Goal: Task Accomplishment & Management: Use online tool/utility

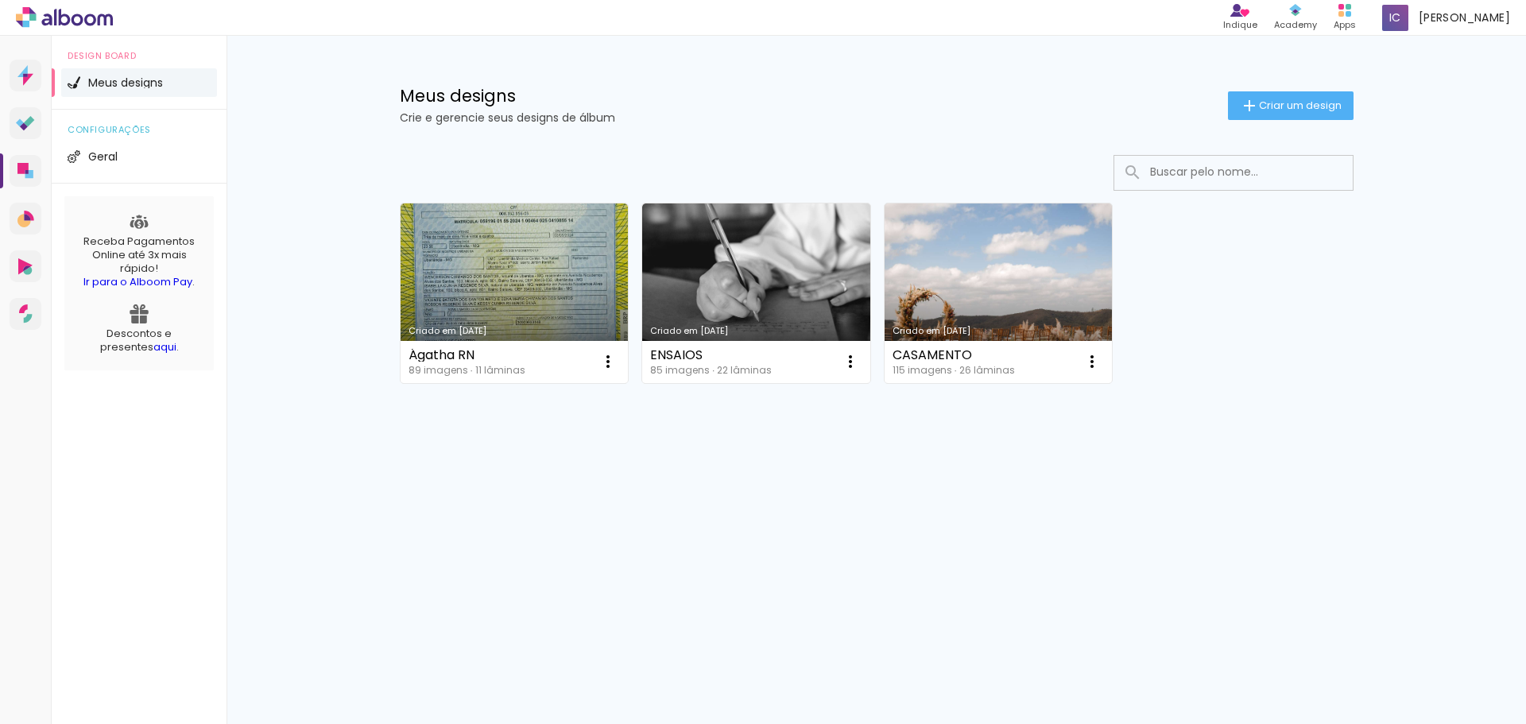
drag, startPoint x: 1291, startPoint y: 100, endPoint x: 1150, endPoint y: 266, distance: 218.1
click at [1291, 100] on span "Criar um design" at bounding box center [1300, 105] width 83 height 10
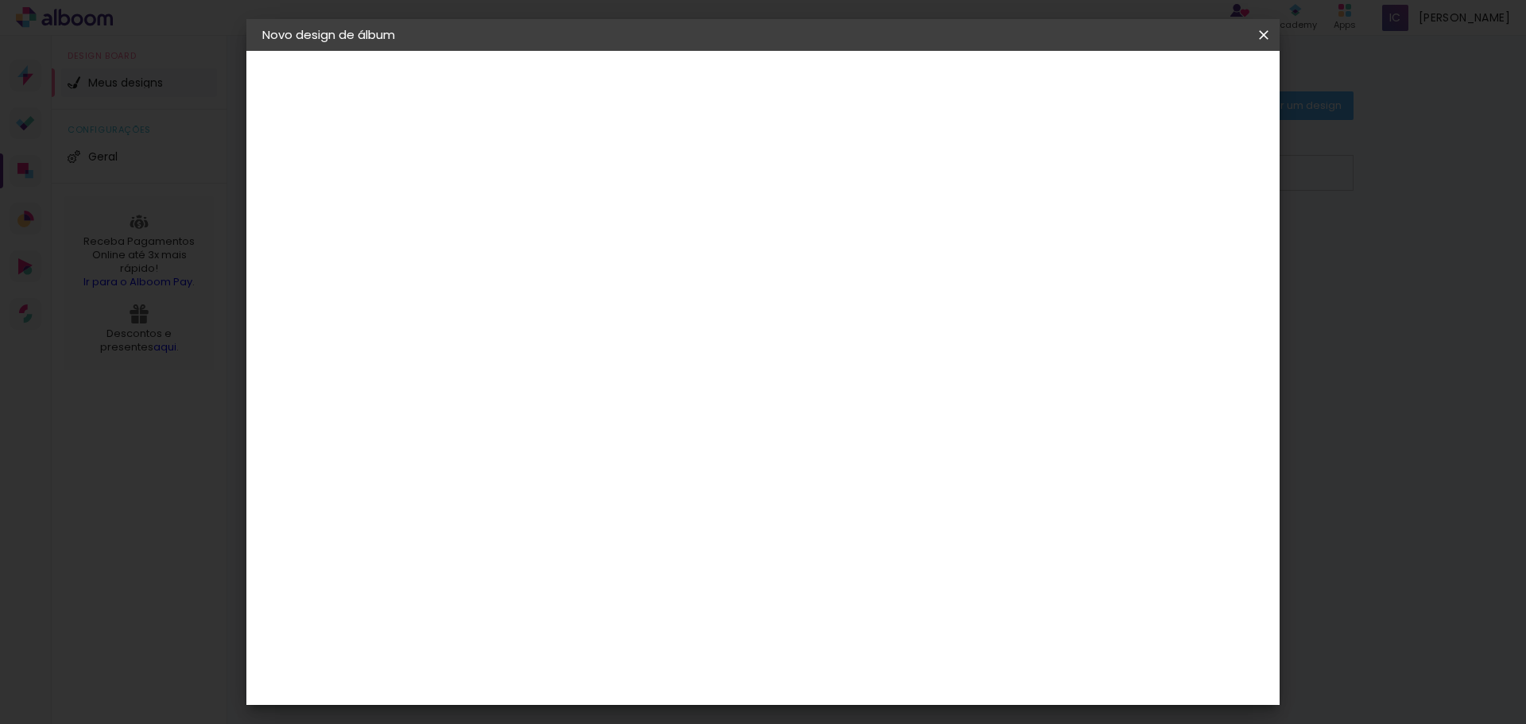
click at [522, 223] on input at bounding box center [522, 213] width 0 height 25
type input "1 ano"
type paper-input "1 ano"
click at [0, 0] on slot "Avançar" at bounding box center [0, 0] width 0 height 0
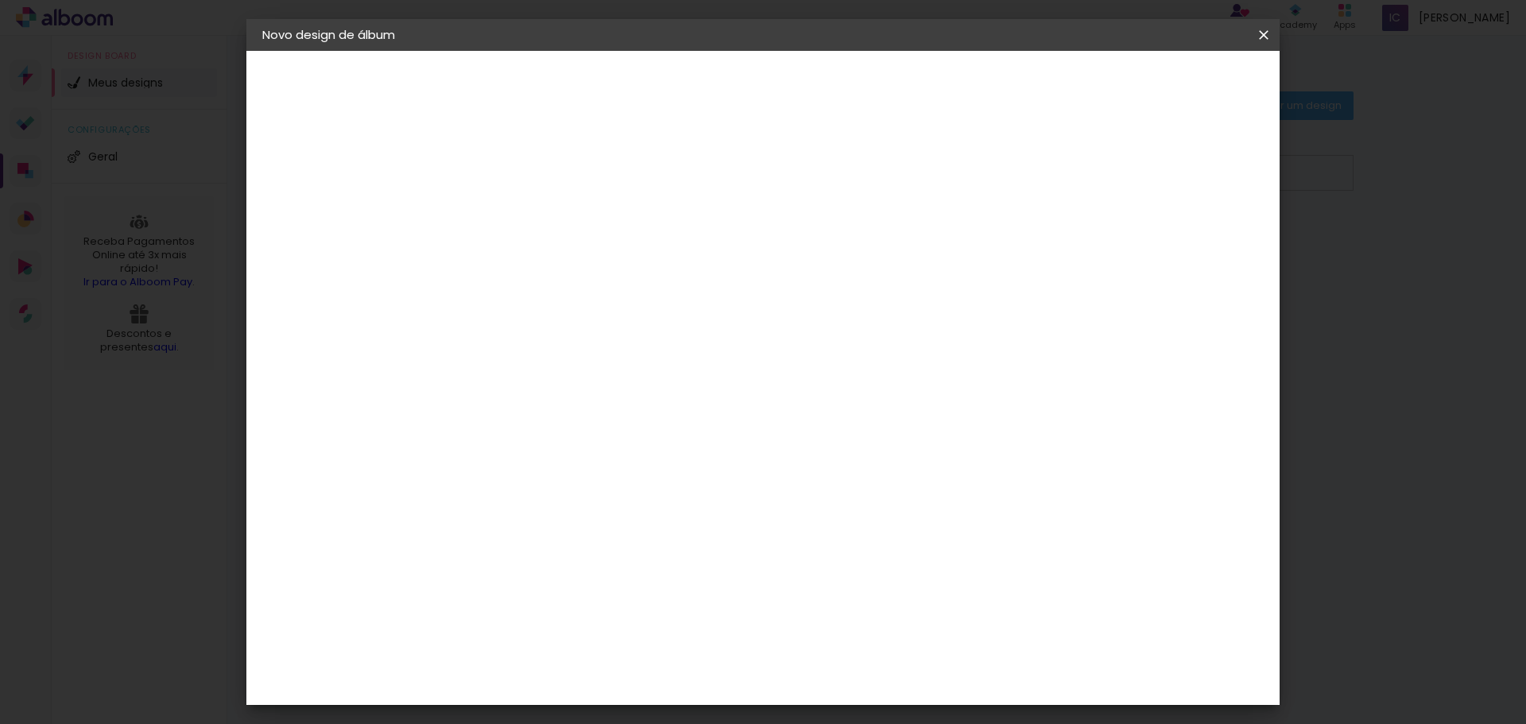
click at [605, 598] on div "DreambooksPro" at bounding box center [563, 604] width 103 height 13
click at [0, 0] on slot "Avançar" at bounding box center [0, 0] width 0 height 0
click at [584, 265] on input "text" at bounding box center [553, 277] width 62 height 25
click at [872, 260] on paper-item "Álbum" at bounding box center [866, 264] width 318 height 32
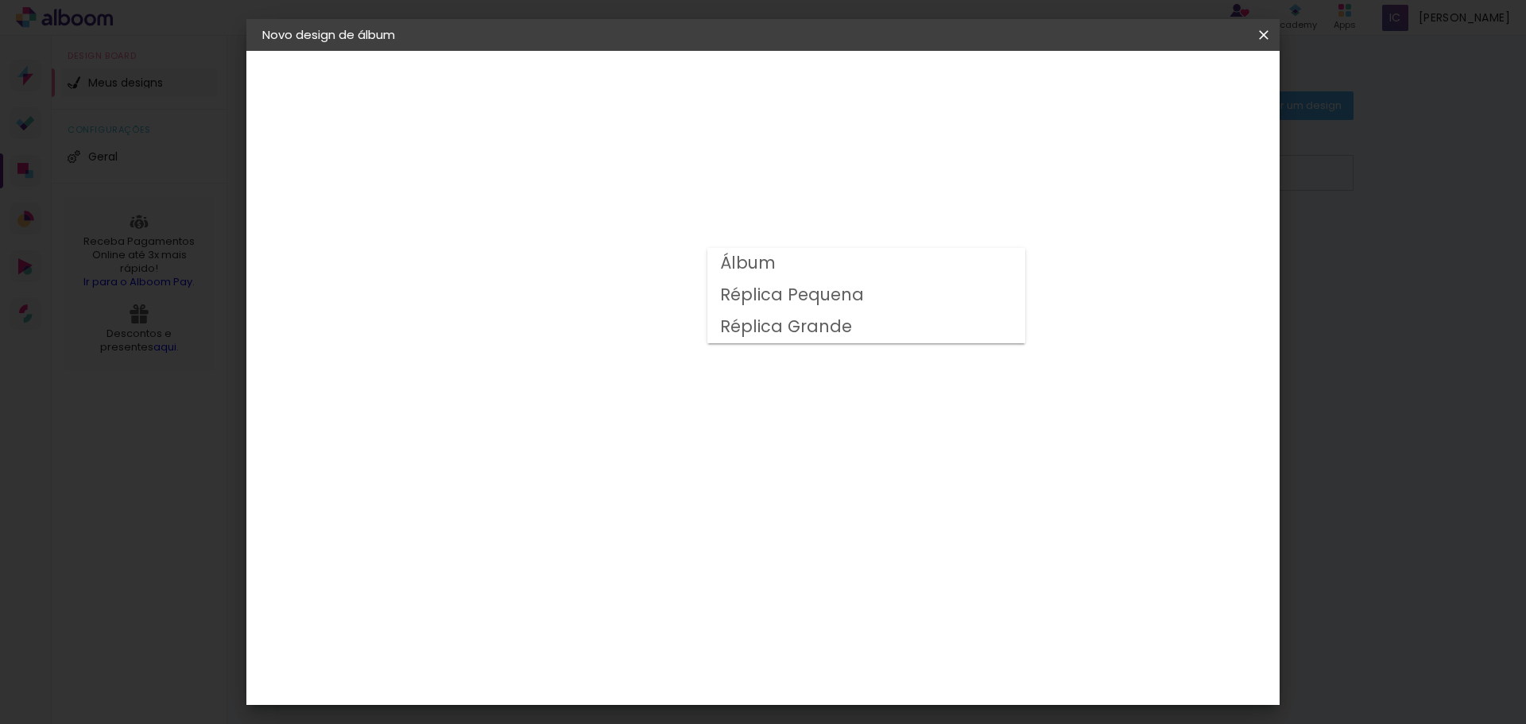
type input "Álbum"
click at [629, 243] on span "30 × 20" at bounding box center [592, 258] width 74 height 33
click at [781, 87] on paper-button "Avançar" at bounding box center [742, 84] width 78 height 27
click at [1164, 83] on span "Iniciar design" at bounding box center [1128, 84] width 72 height 11
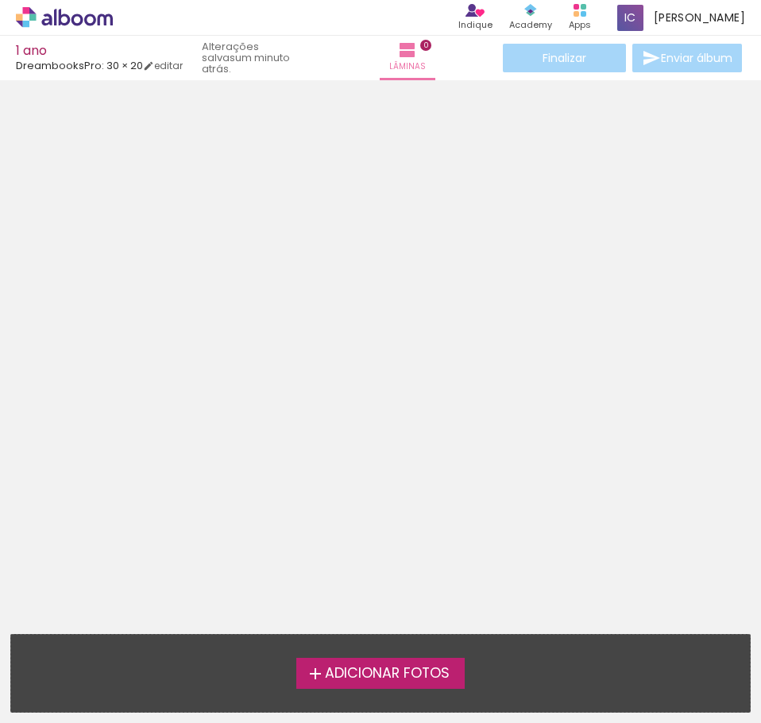
click at [238, 209] on div at bounding box center [380, 220] width 761 height 268
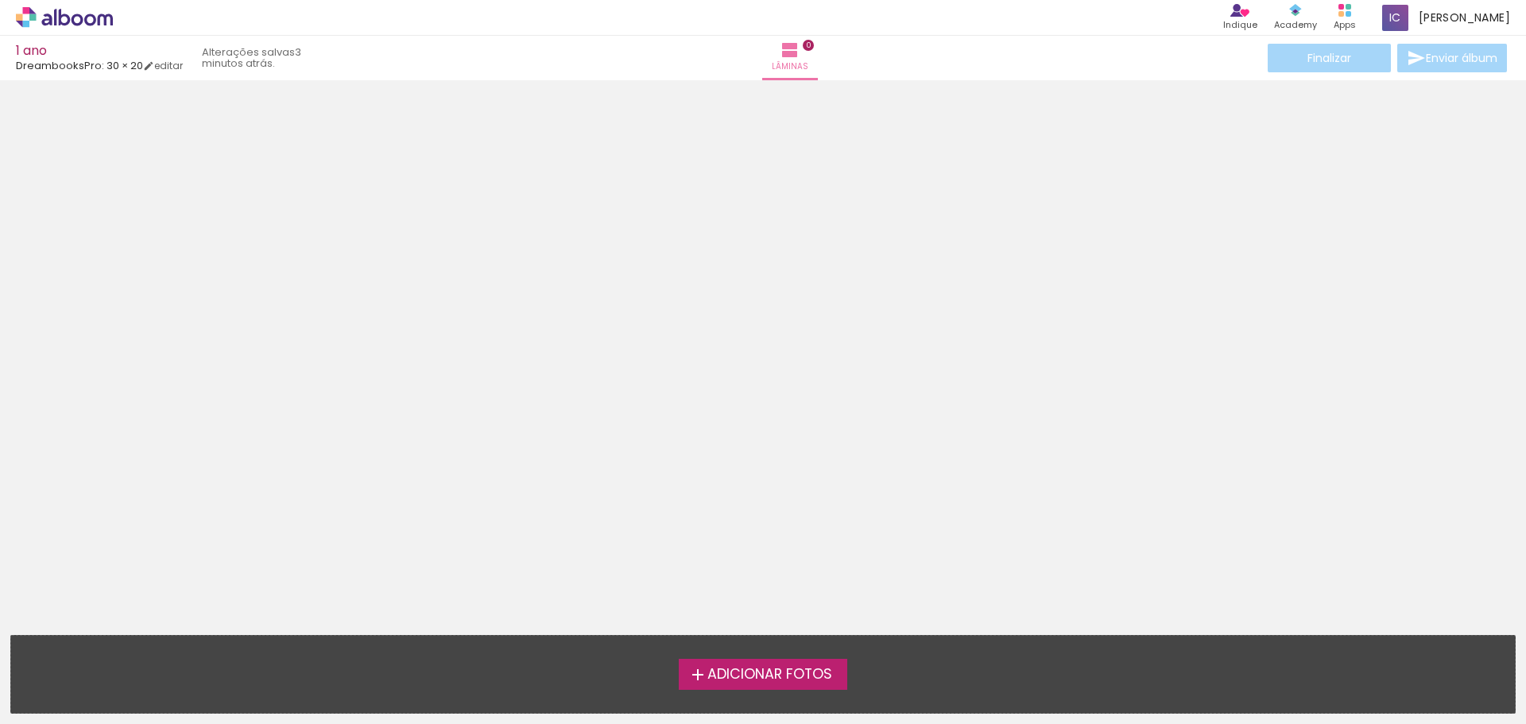
click at [721, 678] on span "Adicionar Fotos" at bounding box center [769, 674] width 125 height 14
click at [0, 0] on input "file" at bounding box center [0, 0] width 0 height 0
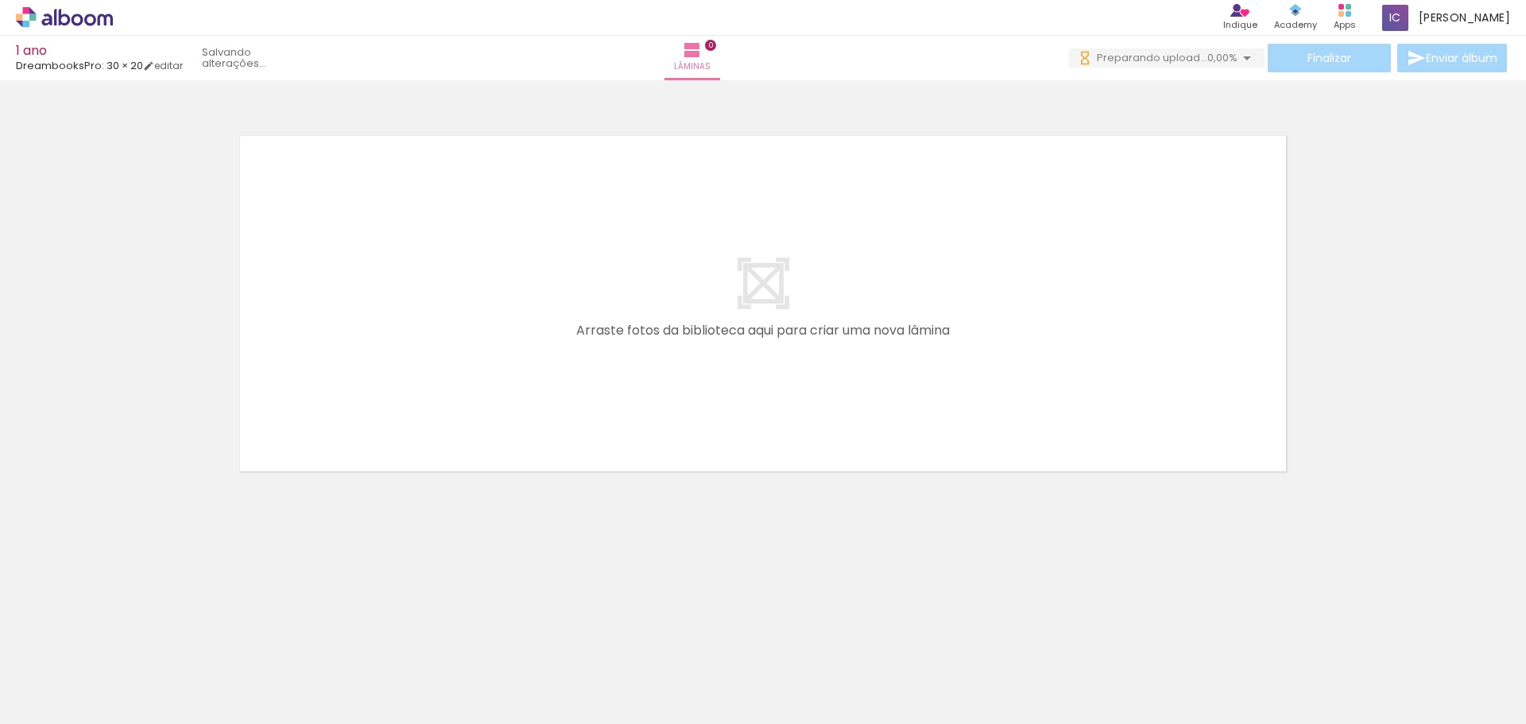
click at [162, 679] on div at bounding box center [159, 670] width 79 height 52
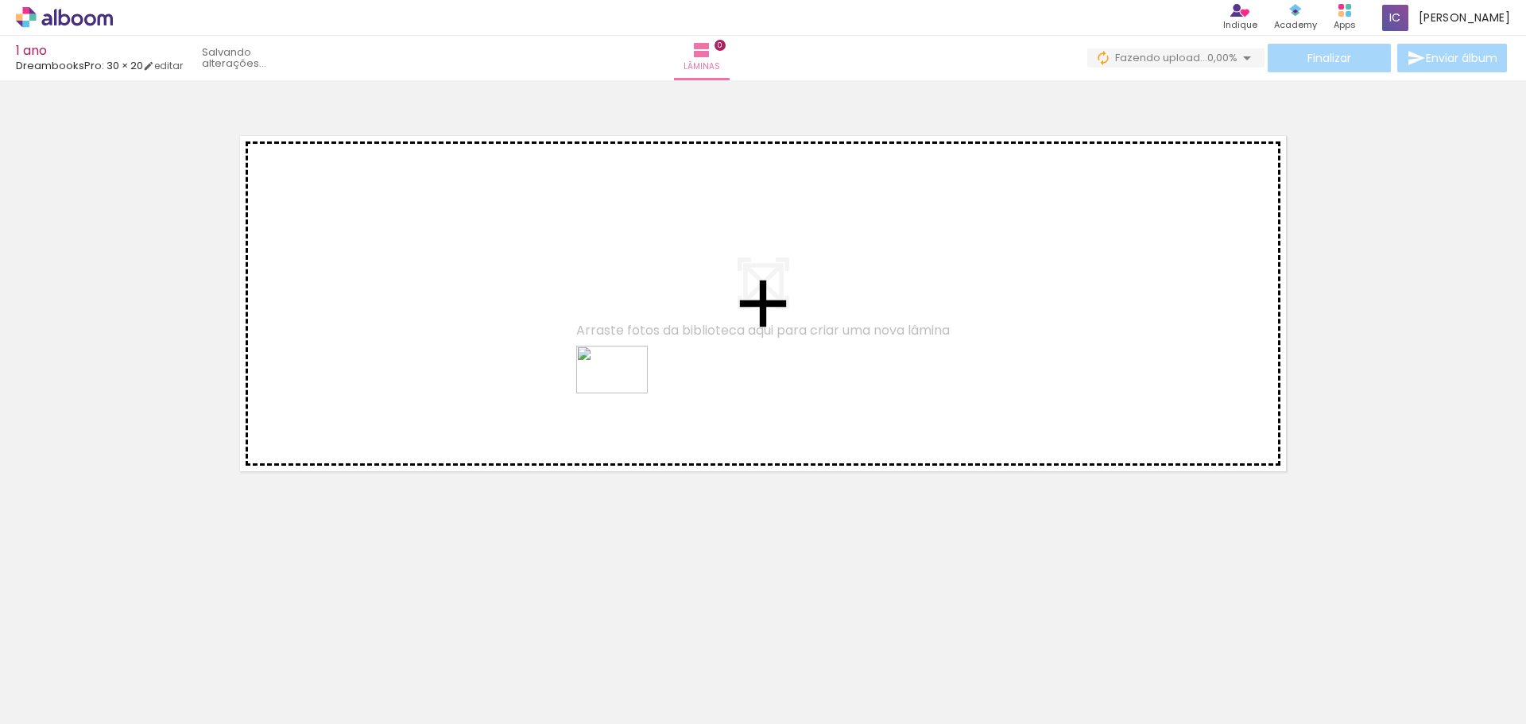
drag, startPoint x: 617, startPoint y: 682, endPoint x: 624, endPoint y: 393, distance: 289.3
click at [624, 393] on quentale-workspace at bounding box center [763, 362] width 1526 height 724
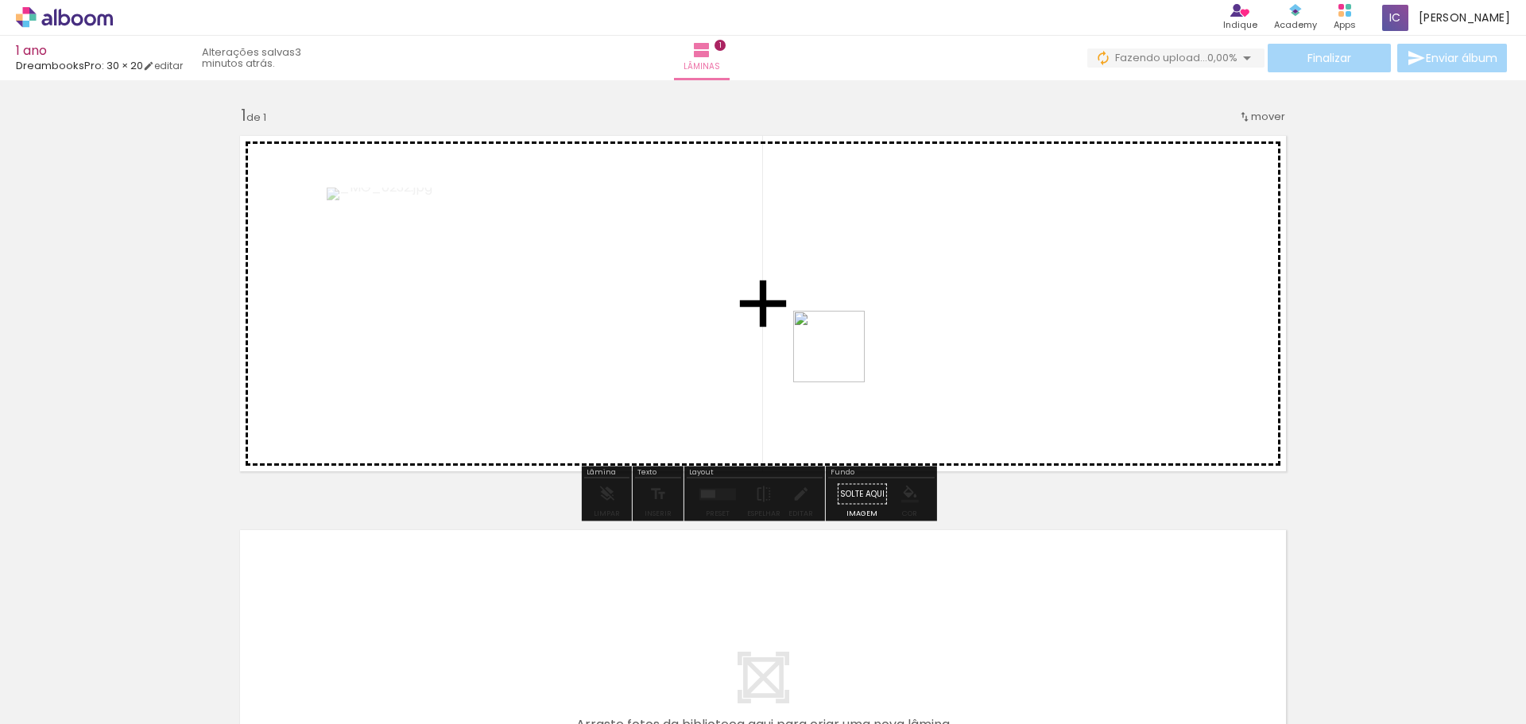
drag, startPoint x: 702, startPoint y: 682, endPoint x: 860, endPoint y: 328, distance: 387.0
click at [860, 328] on quentale-workspace at bounding box center [763, 362] width 1526 height 724
drag, startPoint x: 787, startPoint y: 676, endPoint x: 750, endPoint y: 317, distance: 361.1
click at [750, 317] on quentale-workspace at bounding box center [763, 362] width 1526 height 724
drag, startPoint x: 861, startPoint y: 572, endPoint x: 812, endPoint y: 264, distance: 312.2
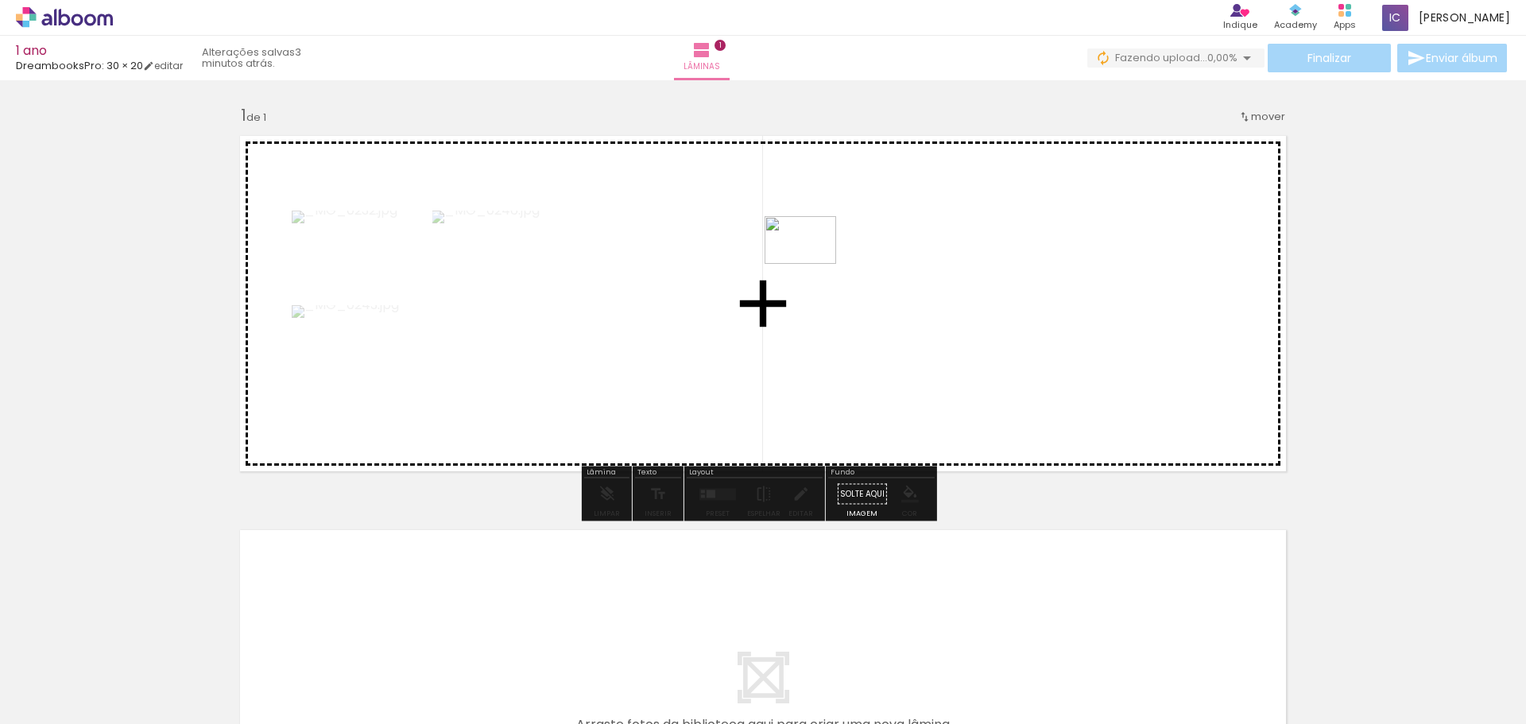
click at [812, 264] on quentale-workspace at bounding box center [763, 362] width 1526 height 724
drag, startPoint x: 965, startPoint y: 674, endPoint x: 860, endPoint y: 322, distance: 367.5
click at [860, 322] on quentale-workspace at bounding box center [763, 362] width 1526 height 724
drag, startPoint x: 1046, startPoint y: 674, endPoint x: 936, endPoint y: 360, distance: 332.7
click at [936, 360] on quentale-workspace at bounding box center [763, 362] width 1526 height 724
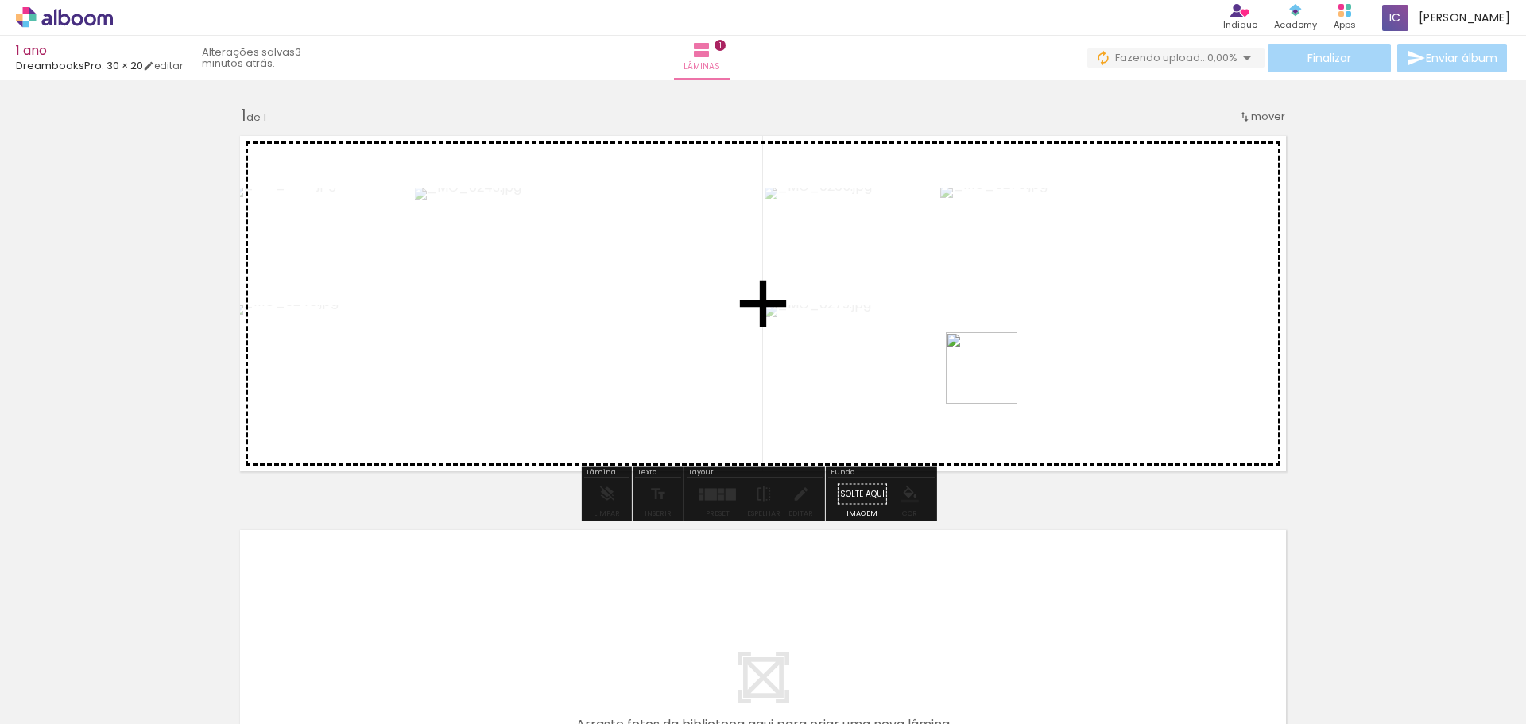
drag, startPoint x: 1139, startPoint y: 665, endPoint x: 985, endPoint y: 356, distance: 345.4
click at [985, 356] on quentale-workspace at bounding box center [763, 362] width 1526 height 724
drag, startPoint x: 1232, startPoint y: 666, endPoint x: 1013, endPoint y: 345, distance: 388.8
click at [1013, 345] on quentale-workspace at bounding box center [763, 362] width 1526 height 724
drag, startPoint x: 1309, startPoint y: 661, endPoint x: 1000, endPoint y: 336, distance: 448.5
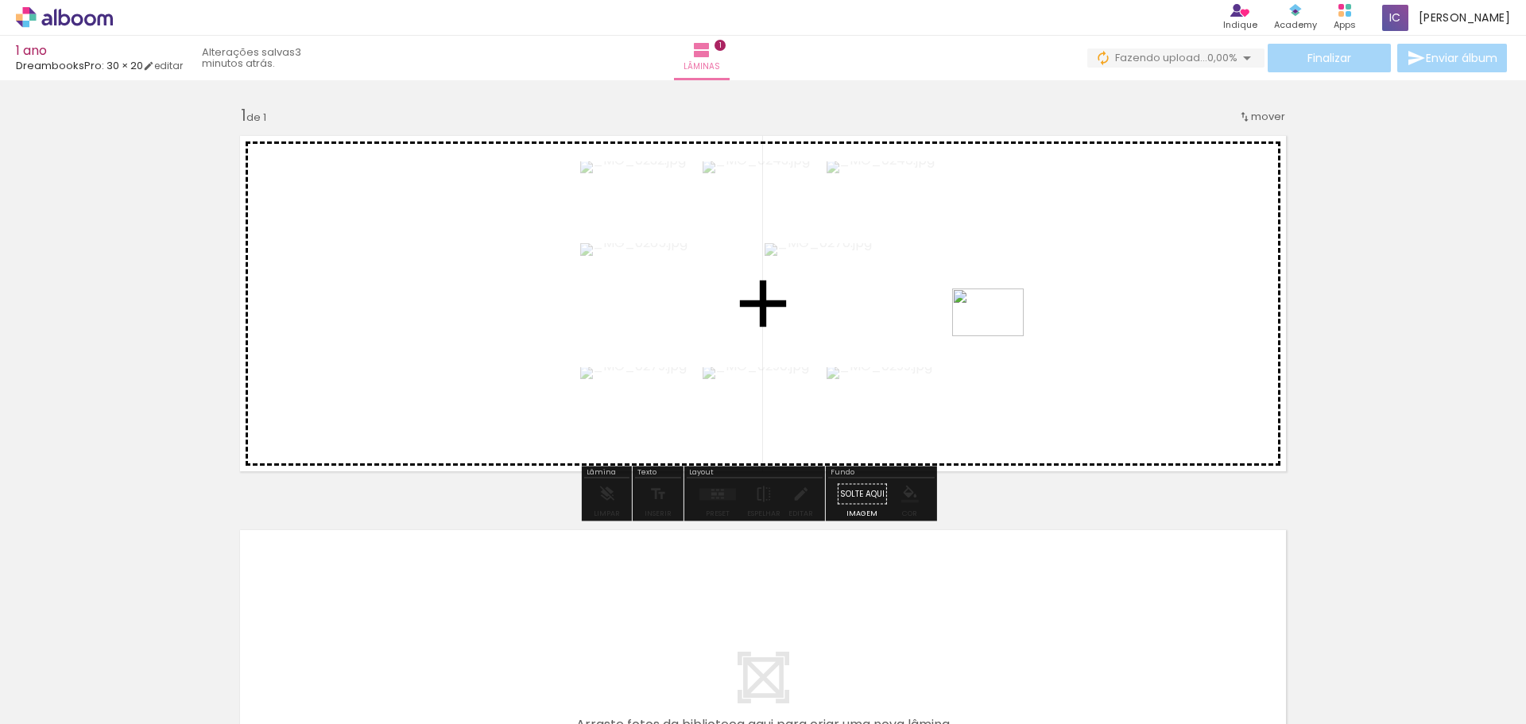
click at [1000, 336] on quentale-workspace at bounding box center [763, 362] width 1526 height 724
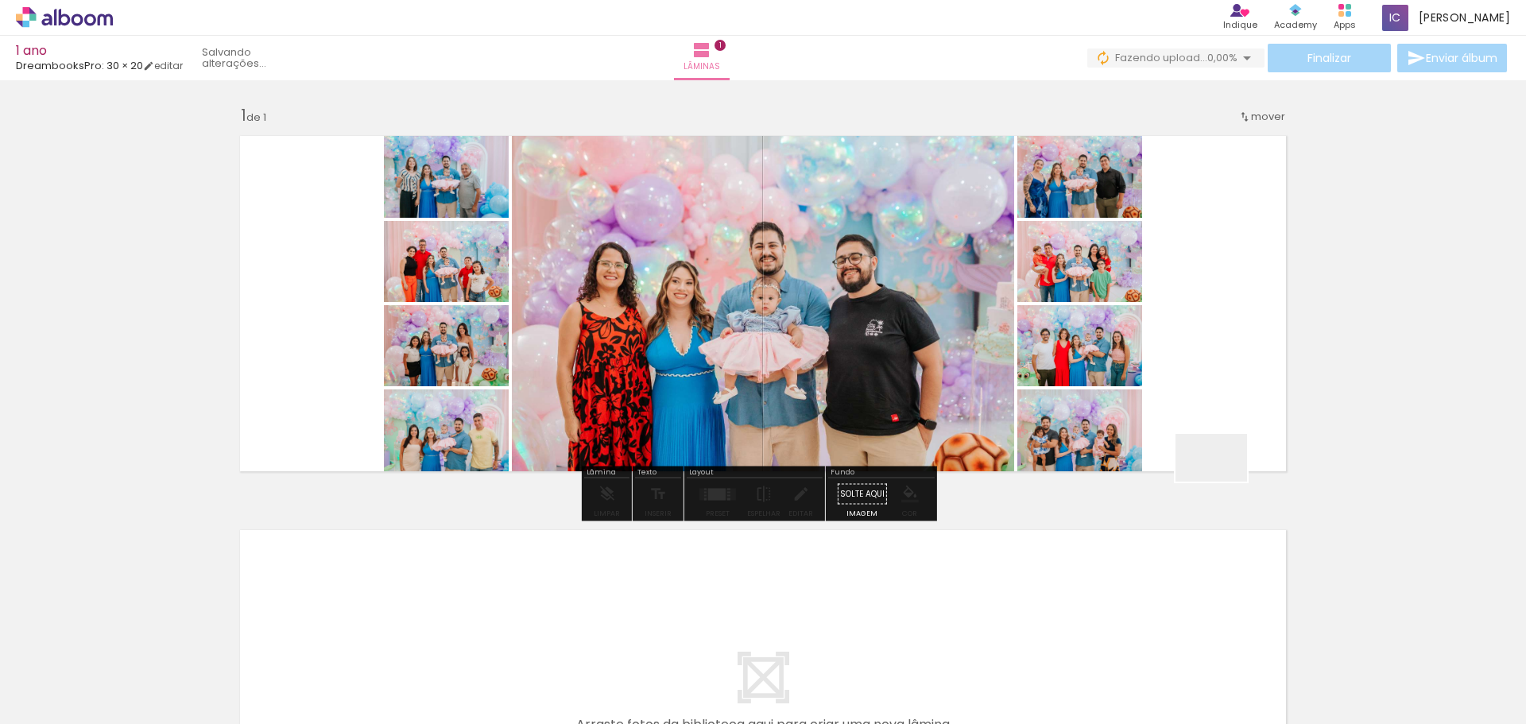
drag, startPoint x: 1429, startPoint y: 662, endPoint x: 1126, endPoint y: 420, distance: 387.3
click at [1126, 420] on quentale-workspace at bounding box center [763, 362] width 1526 height 724
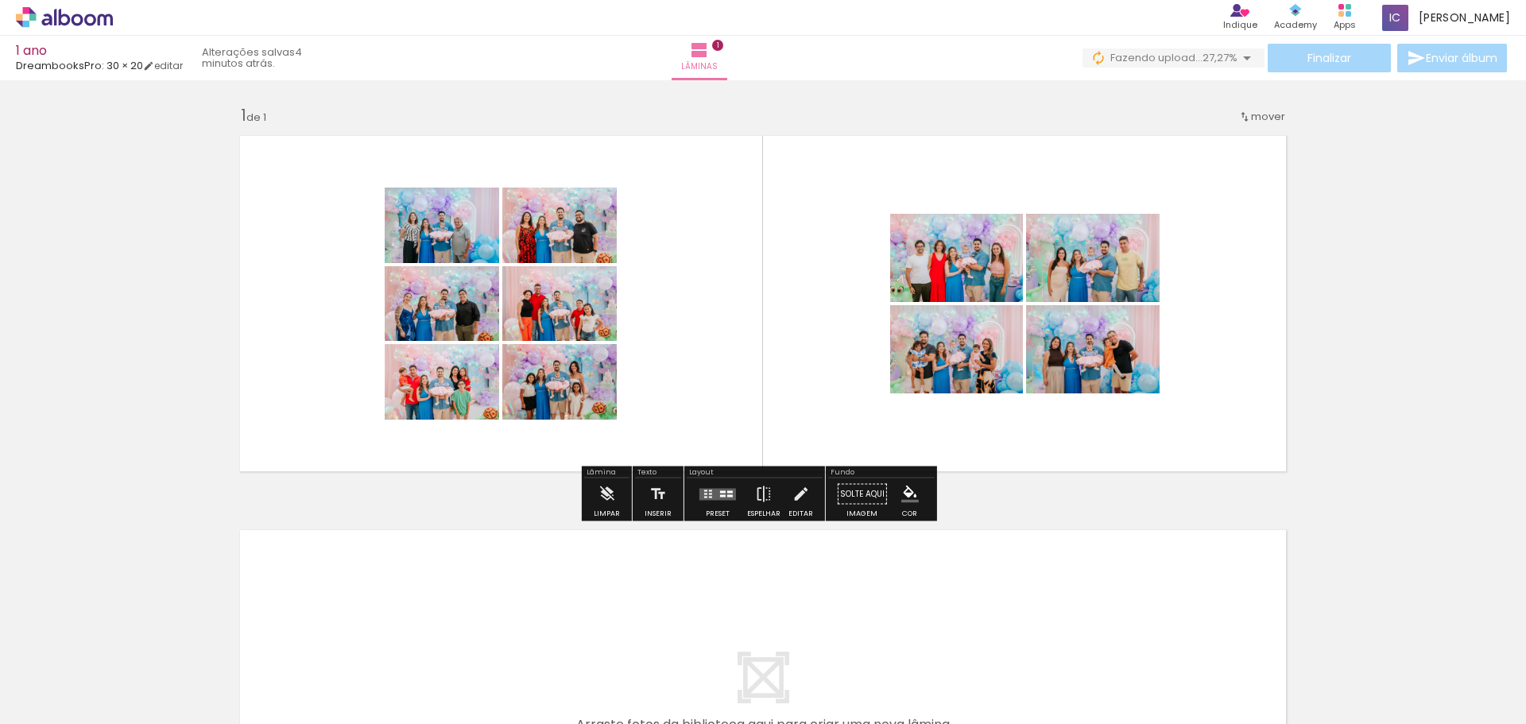
scroll to position [0, 567]
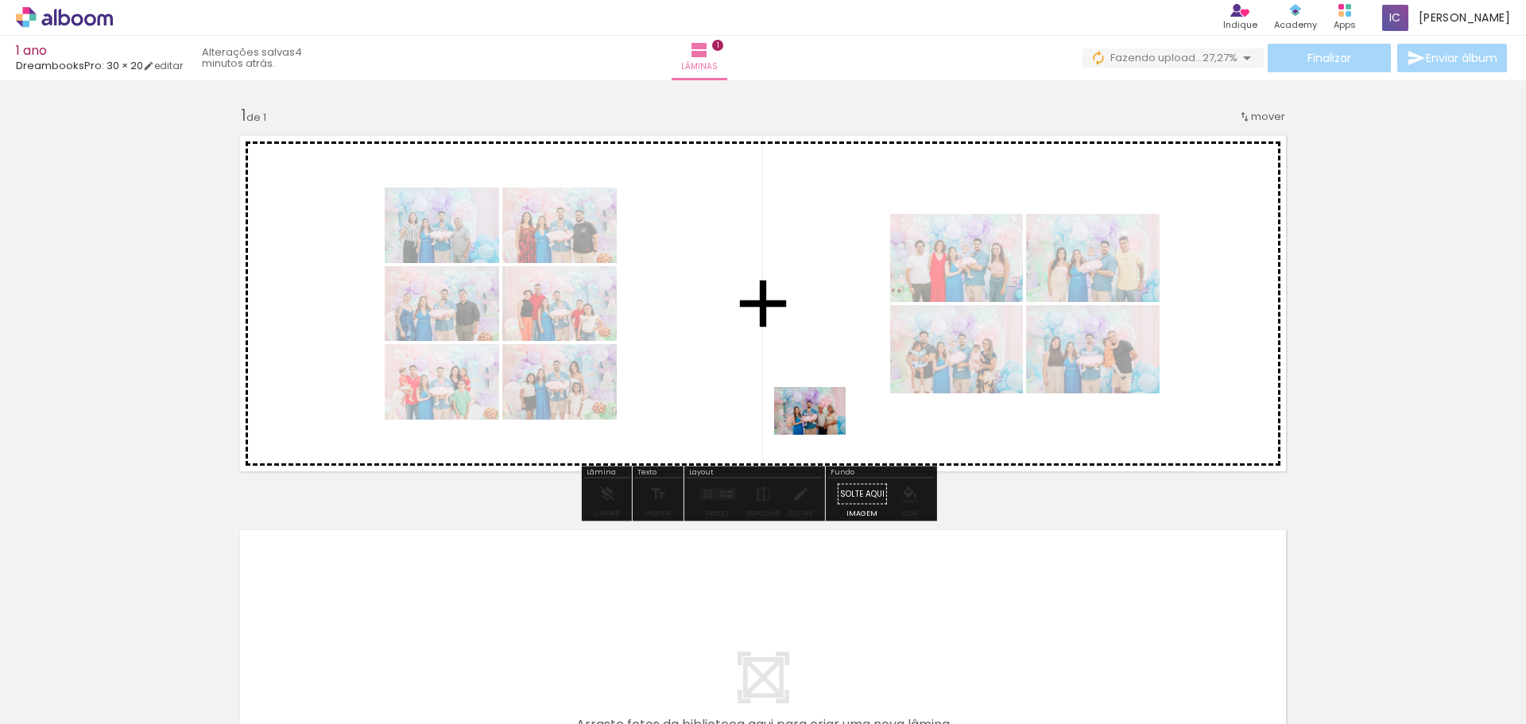
drag, startPoint x: 937, startPoint y: 679, endPoint x: 821, endPoint y: 423, distance: 280.9
click at [821, 423] on quentale-workspace at bounding box center [763, 362] width 1526 height 724
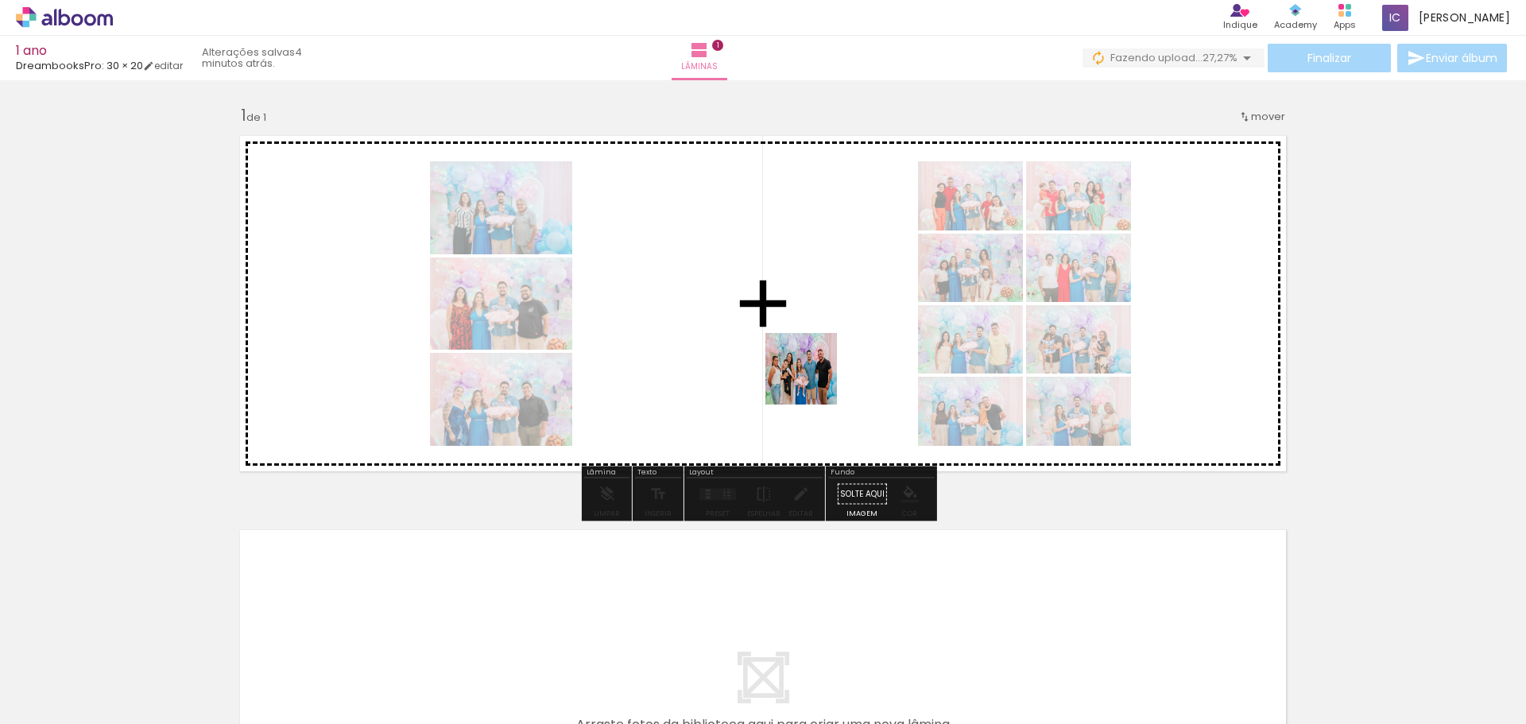
drag, startPoint x: 1008, startPoint y: 687, endPoint x: 810, endPoint y: 378, distance: 367.4
click at [810, 378] on quentale-workspace at bounding box center [763, 362] width 1526 height 724
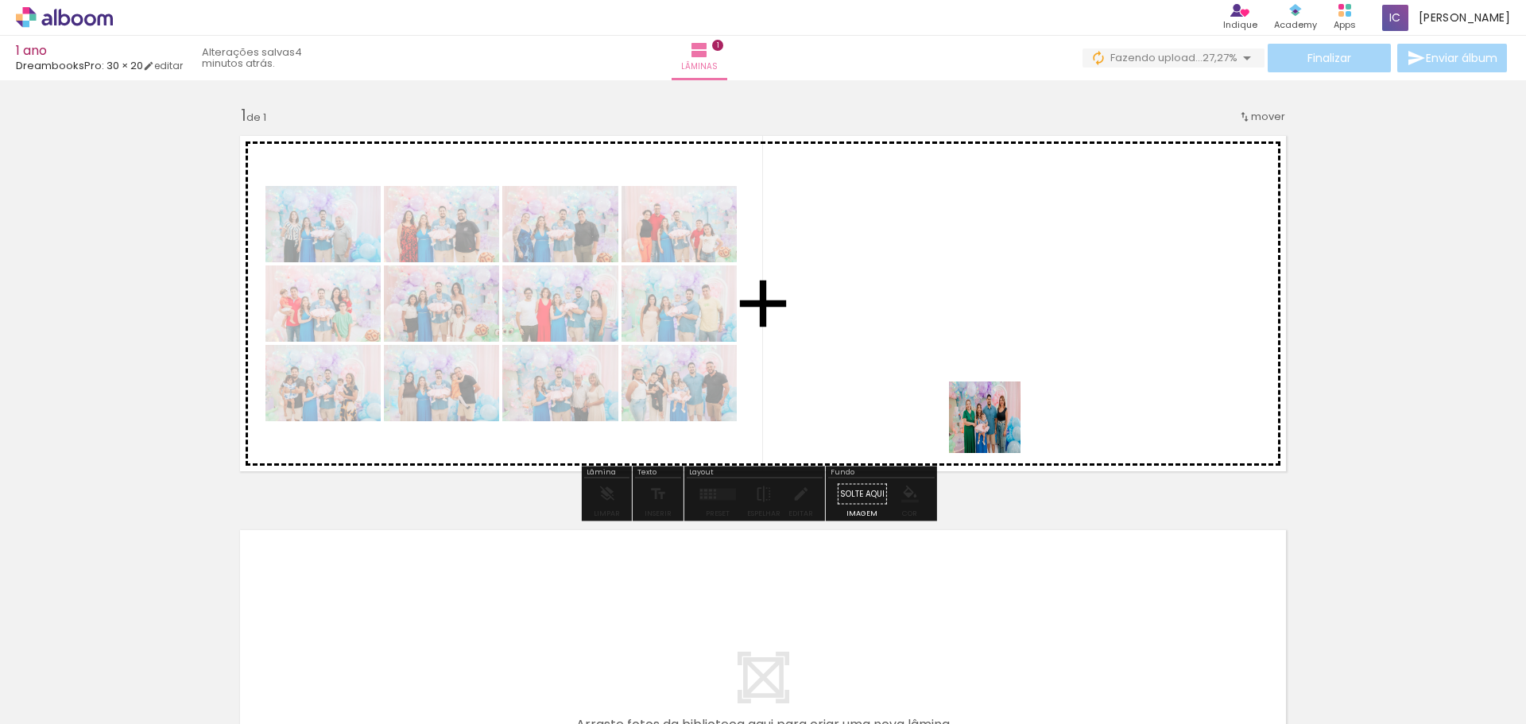
drag, startPoint x: 1104, startPoint y: 671, endPoint x: 978, endPoint y: 394, distance: 304.4
click at [978, 394] on quentale-workspace at bounding box center [763, 362] width 1526 height 724
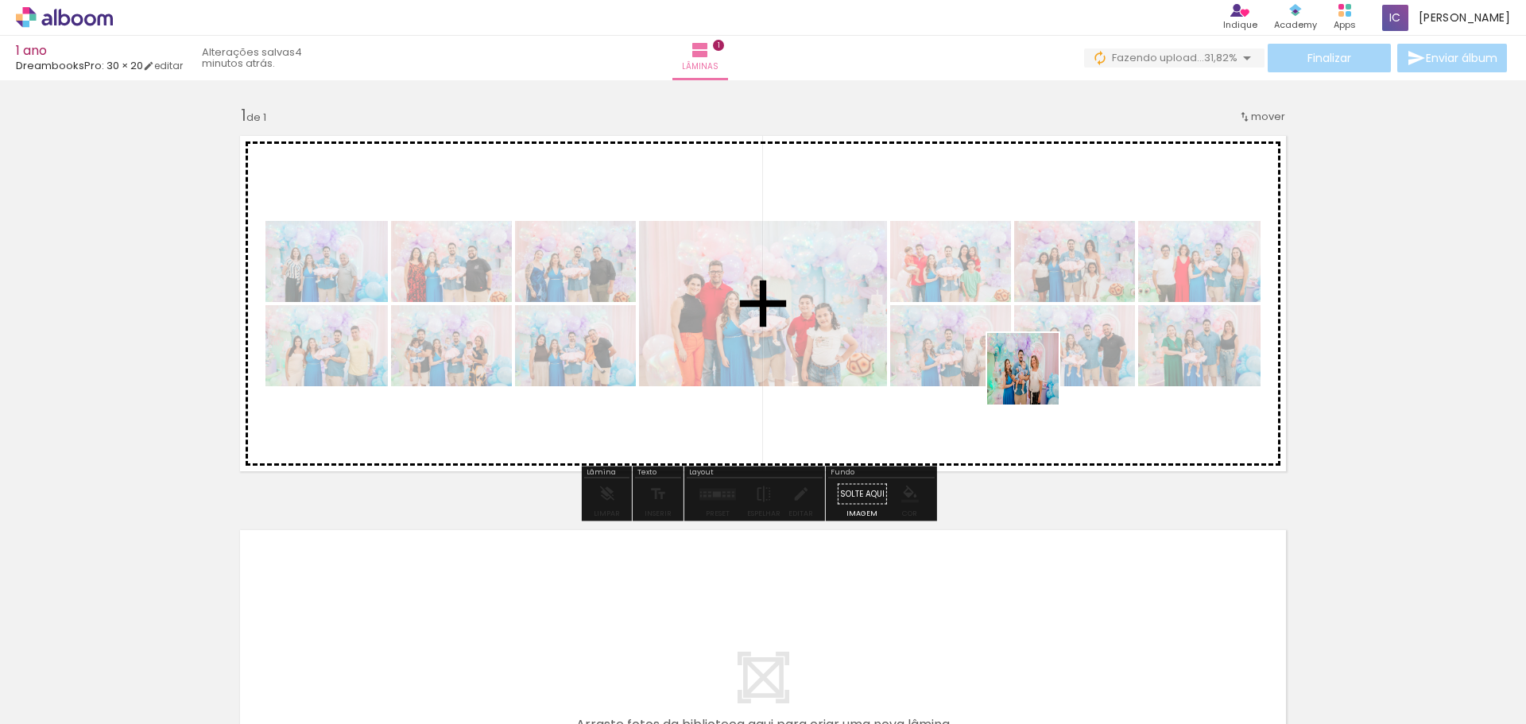
drag, startPoint x: 1199, startPoint y: 680, endPoint x: 1035, endPoint y: 381, distance: 341.7
click at [1035, 381] on quentale-workspace at bounding box center [763, 362] width 1526 height 724
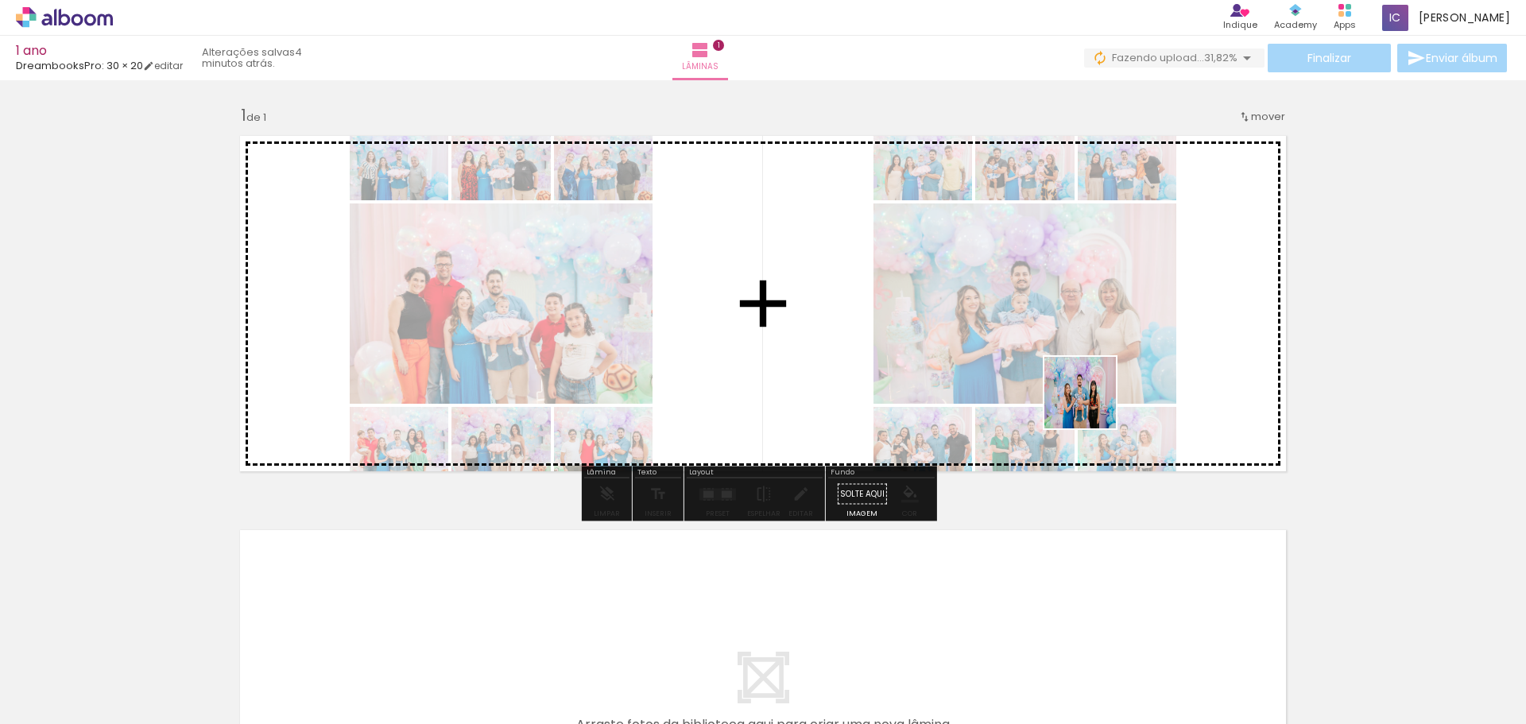
drag, startPoint x: 1301, startPoint y: 681, endPoint x: 1080, endPoint y: 392, distance: 363.9
click at [1080, 392] on quentale-workspace at bounding box center [763, 362] width 1526 height 724
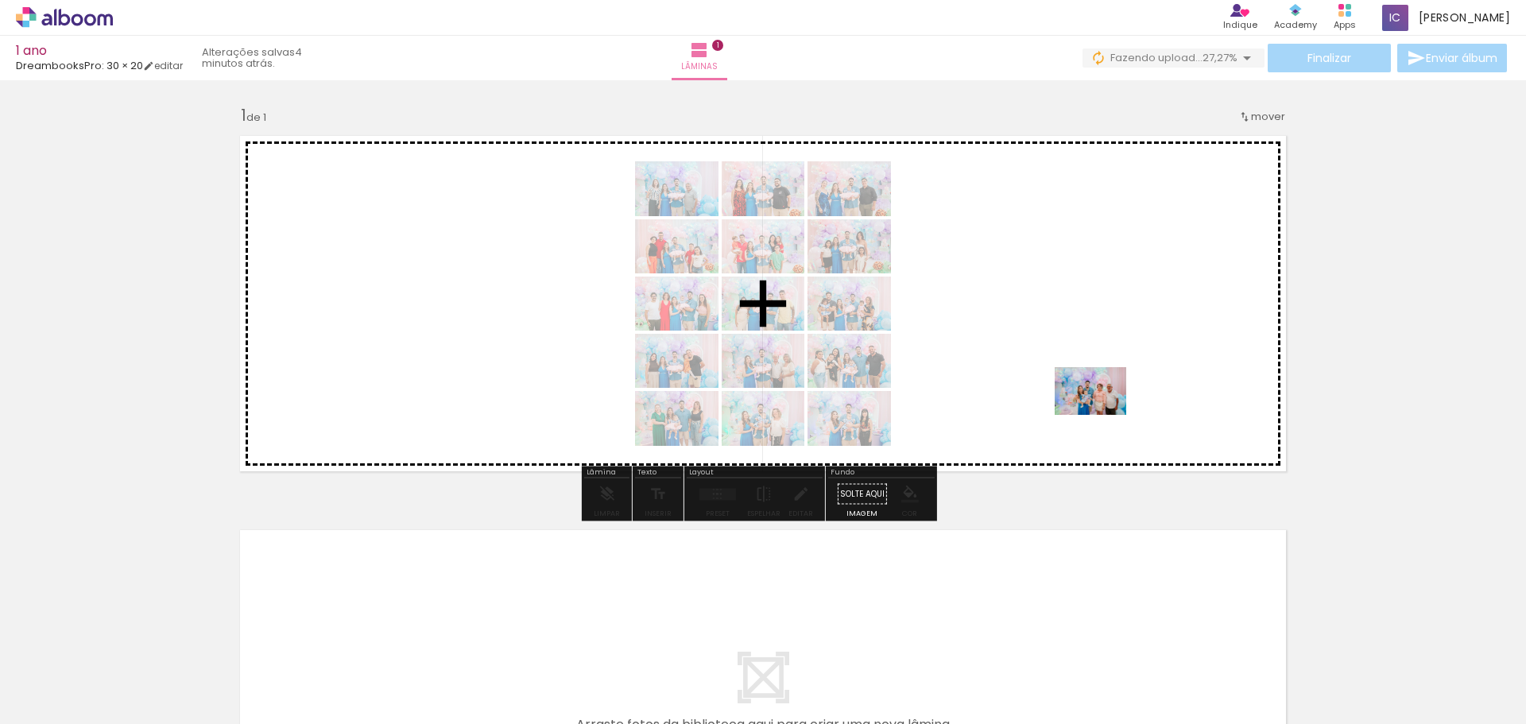
drag, startPoint x: 1381, startPoint y: 671, endPoint x: 1102, endPoint y: 415, distance: 379.0
click at [1102, 415] on quentale-workspace at bounding box center [763, 362] width 1526 height 724
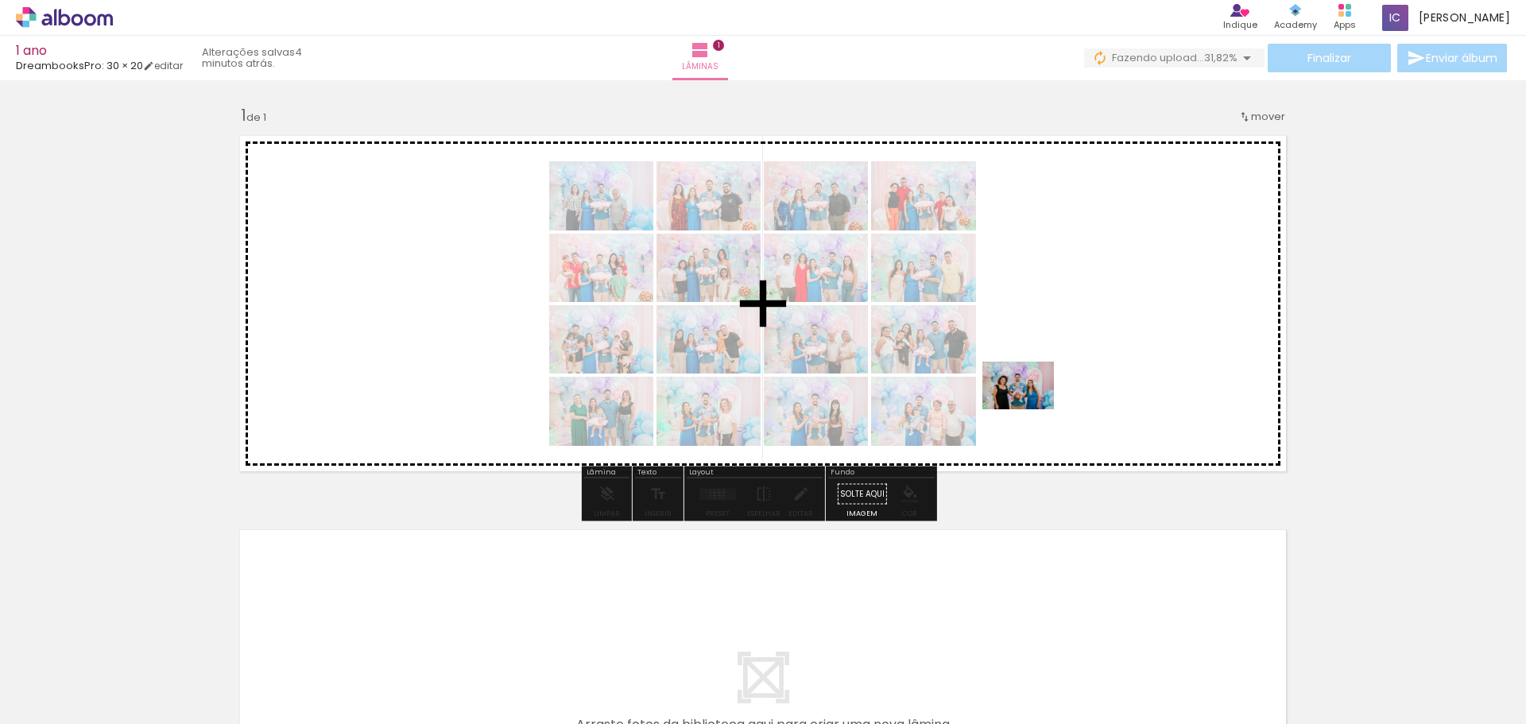
drag, startPoint x: 1468, startPoint y: 679, endPoint x: 1065, endPoint y: 417, distance: 480.7
click at [1028, 408] on quentale-workspace at bounding box center [763, 362] width 1526 height 724
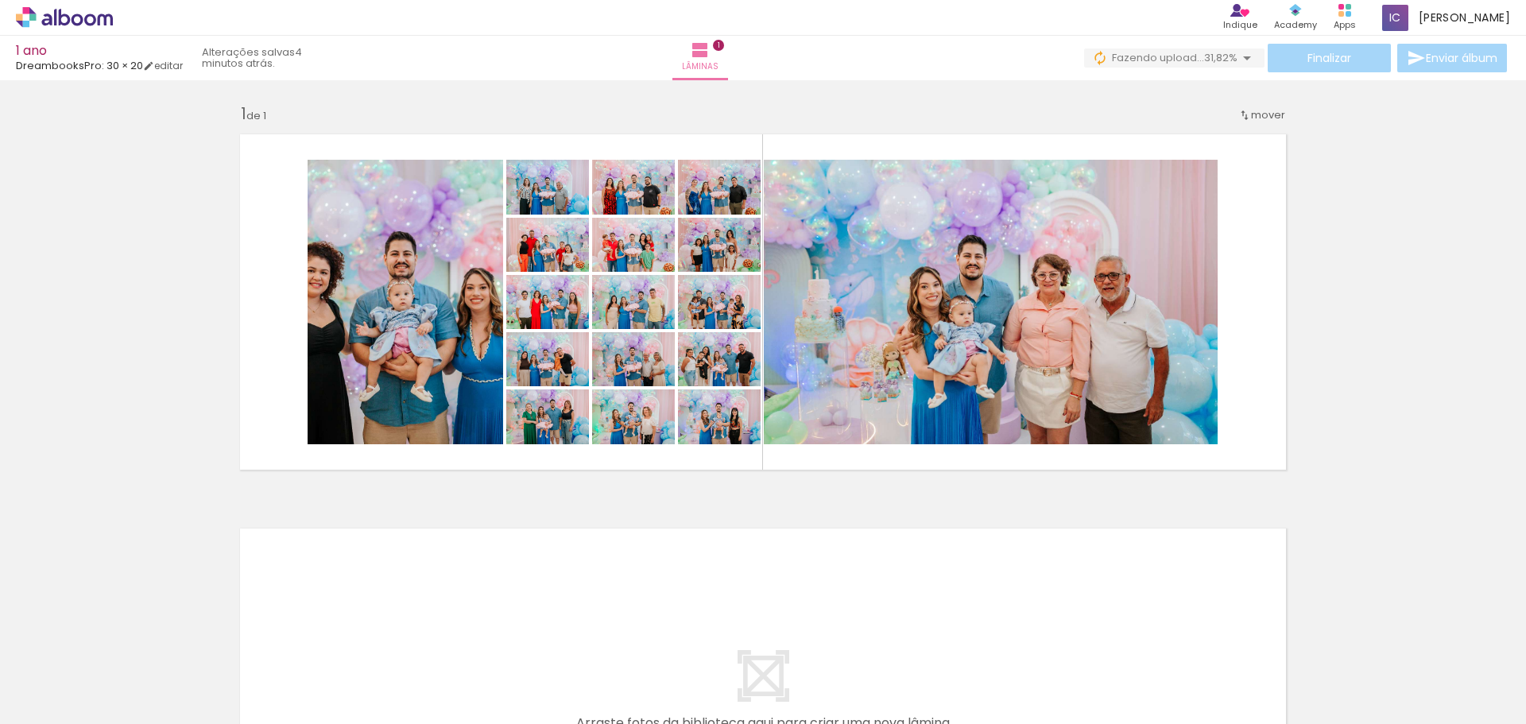
scroll to position [0, 0]
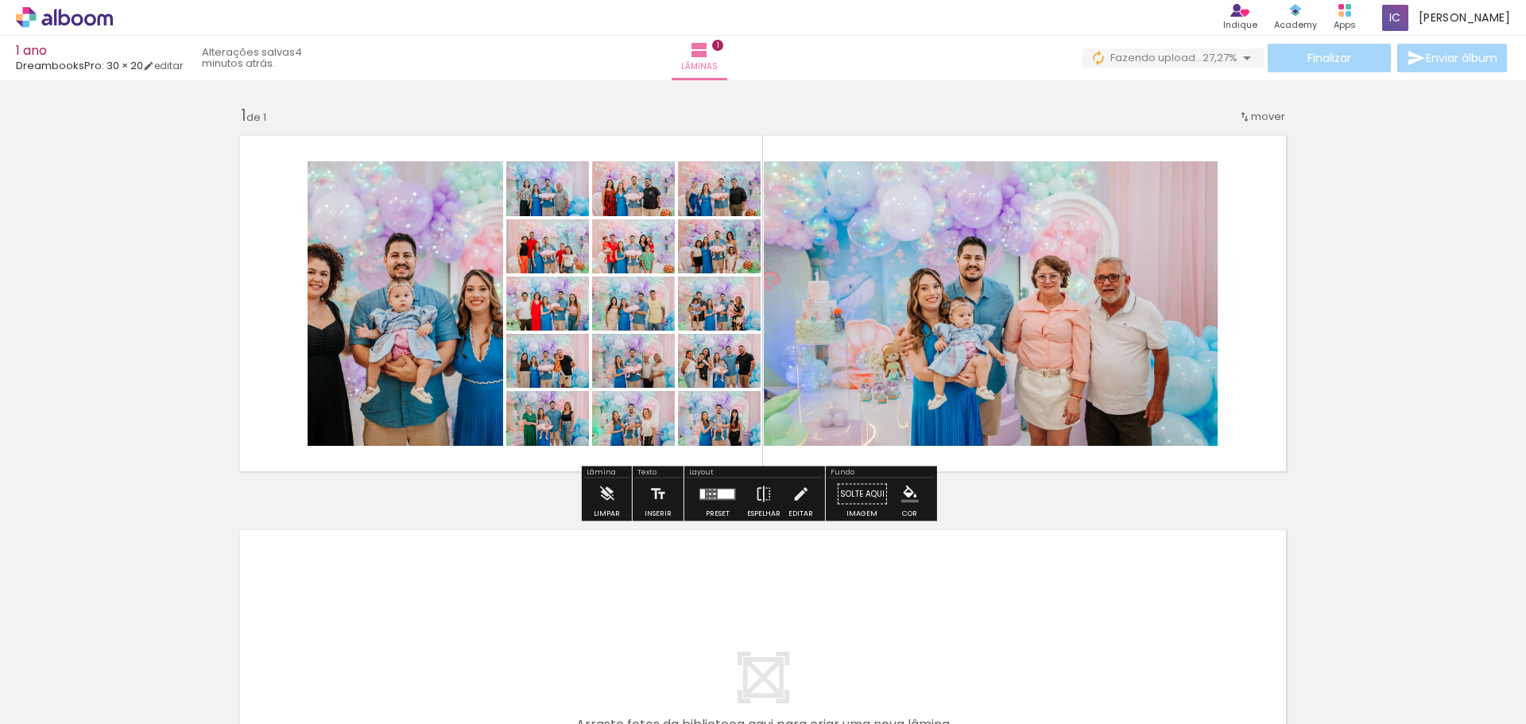
click at [725, 496] on div at bounding box center [726, 494] width 17 height 10
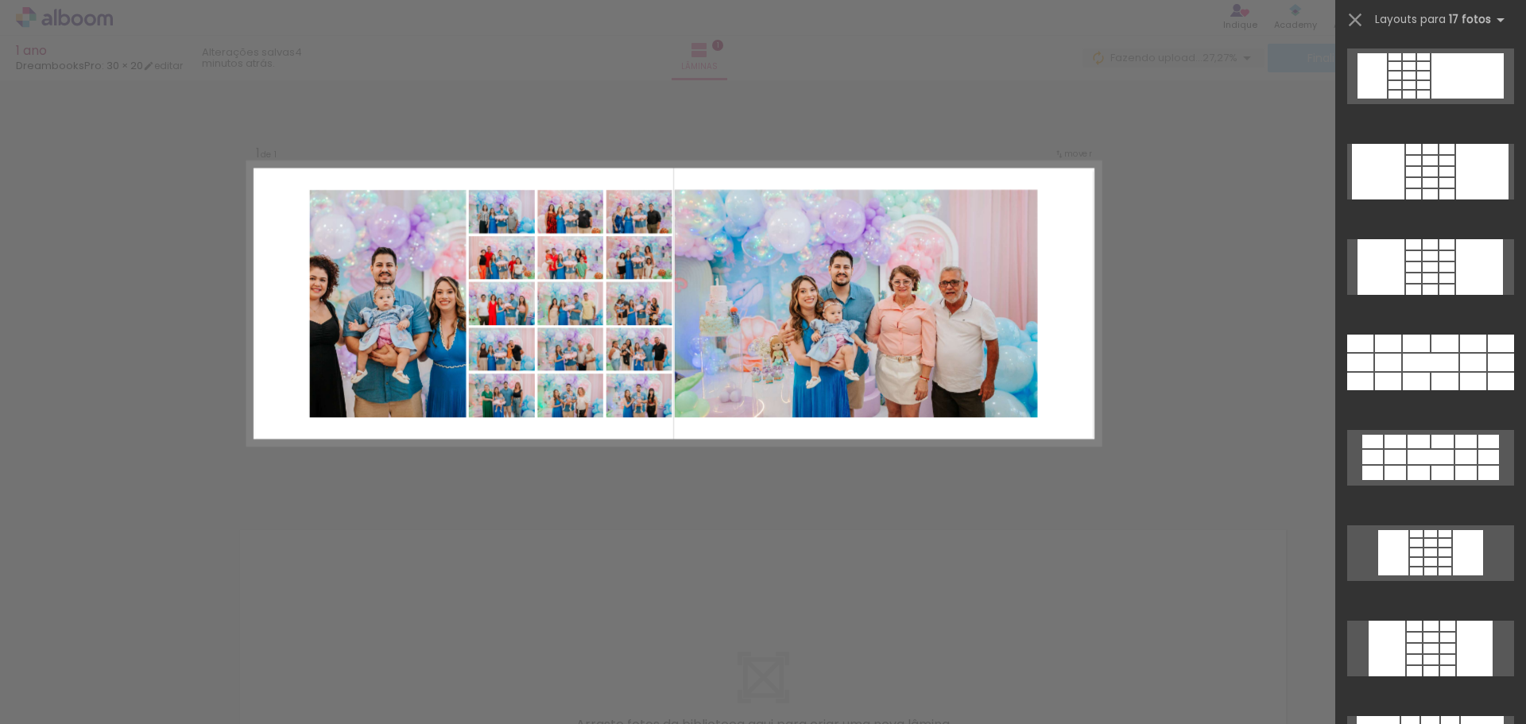
click at [706, 493] on div "Confirmar Cancelar" at bounding box center [763, 493] width 1526 height 826
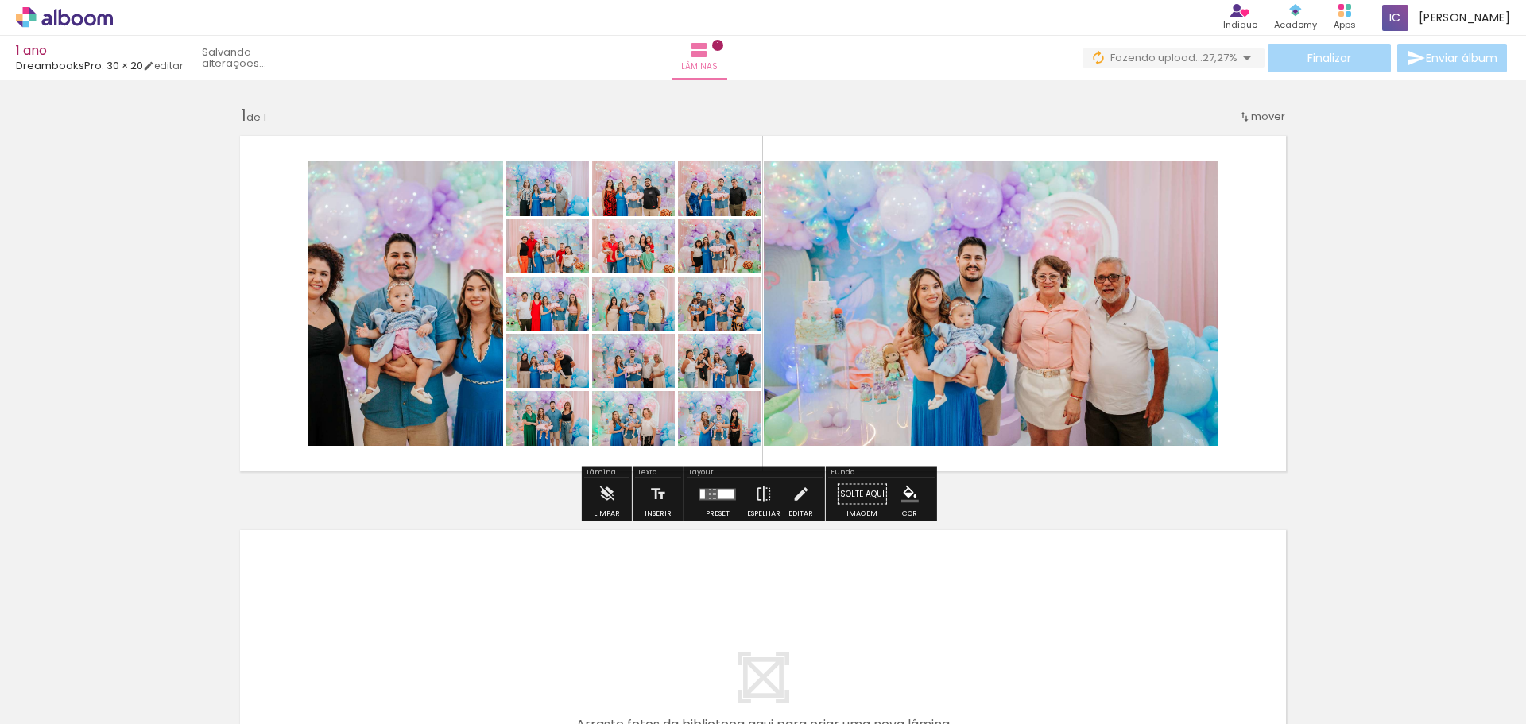
click at [709, 493] on div at bounding box center [710, 494] width 2 height 2
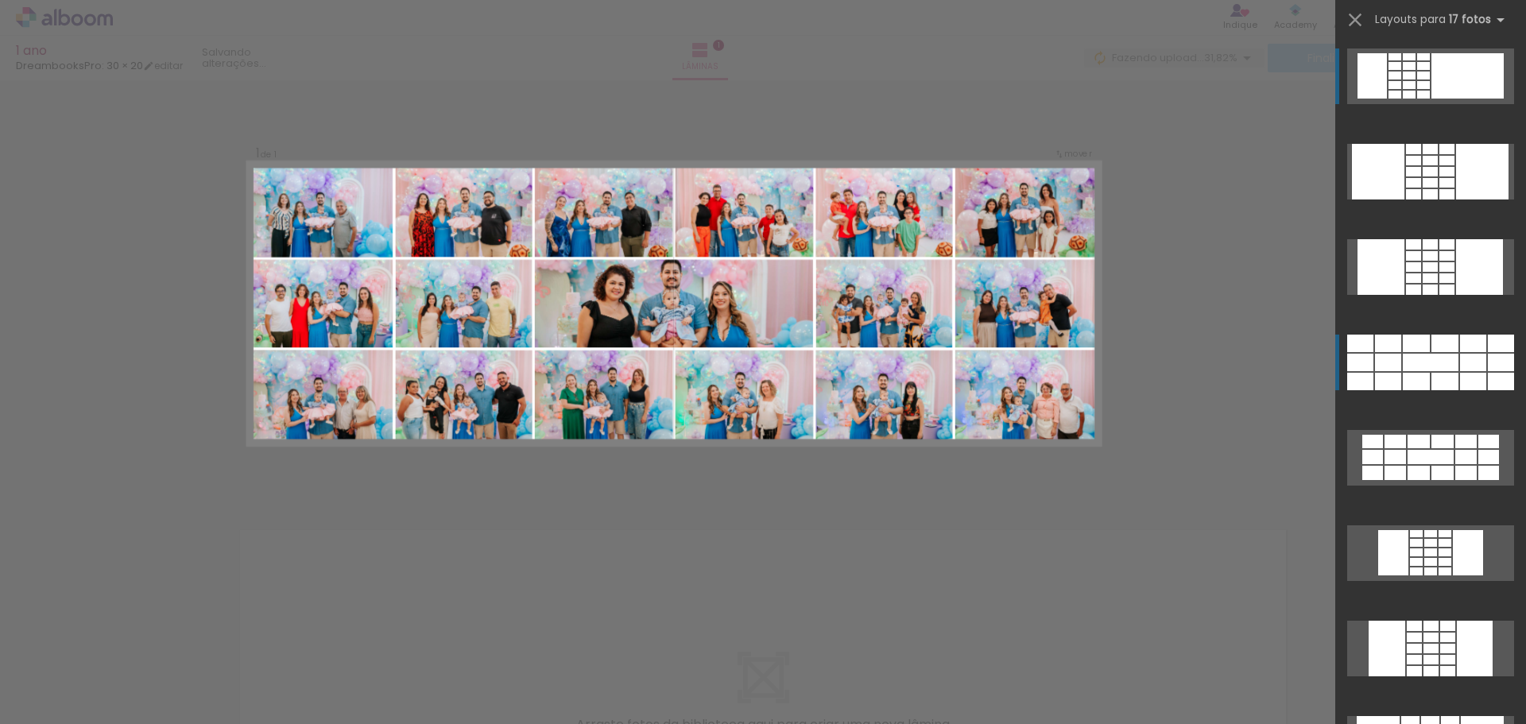
click at [1472, 362] on div at bounding box center [1473, 362] width 26 height 17
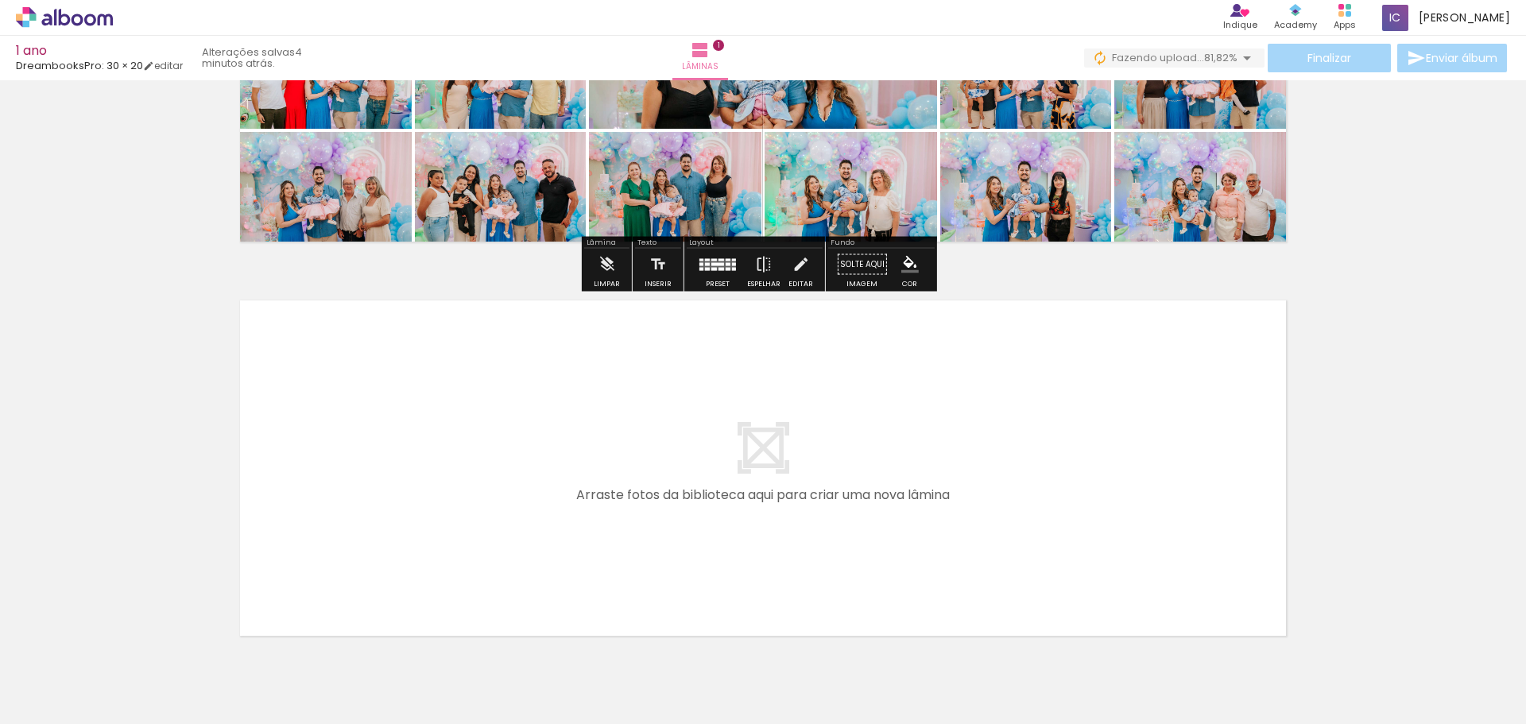
scroll to position [238, 0]
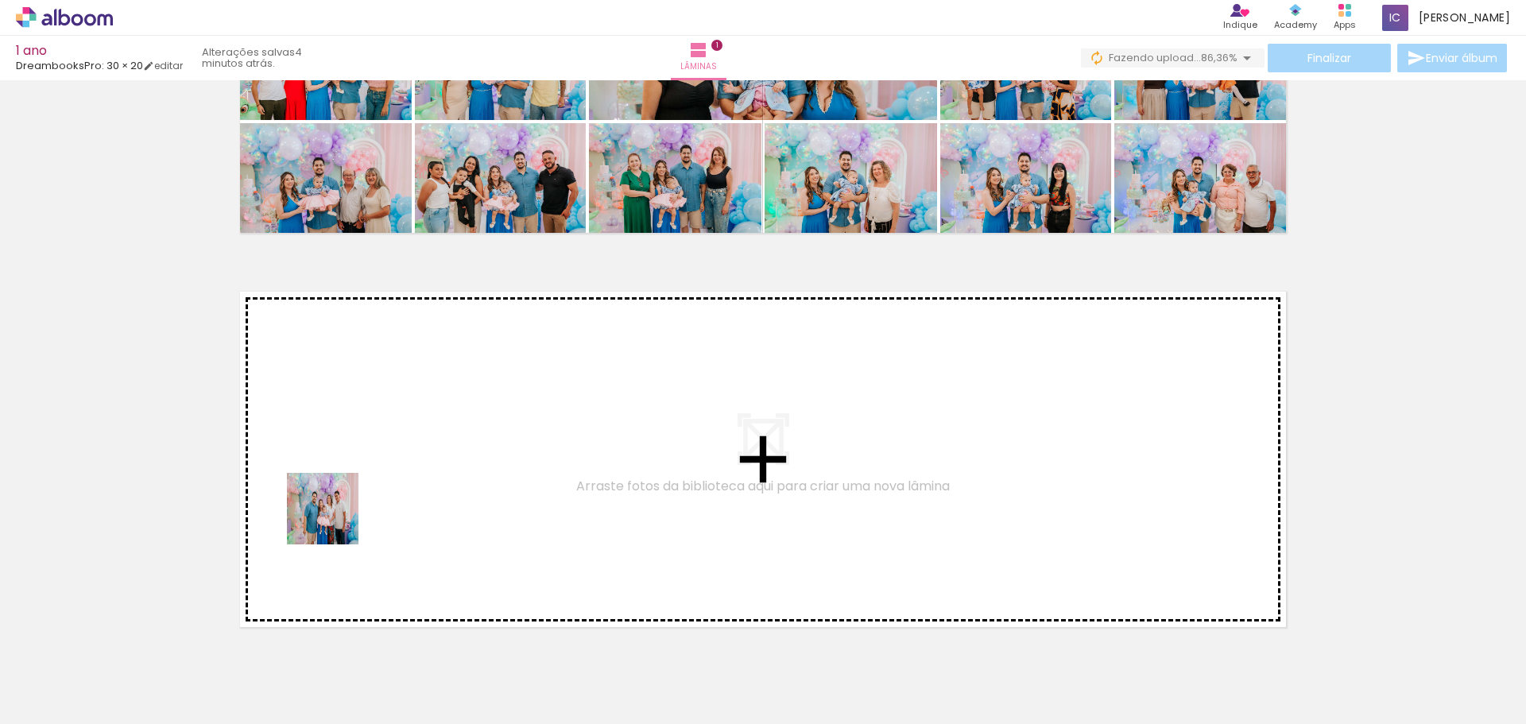
drag, startPoint x: 157, startPoint y: 677, endPoint x: 351, endPoint y: 510, distance: 255.8
click at [351, 510] on quentale-workspace at bounding box center [763, 362] width 1526 height 724
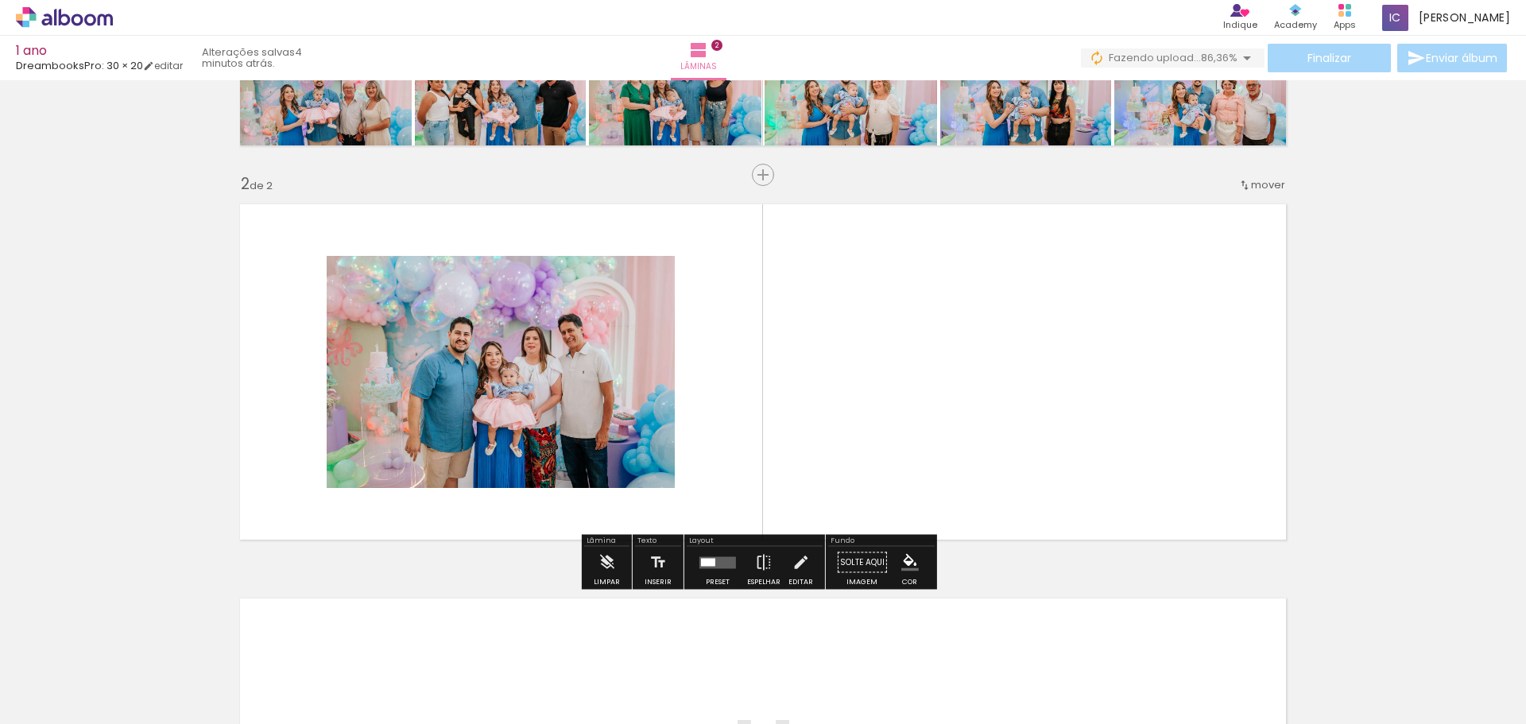
scroll to position [346, 0]
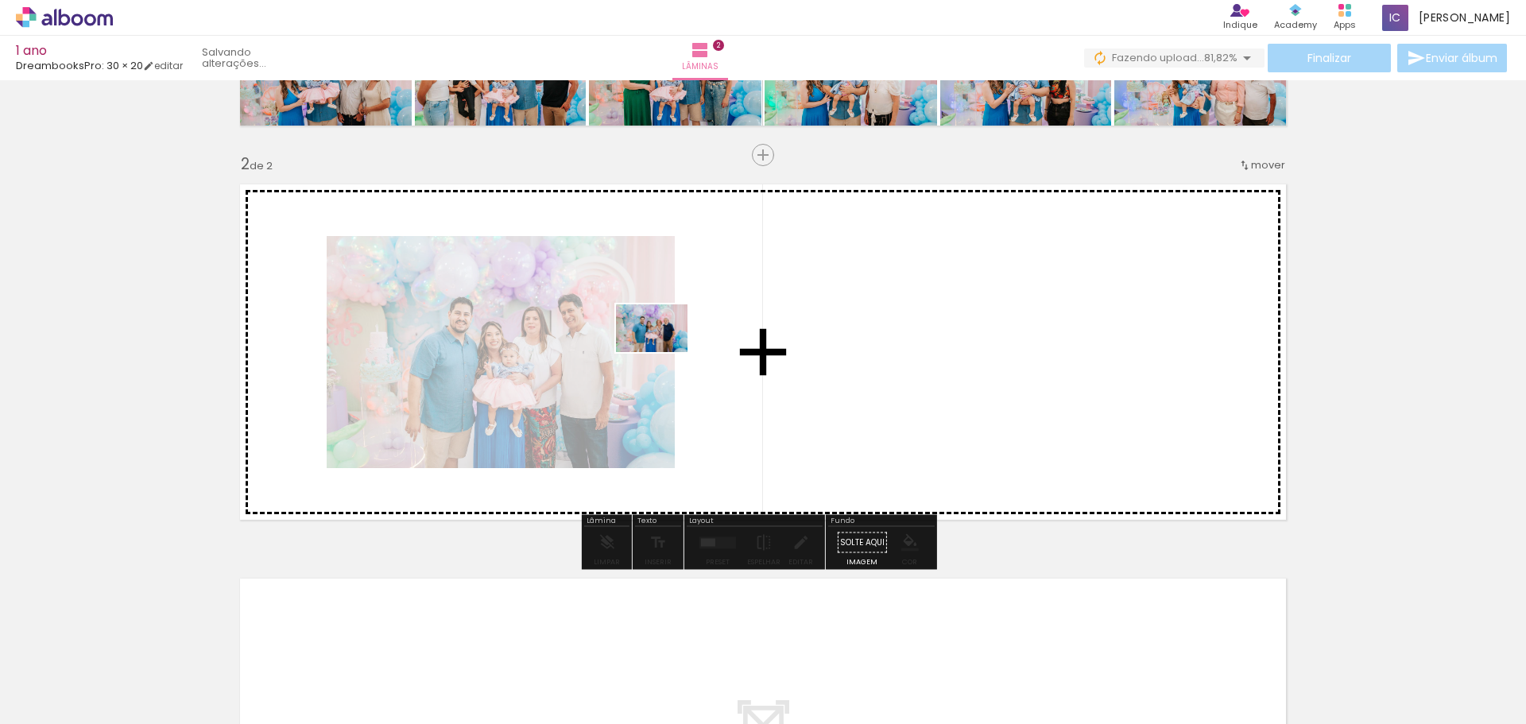
drag, startPoint x: 266, startPoint y: 657, endPoint x: 663, endPoint y: 352, distance: 500.9
click at [663, 352] on quentale-workspace at bounding box center [763, 362] width 1526 height 724
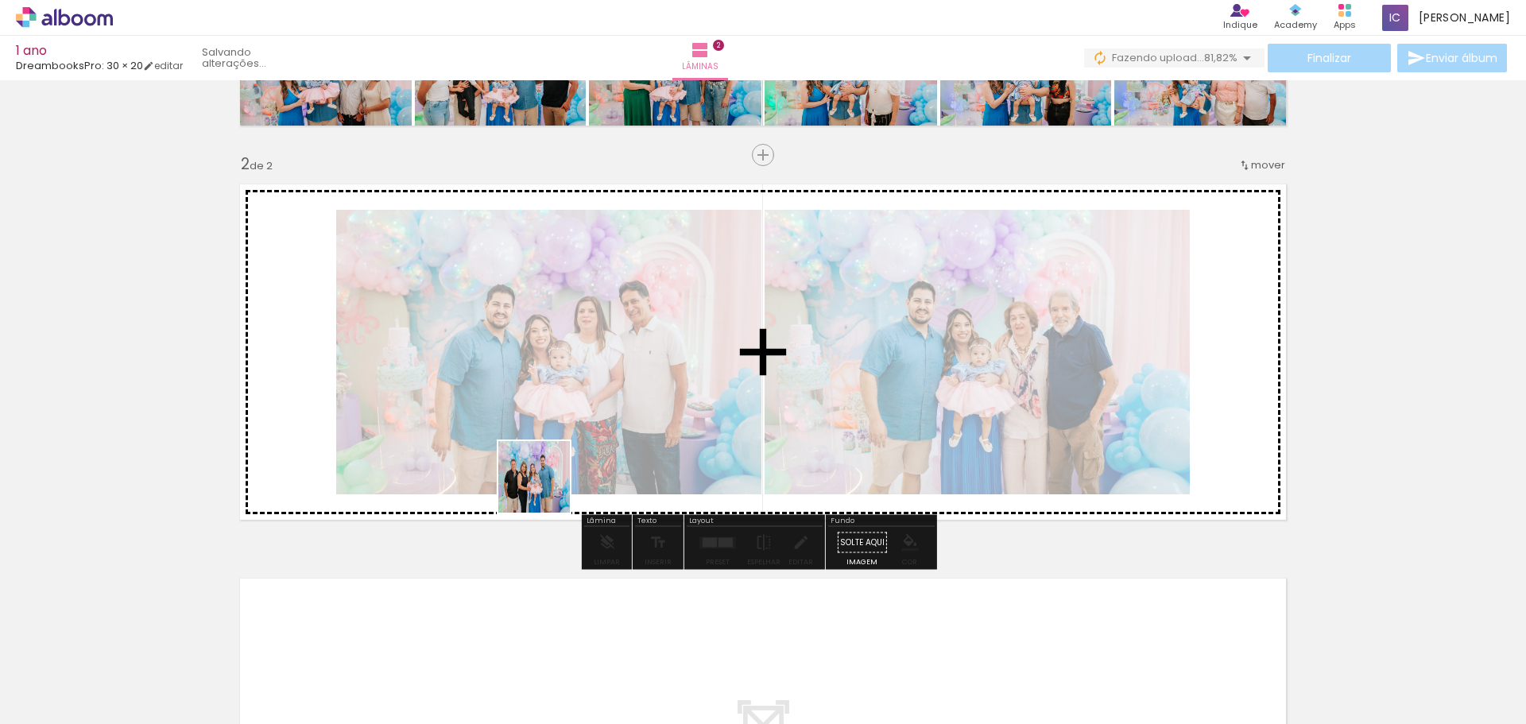
drag, startPoint x: 362, startPoint y: 654, endPoint x: 595, endPoint y: 464, distance: 300.4
click at [629, 415] on quentale-workspace at bounding box center [763, 362] width 1526 height 724
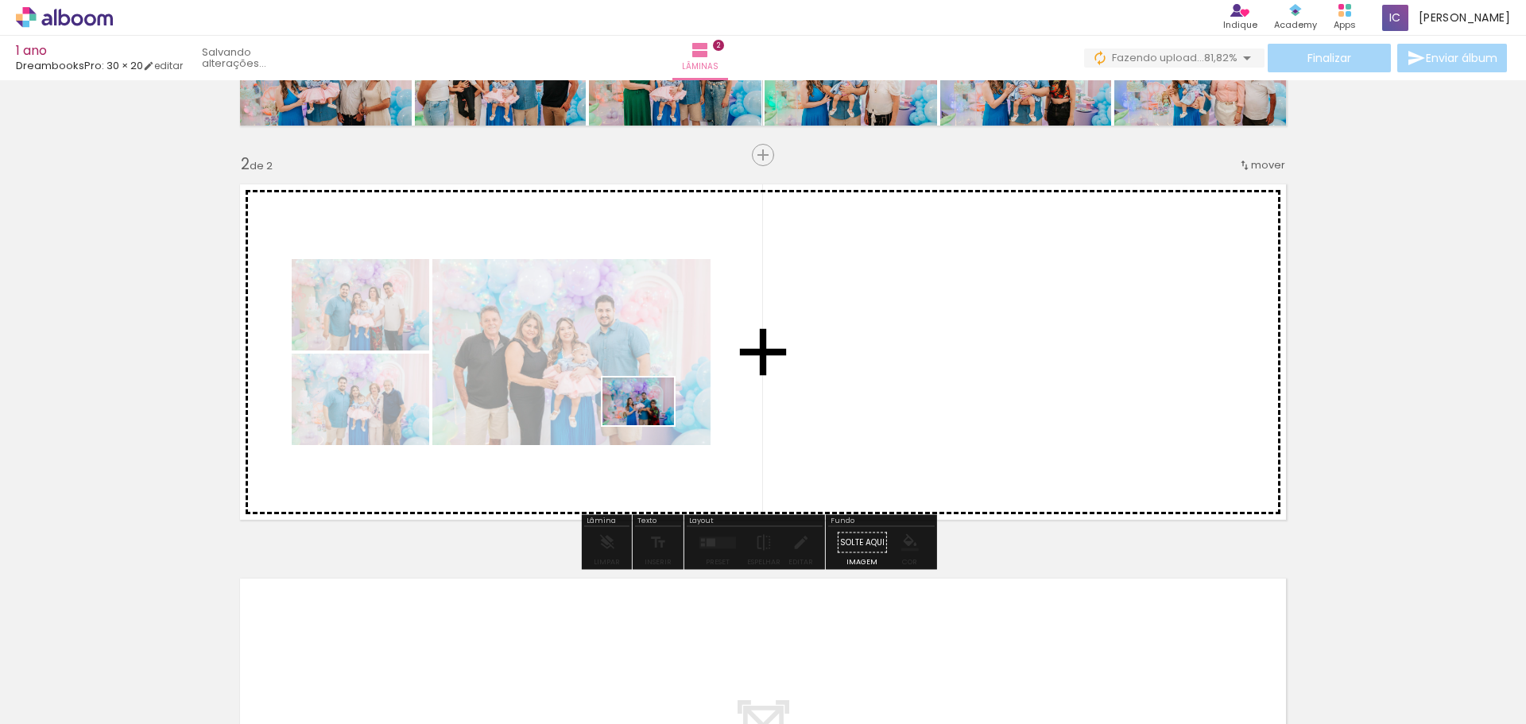
drag, startPoint x: 423, startPoint y: 656, endPoint x: 650, endPoint y: 425, distance: 324.2
click at [650, 425] on quentale-workspace at bounding box center [763, 362] width 1526 height 724
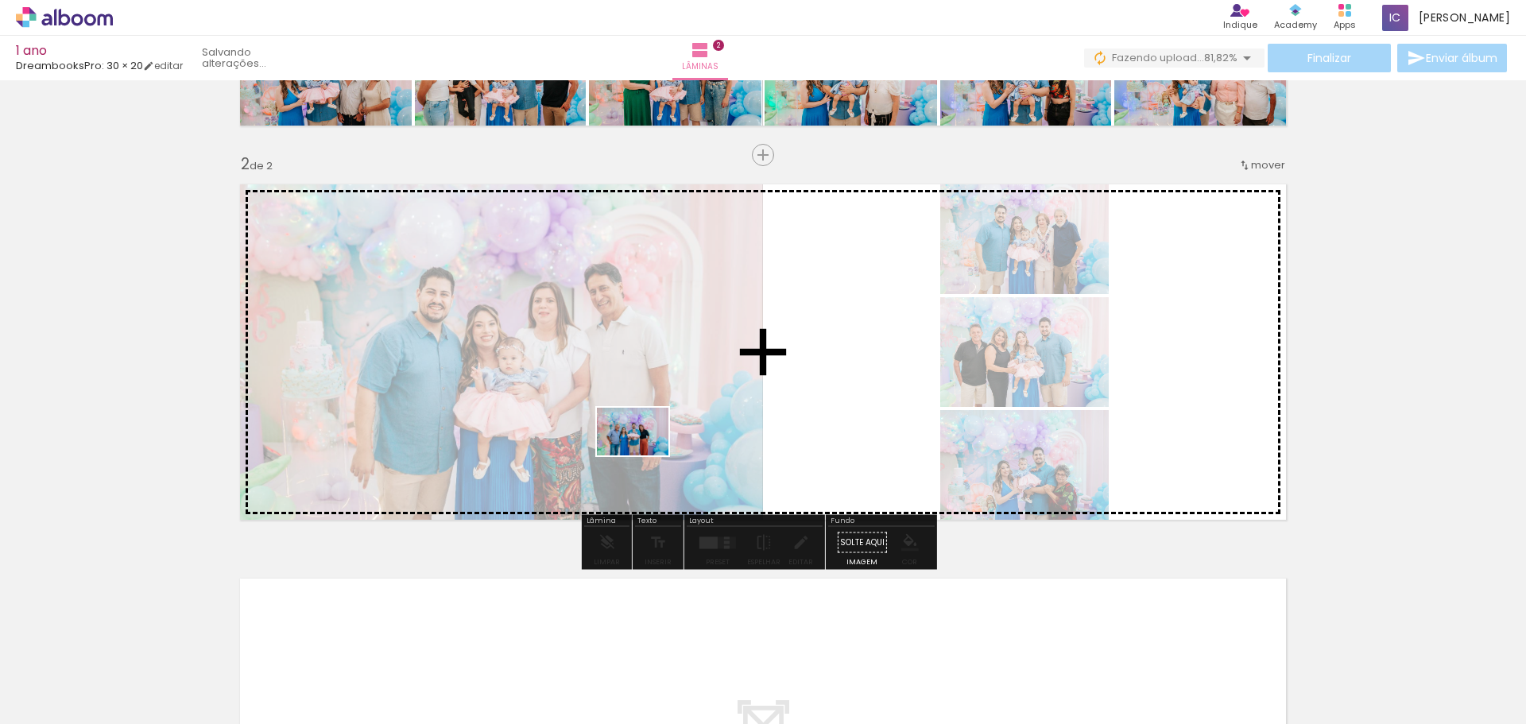
drag, startPoint x: 517, startPoint y: 673, endPoint x: 644, endPoint y: 455, distance: 252.1
click at [644, 455] on quentale-workspace at bounding box center [763, 362] width 1526 height 724
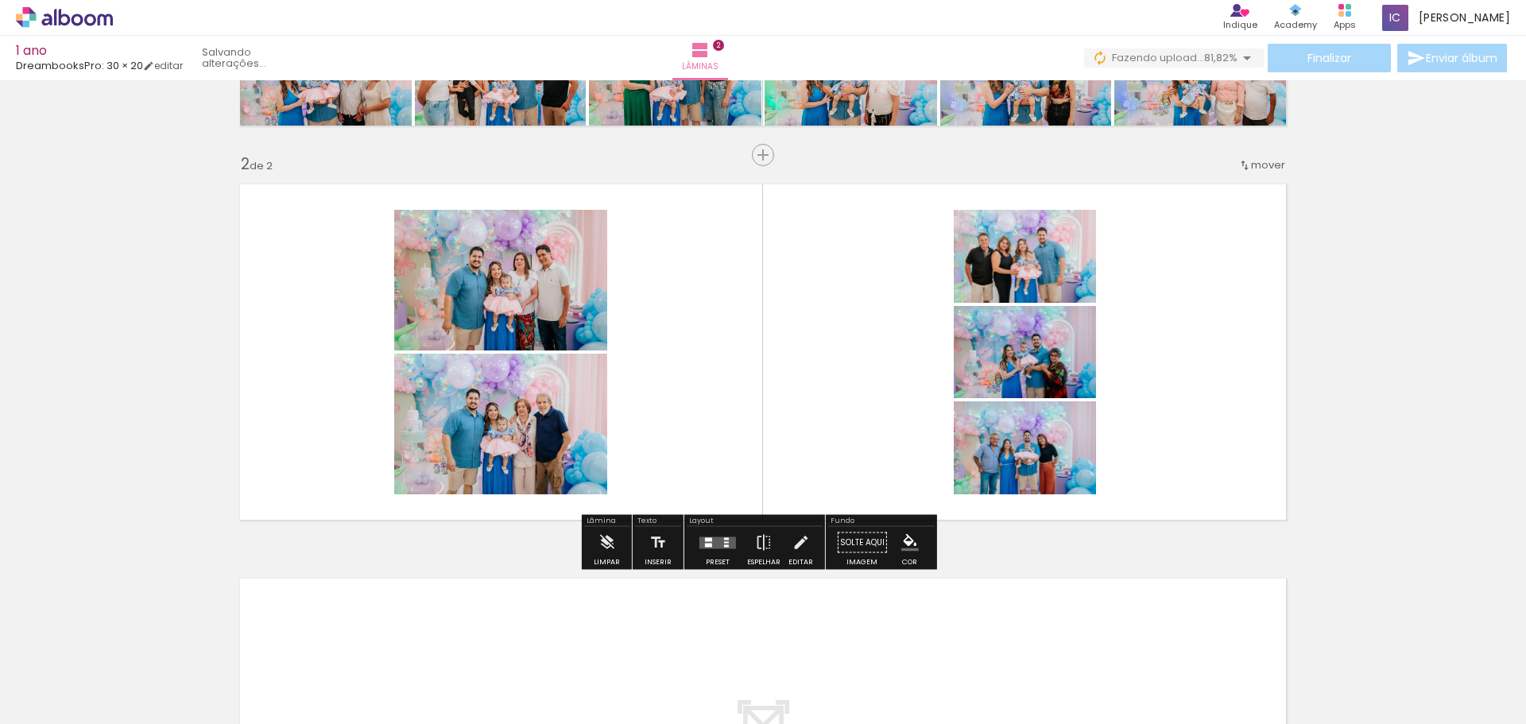
click at [708, 533] on div at bounding box center [717, 543] width 43 height 32
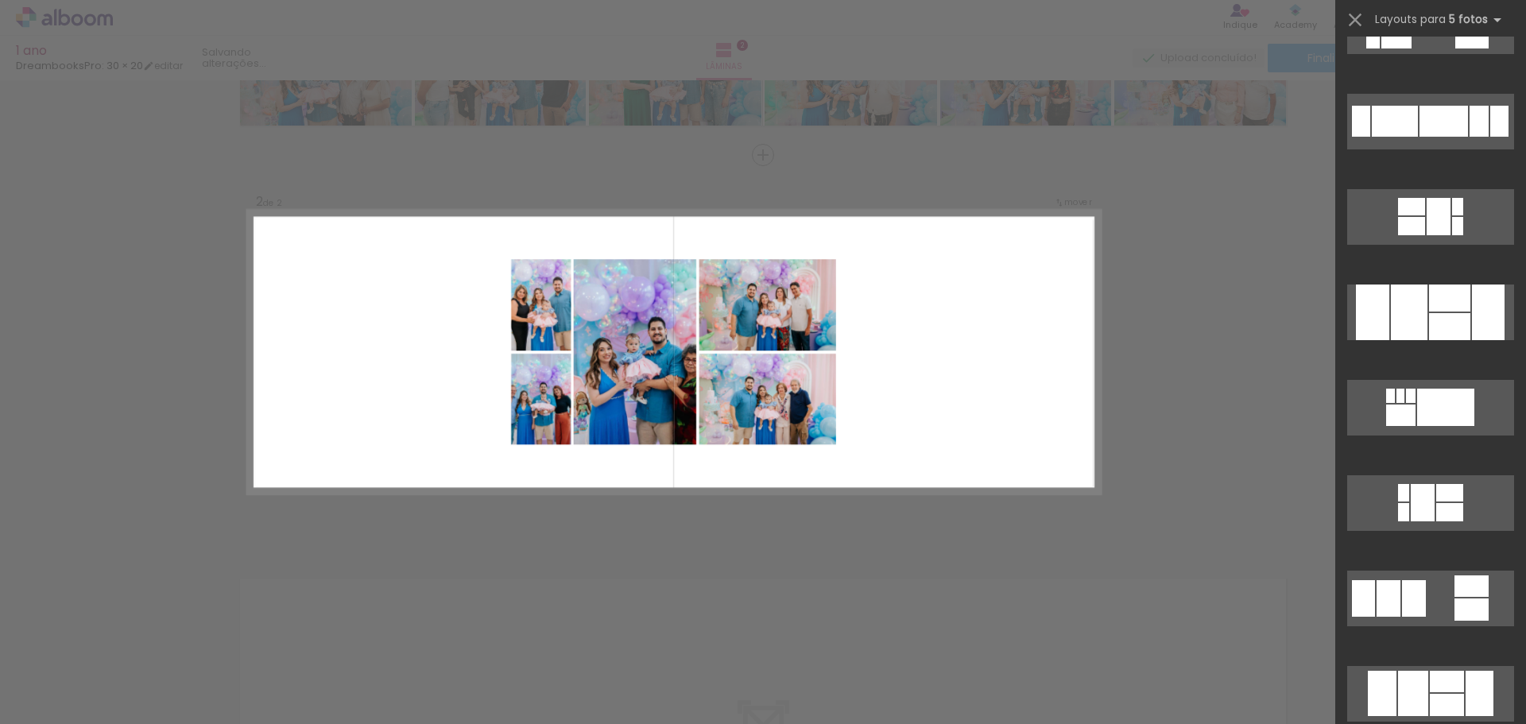
scroll to position [27492, 0]
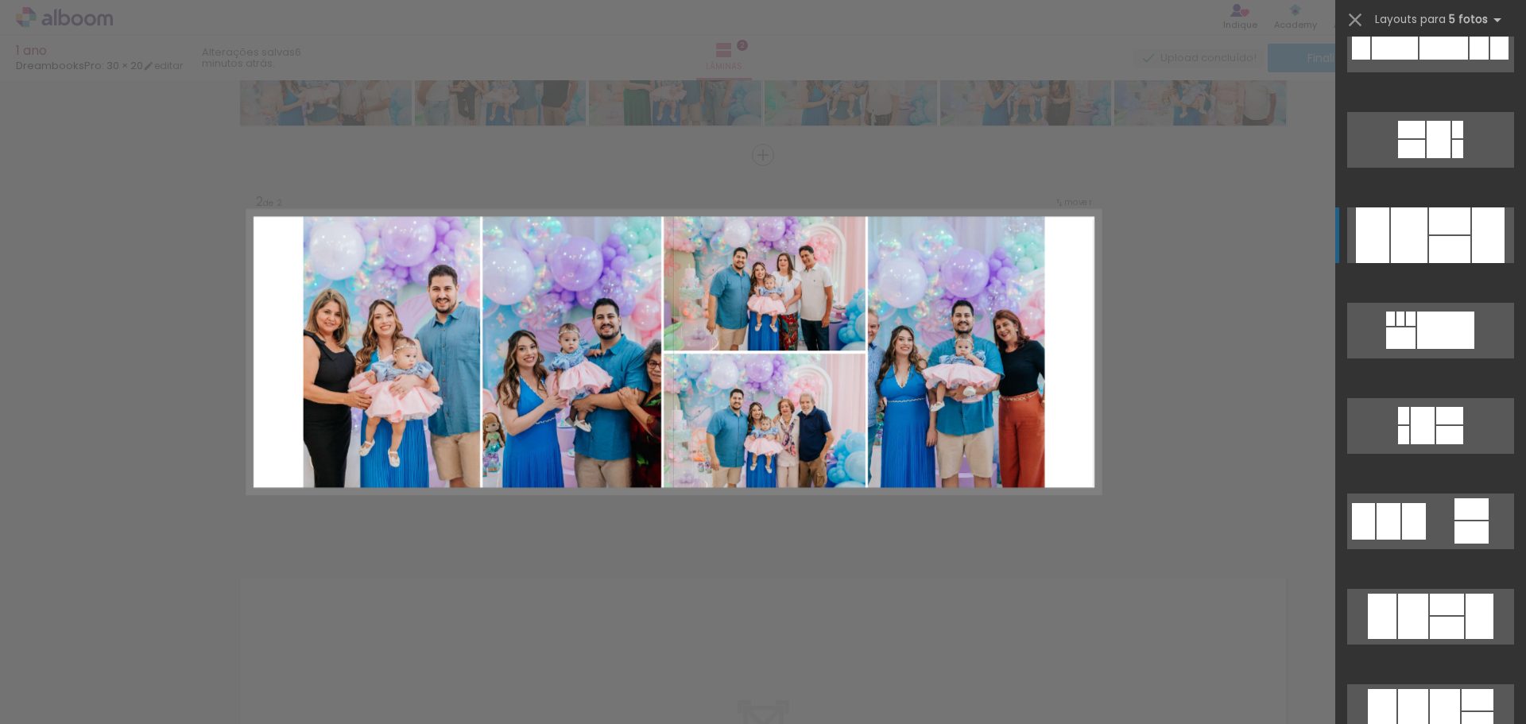
click at [1462, 240] on div at bounding box center [1449, 249] width 41 height 27
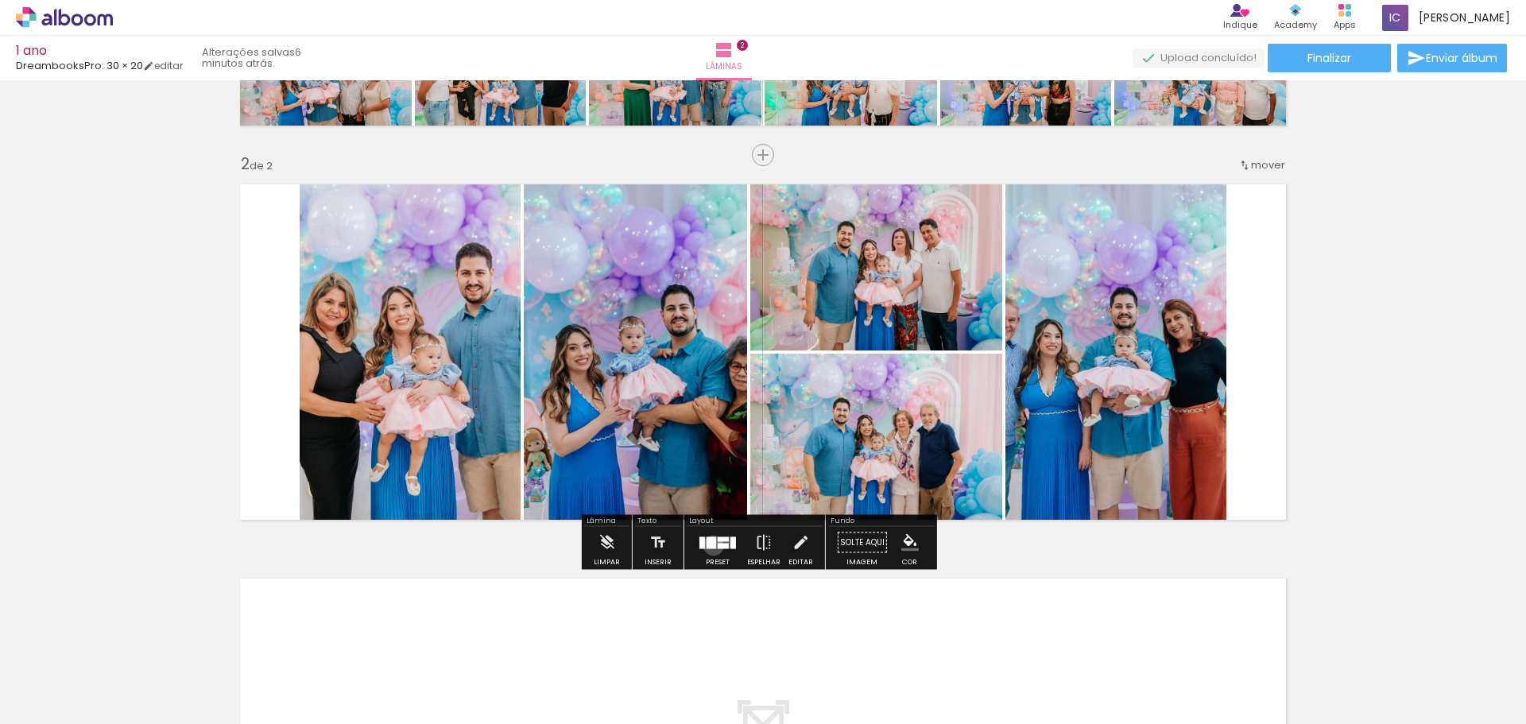
click at [710, 545] on div at bounding box center [711, 542] width 10 height 12
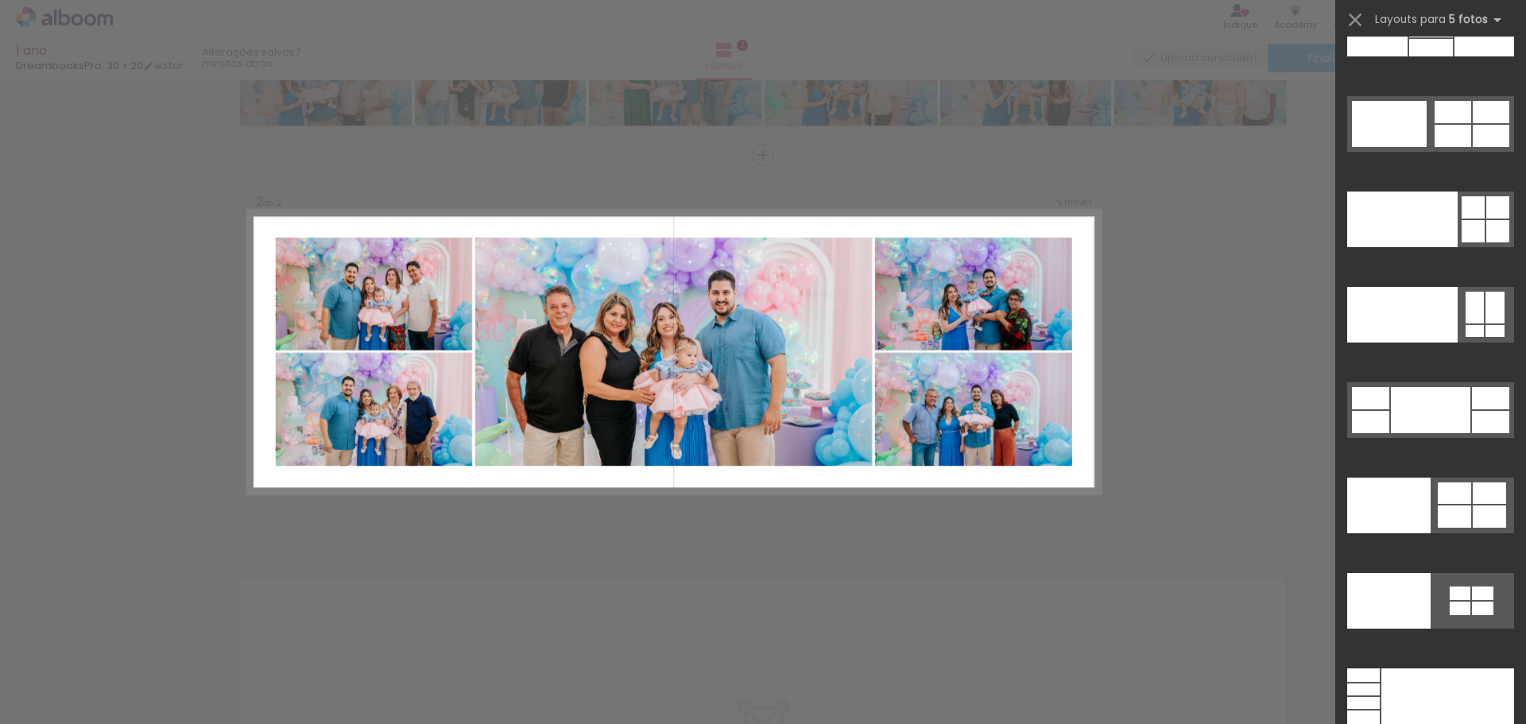
scroll to position [43165, 0]
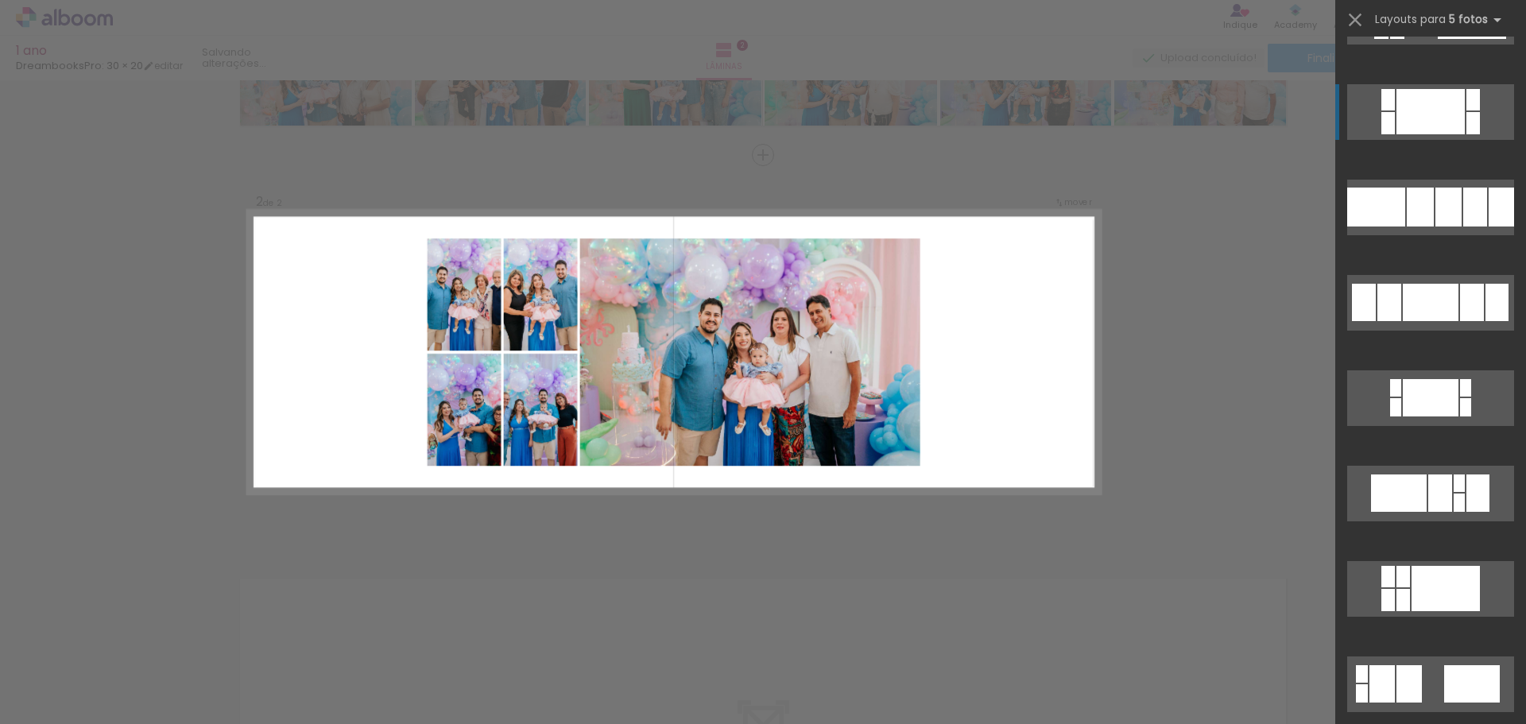
scroll to position [32358, 0]
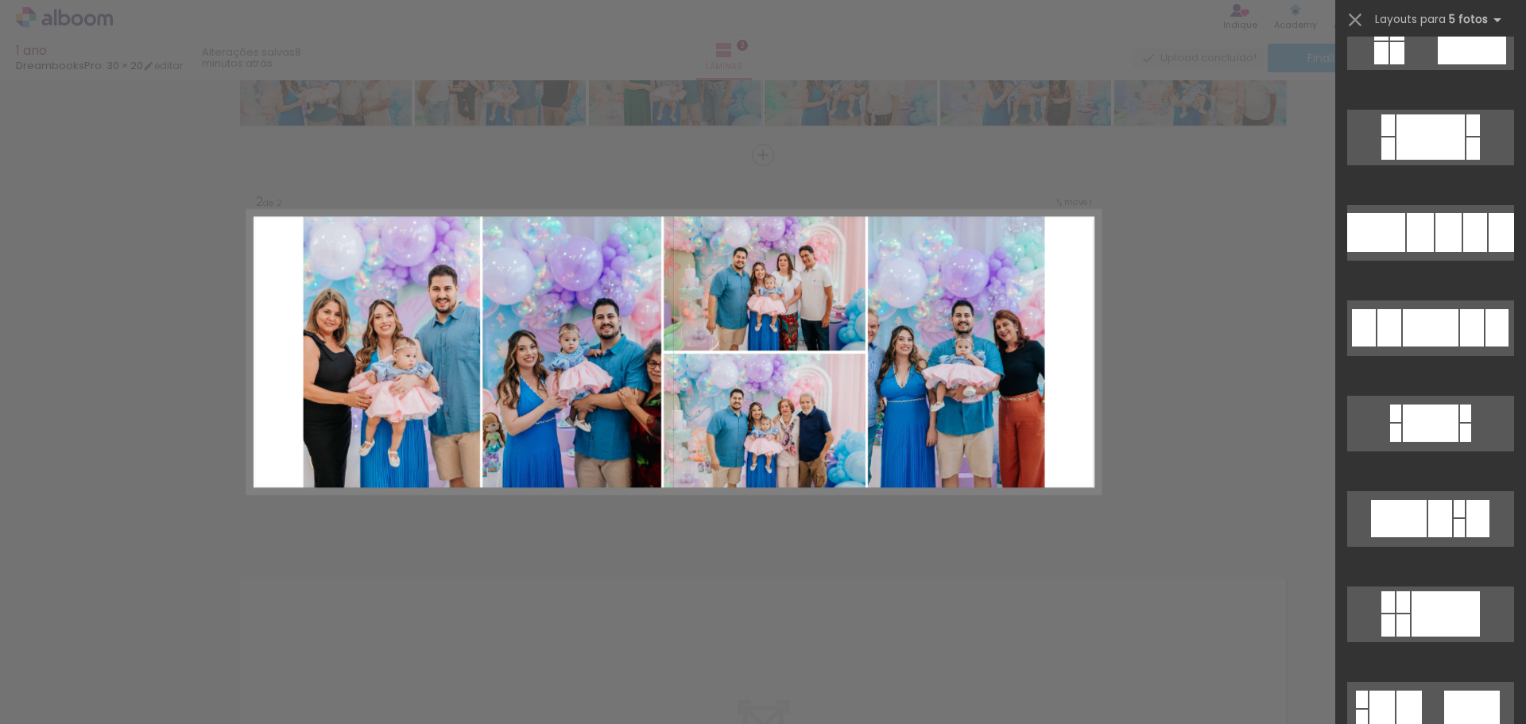
click at [1472, 294] on div at bounding box center [1430, 335] width 191 height 95
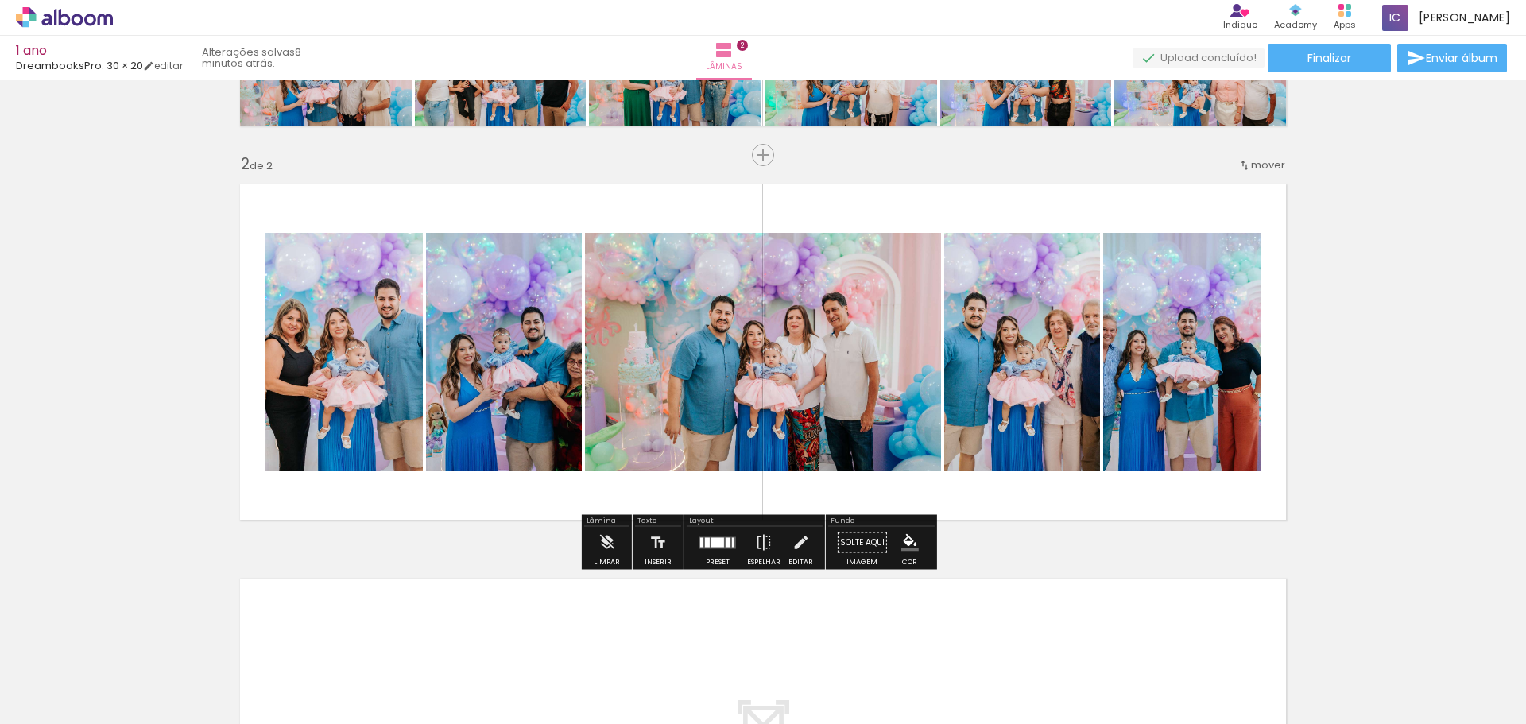
click at [724, 551] on div at bounding box center [717, 543] width 43 height 32
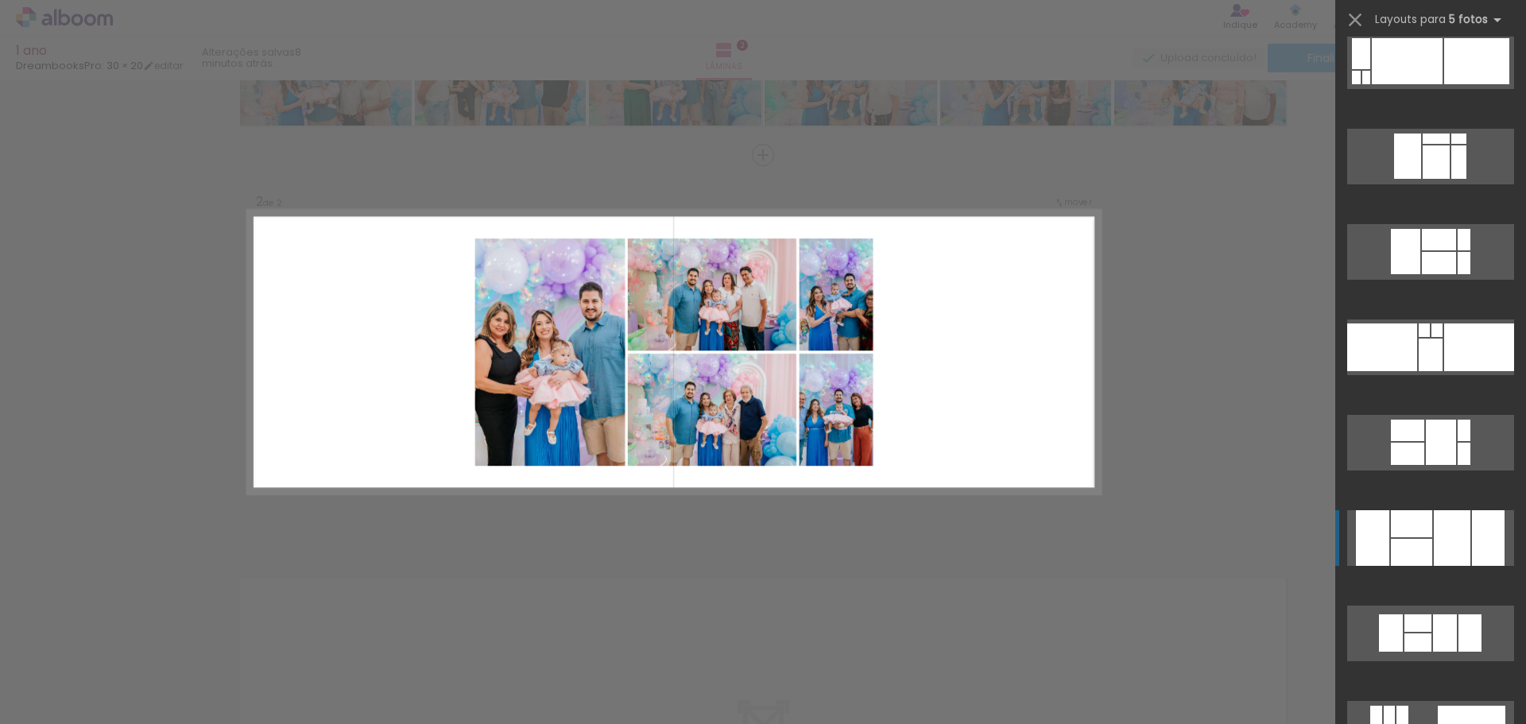
scroll to position [29193, 0]
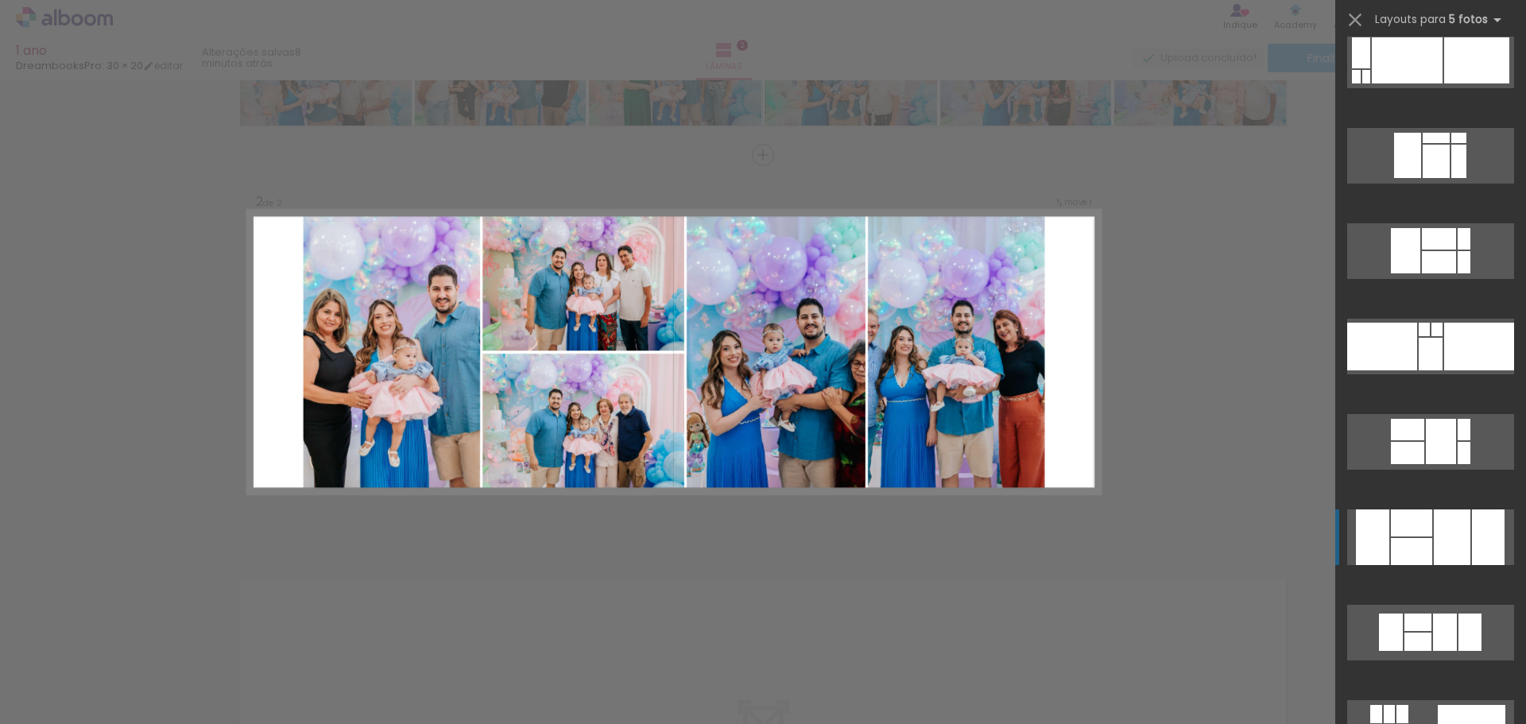
click at [1445, 547] on div at bounding box center [1451, 537] width 37 height 56
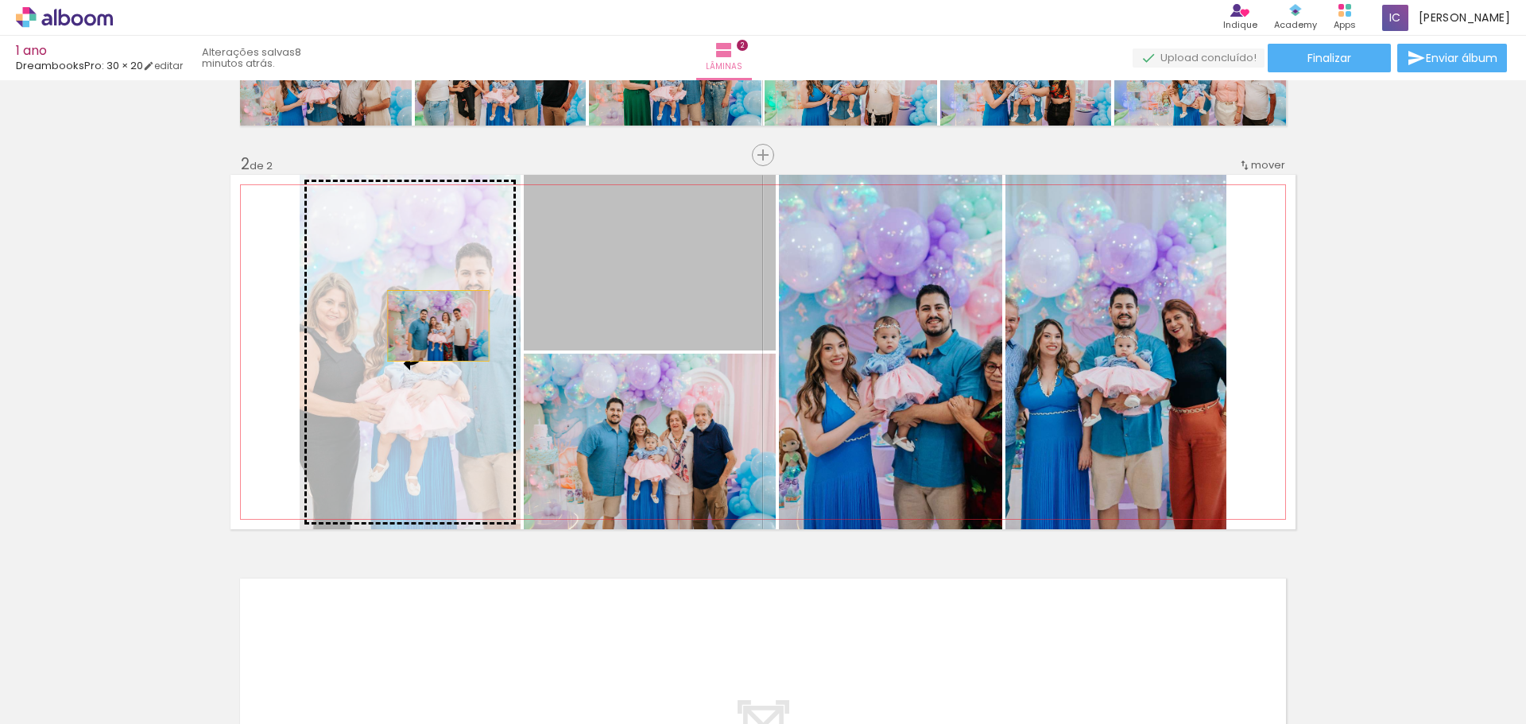
drag, startPoint x: 669, startPoint y: 284, endPoint x: 432, endPoint y: 326, distance: 240.5
click at [0, 0] on slot at bounding box center [0, 0] width 0 height 0
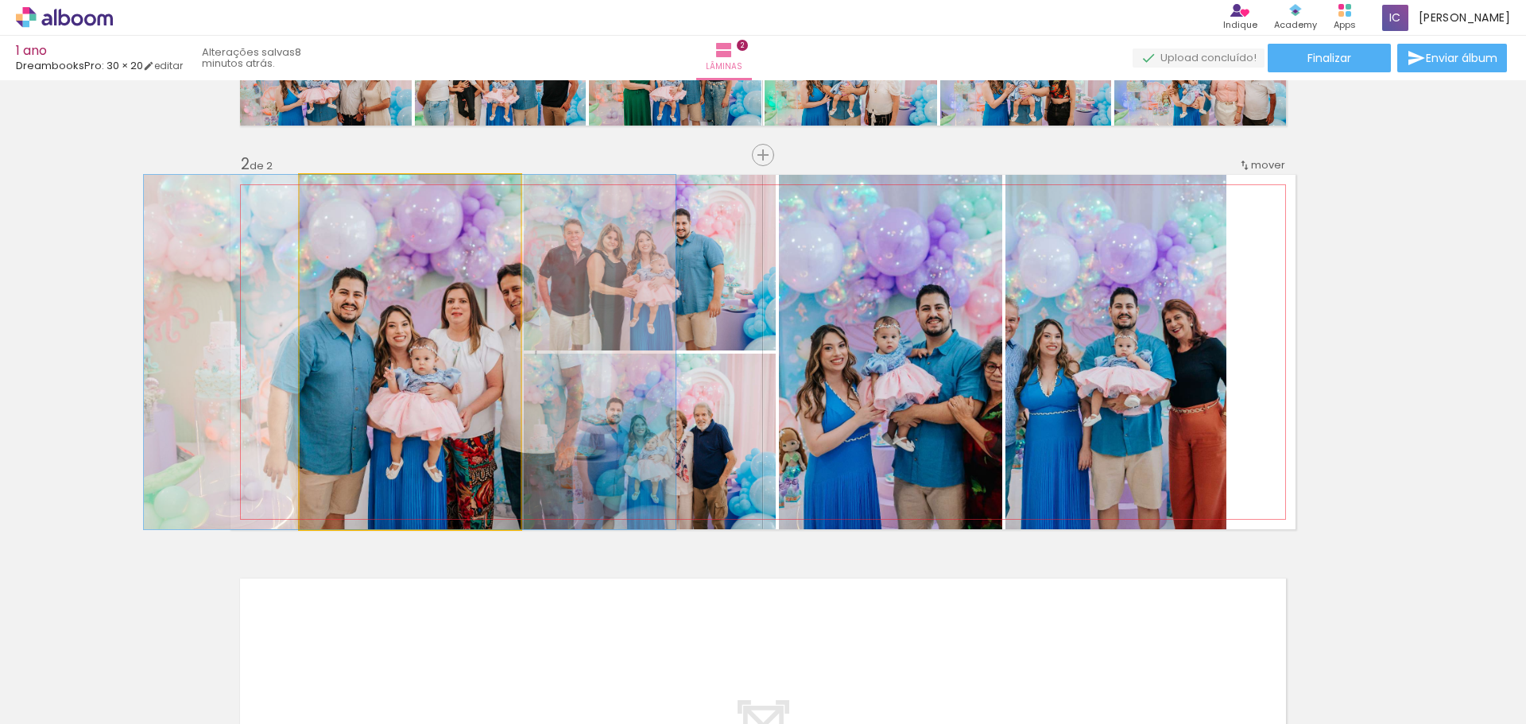
click at [426, 365] on quentale-photo at bounding box center [410, 352] width 221 height 354
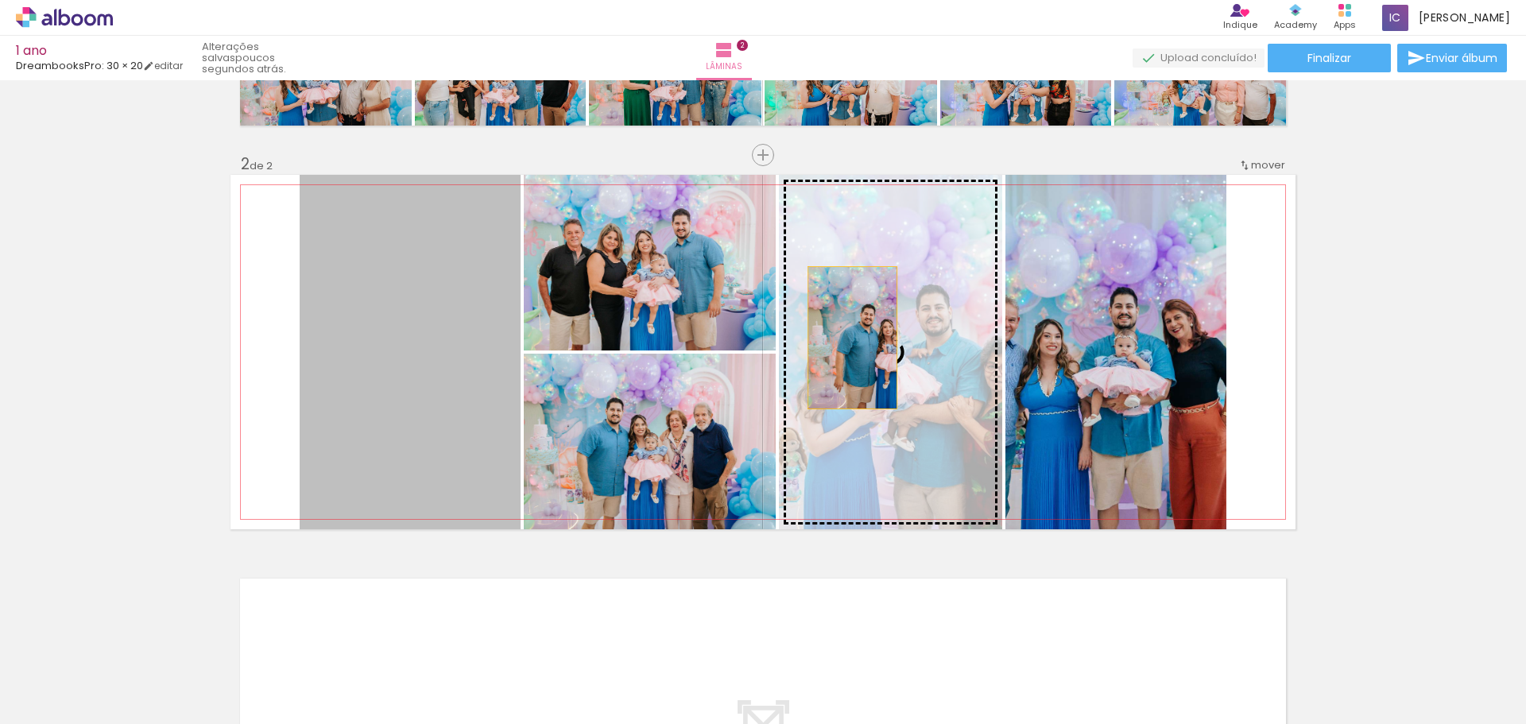
drag, startPoint x: 419, startPoint y: 377, endPoint x: 848, endPoint y: 338, distance: 430.9
click at [0, 0] on slot at bounding box center [0, 0] width 0 height 0
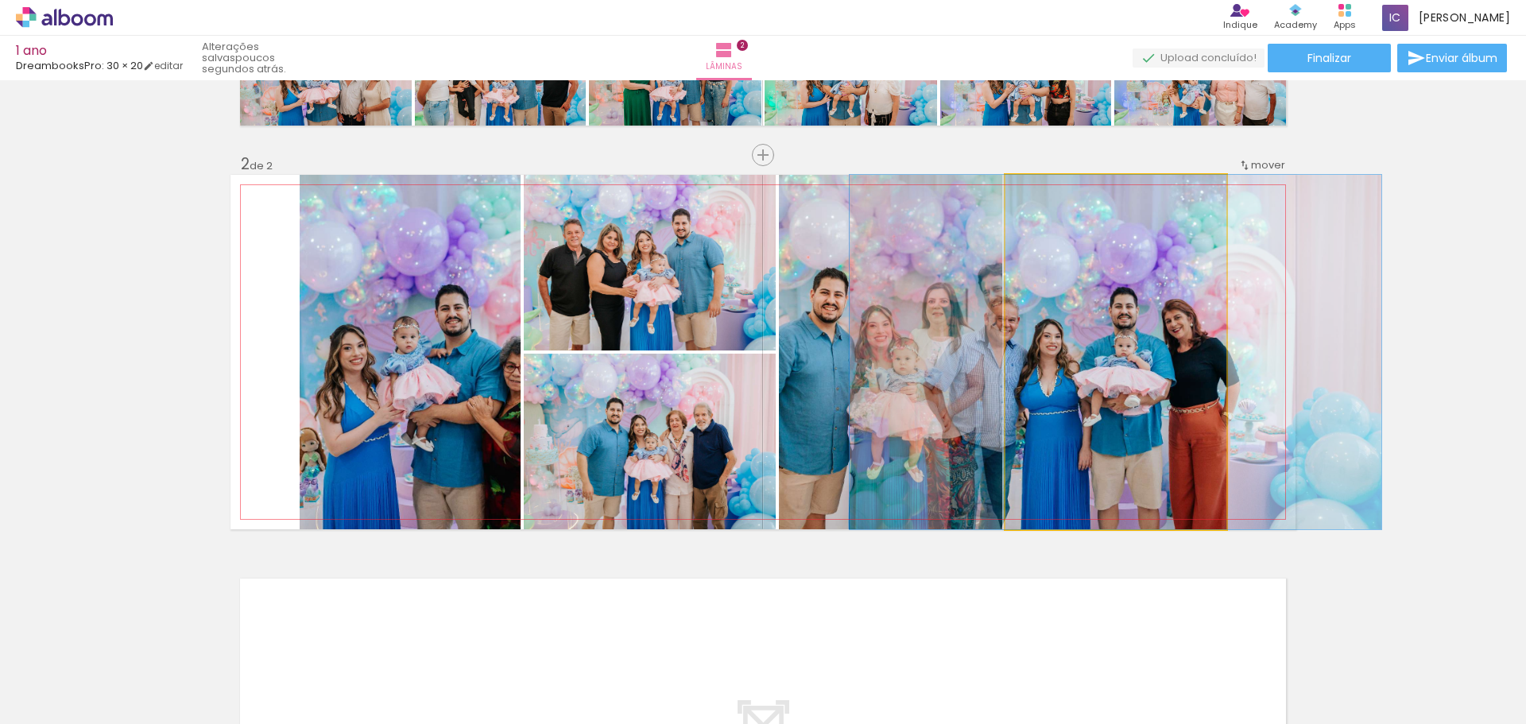
click at [1023, 323] on quentale-photo at bounding box center [1115, 352] width 221 height 354
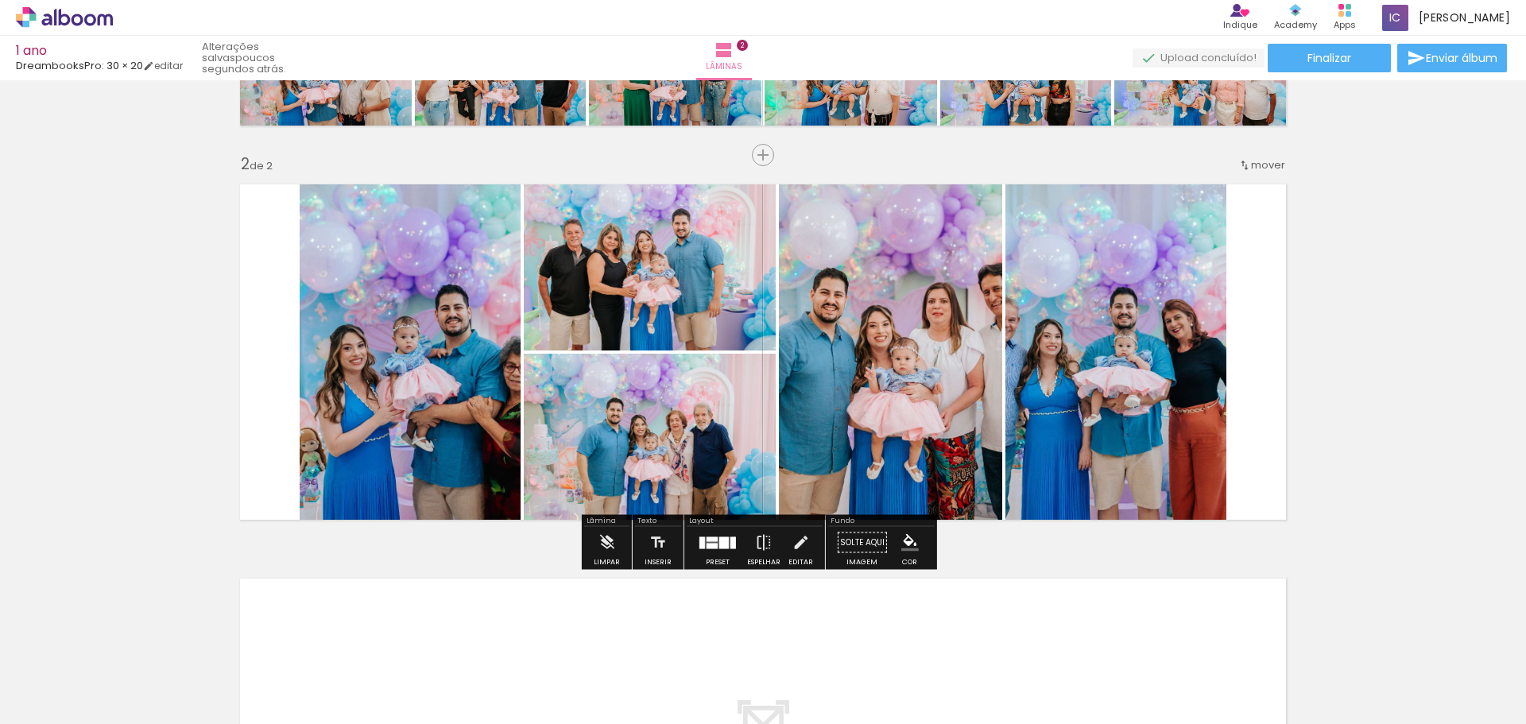
click at [865, 338] on quentale-photo at bounding box center [890, 352] width 223 height 354
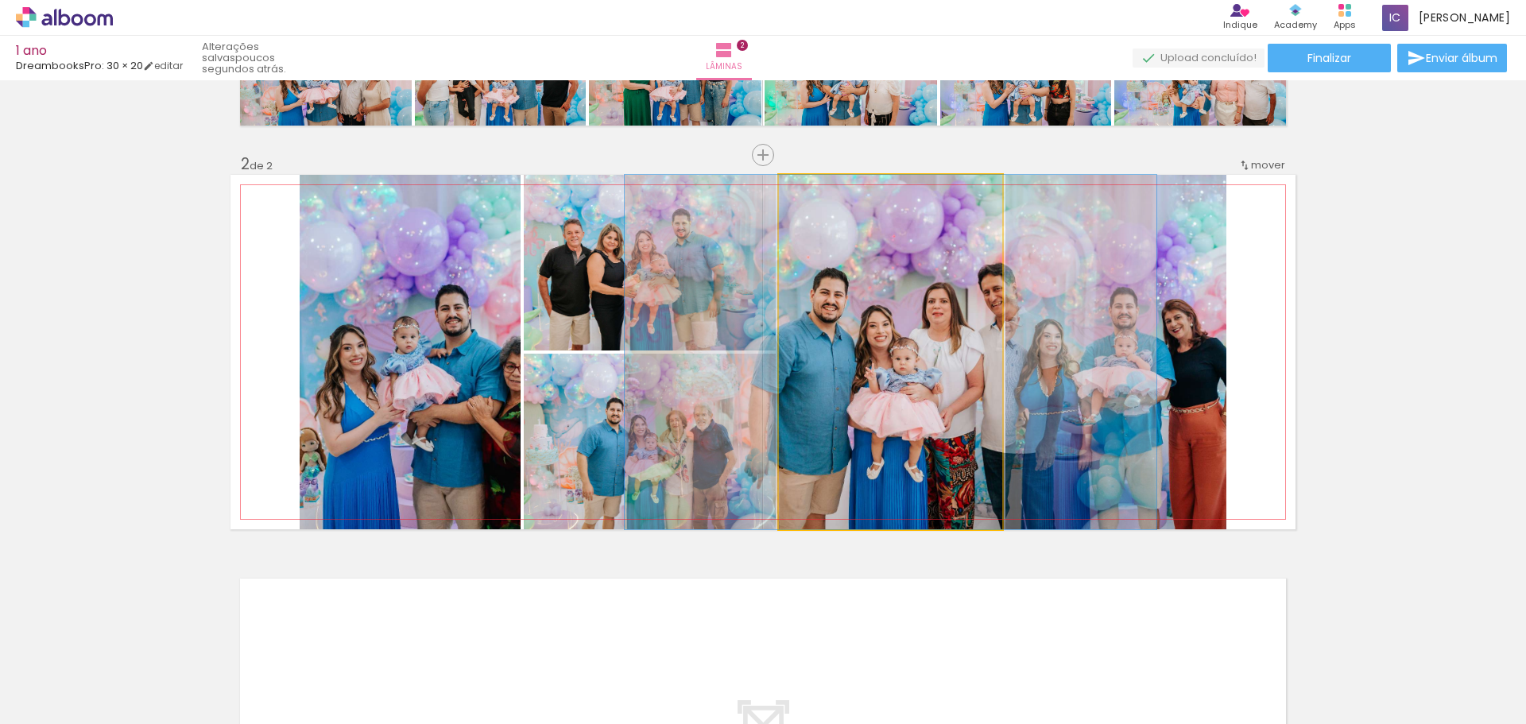
click at [865, 338] on quentale-photo at bounding box center [890, 352] width 223 height 354
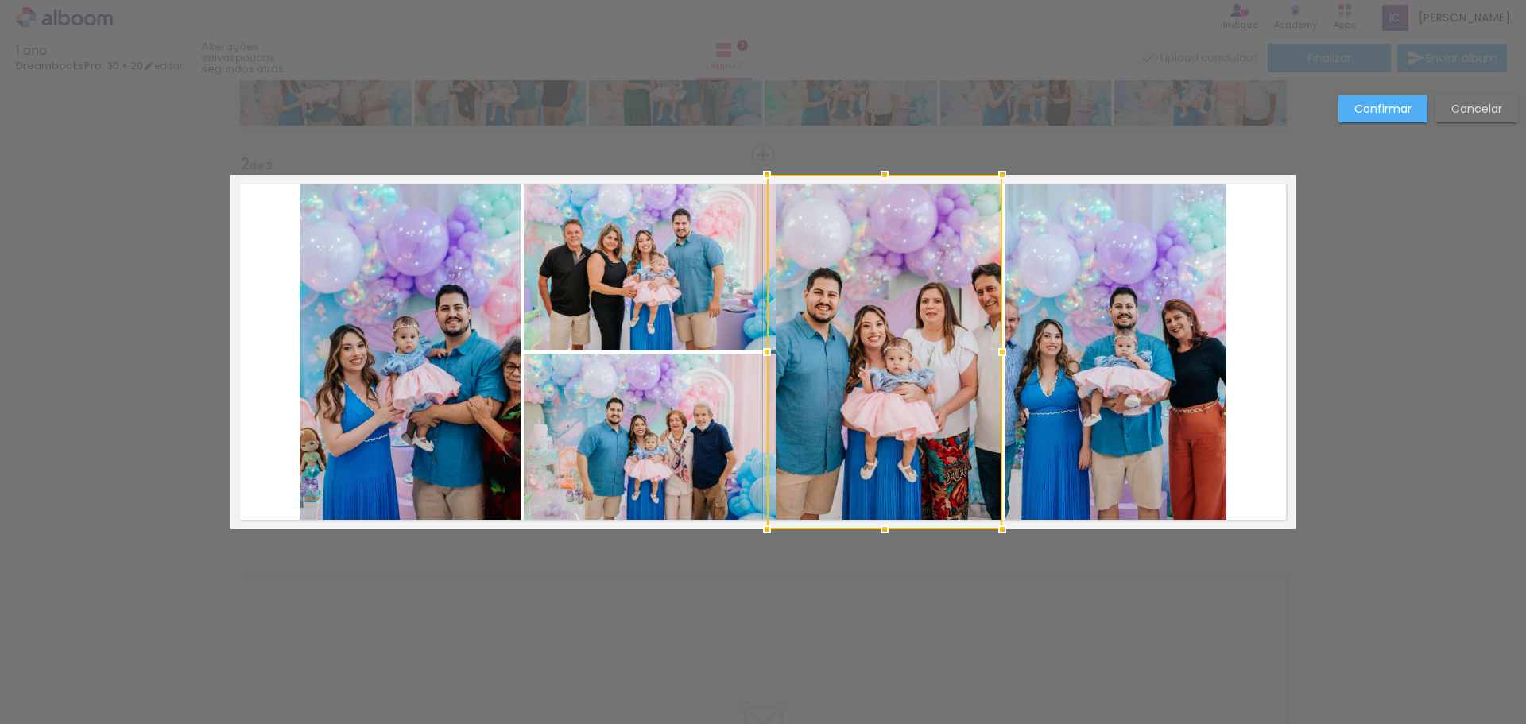
drag, startPoint x: 774, startPoint y: 354, endPoint x: 762, endPoint y: 357, distance: 12.2
click at [762, 357] on div at bounding box center [767, 352] width 32 height 32
click at [1152, 397] on quentale-photo at bounding box center [1115, 352] width 221 height 354
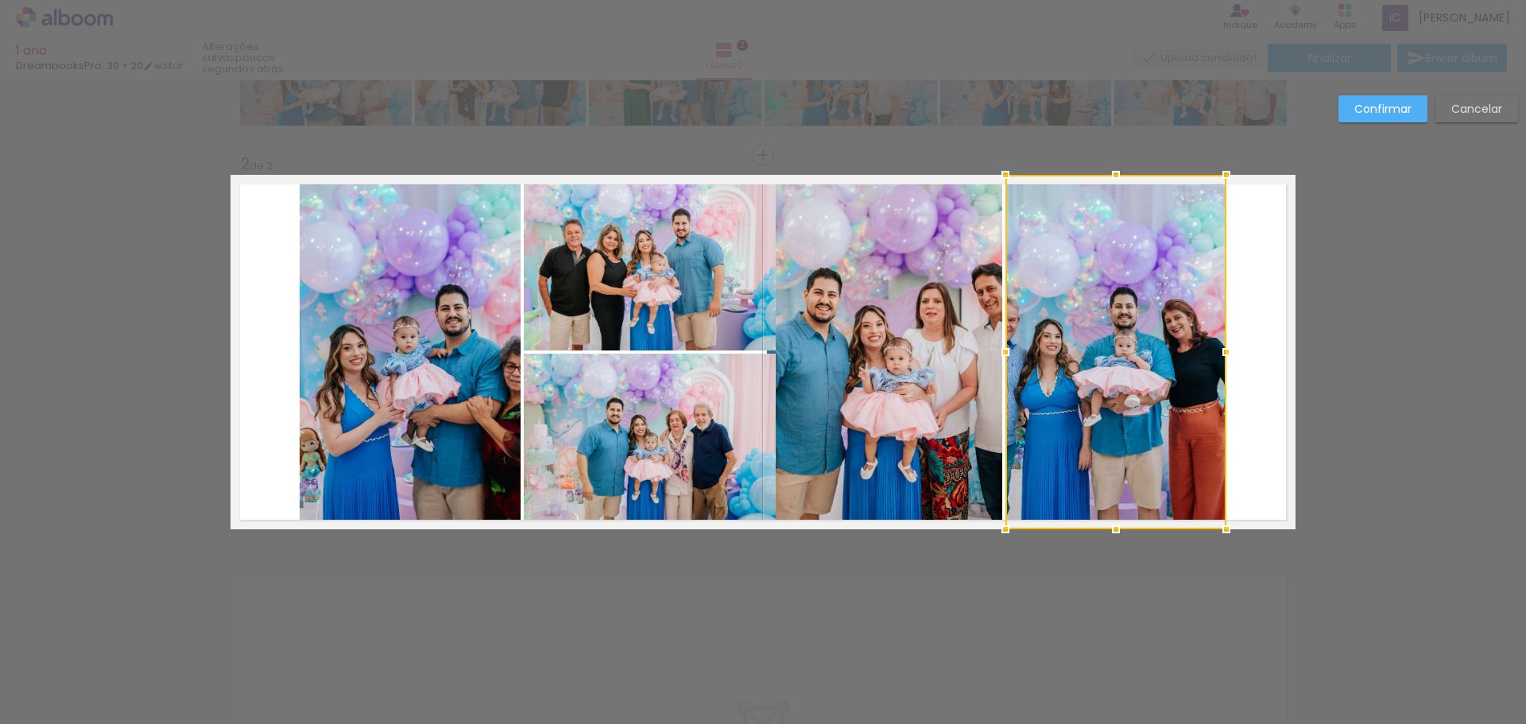
click at [1115, 342] on div at bounding box center [1115, 352] width 221 height 354
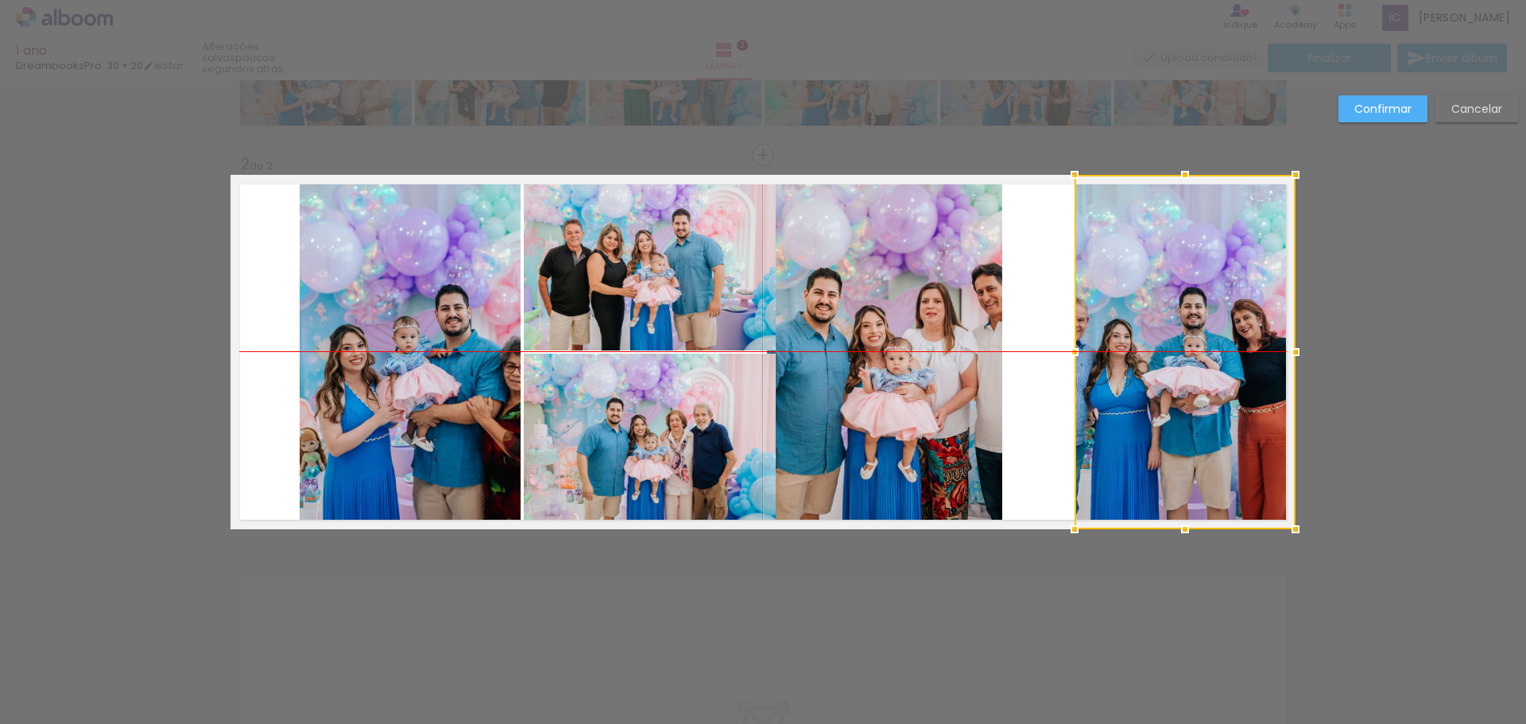
drag, startPoint x: 1202, startPoint y: 350, endPoint x: 1274, endPoint y: 342, distance: 71.9
click at [1274, 342] on div at bounding box center [1184, 352] width 221 height 354
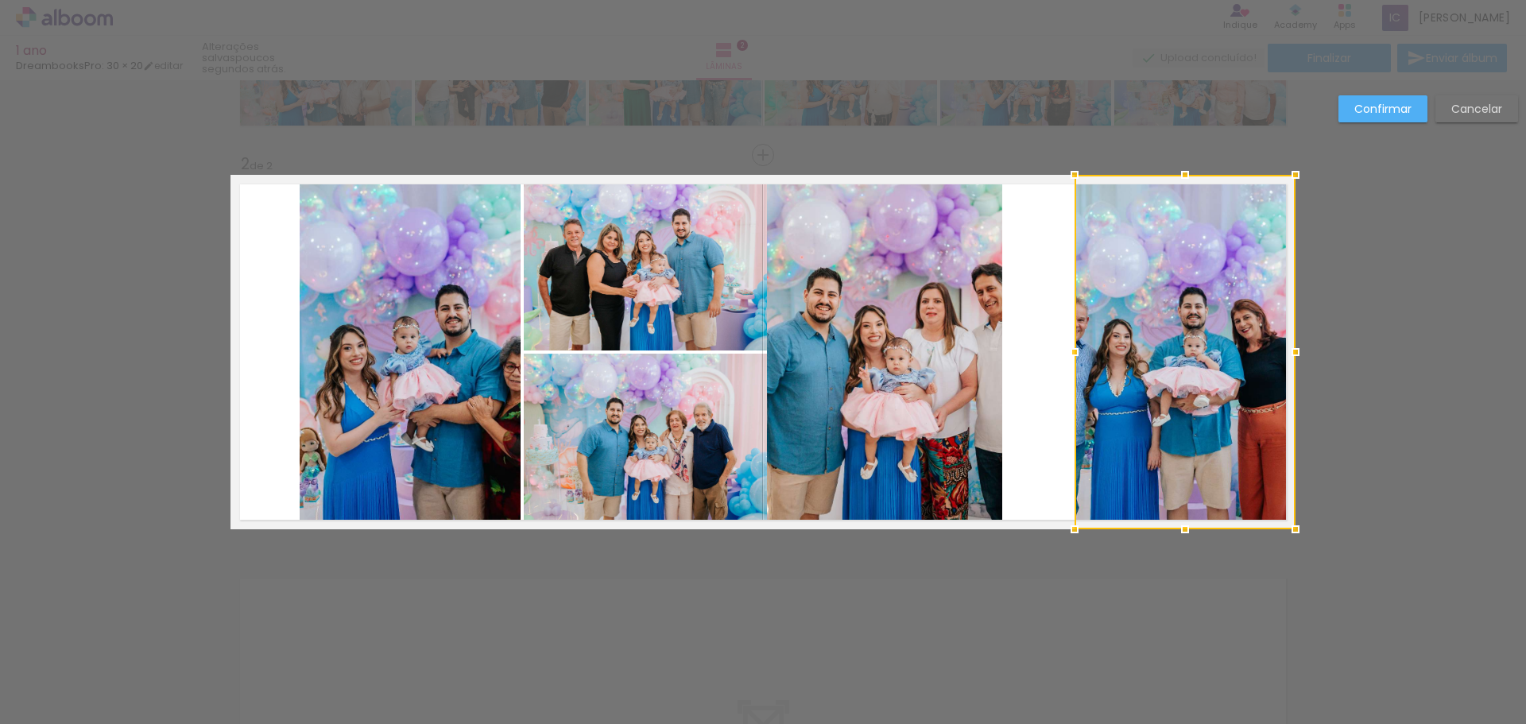
click at [963, 347] on quentale-photo at bounding box center [884, 352] width 235 height 354
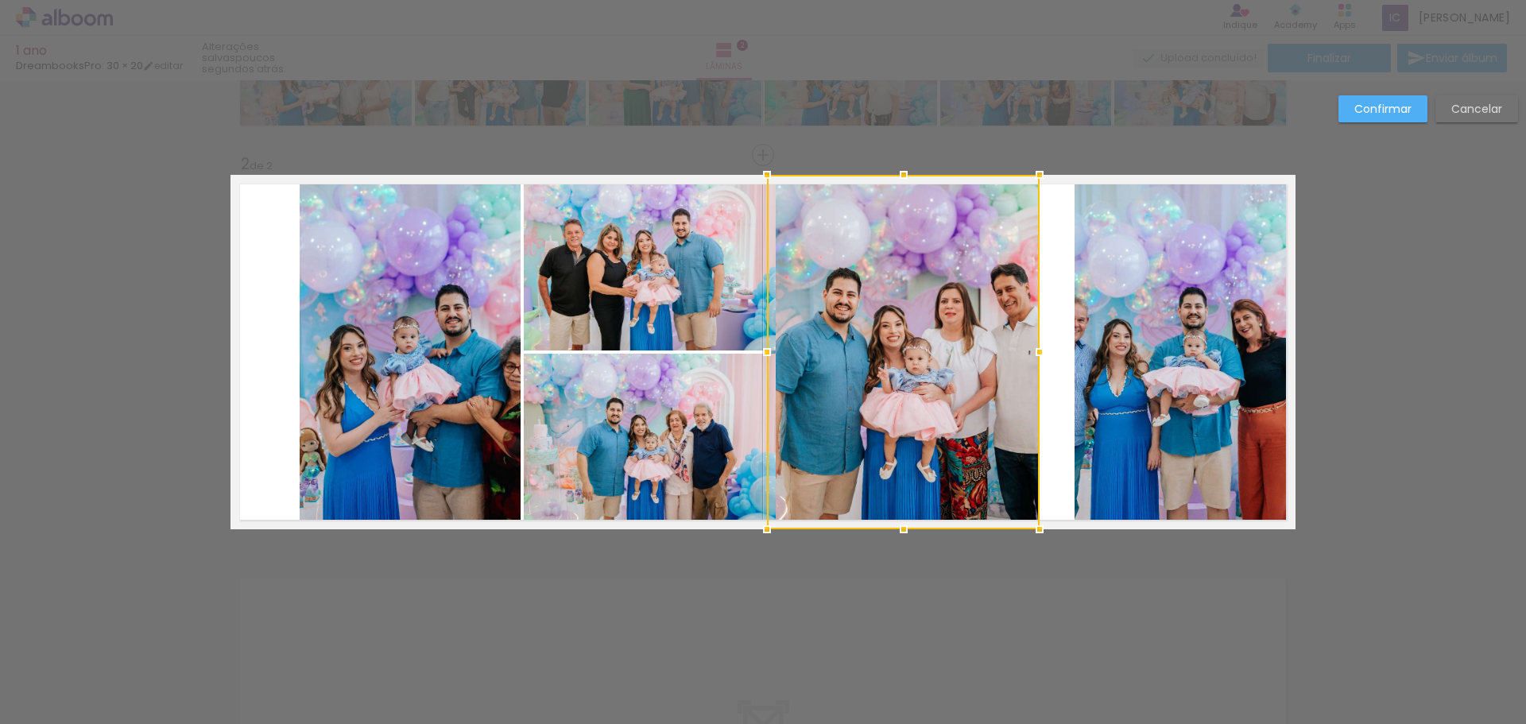
drag, startPoint x: 999, startPoint y: 350, endPoint x: 1034, endPoint y: 350, distance: 35.0
click at [1034, 350] on div at bounding box center [1039, 352] width 32 height 32
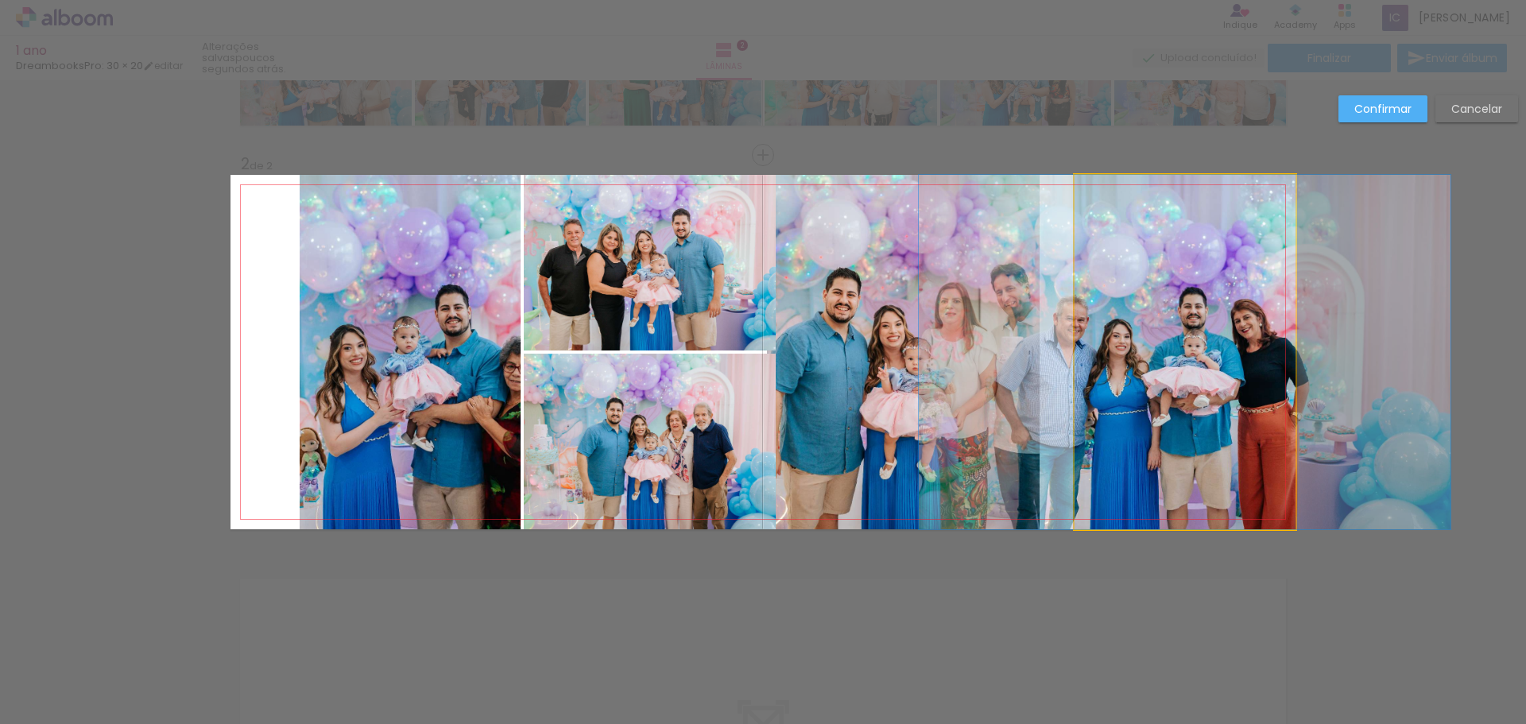
click at [1080, 349] on quentale-photo at bounding box center [1184, 352] width 221 height 354
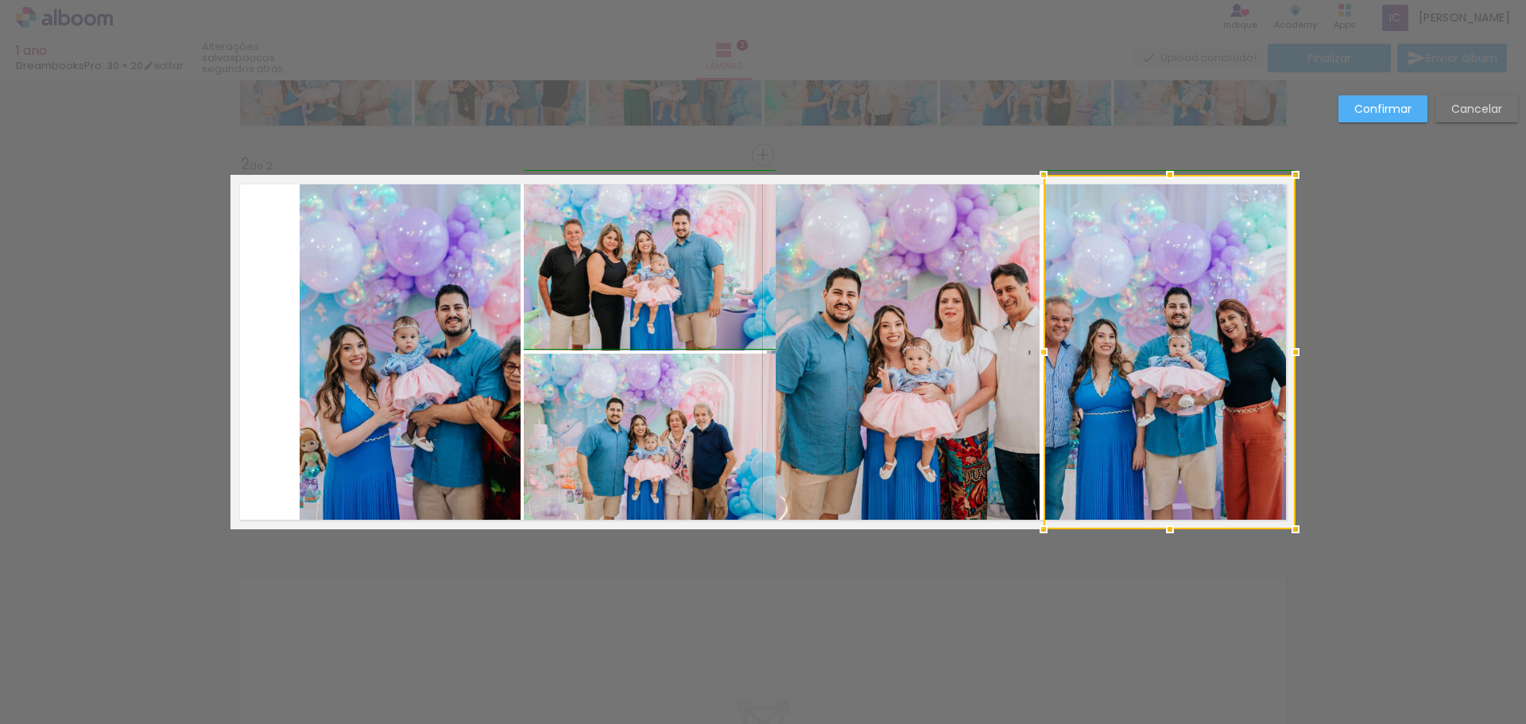
drag, startPoint x: 1070, startPoint y: 347, endPoint x: 1039, endPoint y: 348, distance: 30.2
click at [1039, 348] on div at bounding box center [1043, 352] width 32 height 32
click at [1443, 479] on div "Confirmar Cancelar" at bounding box center [763, 345] width 1526 height 1220
click at [0, 0] on slot "Confirmar" at bounding box center [0, 0] width 0 height 0
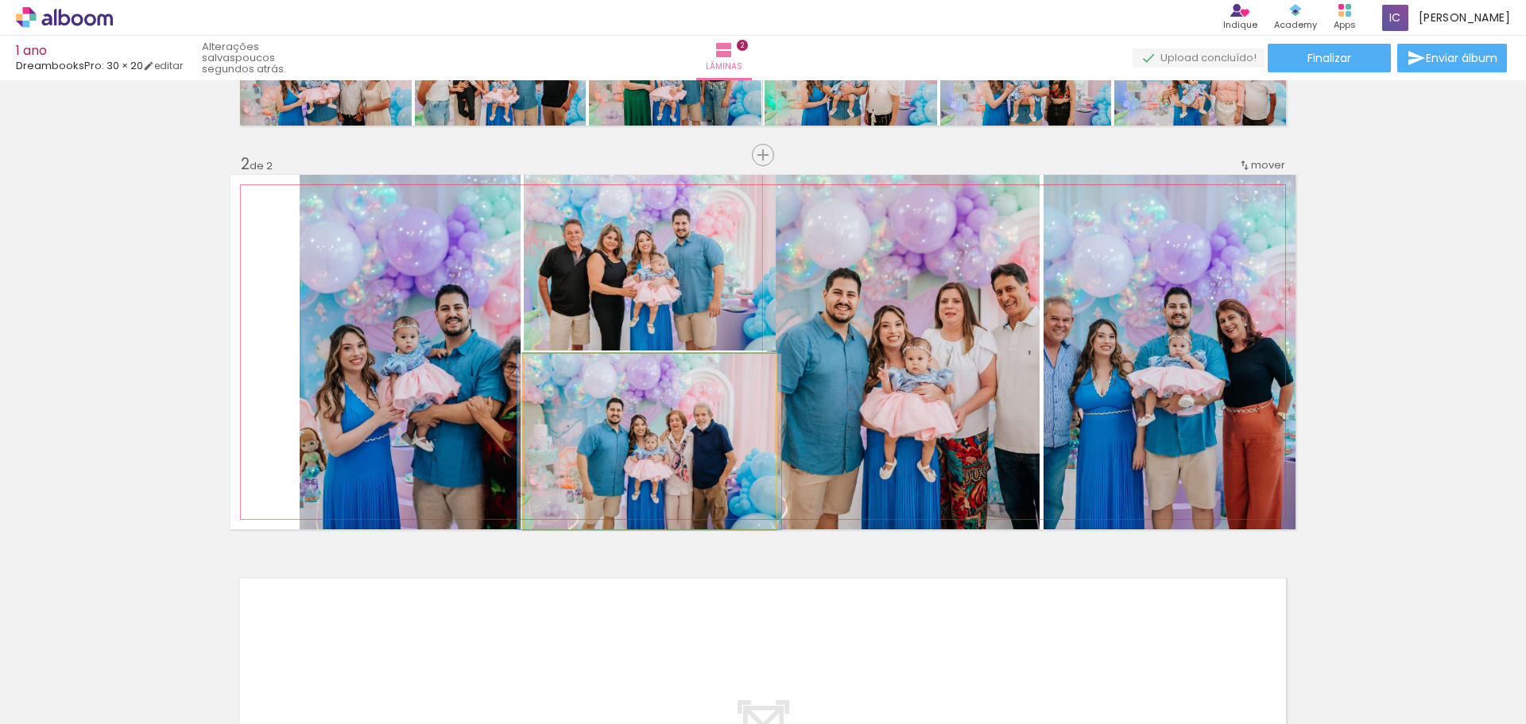
click at [687, 388] on quentale-photo at bounding box center [650, 442] width 252 height 176
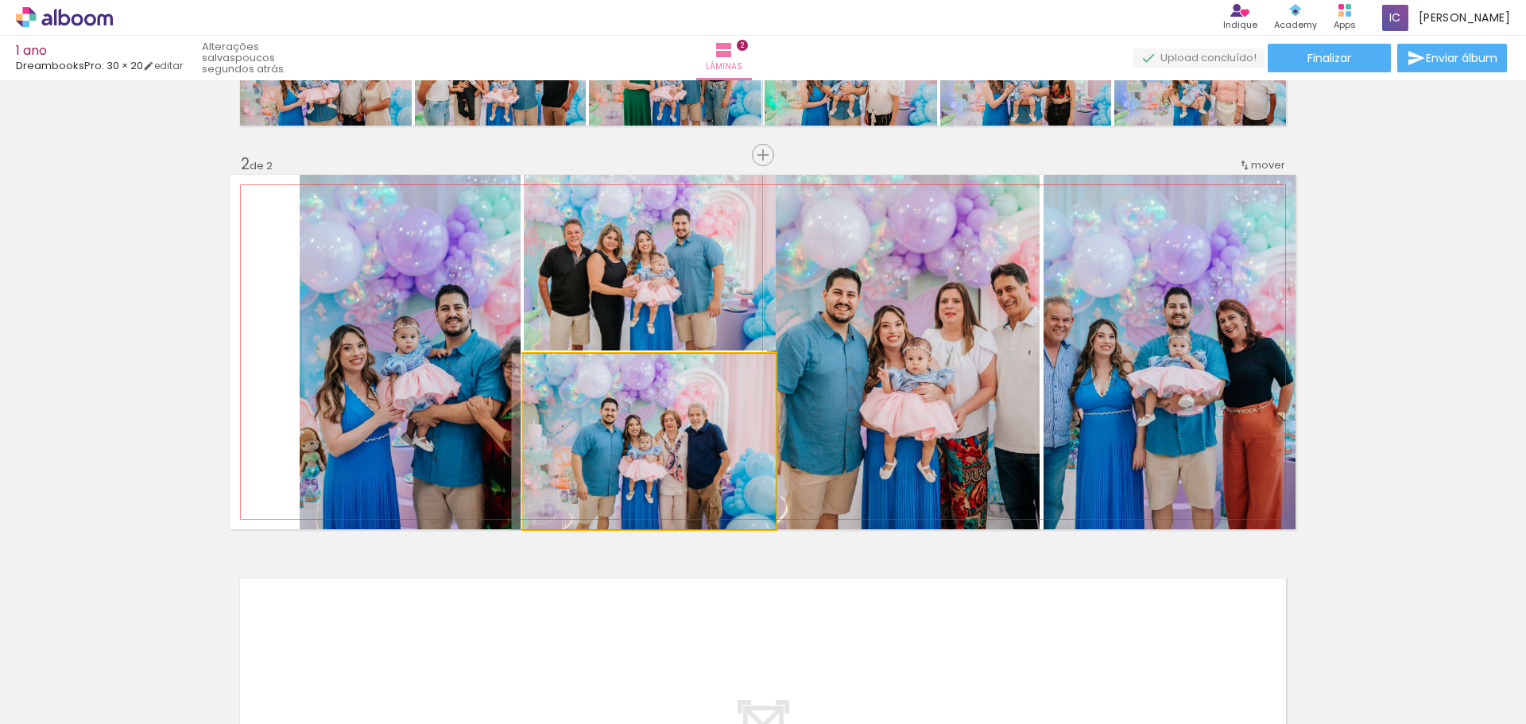
drag, startPoint x: 725, startPoint y: 404, endPoint x: 663, endPoint y: 407, distance: 62.8
click at [736, 283] on quentale-photo at bounding box center [650, 263] width 252 height 176
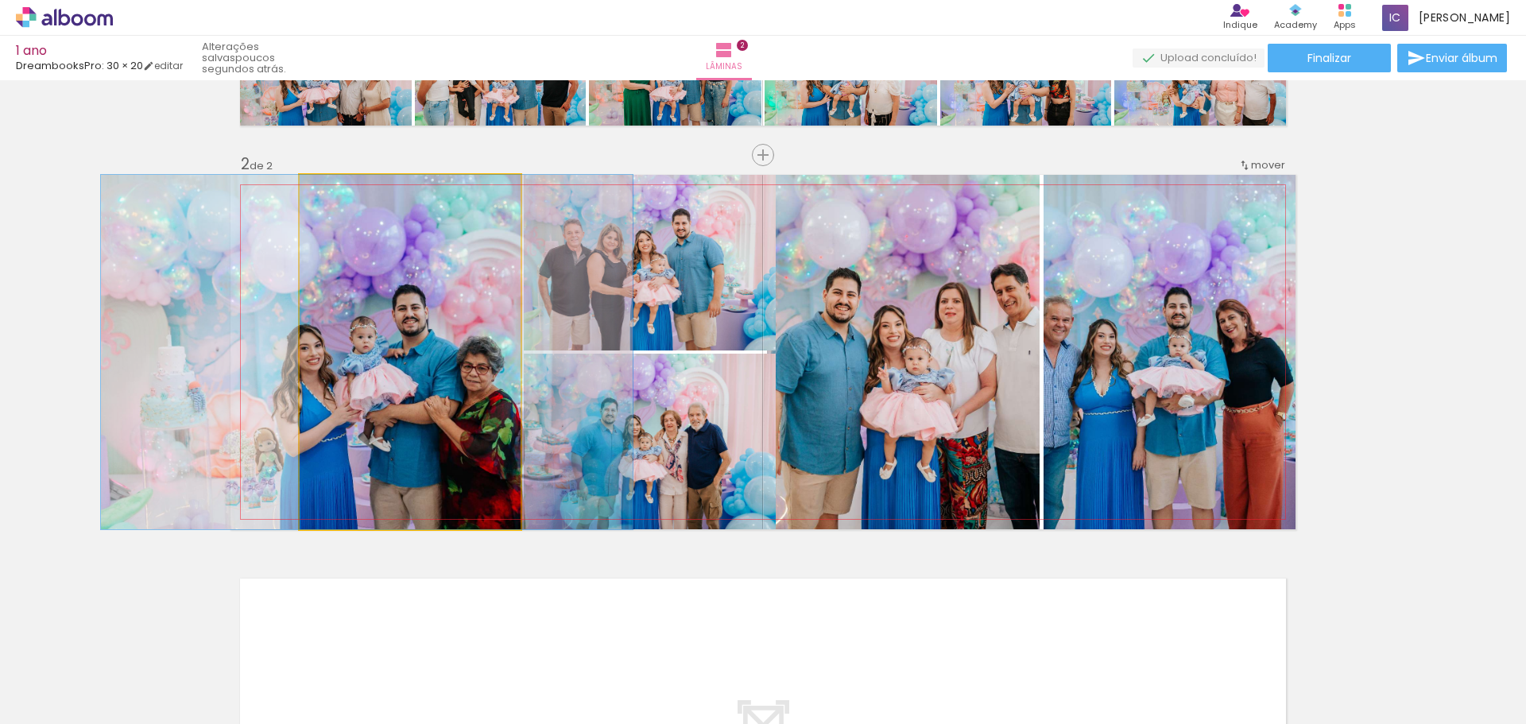
drag, startPoint x: 438, startPoint y: 392, endPoint x: 395, endPoint y: 397, distance: 43.3
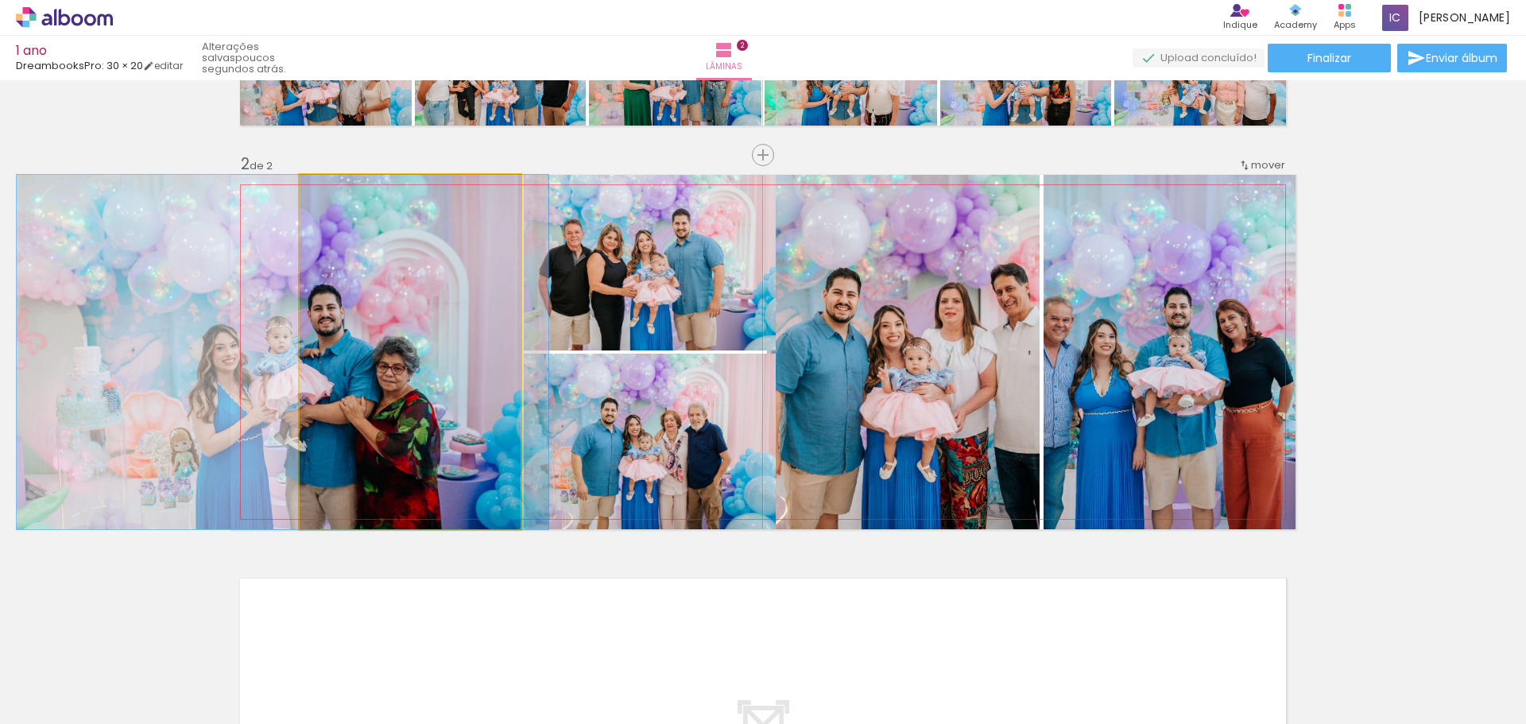
drag, startPoint x: 445, startPoint y: 394, endPoint x: 361, endPoint y: 396, distance: 84.2
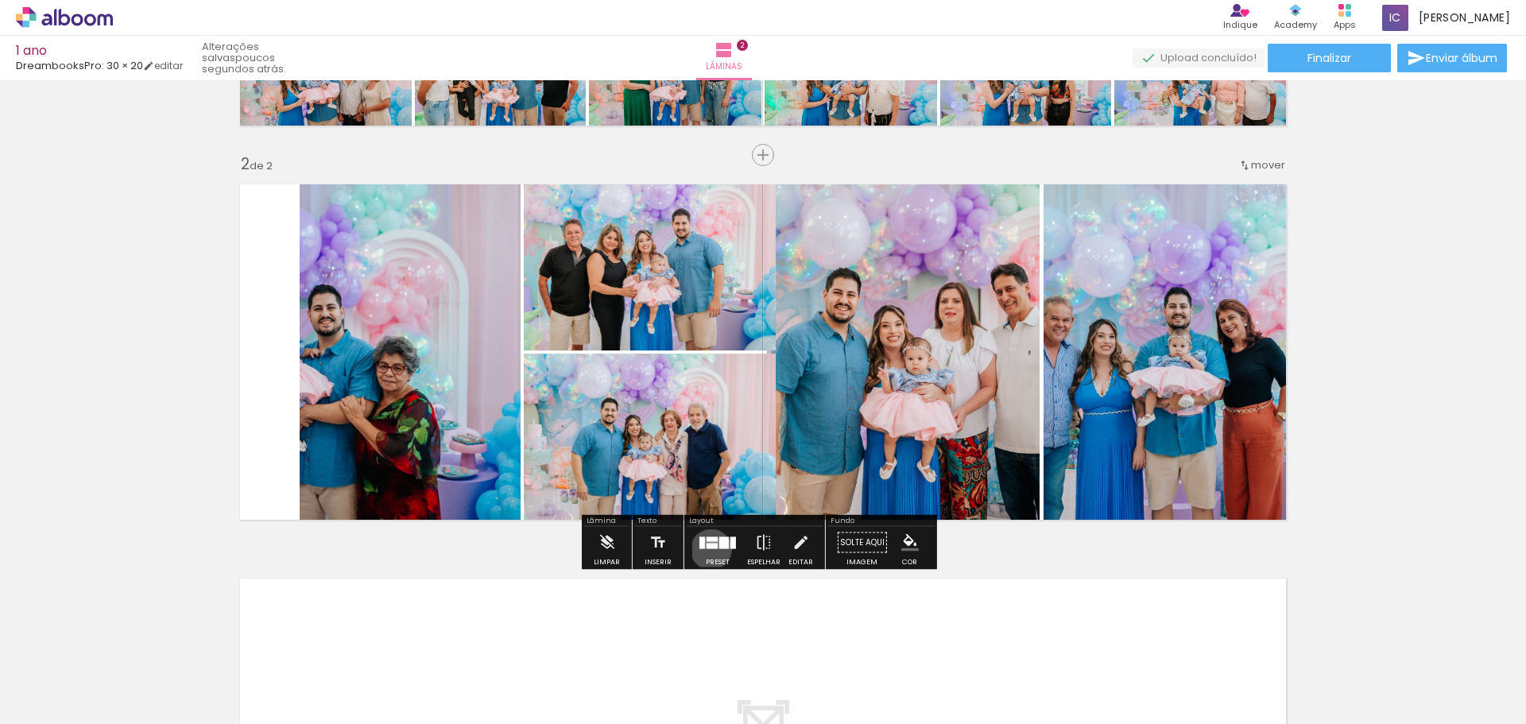
click at [704, 549] on div at bounding box center [717, 543] width 43 height 32
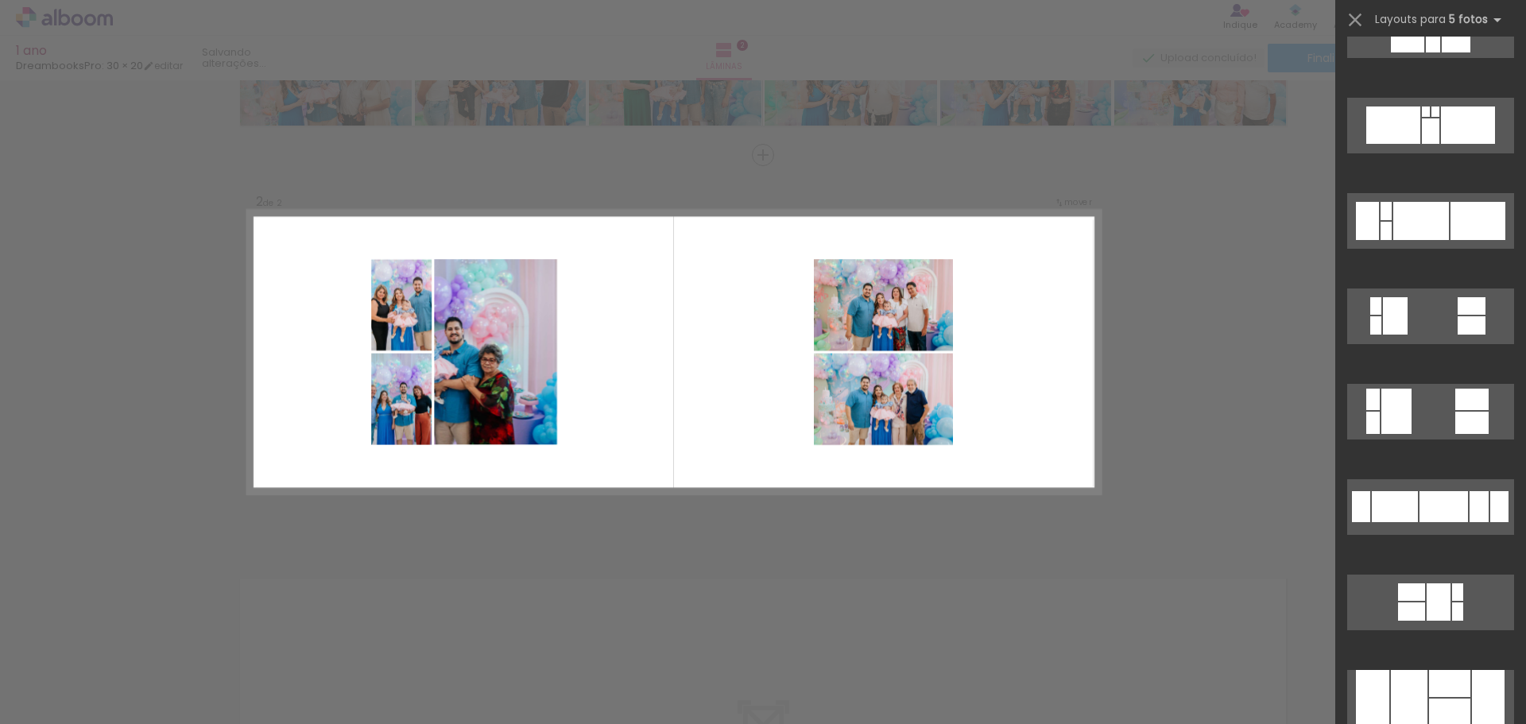
scroll to position [27111, 0]
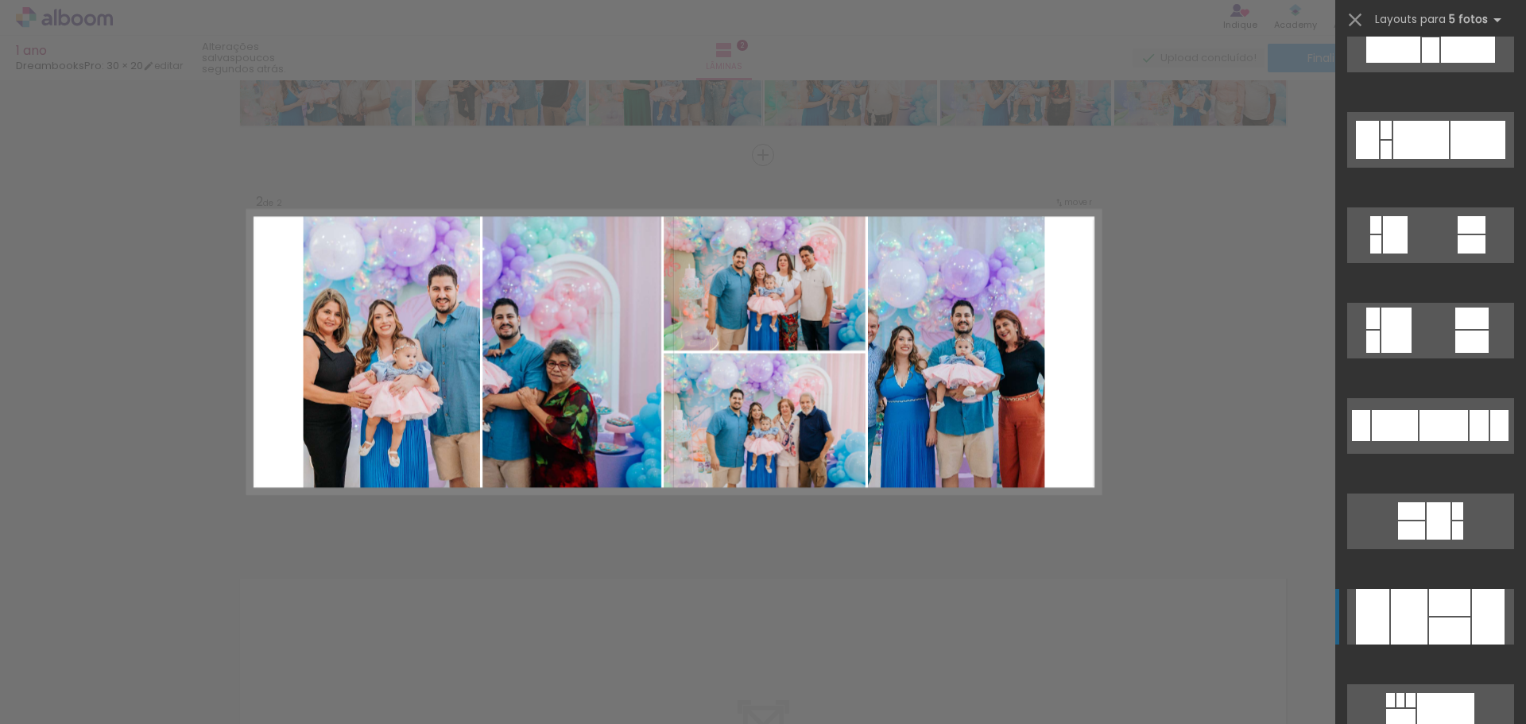
click at [1472, 630] on div at bounding box center [1488, 617] width 33 height 56
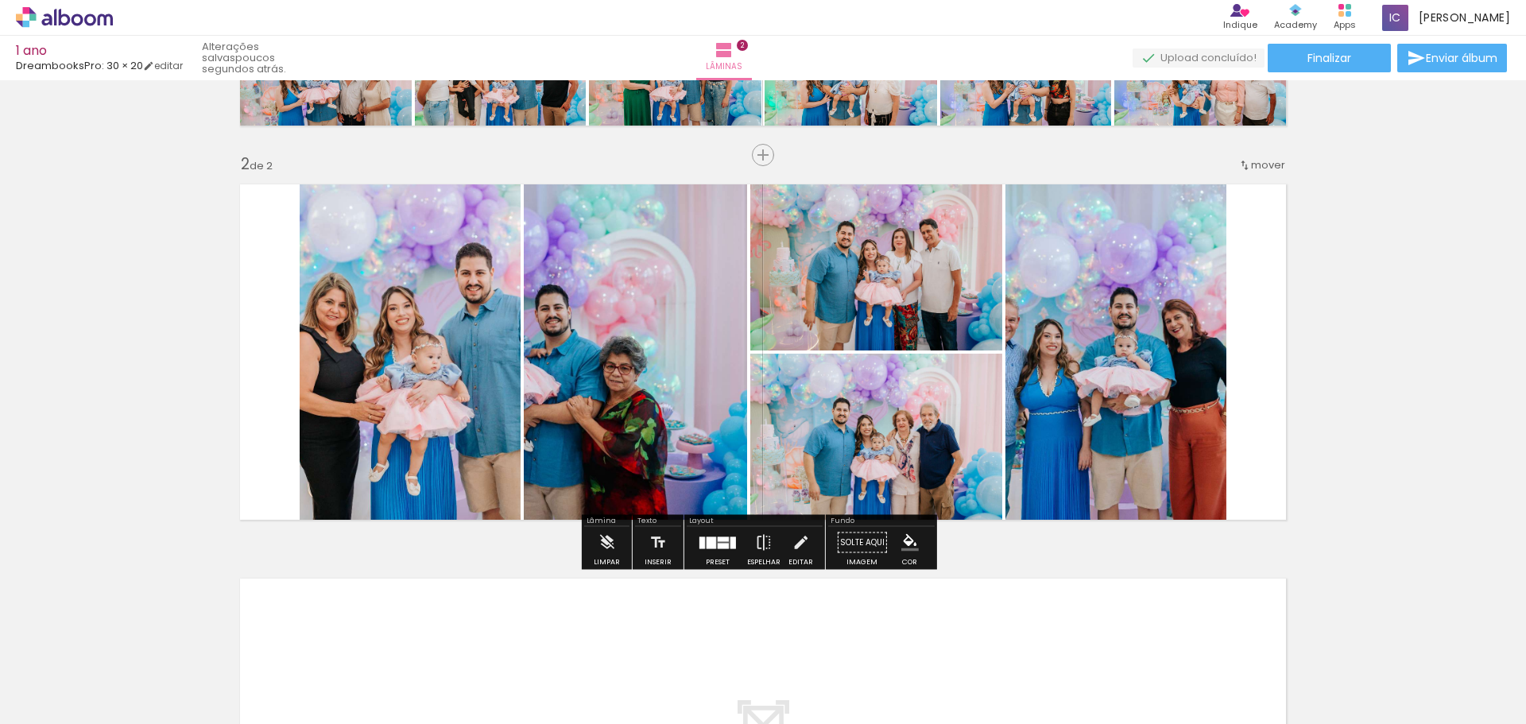
click at [1145, 371] on quentale-photo at bounding box center [1115, 352] width 221 height 354
click at [1023, 308] on quentale-photo at bounding box center [1115, 352] width 221 height 354
click at [476, 320] on quentale-photo at bounding box center [410, 352] width 221 height 354
click at [458, 306] on quentale-photo at bounding box center [410, 352] width 221 height 354
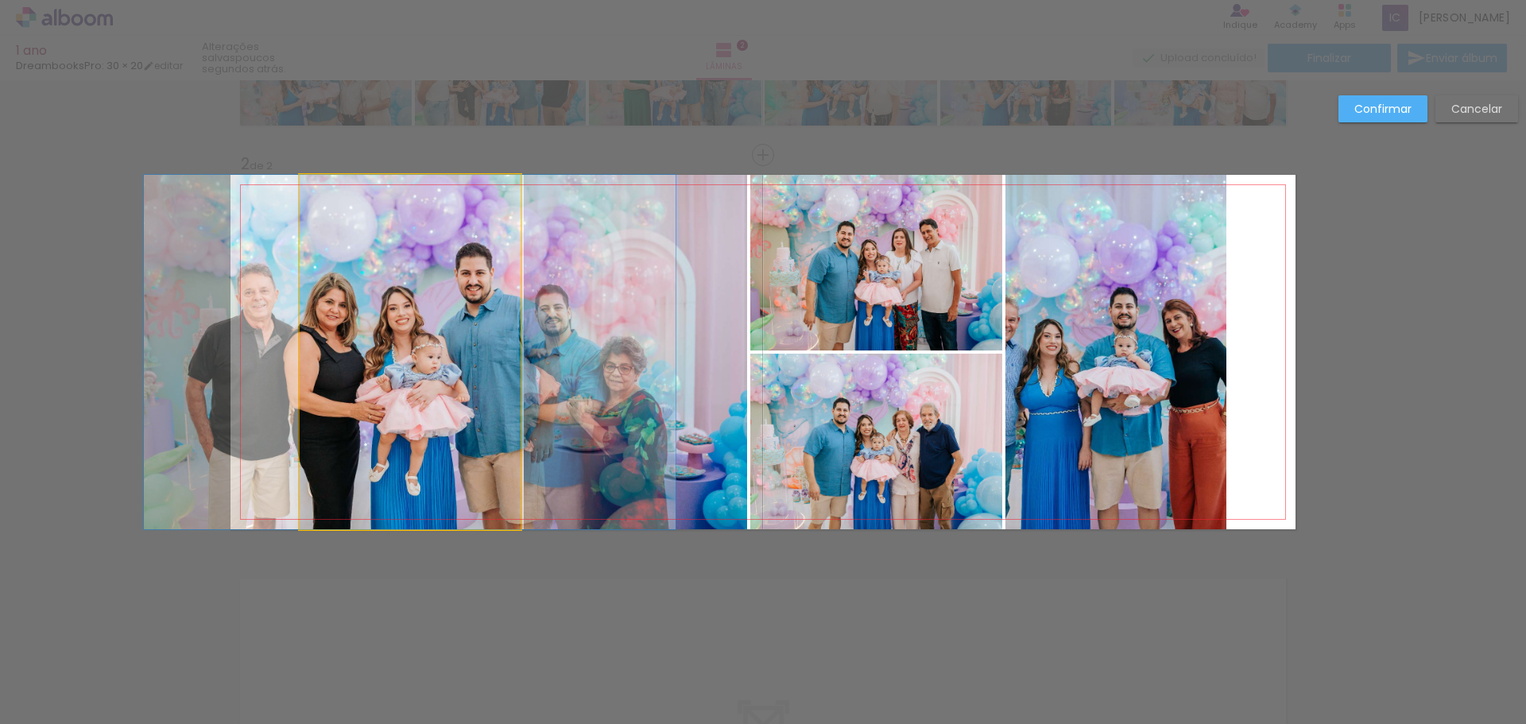
click at [471, 309] on quentale-photo at bounding box center [410, 352] width 221 height 354
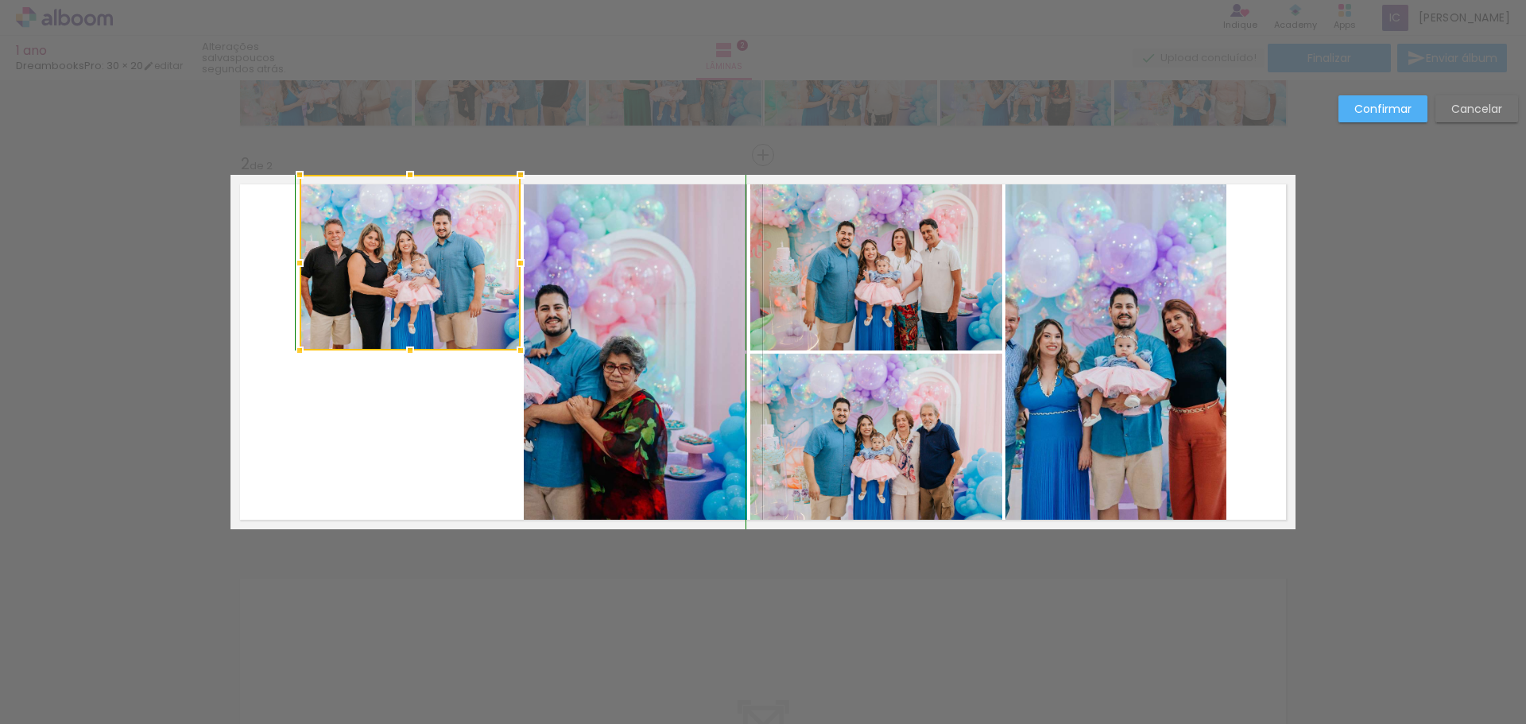
drag, startPoint x: 408, startPoint y: 534, endPoint x: 428, endPoint y: 350, distance: 185.4
click at [428, 350] on div at bounding box center [410, 263] width 221 height 176
click at [725, 361] on quentale-photo at bounding box center [635, 352] width 223 height 354
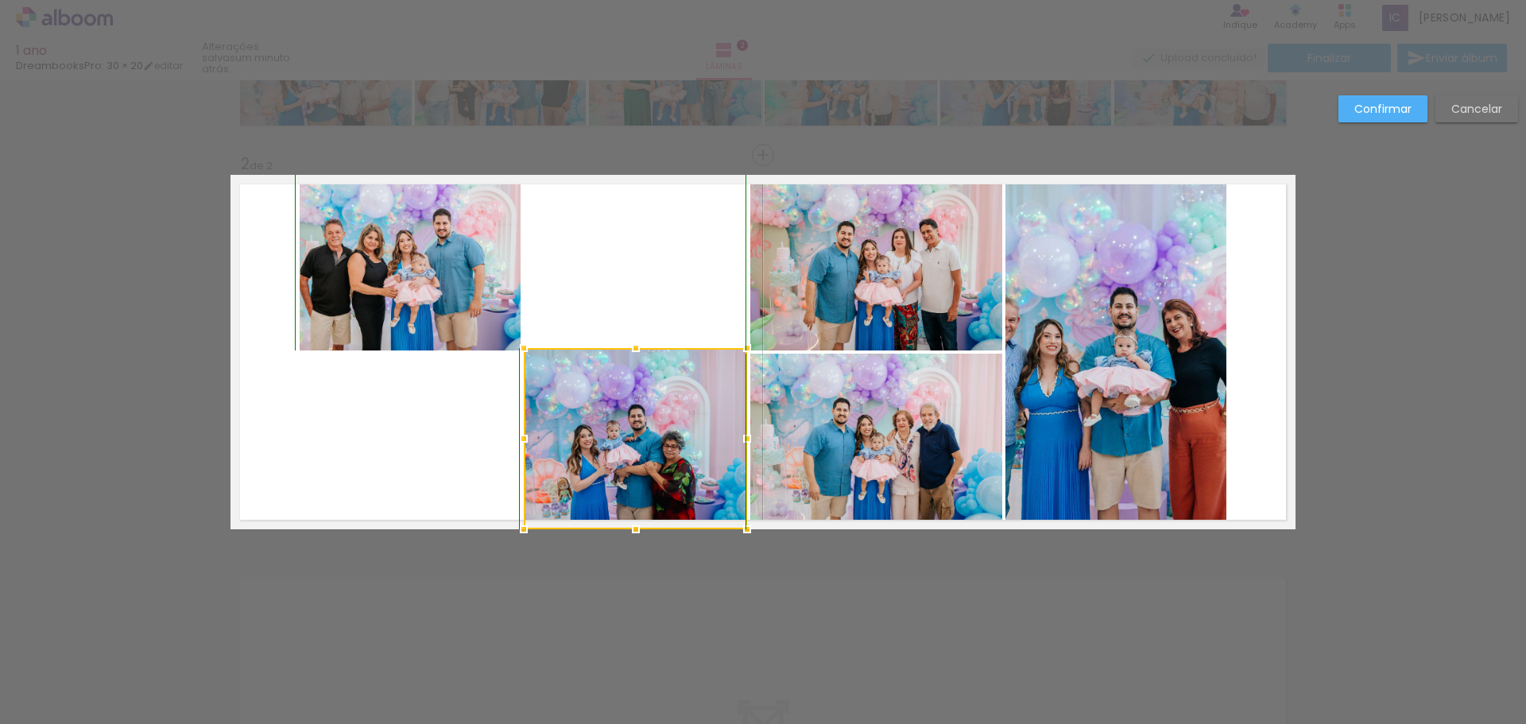
drag, startPoint x: 632, startPoint y: 172, endPoint x: 629, endPoint y: 359, distance: 186.8
click at [629, 359] on div at bounding box center [636, 348] width 32 height 32
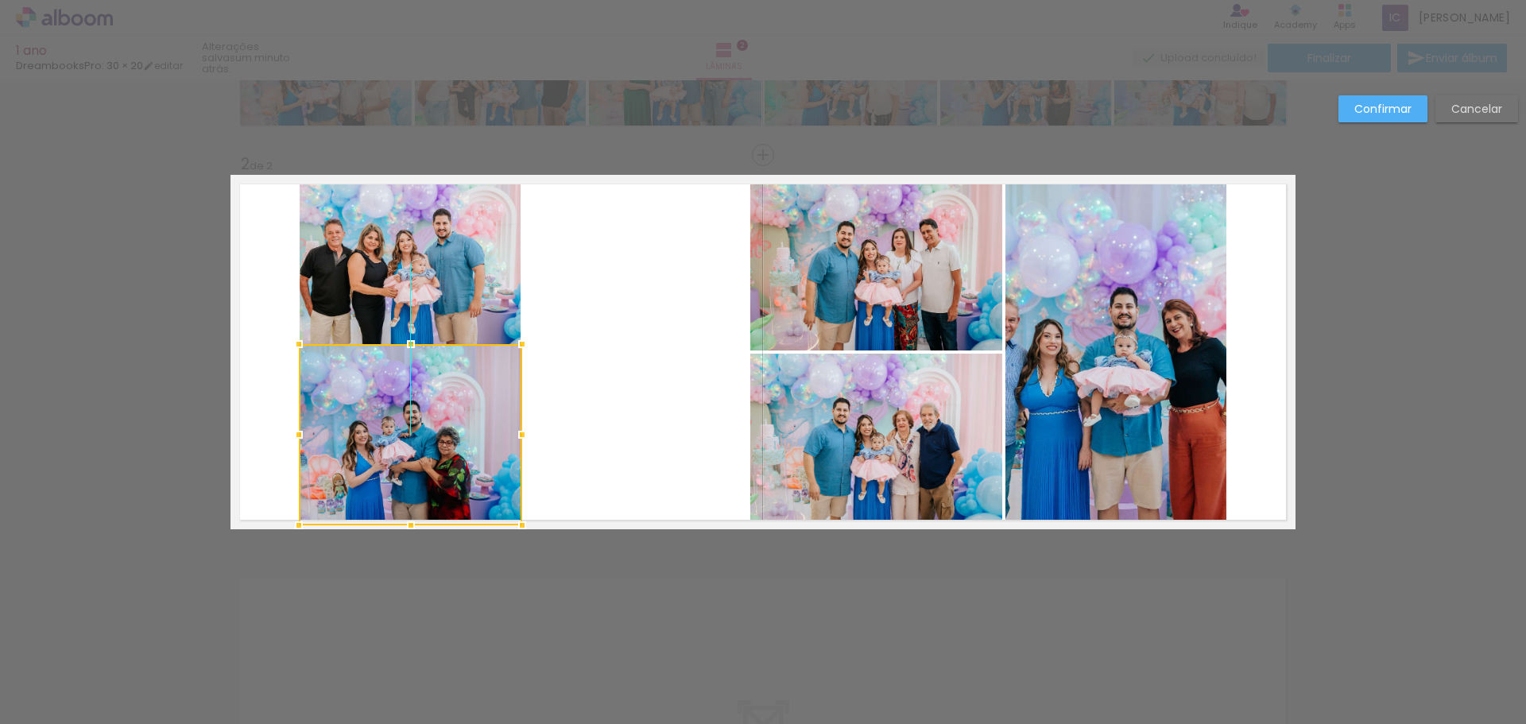
drag, startPoint x: 618, startPoint y: 434, endPoint x: 393, endPoint y: 430, distance: 224.9
click at [393, 430] on div at bounding box center [410, 434] width 223 height 181
click at [654, 389] on quentale-layouter at bounding box center [762, 352] width 1065 height 354
click at [466, 327] on quentale-photo at bounding box center [410, 263] width 221 height 176
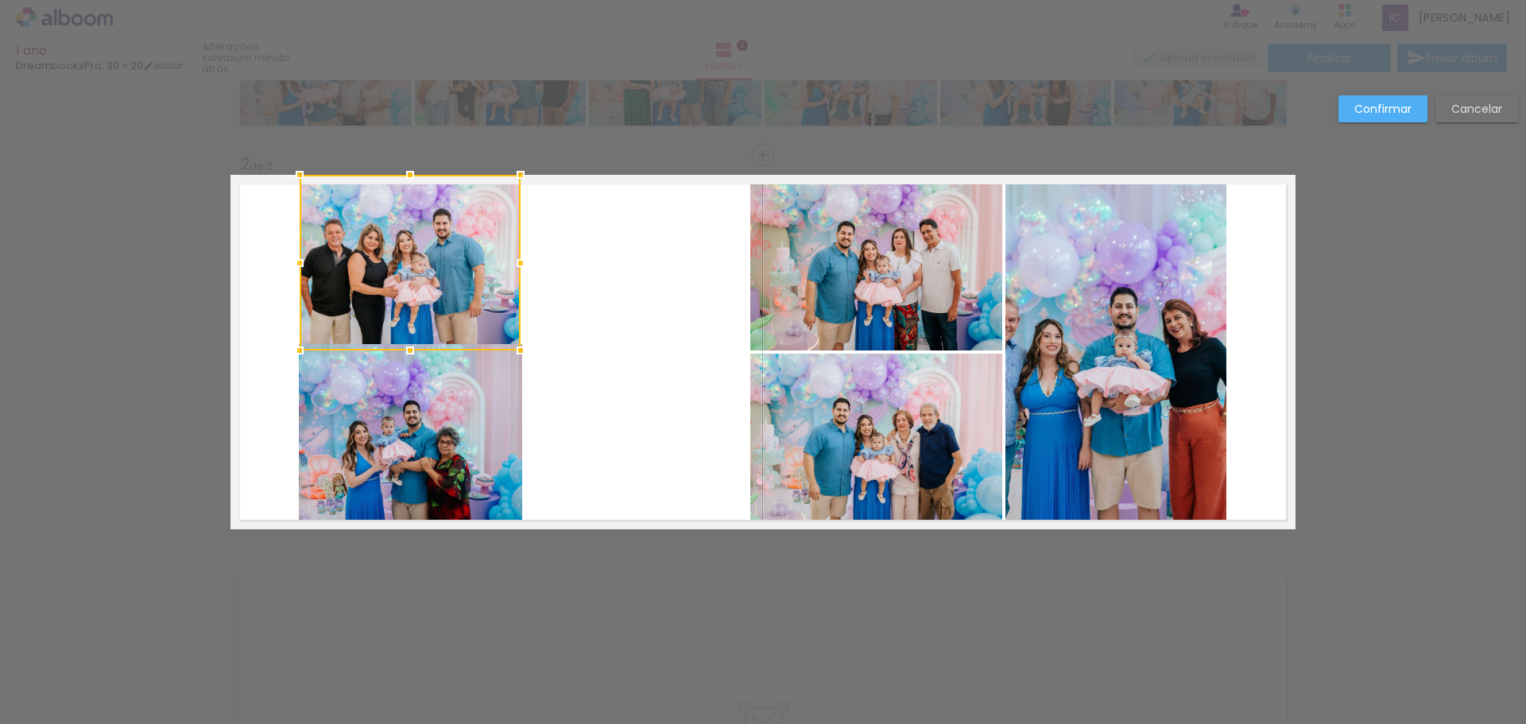
click at [482, 397] on quentale-photo at bounding box center [410, 434] width 223 height 181
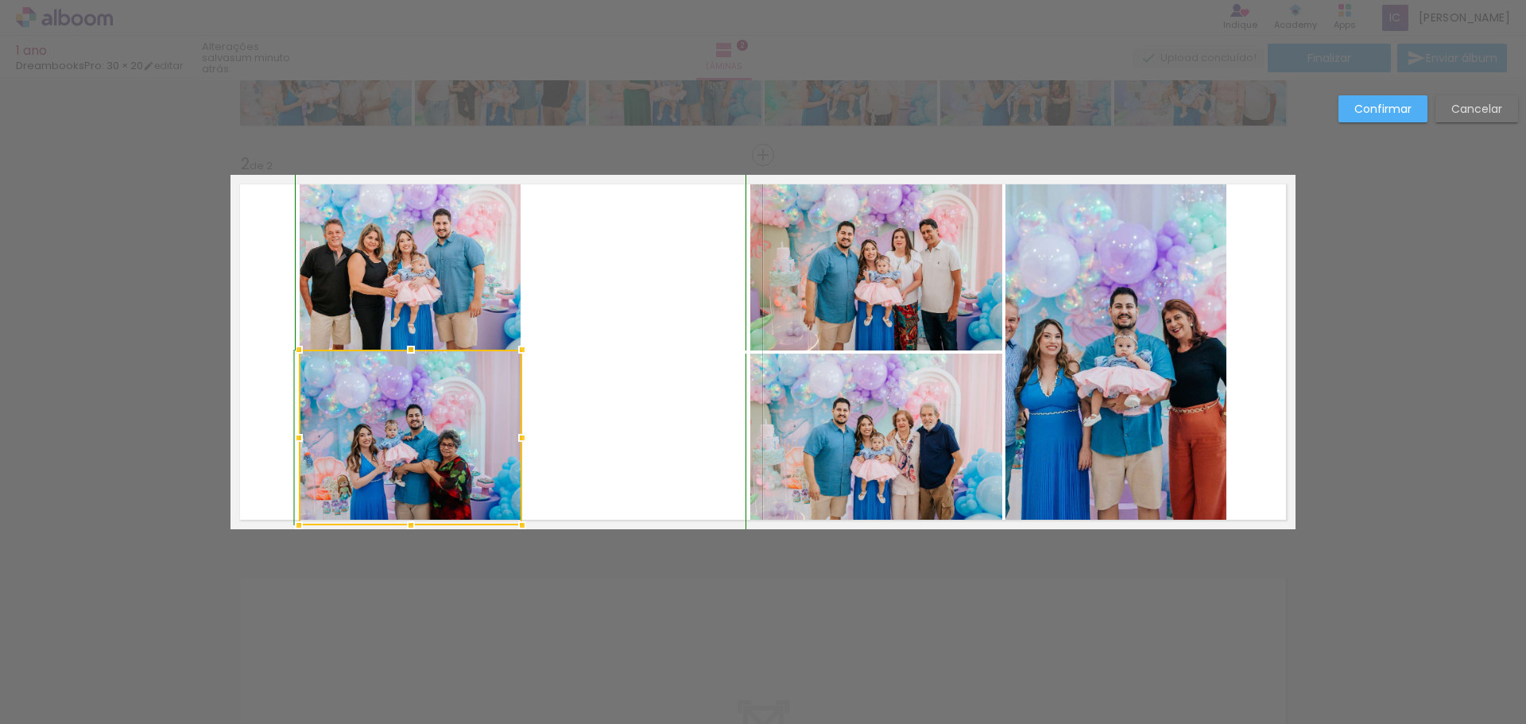
drag, startPoint x: 407, startPoint y: 345, endPoint x: 412, endPoint y: 358, distance: 13.9
click at [412, 358] on div at bounding box center [411, 350] width 32 height 32
click at [484, 296] on quentale-photo at bounding box center [410, 263] width 221 height 176
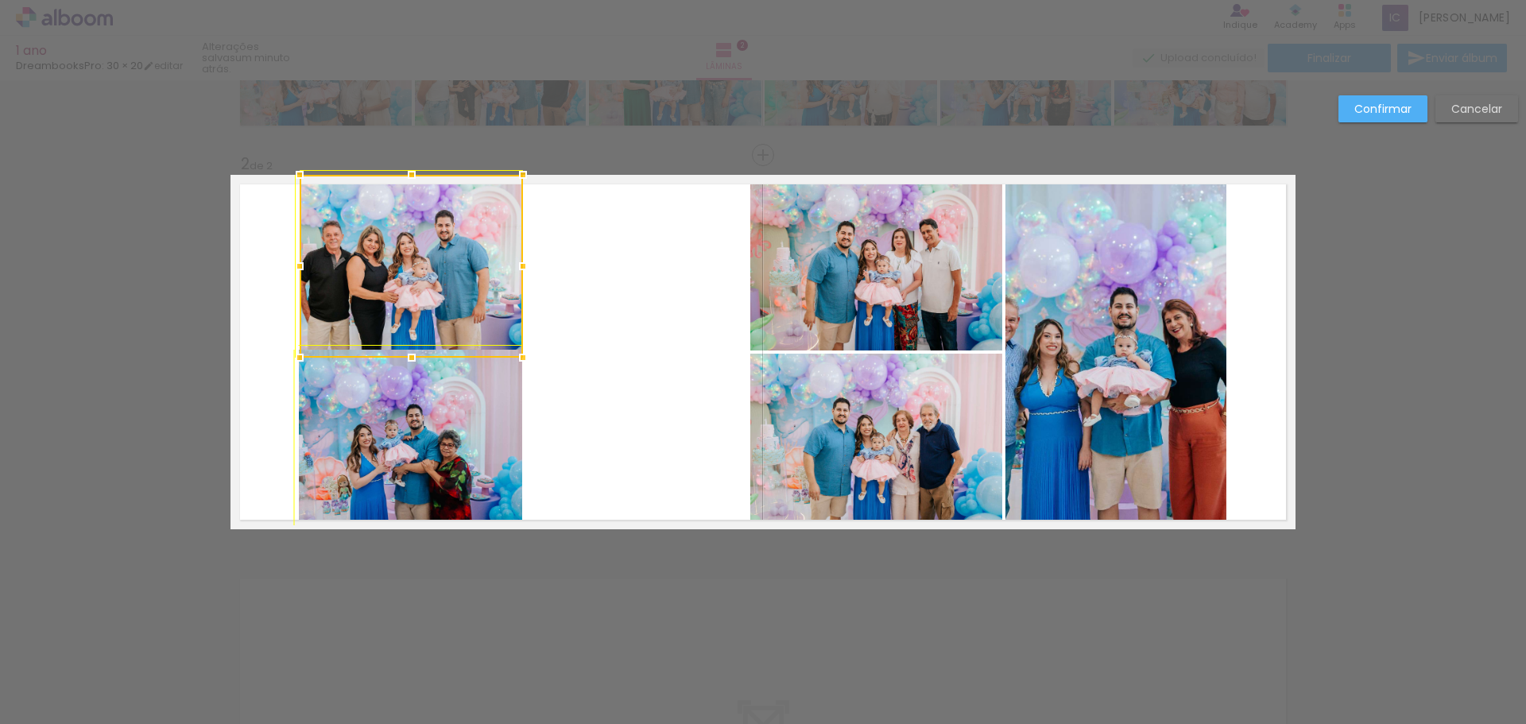
drag, startPoint x: 513, startPoint y: 345, endPoint x: 505, endPoint y: 338, distance: 9.6
click at [505, 338] on div at bounding box center [411, 266] width 223 height 183
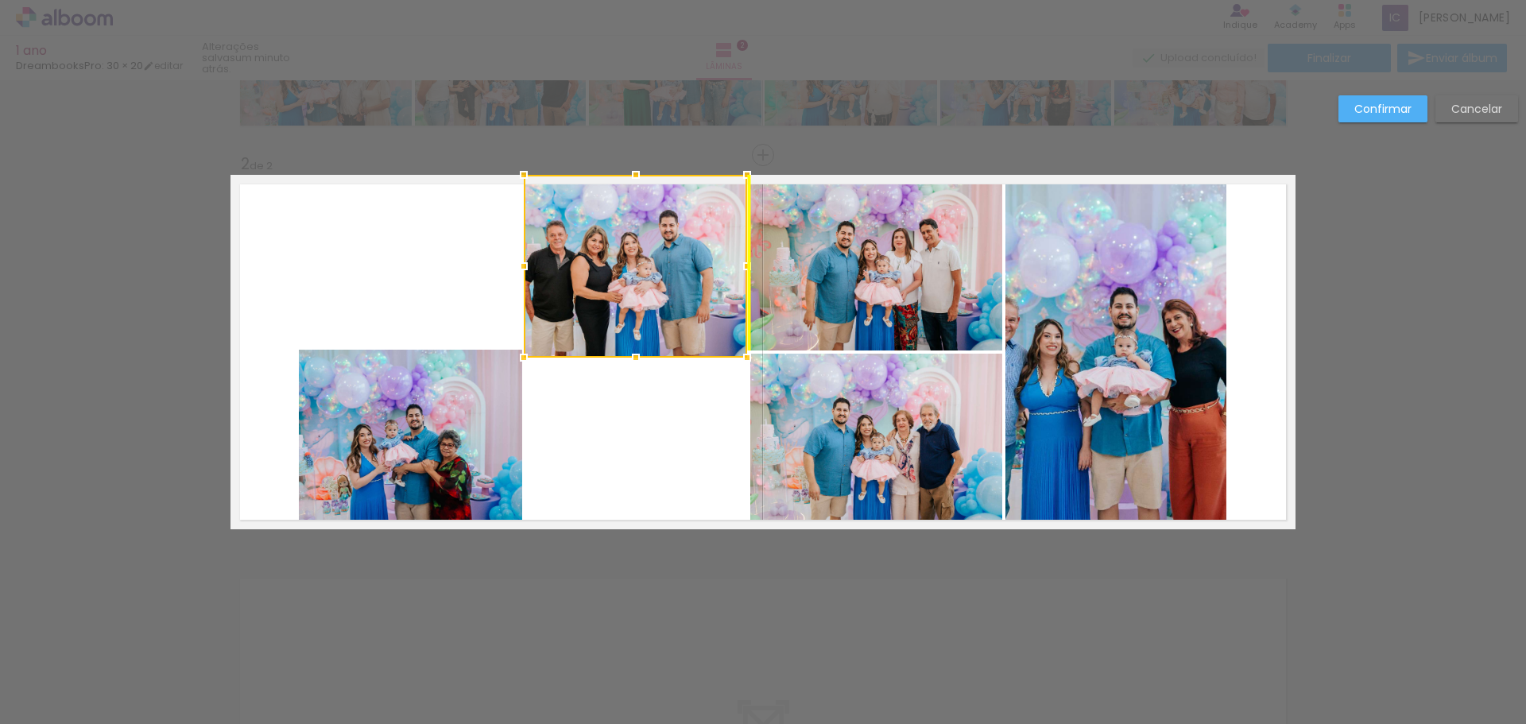
drag, startPoint x: 443, startPoint y: 280, endPoint x: 666, endPoint y: 275, distance: 223.3
click at [666, 275] on div at bounding box center [635, 266] width 223 height 183
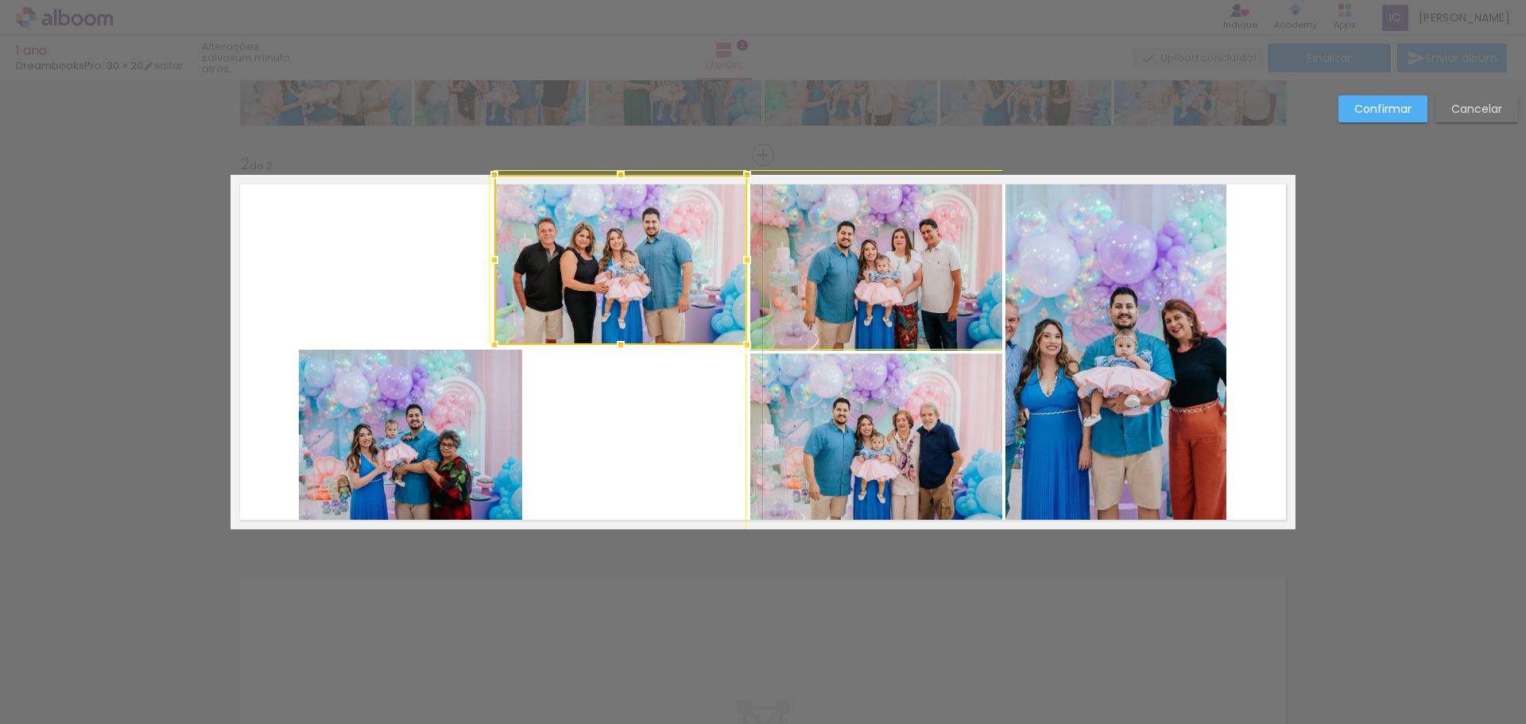
drag, startPoint x: 519, startPoint y: 350, endPoint x: 473, endPoint y: 350, distance: 46.1
click at [478, 350] on div at bounding box center [494, 345] width 32 height 32
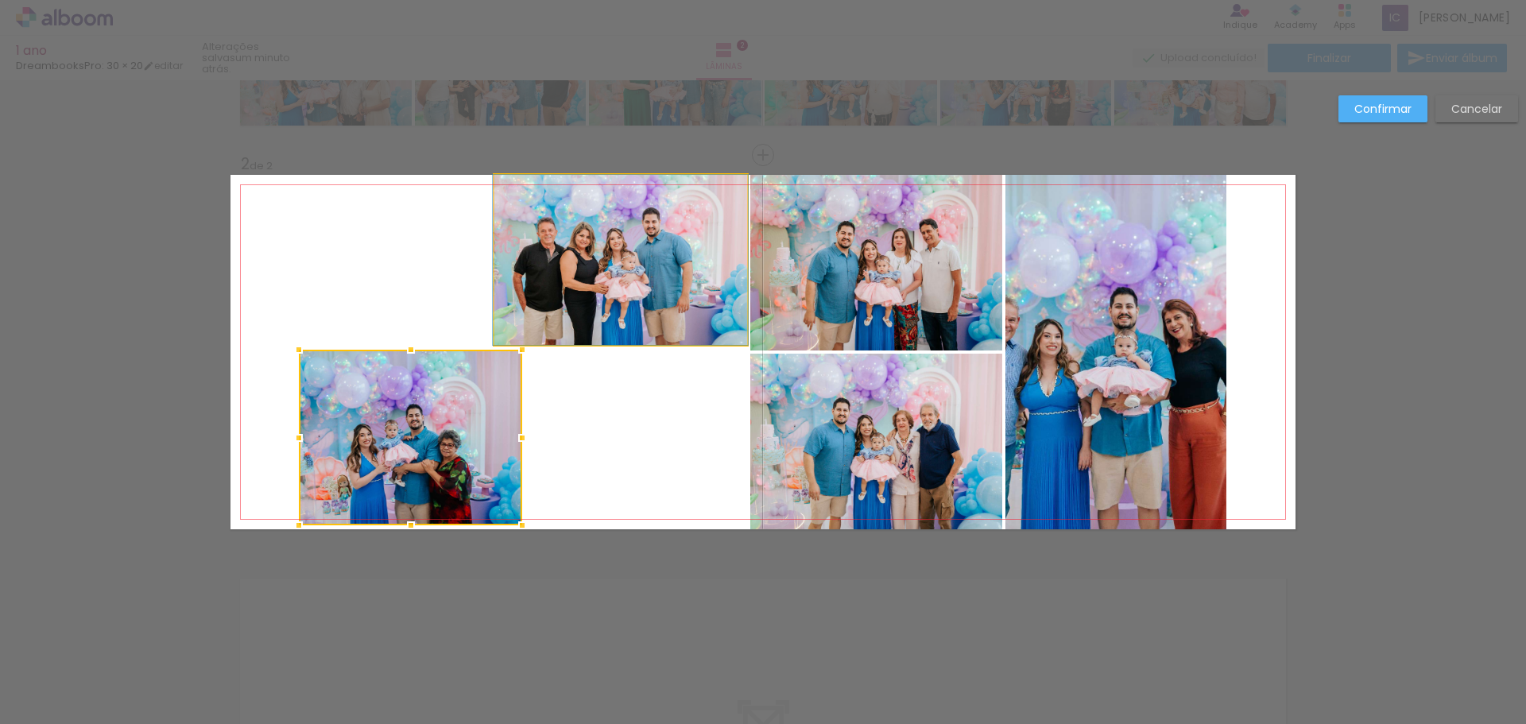
click at [655, 239] on quentale-photo at bounding box center [620, 260] width 253 height 170
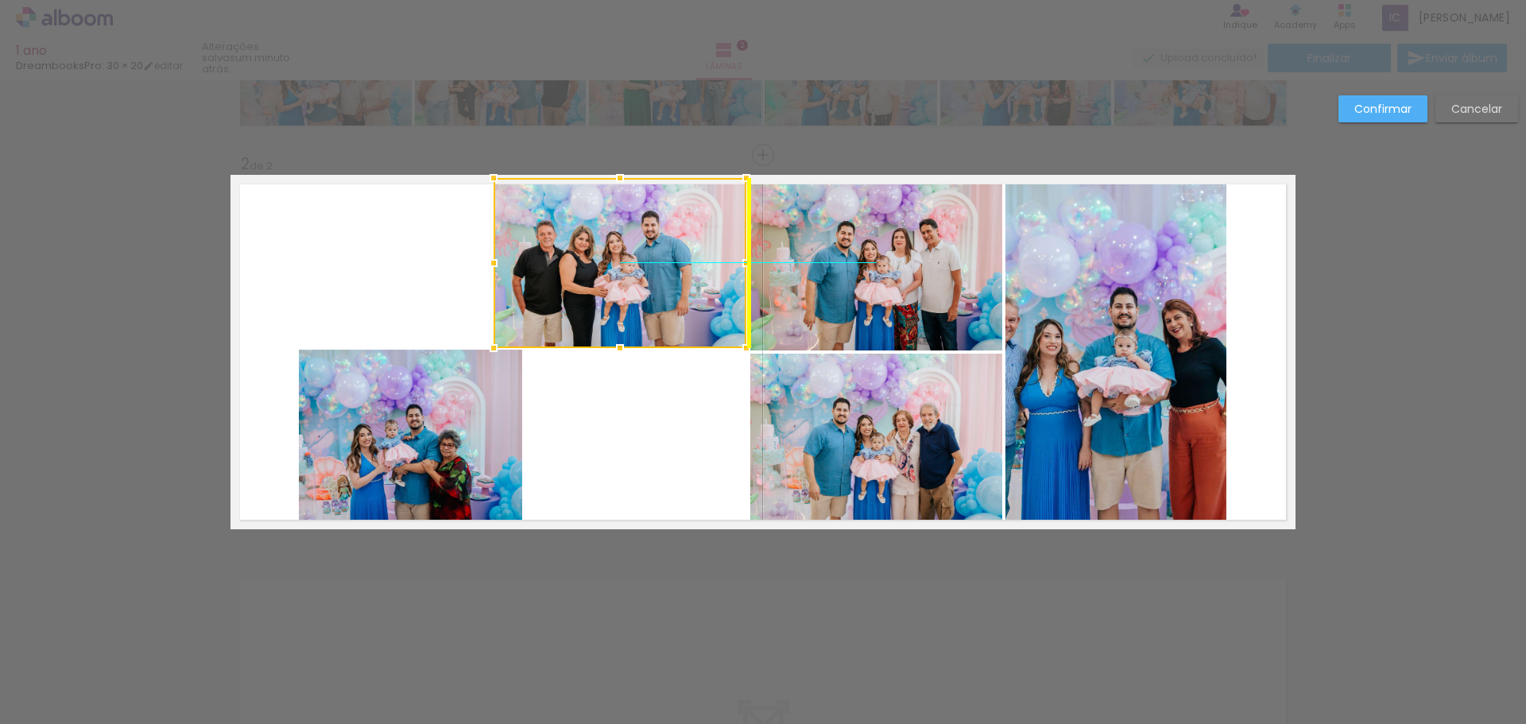
drag, startPoint x: 656, startPoint y: 288, endPoint x: 659, endPoint y: 298, distance: 10.6
click at [659, 298] on div at bounding box center [619, 263] width 253 height 170
click at [669, 399] on quentale-layouter at bounding box center [762, 352] width 1065 height 354
click at [687, 329] on quentale-photo at bounding box center [619, 263] width 253 height 170
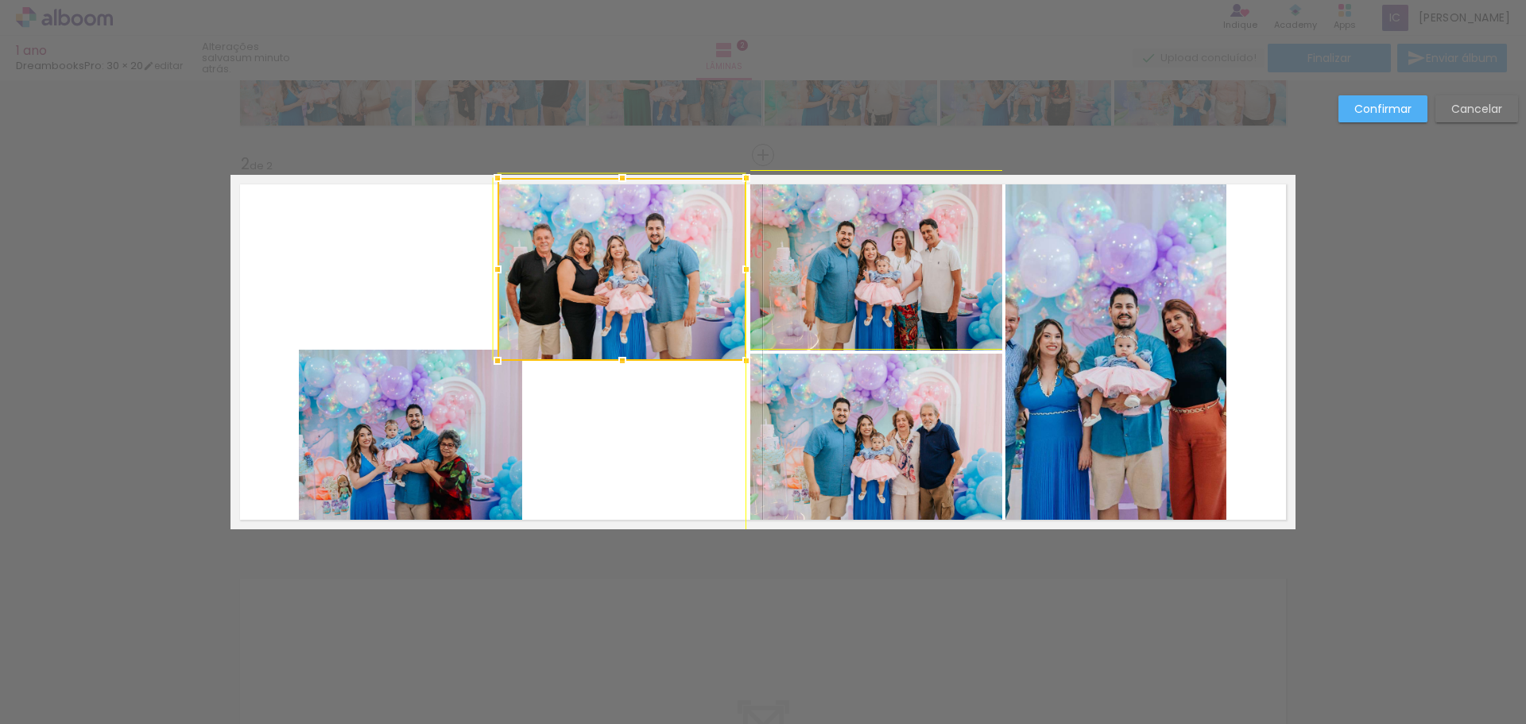
drag, startPoint x: 486, startPoint y: 347, endPoint x: 478, endPoint y: 336, distance: 13.7
click at [478, 336] on album-spread "2 de 2" at bounding box center [762, 352] width 1065 height 354
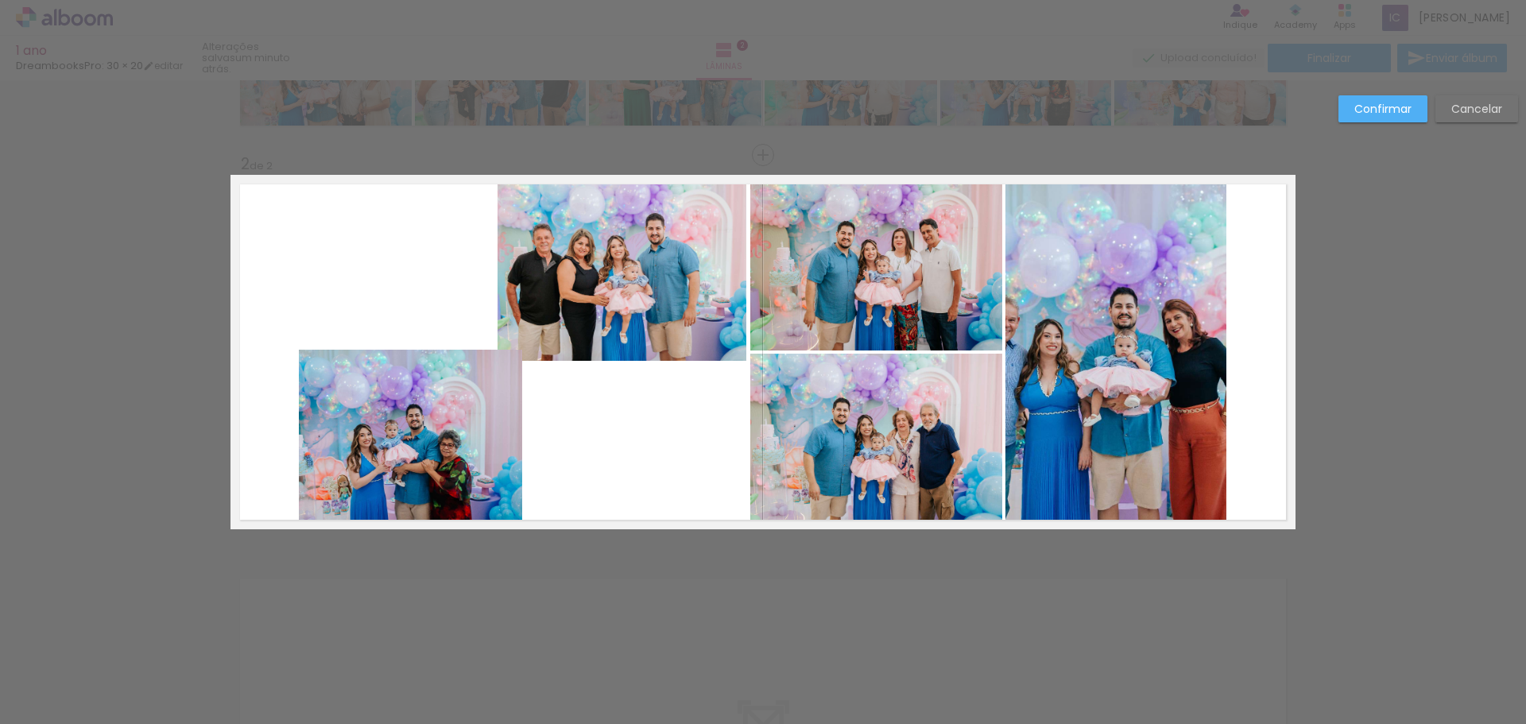
click at [652, 429] on quentale-layouter at bounding box center [762, 352] width 1065 height 354
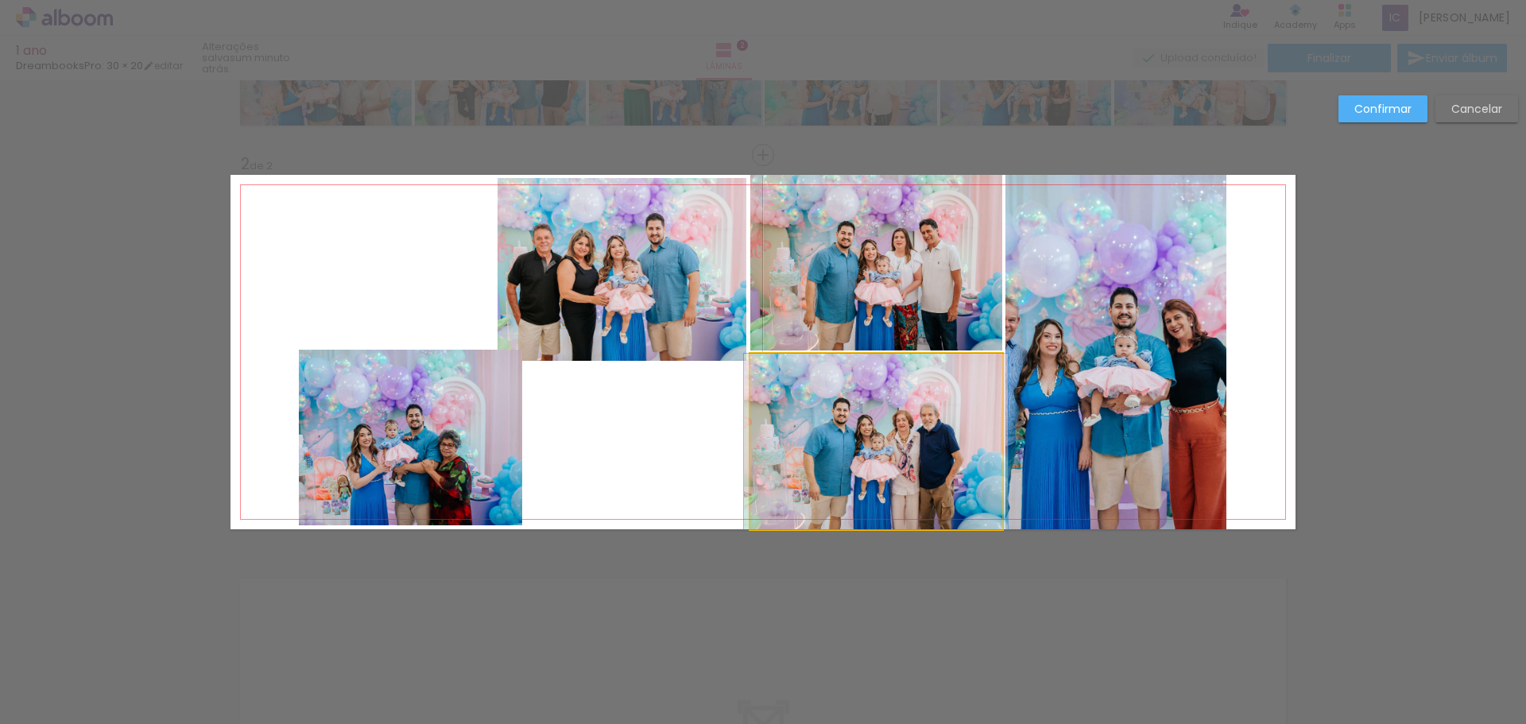
click at [870, 424] on quentale-photo at bounding box center [876, 442] width 252 height 176
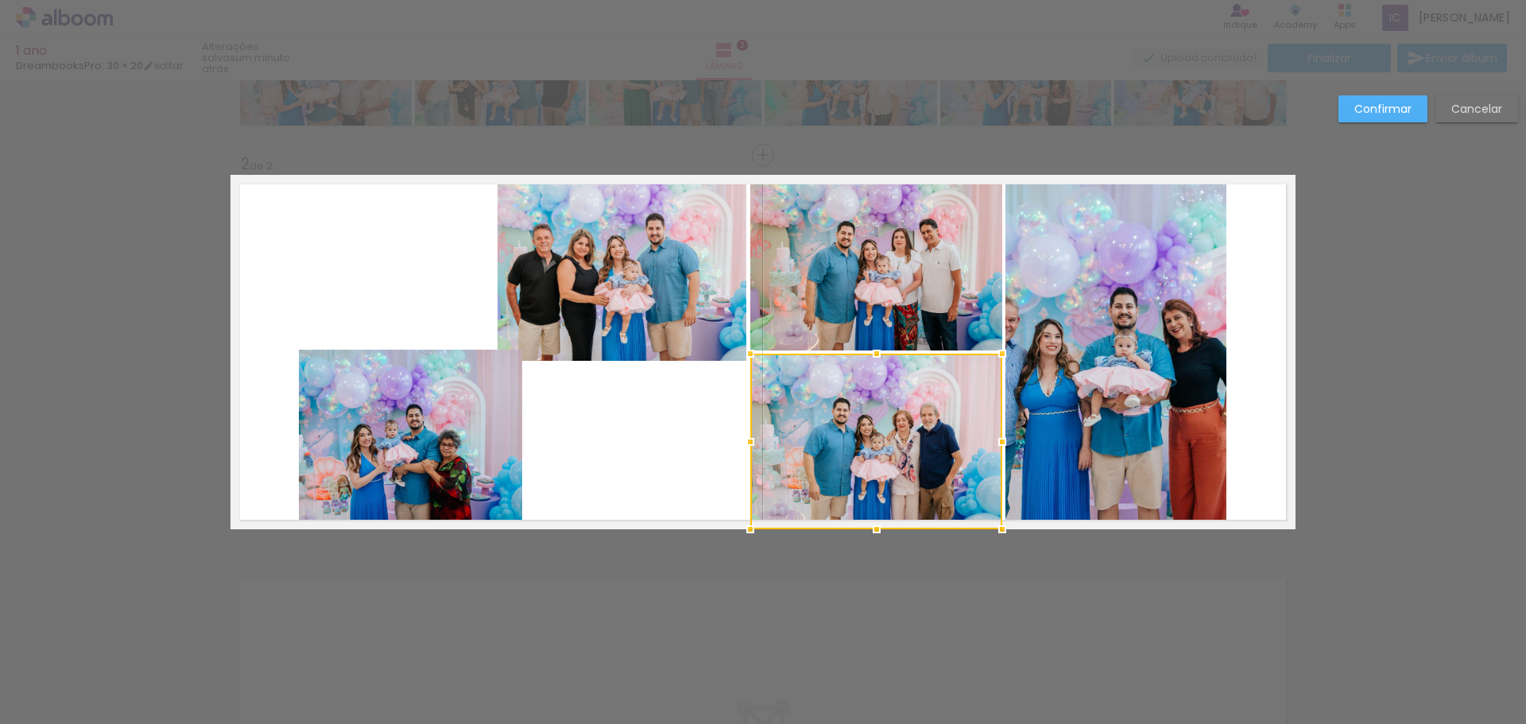
click at [539, 425] on quentale-layouter at bounding box center [762, 352] width 1065 height 354
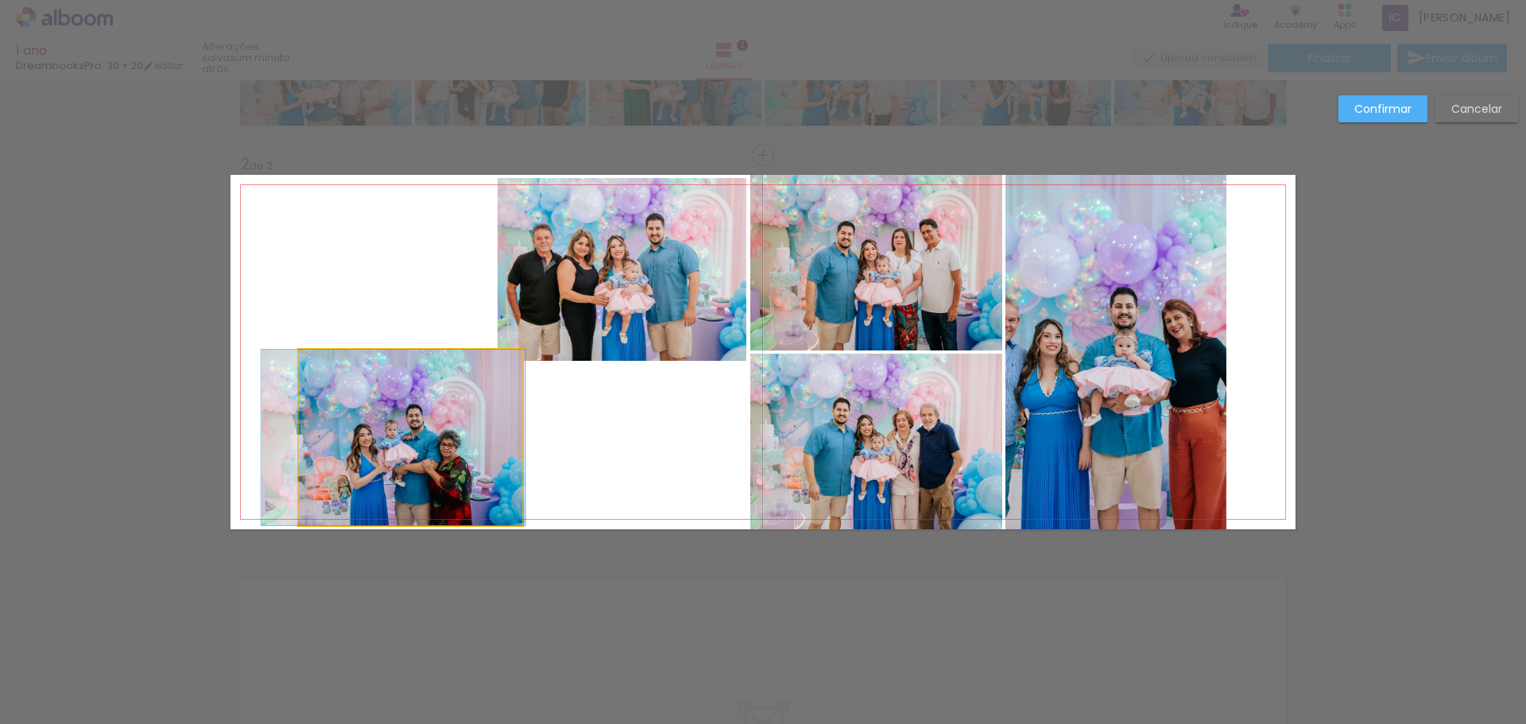
click at [464, 428] on quentale-photo at bounding box center [410, 438] width 223 height 176
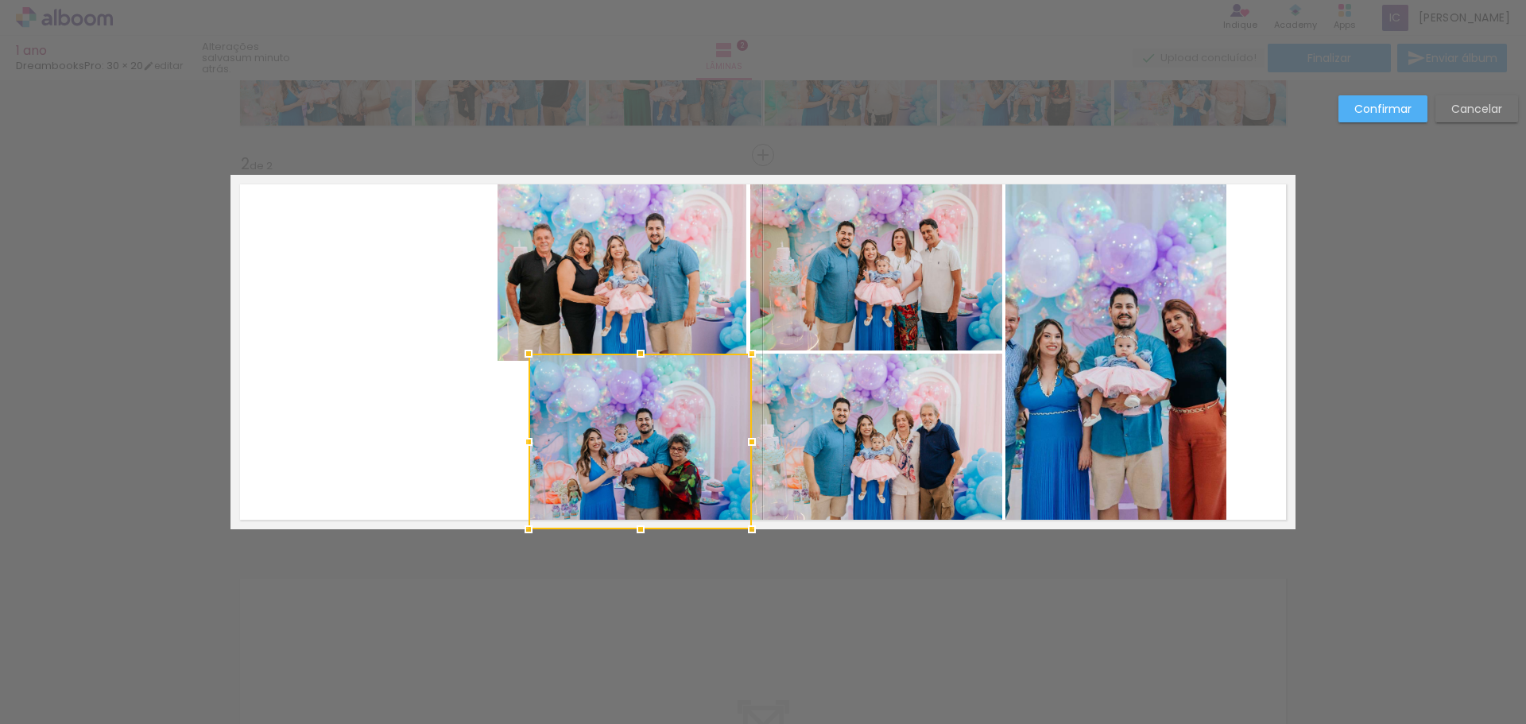
drag, startPoint x: 458, startPoint y: 402, endPoint x: 684, endPoint y: 419, distance: 227.1
click at [684, 419] on div at bounding box center [639, 442] width 223 height 176
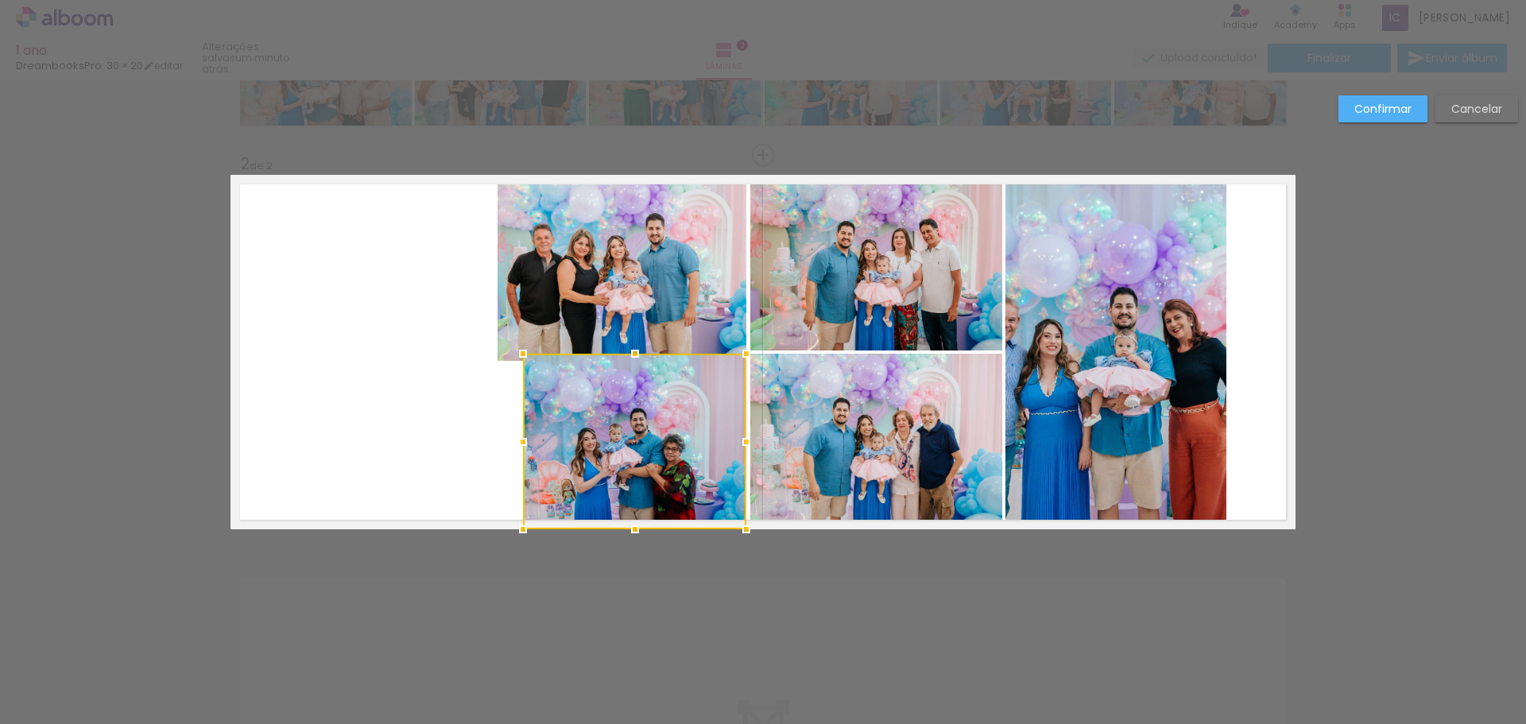
click at [0, 0] on slot "Cancelar" at bounding box center [0, 0] width 0 height 0
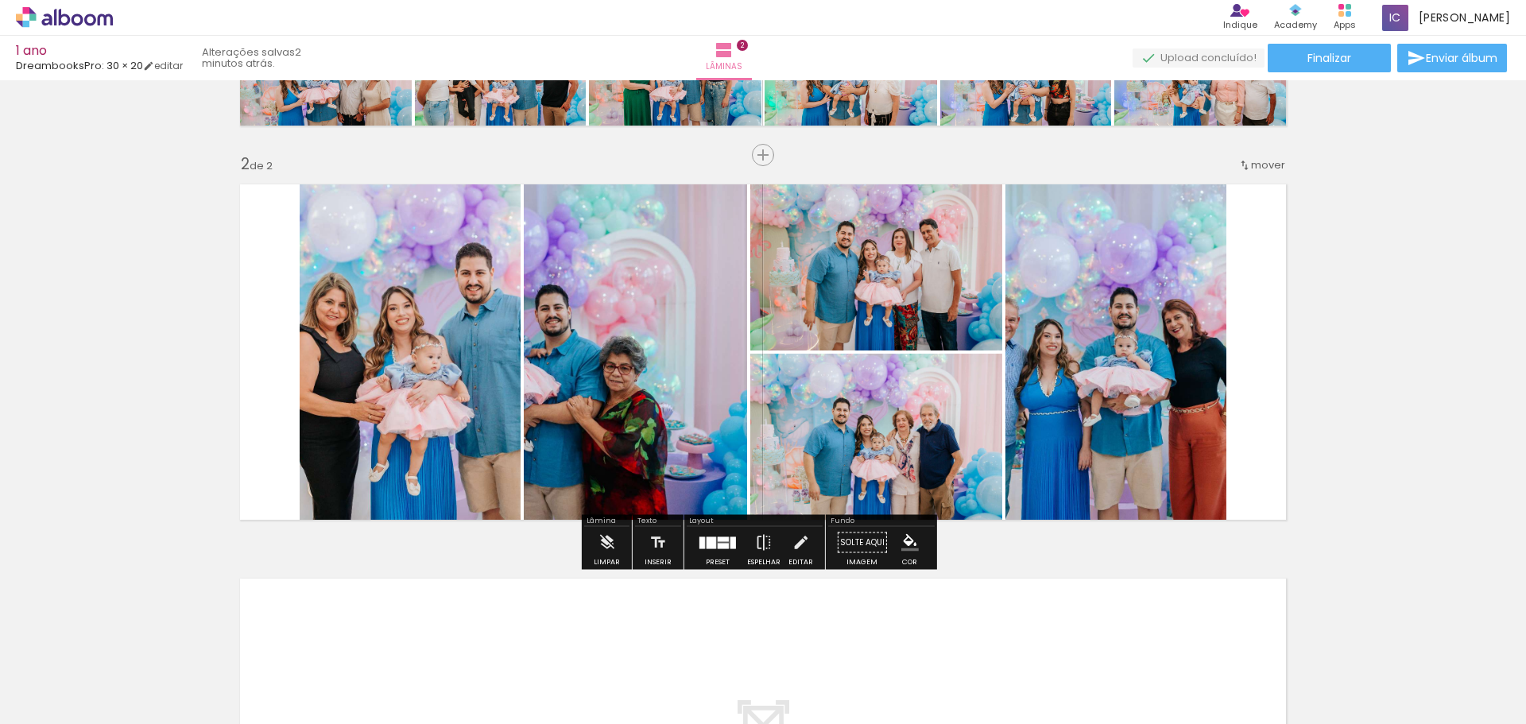
scroll to position [425, 0]
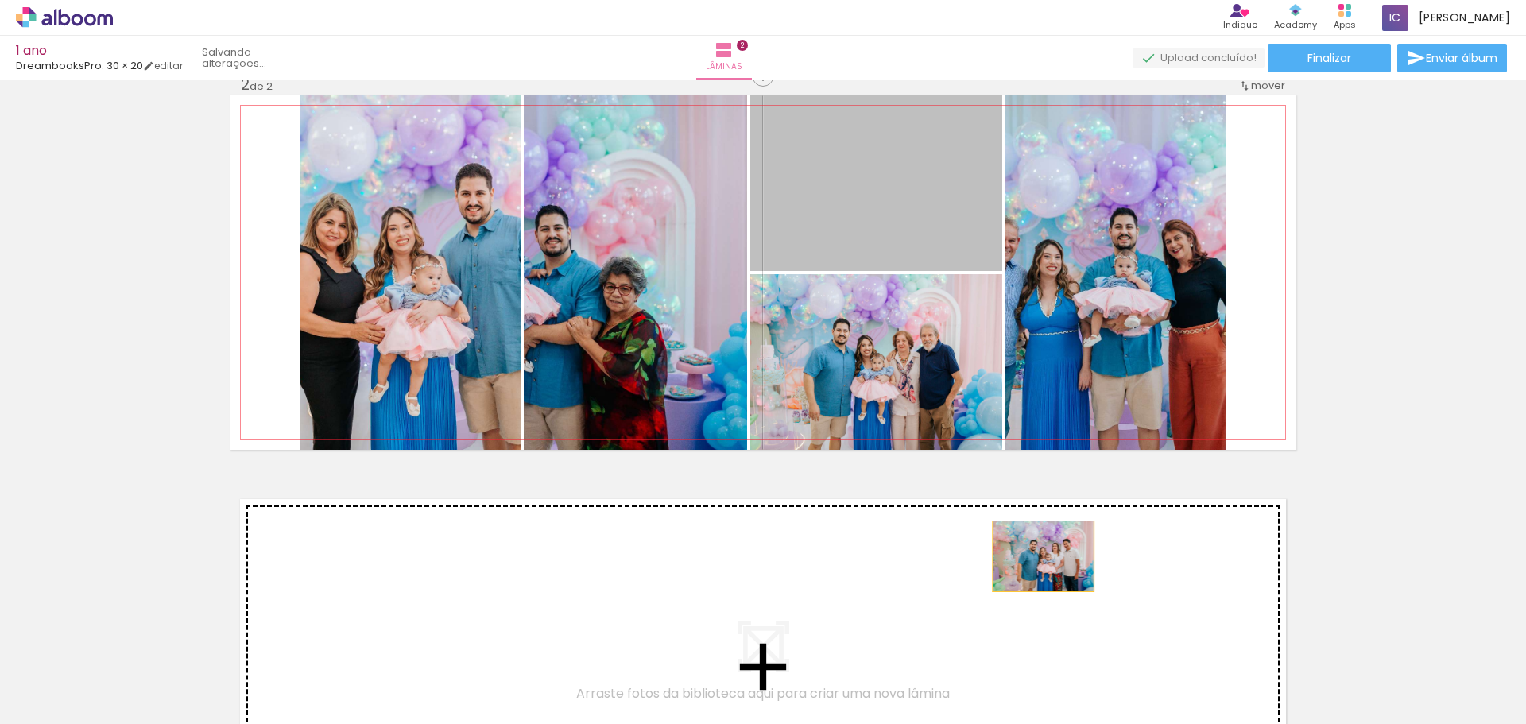
drag, startPoint x: 928, startPoint y: 191, endPoint x: 1037, endPoint y: 556, distance: 380.6
click at [1037, 556] on div "Inserir lâmina 1 de 2 Inserir lâmina 2 de 2" at bounding box center [763, 252] width 1526 height 1183
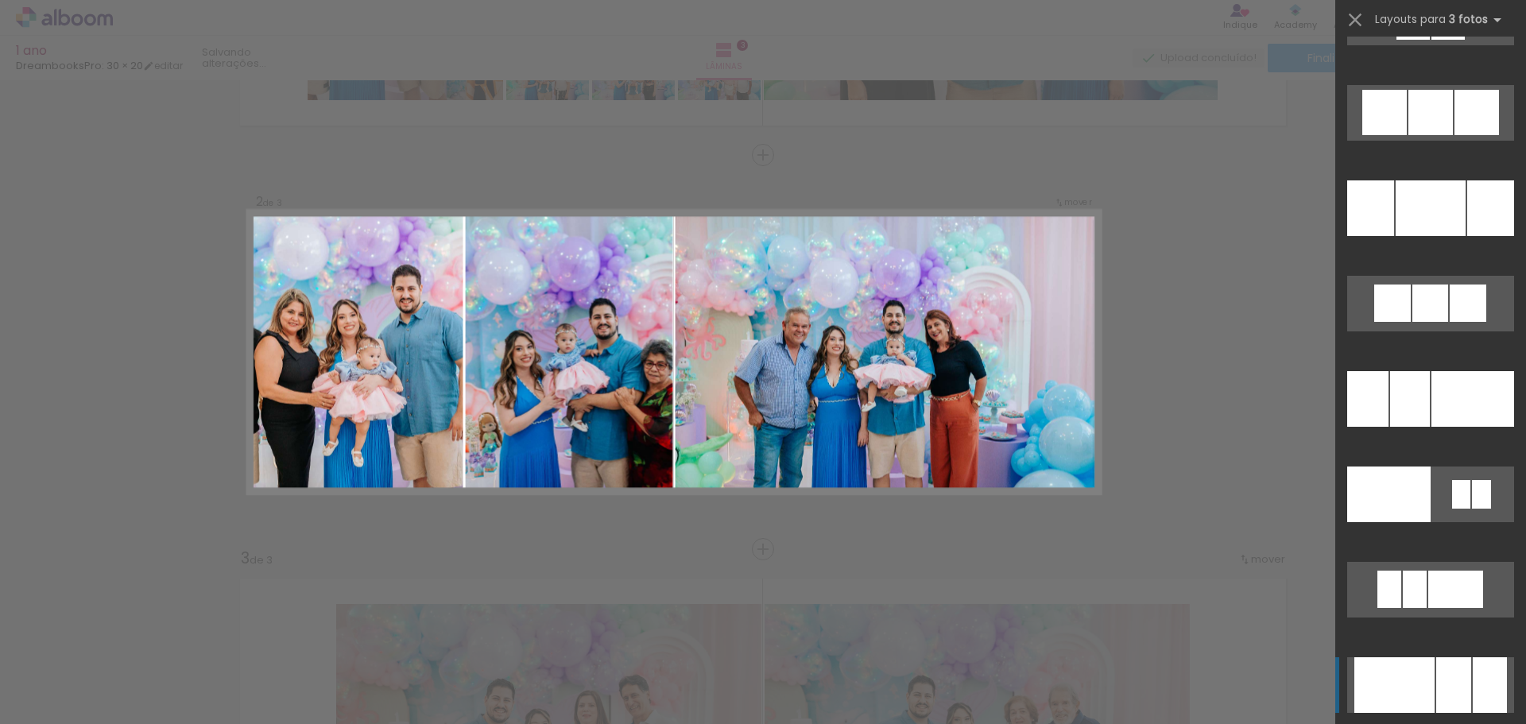
scroll to position [9685, 0]
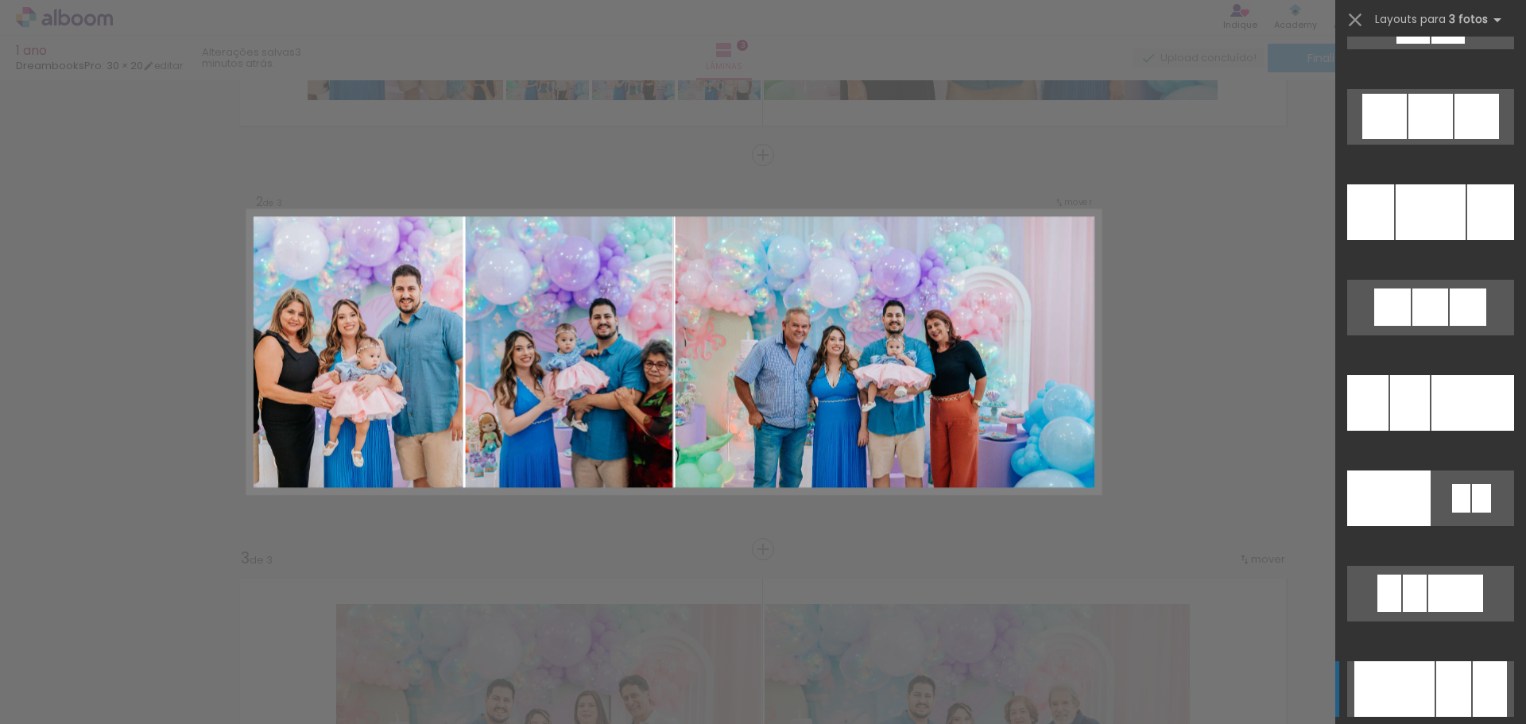
click at [1453, 390] on div at bounding box center [1472, 403] width 83 height 56
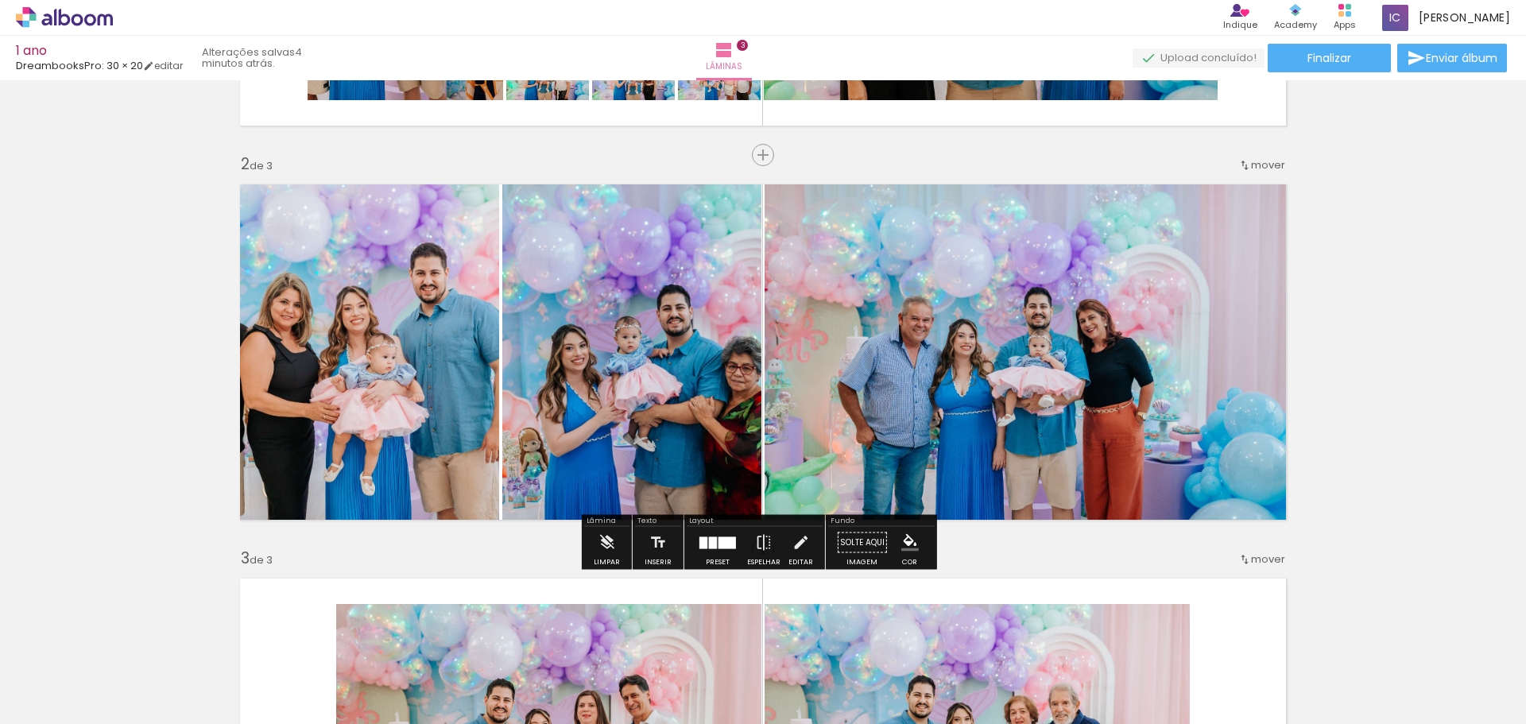
click at [709, 540] on div at bounding box center [713, 542] width 8 height 12
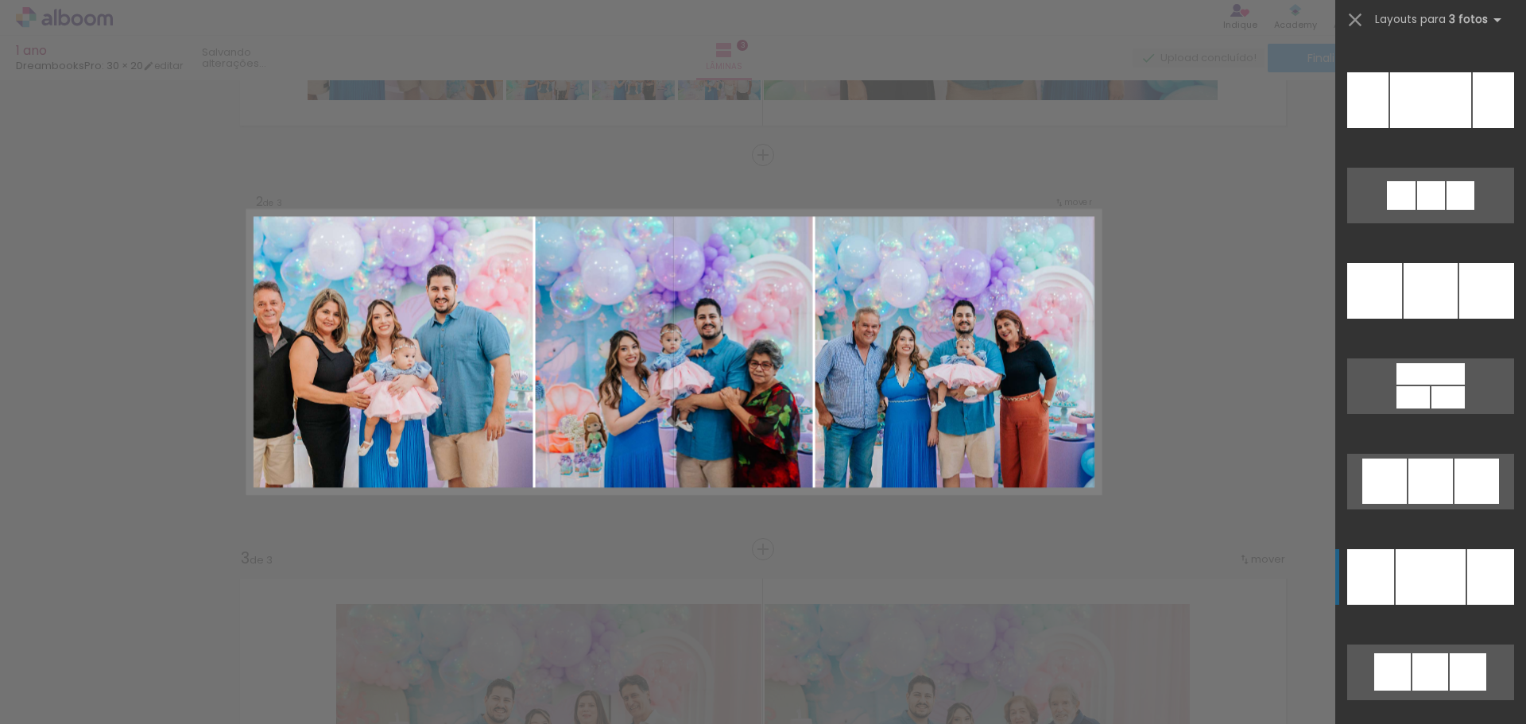
scroll to position [9297, 0]
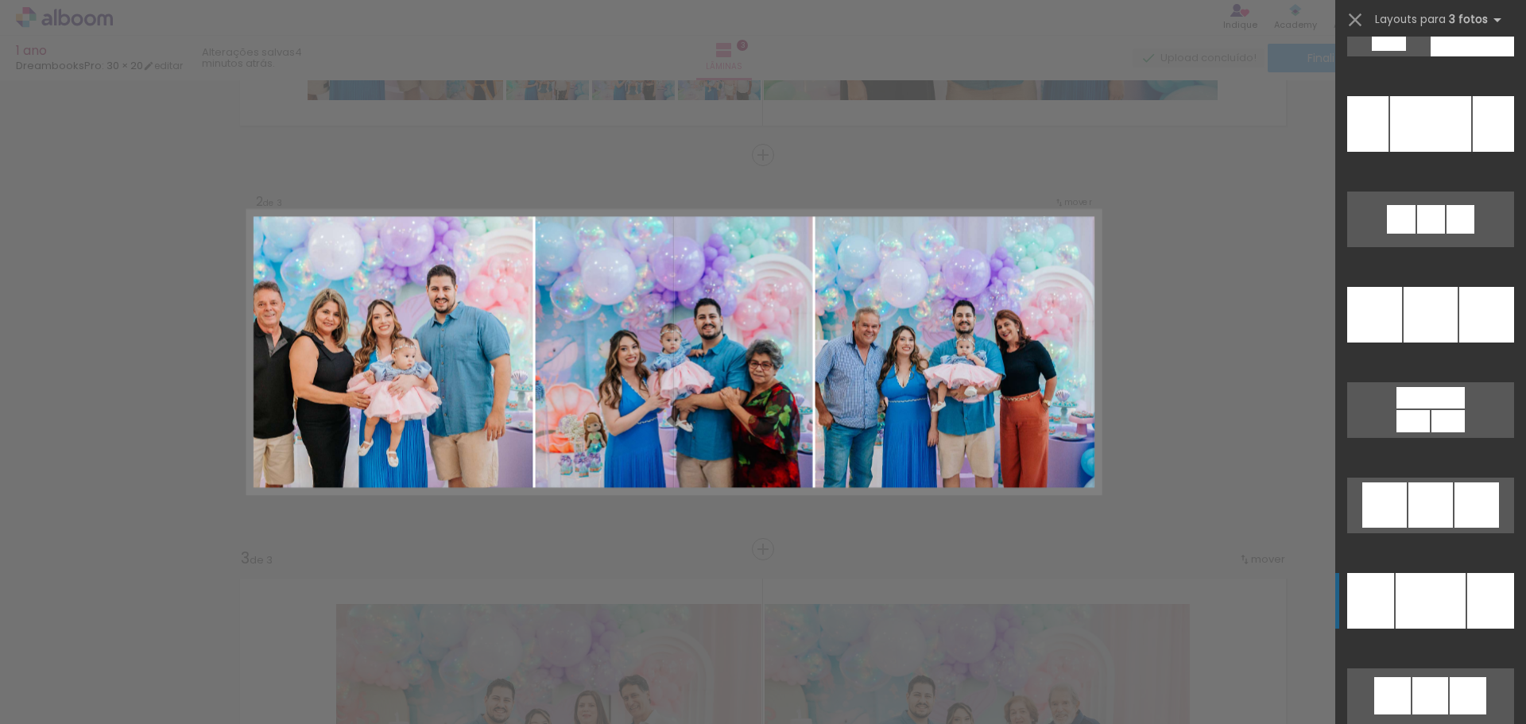
click at [1471, 293] on div at bounding box center [1486, 315] width 55 height 56
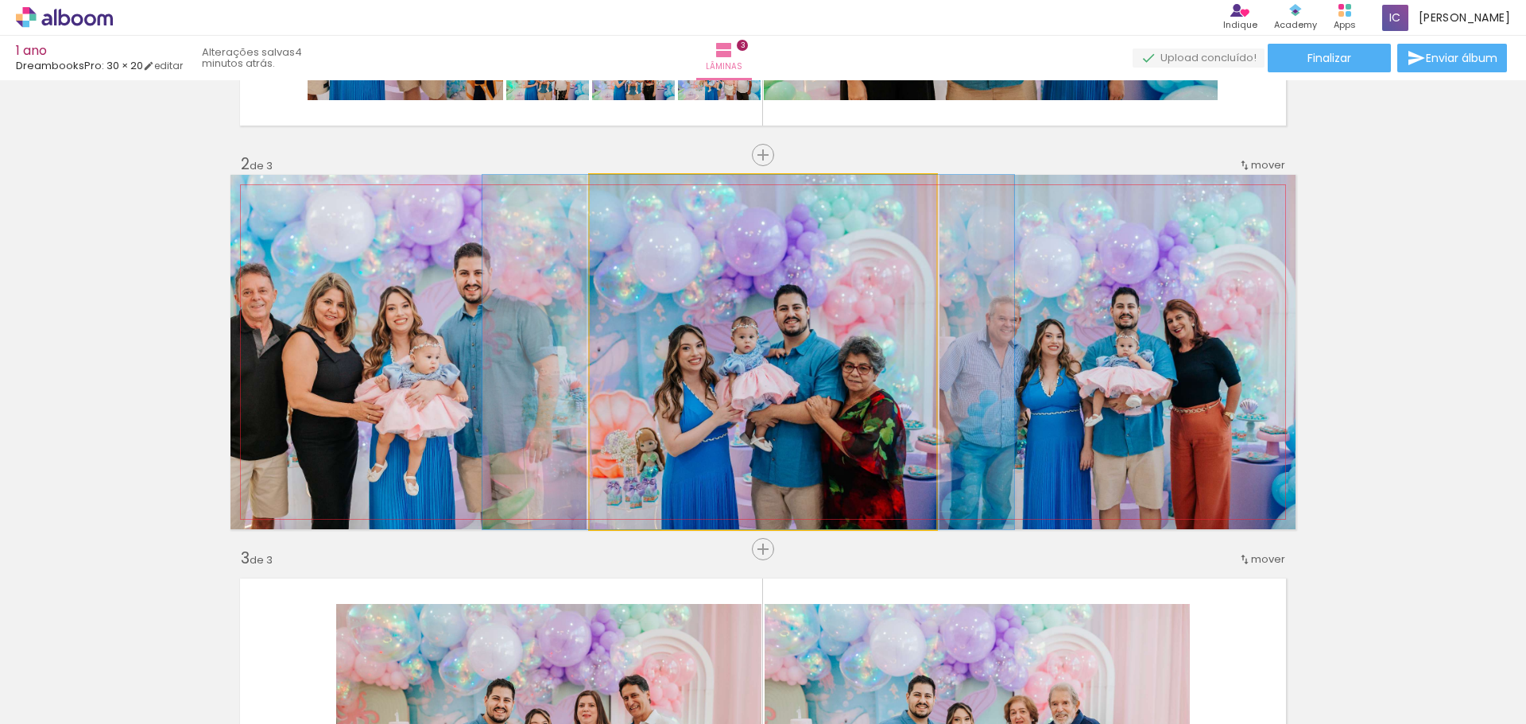
drag, startPoint x: 853, startPoint y: 427, endPoint x: 838, endPoint y: 404, distance: 26.4
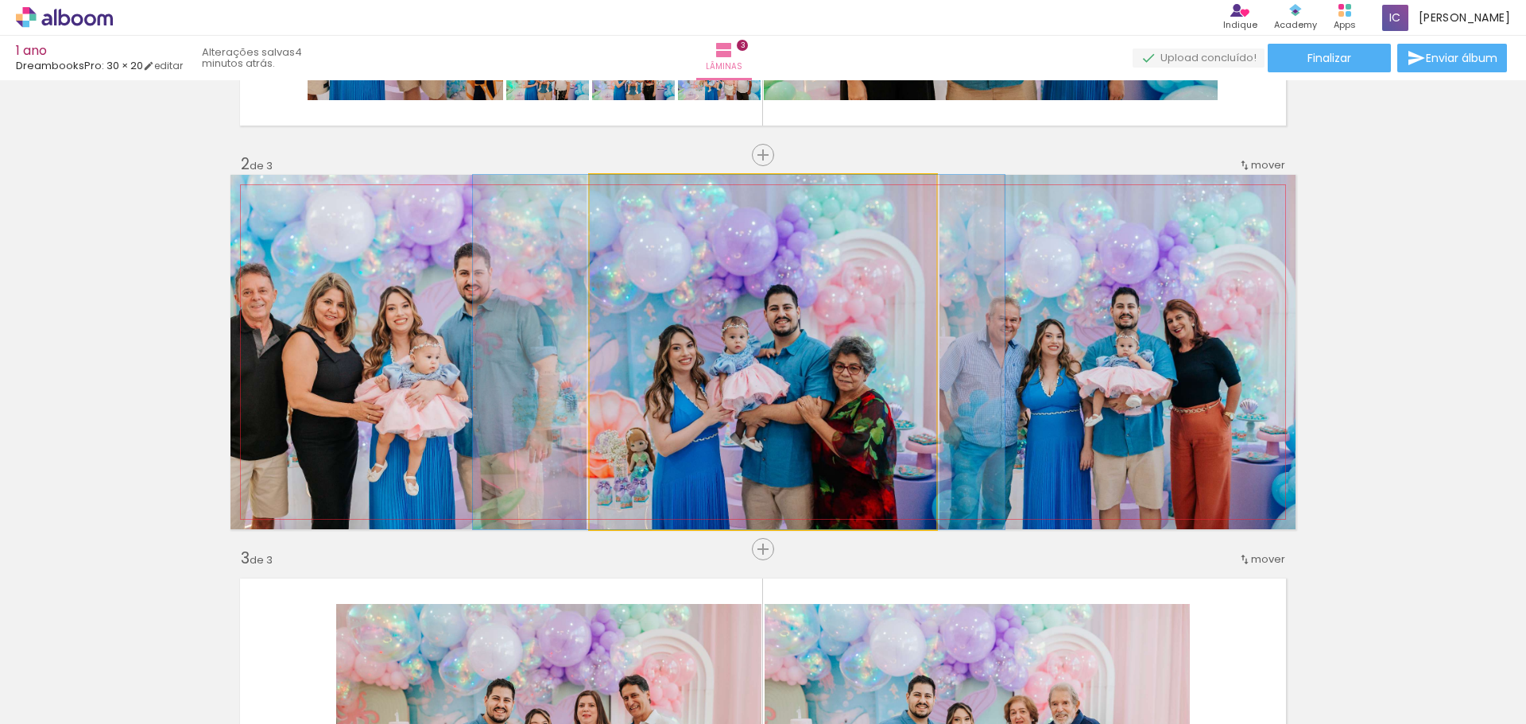
drag, startPoint x: 858, startPoint y: 422, endPoint x: 850, endPoint y: 419, distance: 8.6
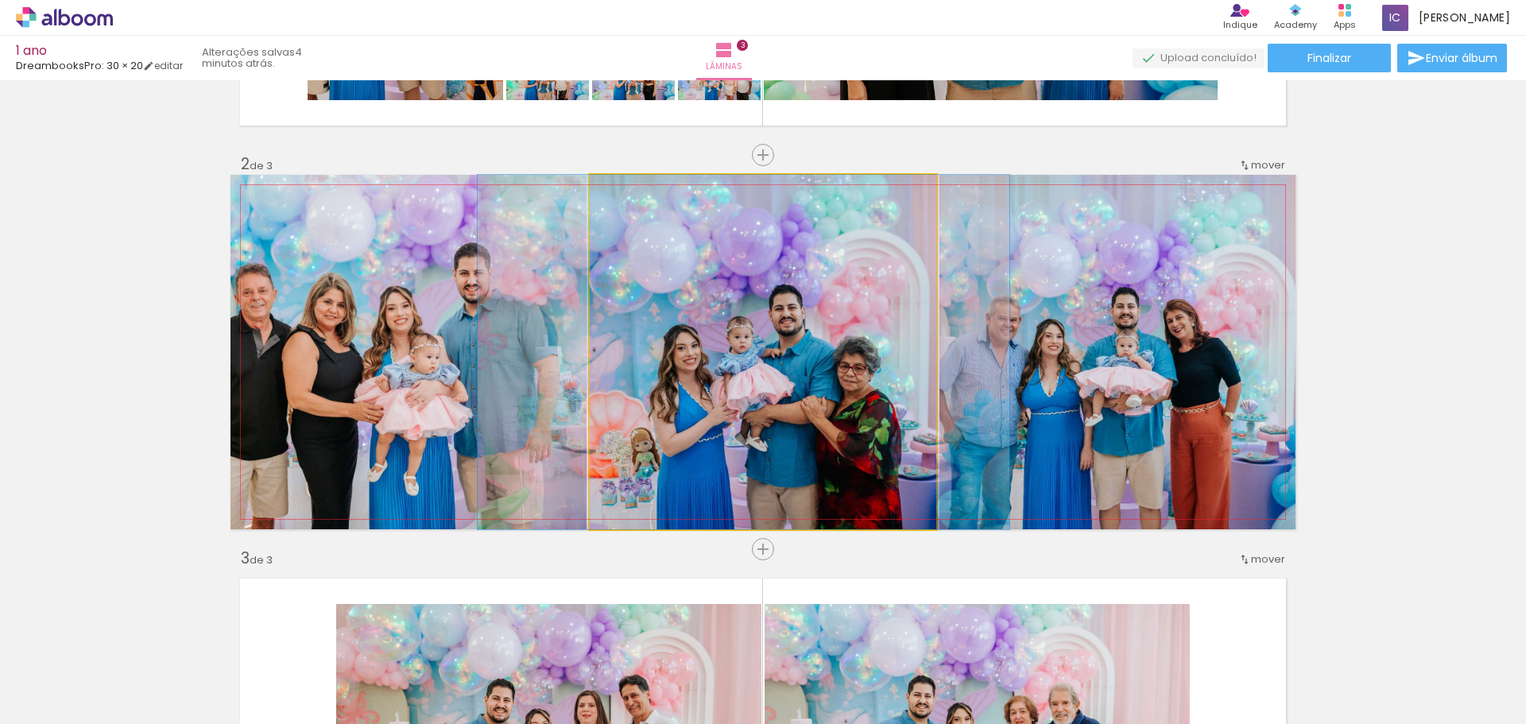
drag, startPoint x: 700, startPoint y: 338, endPoint x: 704, endPoint y: 308, distance: 31.2
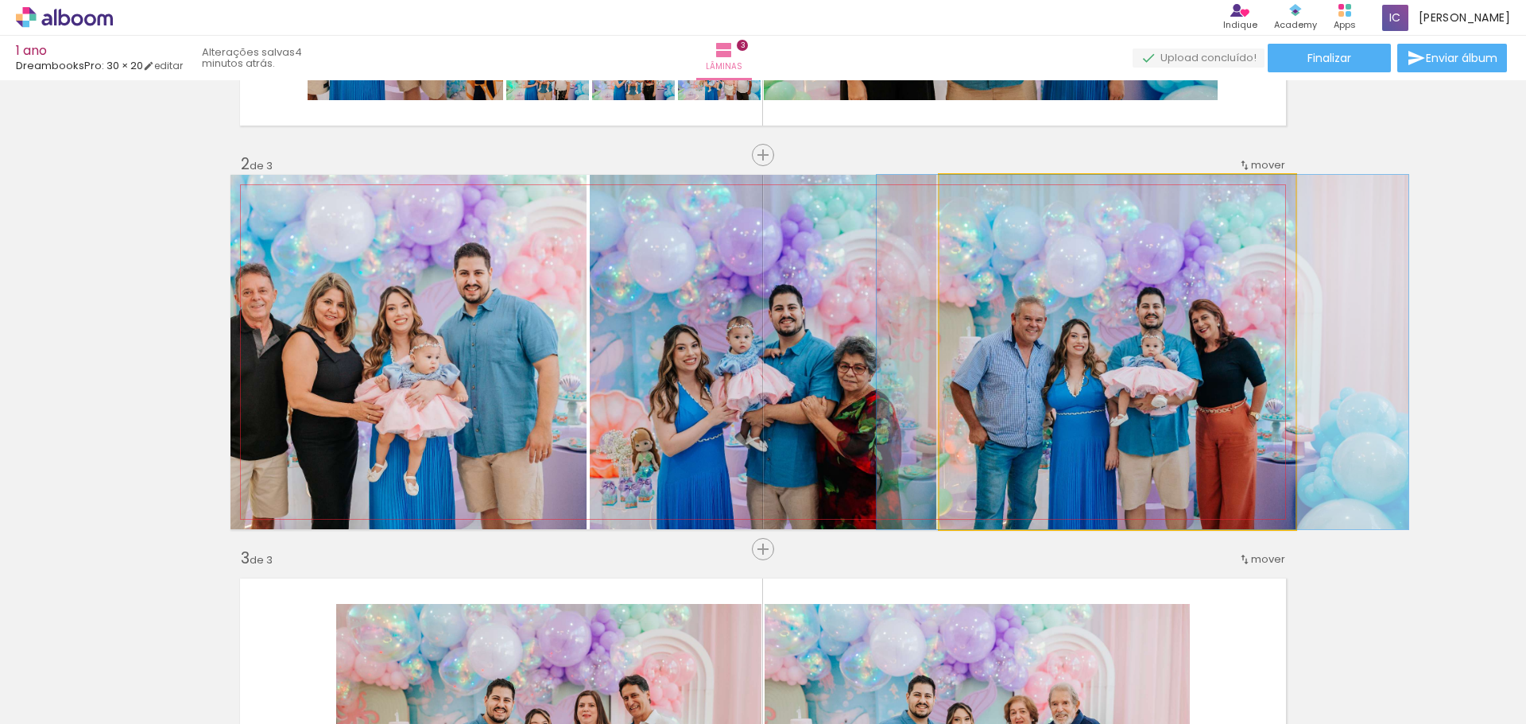
drag, startPoint x: 1070, startPoint y: 352, endPoint x: 1095, endPoint y: 338, distance: 28.8
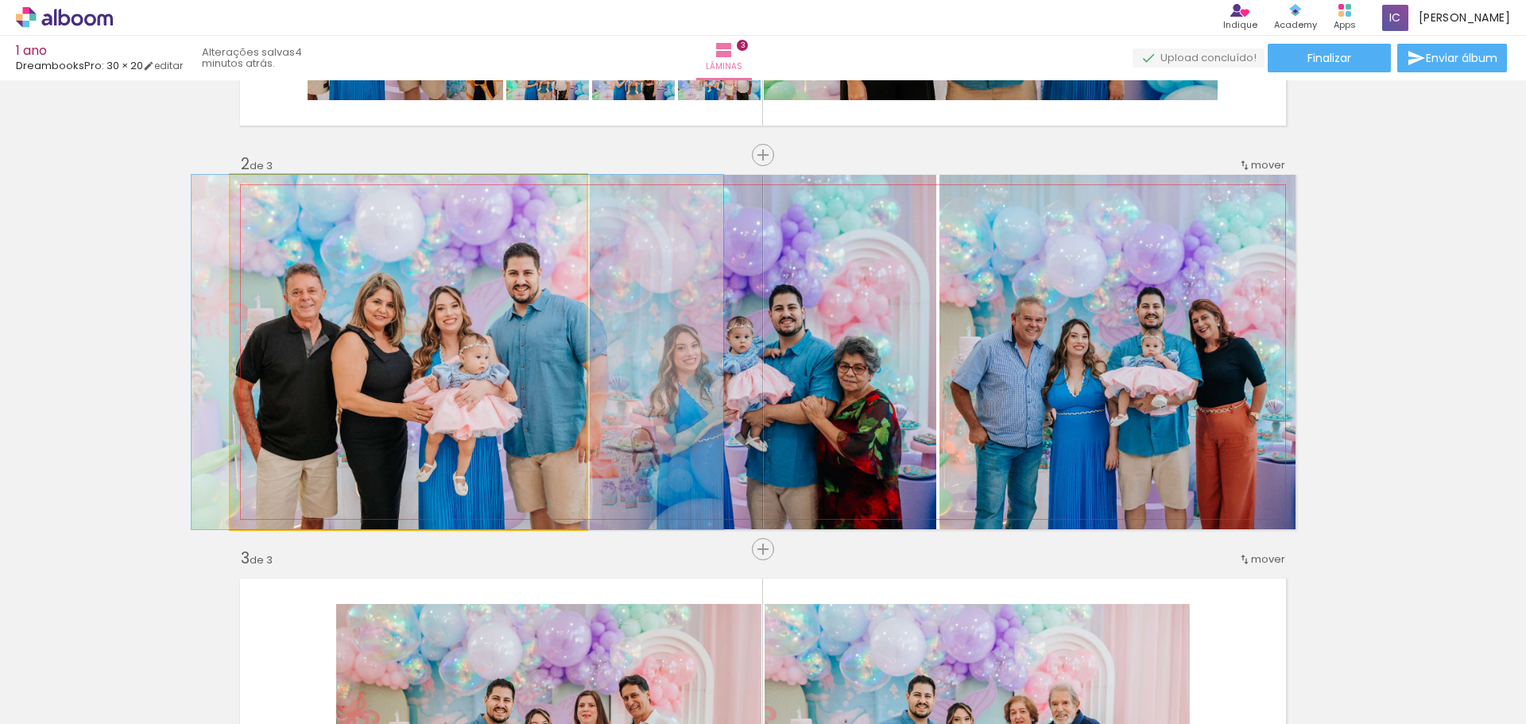
drag, startPoint x: 373, startPoint y: 366, endPoint x: 417, endPoint y: 360, distance: 44.1
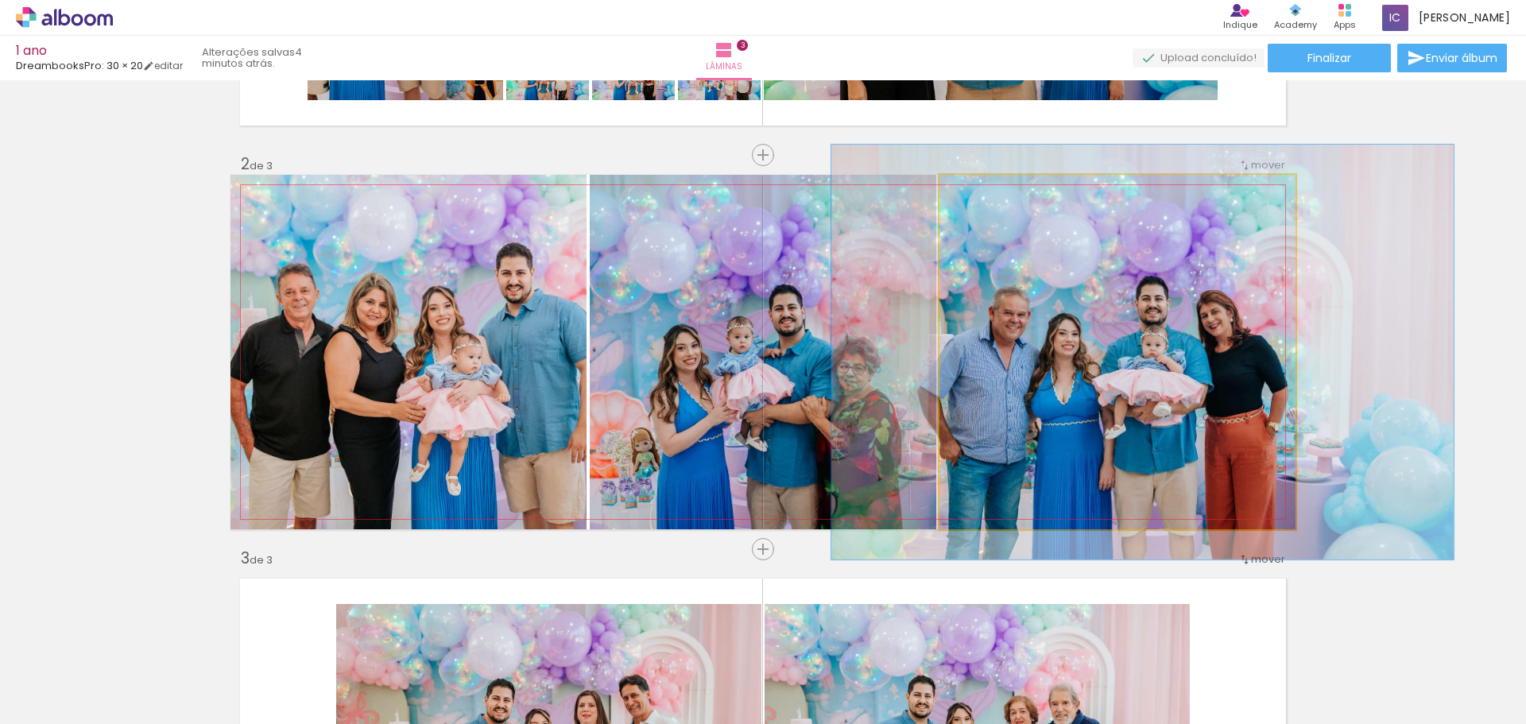
drag, startPoint x: 973, startPoint y: 191, endPoint x: 982, endPoint y: 192, distance: 9.7
type paper-slider "117"
click at [982, 192] on div at bounding box center [986, 191] width 14 height 14
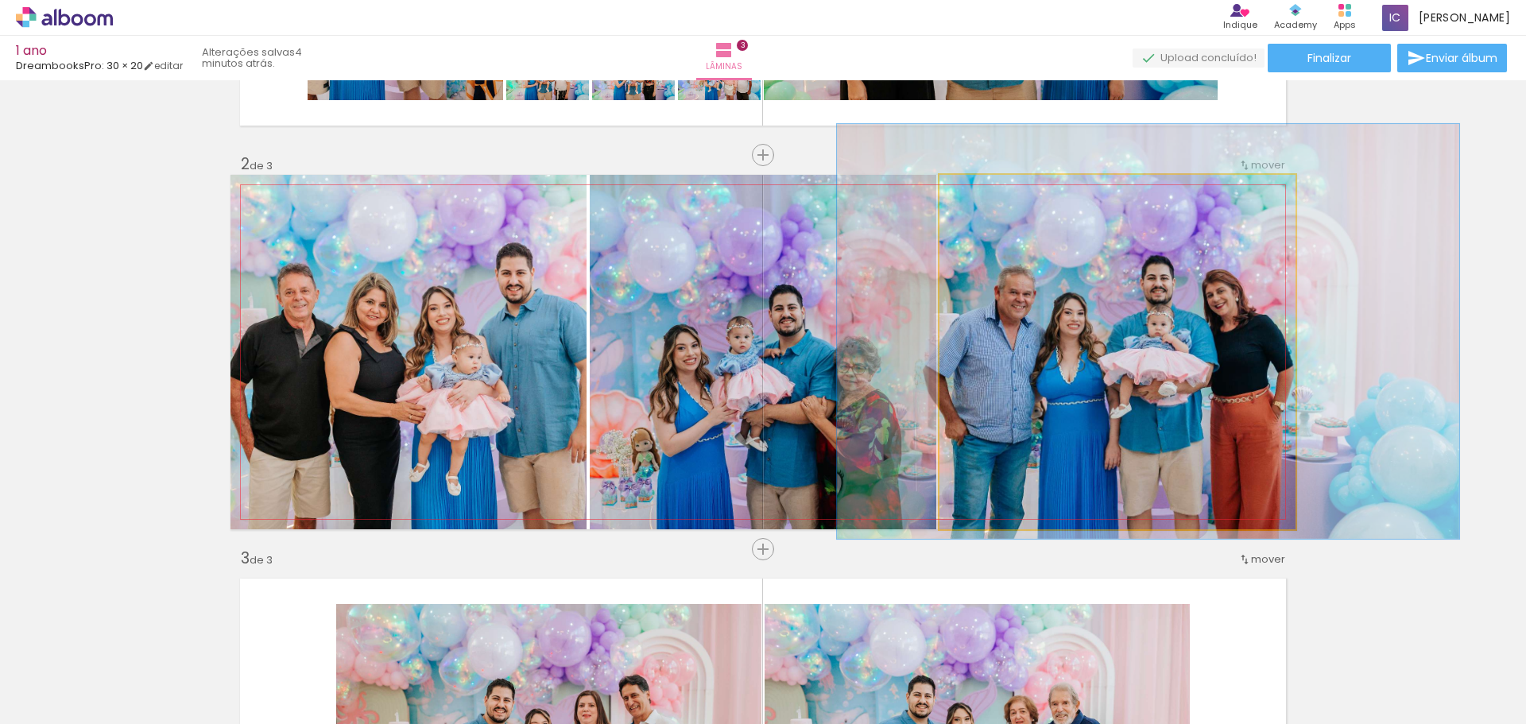
drag, startPoint x: 1160, startPoint y: 416, endPoint x: 1166, endPoint y: 396, distance: 21.4
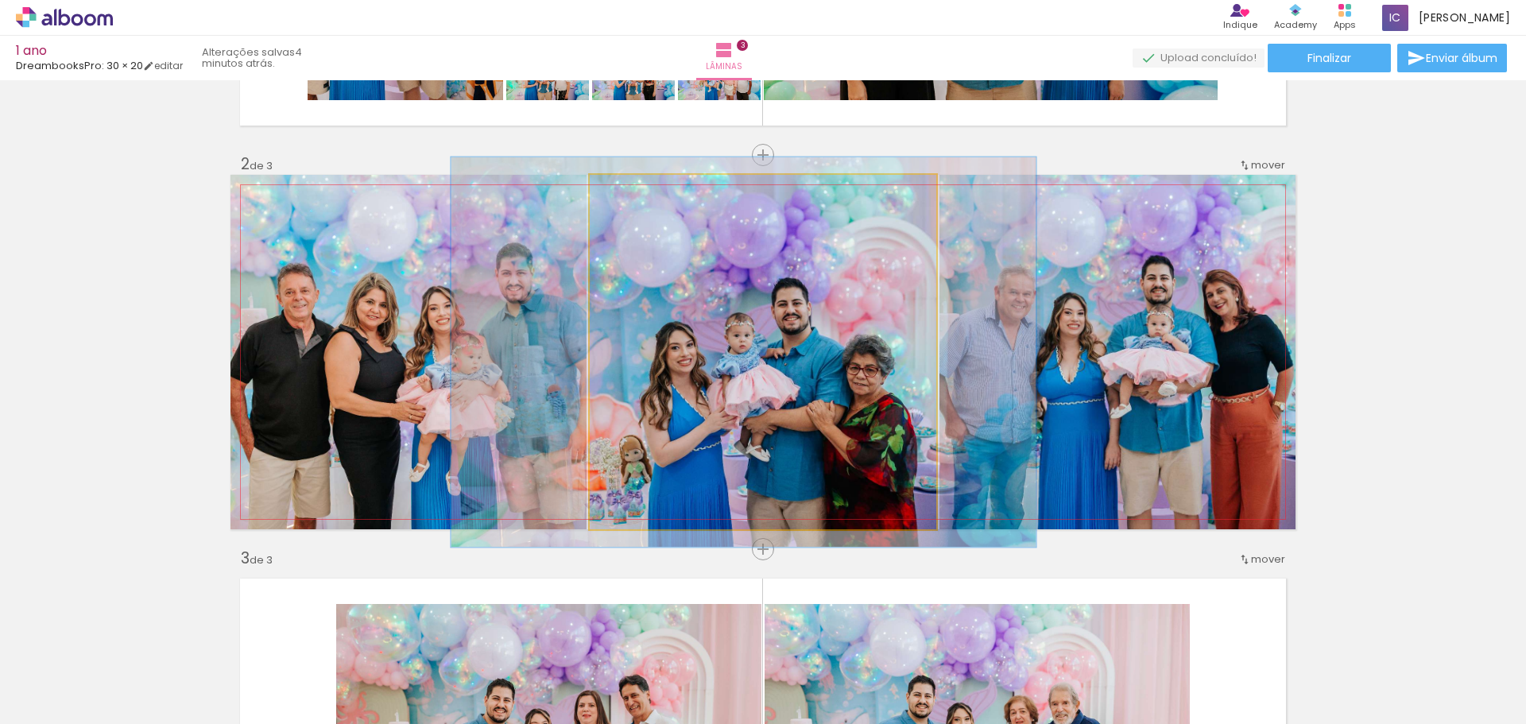
type paper-slider "112"
click at [627, 193] on div at bounding box center [632, 191] width 14 height 14
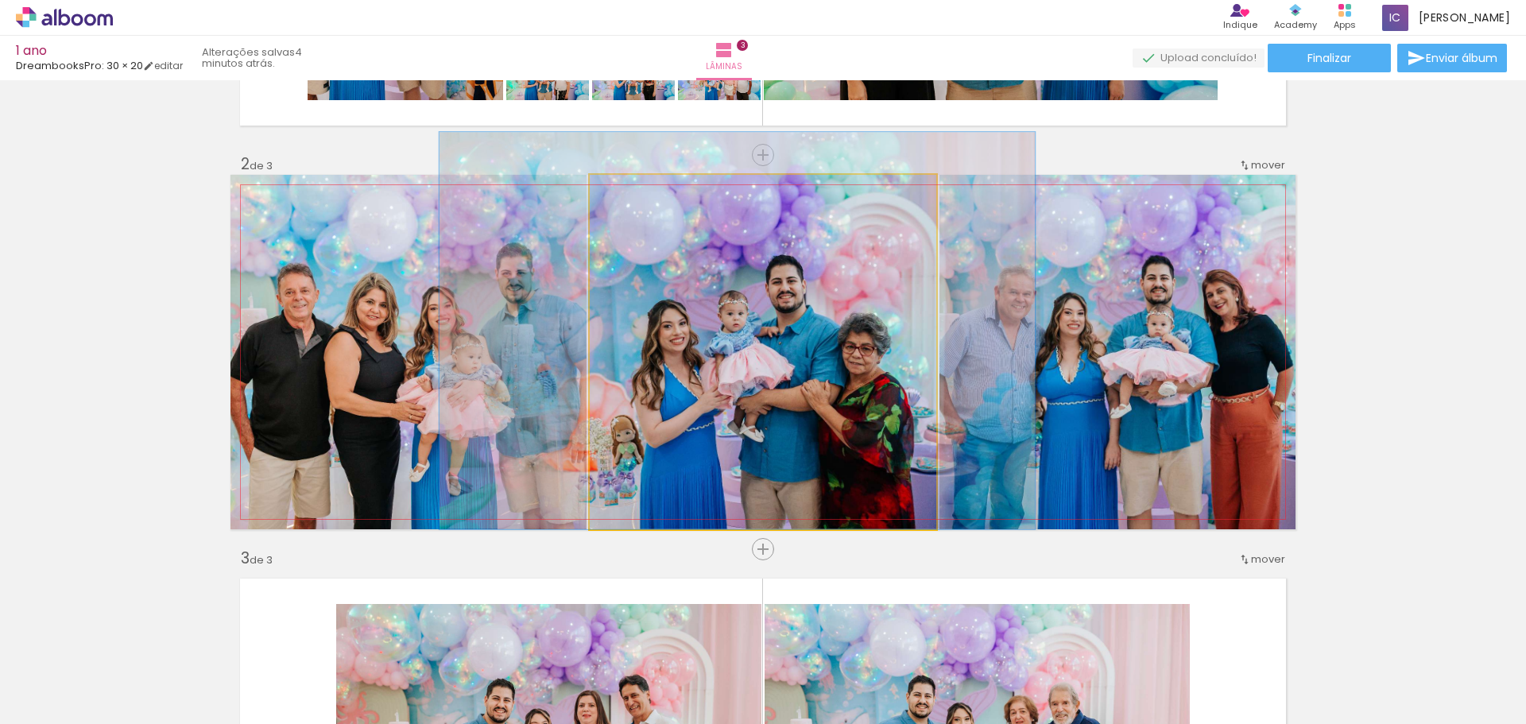
drag, startPoint x: 870, startPoint y: 427, endPoint x: 864, endPoint y: 400, distance: 27.8
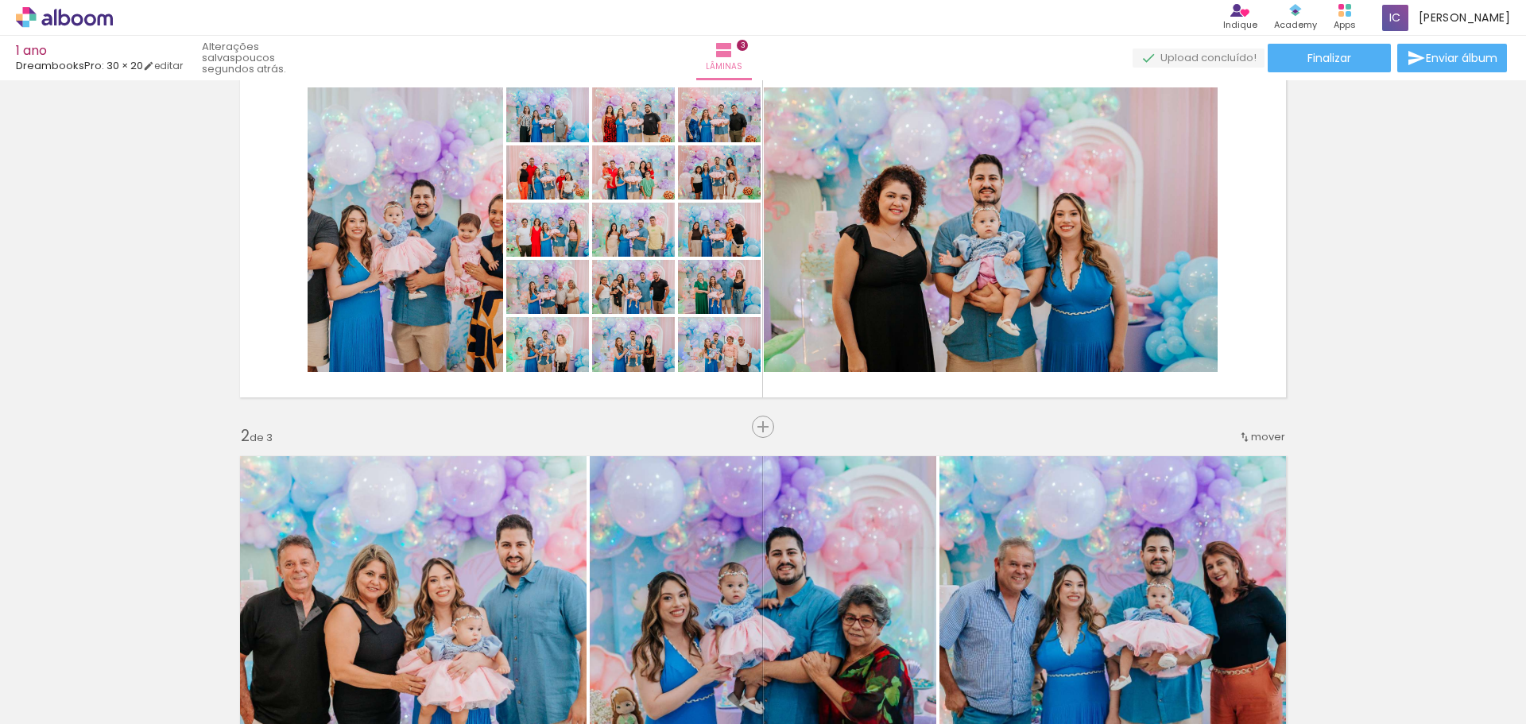
scroll to position [159, 0]
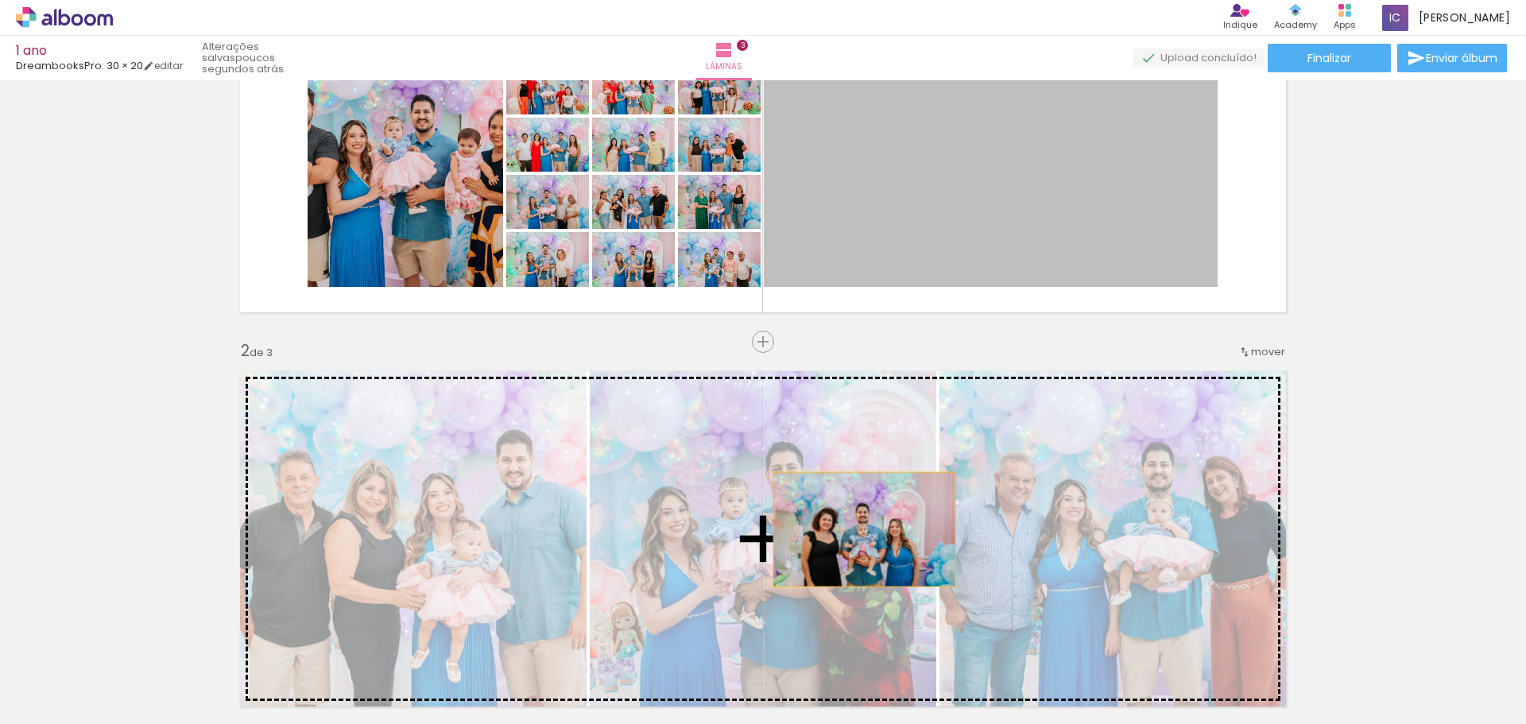
drag, startPoint x: 950, startPoint y: 250, endPoint x: 858, endPoint y: 529, distance: 293.7
click at [858, 529] on div "Inserir lâmina 1 de 3 Inserir lâmina 2 de 3 Inserir lâmina 3 de 3" at bounding box center [763, 715] width 1526 height 1577
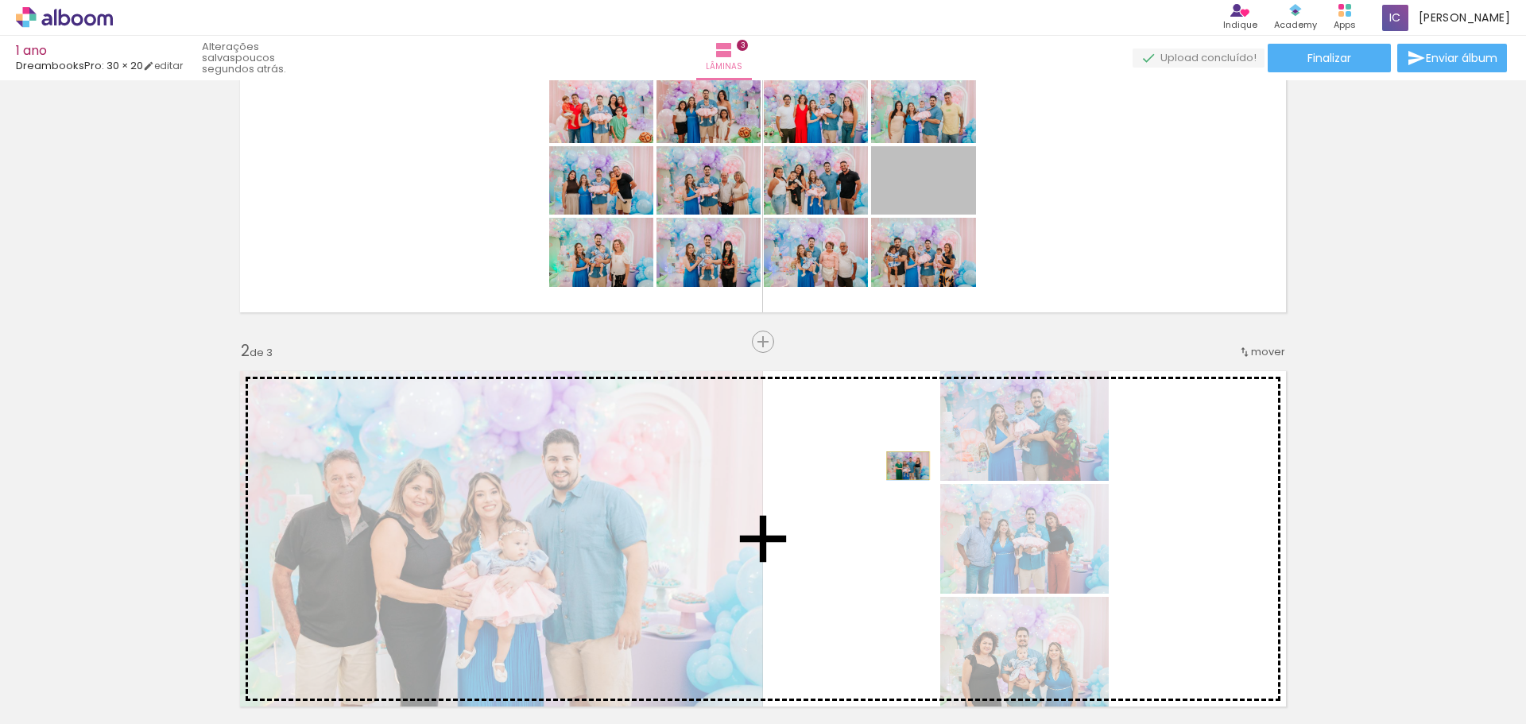
drag, startPoint x: 959, startPoint y: 189, endPoint x: 902, endPoint y: 466, distance: 282.4
click at [902, 466] on div "Inserir lâmina 1 de 3 Inserir lâmina 2 de 3 Inserir lâmina 3 de 3" at bounding box center [763, 715] width 1526 height 1577
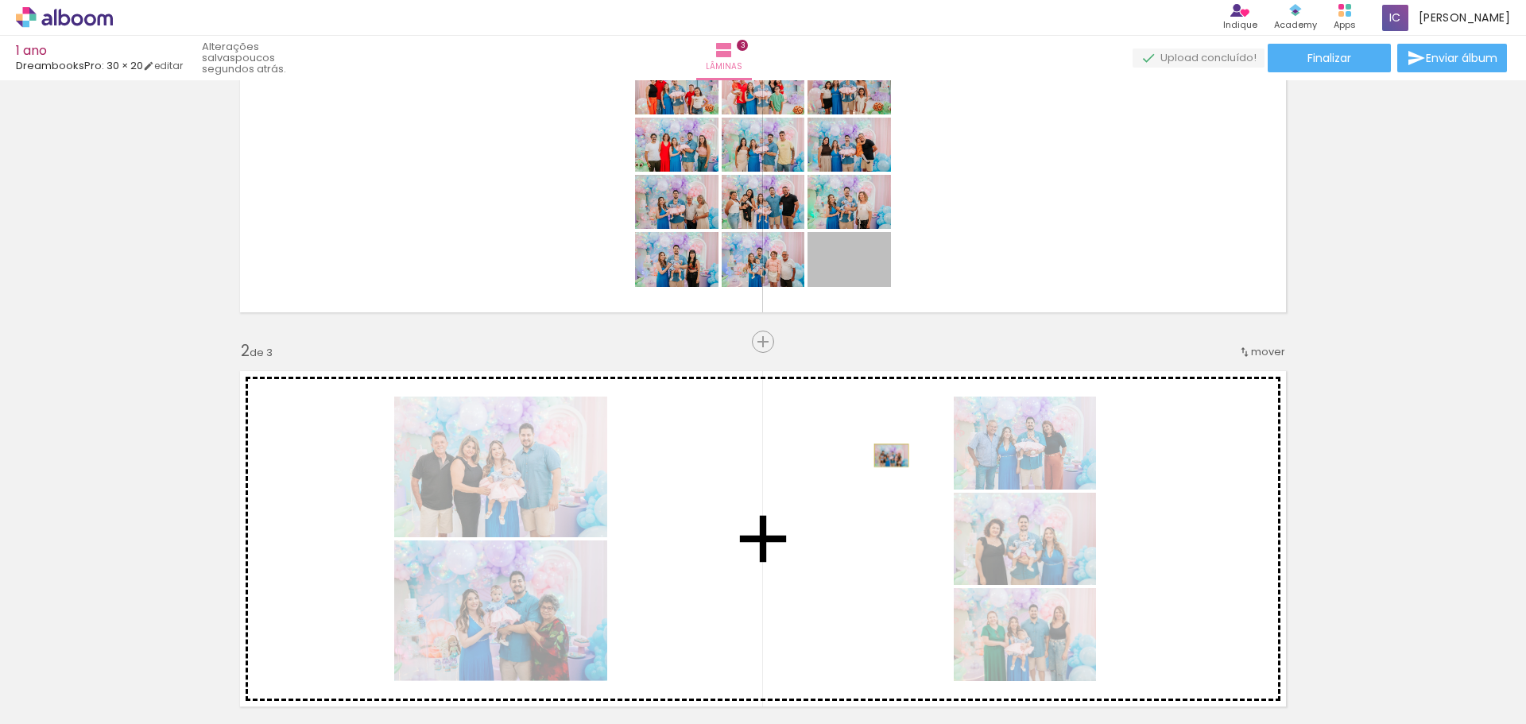
drag, startPoint x: 876, startPoint y: 266, endPoint x: 885, endPoint y: 455, distance: 189.3
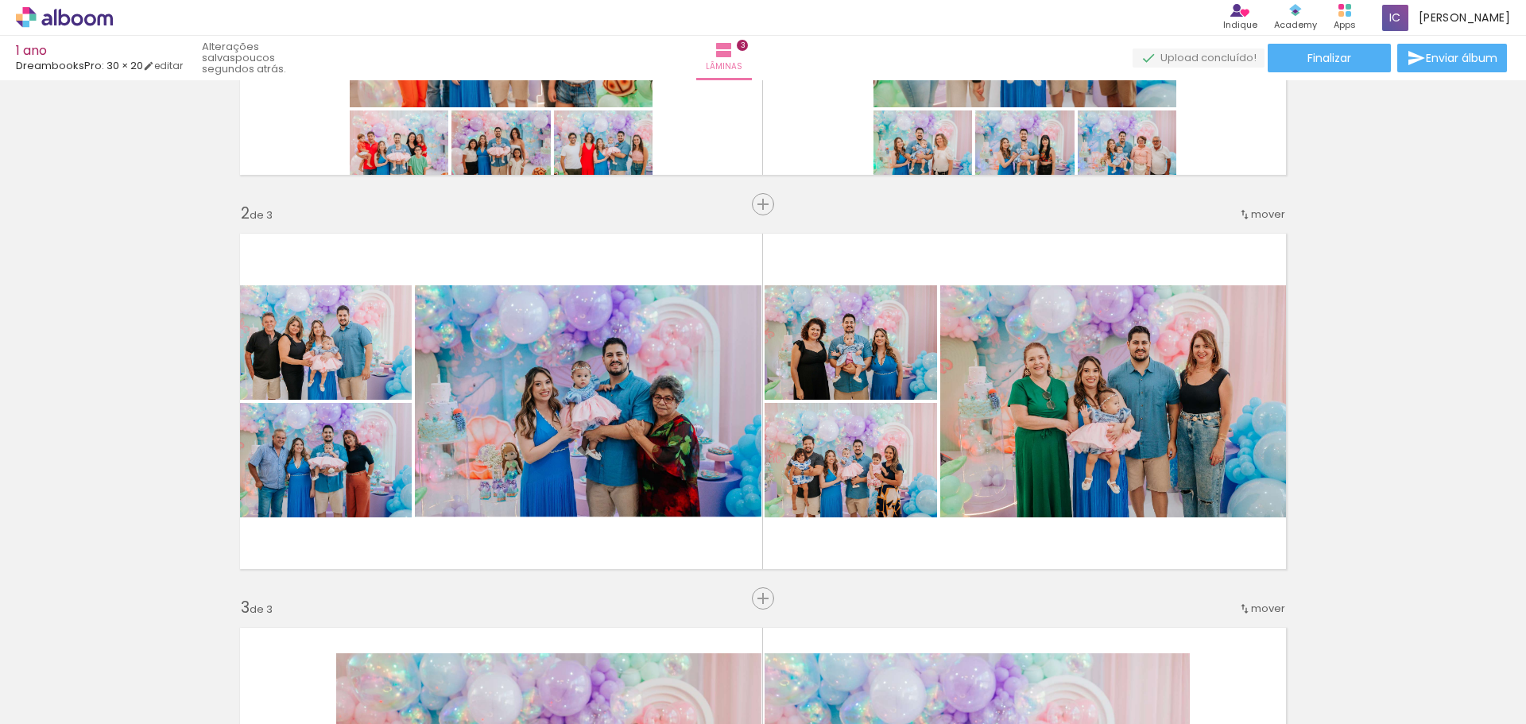
scroll to position [556, 0]
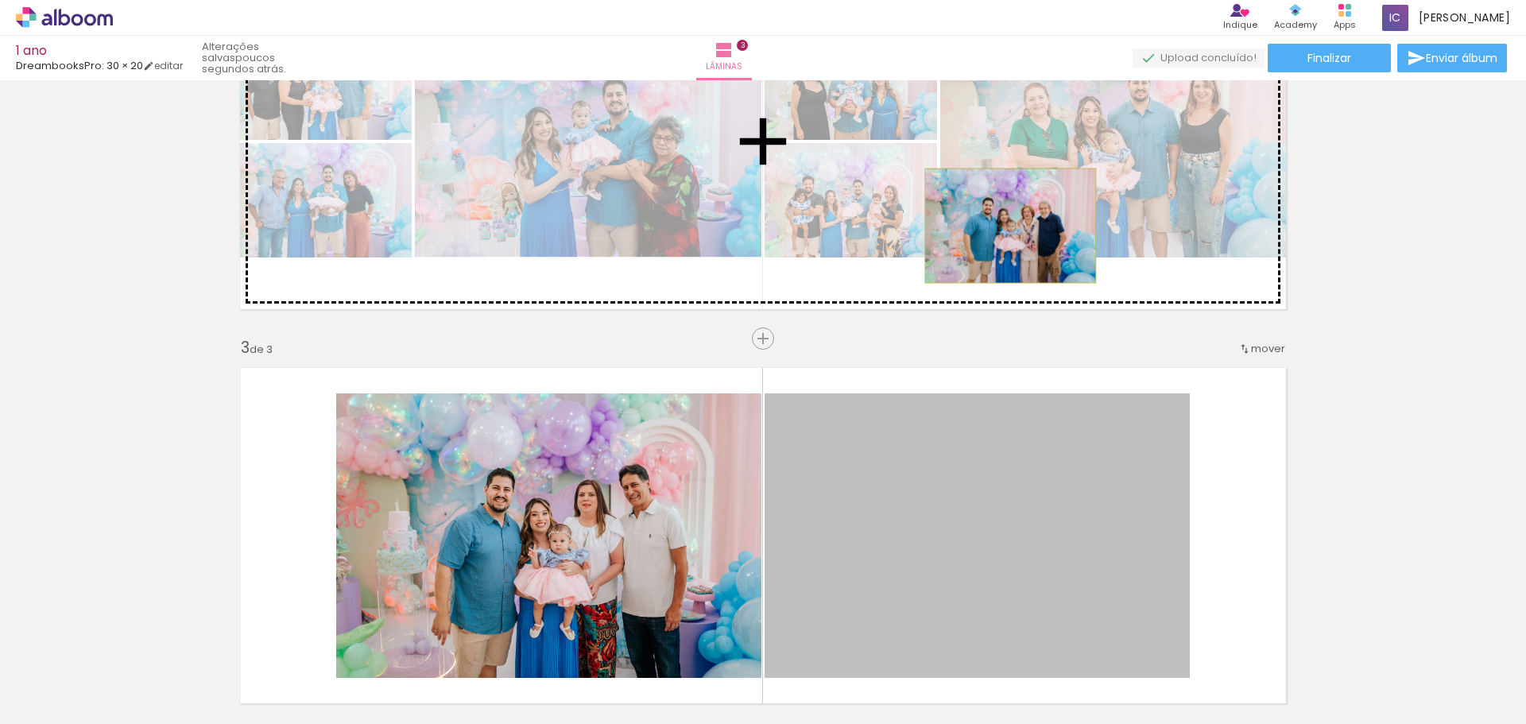
drag, startPoint x: 1009, startPoint y: 453, endPoint x: 1004, endPoint y: 226, distance: 227.3
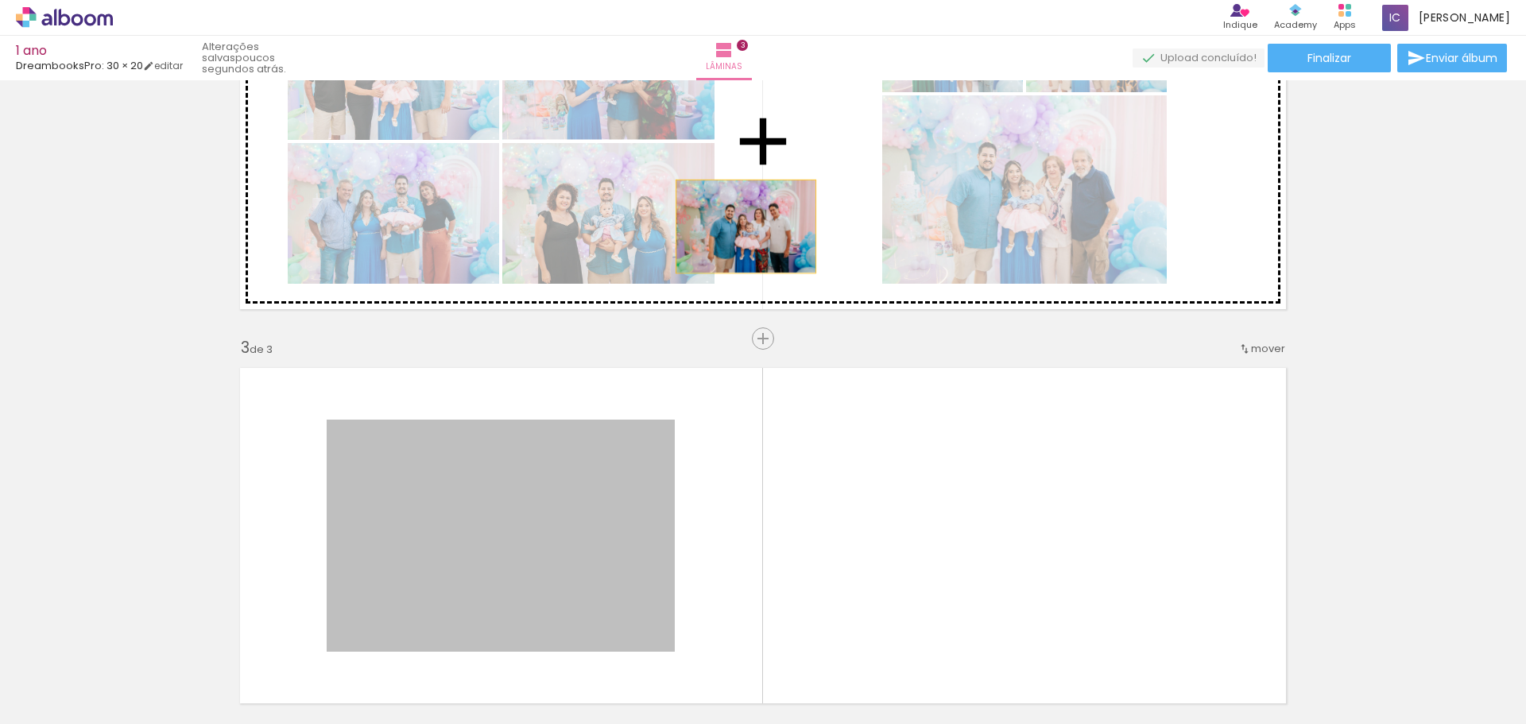
drag, startPoint x: 635, startPoint y: 481, endPoint x: 746, endPoint y: 215, distance: 288.5
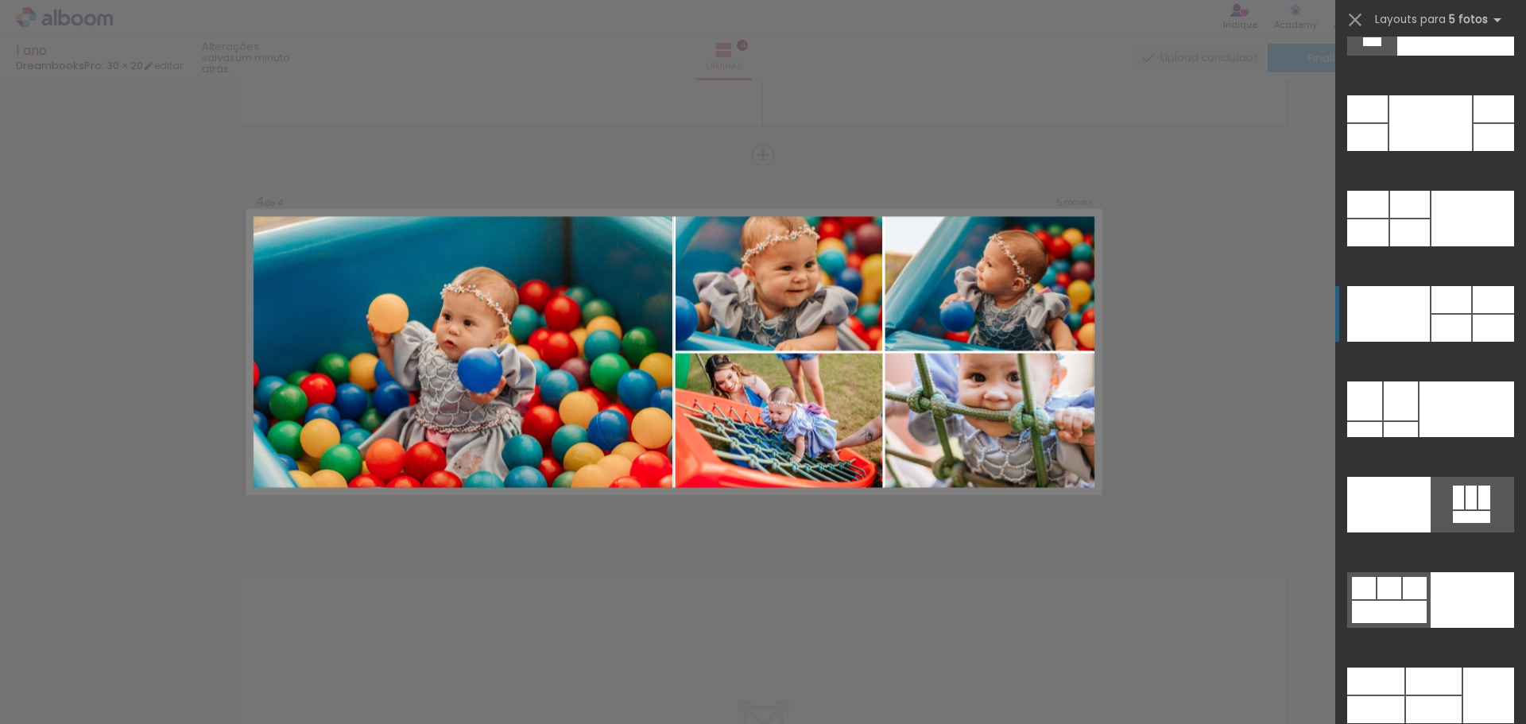
scroll to position [42001, 0]
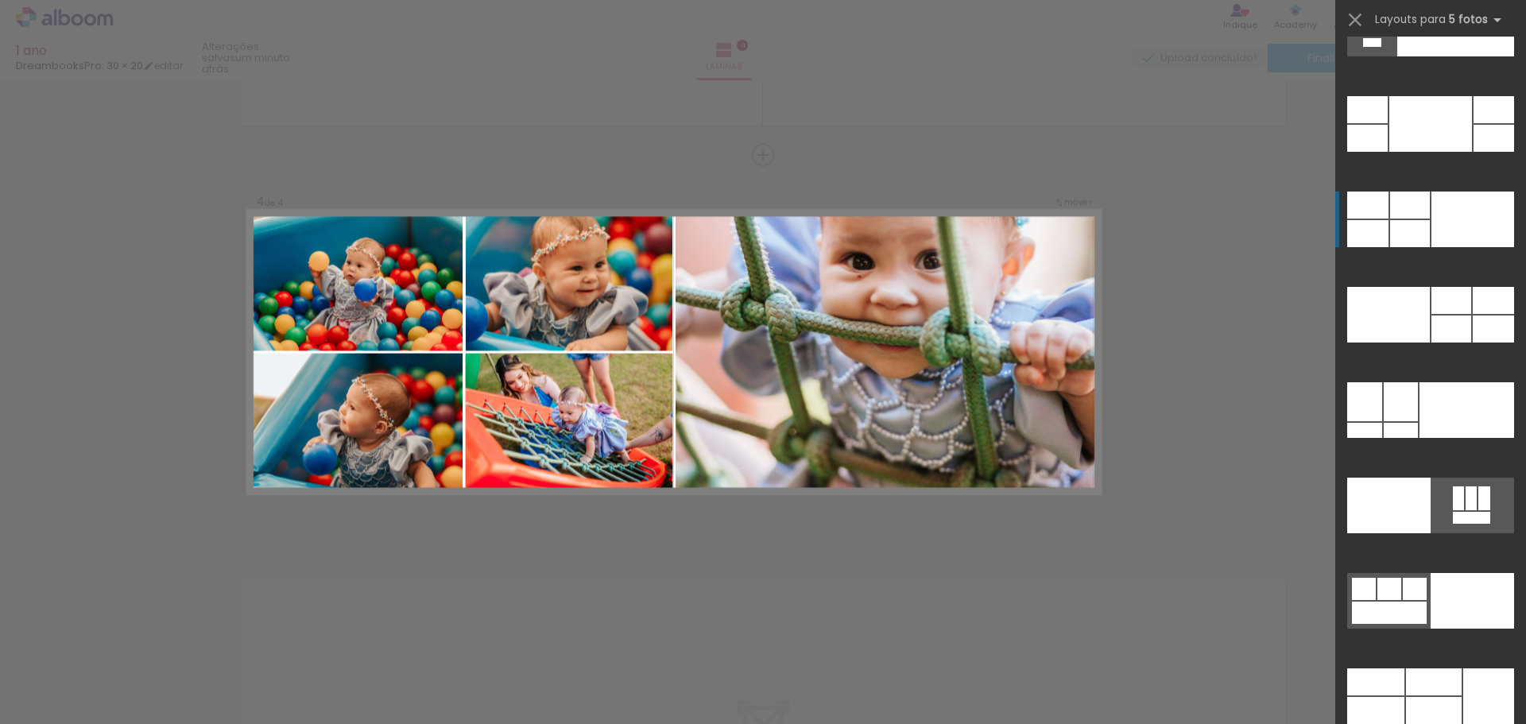
click at [1443, 222] on div at bounding box center [1472, 219] width 83 height 56
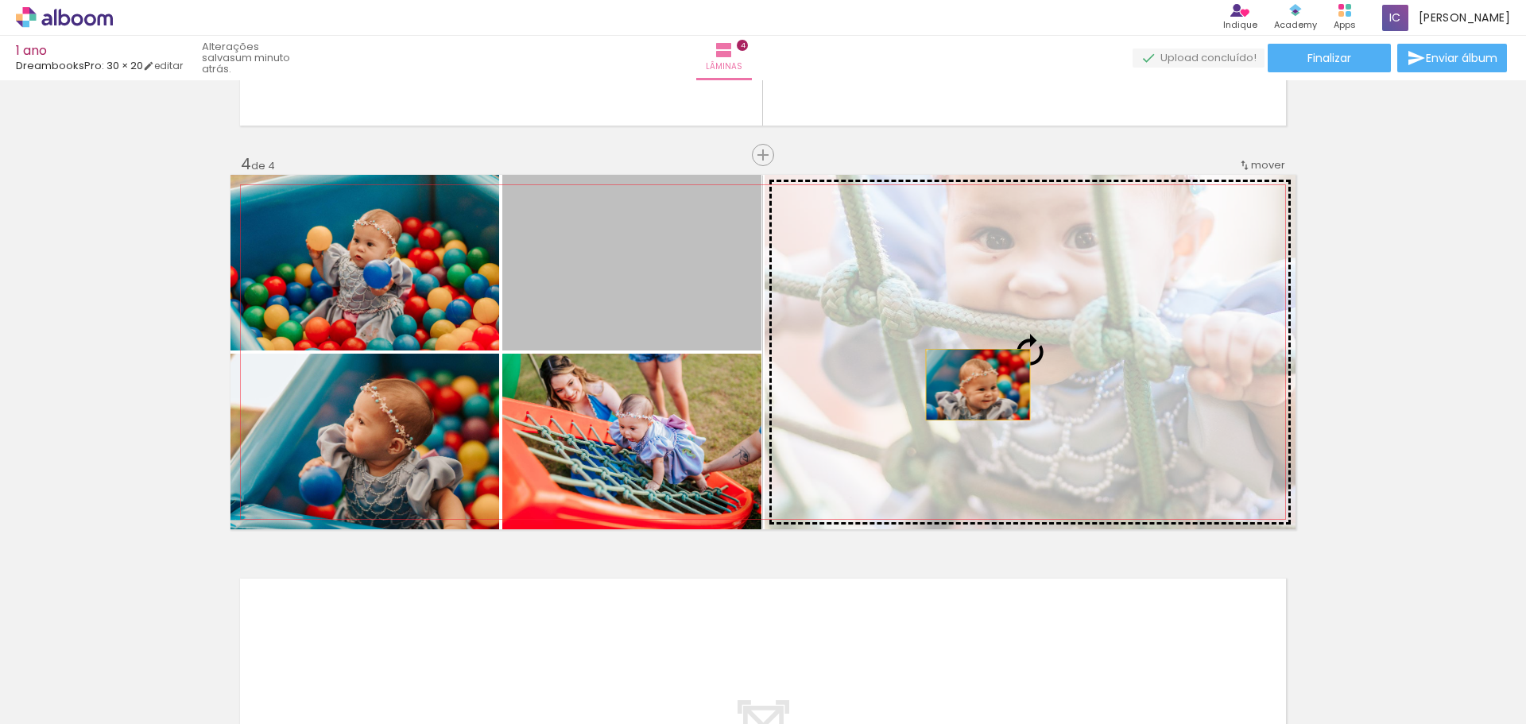
drag, startPoint x: 674, startPoint y: 309, endPoint x: 973, endPoint y: 385, distance: 308.9
click at [0, 0] on slot at bounding box center [0, 0] width 0 height 0
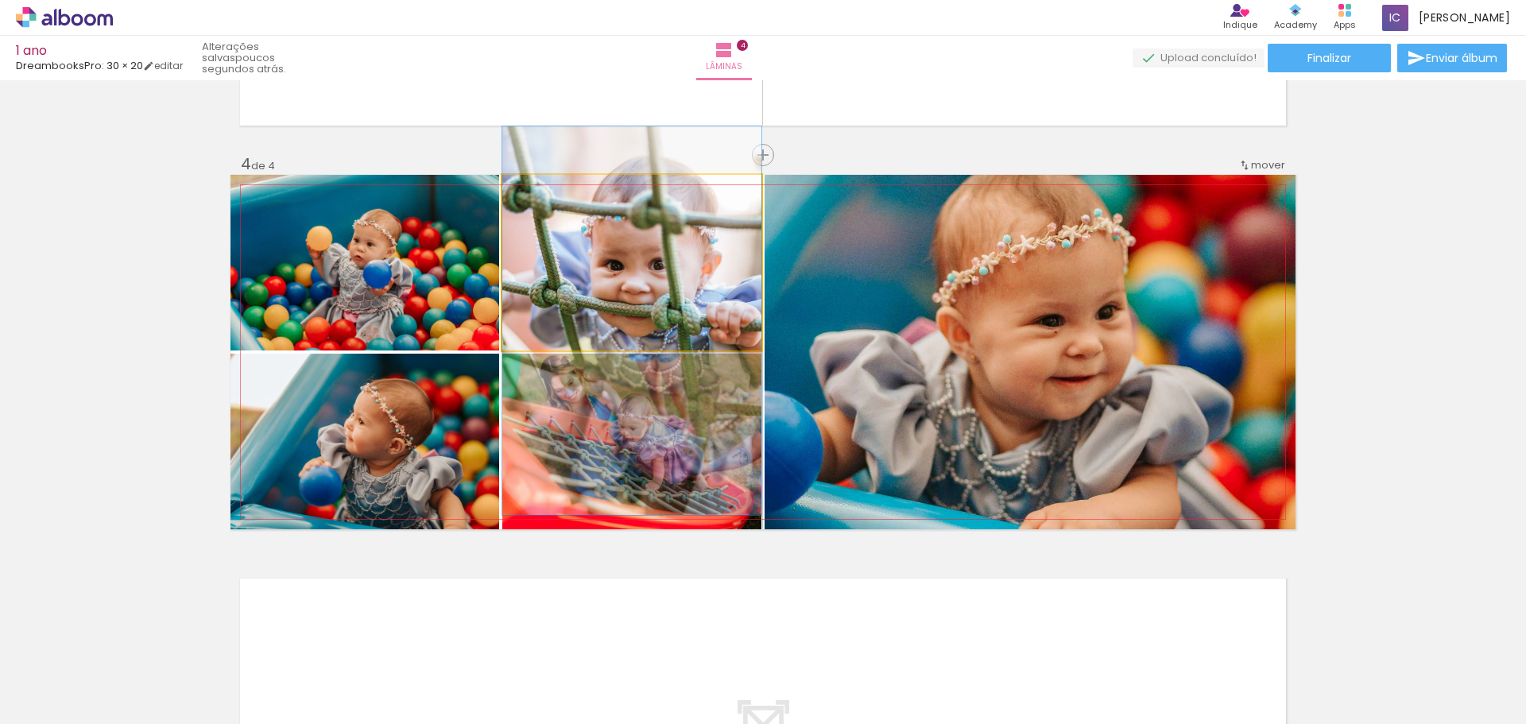
drag, startPoint x: 639, startPoint y: 292, endPoint x: 638, endPoint y: 350, distance: 58.0
click at [638, 350] on quentale-layouter at bounding box center [762, 352] width 1065 height 354
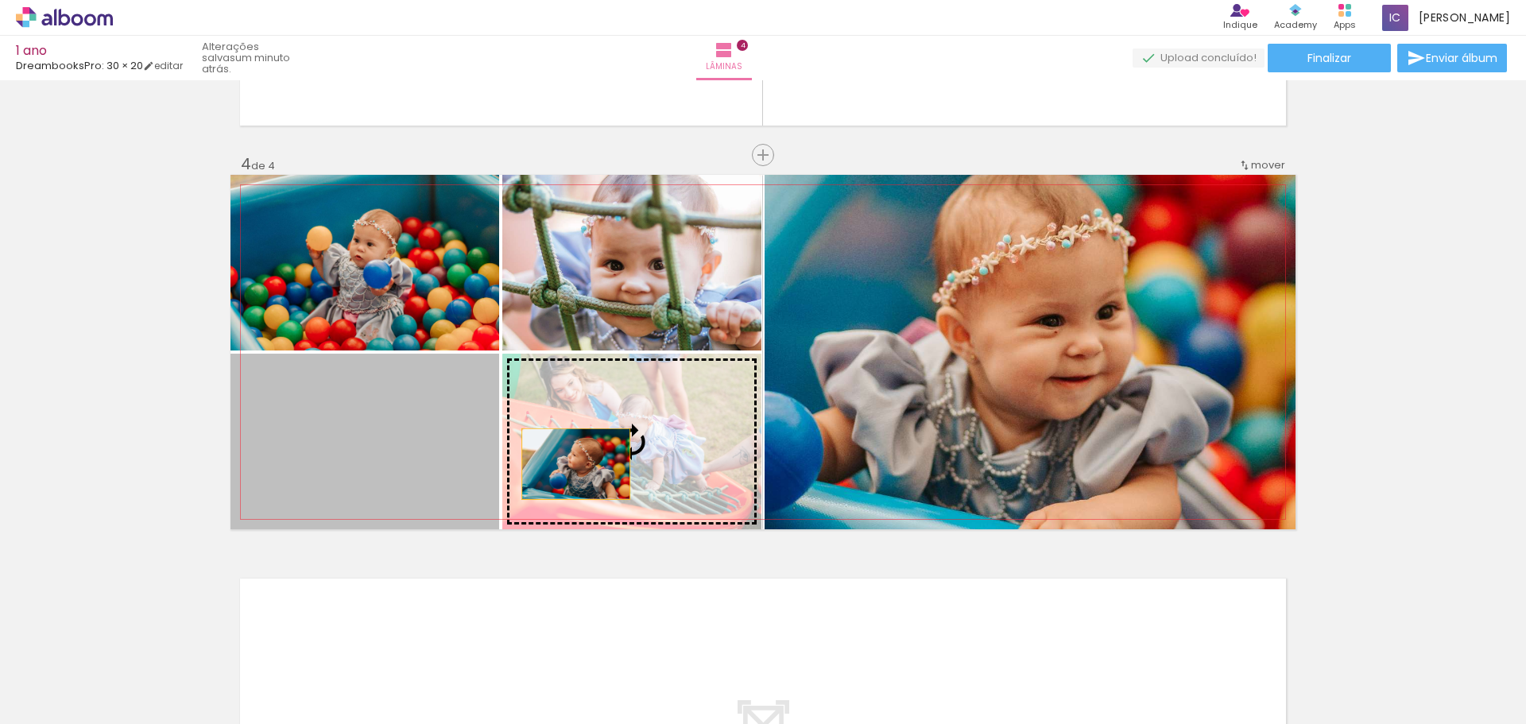
drag, startPoint x: 393, startPoint y: 483, endPoint x: 620, endPoint y: 467, distance: 227.8
click at [0, 0] on slot at bounding box center [0, 0] width 0 height 0
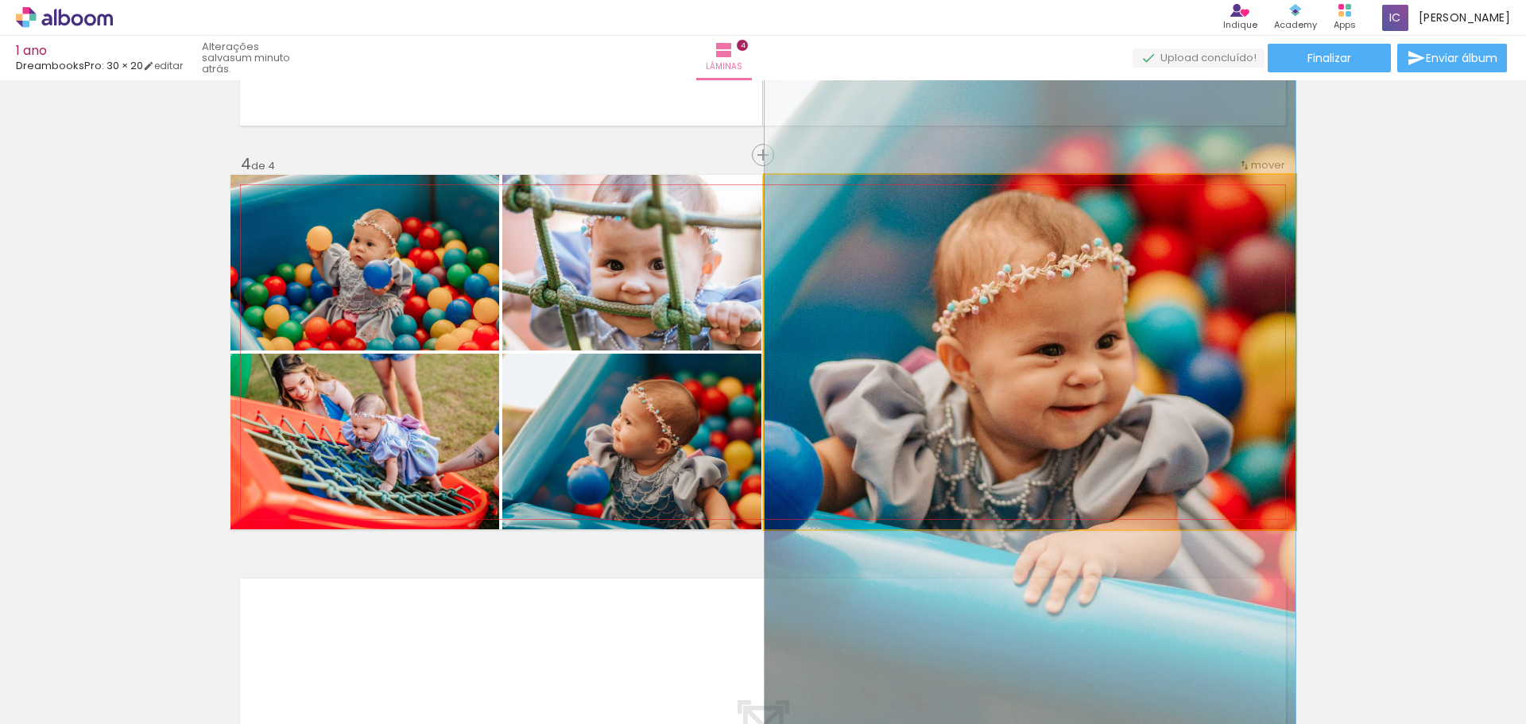
drag, startPoint x: 1103, startPoint y: 359, endPoint x: 1106, endPoint y: 389, distance: 29.6
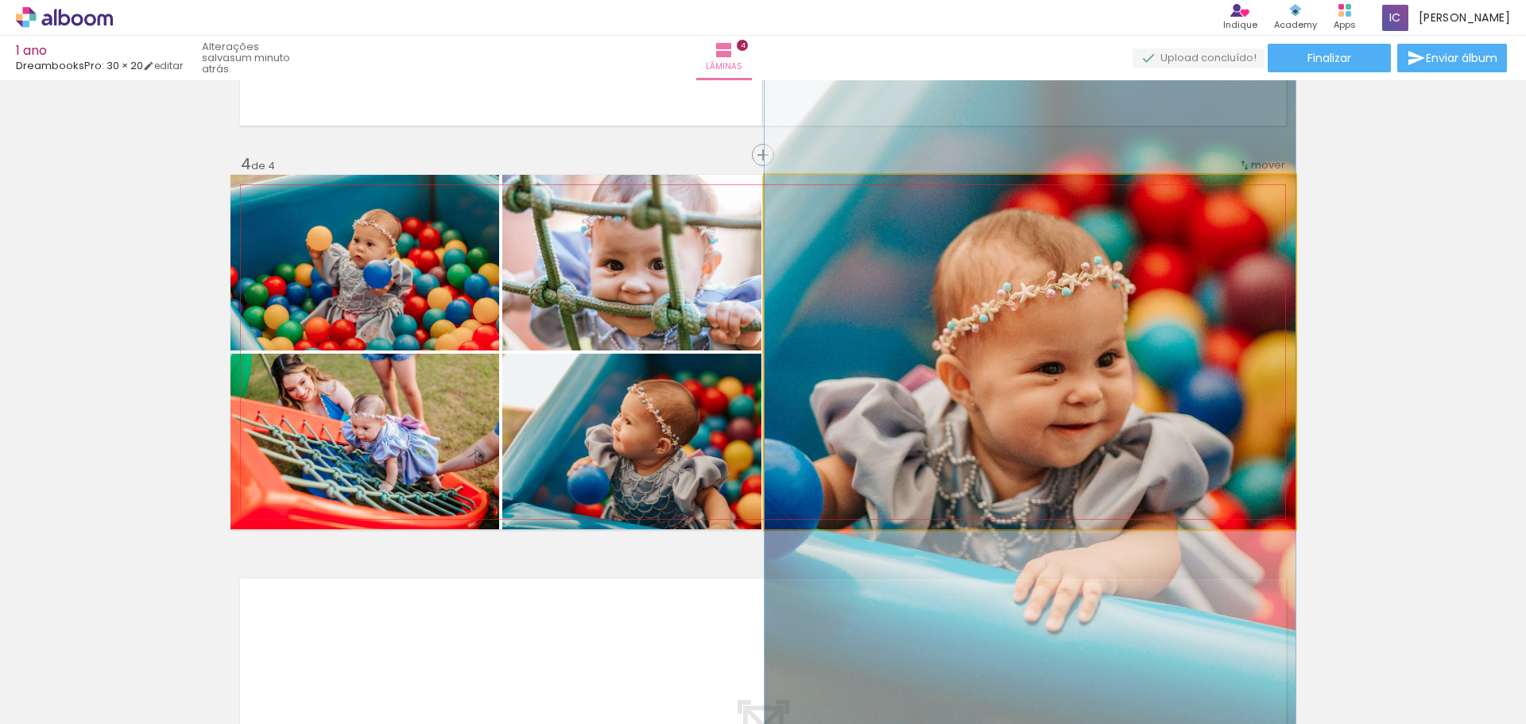
drag, startPoint x: 1243, startPoint y: 369, endPoint x: 1238, endPoint y: 388, distance: 18.9
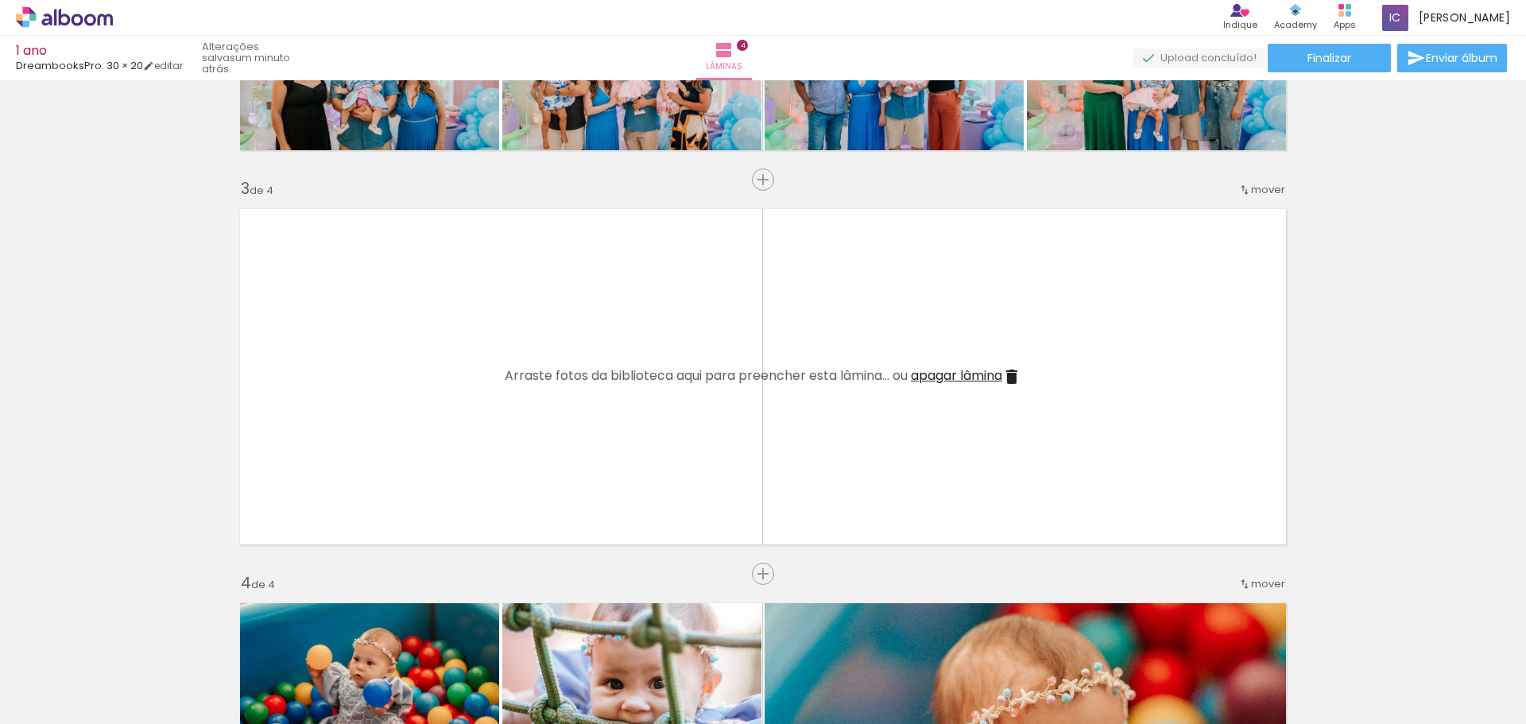
scroll to position [0, 1697]
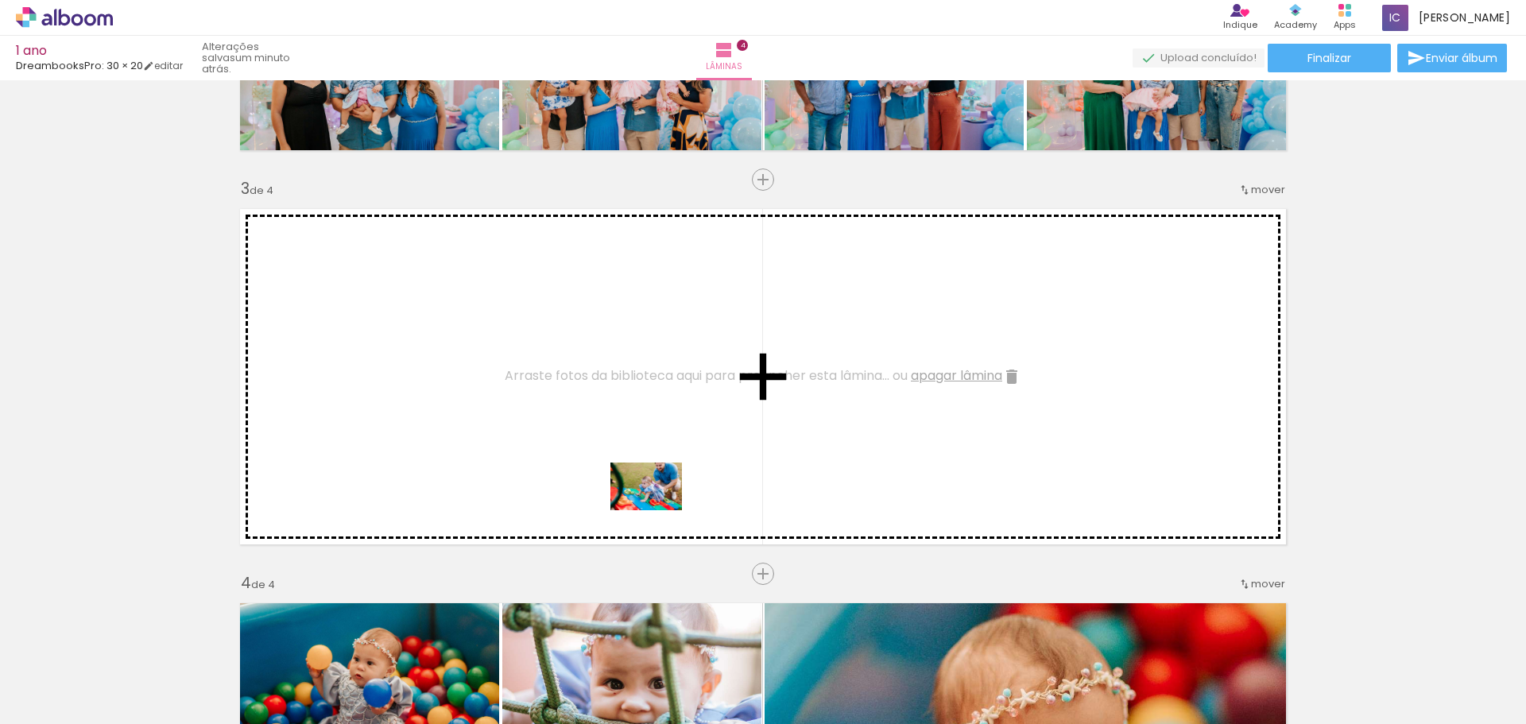
drag, startPoint x: 697, startPoint y: 665, endPoint x: 658, endPoint y: 510, distance: 159.8
click at [658, 510] on quentale-workspace at bounding box center [763, 362] width 1526 height 724
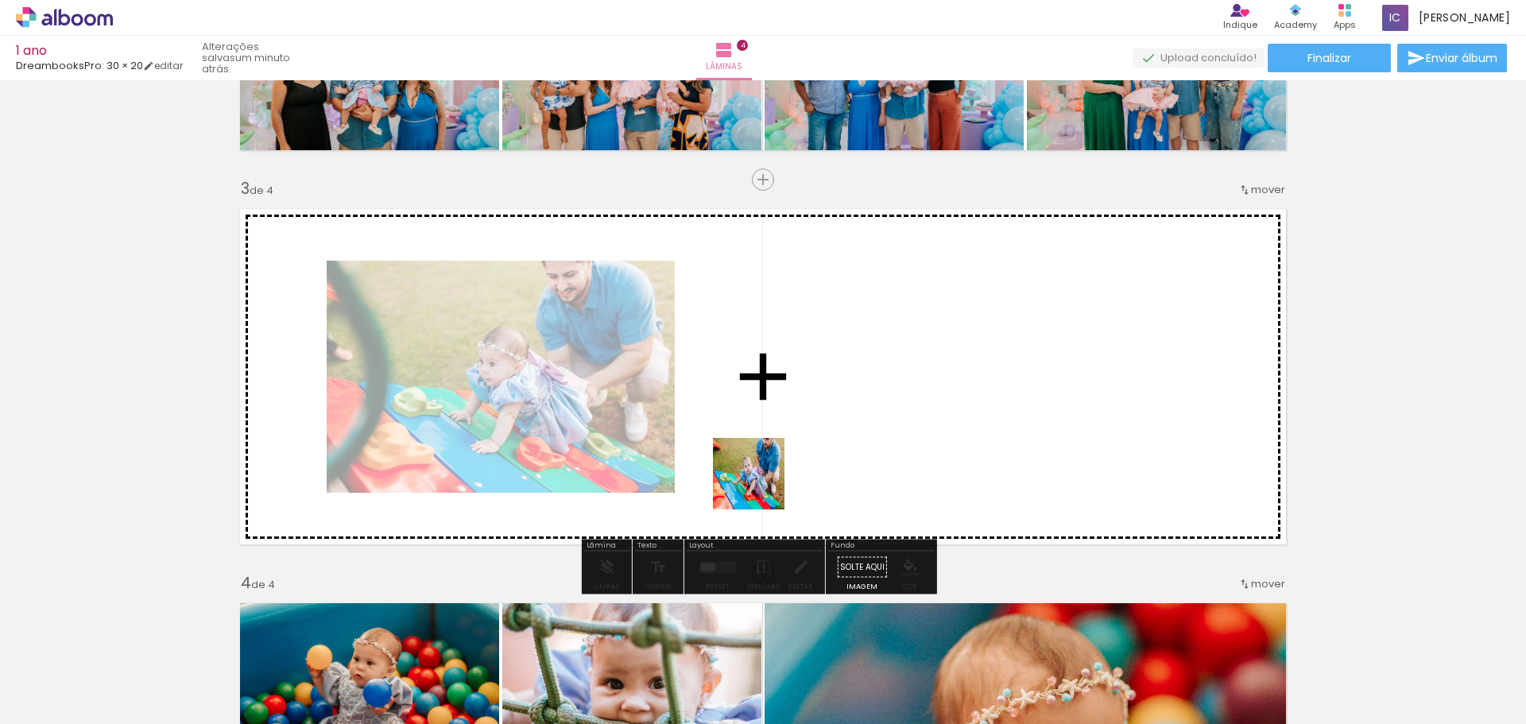
drag, startPoint x: 772, startPoint y: 672, endPoint x: 761, endPoint y: 480, distance: 192.6
click at [761, 480] on quentale-workspace at bounding box center [763, 362] width 1526 height 724
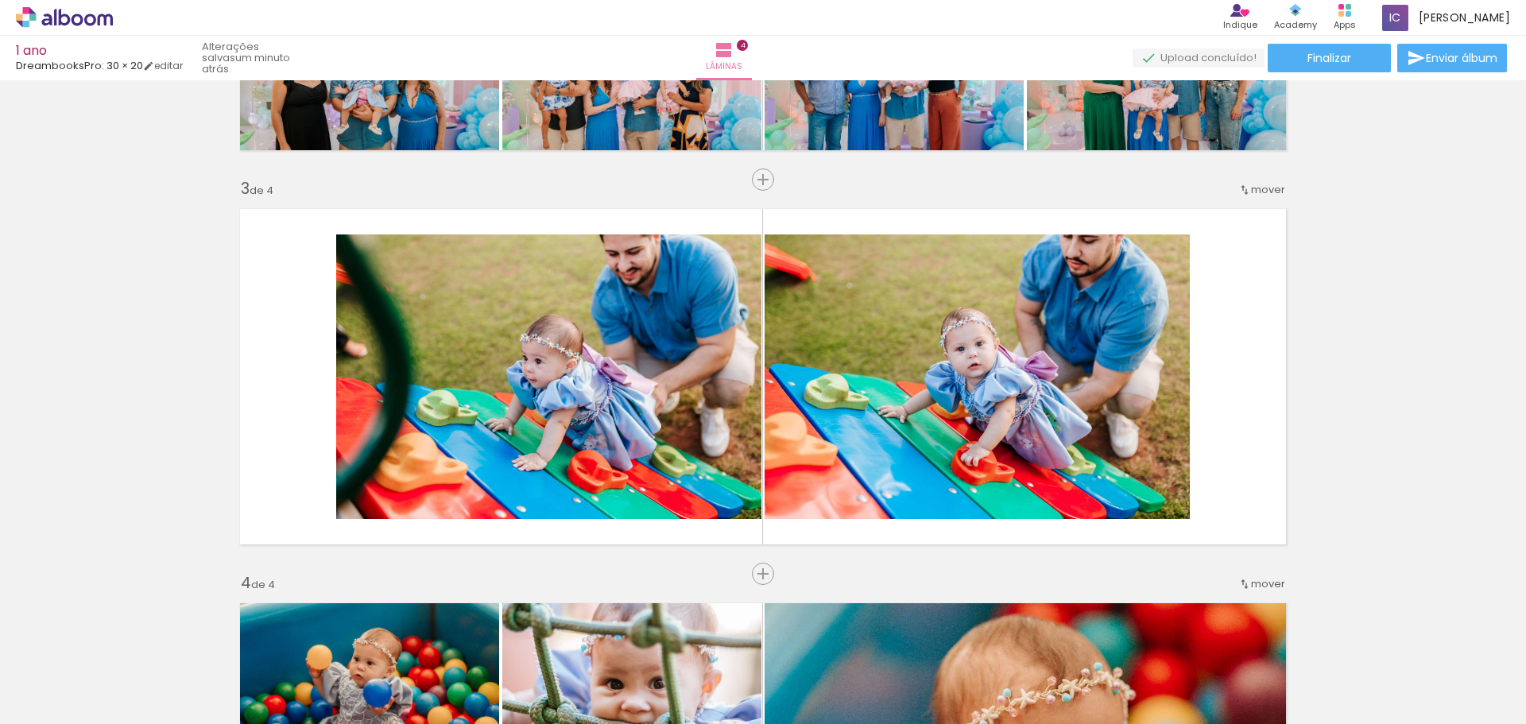
scroll to position [0, 1902]
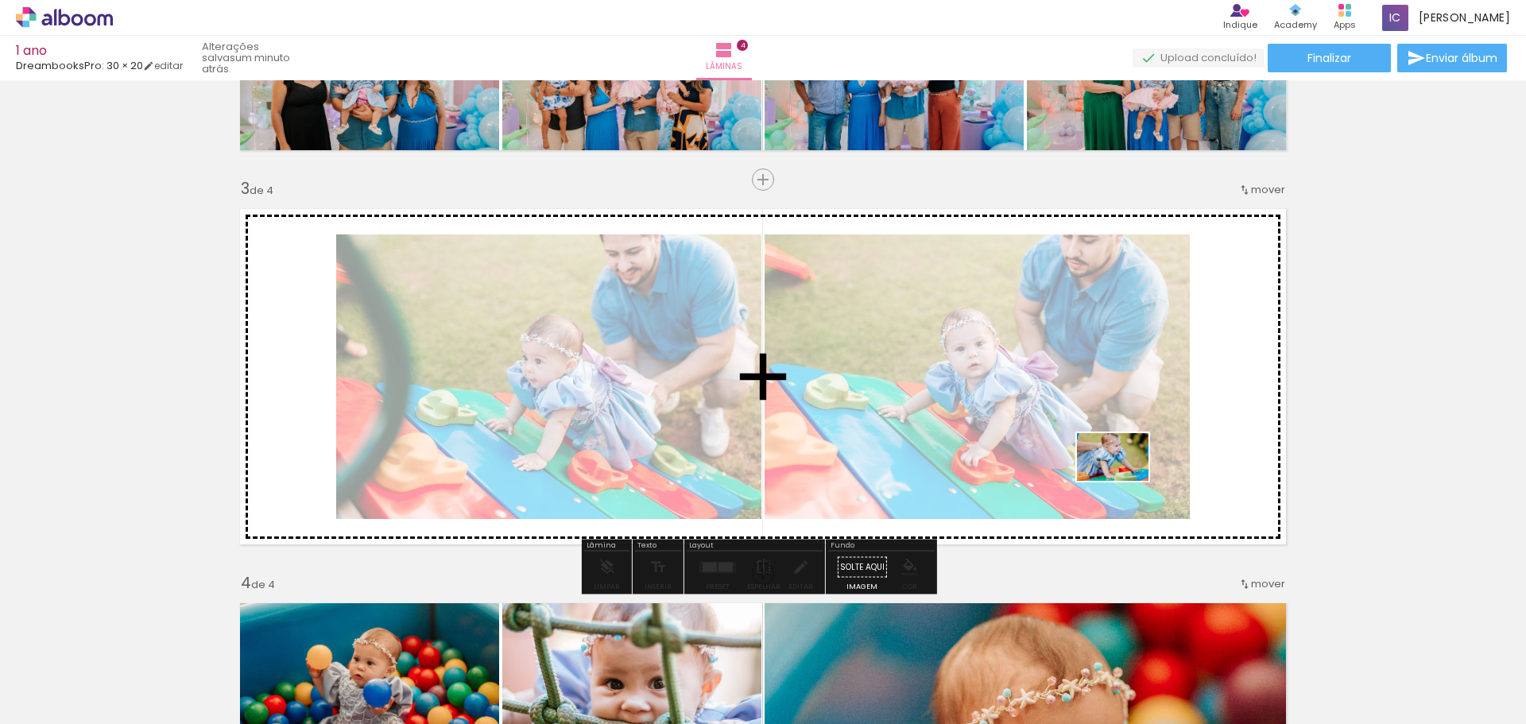
drag, startPoint x: 1300, startPoint y: 671, endPoint x: 1124, endPoint y: 481, distance: 258.6
click at [1124, 481] on quentale-workspace at bounding box center [763, 362] width 1526 height 724
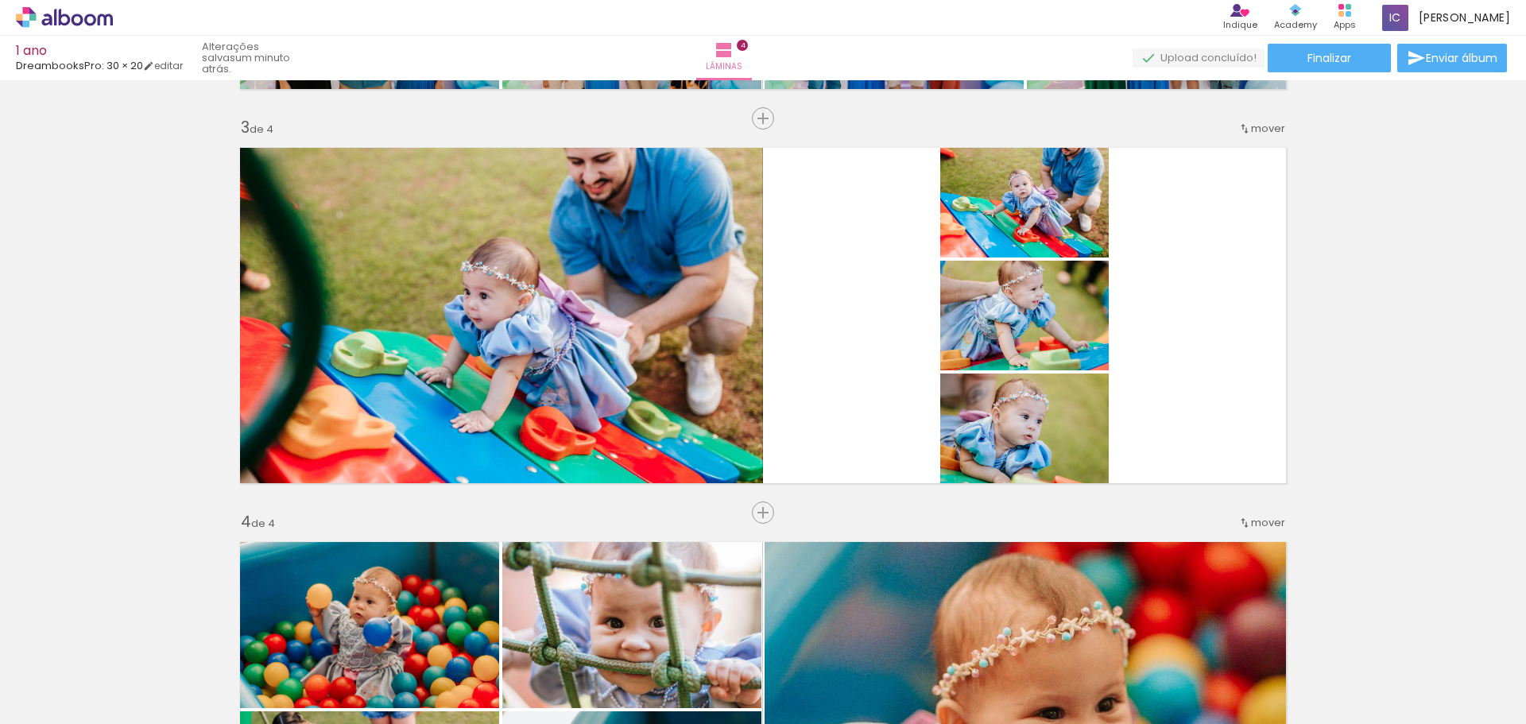
scroll to position [715, 0]
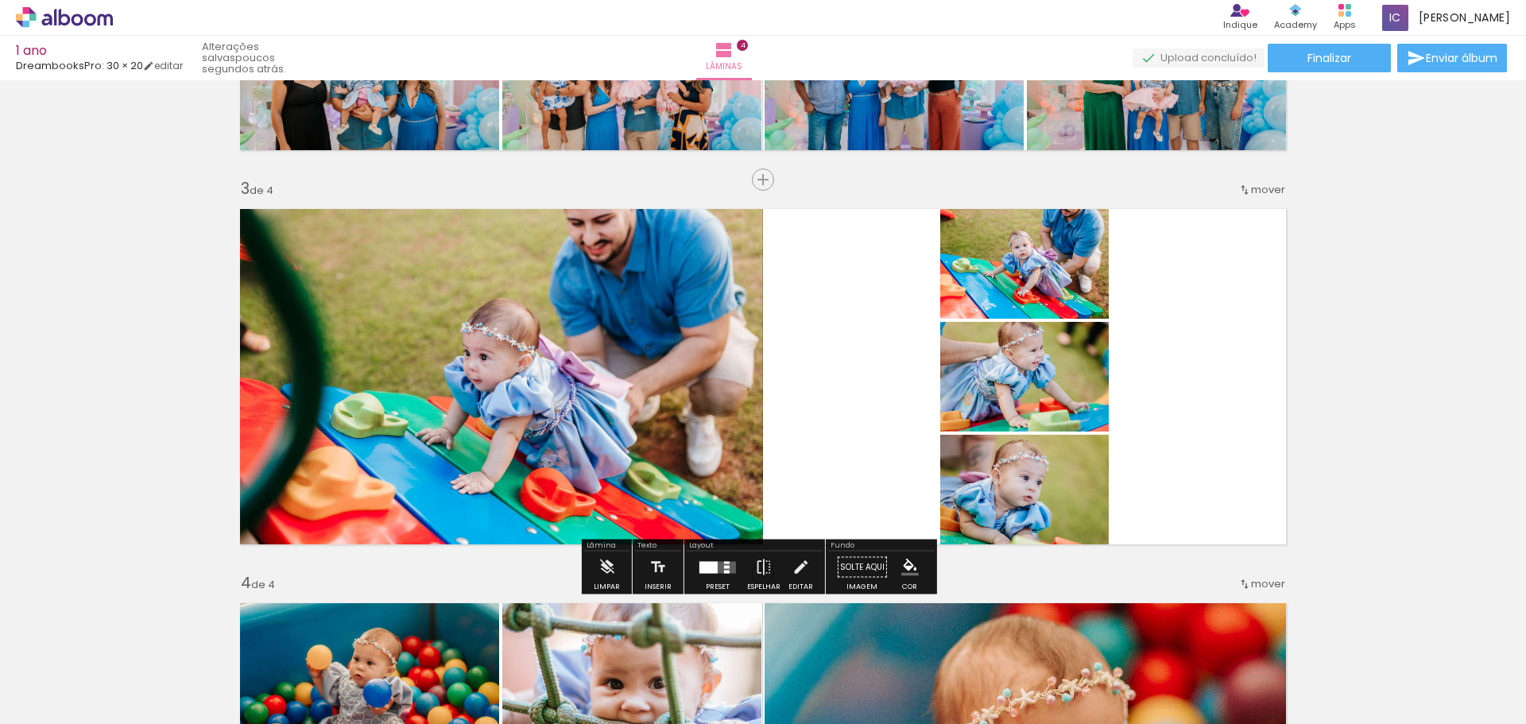
click at [715, 565] on quentale-layouter at bounding box center [717, 567] width 37 height 12
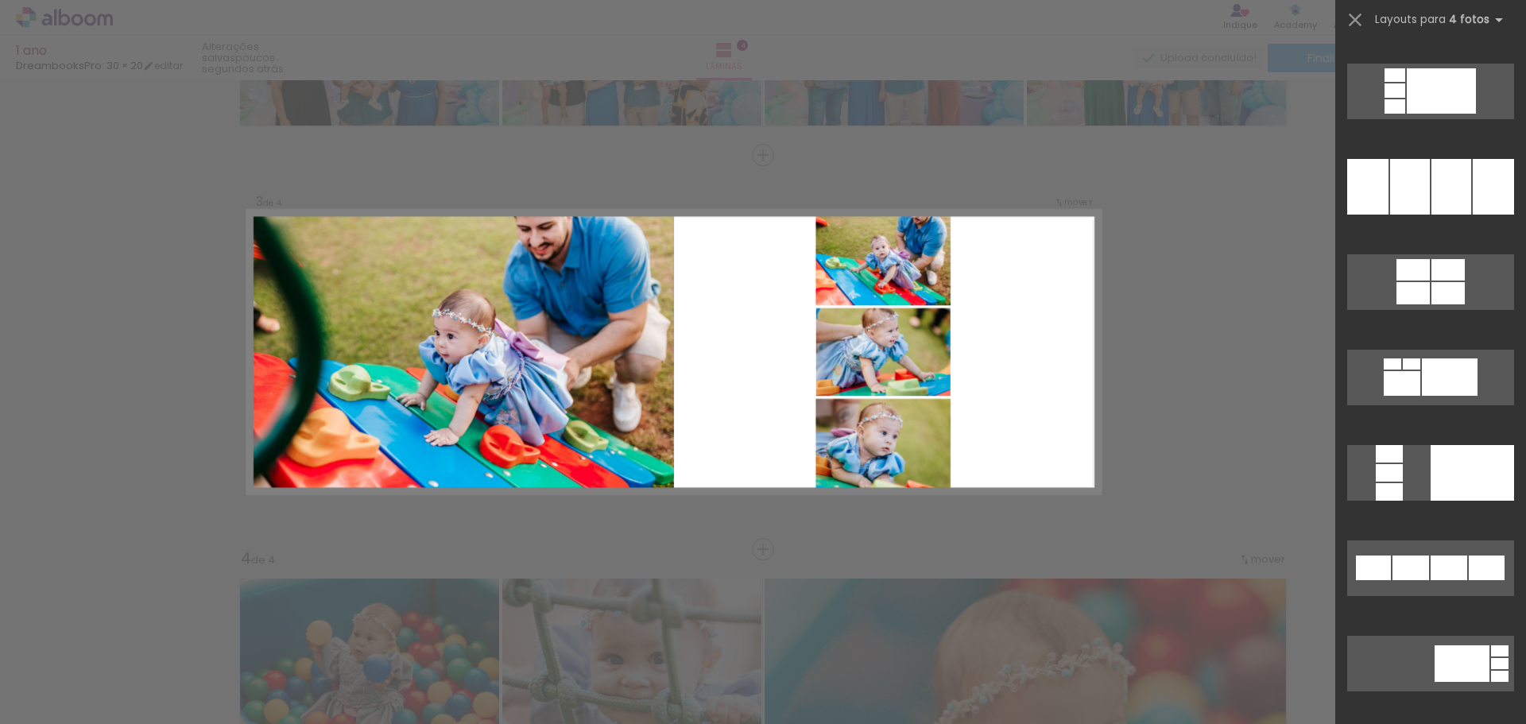
scroll to position [791, 0]
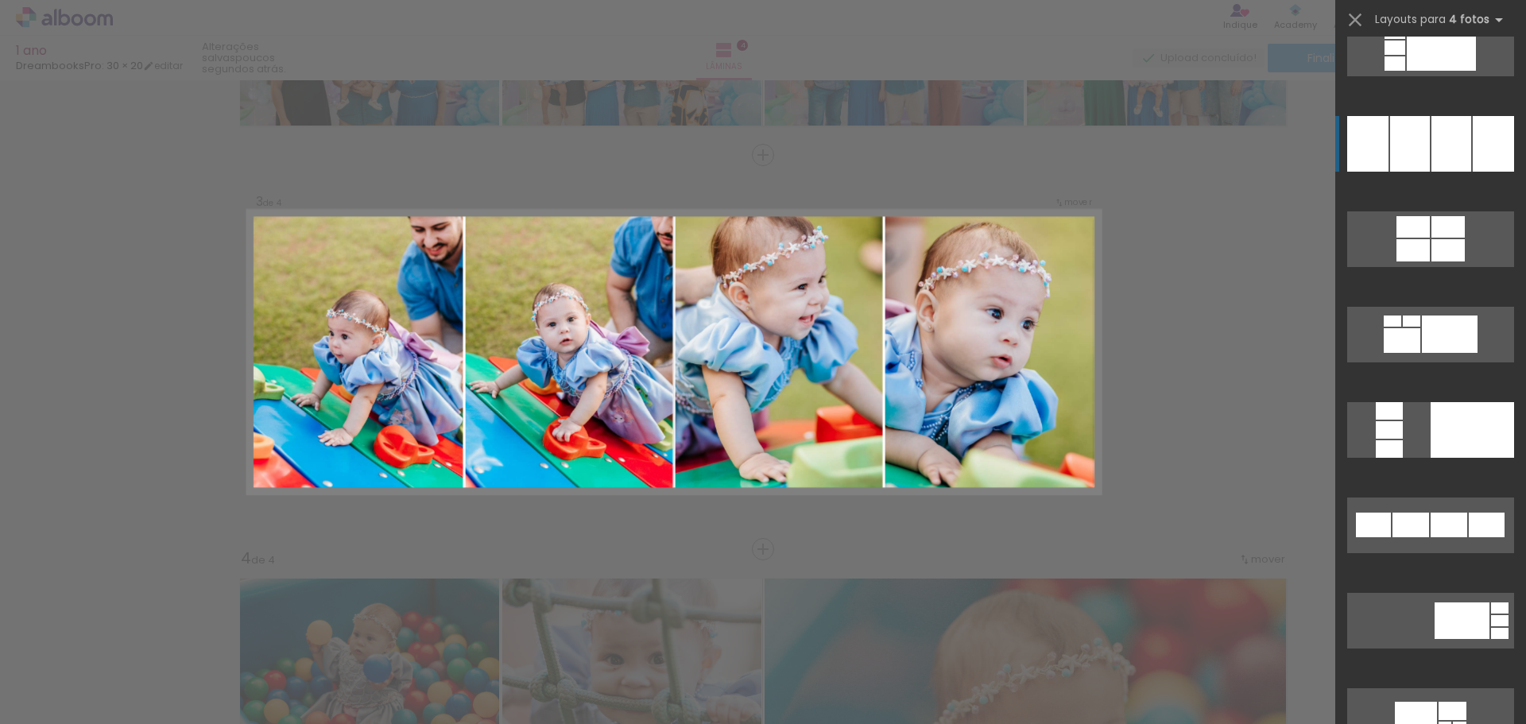
click at [1440, 136] on div at bounding box center [1451, 144] width 40 height 56
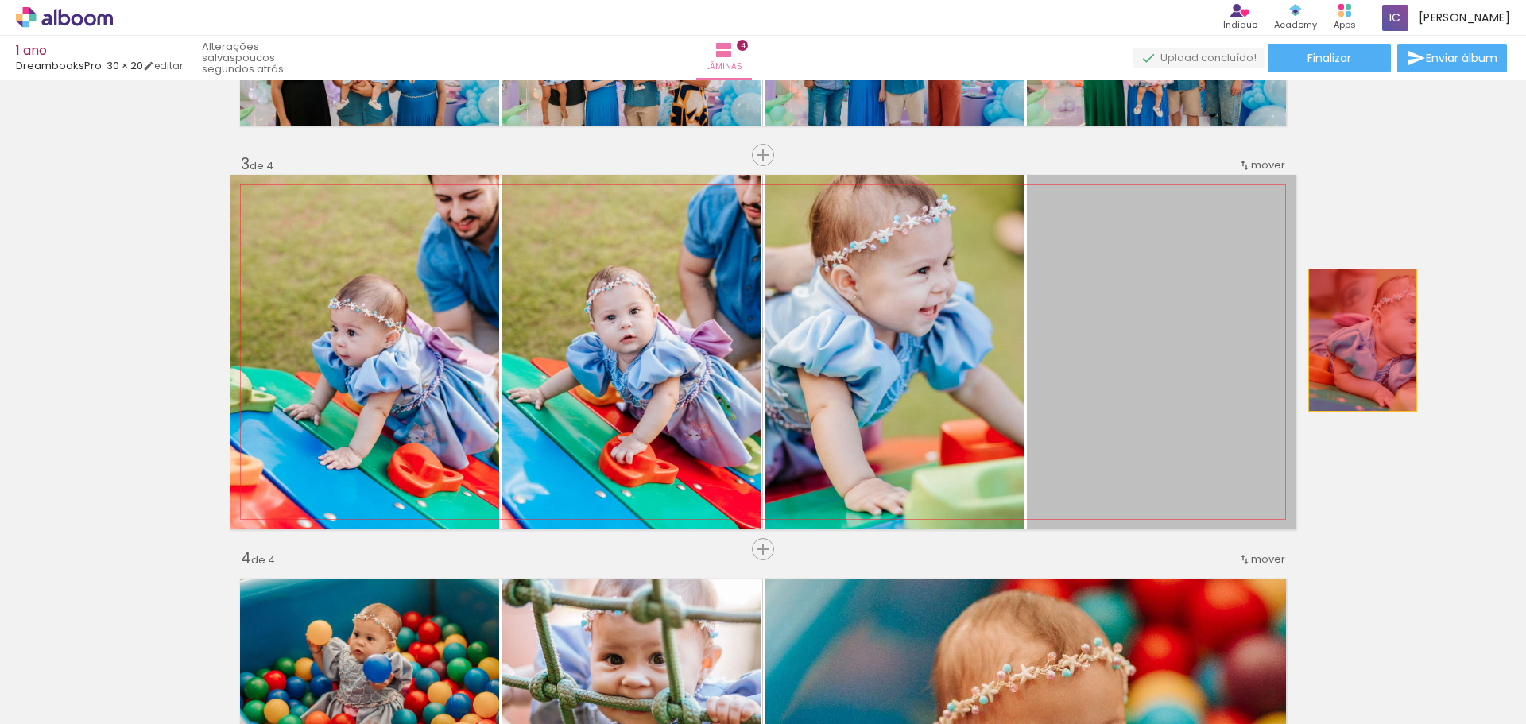
drag, startPoint x: 1174, startPoint y: 361, endPoint x: 1356, endPoint y: 340, distance: 183.1
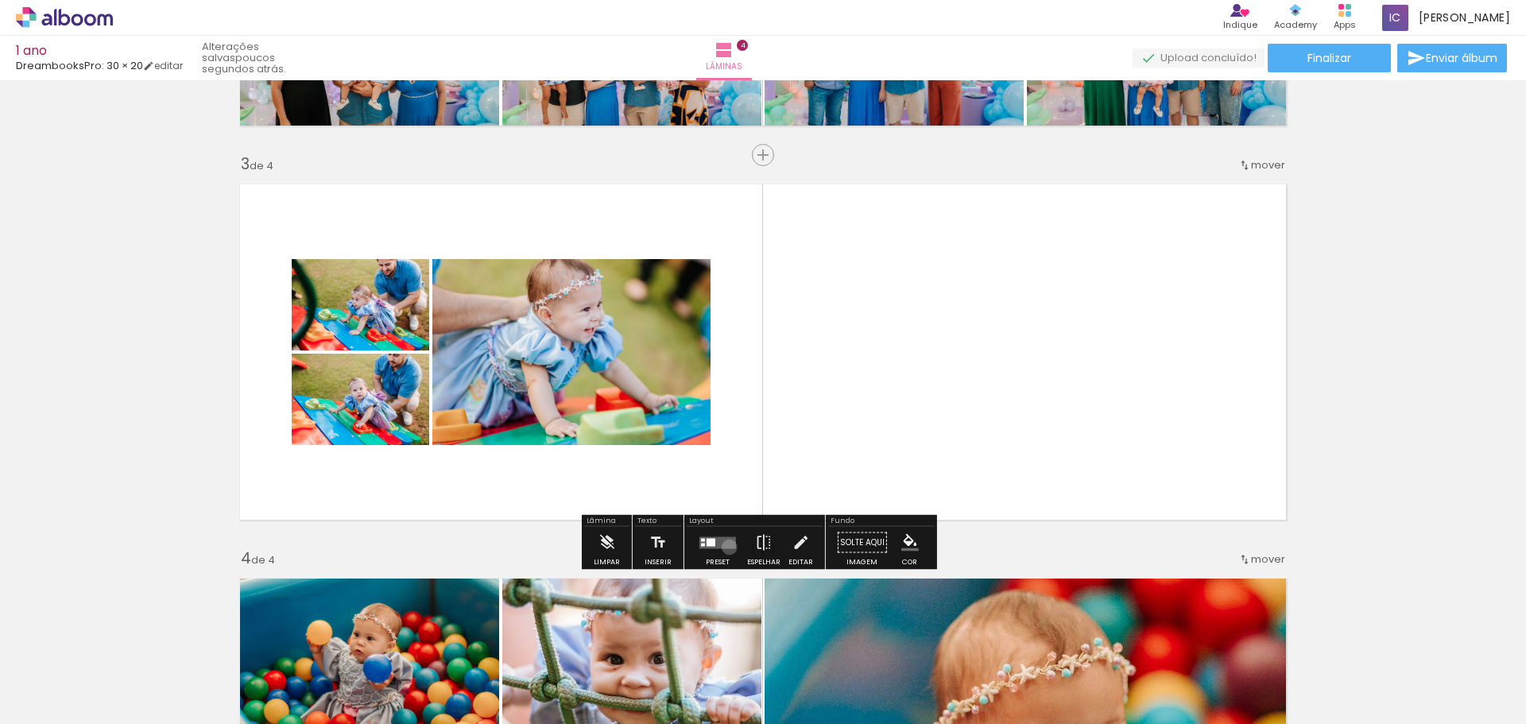
click at [725, 547] on quentale-layouter at bounding box center [717, 542] width 37 height 12
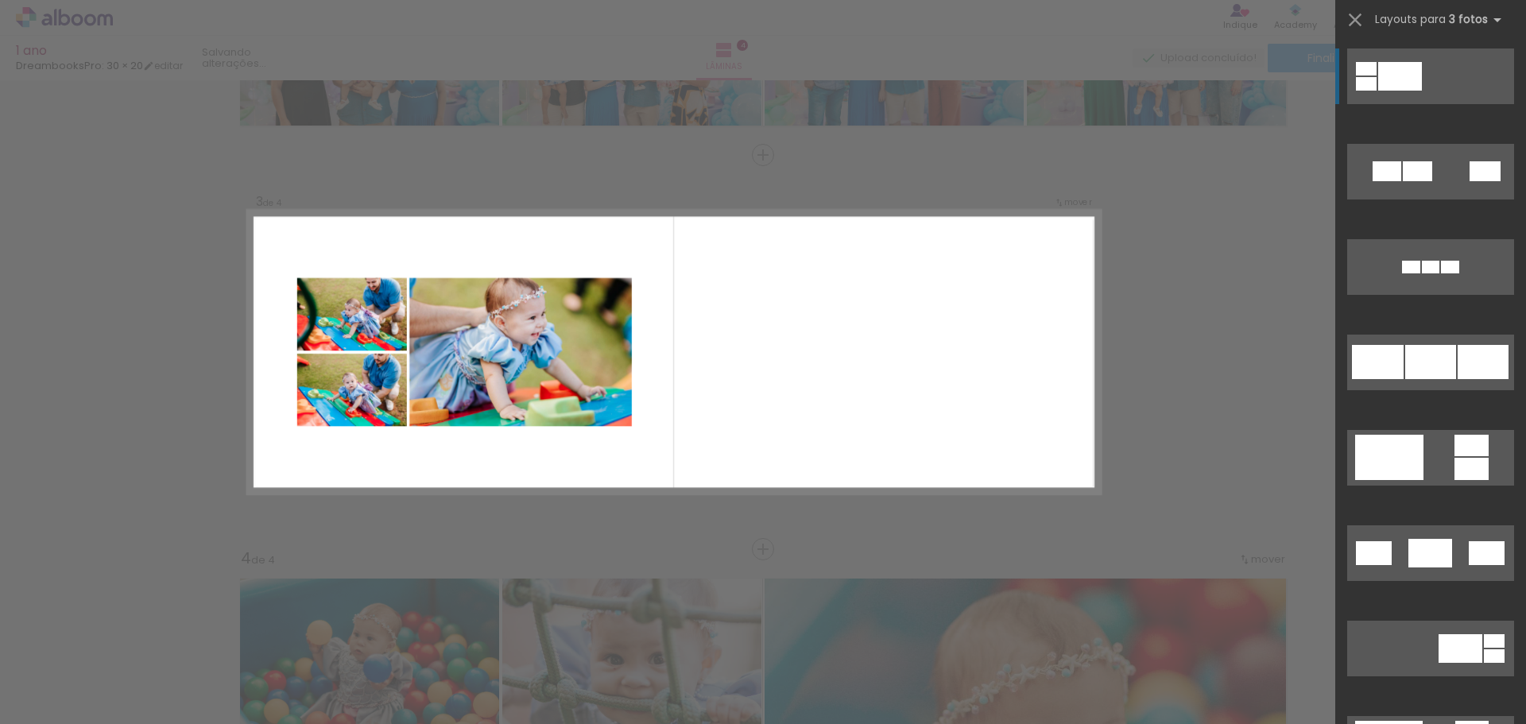
click at [1168, 354] on div "Confirmar Cancelar" at bounding box center [763, 344] width 1526 height 2009
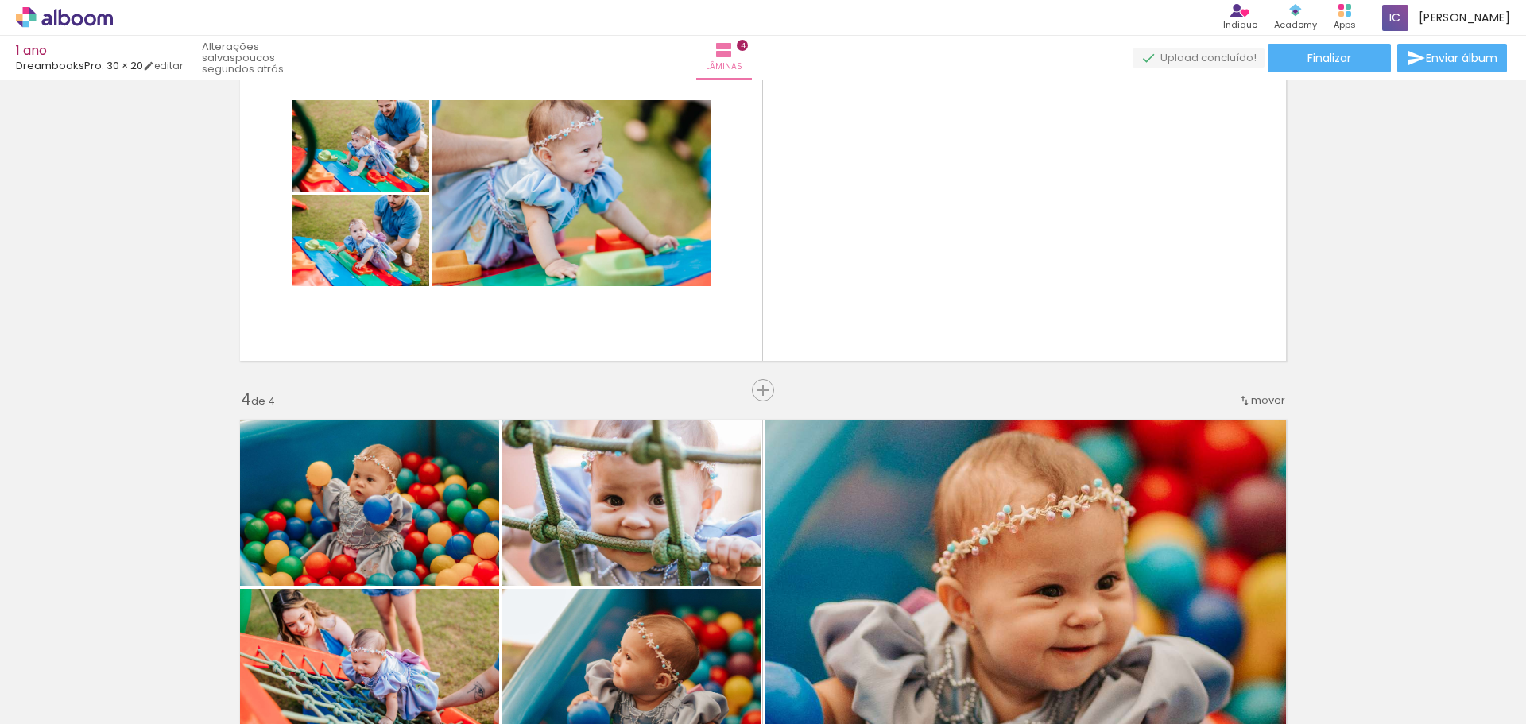
scroll to position [819, 0]
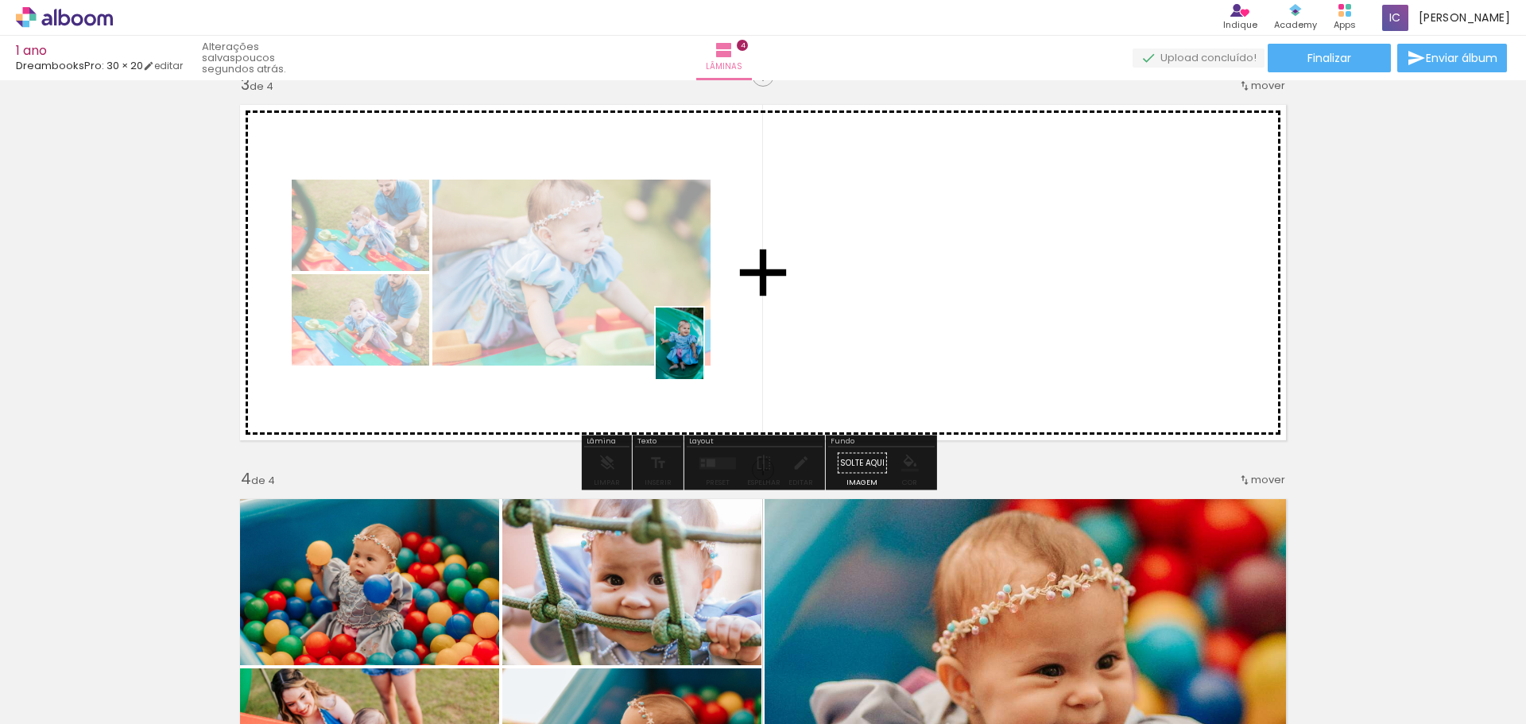
drag, startPoint x: 422, startPoint y: 644, endPoint x: 703, endPoint y: 355, distance: 403.4
click at [703, 355] on quentale-workspace at bounding box center [763, 362] width 1526 height 724
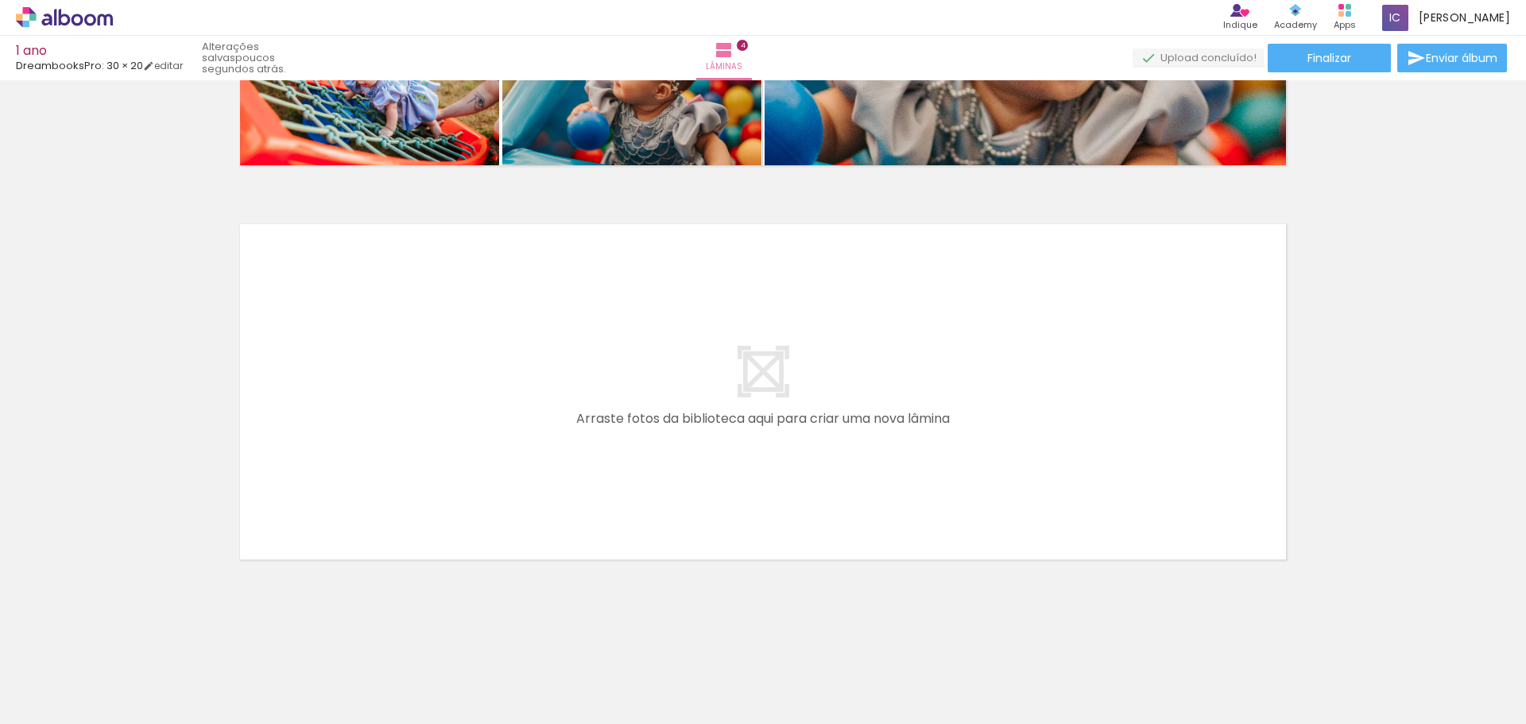
scroll to position [0, 1902]
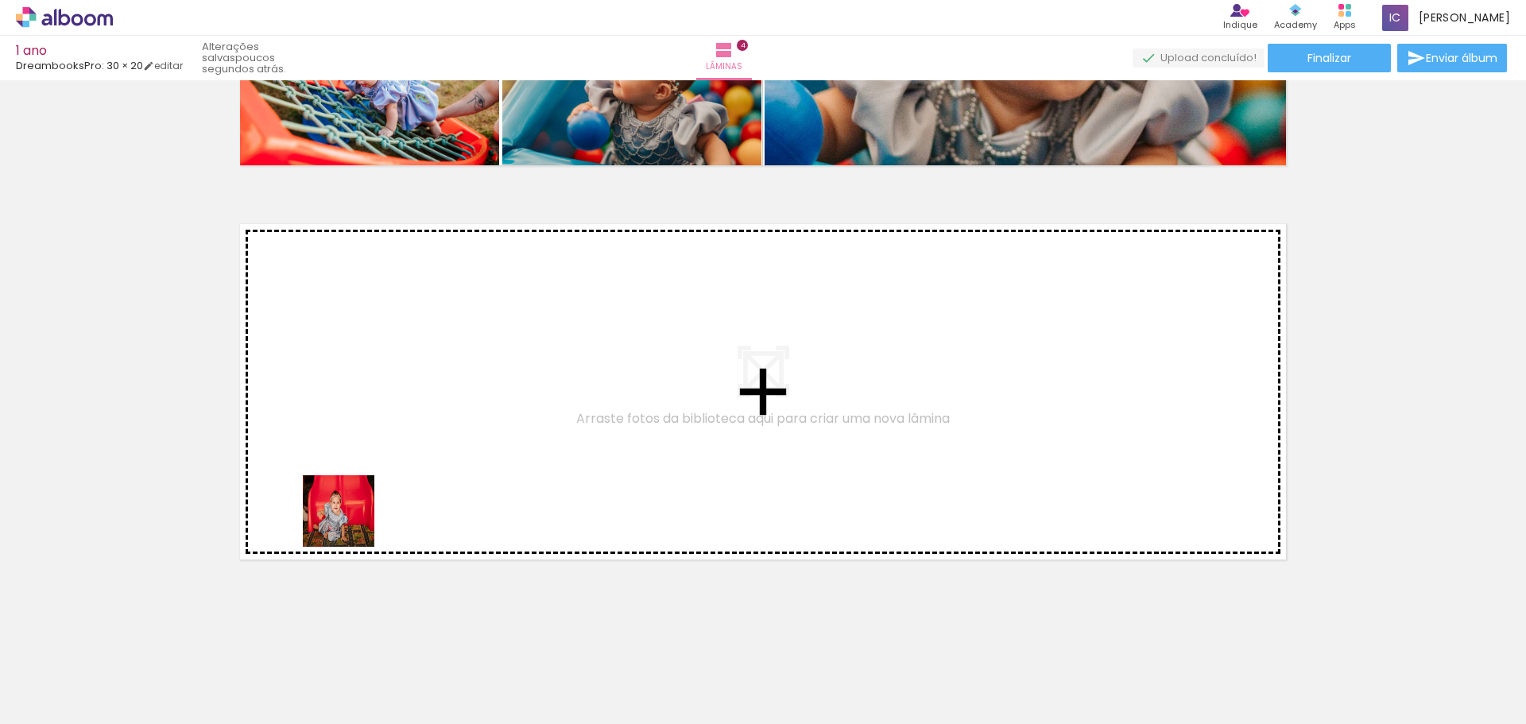
drag, startPoint x: 302, startPoint y: 661, endPoint x: 366, endPoint y: 473, distance: 198.8
click at [366, 473] on quentale-workspace at bounding box center [763, 362] width 1526 height 724
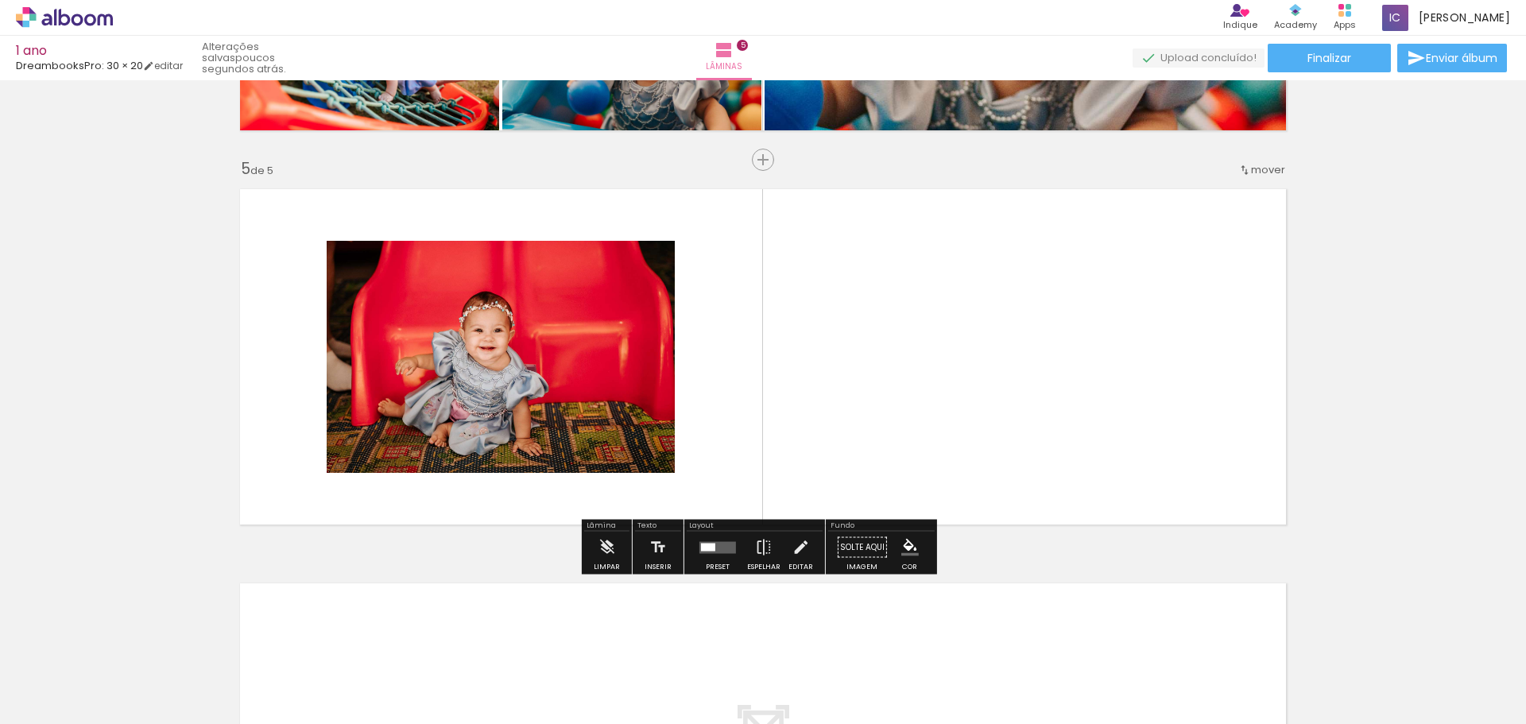
scroll to position [1528, 0]
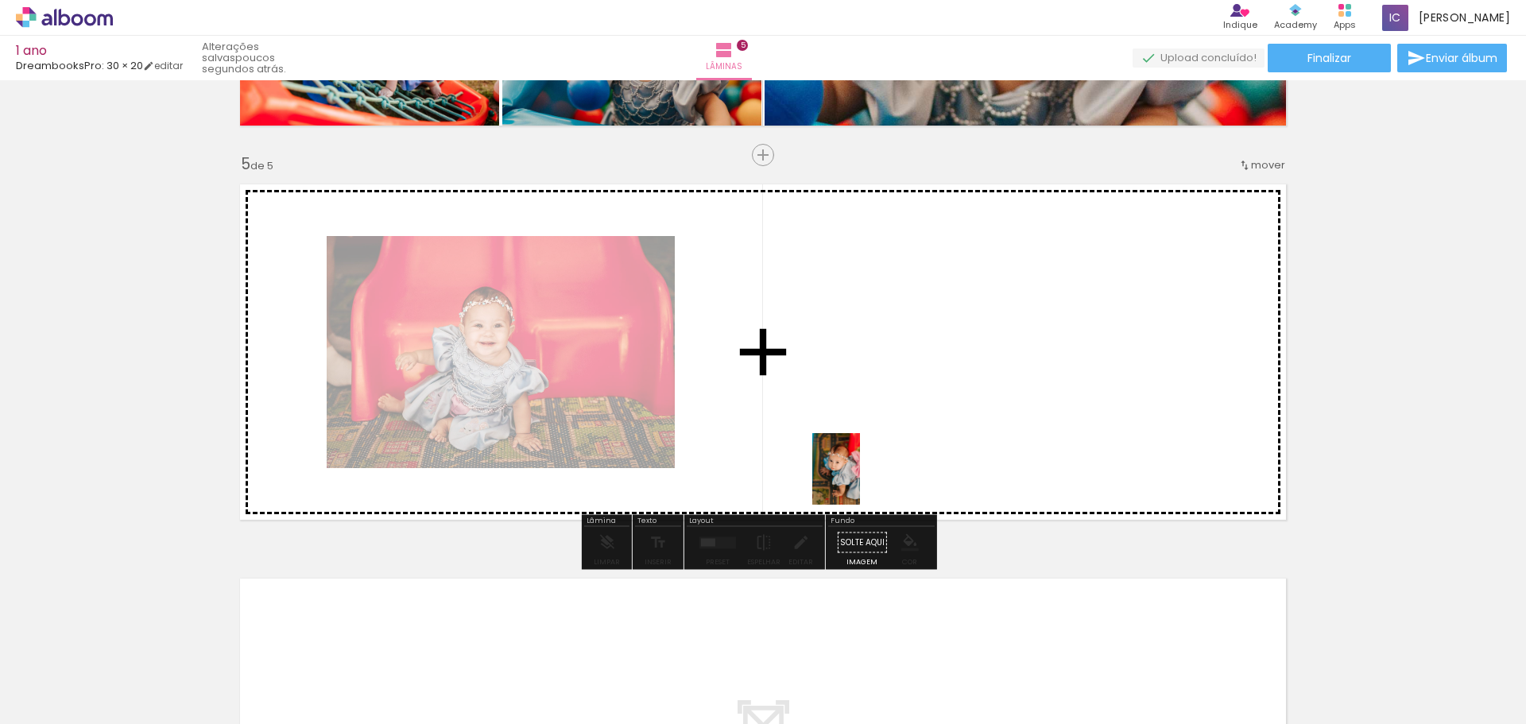
drag, startPoint x: 928, startPoint y: 603, endPoint x: 860, endPoint y: 481, distance: 140.2
click at [860, 481] on quentale-workspace at bounding box center [763, 362] width 1526 height 724
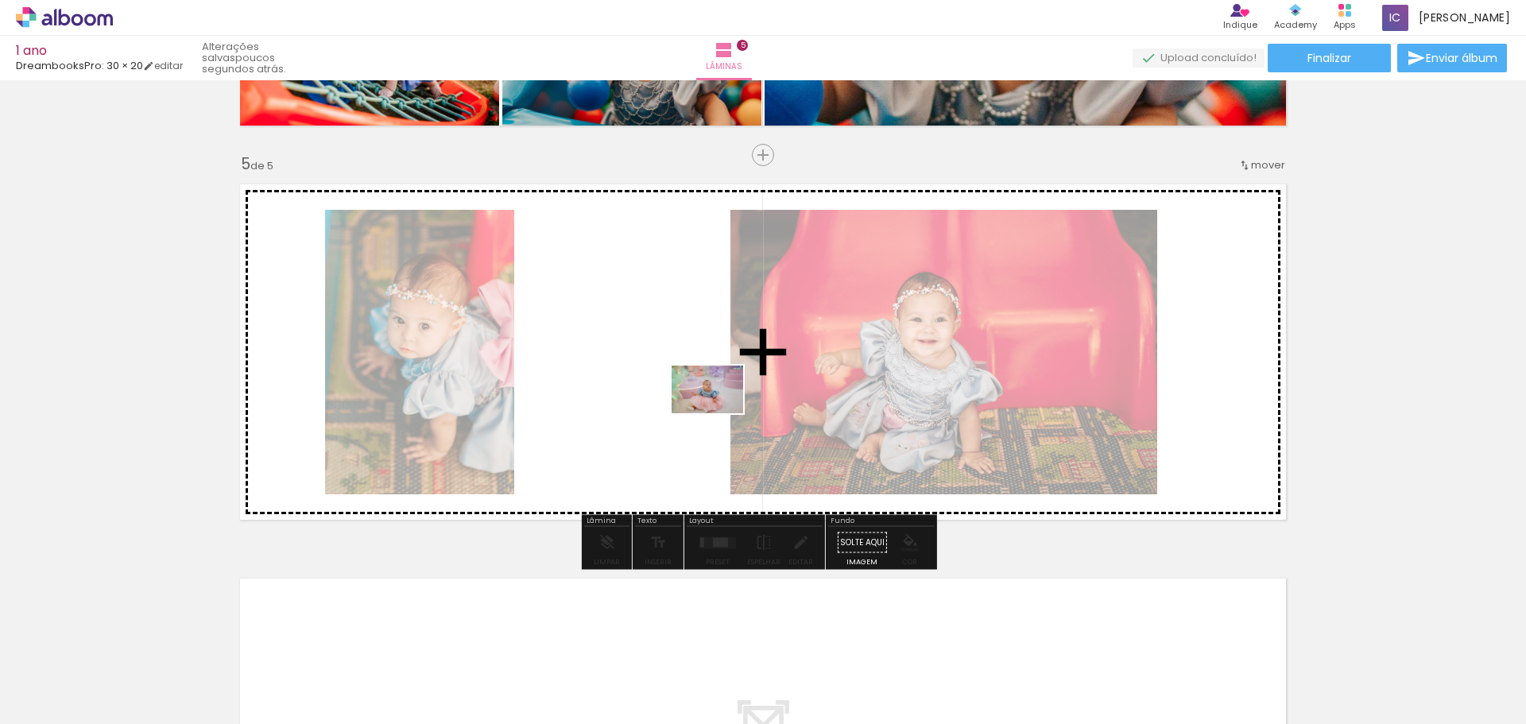
drag, startPoint x: 222, startPoint y: 671, endPoint x: 719, endPoint y: 413, distance: 560.4
click at [719, 413] on quentale-workspace at bounding box center [763, 362] width 1526 height 724
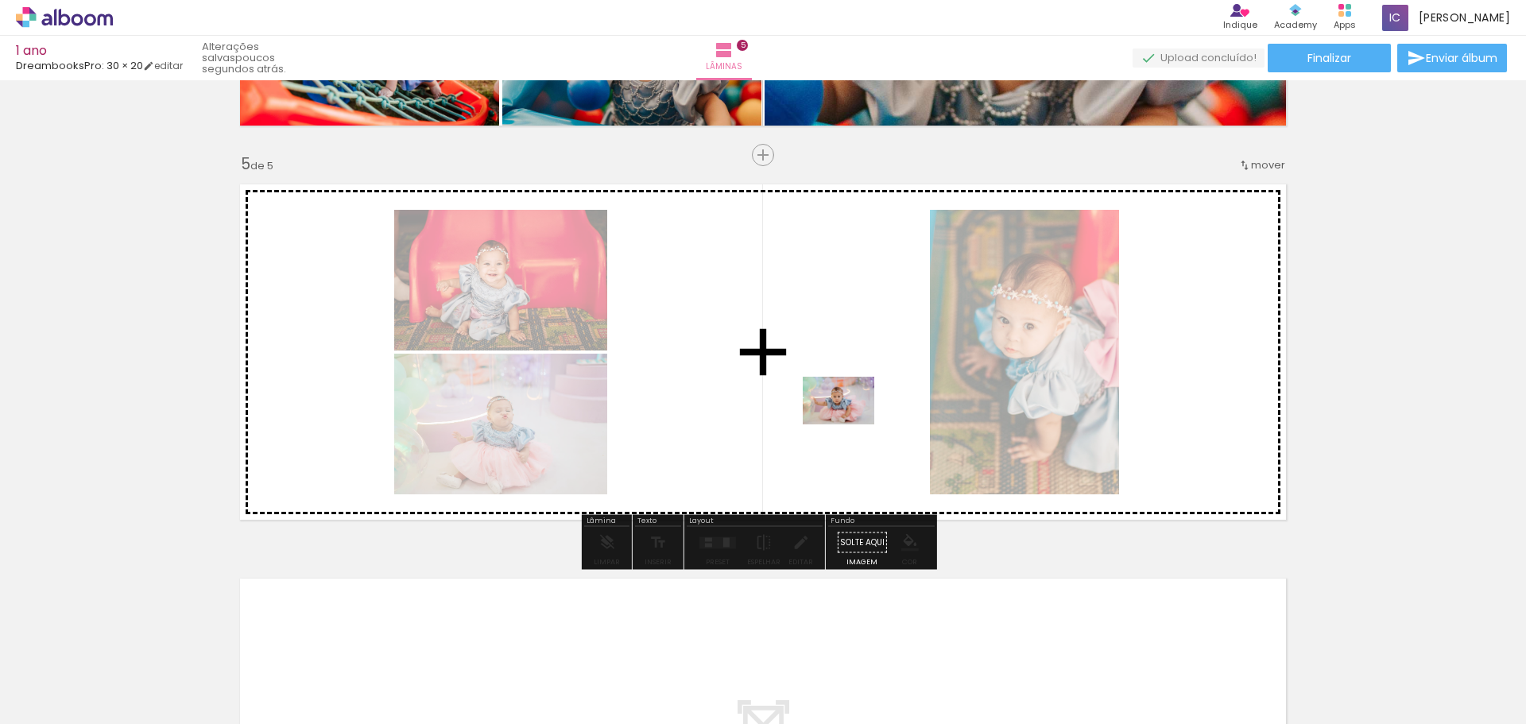
drag, startPoint x: 840, startPoint y: 665, endPoint x: 850, endPoint y: 424, distance: 241.0
click at [850, 424] on quentale-workspace at bounding box center [763, 362] width 1526 height 724
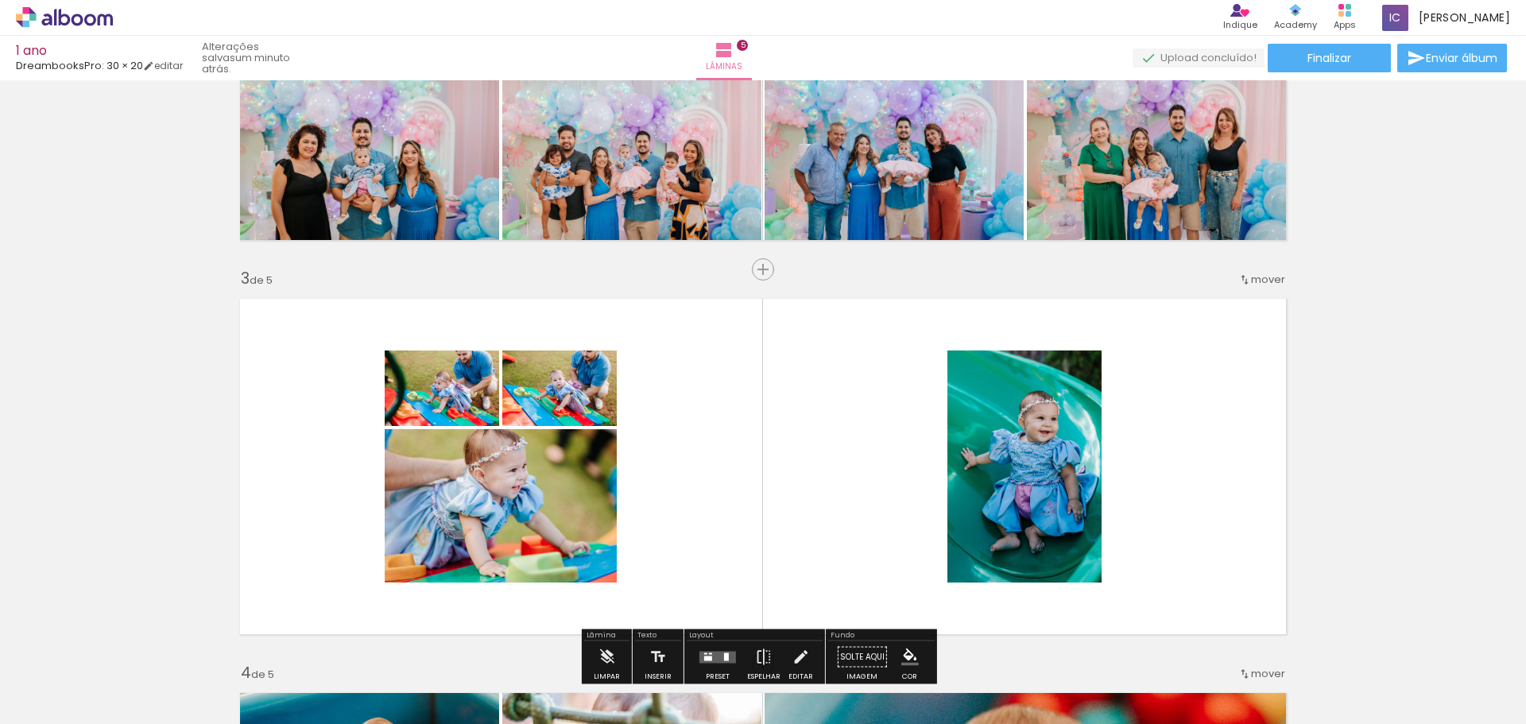
scroll to position [654, 0]
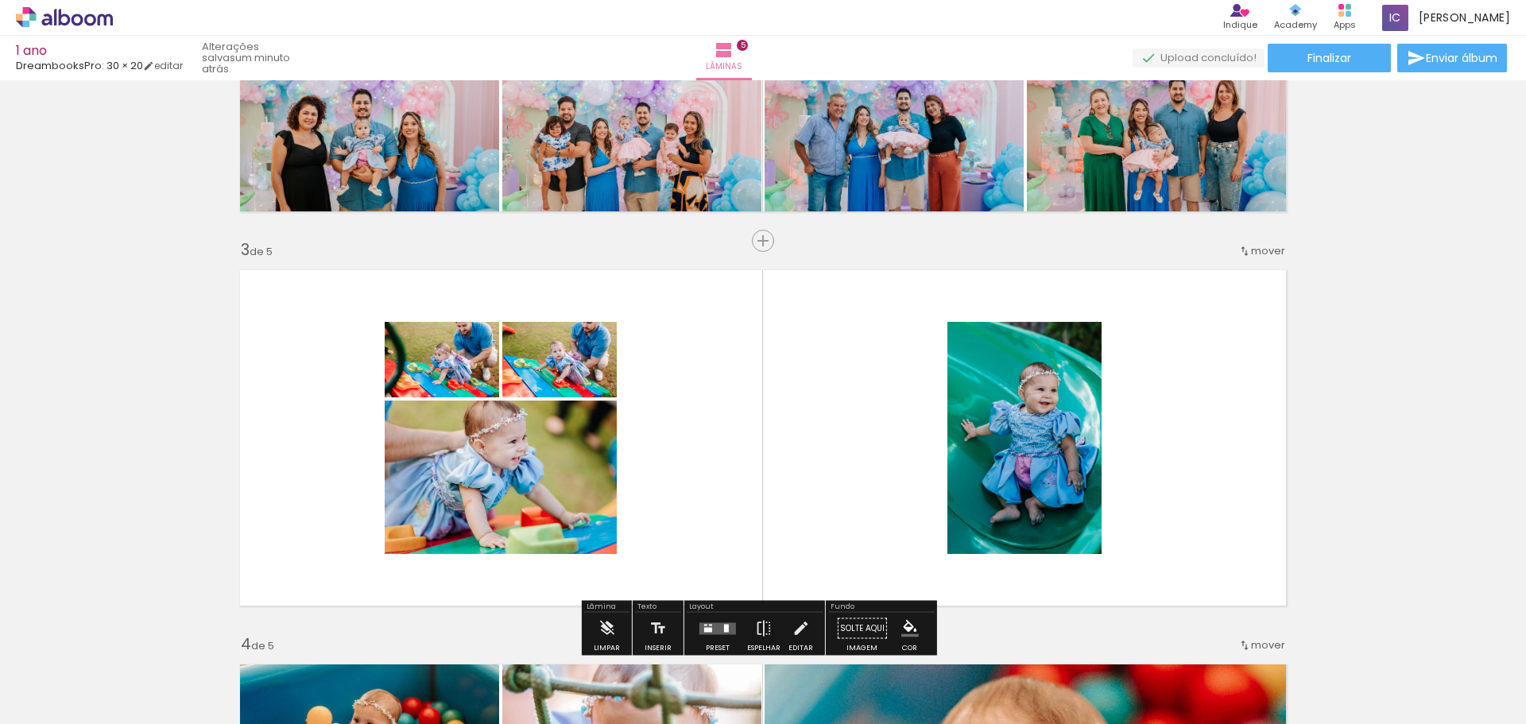
click at [859, 518] on quentale-layouter at bounding box center [762, 438] width 1065 height 354
click at [791, 619] on iron-icon at bounding box center [799, 629] width 17 height 32
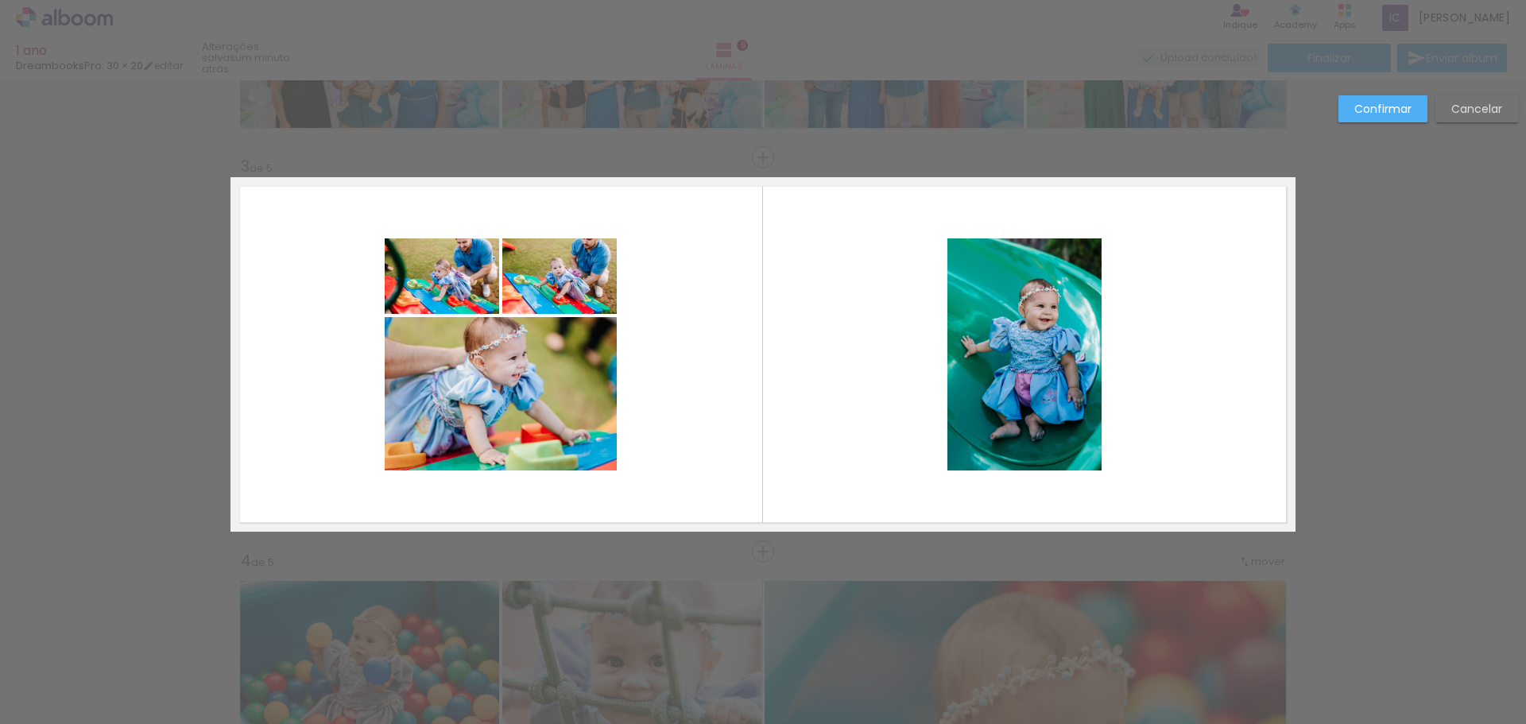
scroll to position [740, 0]
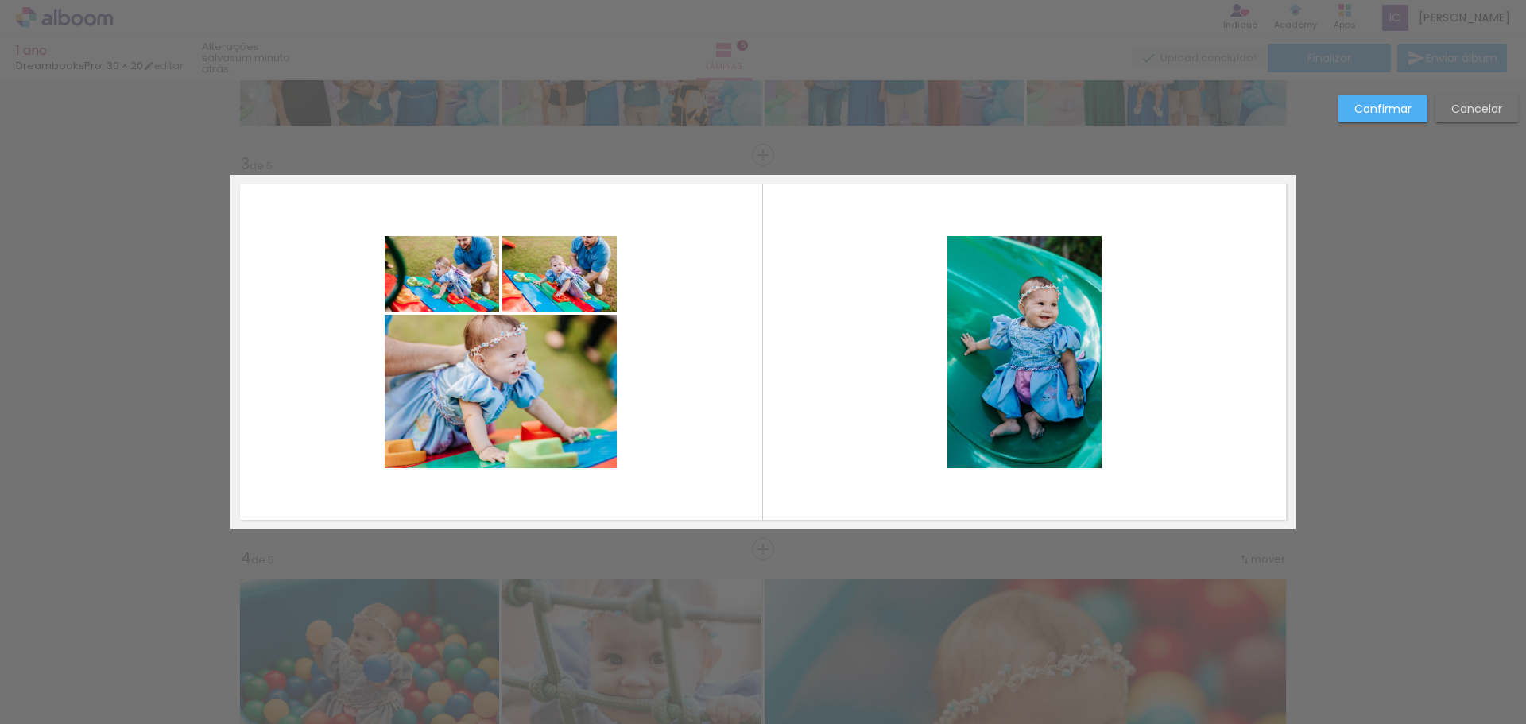
click at [0, 0] on slot "Confirmar" at bounding box center [0, 0] width 0 height 0
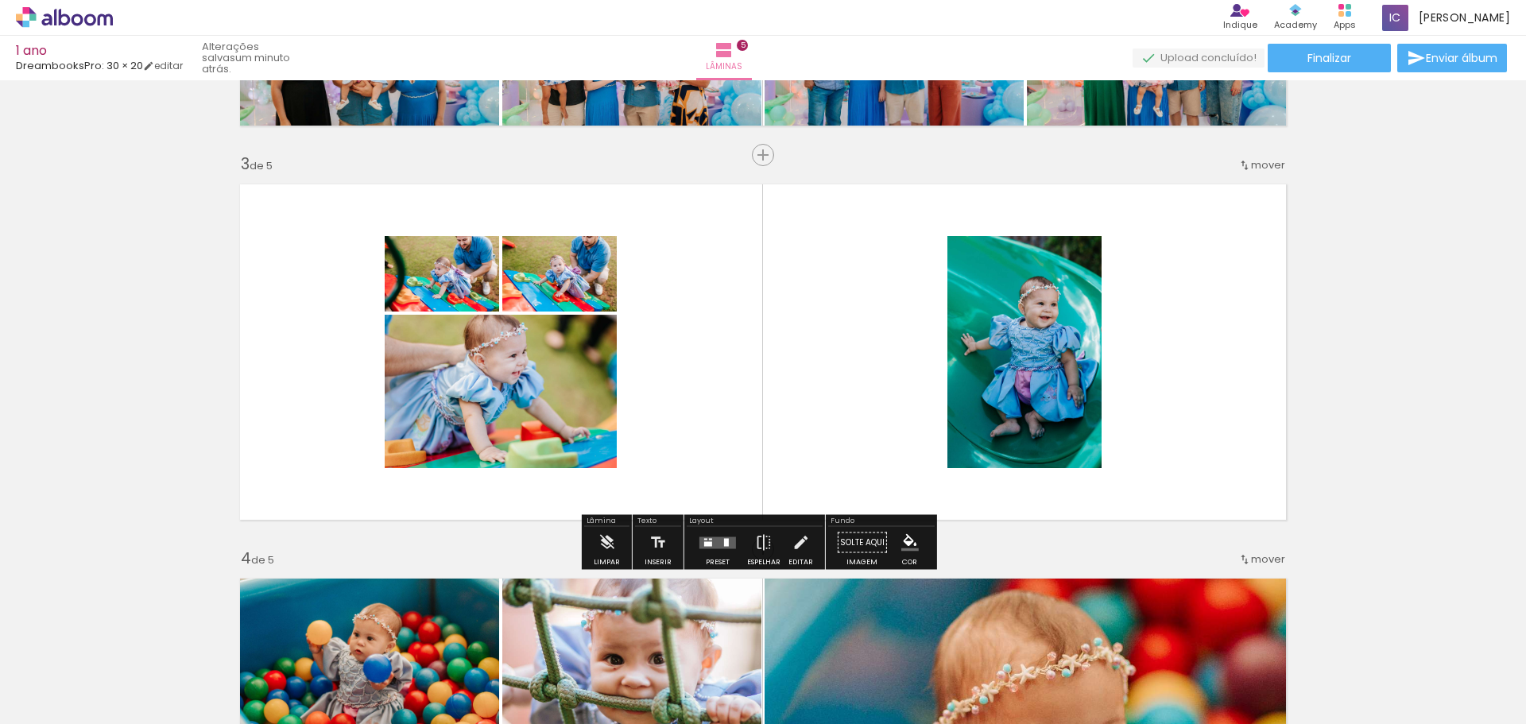
drag, startPoint x: 728, startPoint y: 543, endPoint x: 744, endPoint y: 524, distance: 24.8
click at [728, 544] on quentale-layouter at bounding box center [717, 542] width 37 height 12
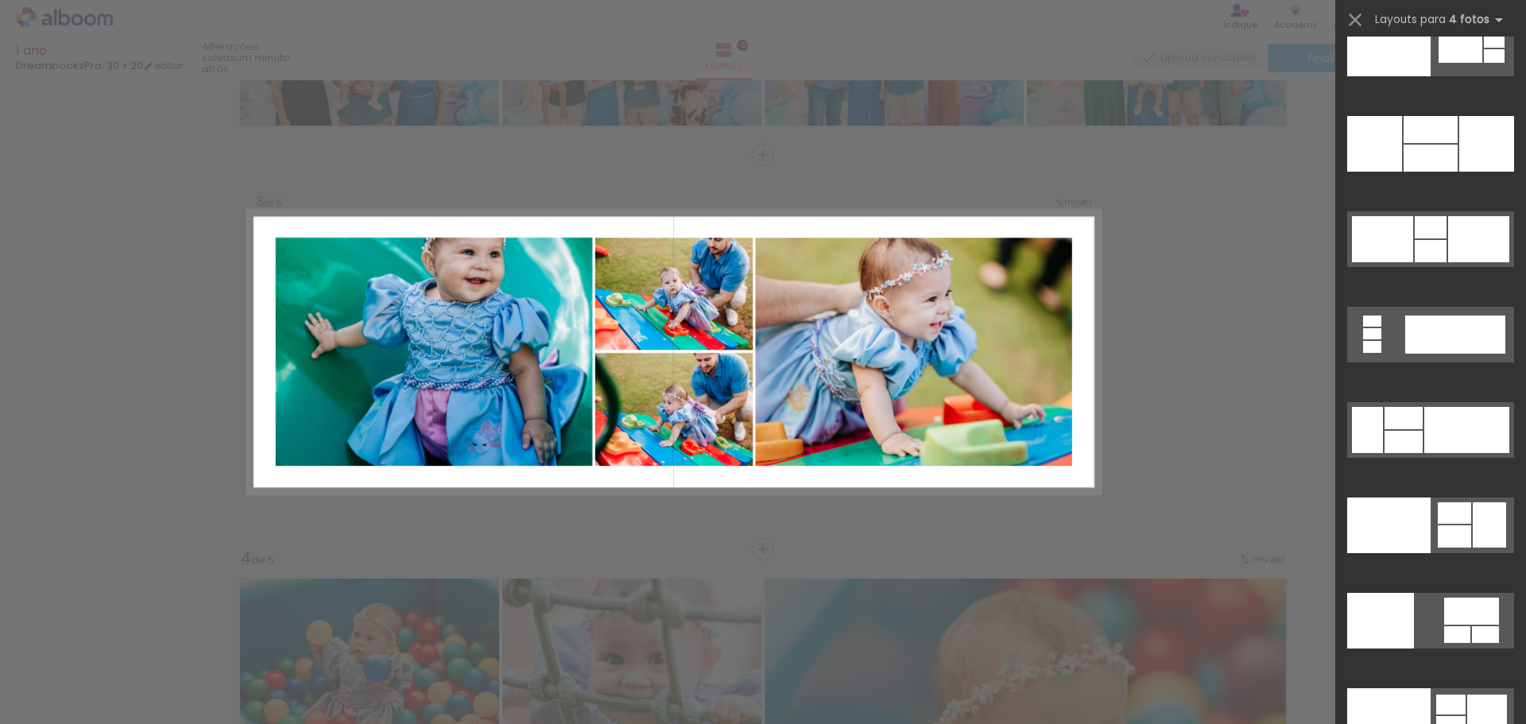
scroll to position [32653, 0]
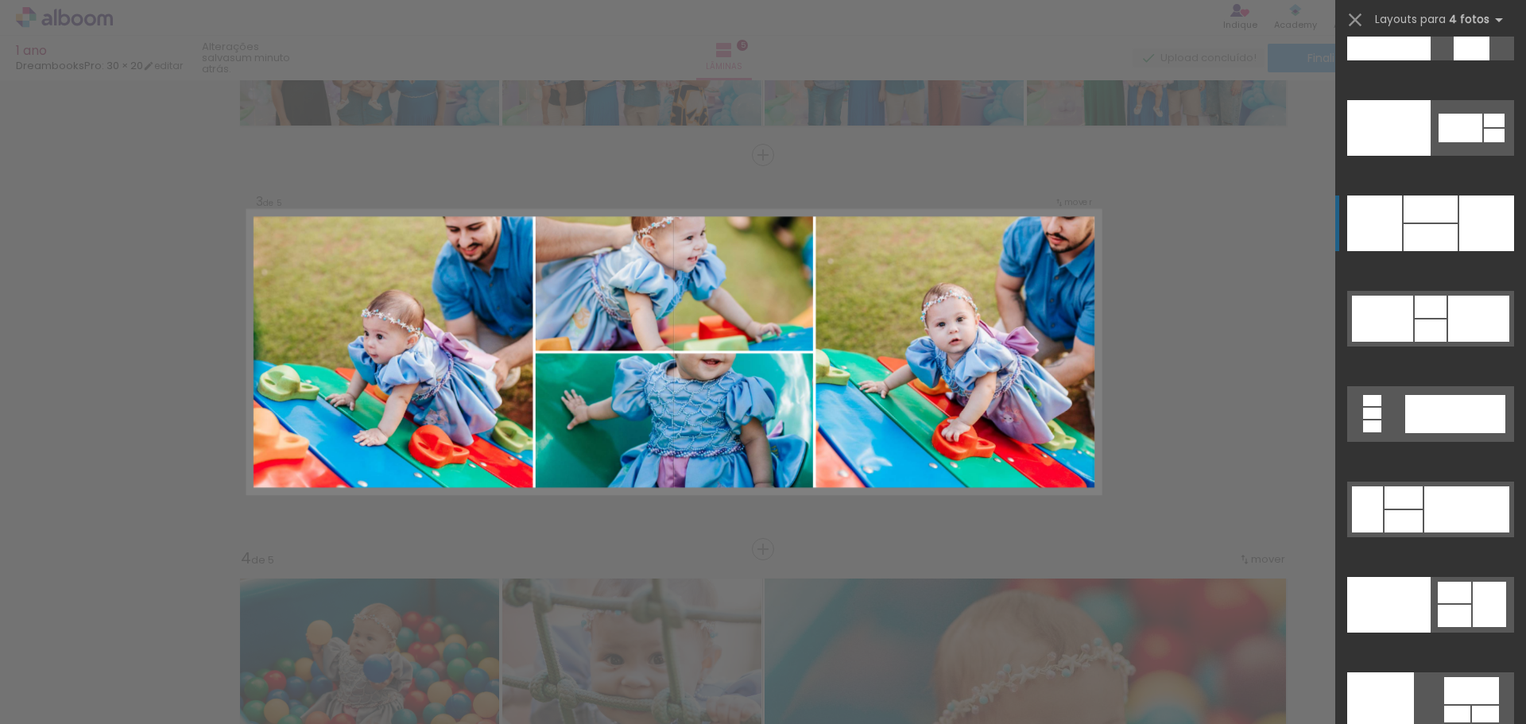
click at [1477, 232] on div at bounding box center [1486, 223] width 55 height 56
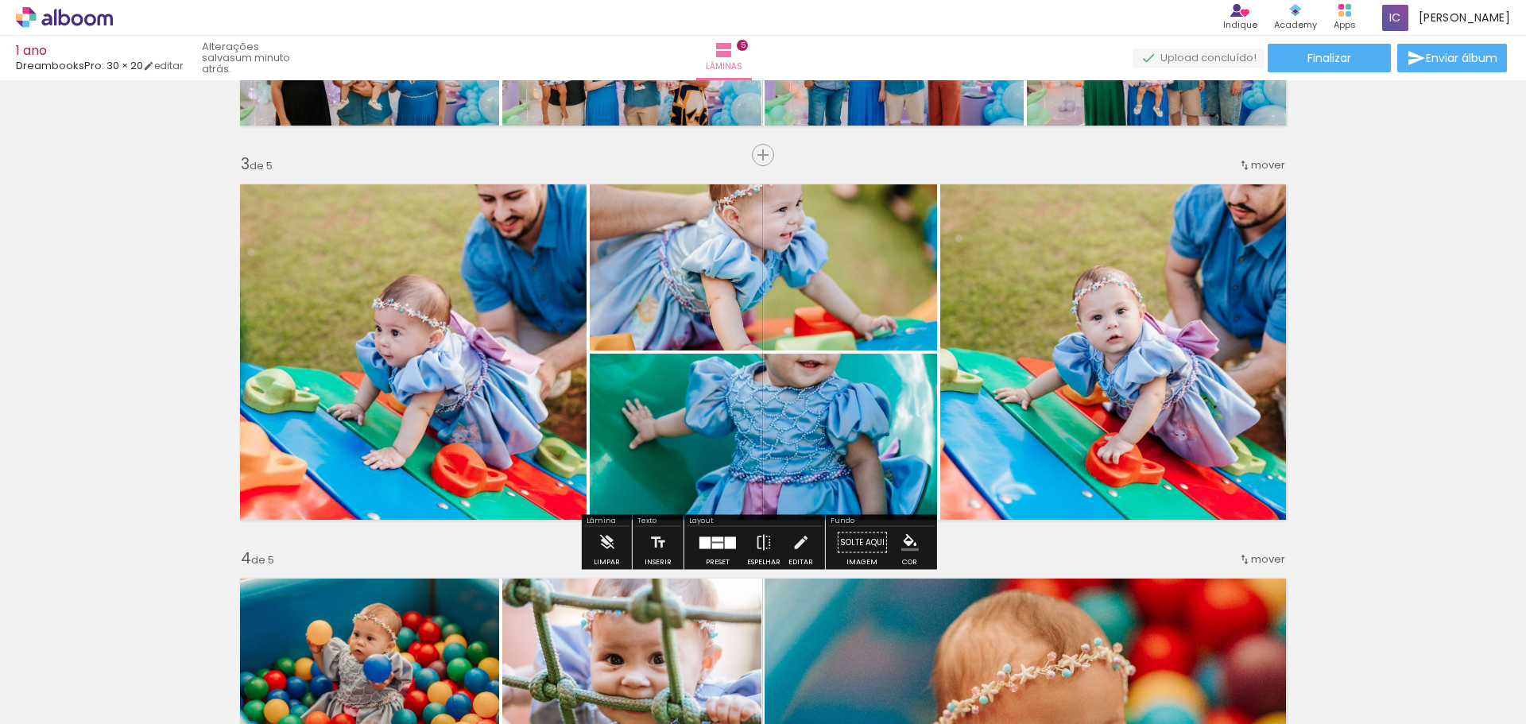
click at [704, 546] on div at bounding box center [704, 542] width 11 height 12
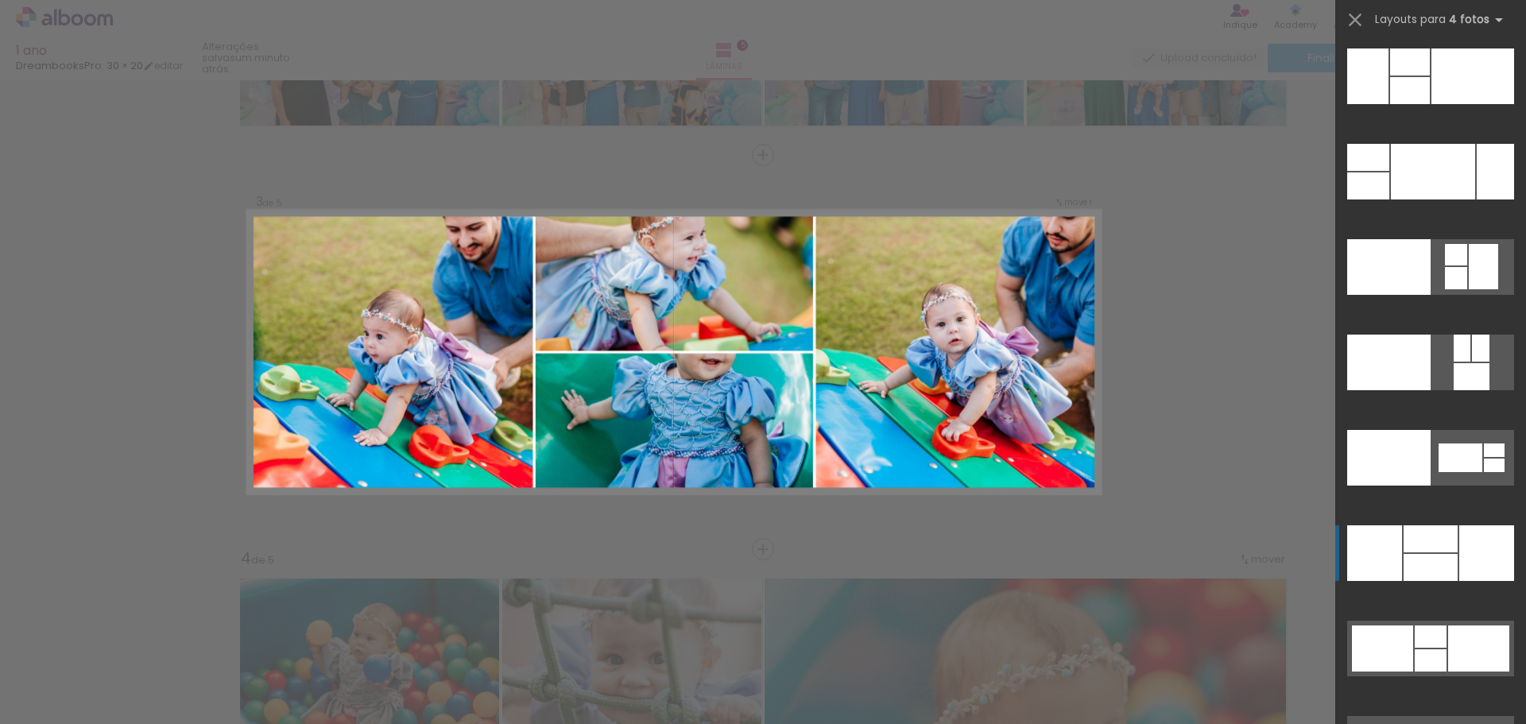
scroll to position [32244, 0]
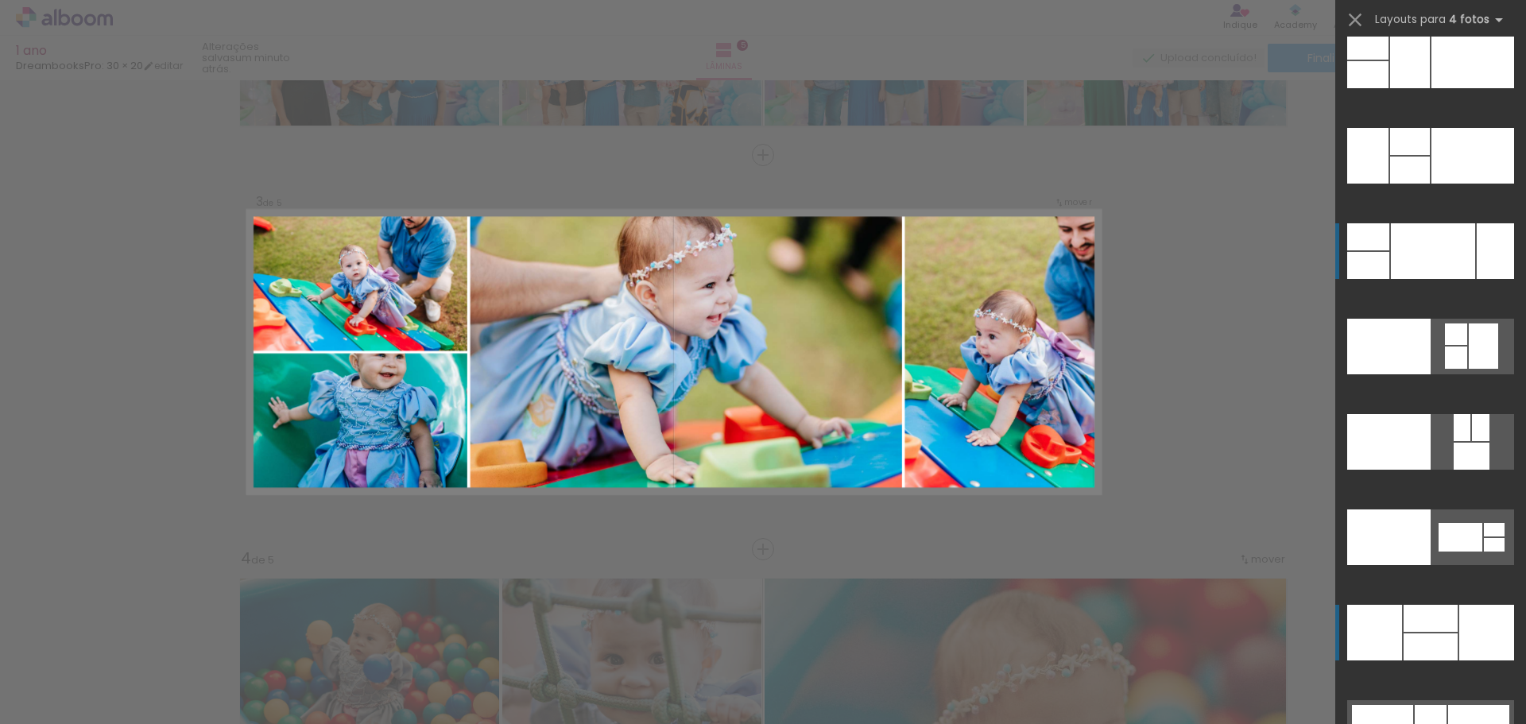
click at [1456, 263] on div at bounding box center [1433, 251] width 84 height 56
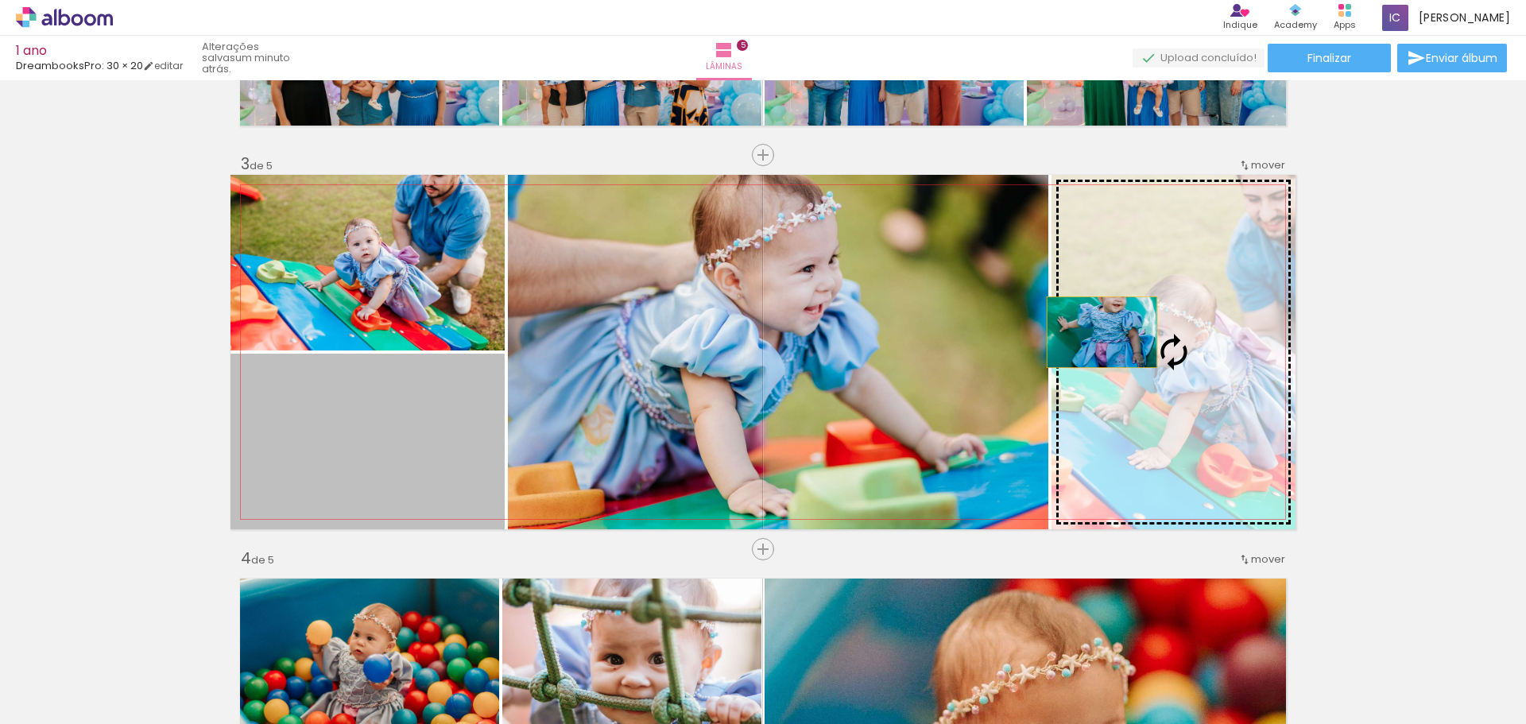
drag, startPoint x: 426, startPoint y: 435, endPoint x: 1142, endPoint y: 332, distance: 723.3
click at [0, 0] on slot at bounding box center [0, 0] width 0 height 0
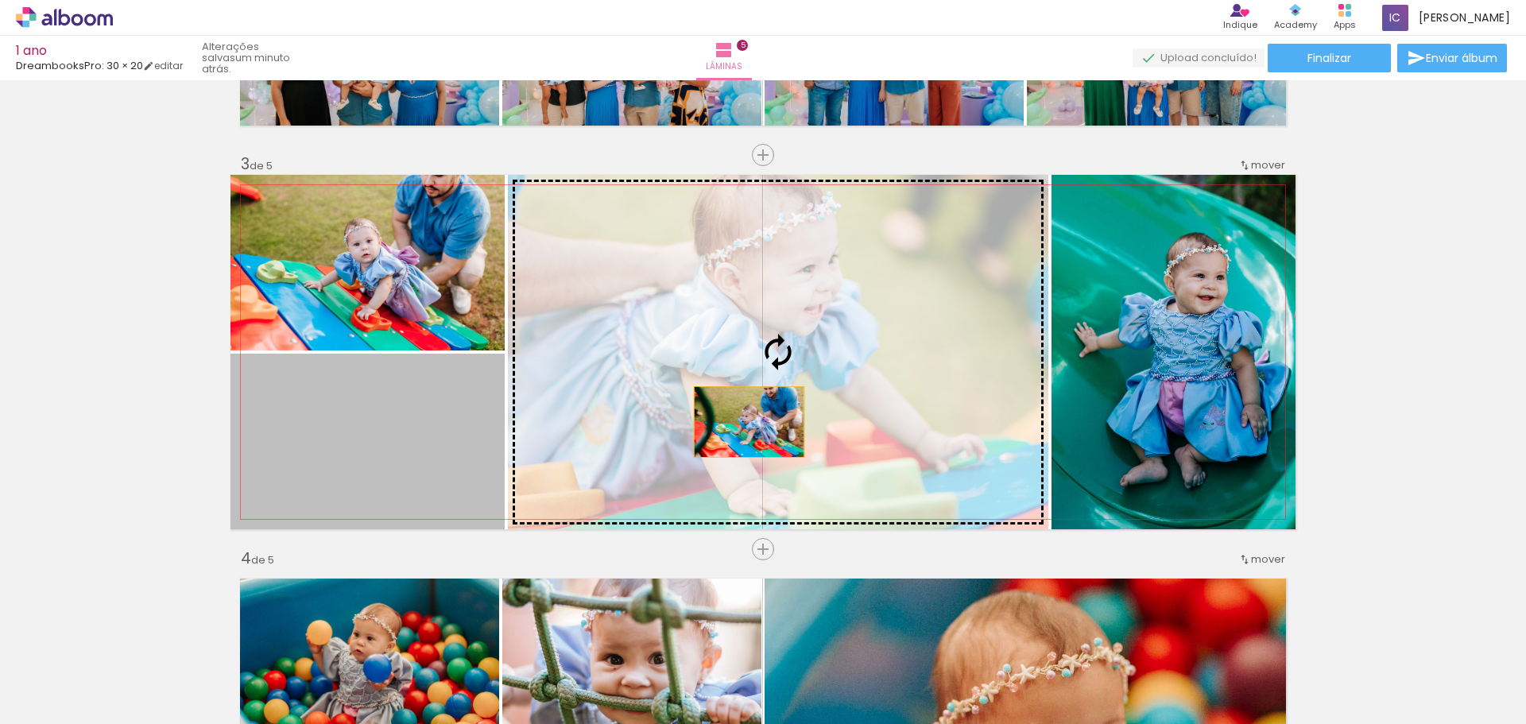
drag, startPoint x: 442, startPoint y: 461, endPoint x: 753, endPoint y: 420, distance: 314.1
click at [0, 0] on slot at bounding box center [0, 0] width 0 height 0
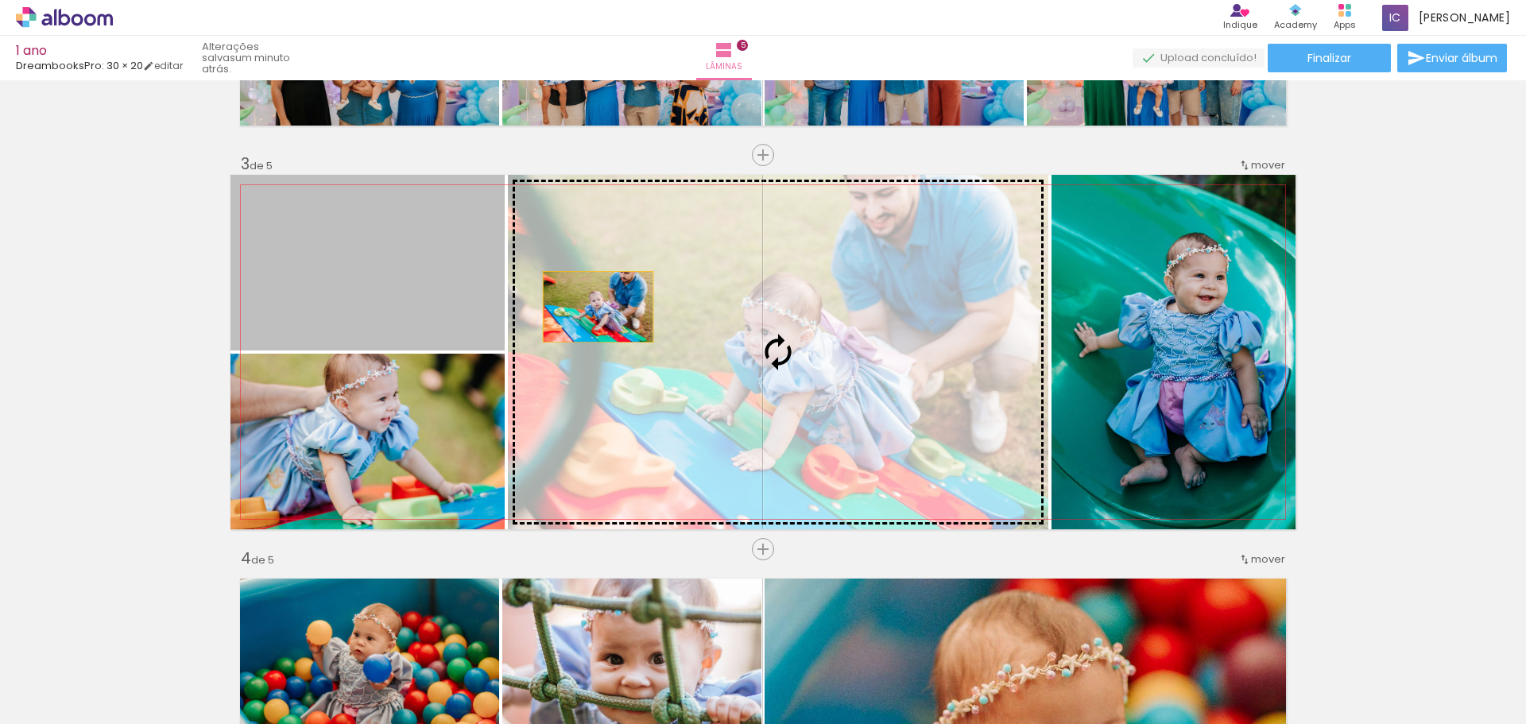
drag, startPoint x: 352, startPoint y: 289, endPoint x: 669, endPoint y: 325, distance: 319.0
click at [0, 0] on slot at bounding box center [0, 0] width 0 height 0
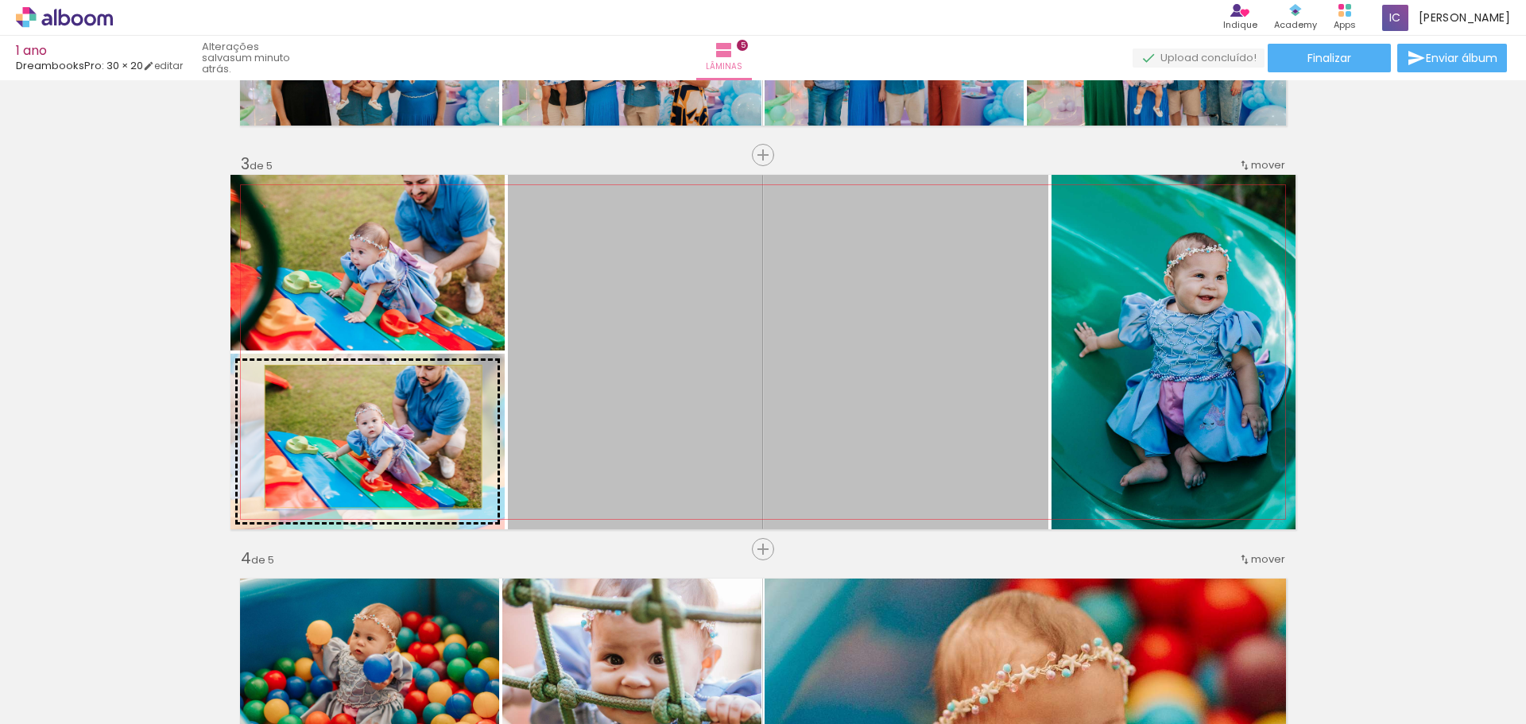
drag, startPoint x: 696, startPoint y: 406, endPoint x: 367, endPoint y: 436, distance: 330.3
click at [0, 0] on slot at bounding box center [0, 0] width 0 height 0
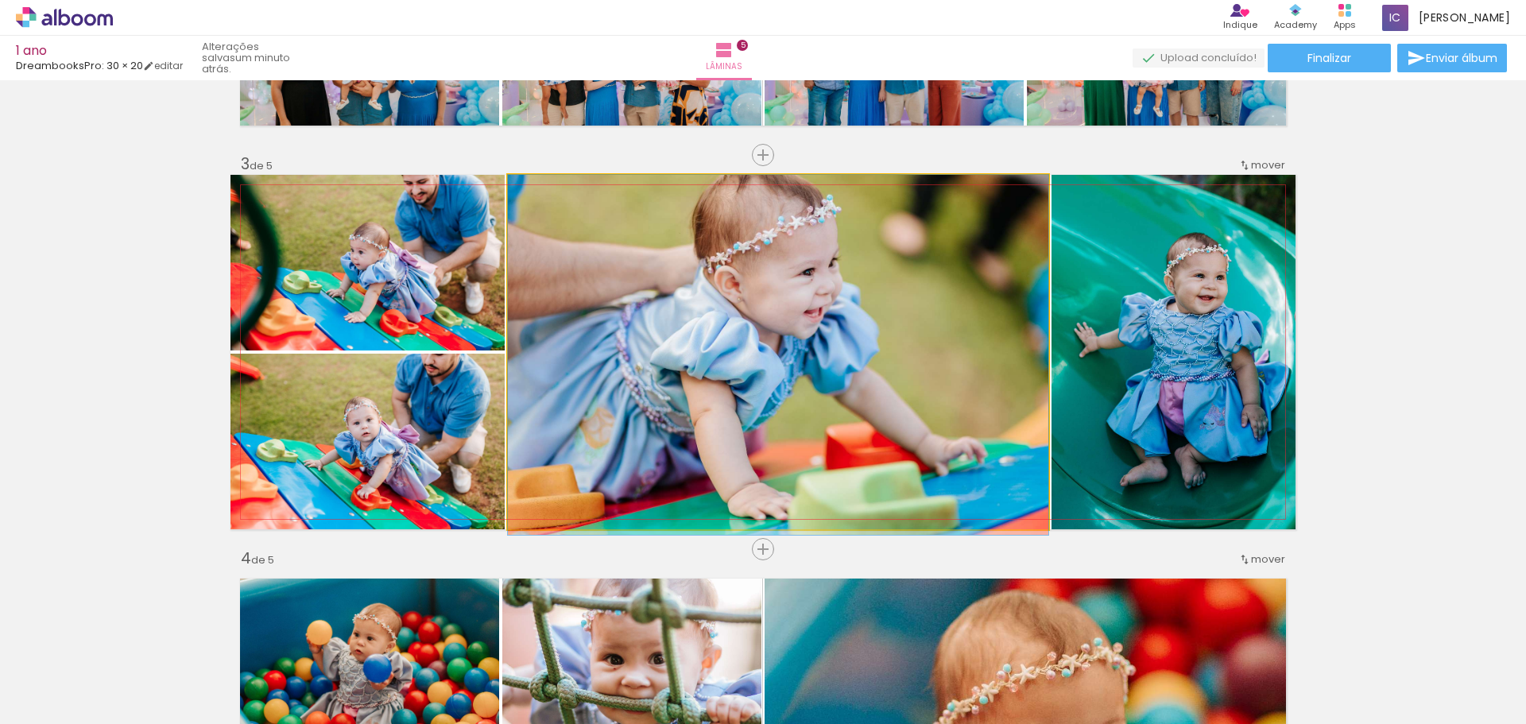
drag, startPoint x: 906, startPoint y: 354, endPoint x: 910, endPoint y: 430, distance: 75.6
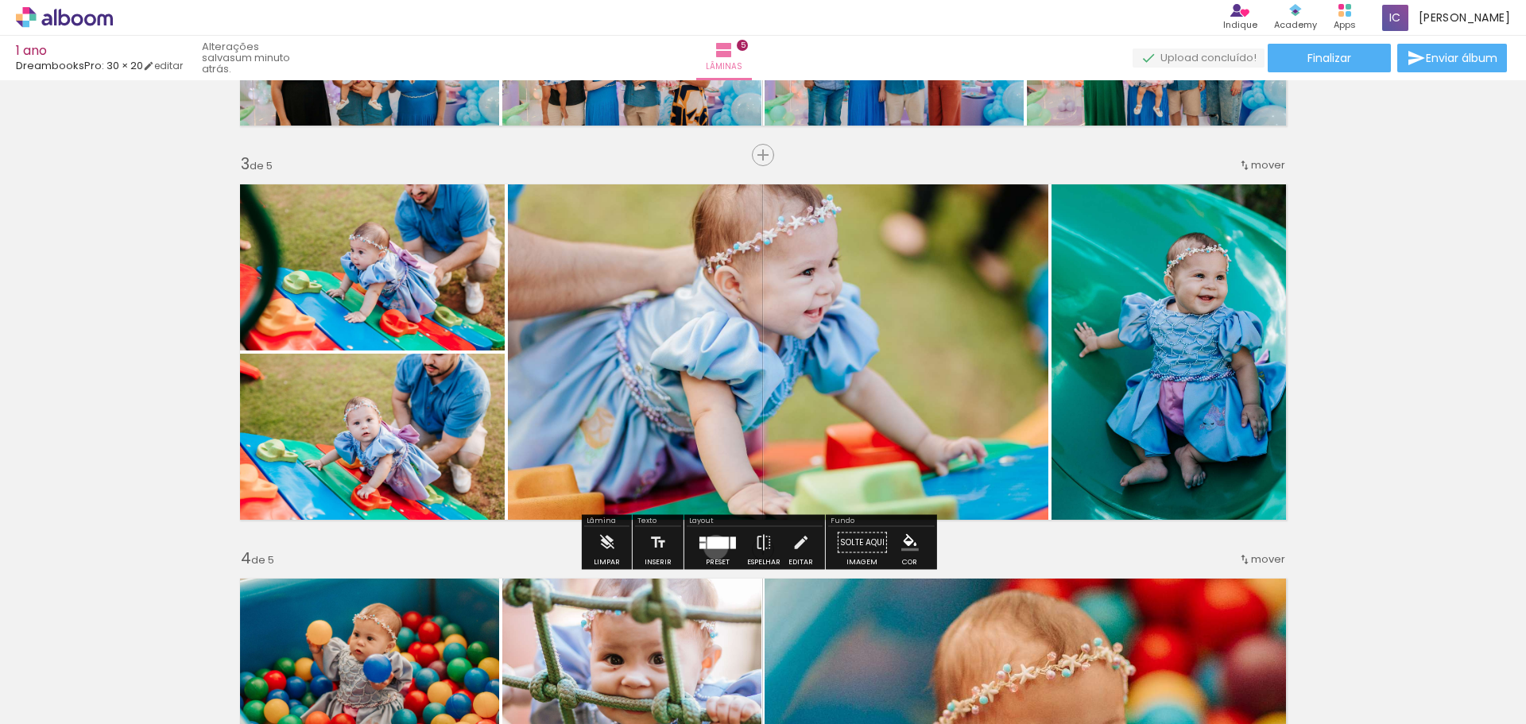
click at [712, 547] on div at bounding box center [717, 542] width 21 height 12
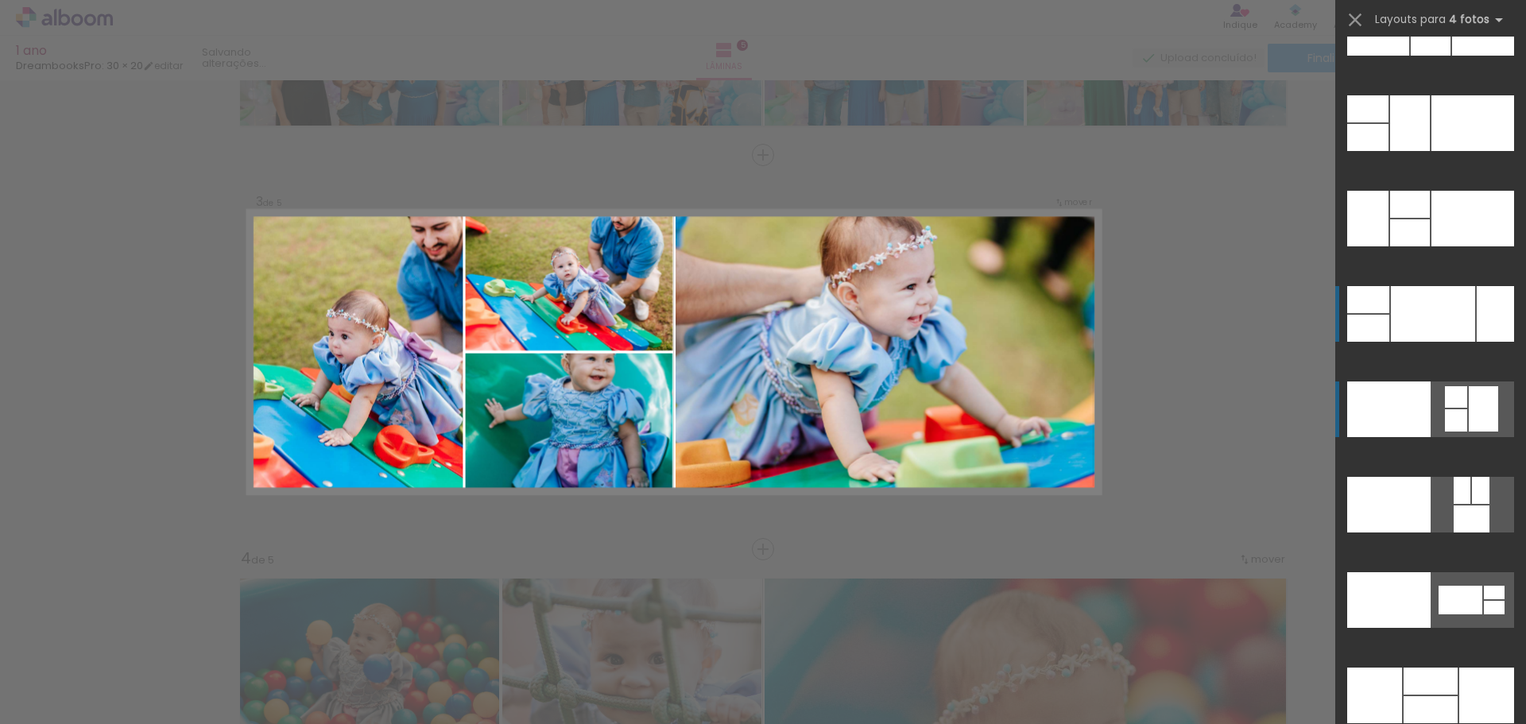
scroll to position [32180, 0]
click at [1457, 226] on div at bounding box center [1472, 219] width 83 height 56
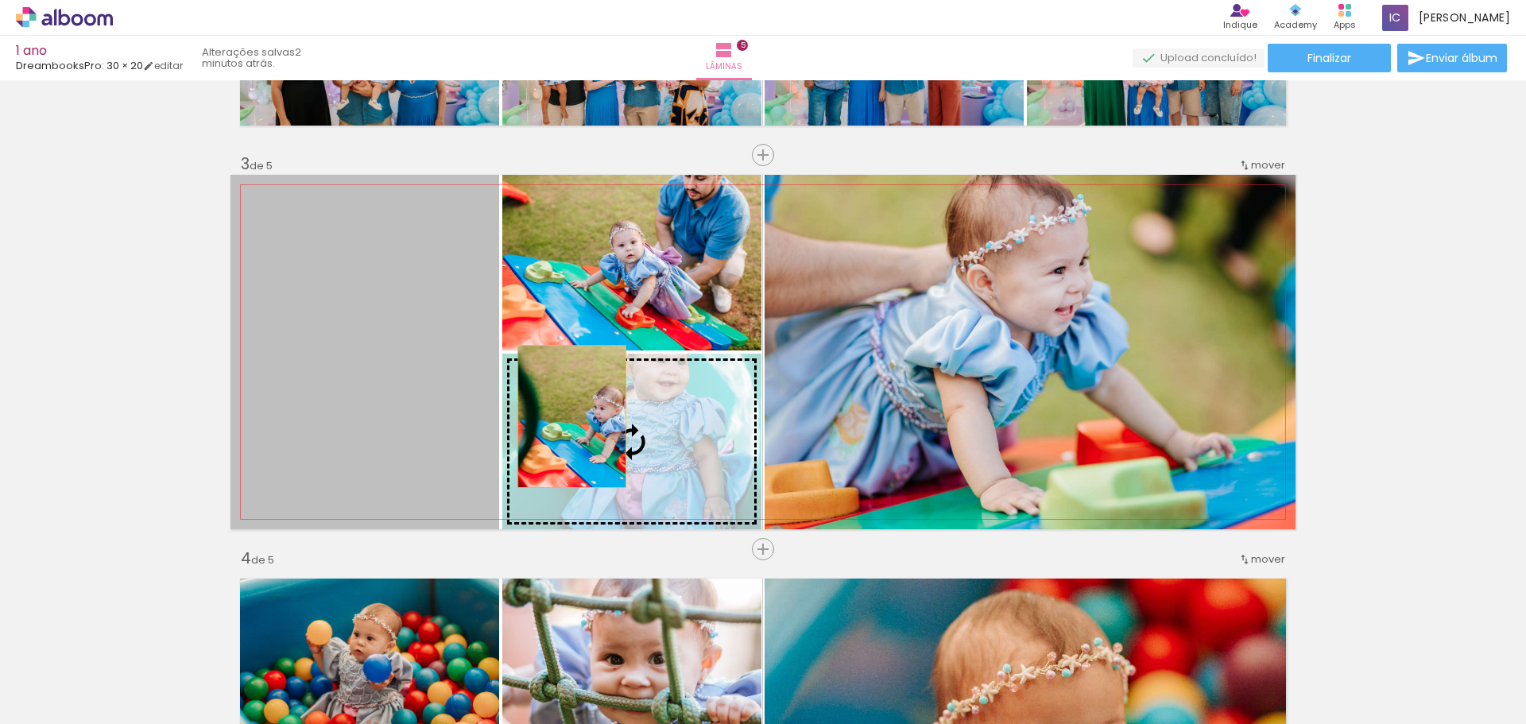
drag, startPoint x: 418, startPoint y: 342, endPoint x: 566, endPoint y: 416, distance: 165.6
click at [0, 0] on slot at bounding box center [0, 0] width 0 height 0
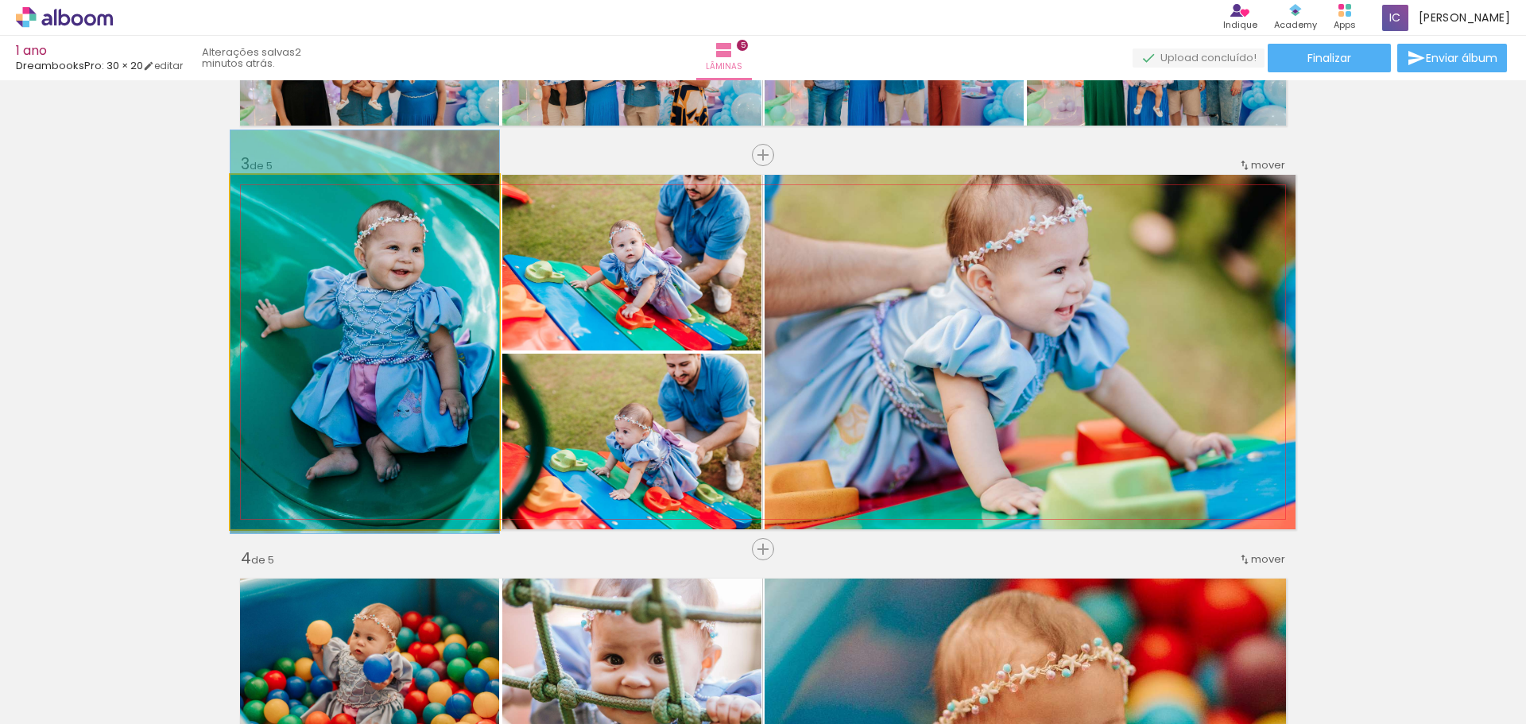
drag, startPoint x: 342, startPoint y: 320, endPoint x: 327, endPoint y: 300, distance: 24.5
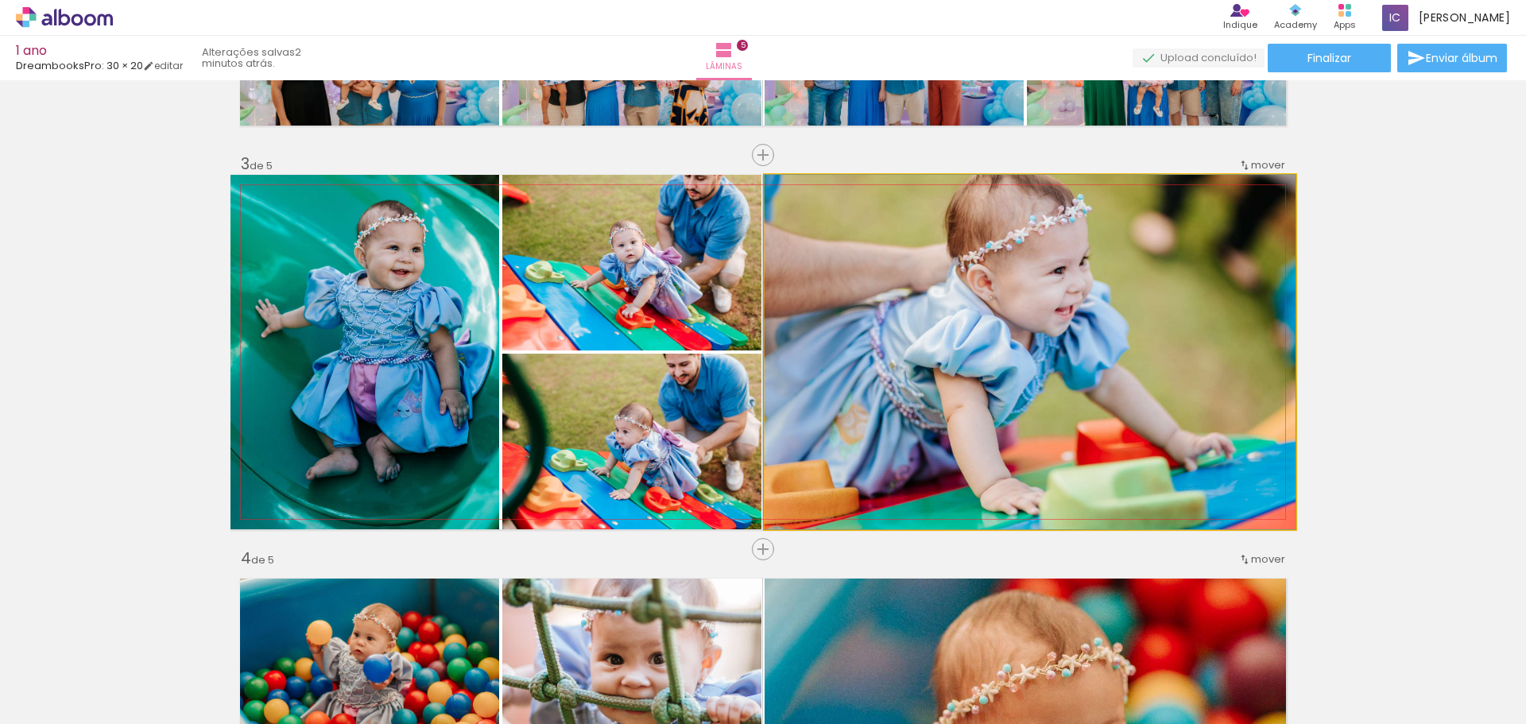
drag, startPoint x: 1020, startPoint y: 296, endPoint x: 995, endPoint y: 376, distance: 83.4
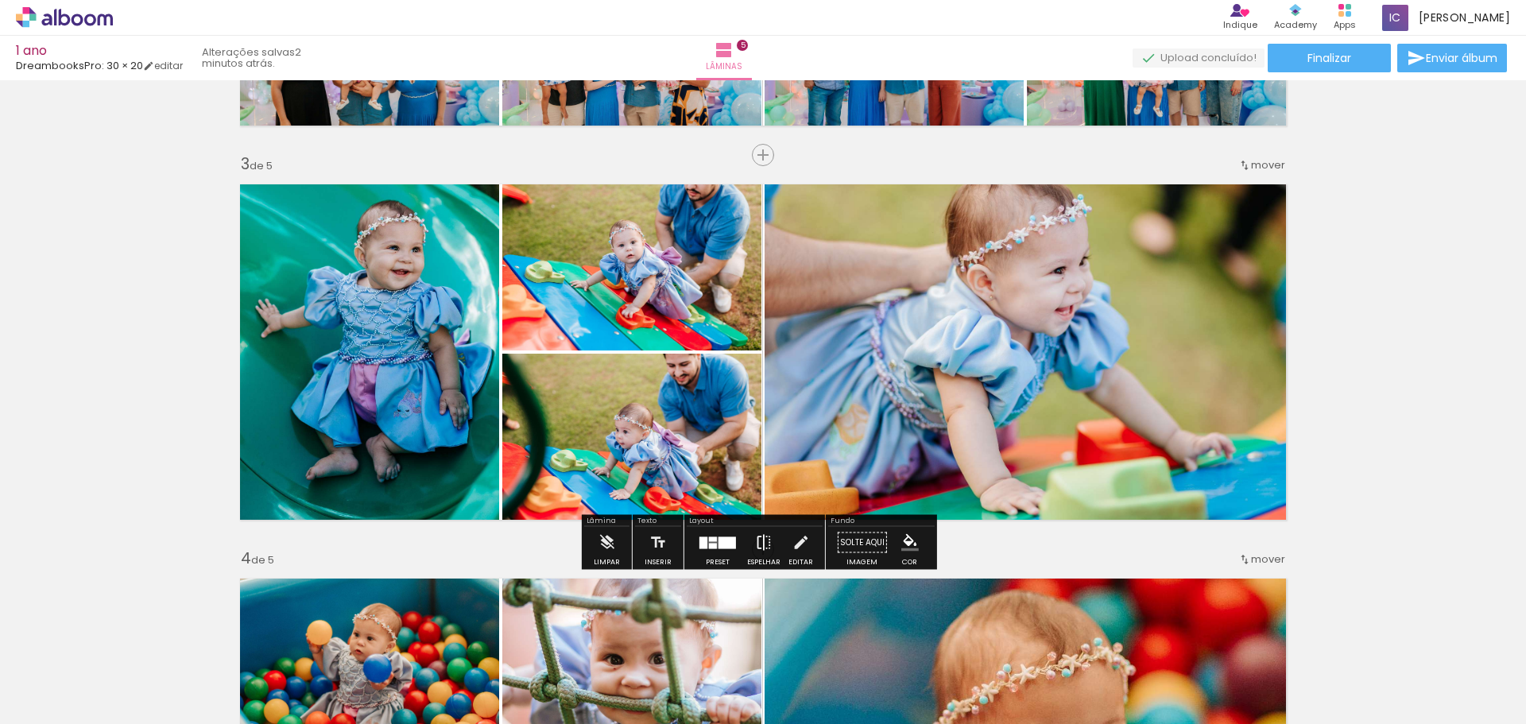
click at [761, 555] on iron-icon at bounding box center [763, 543] width 17 height 32
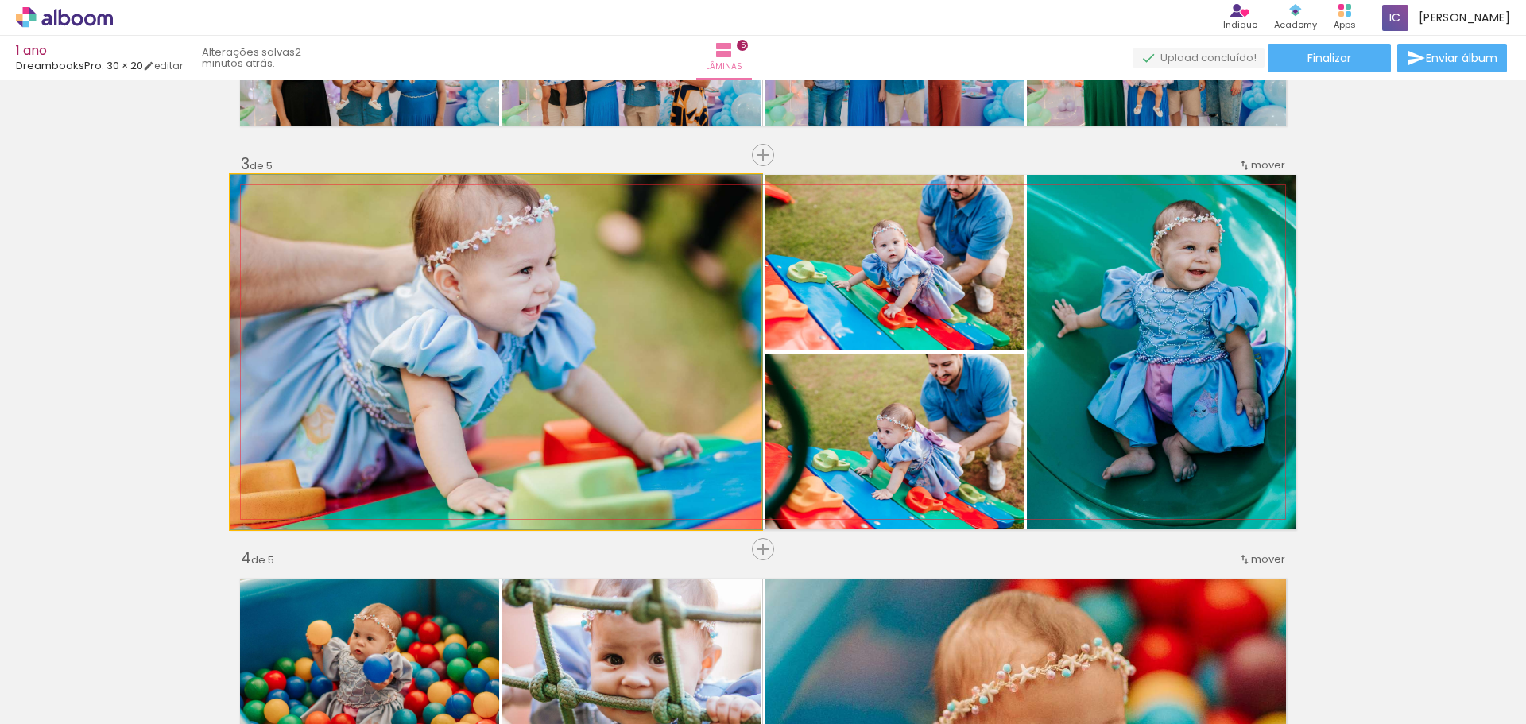
drag, startPoint x: 617, startPoint y: 328, endPoint x: 621, endPoint y: 395, distance: 66.9
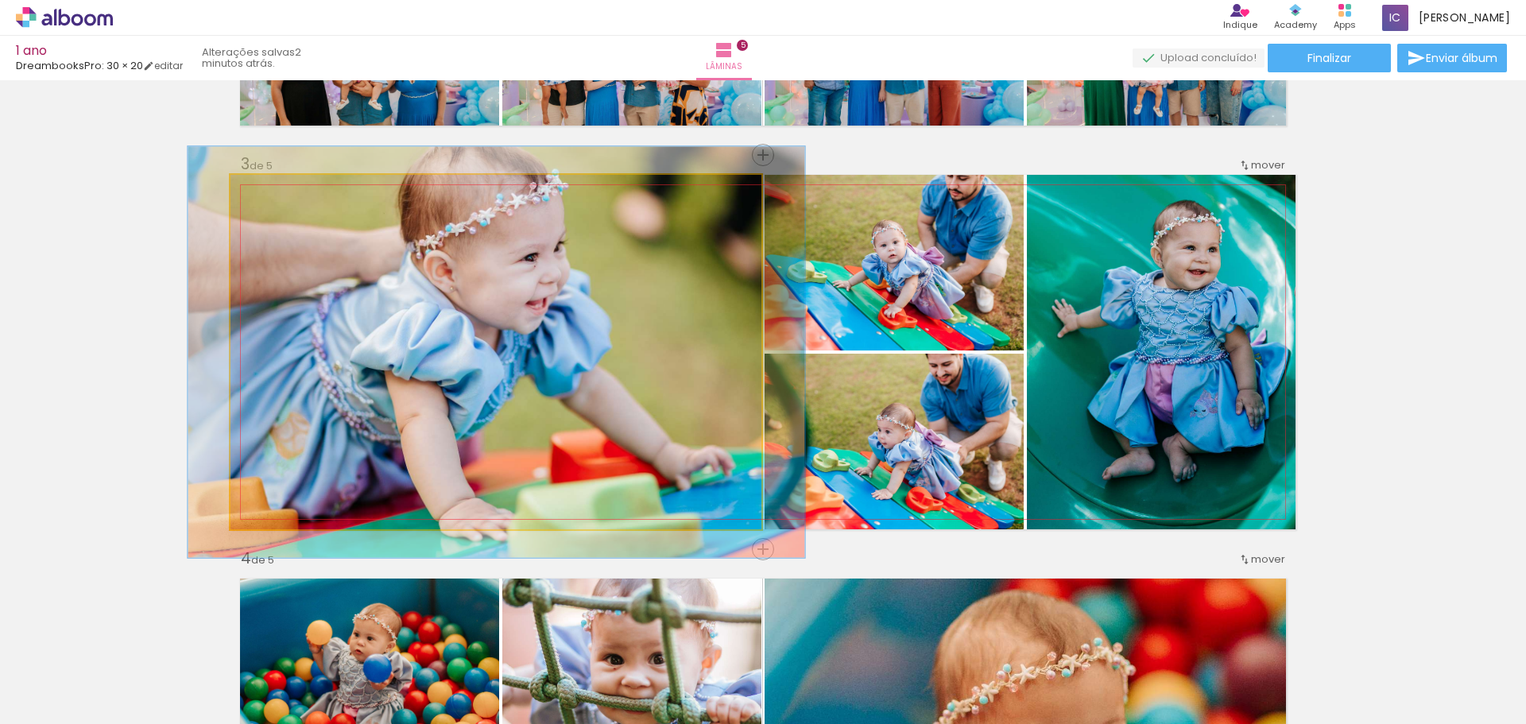
drag, startPoint x: 261, startPoint y: 193, endPoint x: 269, endPoint y: 191, distance: 8.1
type paper-slider "116"
click at [269, 191] on div at bounding box center [276, 191] width 14 height 14
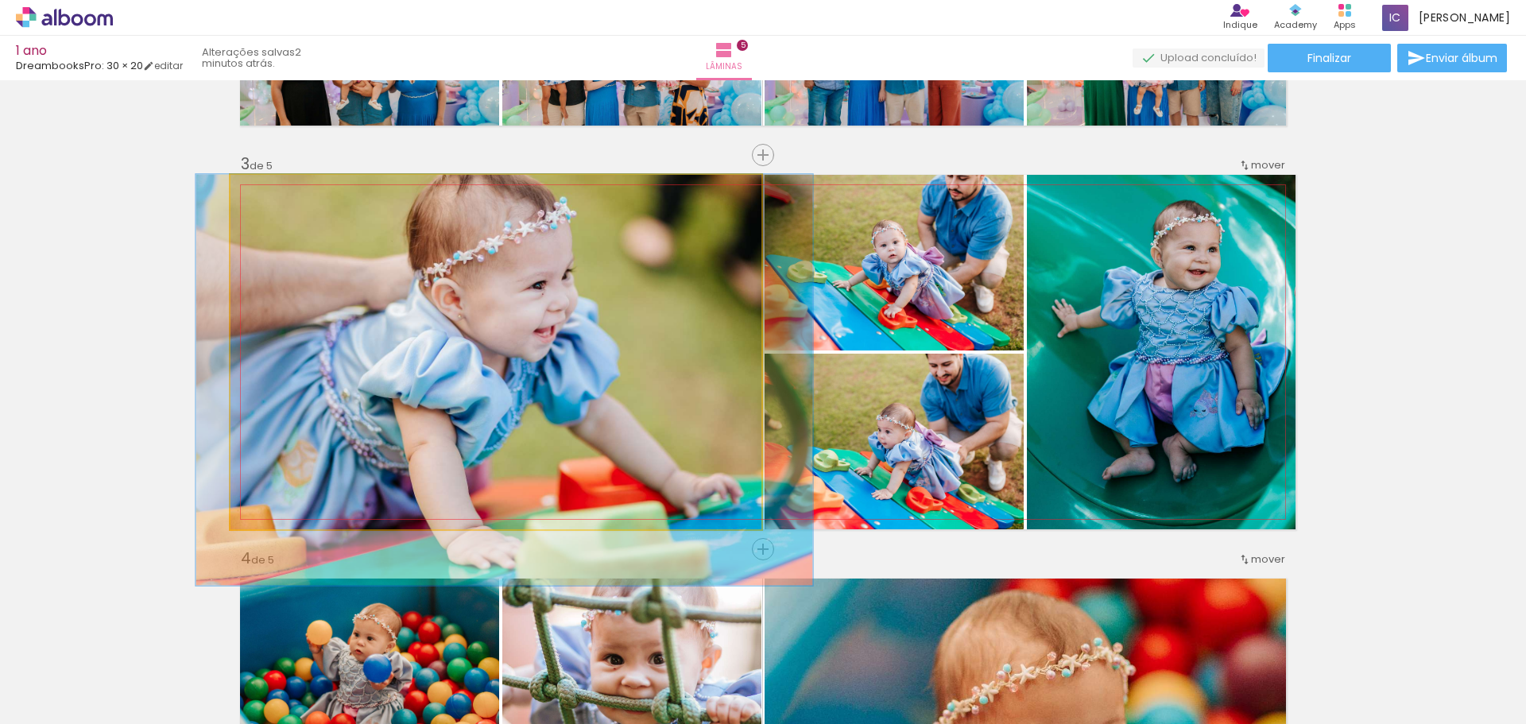
drag, startPoint x: 534, startPoint y: 259, endPoint x: 542, endPoint y: 373, distance: 114.7
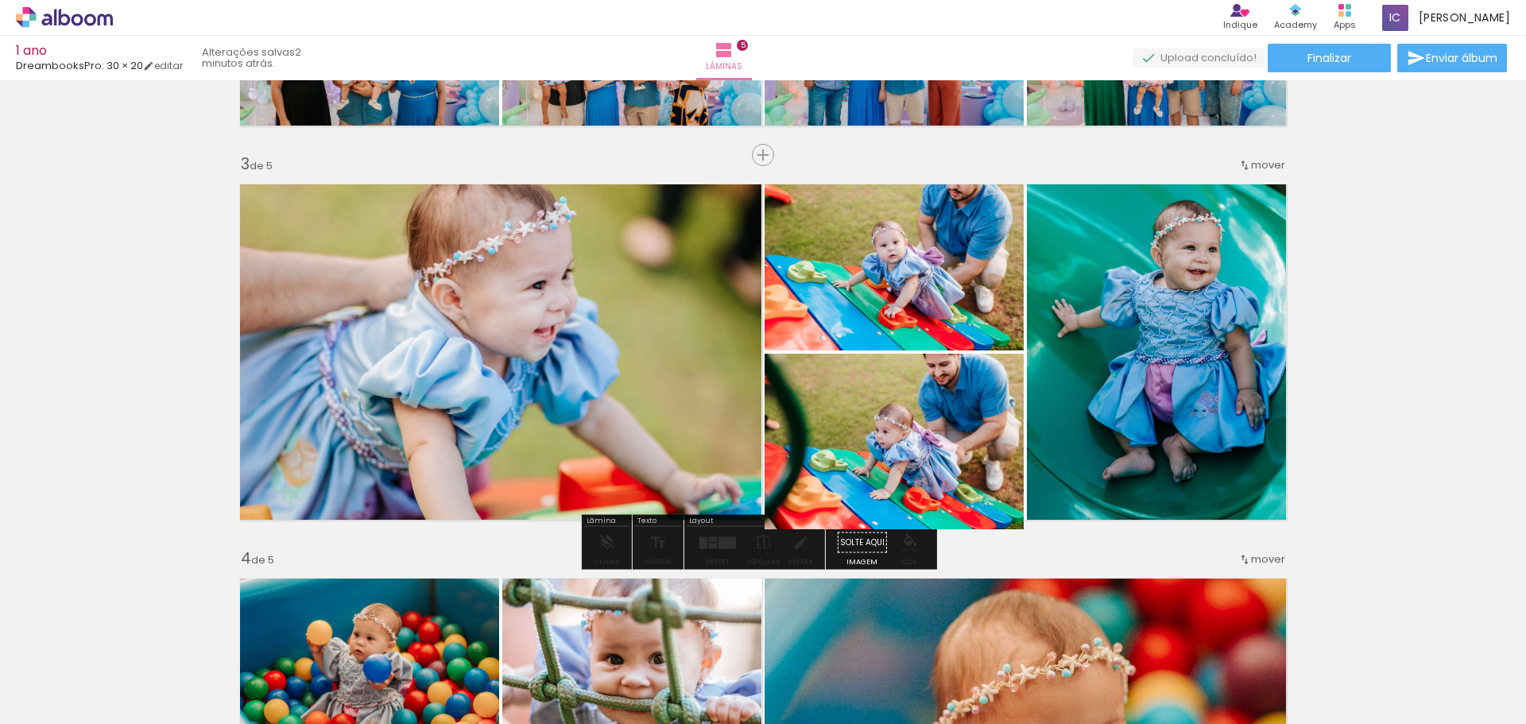
drag, startPoint x: 923, startPoint y: 413, endPoint x: 901, endPoint y: 413, distance: 22.2
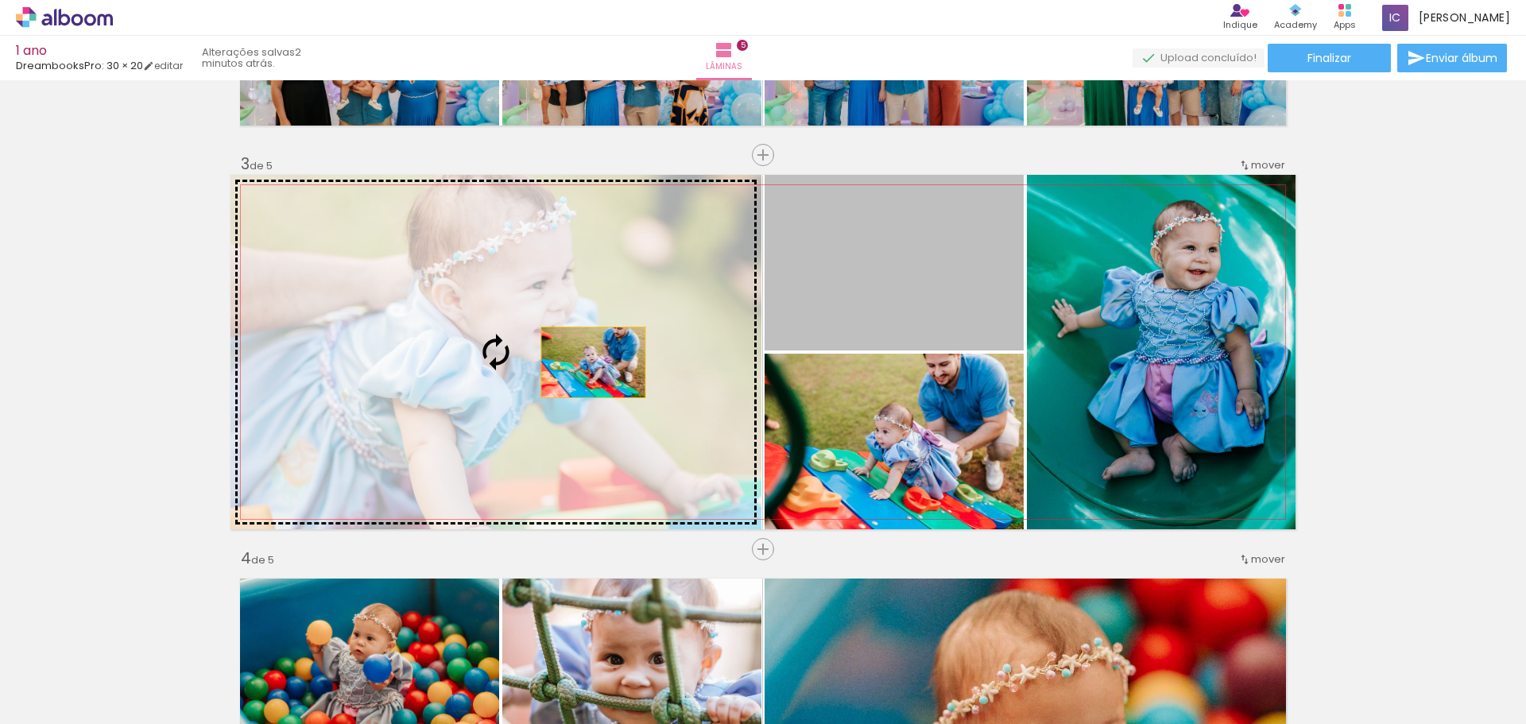
drag, startPoint x: 938, startPoint y: 257, endPoint x: 586, endPoint y: 362, distance: 366.8
click at [0, 0] on slot at bounding box center [0, 0] width 0 height 0
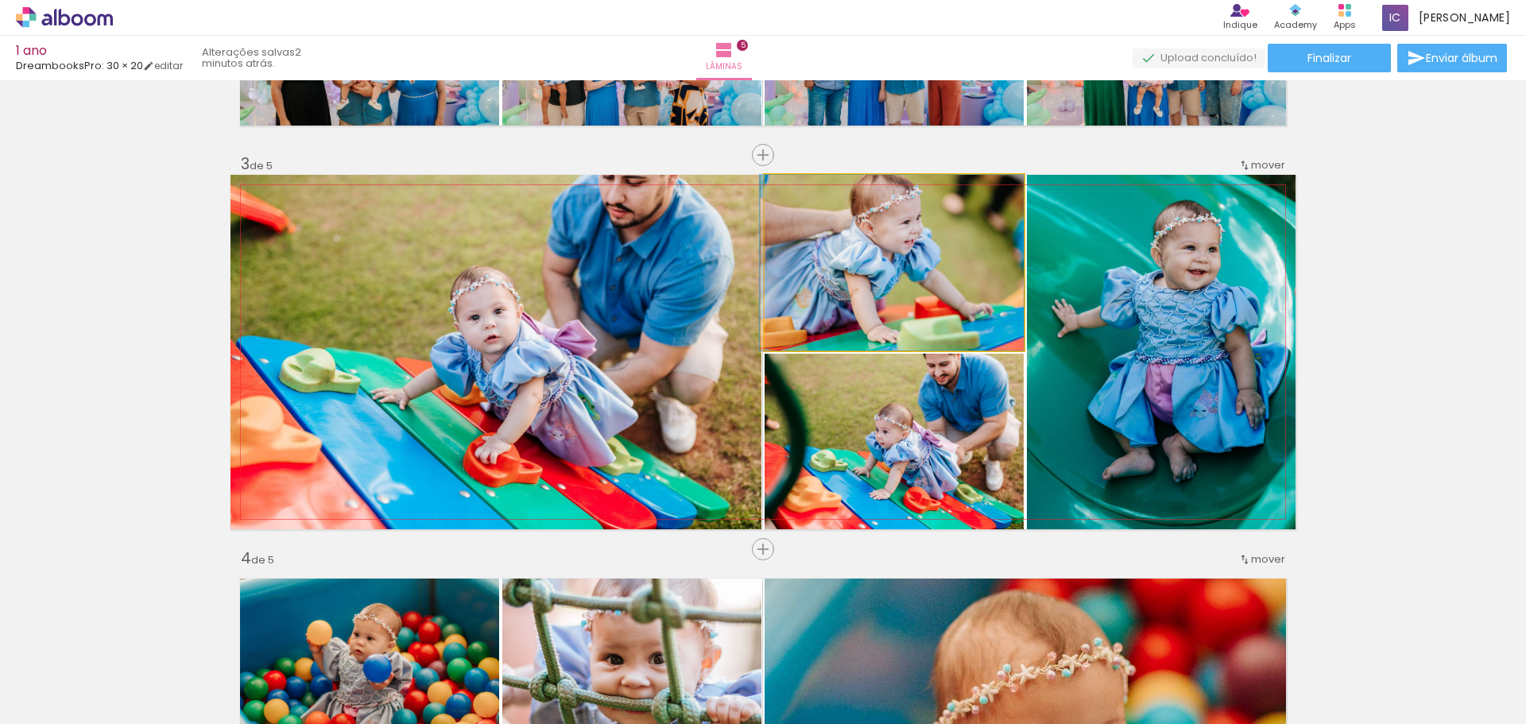
drag, startPoint x: 902, startPoint y: 270, endPoint x: 895, endPoint y: 311, distance: 41.1
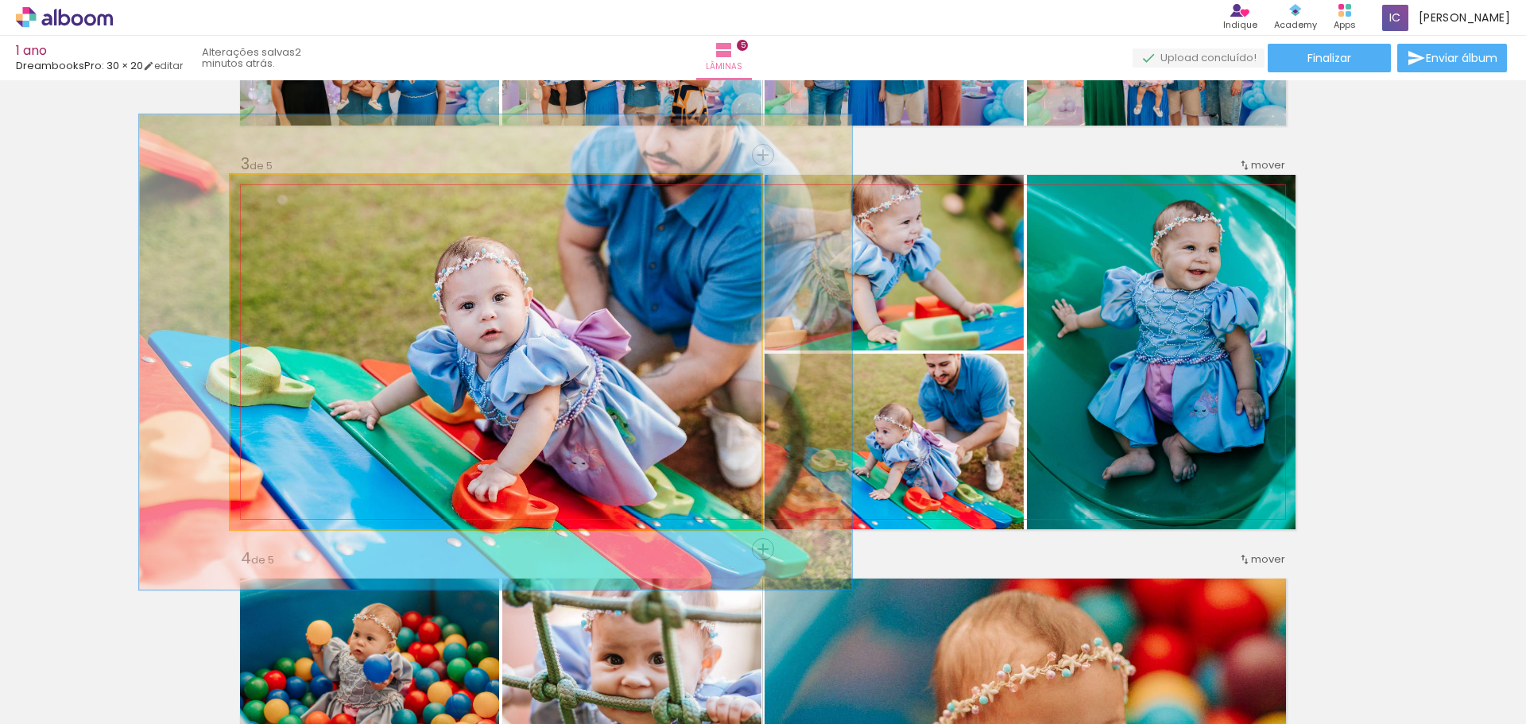
drag, startPoint x: 268, startPoint y: 191, endPoint x: 287, endPoint y: 194, distance: 19.3
type paper-slider "134"
click at [287, 194] on div at bounding box center [286, 191] width 25 height 25
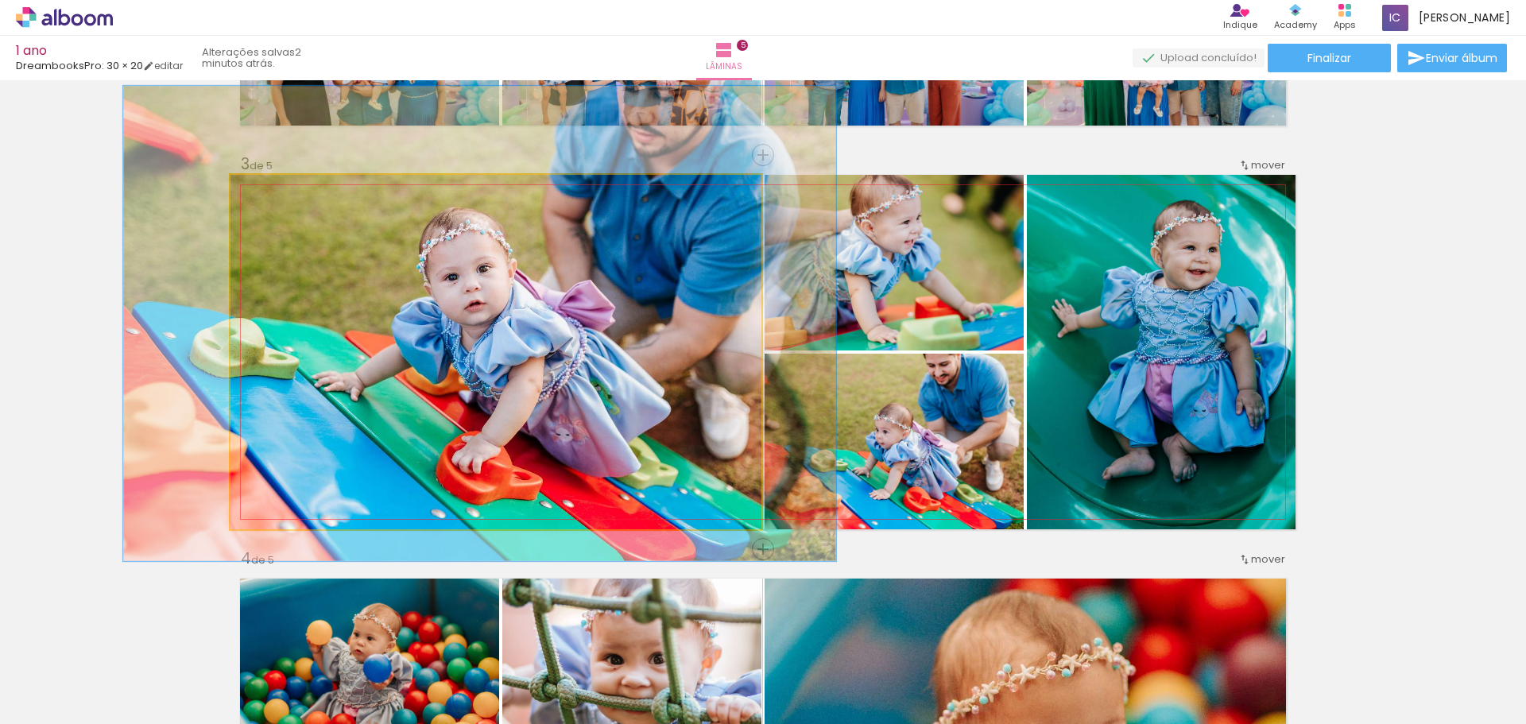
drag, startPoint x: 603, startPoint y: 331, endPoint x: 587, endPoint y: 302, distance: 32.7
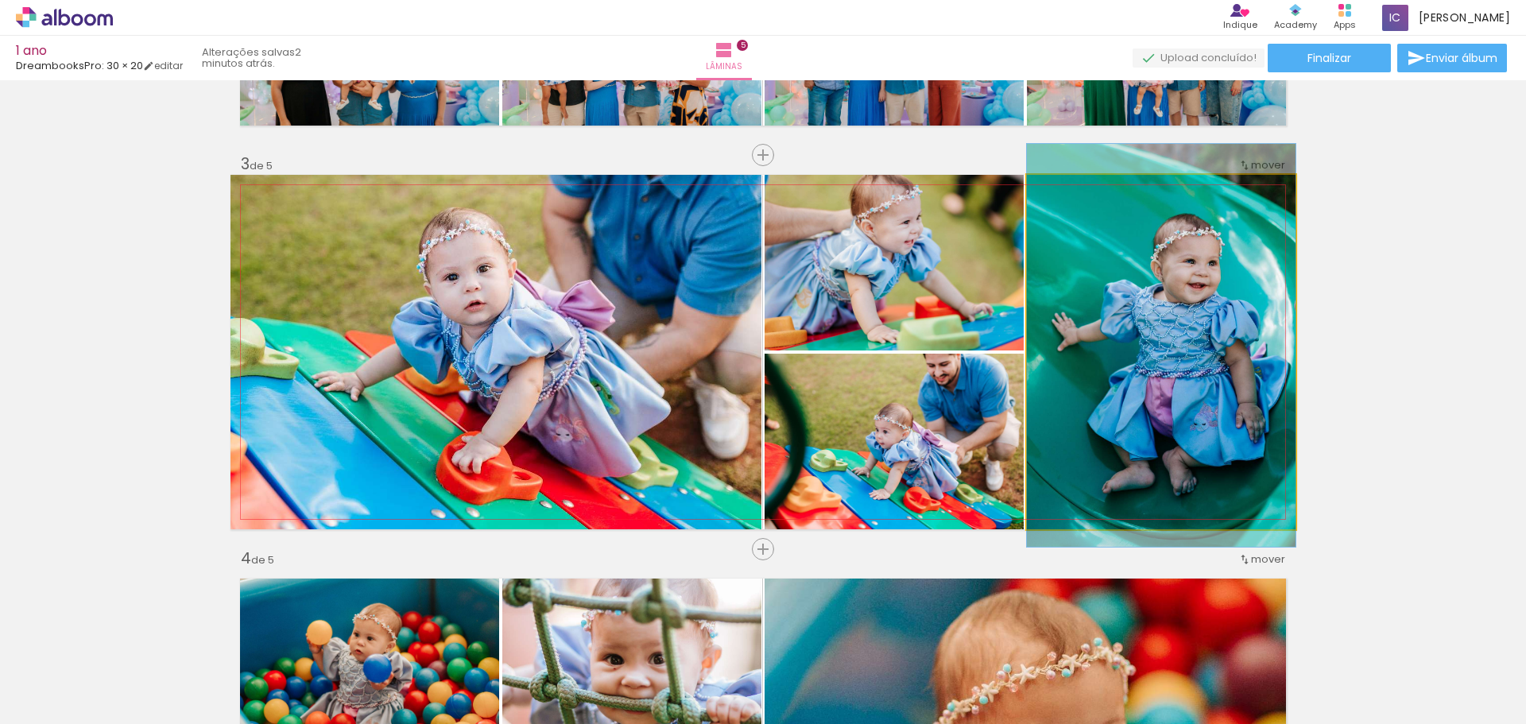
drag, startPoint x: 1197, startPoint y: 361, endPoint x: 1167, endPoint y: 373, distance: 32.5
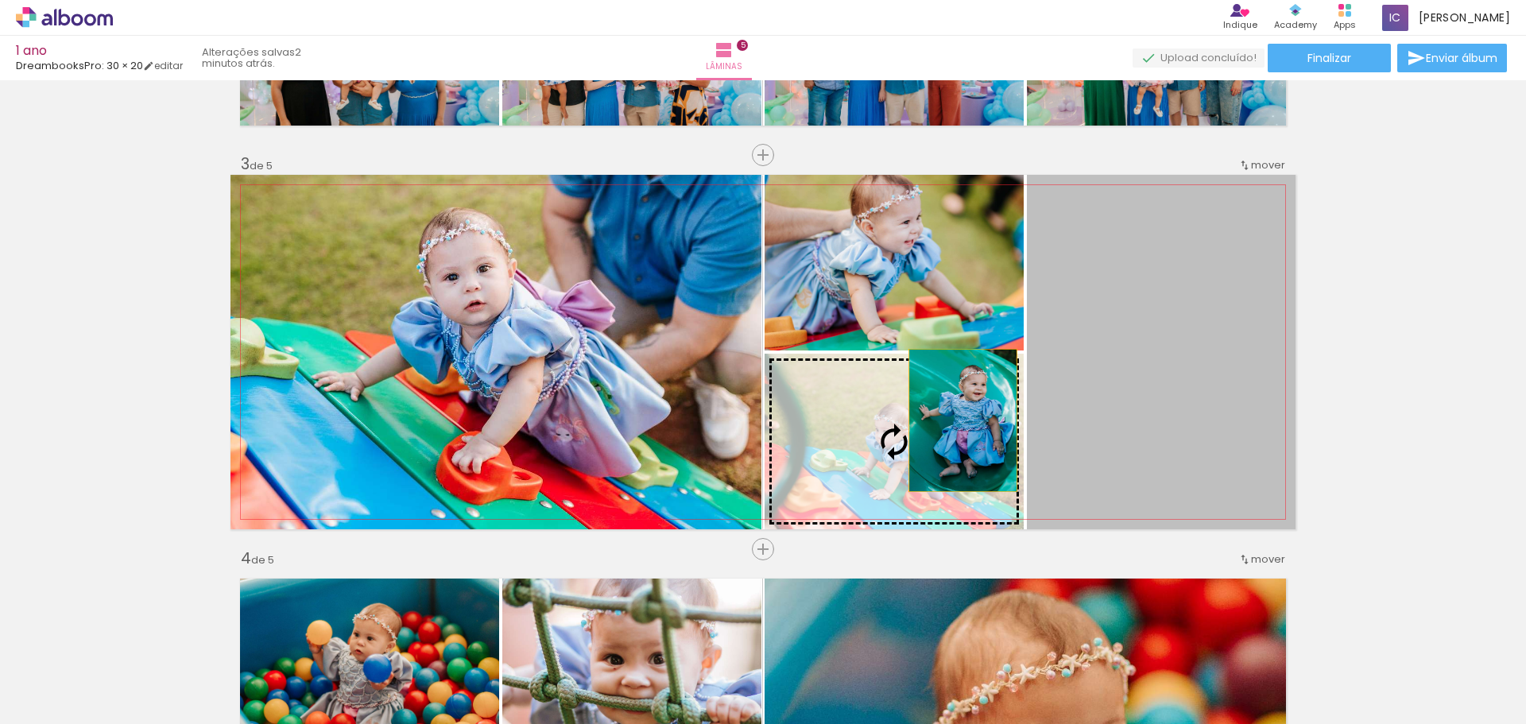
drag, startPoint x: 997, startPoint y: 400, endPoint x: 946, endPoint y: 425, distance: 56.9
click at [0, 0] on slot at bounding box center [0, 0] width 0 height 0
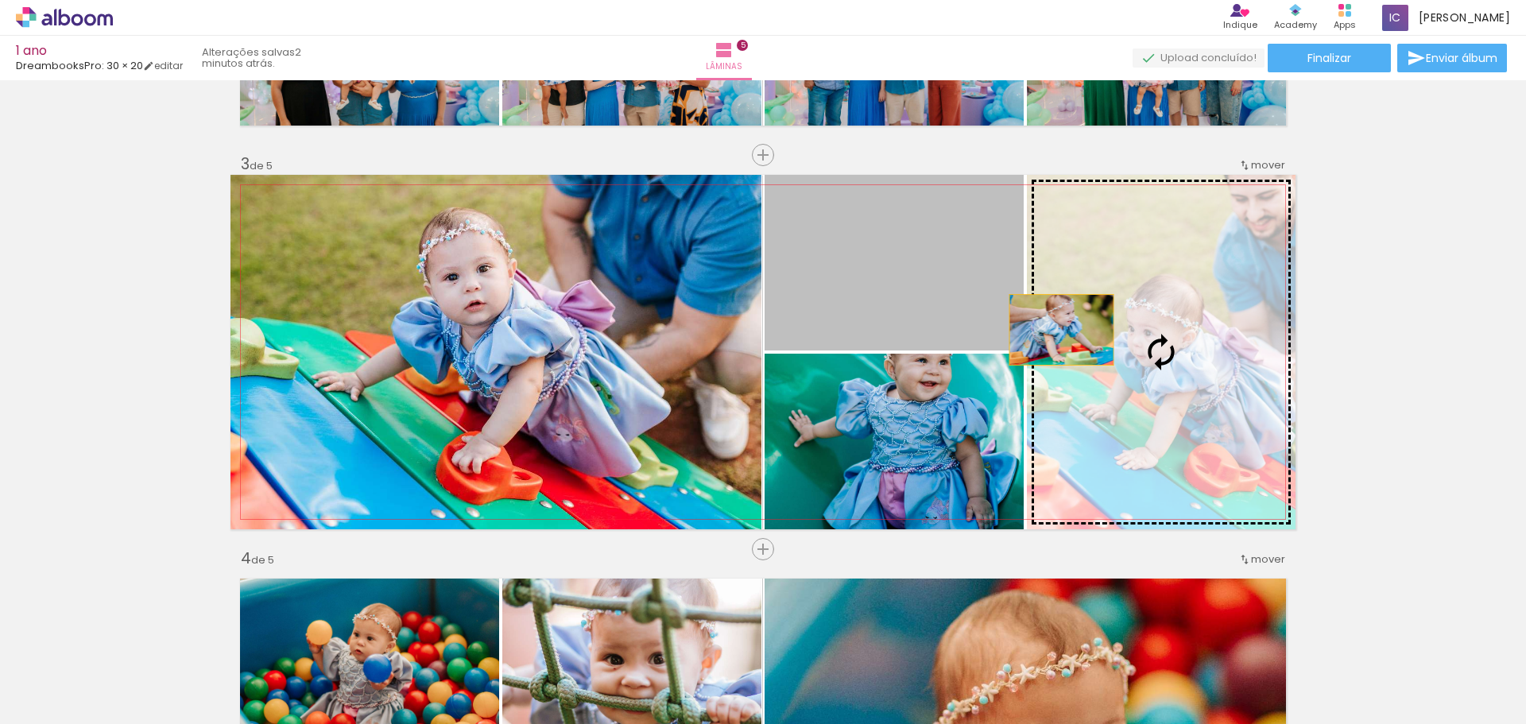
drag, startPoint x: 910, startPoint y: 289, endPoint x: 1076, endPoint y: 338, distance: 173.2
click at [0, 0] on slot at bounding box center [0, 0] width 0 height 0
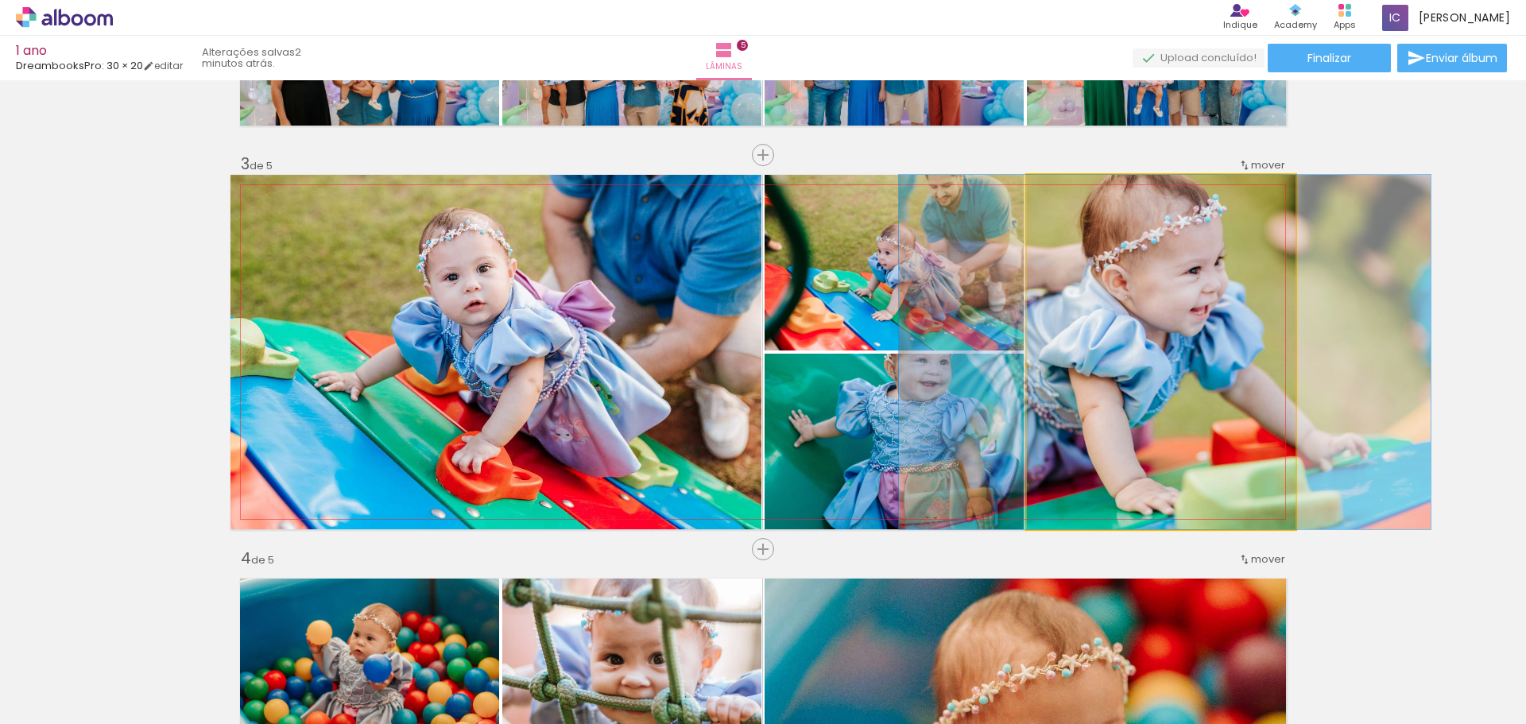
drag, startPoint x: 1196, startPoint y: 323, endPoint x: 1164, endPoint y: 314, distance: 33.2
drag, startPoint x: 1054, startPoint y: 188, endPoint x: 1042, endPoint y: 191, distance: 12.6
type paper-slider "100"
click at [1042, 191] on div at bounding box center [1086, 192] width 110 height 24
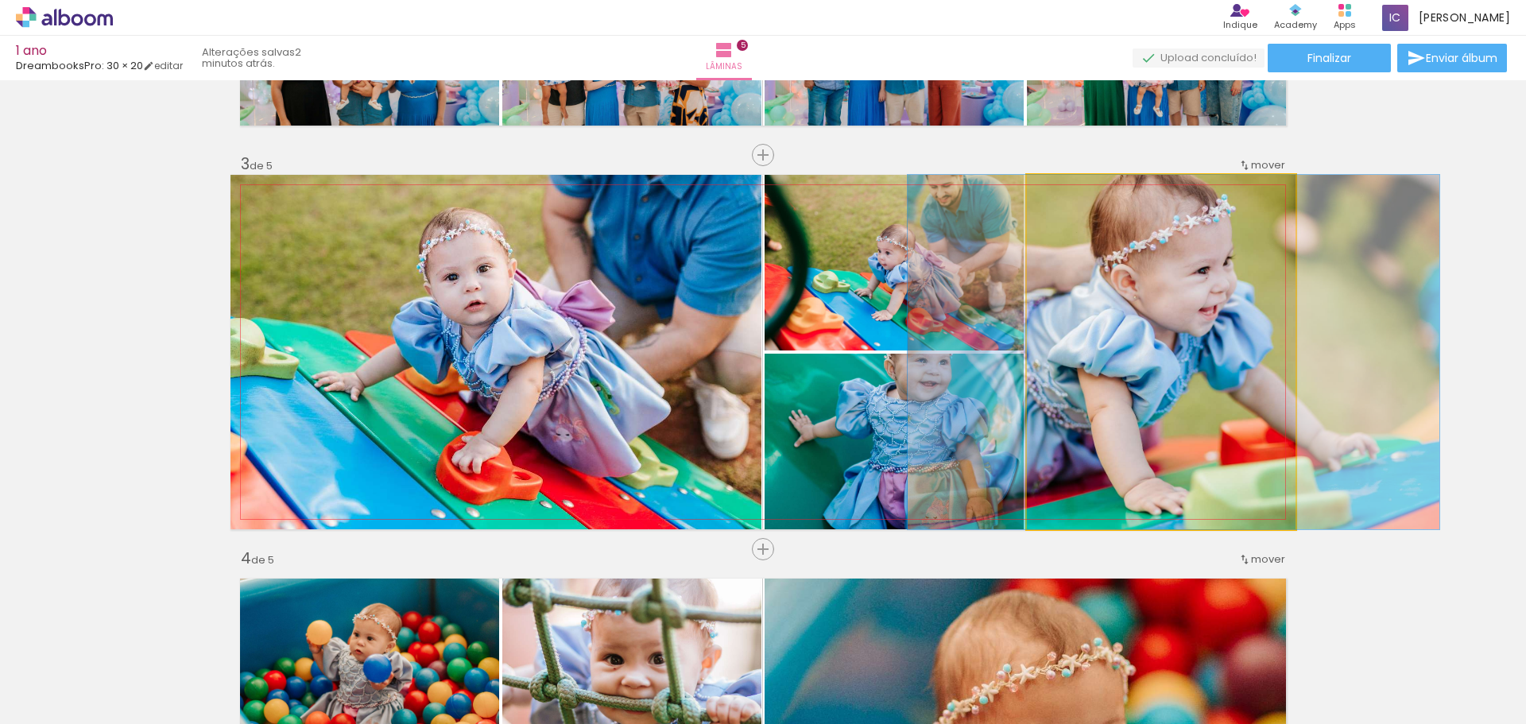
drag, startPoint x: 1250, startPoint y: 316, endPoint x: 1258, endPoint y: 359, distance: 43.6
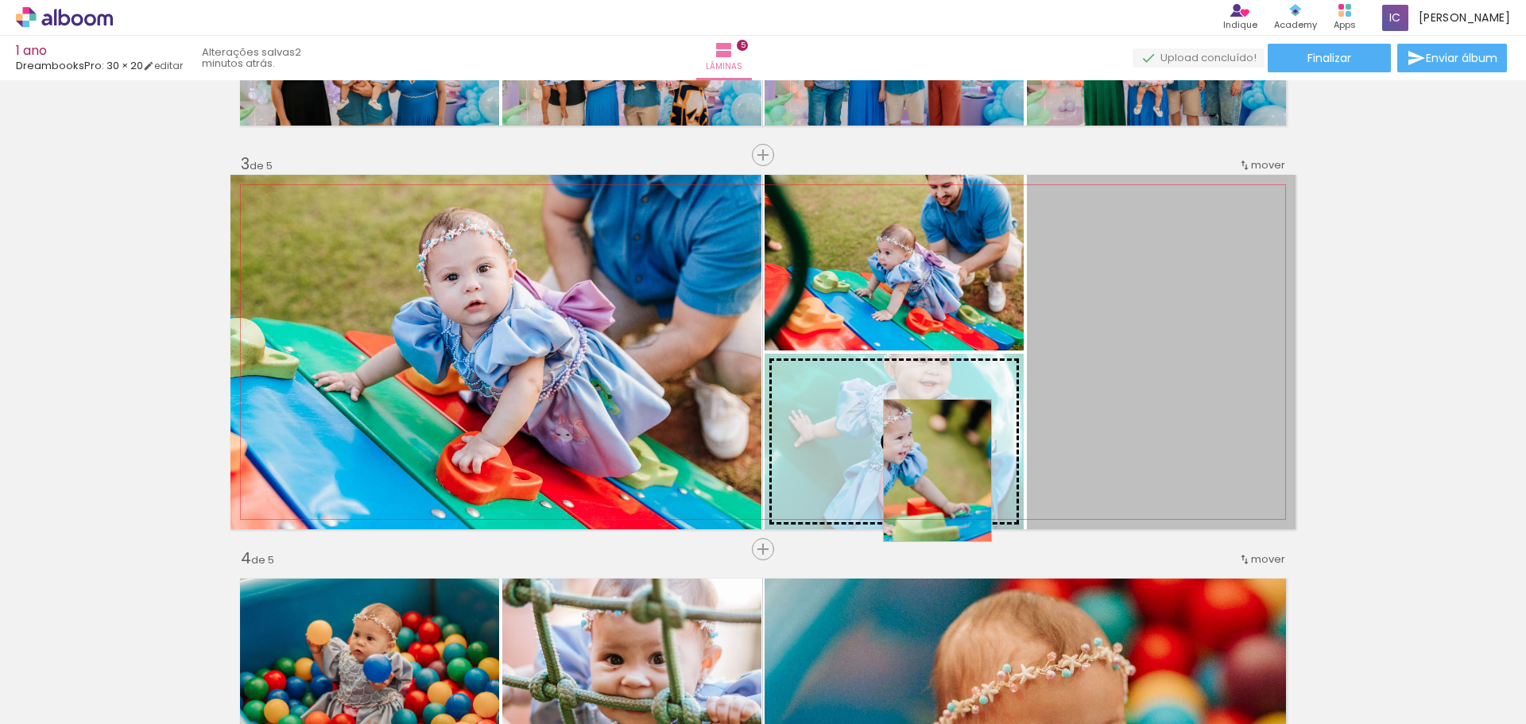
drag, startPoint x: 1145, startPoint y: 372, endPoint x: 931, endPoint y: 470, distance: 235.4
click at [0, 0] on slot at bounding box center [0, 0] width 0 height 0
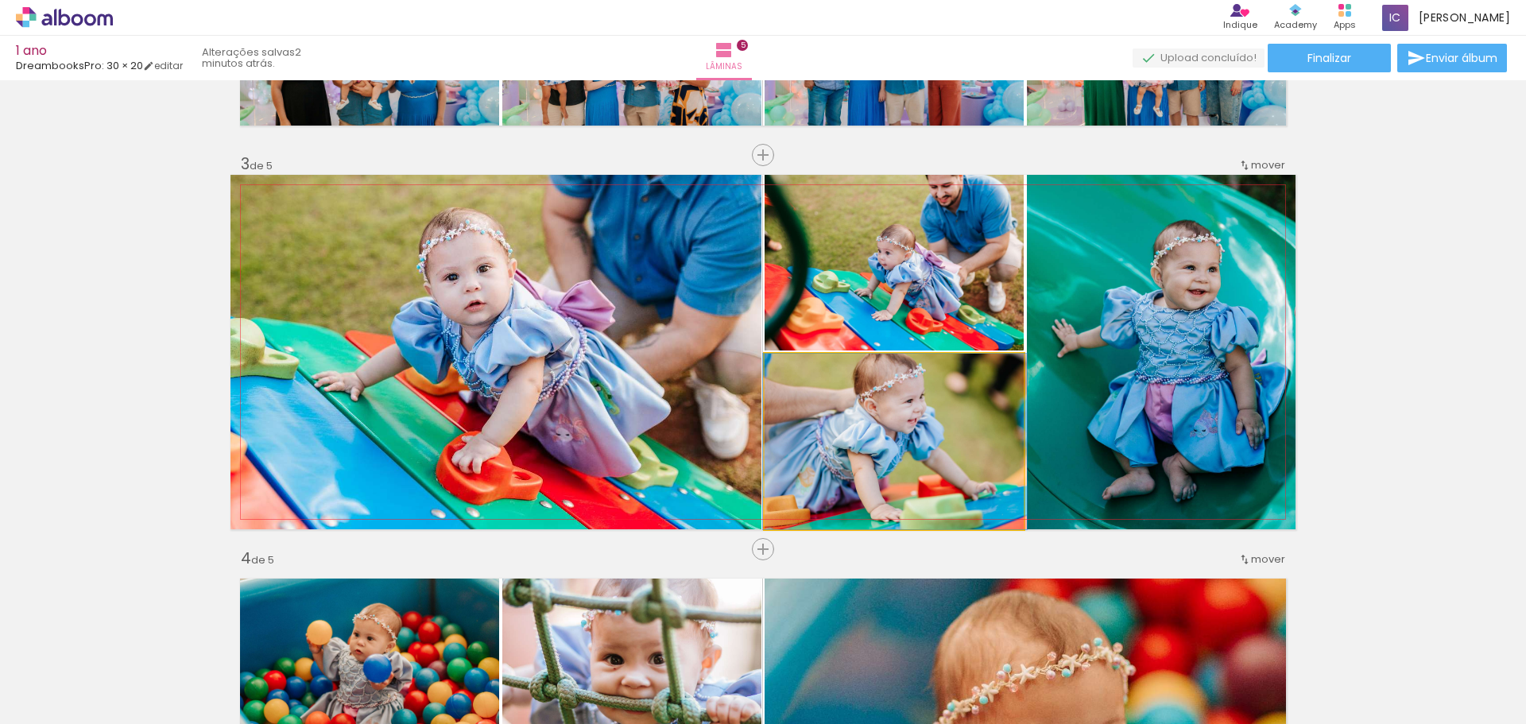
drag, startPoint x: 911, startPoint y: 429, endPoint x: 911, endPoint y: 446, distance: 16.7
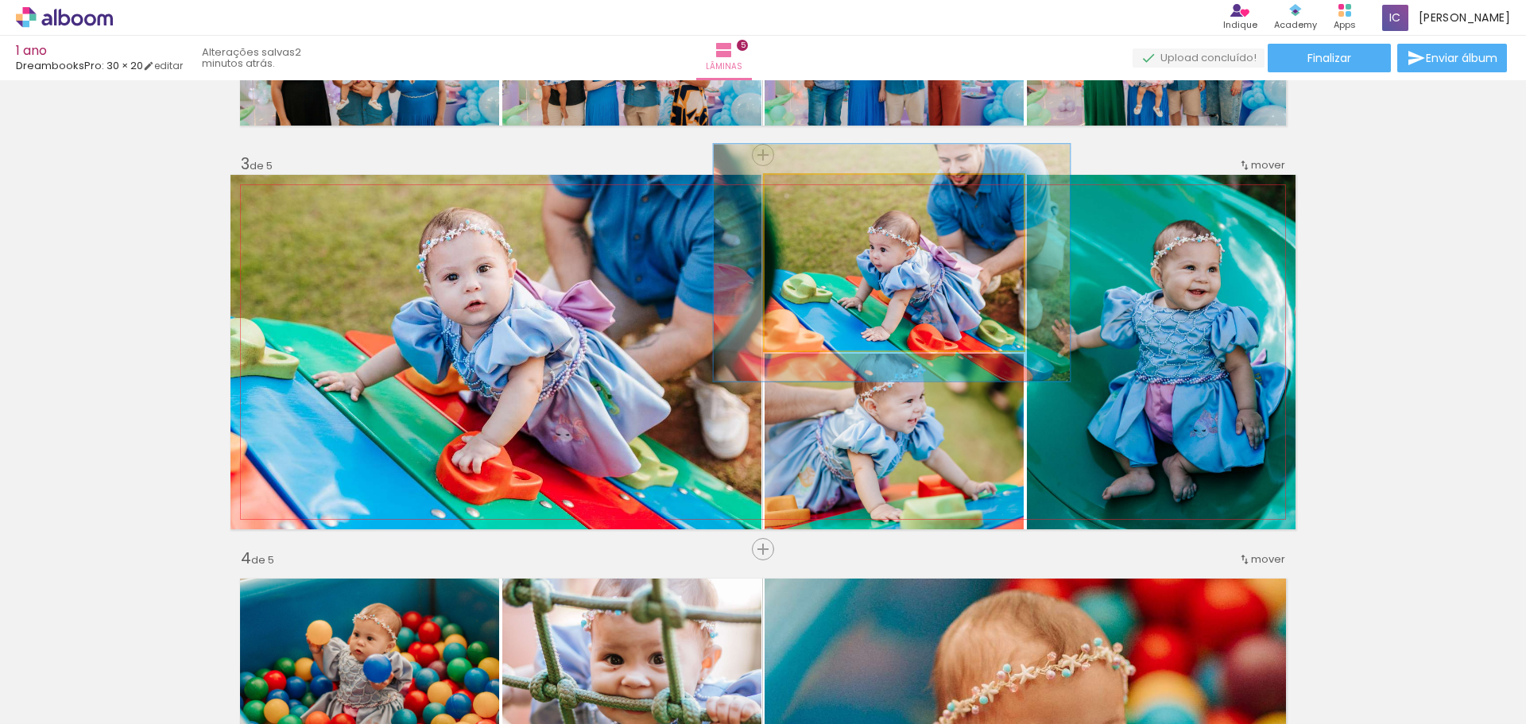
drag, startPoint x: 795, startPoint y: 191, endPoint x: 814, endPoint y: 191, distance: 19.1
type paper-slider "135"
click at [814, 191] on div at bounding box center [821, 191] width 14 height 14
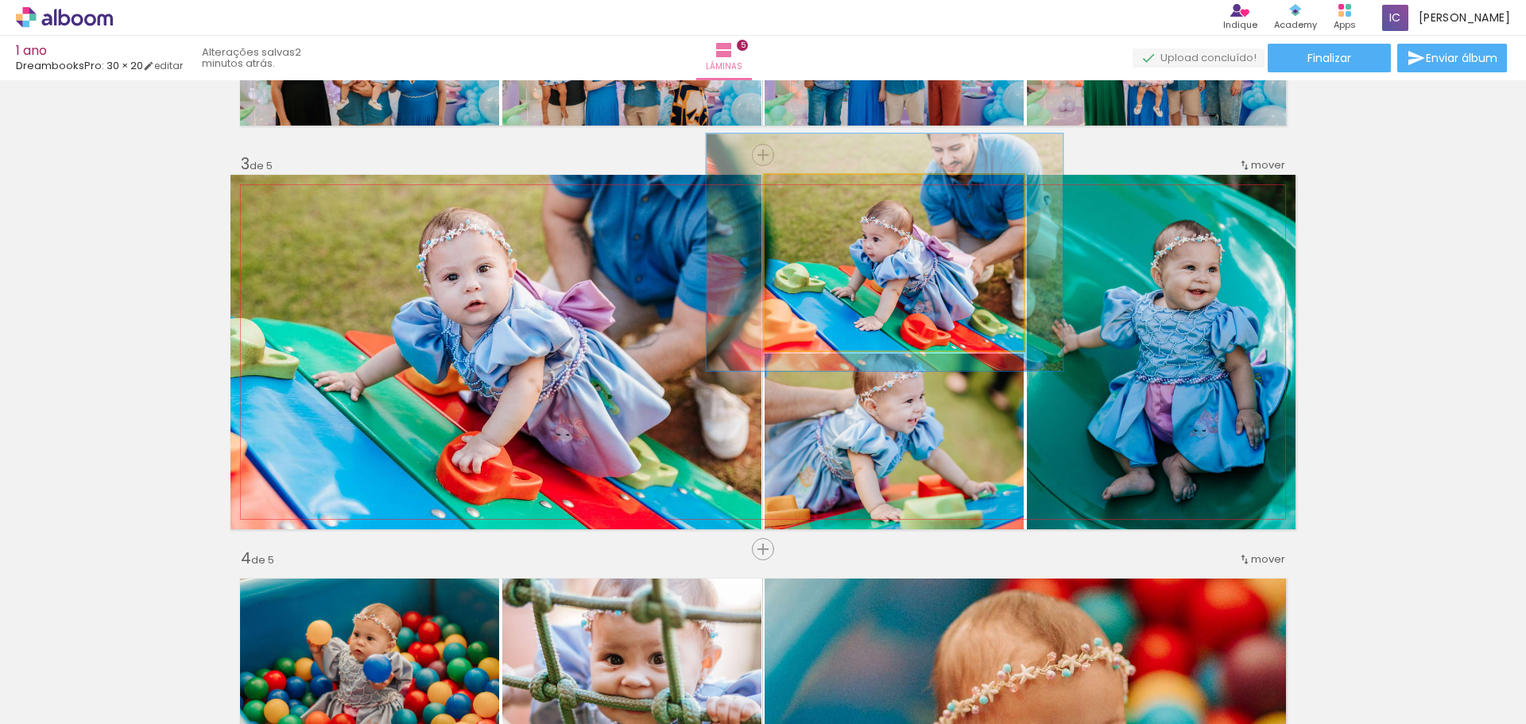
drag, startPoint x: 957, startPoint y: 303, endPoint x: 950, endPoint y: 292, distance: 12.6
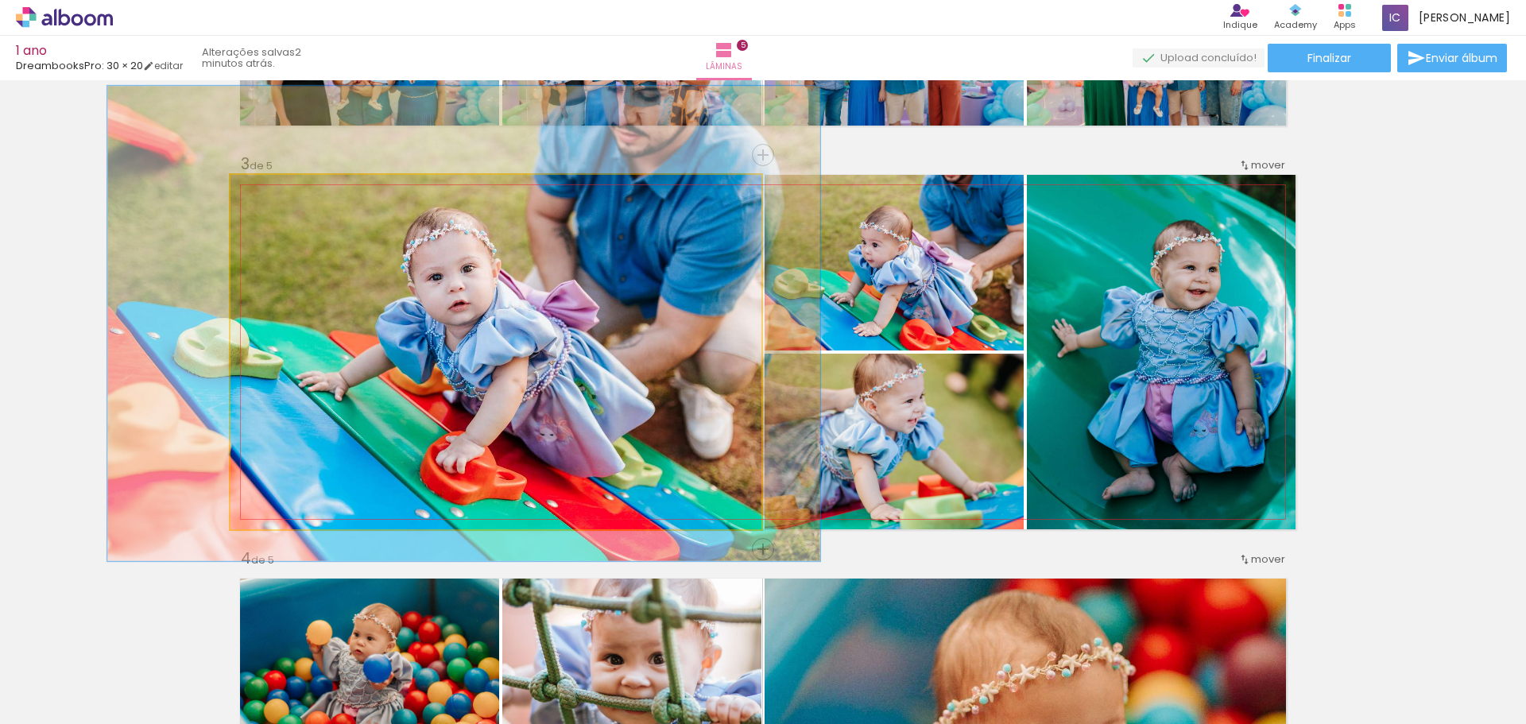
drag, startPoint x: 461, startPoint y: 373, endPoint x: 445, endPoint y: 373, distance: 15.9
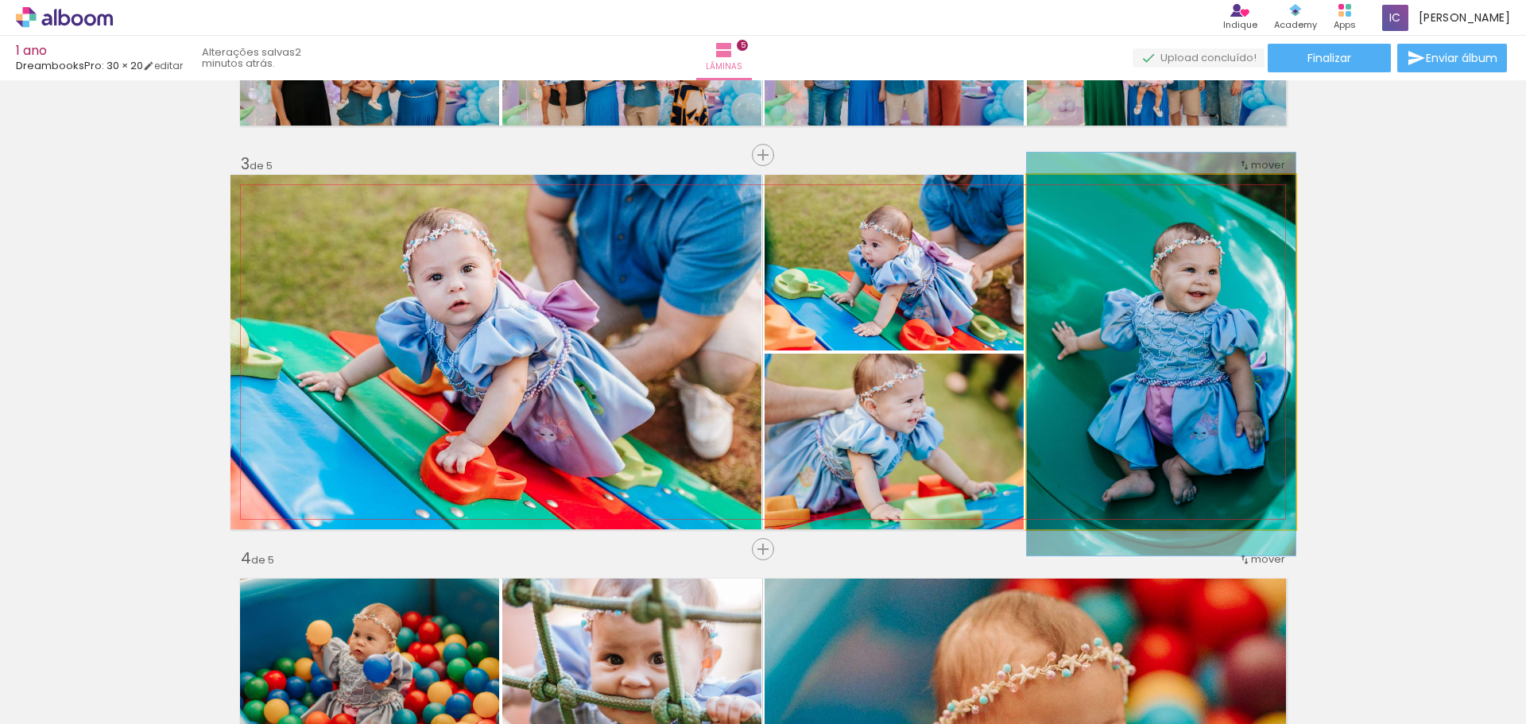
drag, startPoint x: 1202, startPoint y: 363, endPoint x: 1181, endPoint y: 366, distance: 21.6
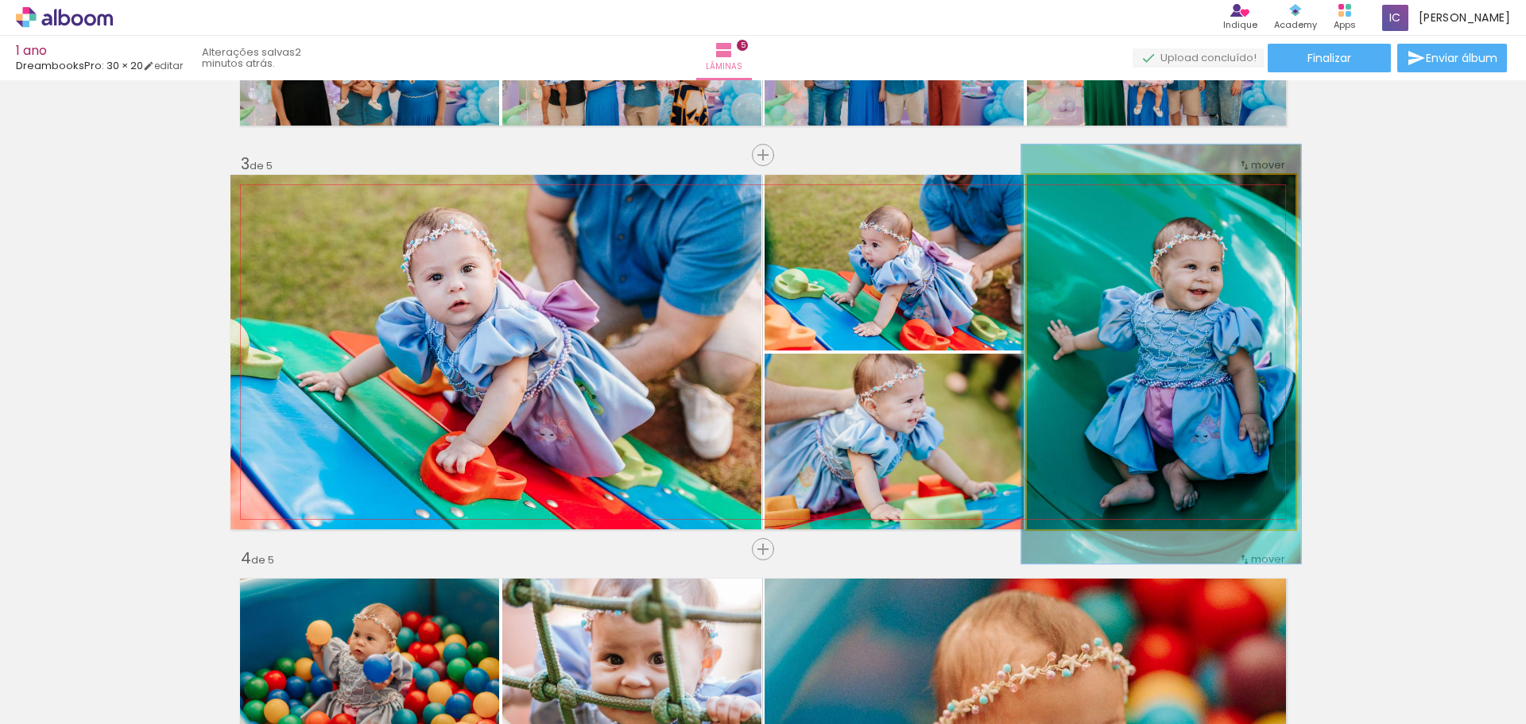
type paper-slider "104"
click at [1066, 195] on div at bounding box center [1066, 191] width 25 height 25
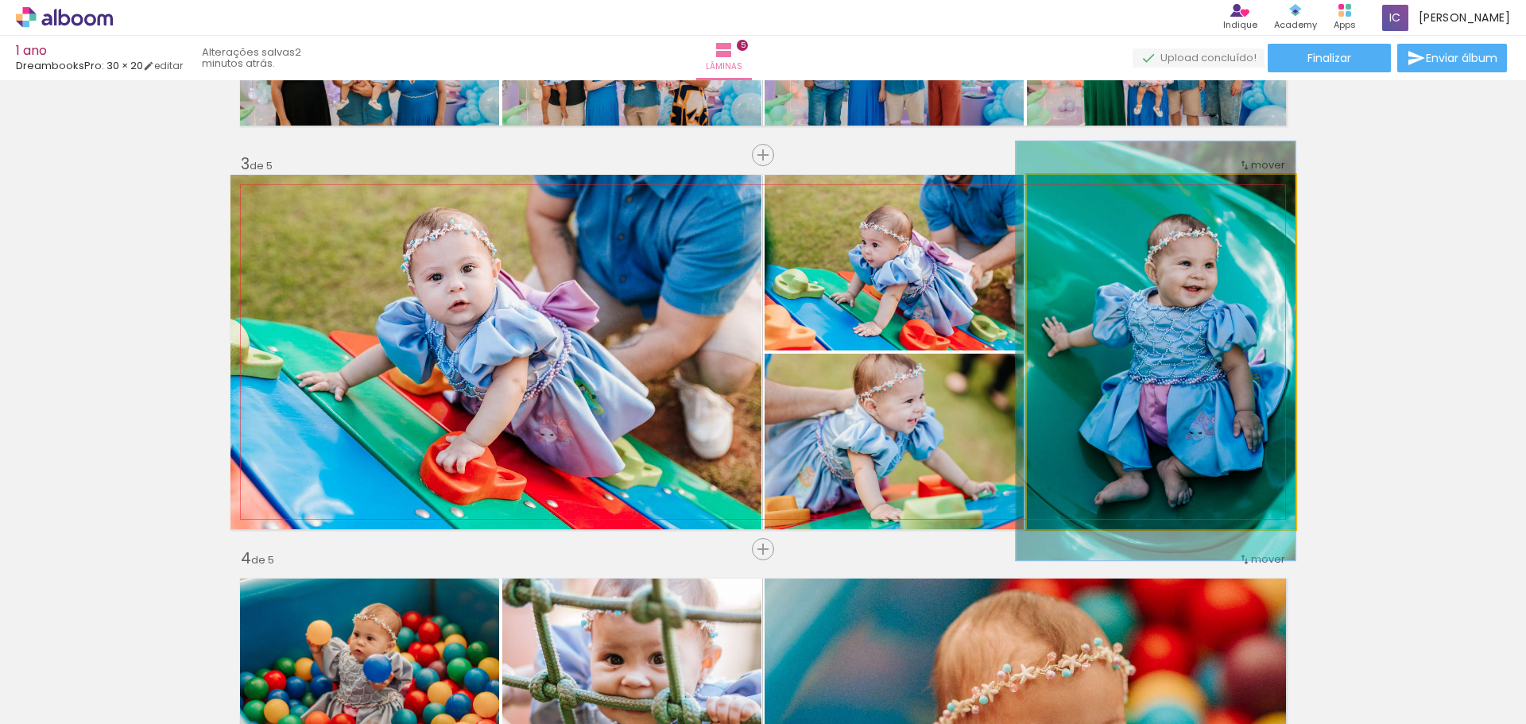
drag, startPoint x: 1174, startPoint y: 336, endPoint x: 1112, endPoint y: 333, distance: 61.3
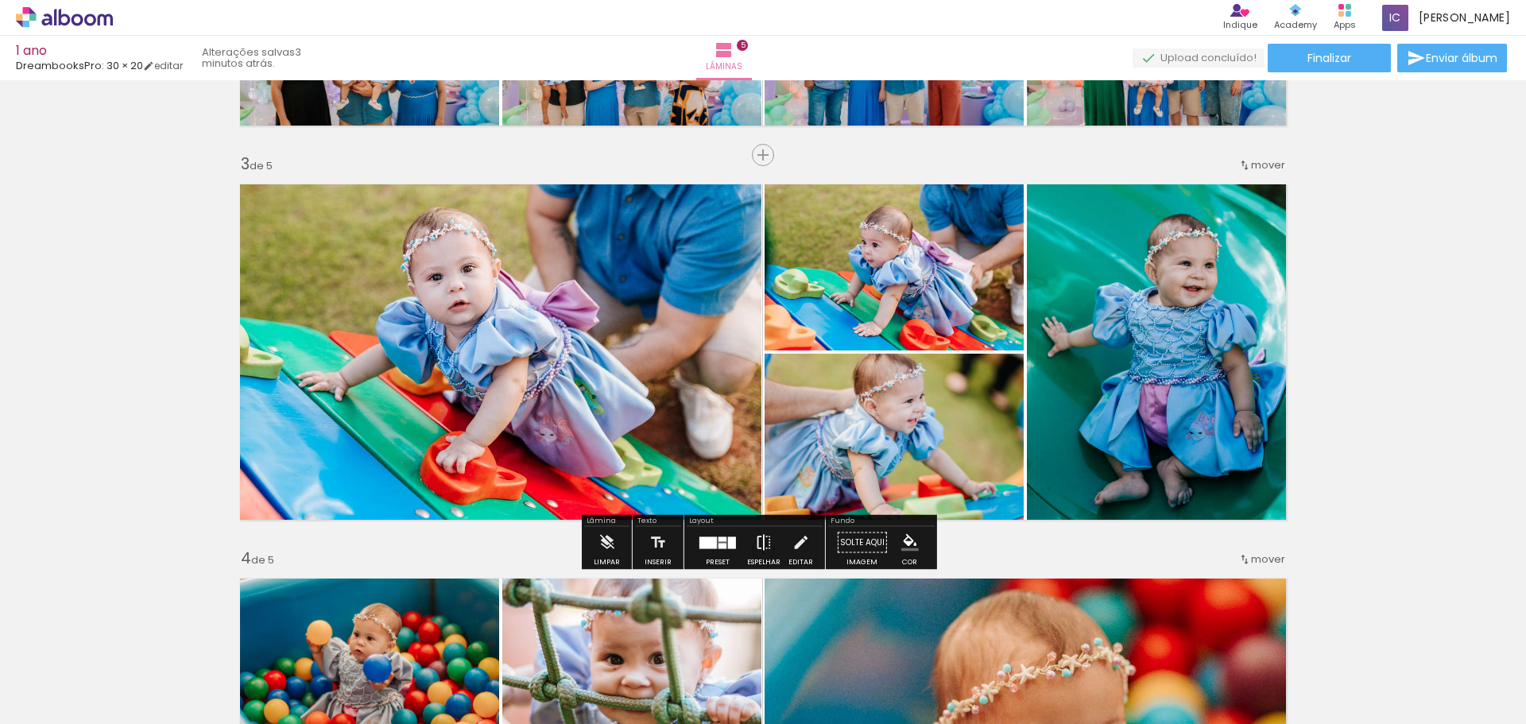
click at [760, 540] on iron-icon at bounding box center [763, 543] width 17 height 32
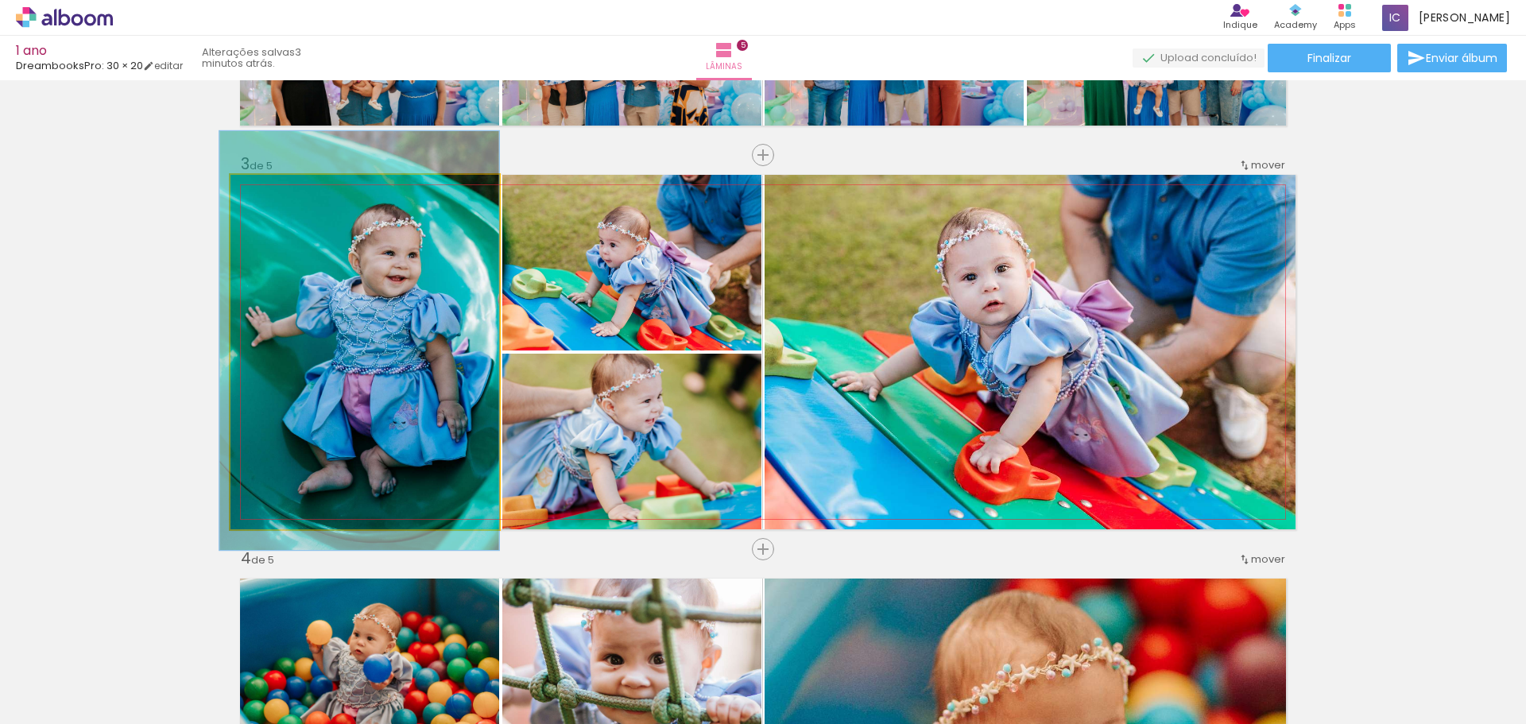
drag, startPoint x: 392, startPoint y: 366, endPoint x: 371, endPoint y: 355, distance: 23.1
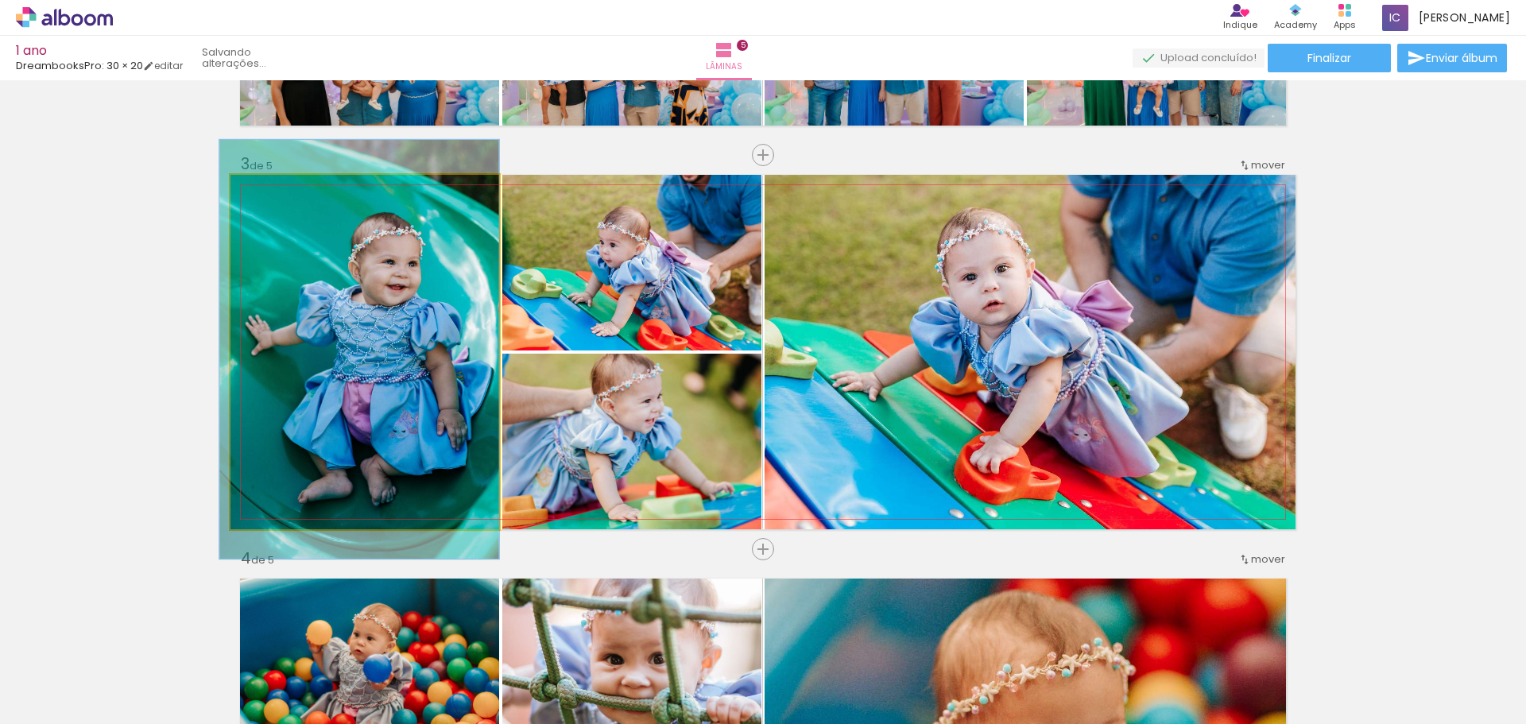
drag, startPoint x: 409, startPoint y: 353, endPoint x: 404, endPoint y: 362, distance: 10.4
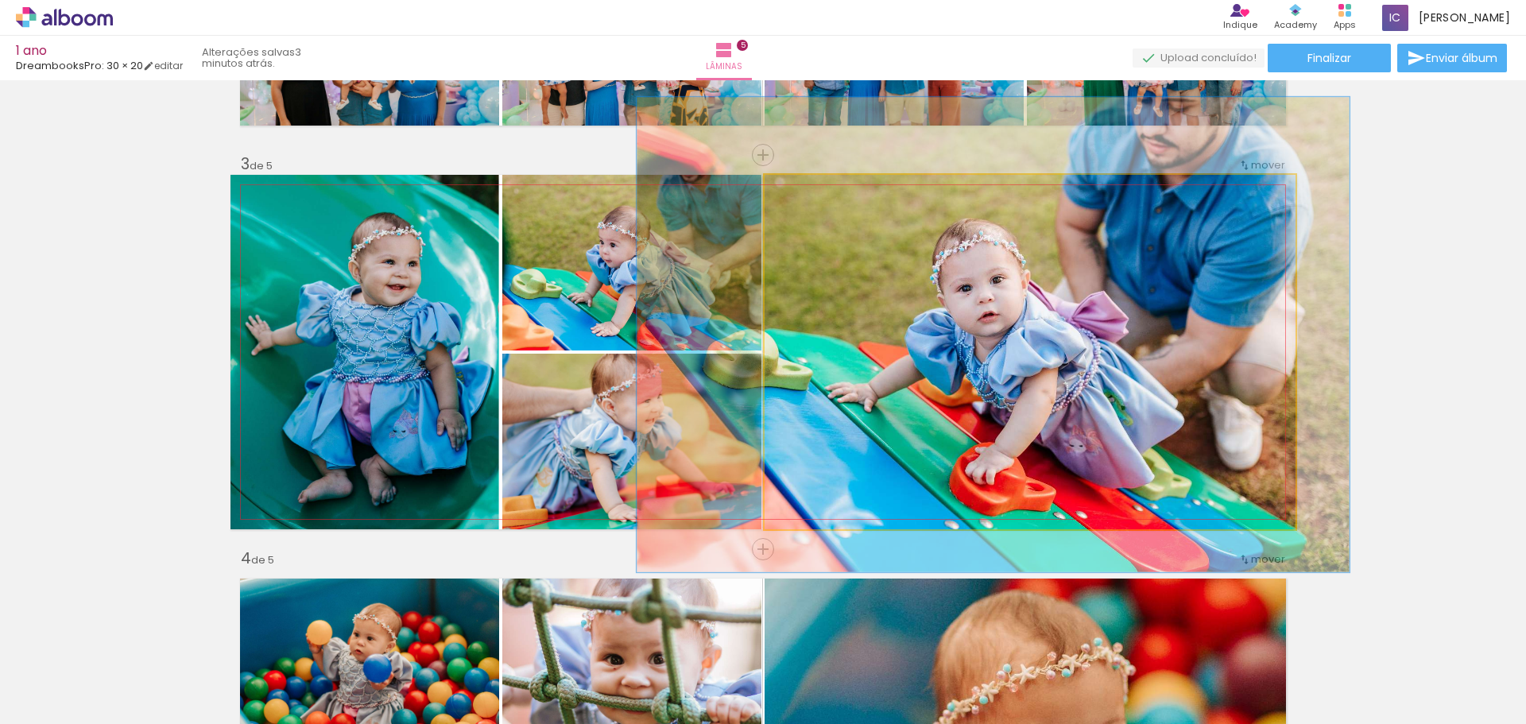
drag, startPoint x: 1084, startPoint y: 357, endPoint x: 1089, endPoint y: 367, distance: 11.4
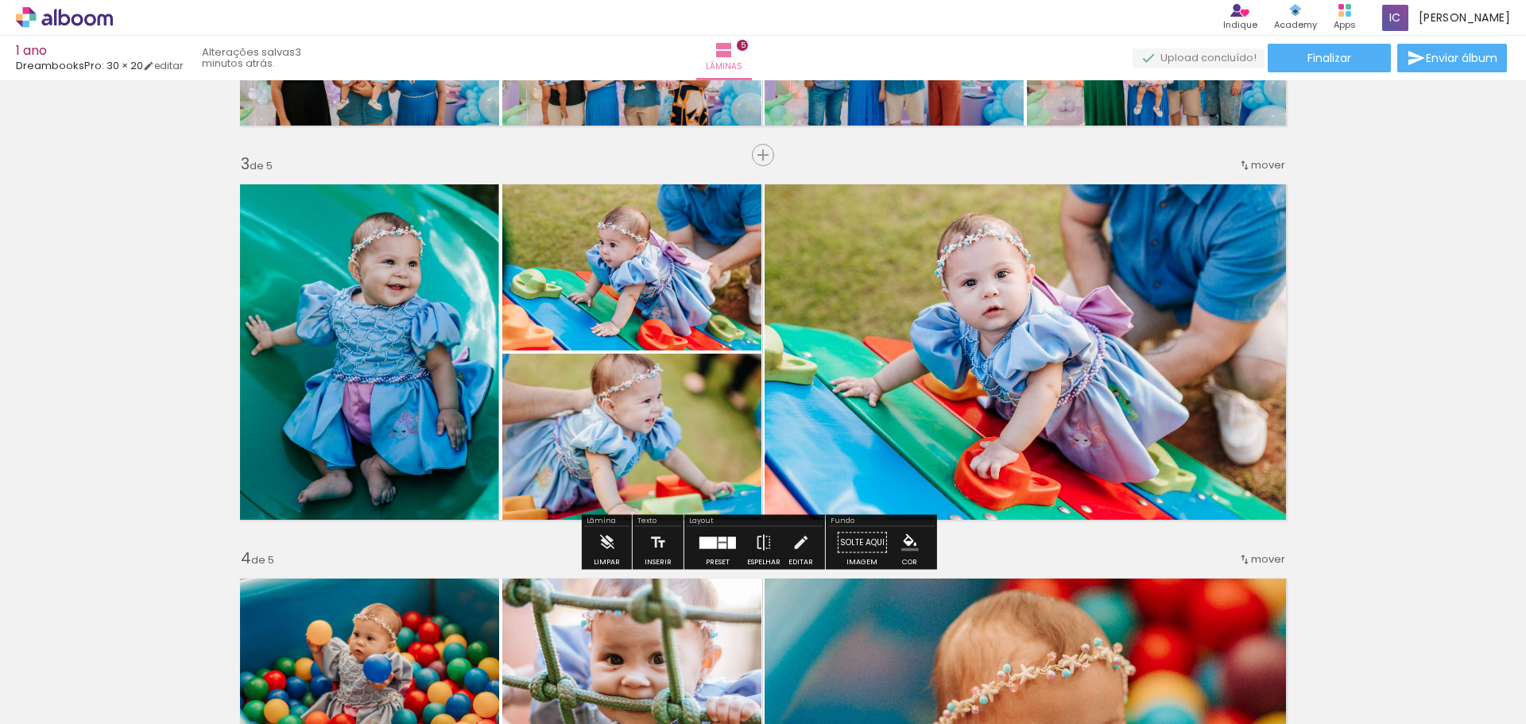
click at [1386, 374] on div "Inserir lâmina 1 de 5 Inserir lâmina 2 de 5 Inserir lâmina 3 de 5 Inserir lâmin…" at bounding box center [763, 528] width 1526 height 2365
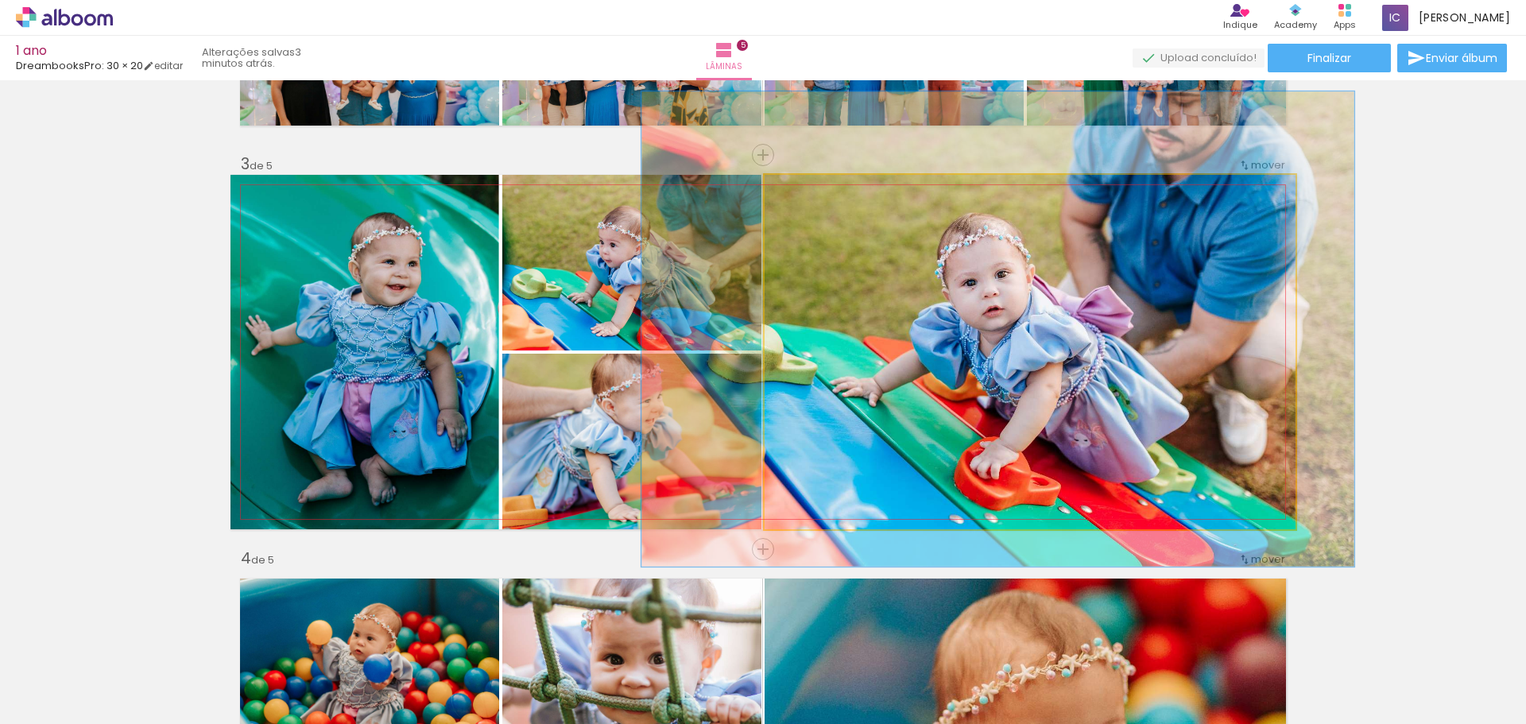
click at [1185, 441] on quentale-photo at bounding box center [1029, 352] width 531 height 354
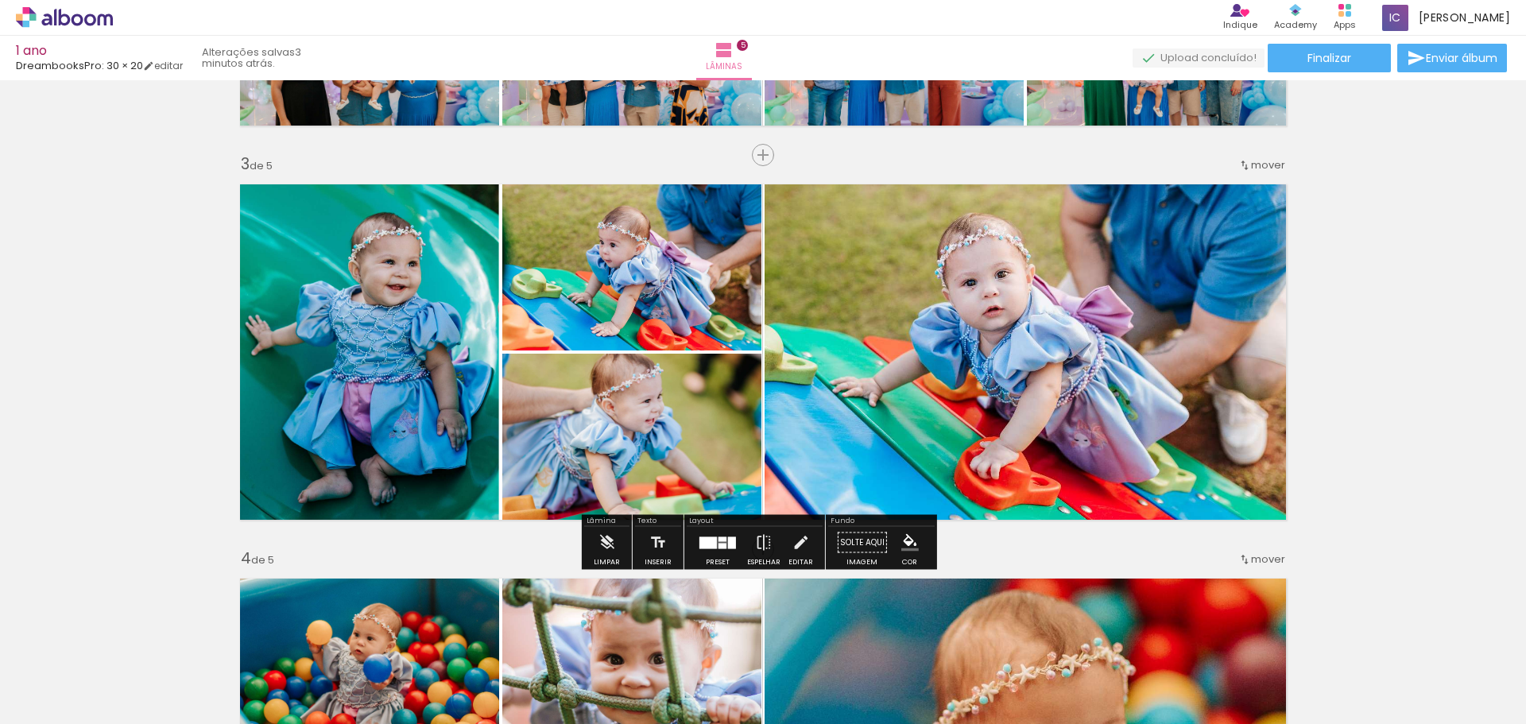
click at [1371, 381] on div "Inserir lâmina 1 de 5 Inserir lâmina 2 de 5 Inserir lâmina 3 de 5 Inserir lâmin…" at bounding box center [763, 528] width 1526 height 2365
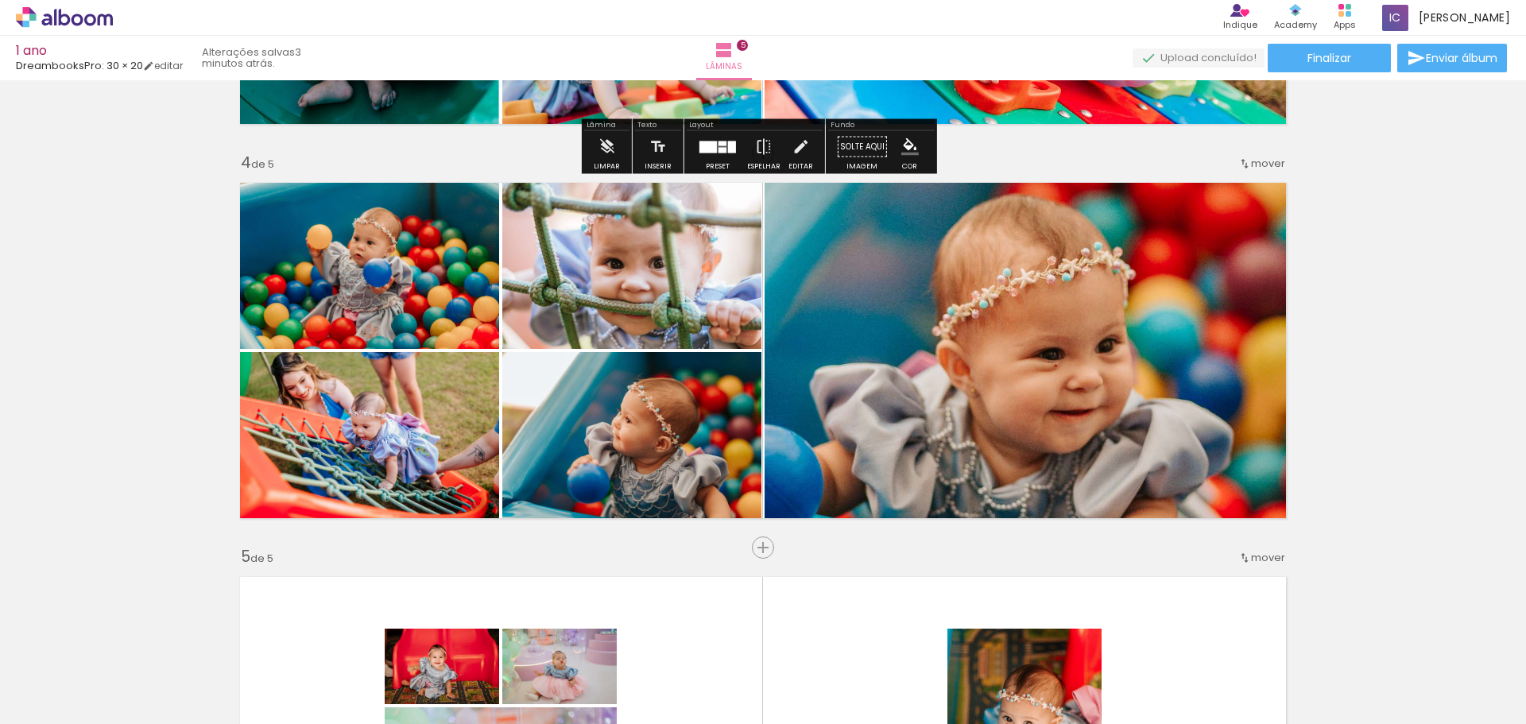
scroll to position [1137, 0]
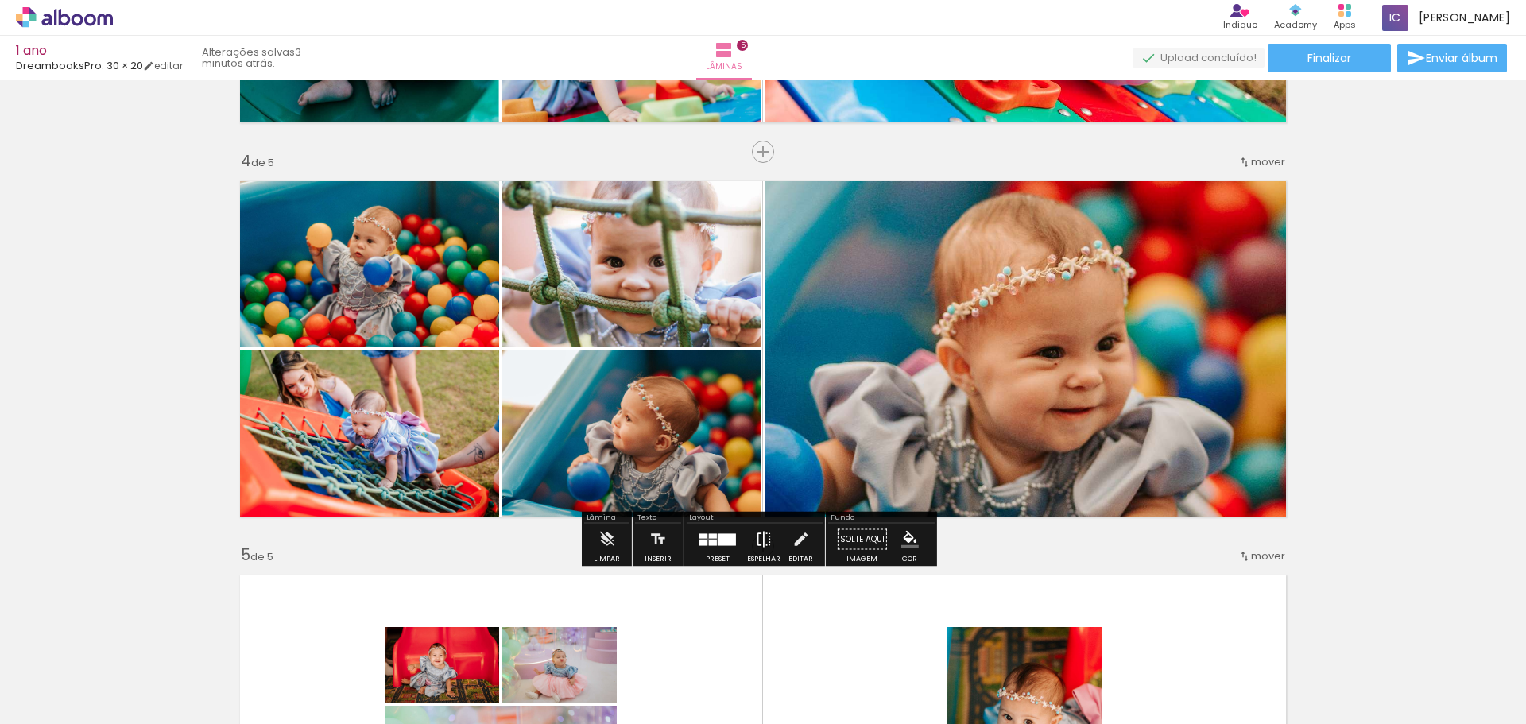
click at [755, 533] on iron-icon at bounding box center [763, 540] width 17 height 32
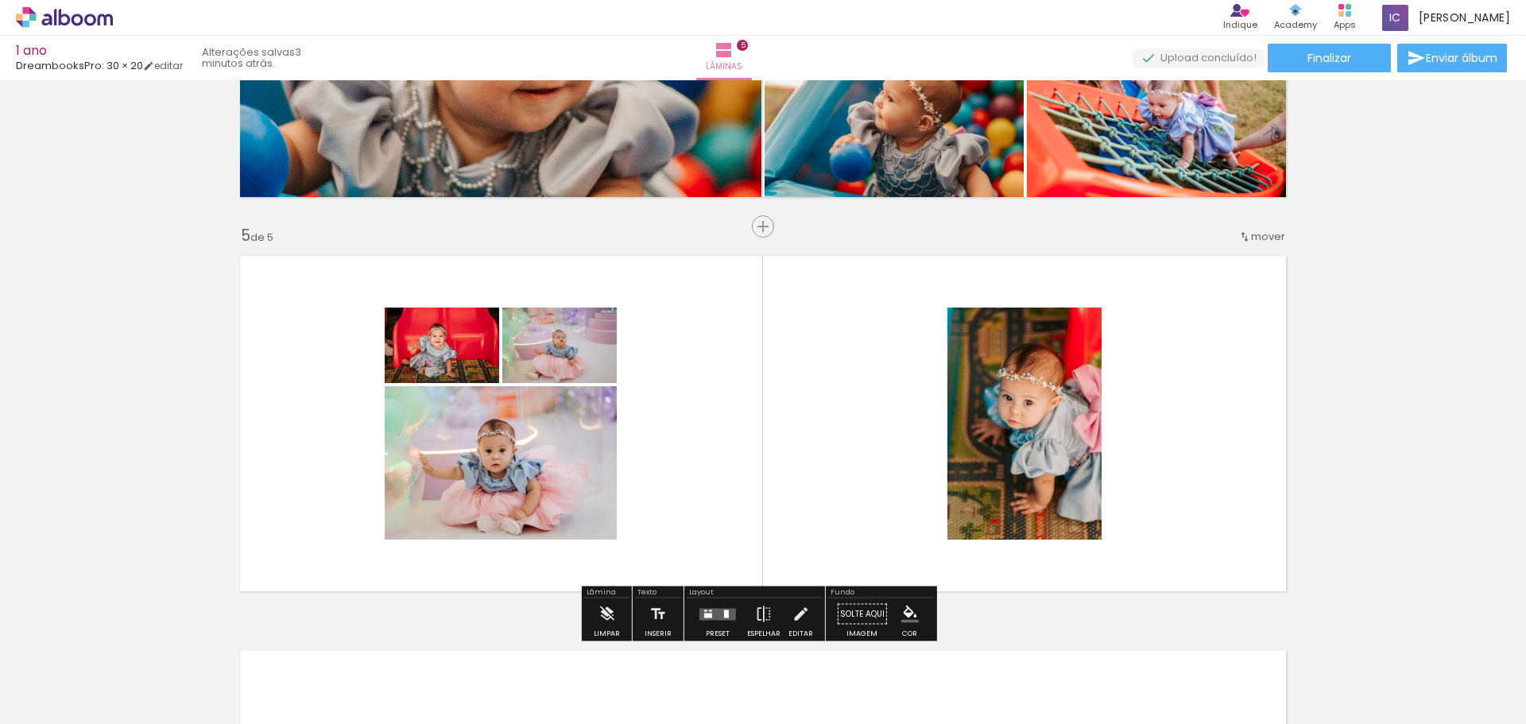
scroll to position [1534, 0]
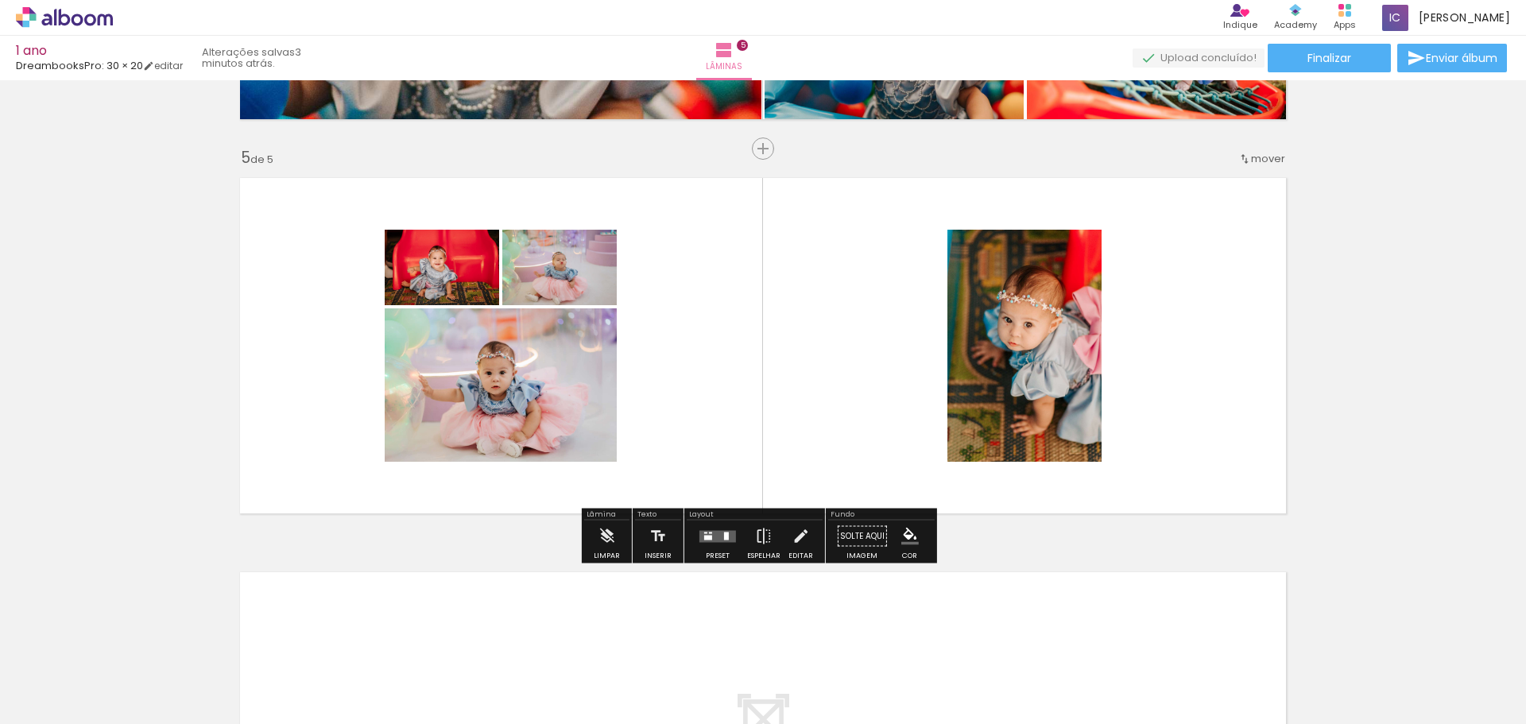
click at [721, 540] on quentale-layouter at bounding box center [717, 536] width 37 height 12
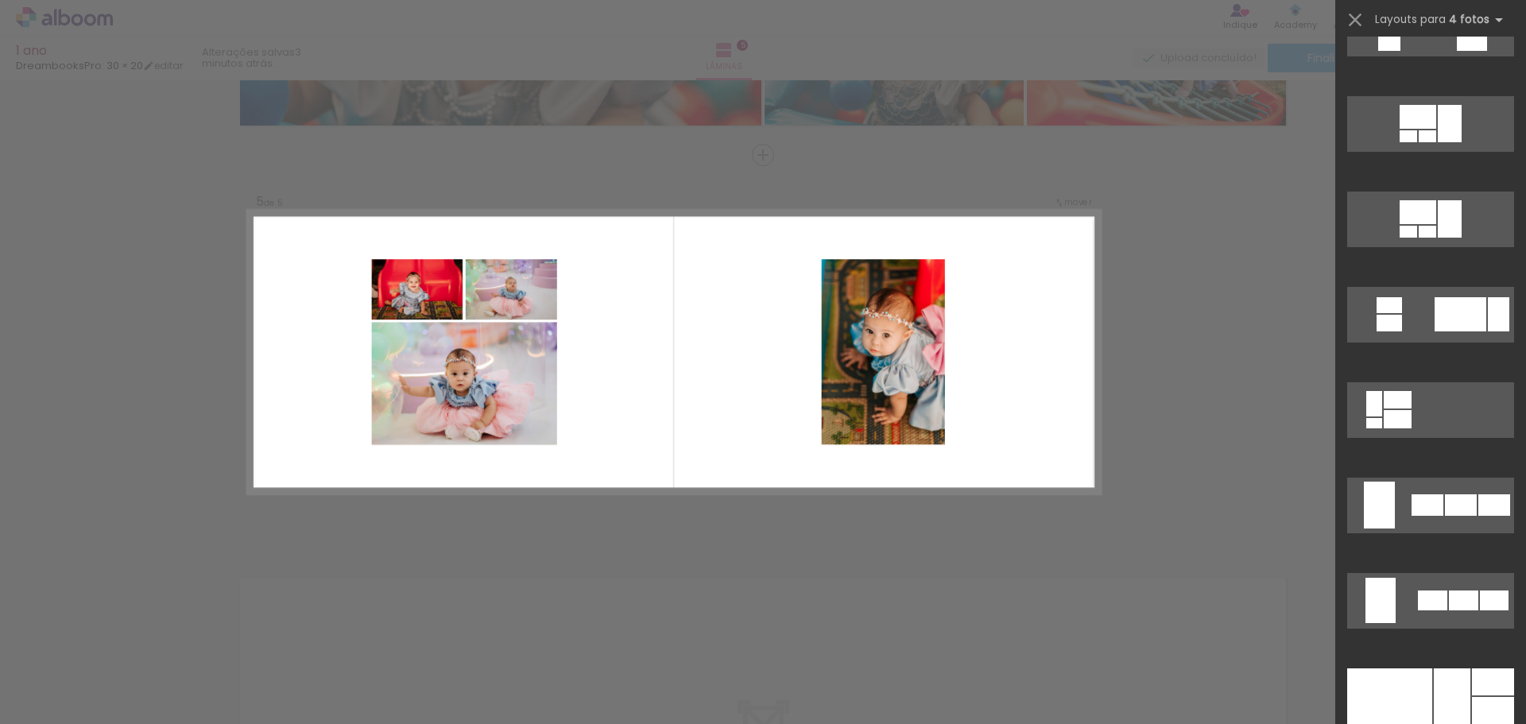
scroll to position [973, 0]
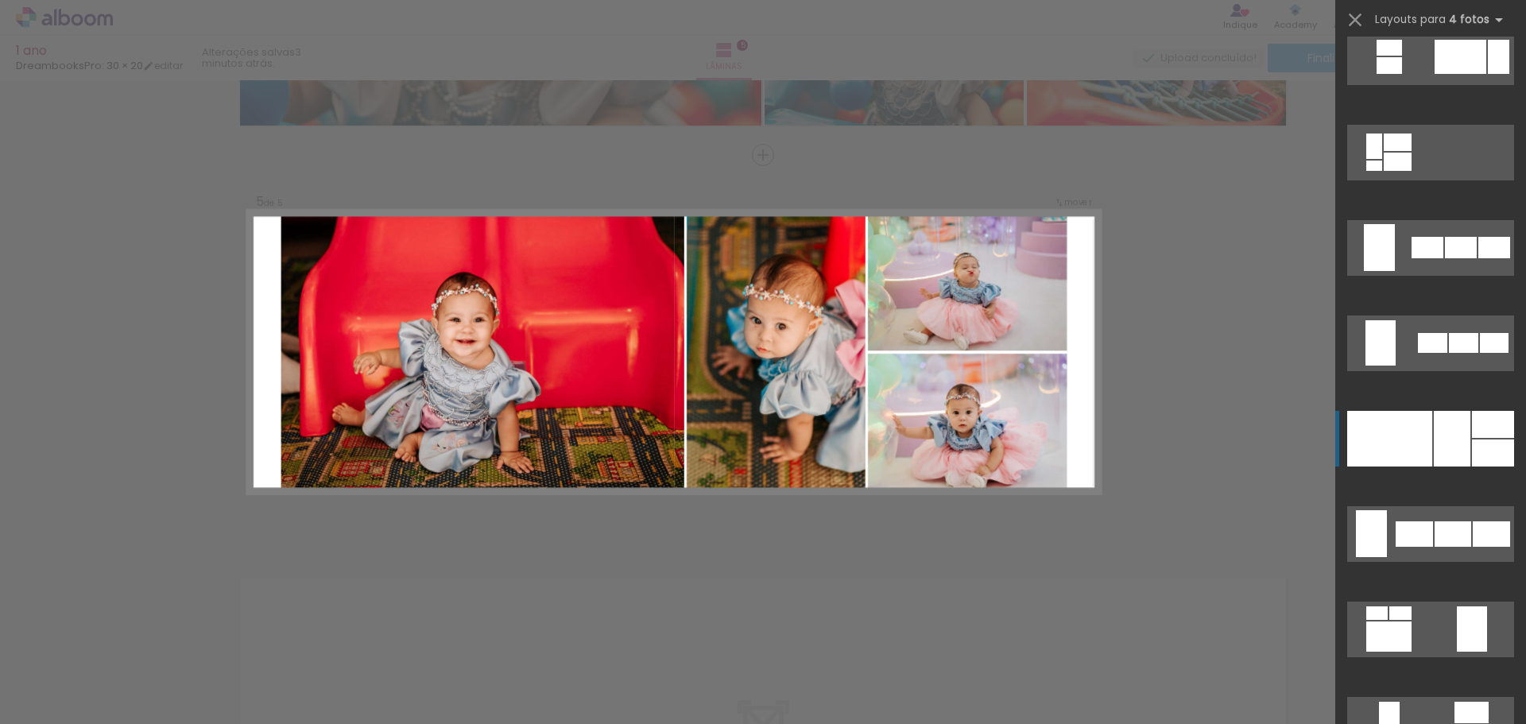
click at [1441, 430] on div at bounding box center [1451, 439] width 37 height 56
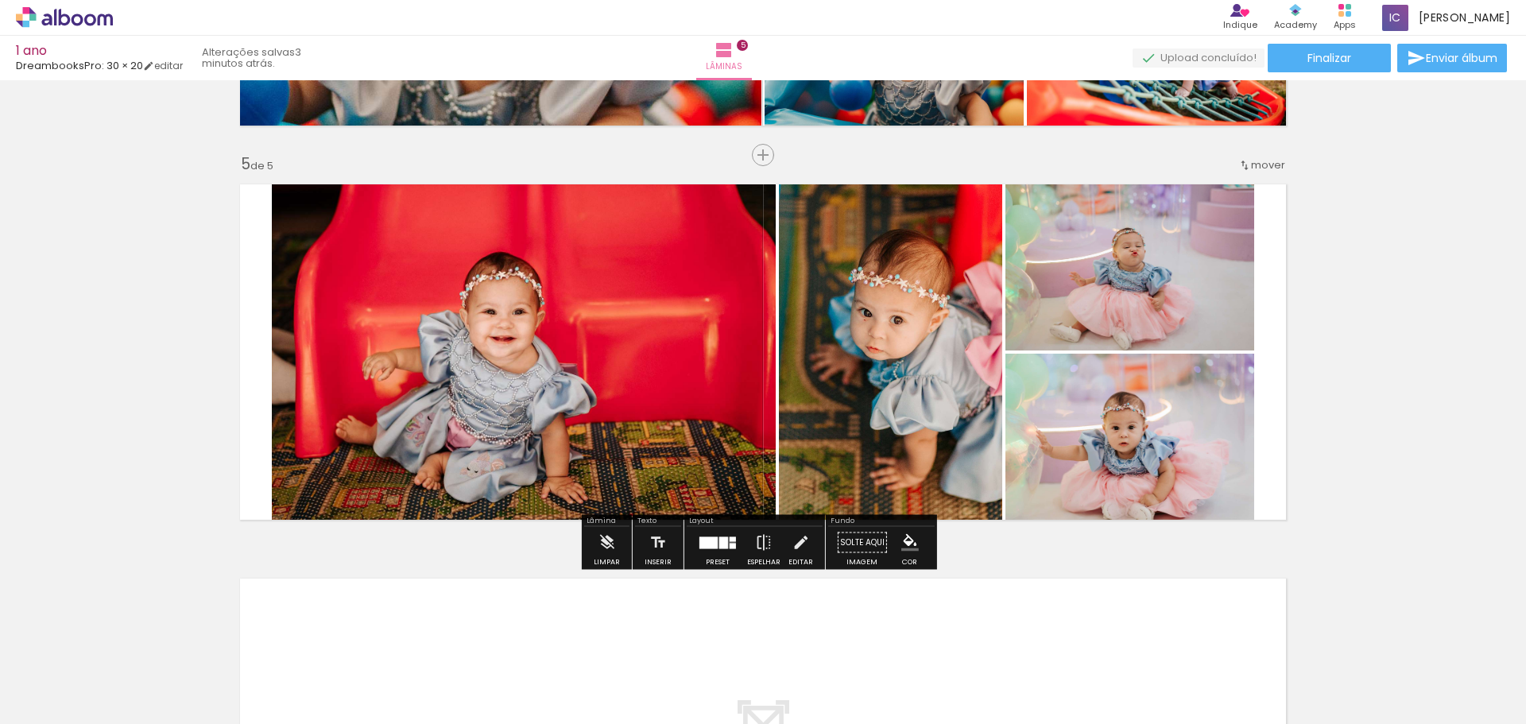
click at [721, 546] on div at bounding box center [723, 542] width 9 height 12
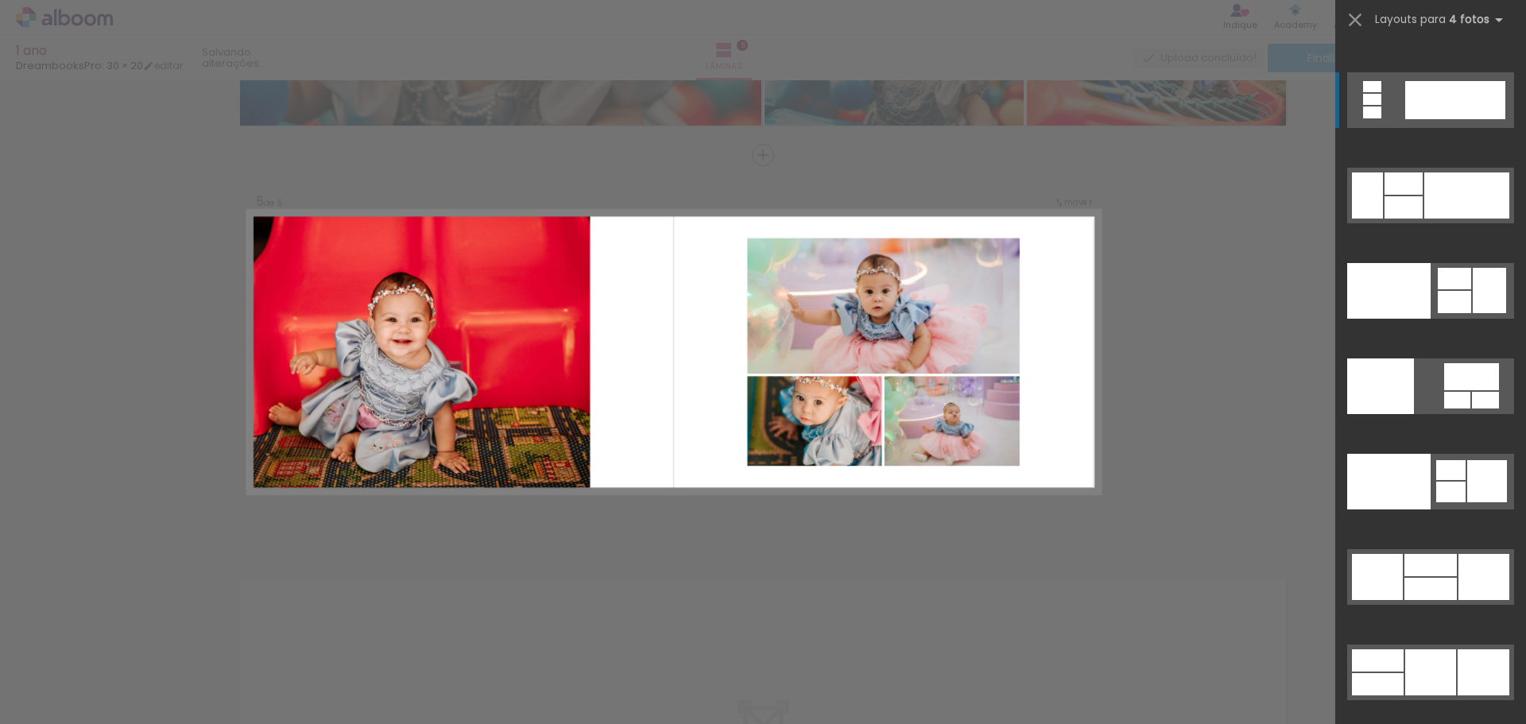
scroll to position [32812, 0]
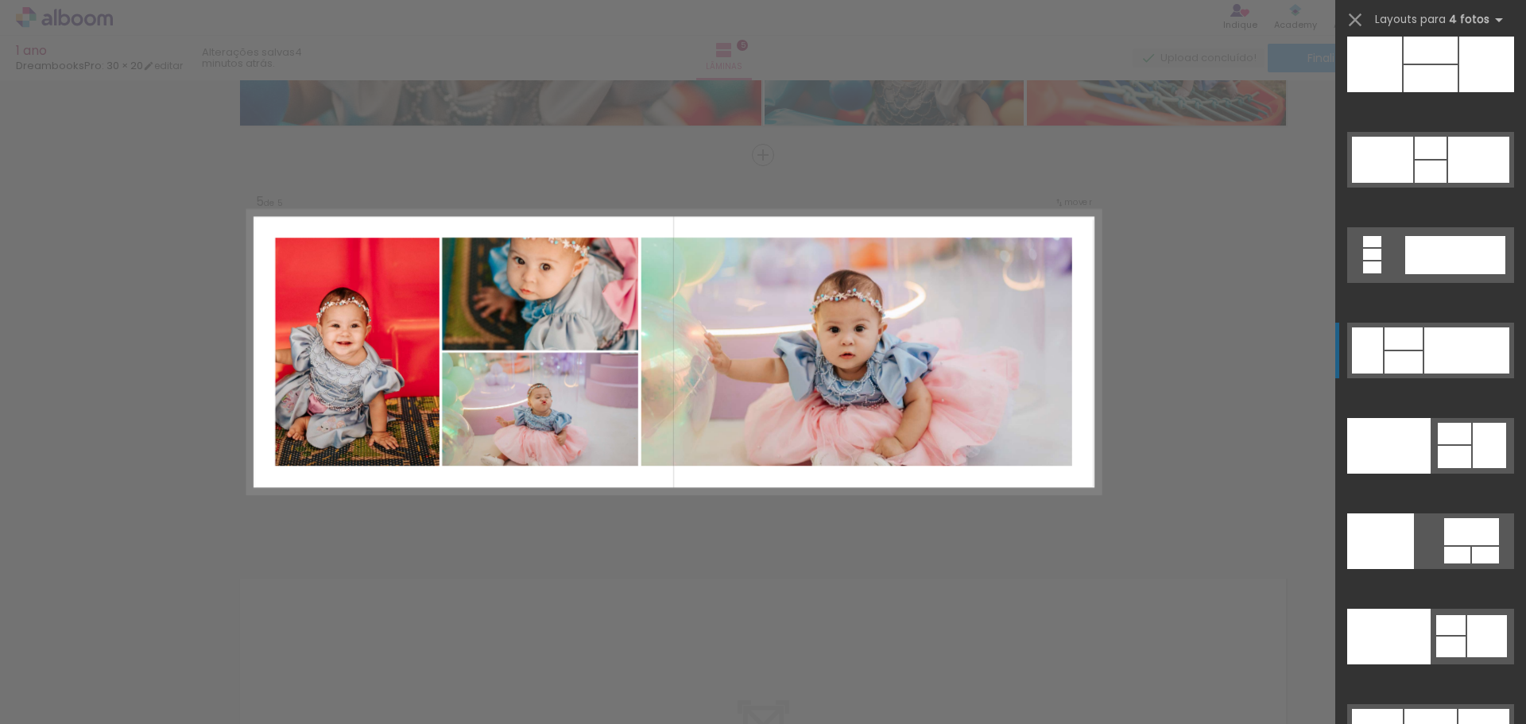
click at [1441, 350] on div at bounding box center [1466, 350] width 85 height 46
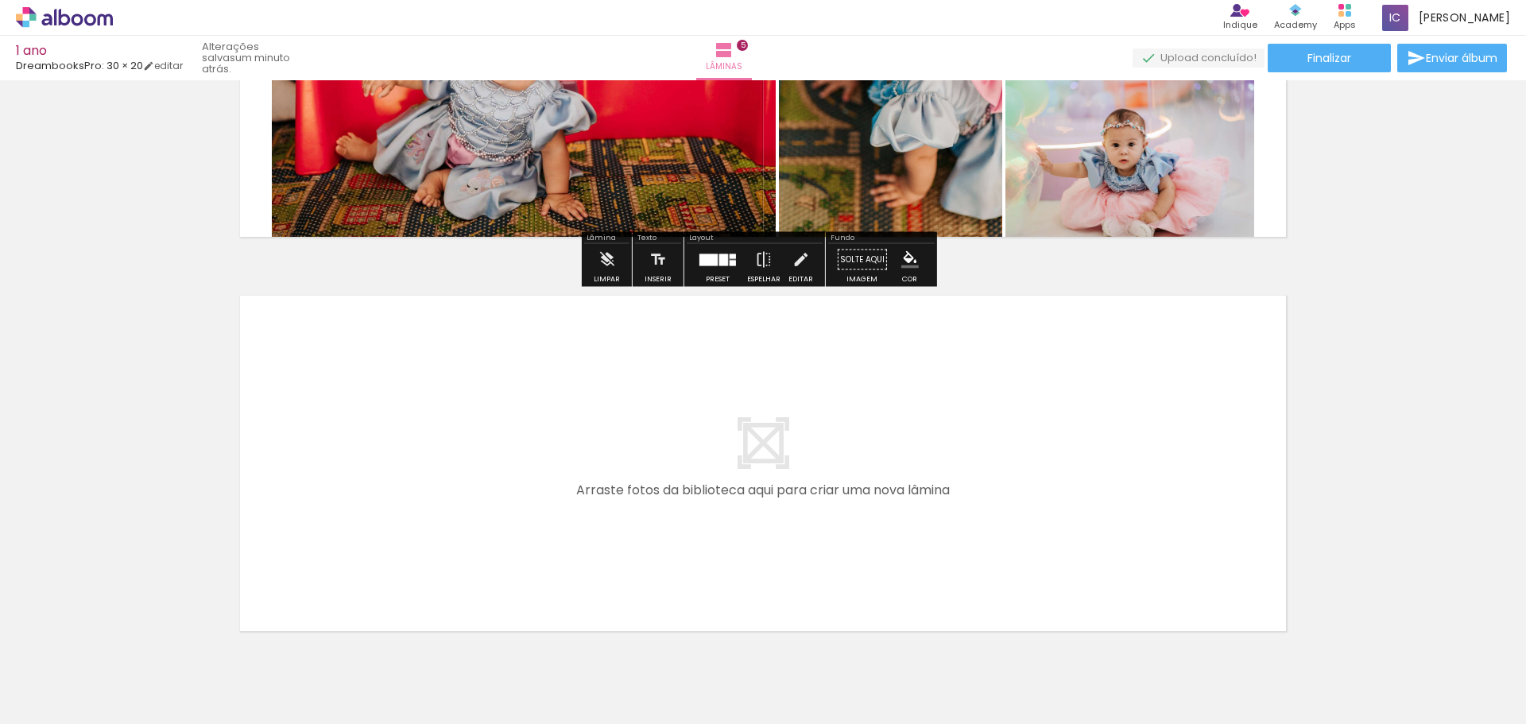
scroll to position [1882, 0]
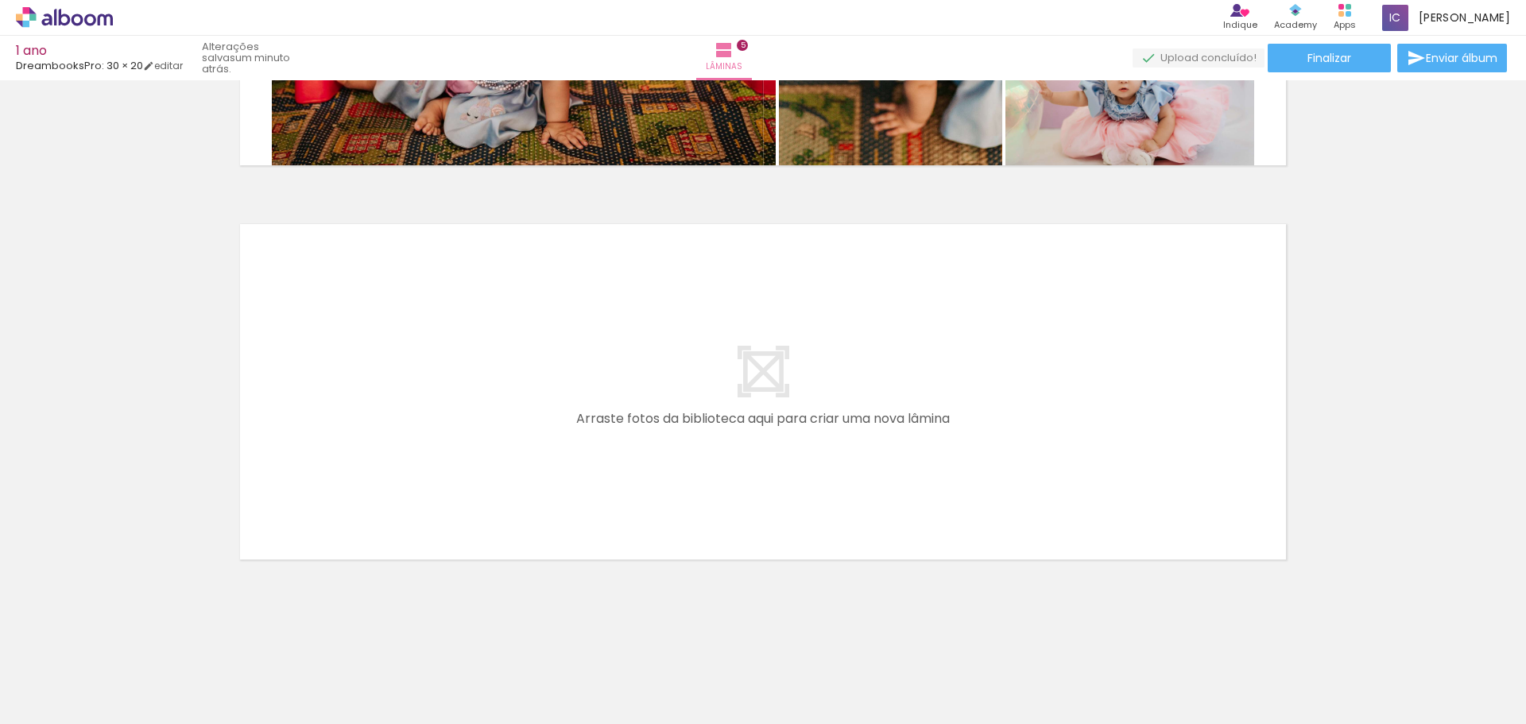
click at [48, 703] on span "Adicionar Fotos" at bounding box center [57, 702] width 48 height 17
click at [0, 0] on input "file" at bounding box center [0, 0] width 0 height 0
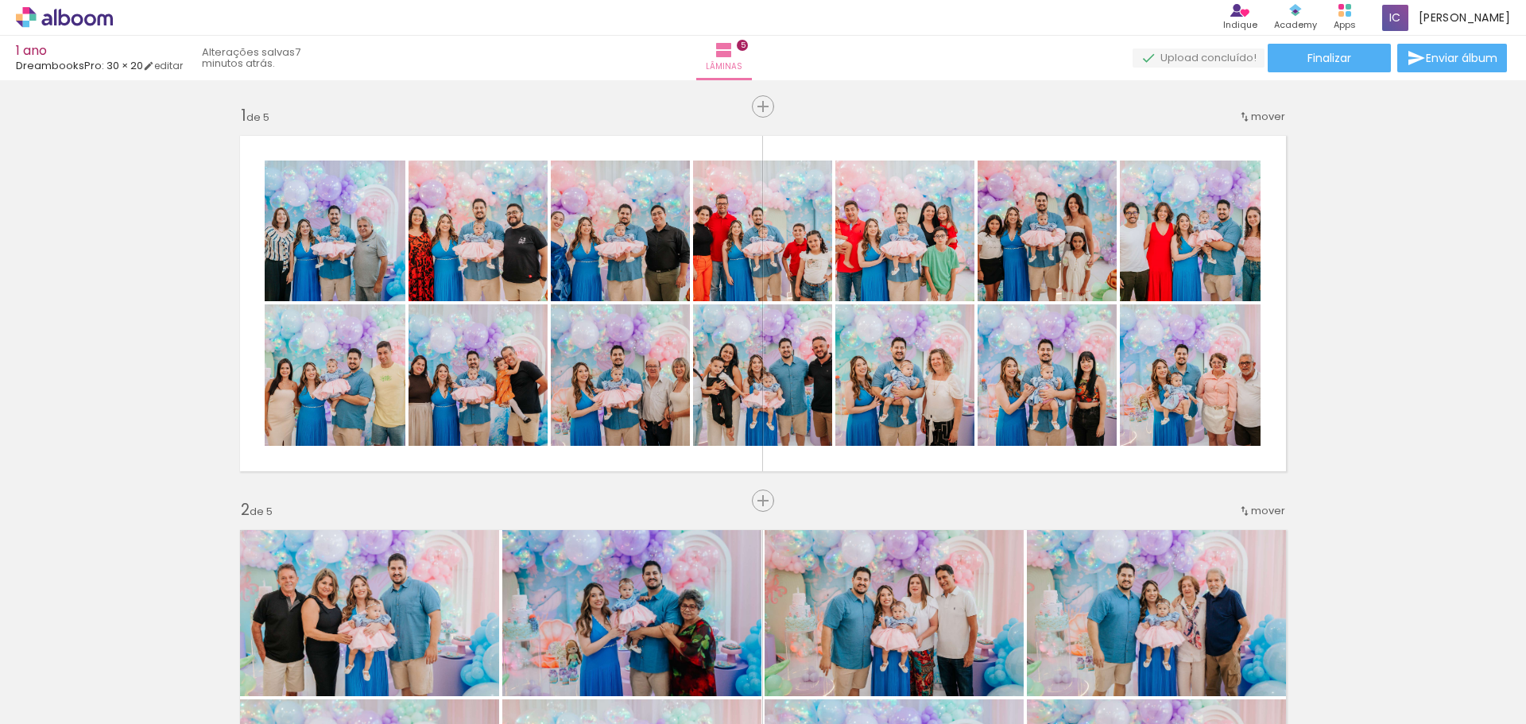
drag, startPoint x: 0, startPoint y: 0, endPoint x: 567, endPoint y: 474, distance: 739.0
click at [567, 474] on quentale-workspace at bounding box center [763, 362] width 1526 height 724
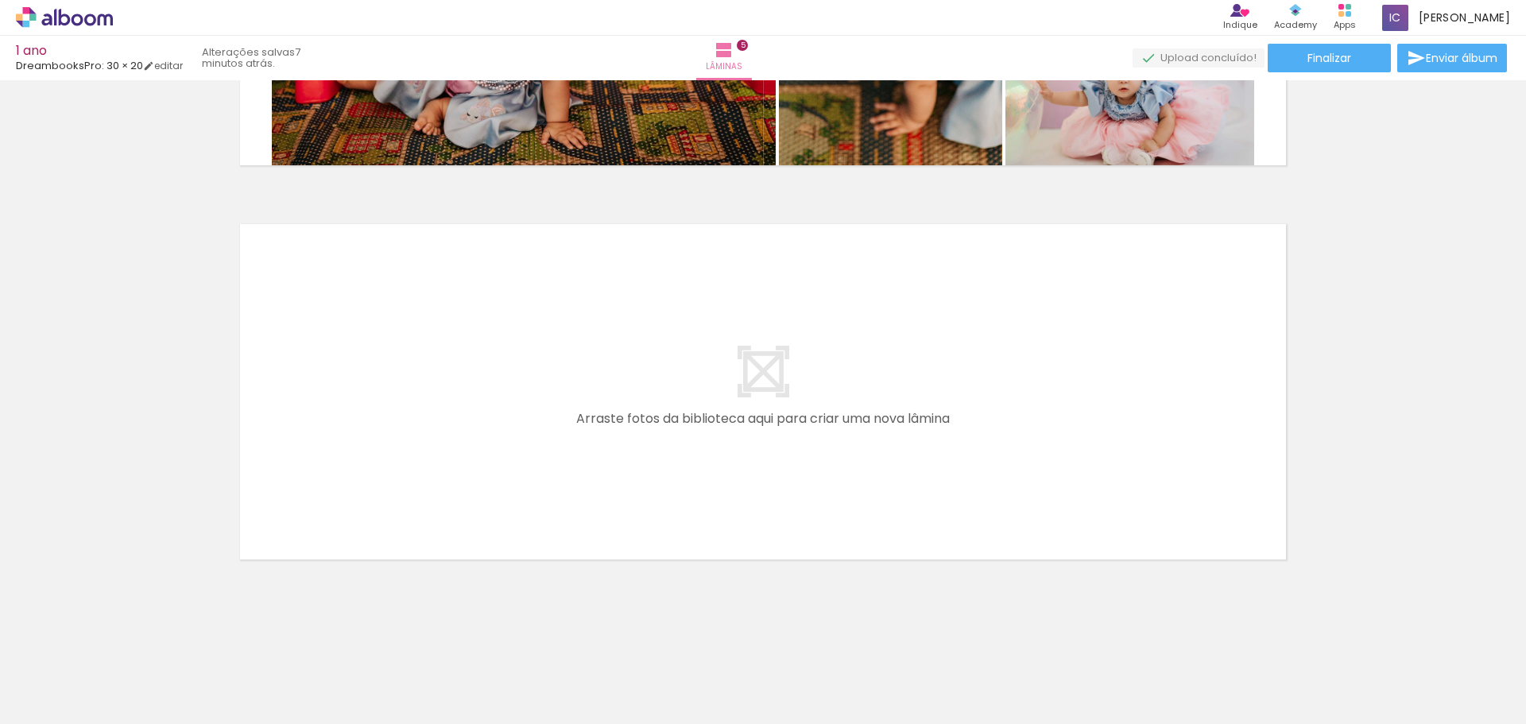
scroll to position [0, 3148]
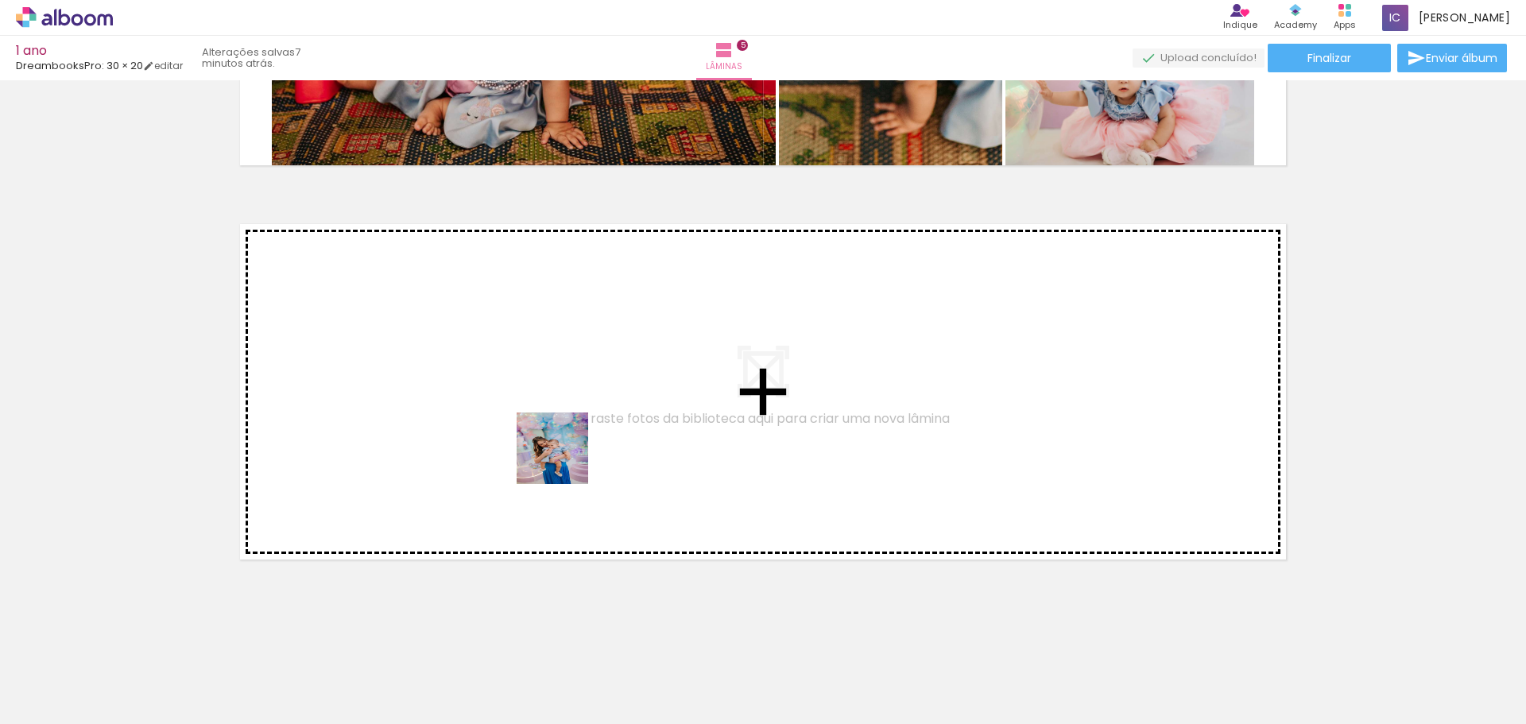
drag, startPoint x: 586, startPoint y: 666, endPoint x: 564, endPoint y: 460, distance: 207.0
click at [564, 460] on quentale-workspace at bounding box center [763, 362] width 1526 height 724
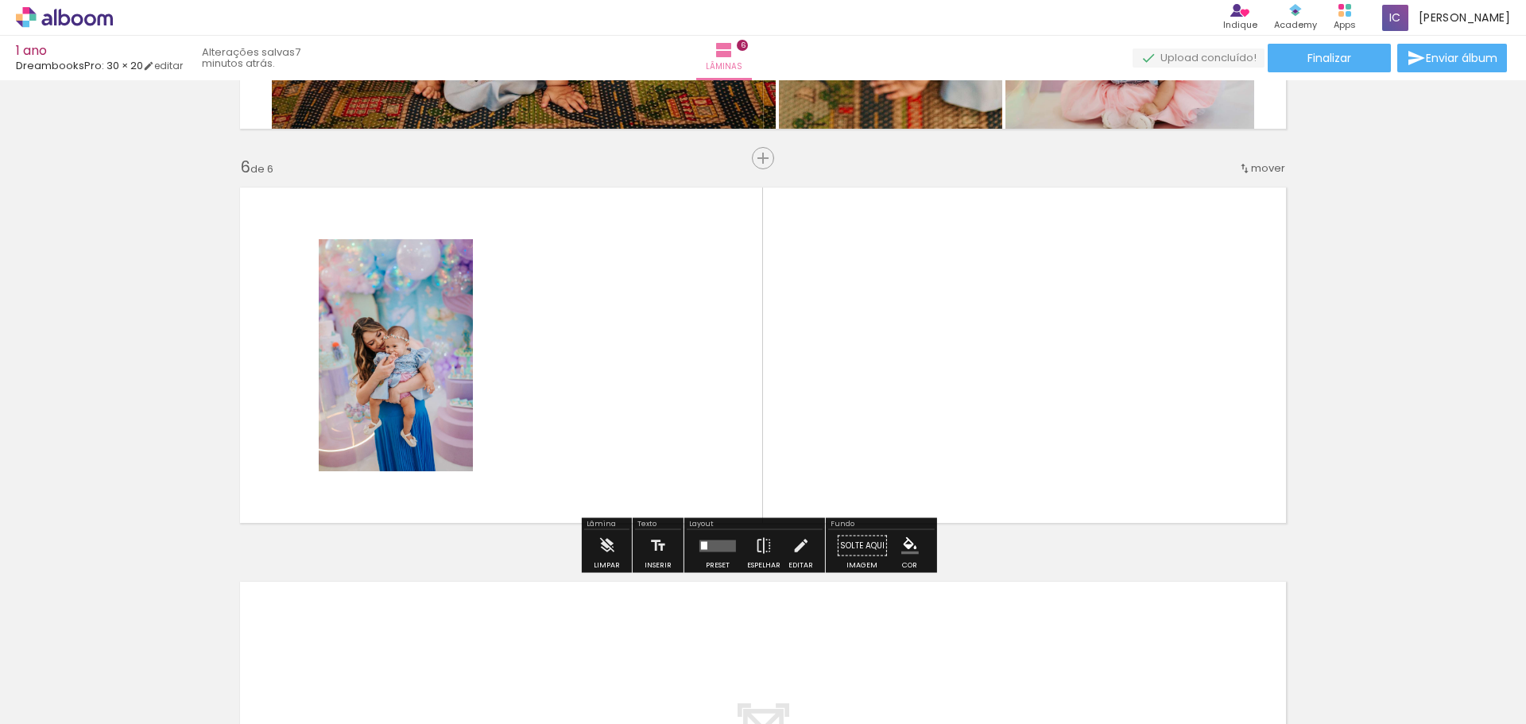
scroll to position [1922, 0]
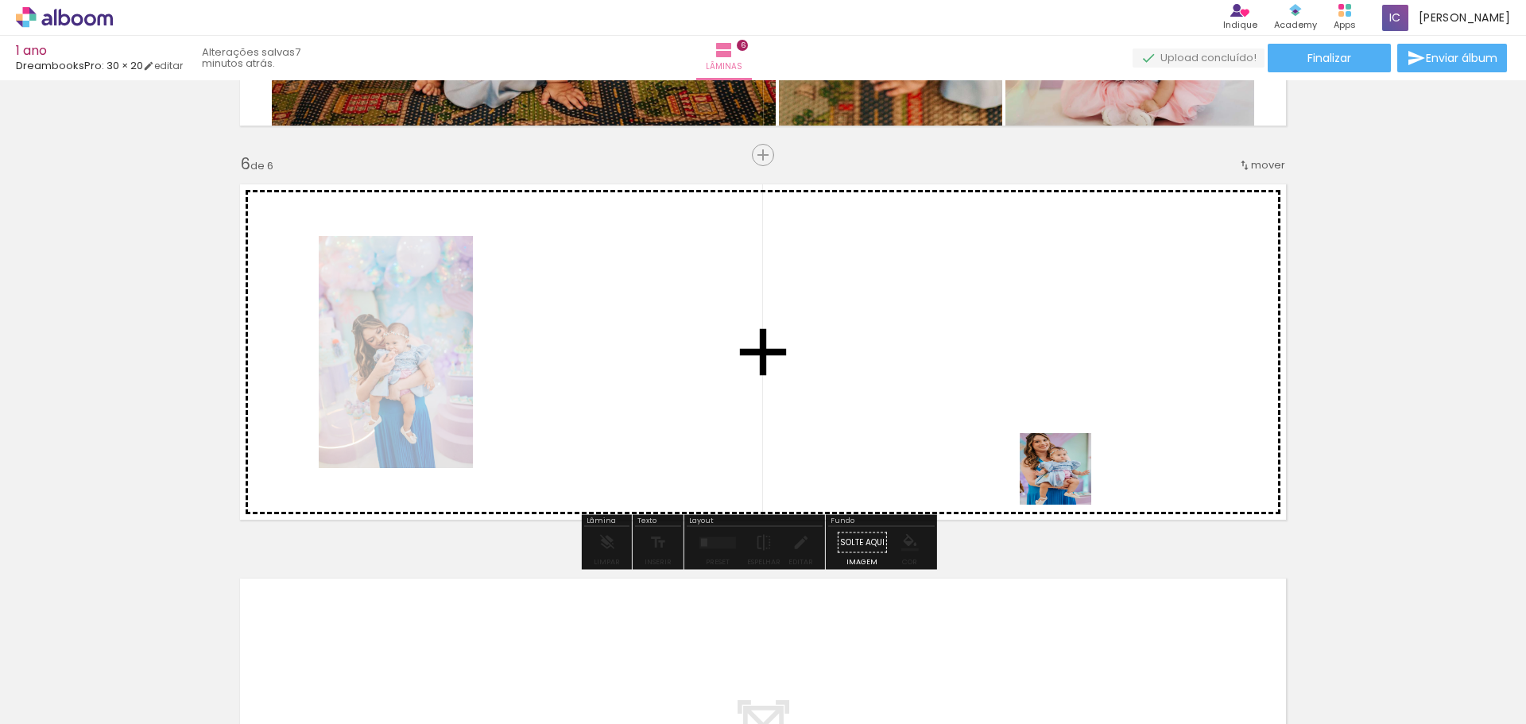
drag, startPoint x: 1190, startPoint y: 661, endPoint x: 1058, endPoint y: 470, distance: 233.0
click at [1058, 470] on quentale-workspace at bounding box center [763, 362] width 1526 height 724
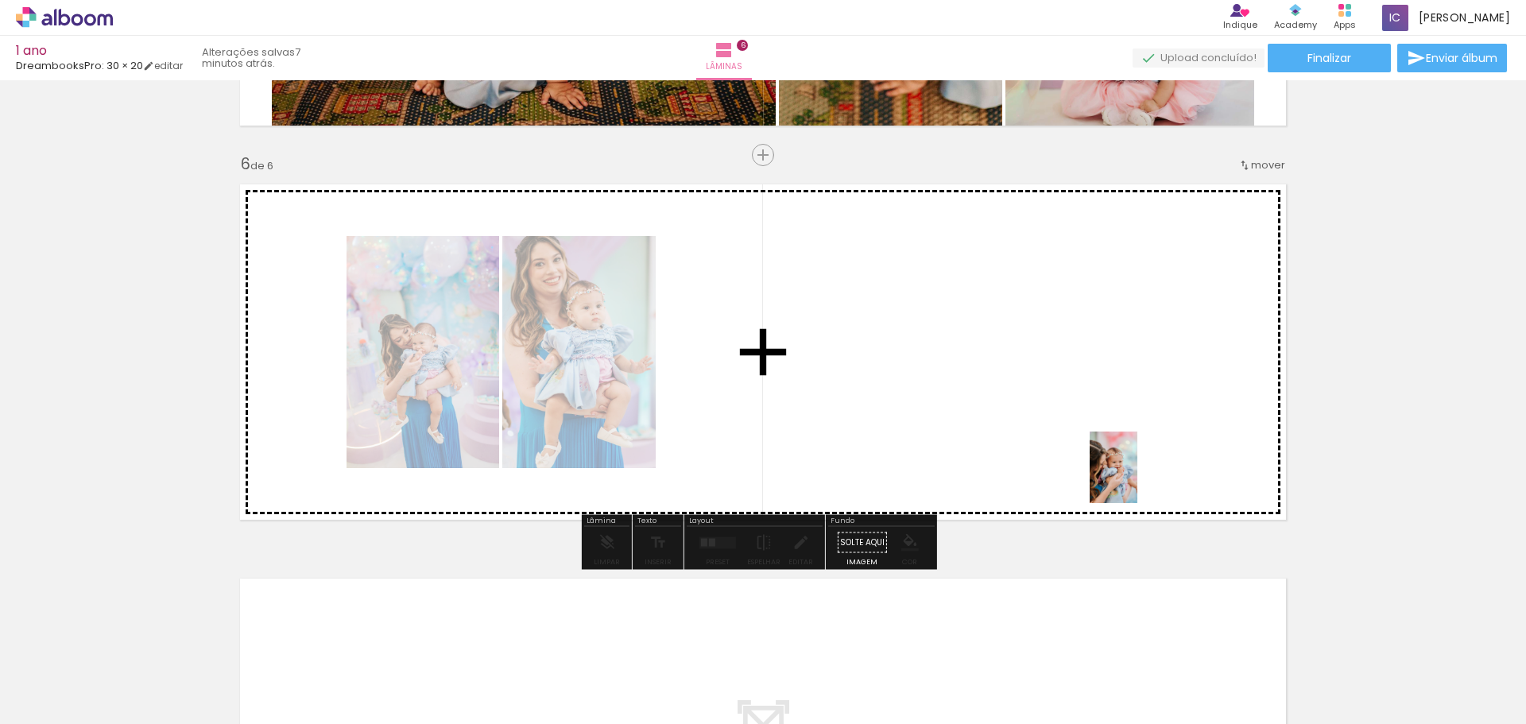
drag, startPoint x: 1282, startPoint y: 683, endPoint x: 1137, endPoint y: 479, distance: 250.7
click at [1137, 479] on quentale-workspace at bounding box center [763, 362] width 1526 height 724
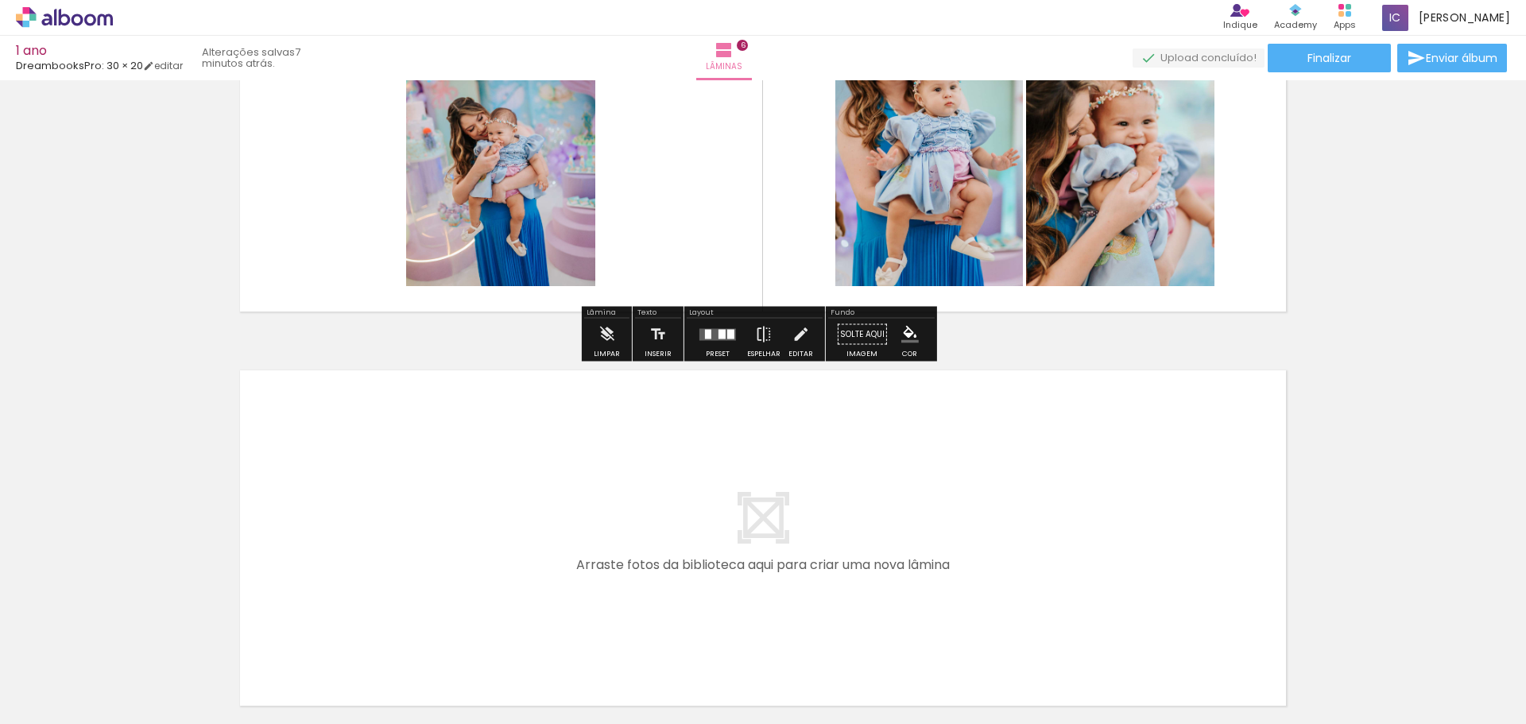
scroll to position [2160, 0]
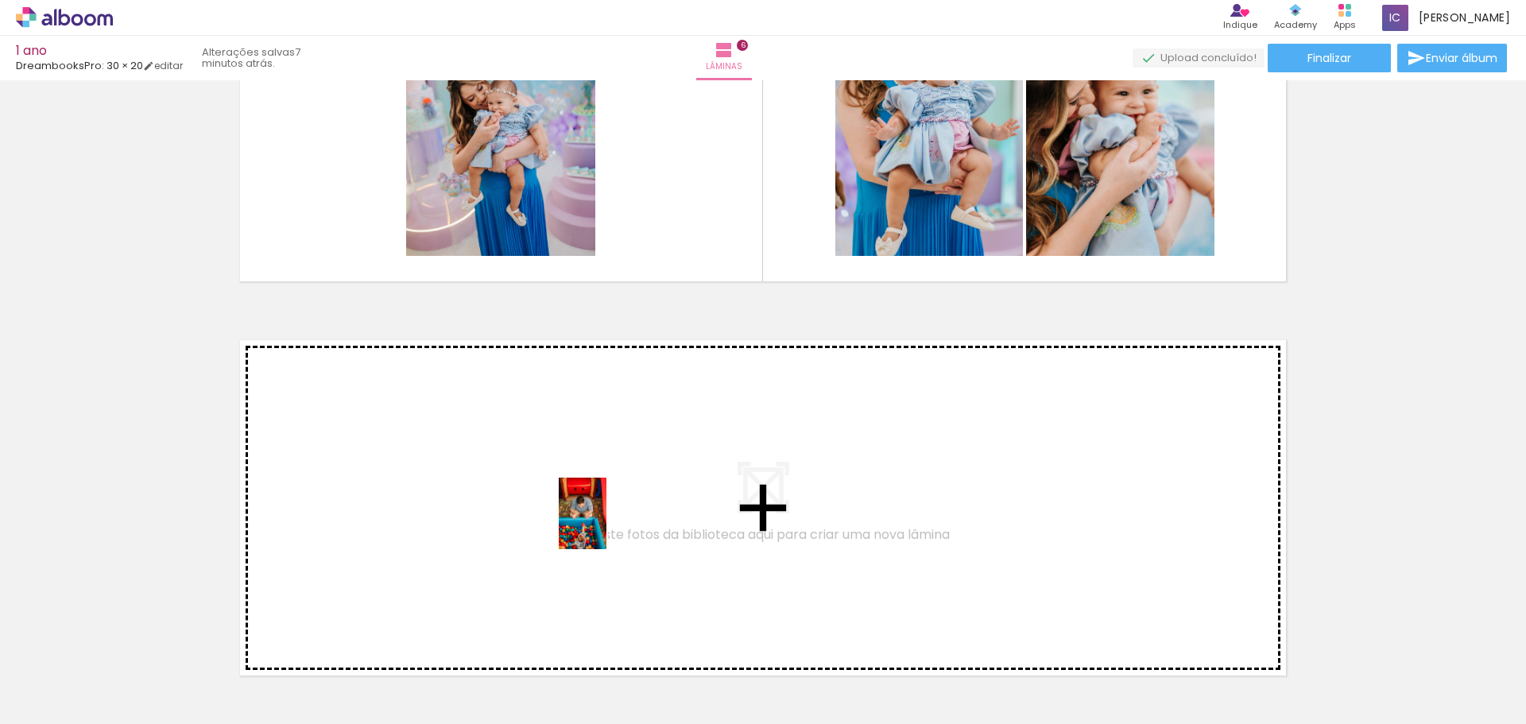
drag, startPoint x: 663, startPoint y: 690, endPoint x: 606, endPoint y: 525, distance: 174.9
click at [606, 525] on quentale-workspace at bounding box center [763, 362] width 1526 height 724
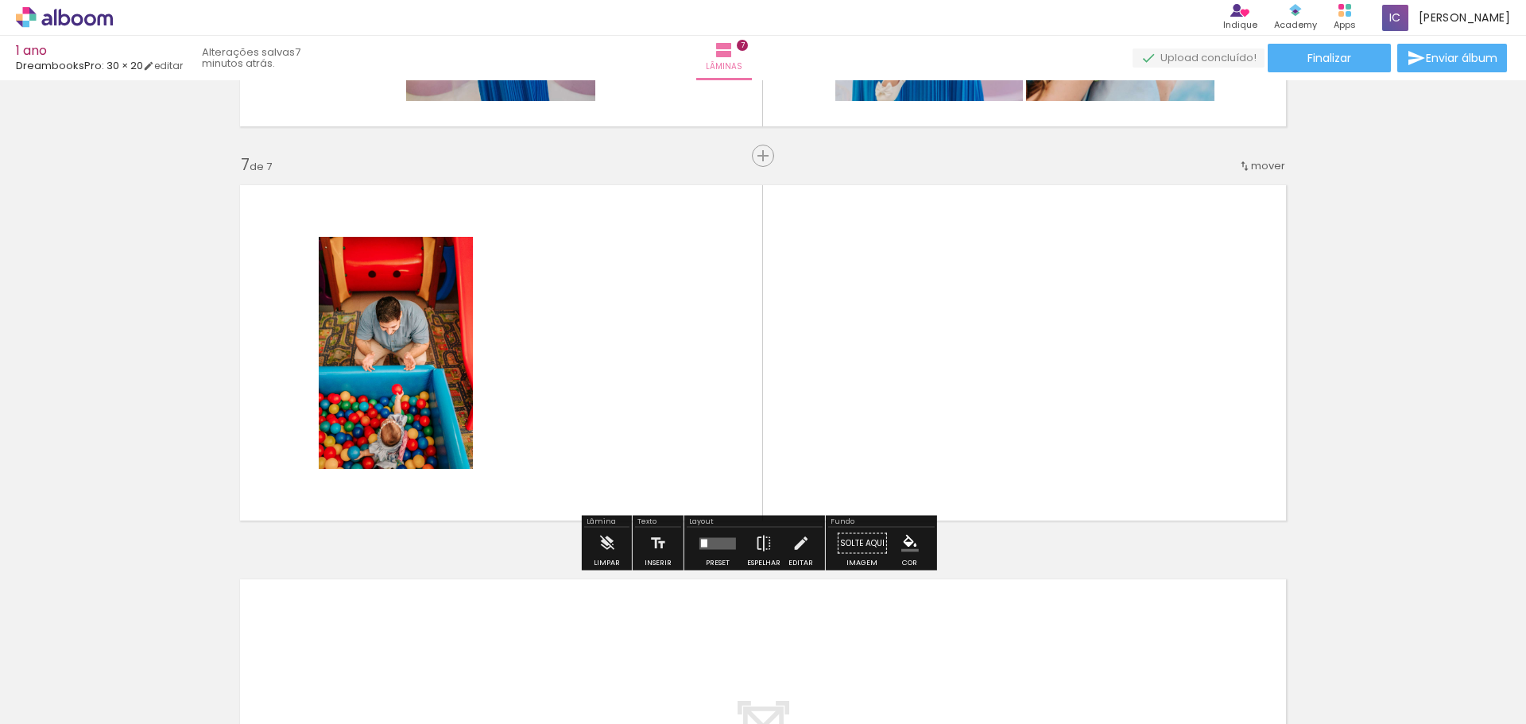
scroll to position [2316, 0]
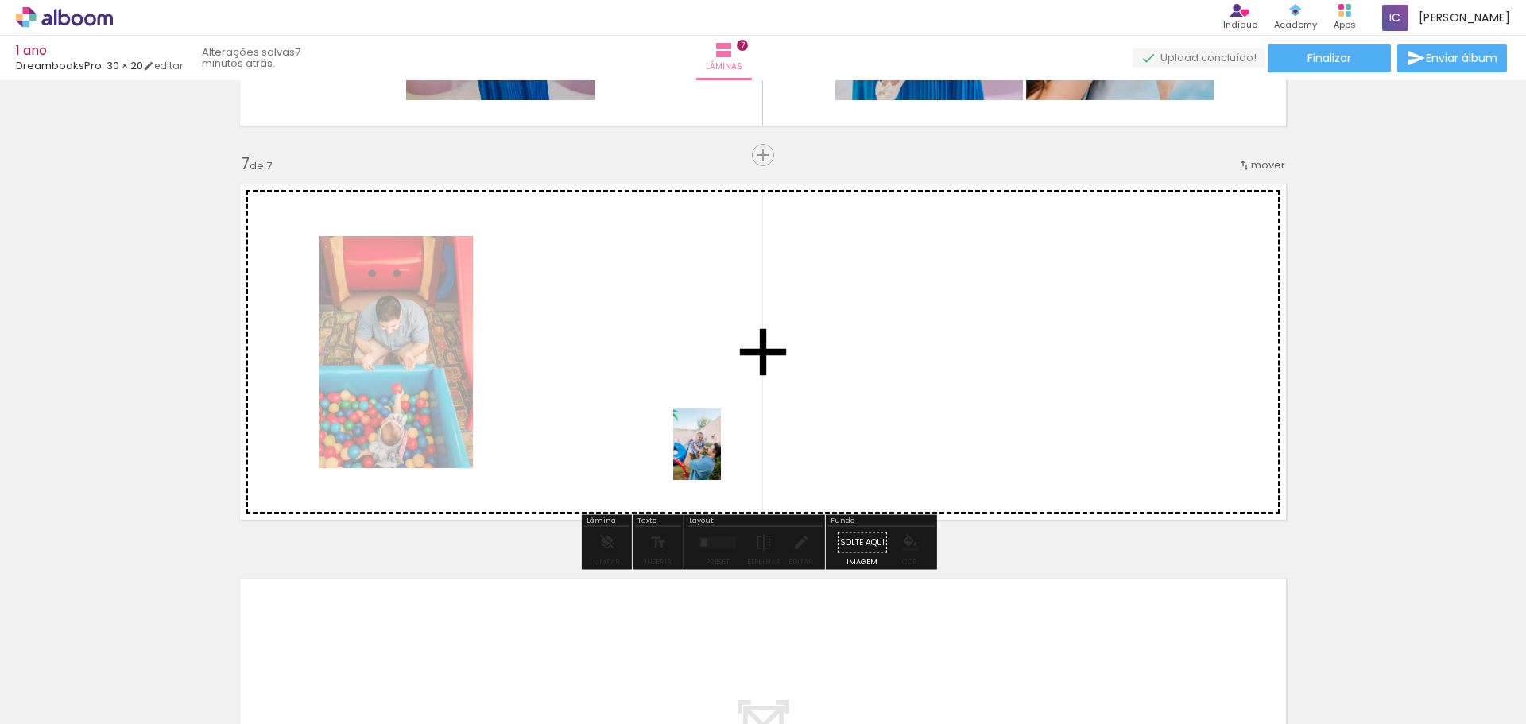
drag, startPoint x: 761, startPoint y: 679, endPoint x: 721, endPoint y: 456, distance: 226.9
click at [721, 456] on quentale-workspace at bounding box center [763, 362] width 1526 height 724
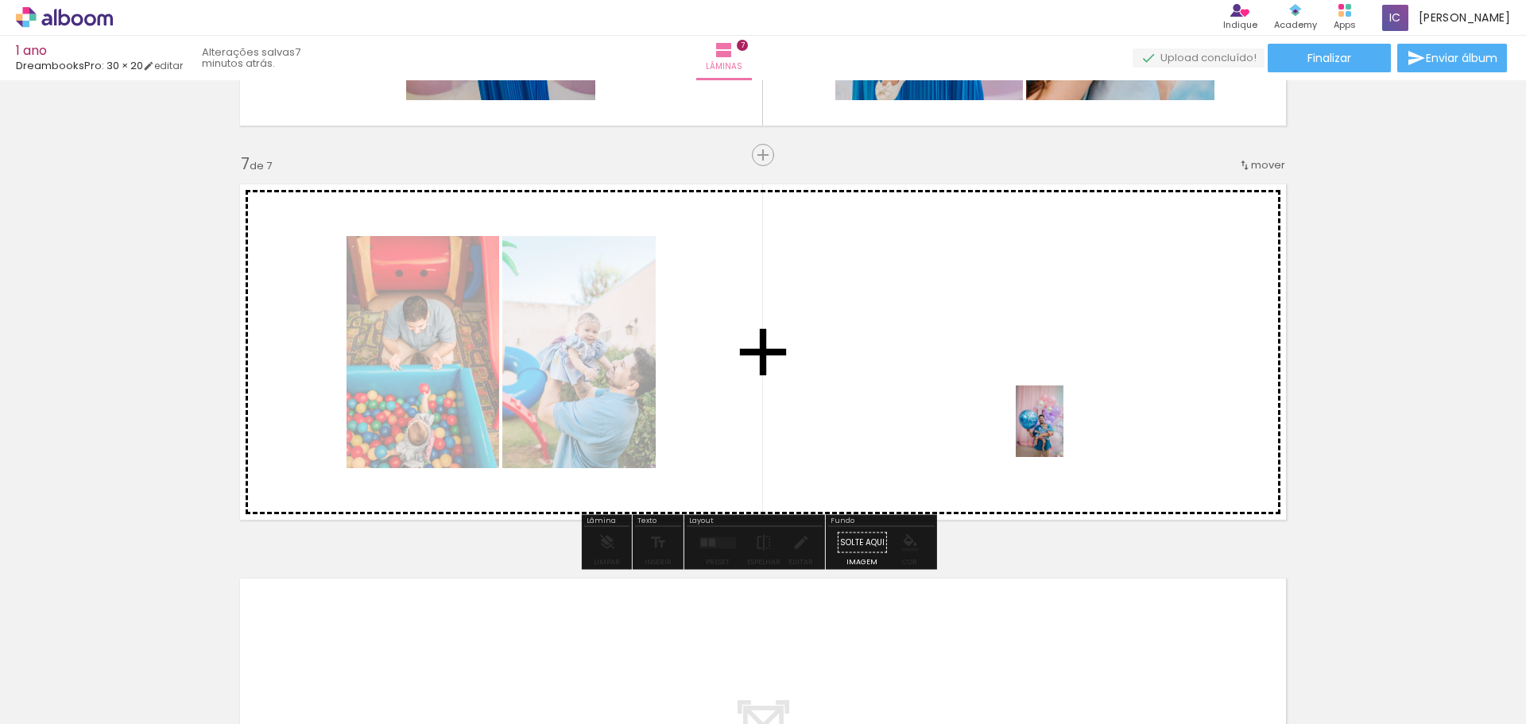
drag, startPoint x: 1115, startPoint y: 667, endPoint x: 1063, endPoint y: 433, distance: 239.2
click at [1063, 433] on quentale-workspace at bounding box center [763, 362] width 1526 height 724
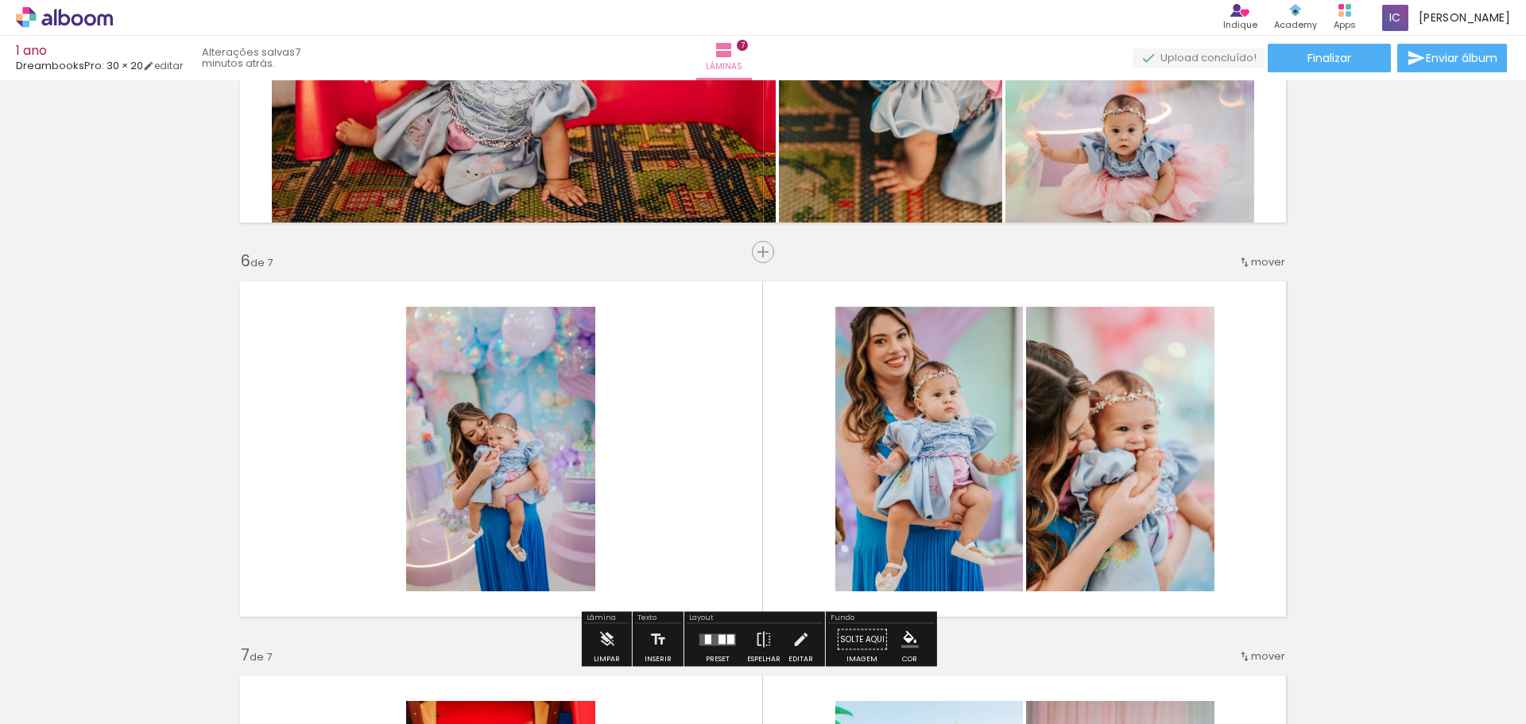
scroll to position [1919, 0]
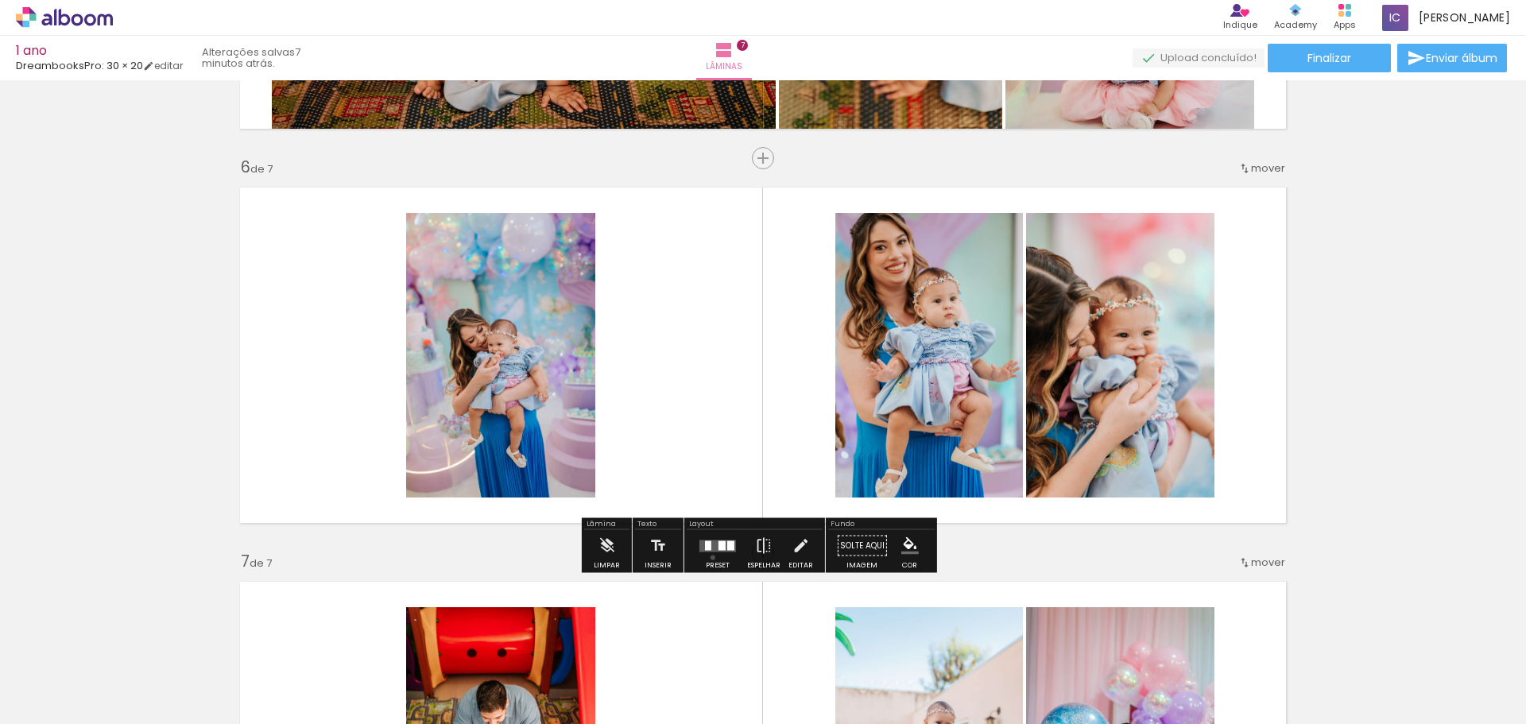
click at [709, 557] on div at bounding box center [717, 546] width 43 height 32
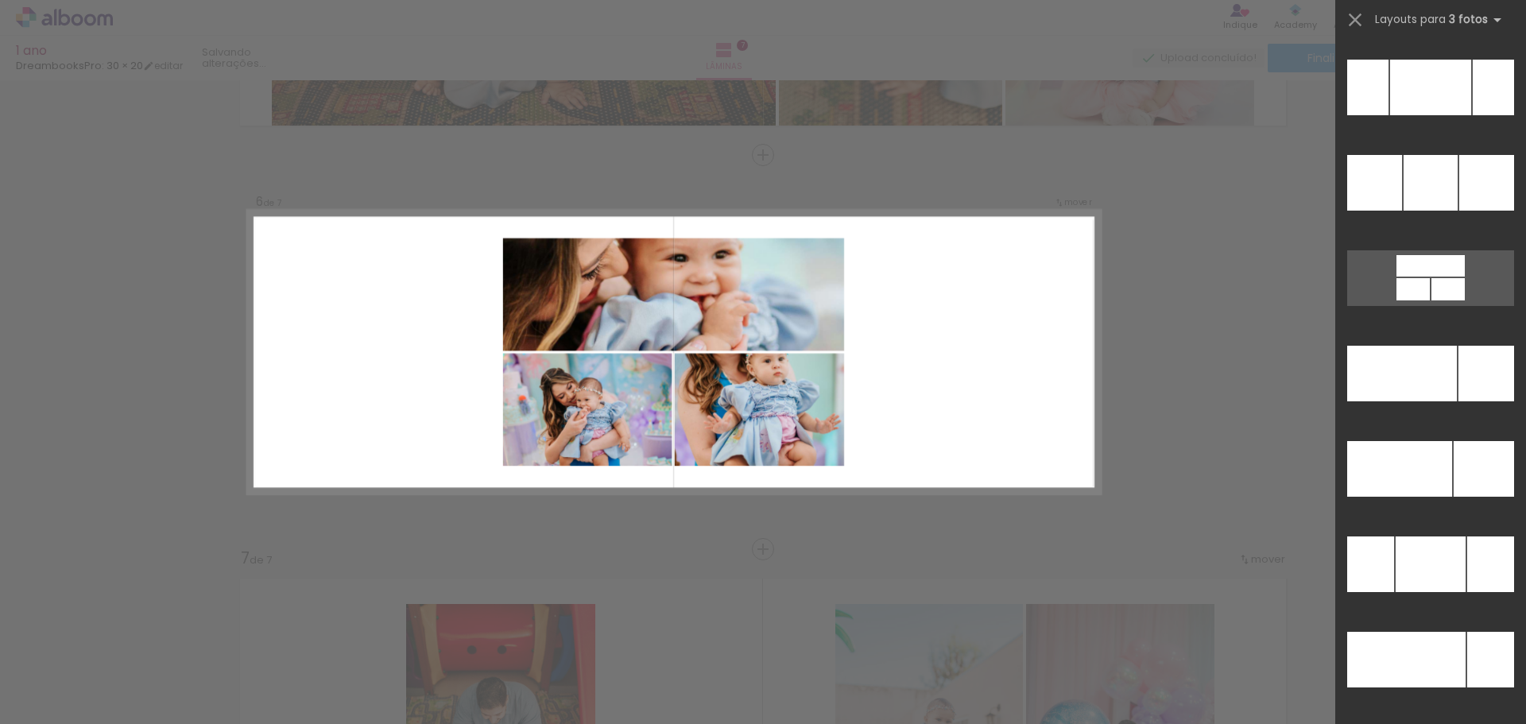
scroll to position [16720, 0]
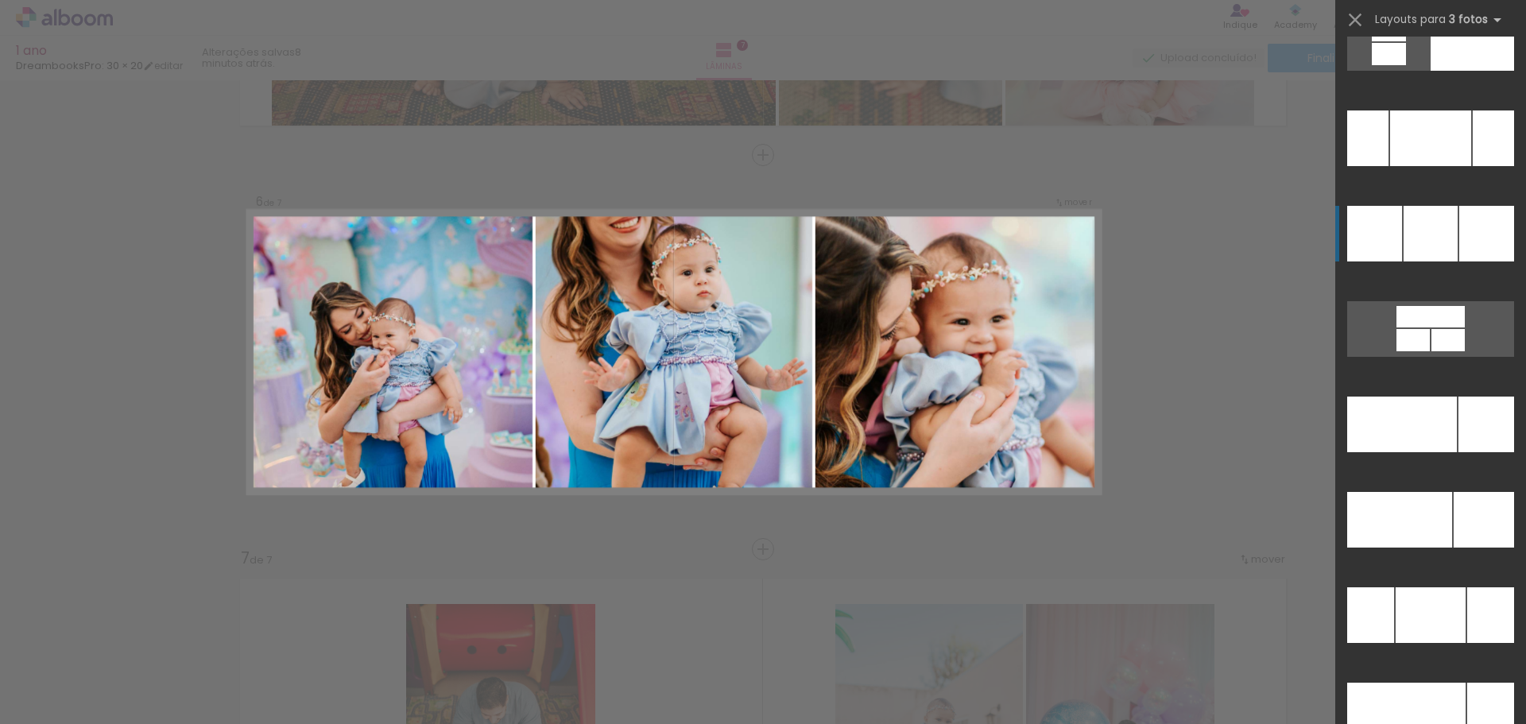
click at [1441, 226] on div at bounding box center [1430, 234] width 54 height 56
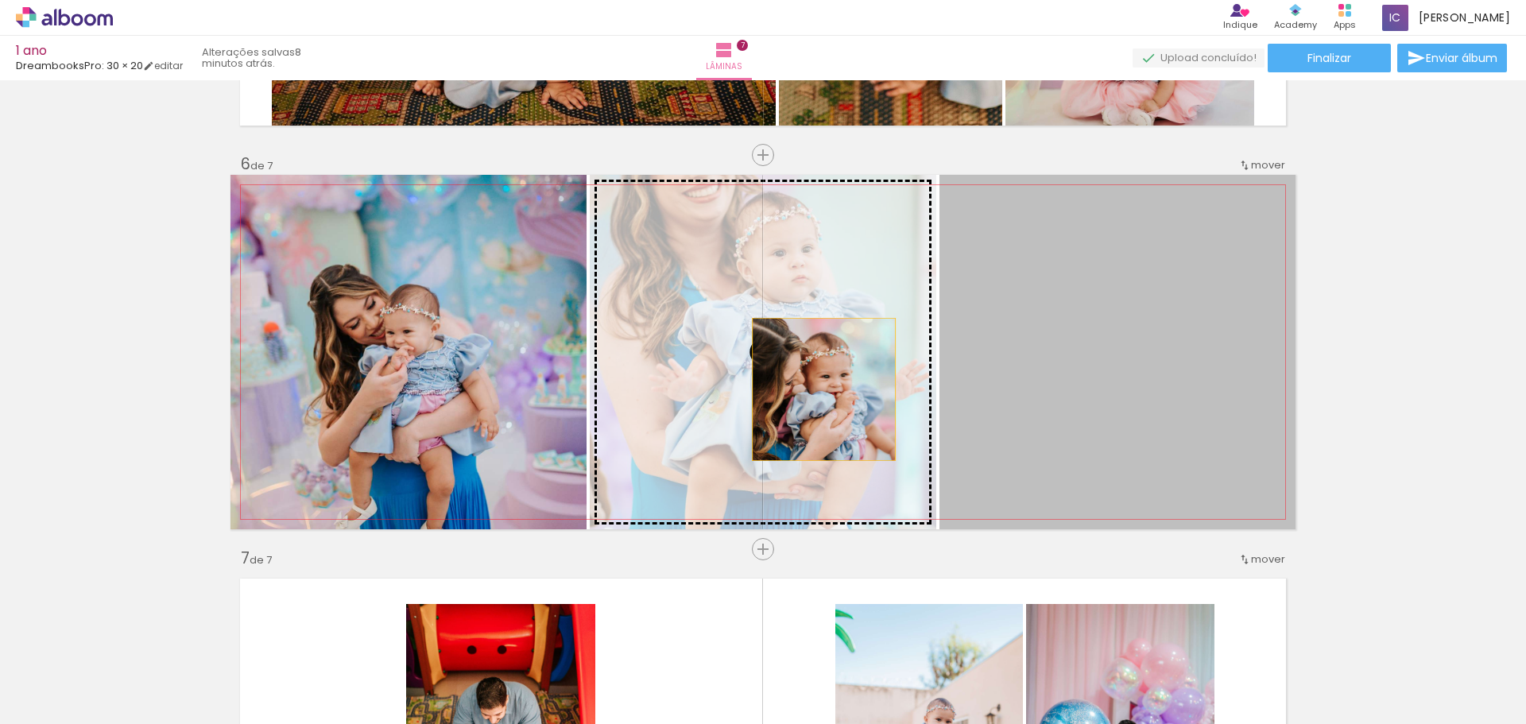
drag, startPoint x: 1164, startPoint y: 379, endPoint x: 817, endPoint y: 389, distance: 347.4
click at [0, 0] on slot at bounding box center [0, 0] width 0 height 0
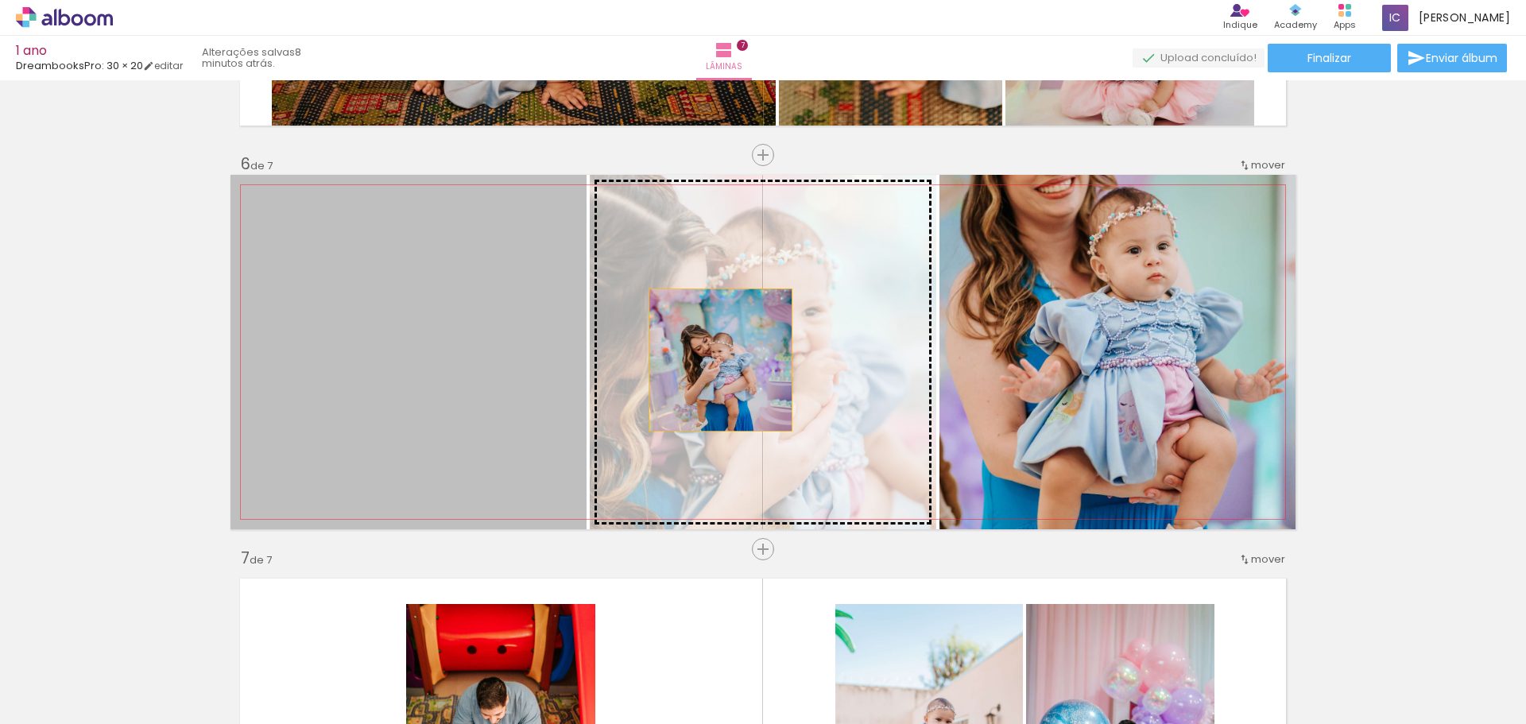
drag, startPoint x: 440, startPoint y: 358, endPoint x: 745, endPoint y: 360, distance: 305.1
click at [0, 0] on slot at bounding box center [0, 0] width 0 height 0
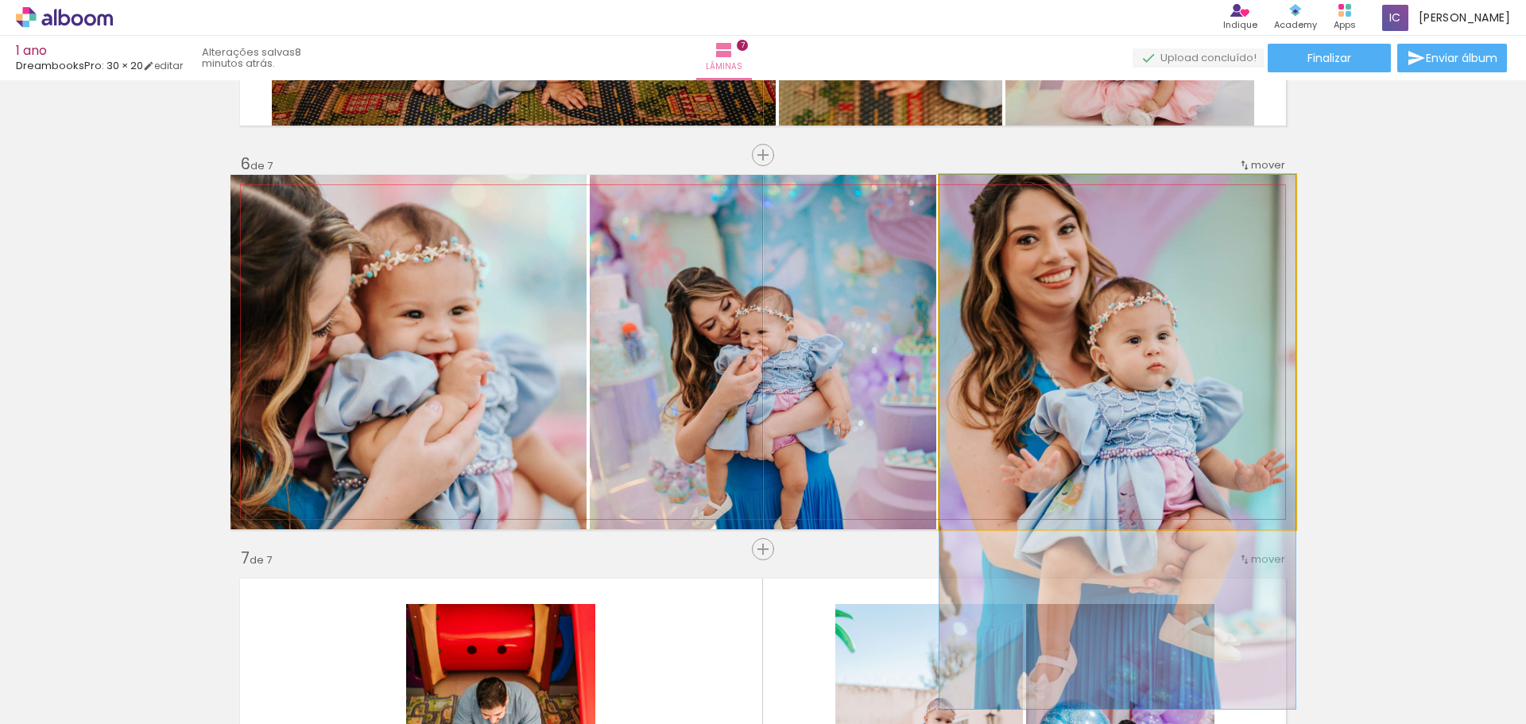
drag, startPoint x: 1140, startPoint y: 320, endPoint x: 1174, endPoint y: 459, distance: 143.2
drag, startPoint x: 1198, startPoint y: 308, endPoint x: 1203, endPoint y: 342, distance: 33.7
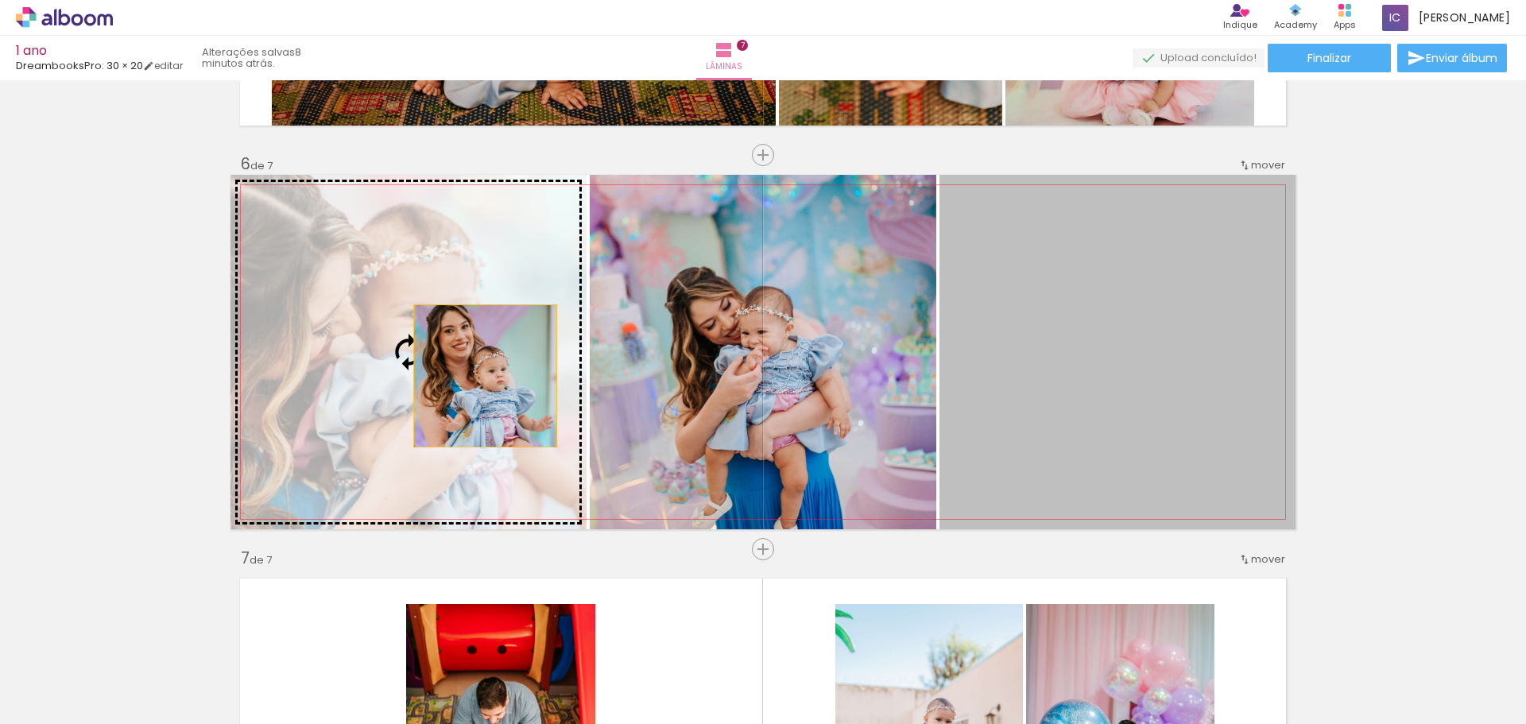
drag, startPoint x: 1189, startPoint y: 347, endPoint x: 451, endPoint y: 379, distance: 739.6
click at [0, 0] on slot at bounding box center [0, 0] width 0 height 0
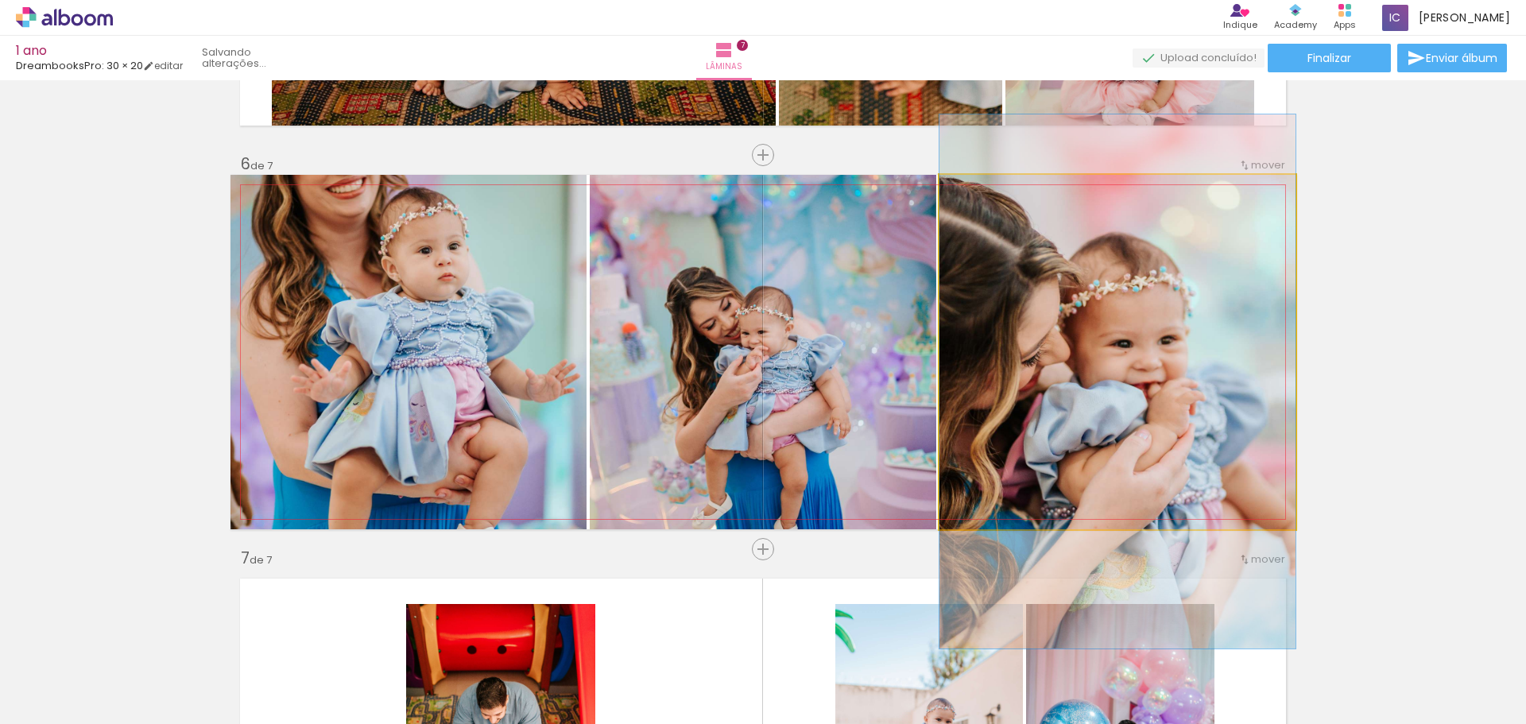
drag, startPoint x: 1097, startPoint y: 336, endPoint x: 1101, endPoint y: 366, distance: 29.7
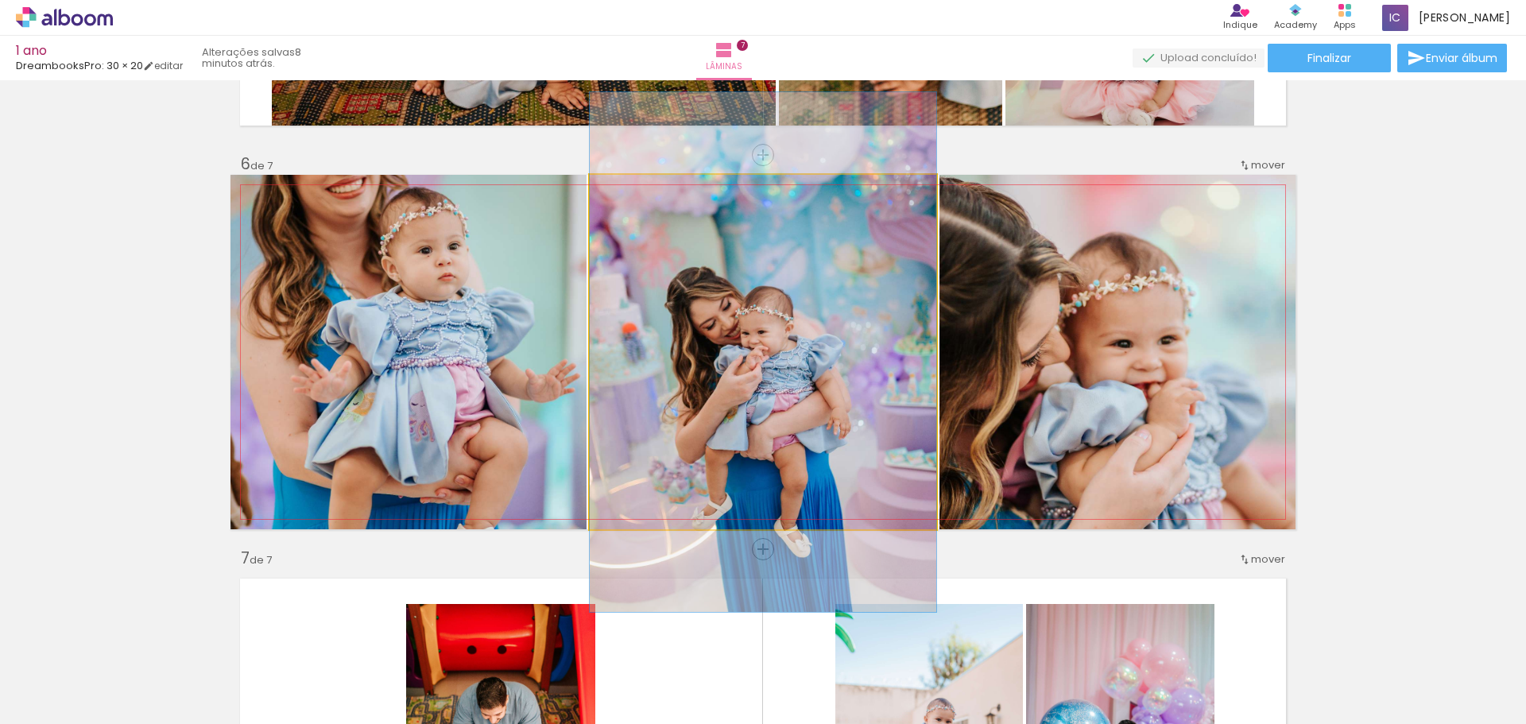
drag, startPoint x: 703, startPoint y: 344, endPoint x: 674, endPoint y: 344, distance: 29.4
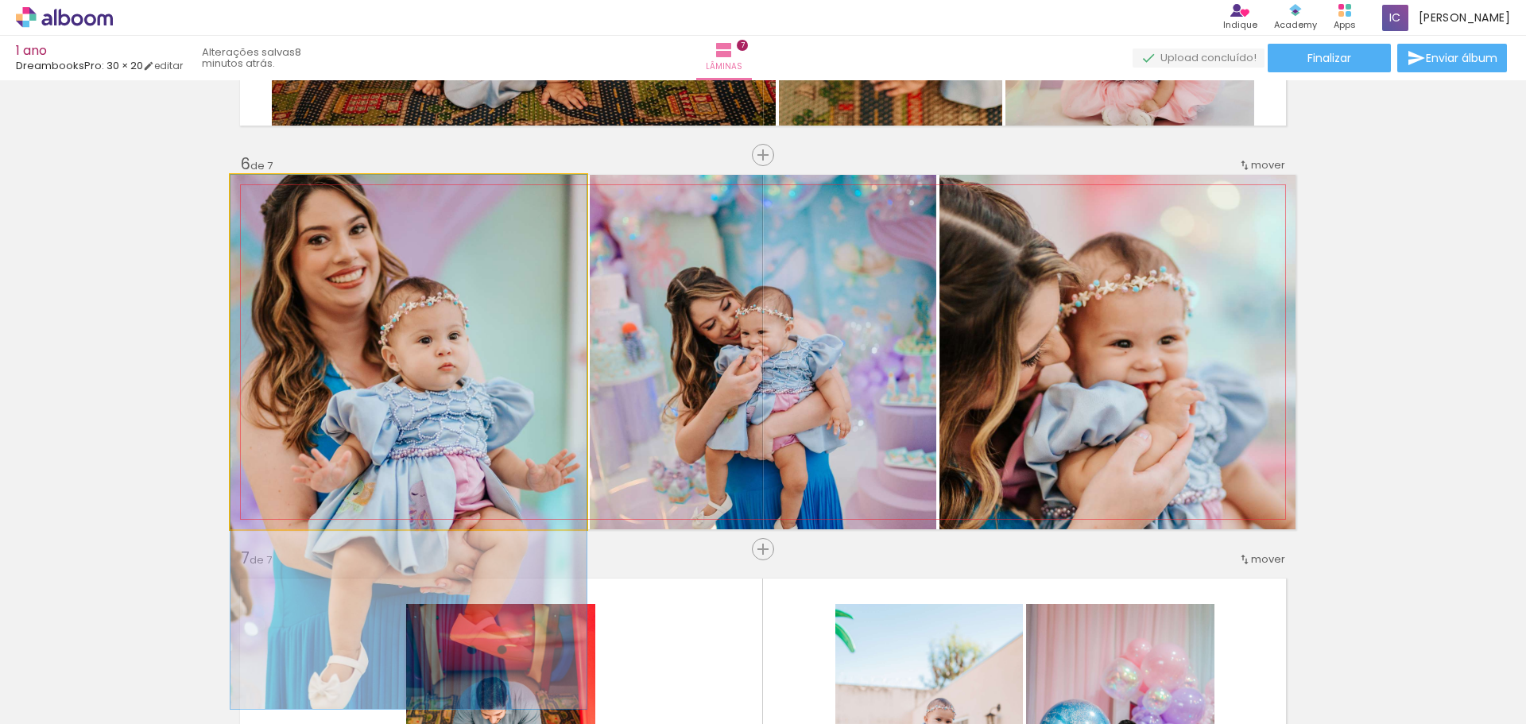
drag, startPoint x: 400, startPoint y: 322, endPoint x: 422, endPoint y: 436, distance: 116.4
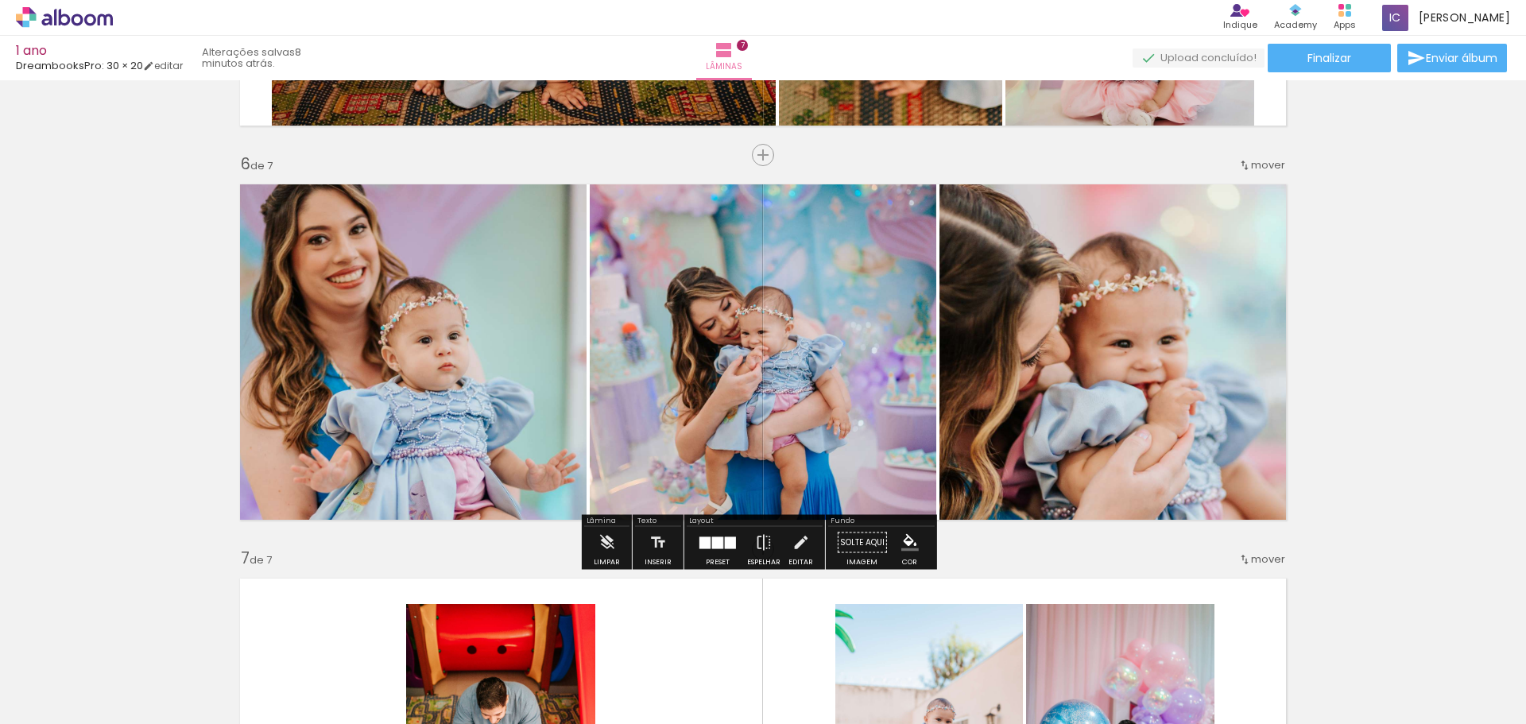
scroll to position [2002, 0]
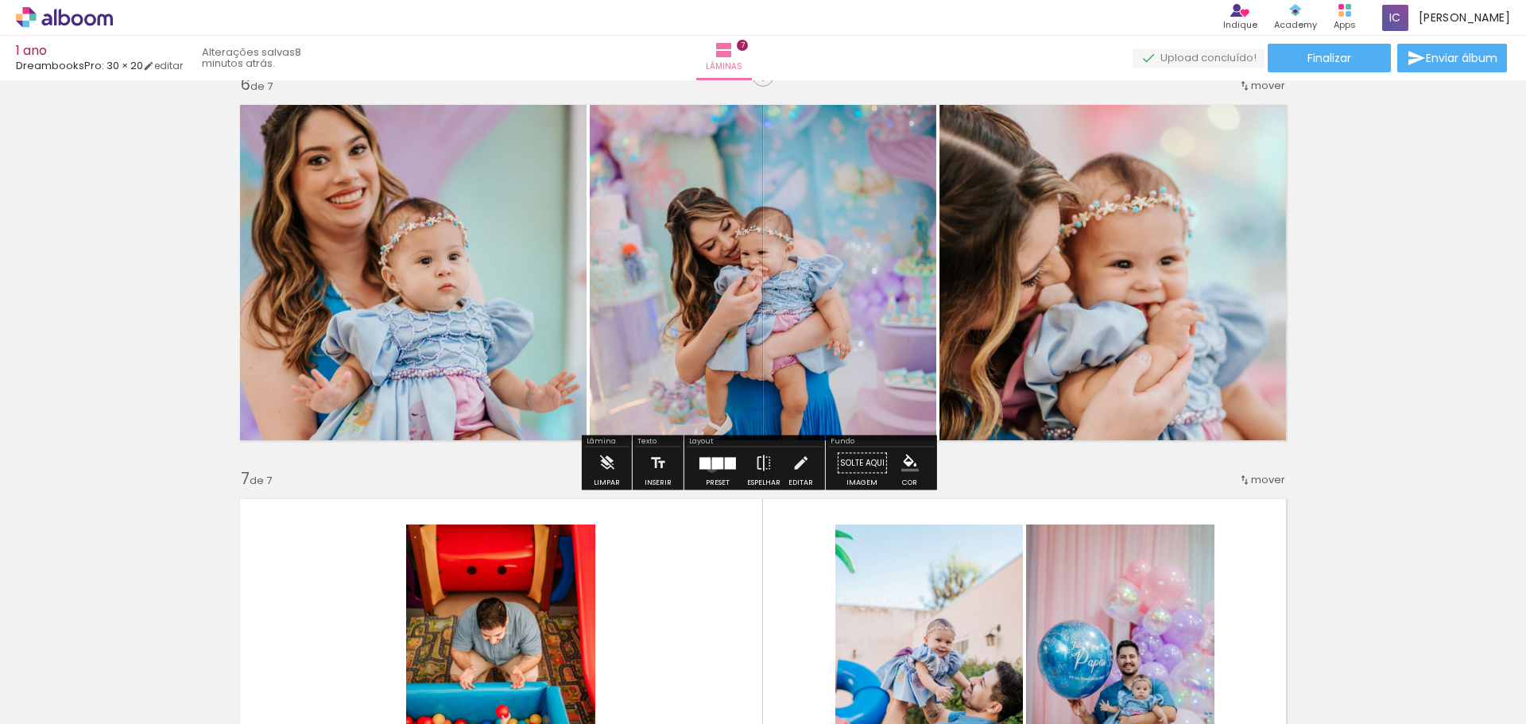
click at [712, 466] on div at bounding box center [717, 463] width 11 height 12
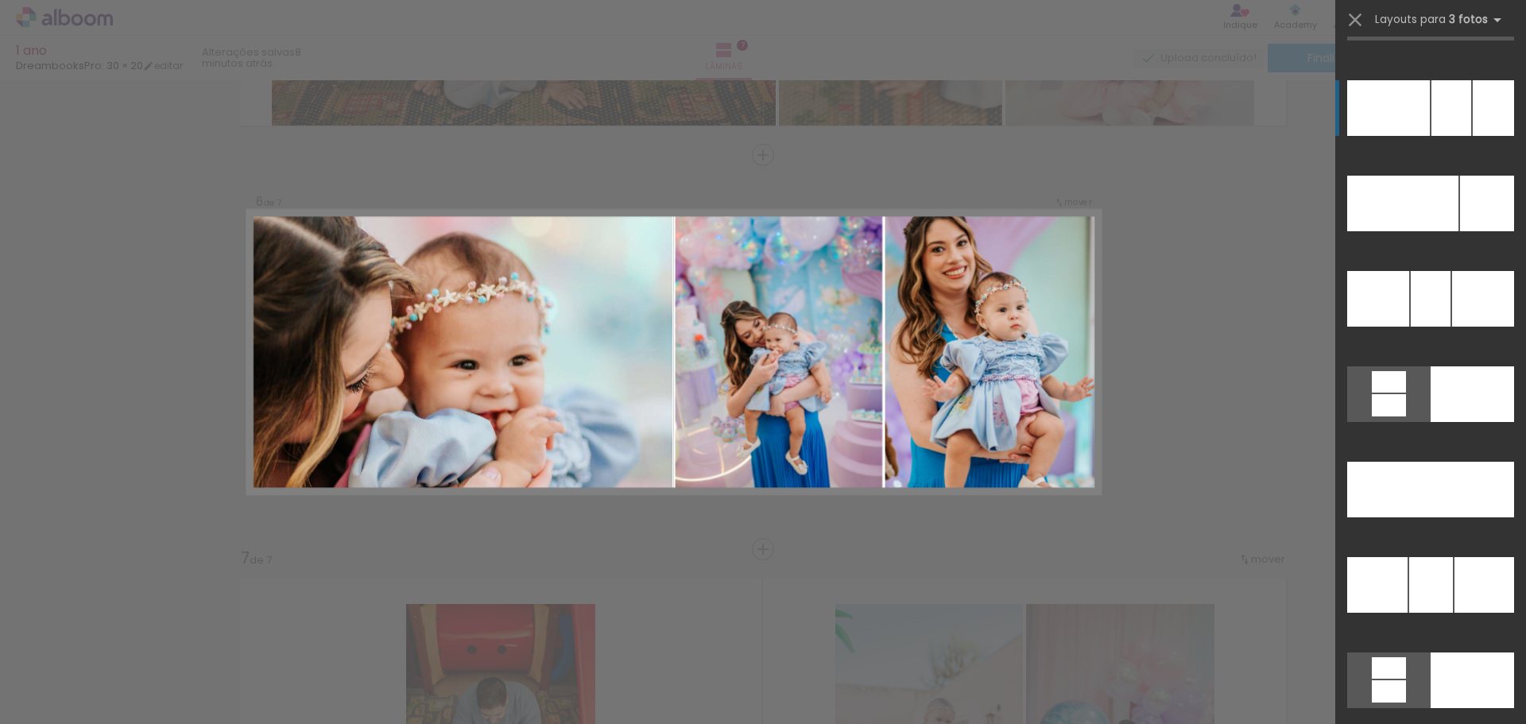
scroll to position [16003, 0]
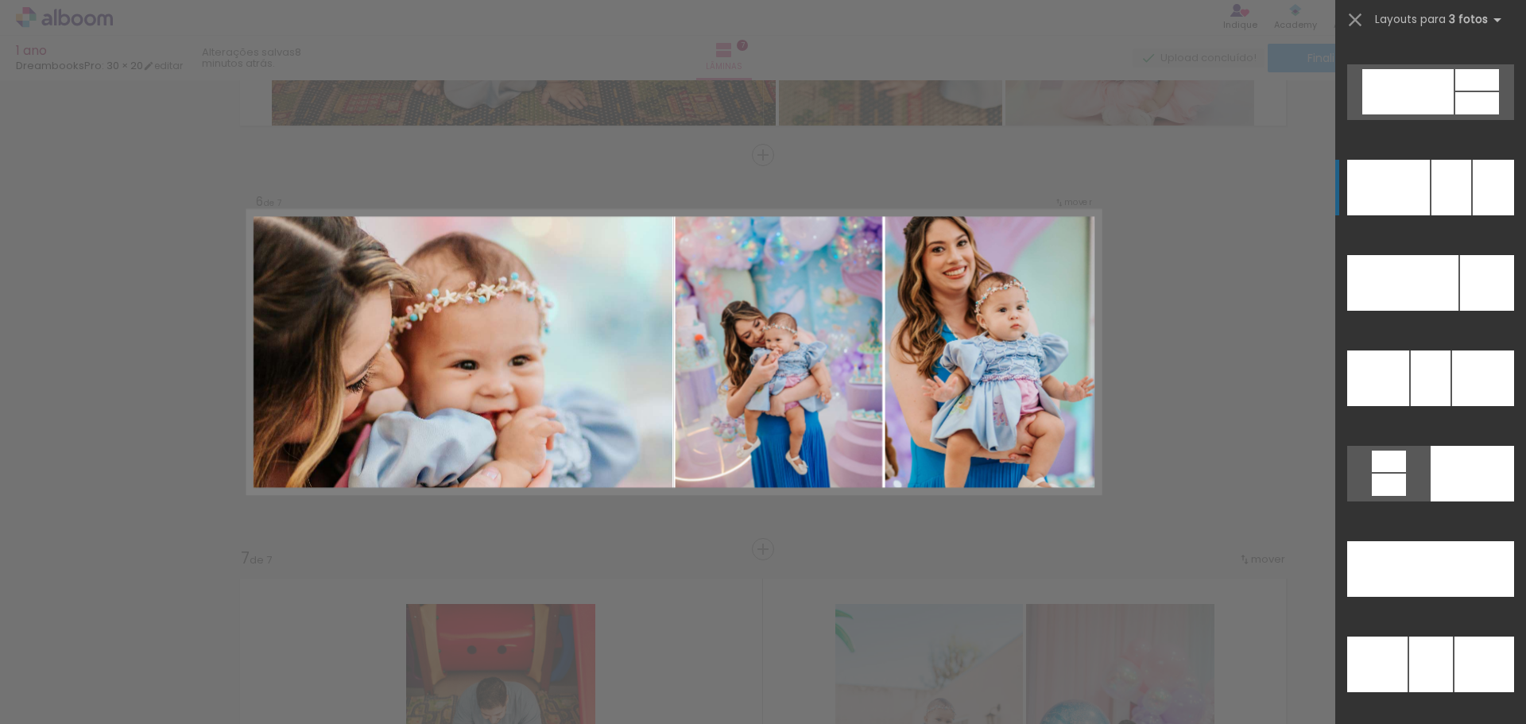
click at [1442, 179] on div at bounding box center [1451, 188] width 40 height 56
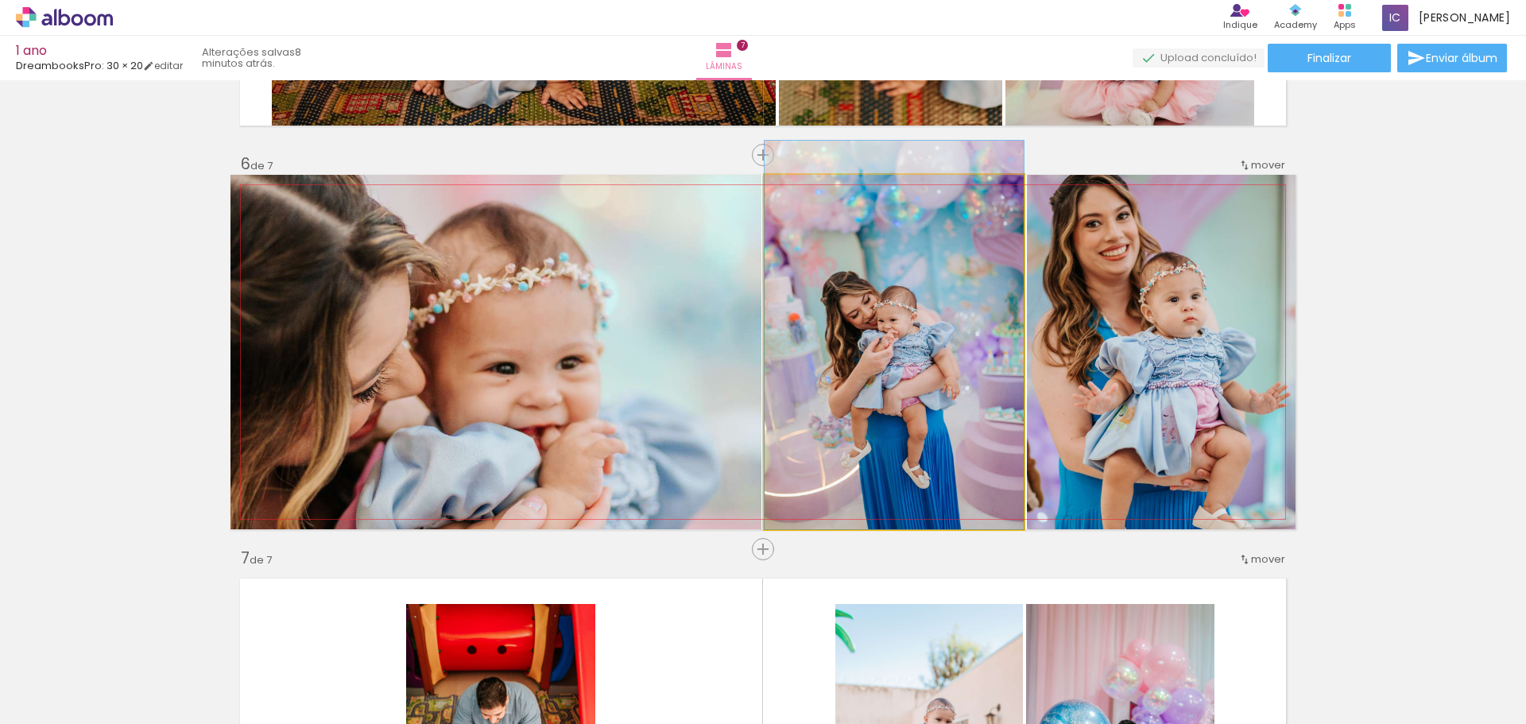
drag, startPoint x: 964, startPoint y: 413, endPoint x: 965, endPoint y: 369, distance: 44.5
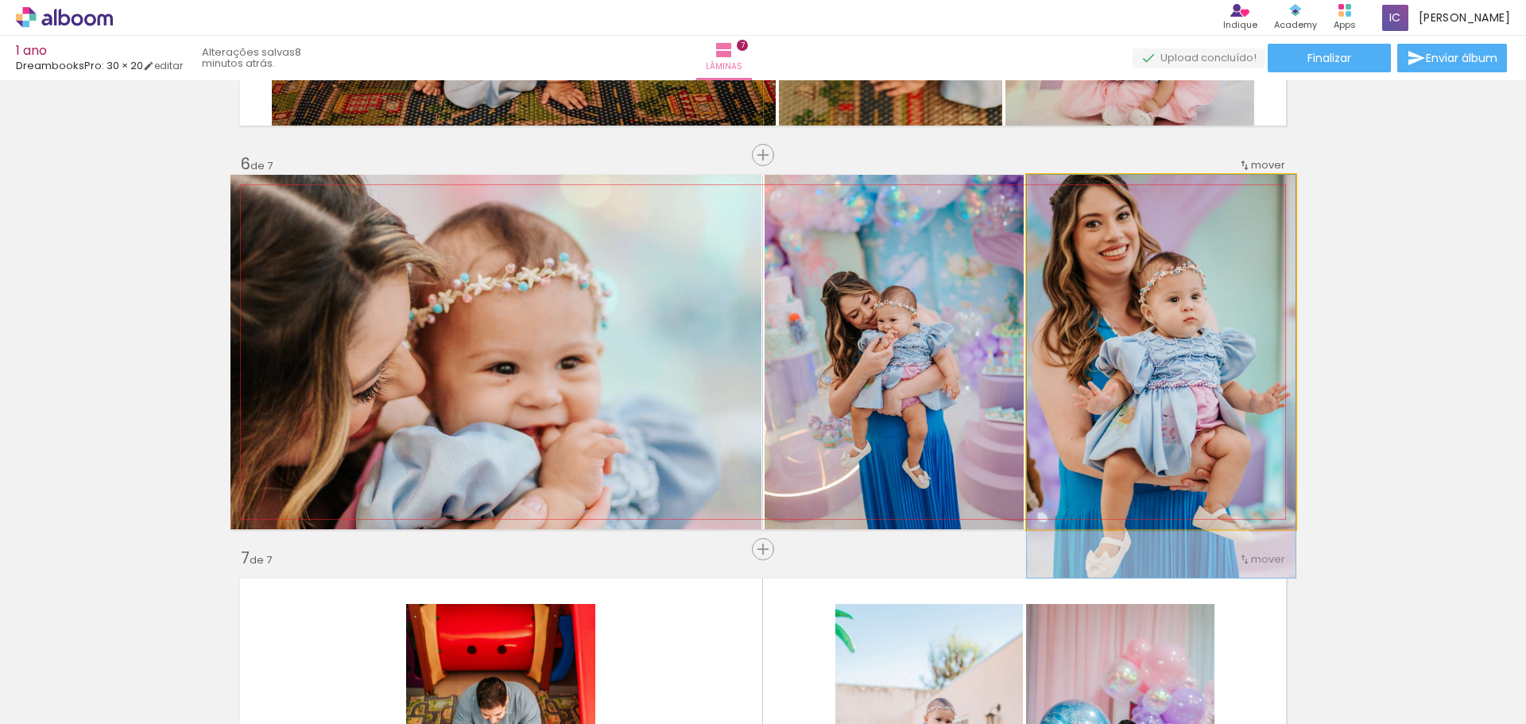
drag, startPoint x: 1209, startPoint y: 306, endPoint x: 1209, endPoint y: 364, distance: 58.0
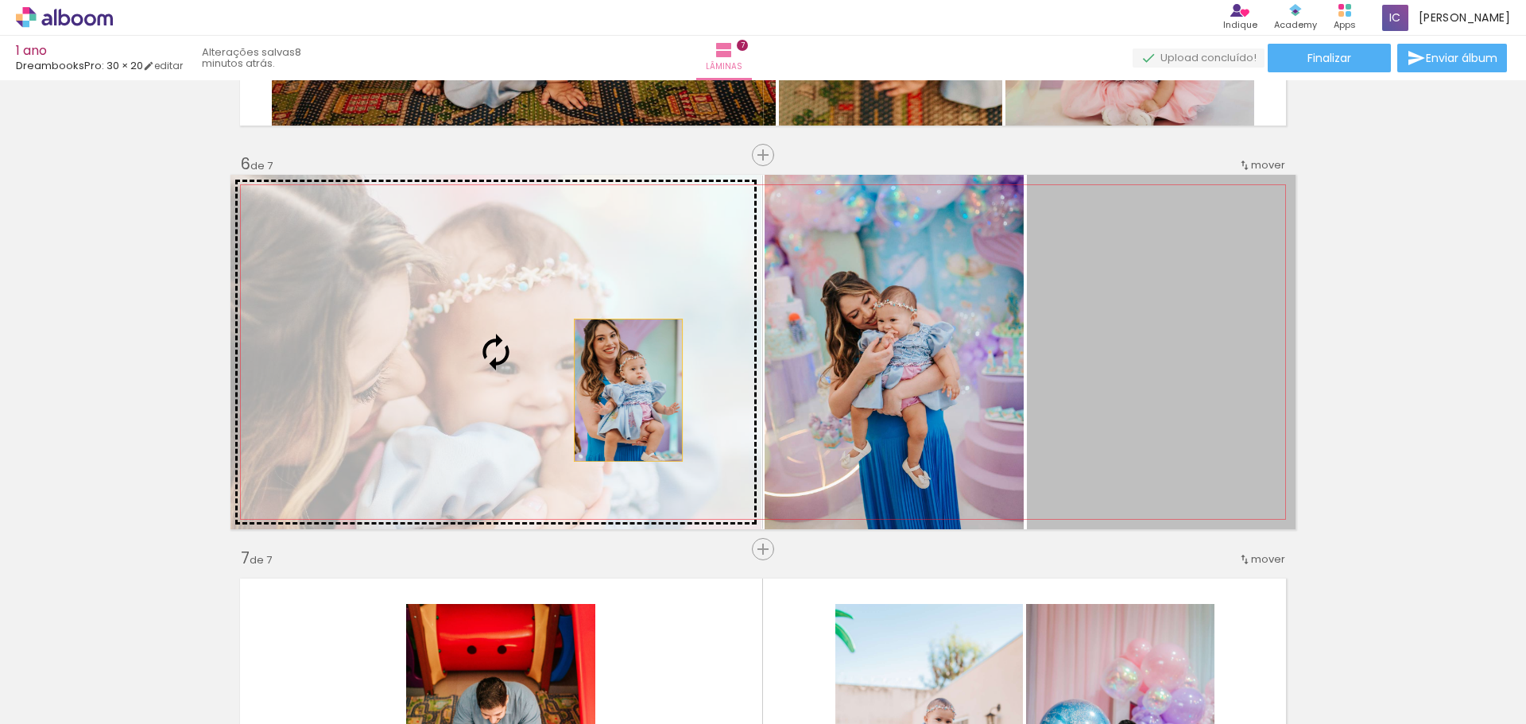
drag, startPoint x: 1202, startPoint y: 365, endPoint x: 574, endPoint y: 396, distance: 628.5
click at [0, 0] on slot at bounding box center [0, 0] width 0 height 0
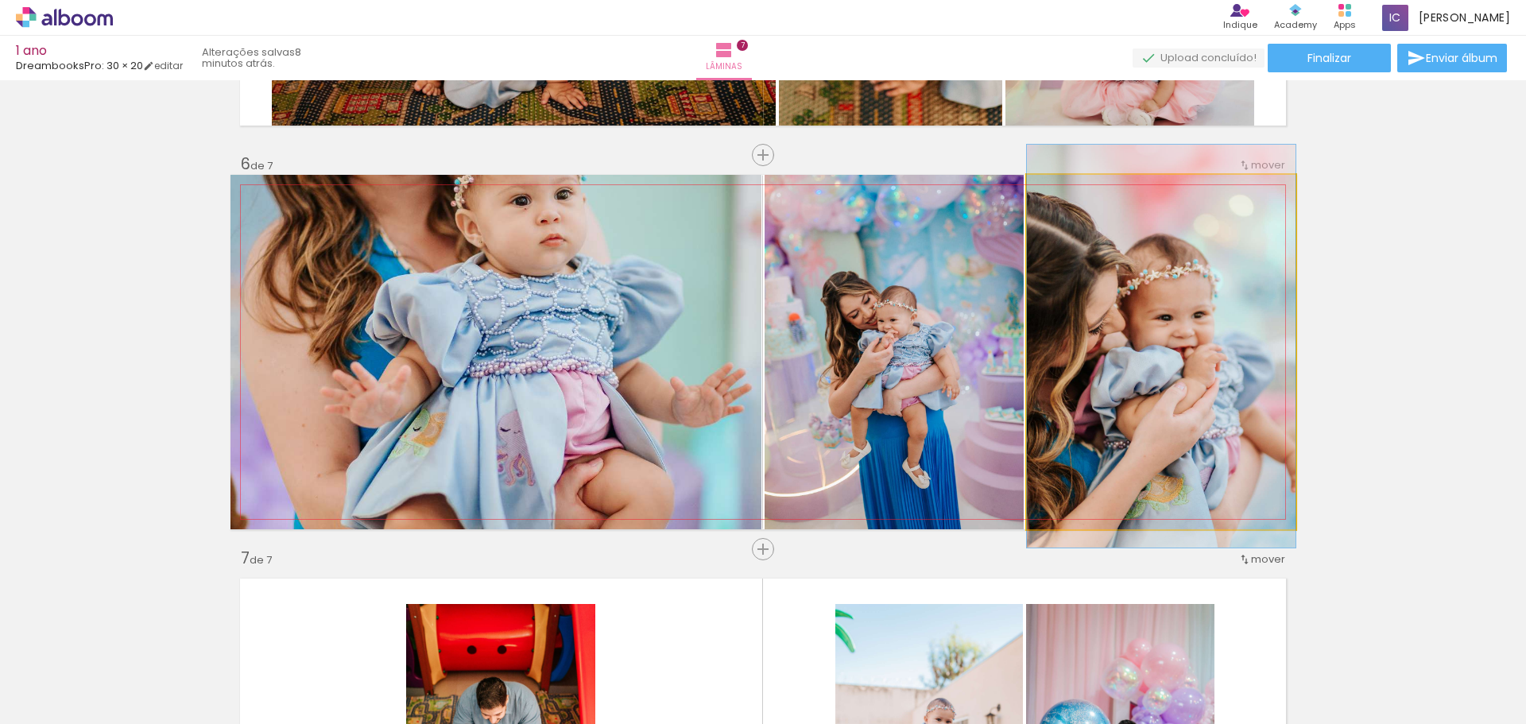
drag, startPoint x: 1108, startPoint y: 324, endPoint x: 1122, endPoint y: 319, distance: 14.6
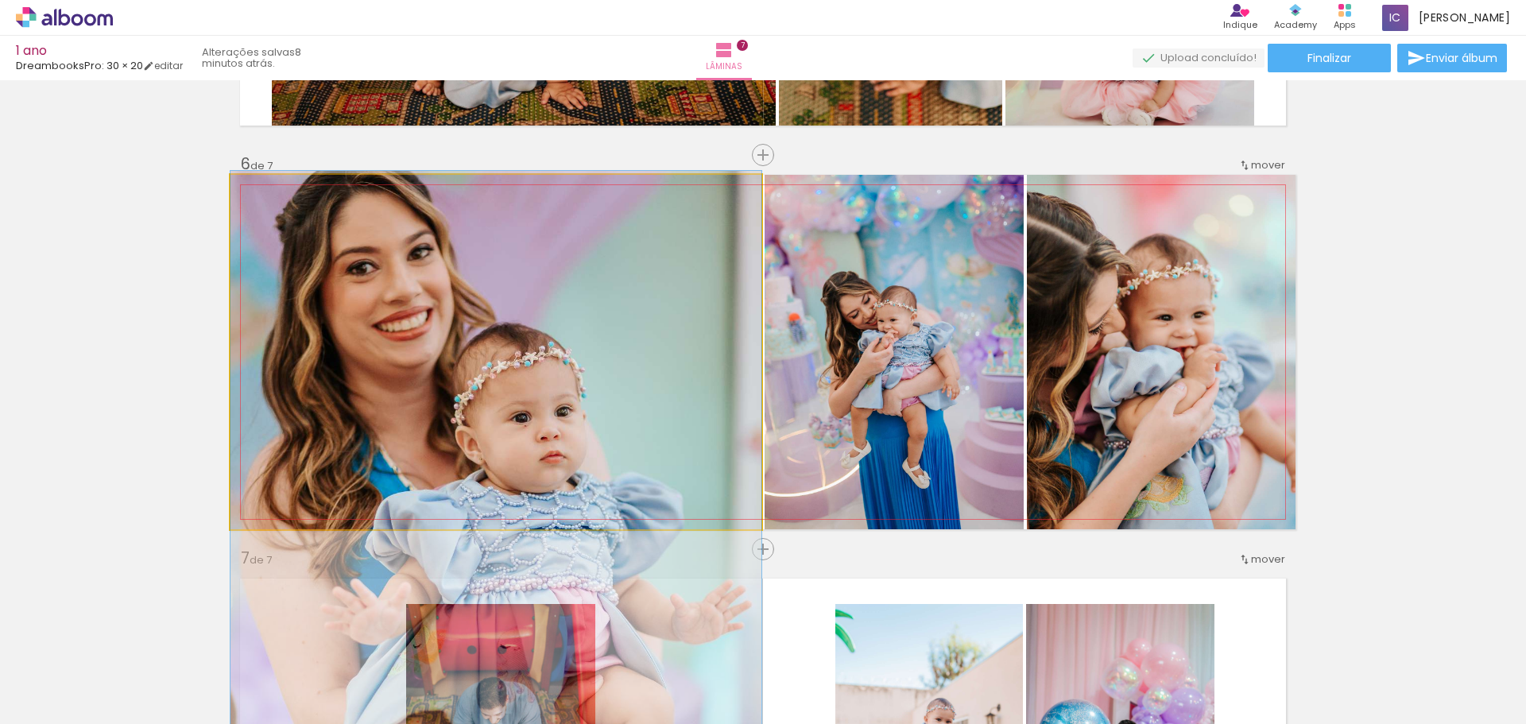
drag, startPoint x: 526, startPoint y: 298, endPoint x: 528, endPoint y: 515, distance: 216.9
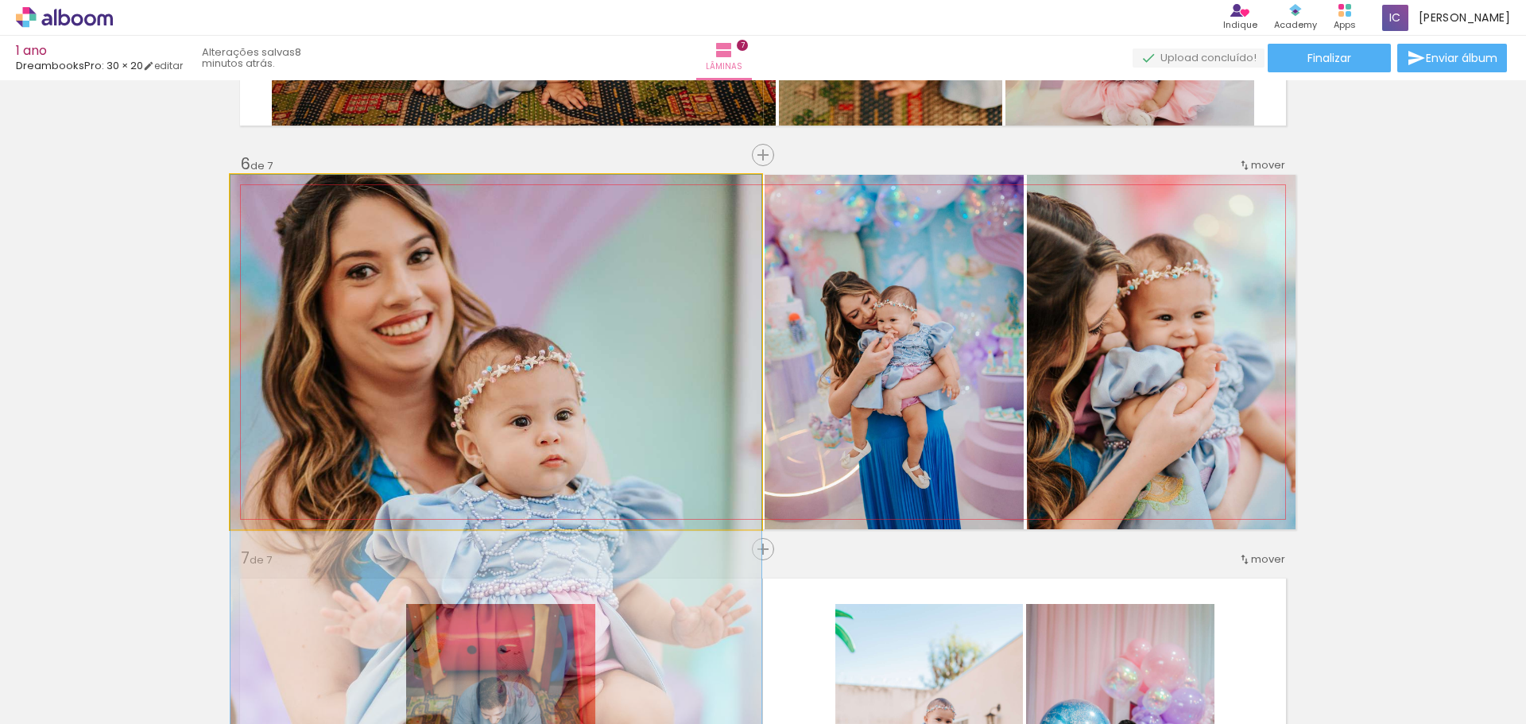
drag, startPoint x: 557, startPoint y: 373, endPoint x: 561, endPoint y: 399, distance: 25.7
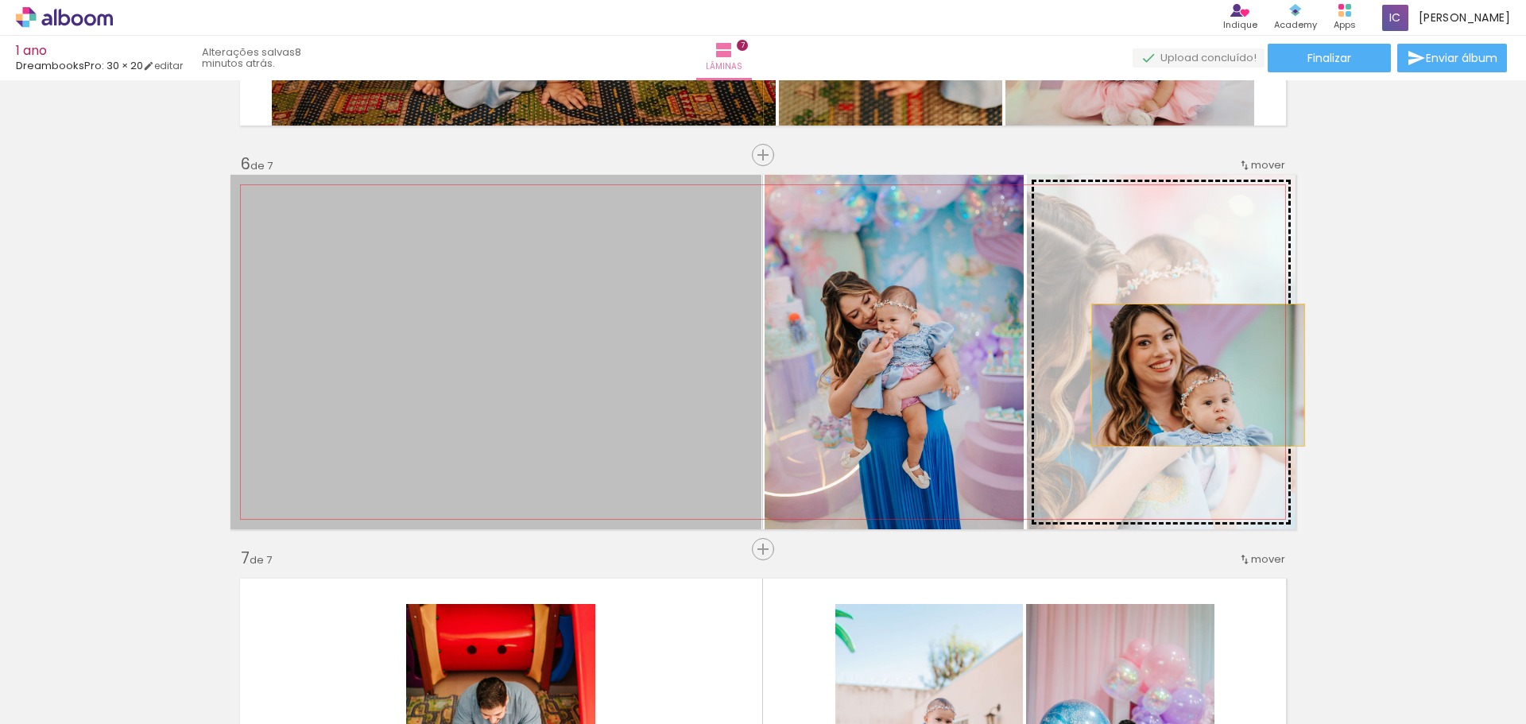
drag, startPoint x: 535, startPoint y: 377, endPoint x: 1192, endPoint y: 375, distance: 657.1
click at [0, 0] on slot at bounding box center [0, 0] width 0 height 0
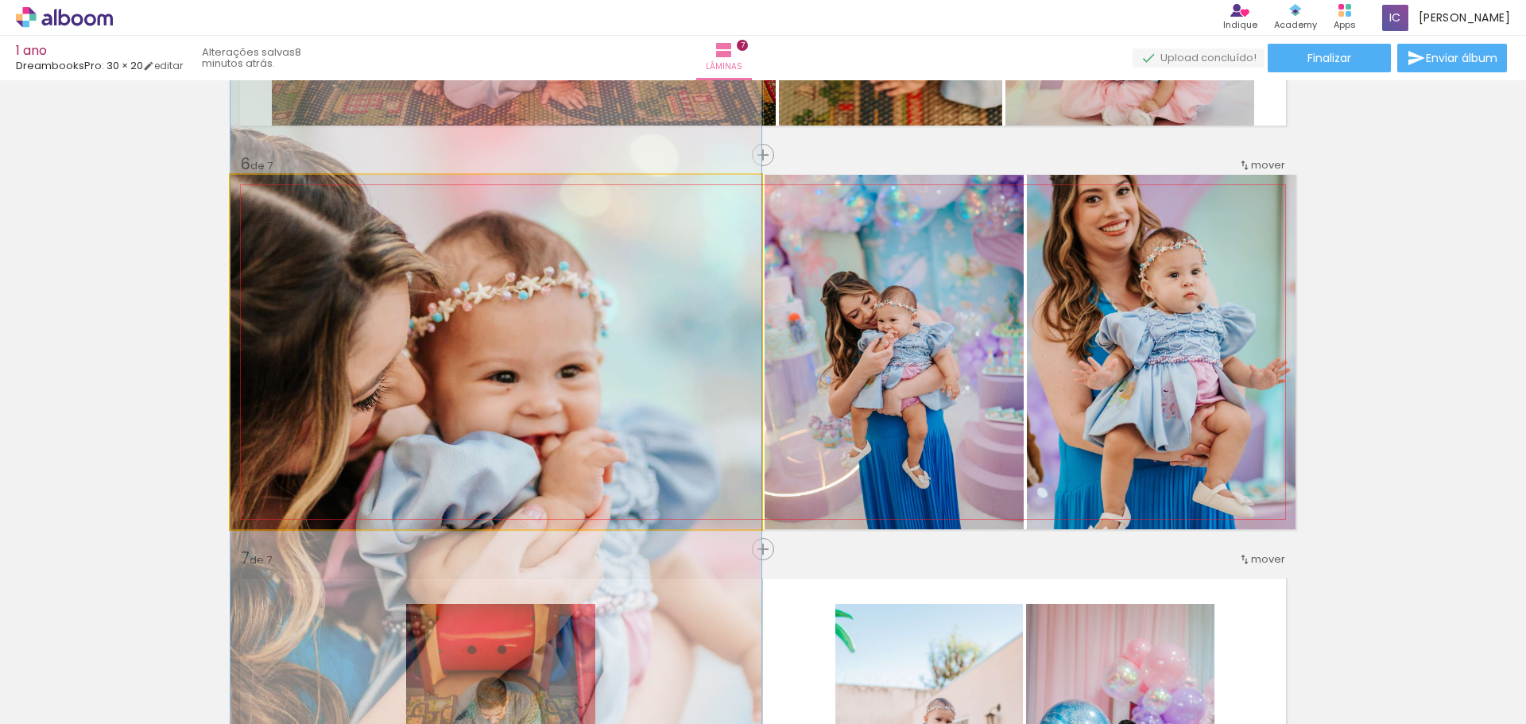
drag, startPoint x: 660, startPoint y: 295, endPoint x: 668, endPoint y: 368, distance: 73.6
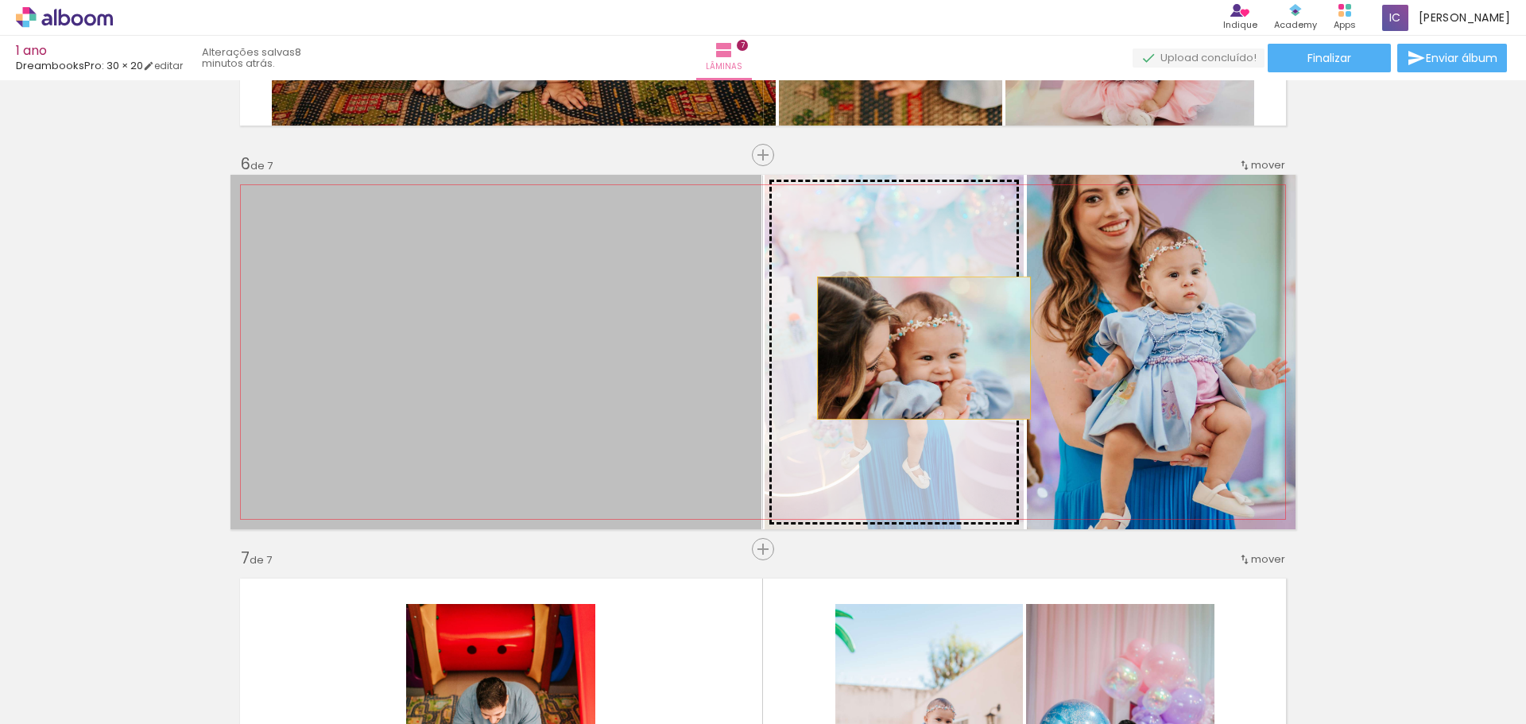
click at [0, 0] on slot at bounding box center [0, 0] width 0 height 0
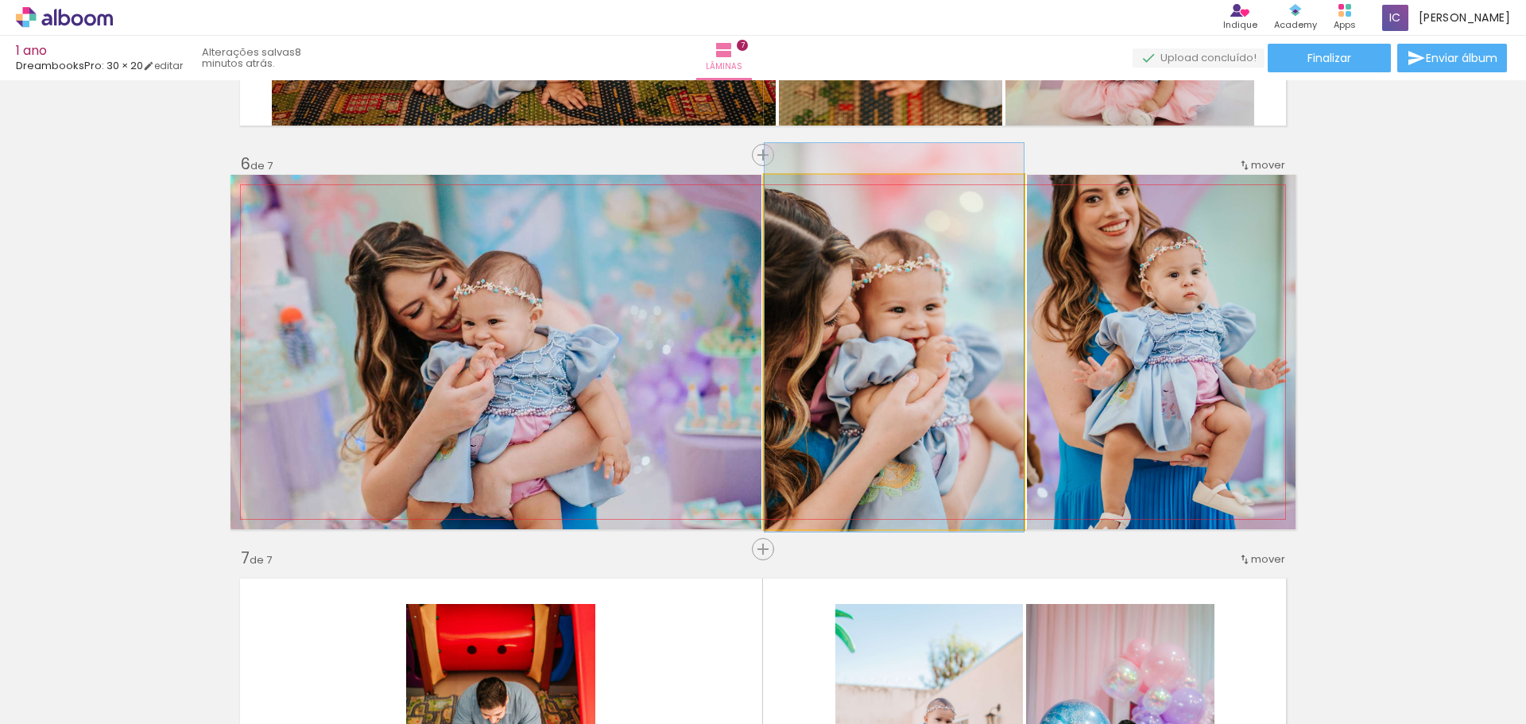
drag, startPoint x: 897, startPoint y: 327, endPoint x: 923, endPoint y: 313, distance: 29.2
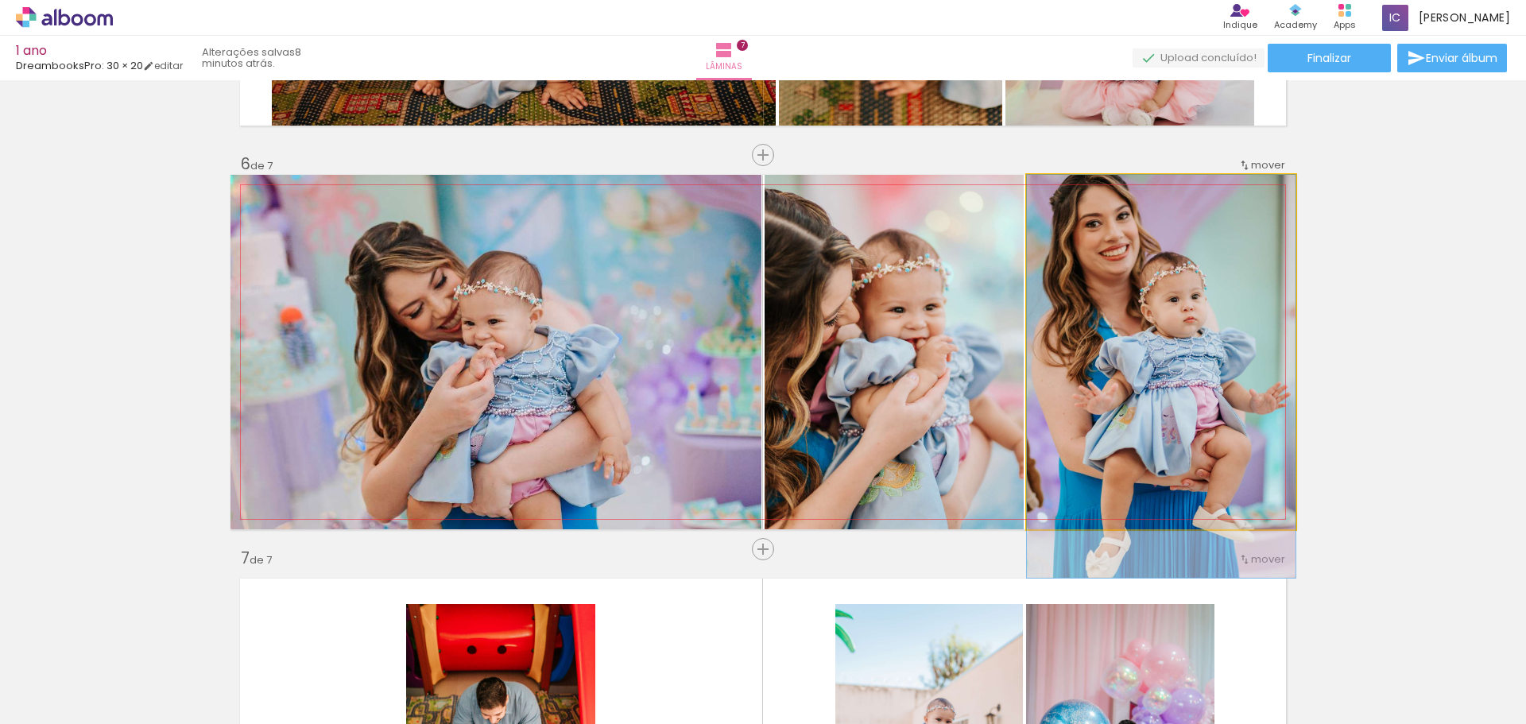
drag, startPoint x: 1221, startPoint y: 288, endPoint x: 1192, endPoint y: 420, distance: 135.1
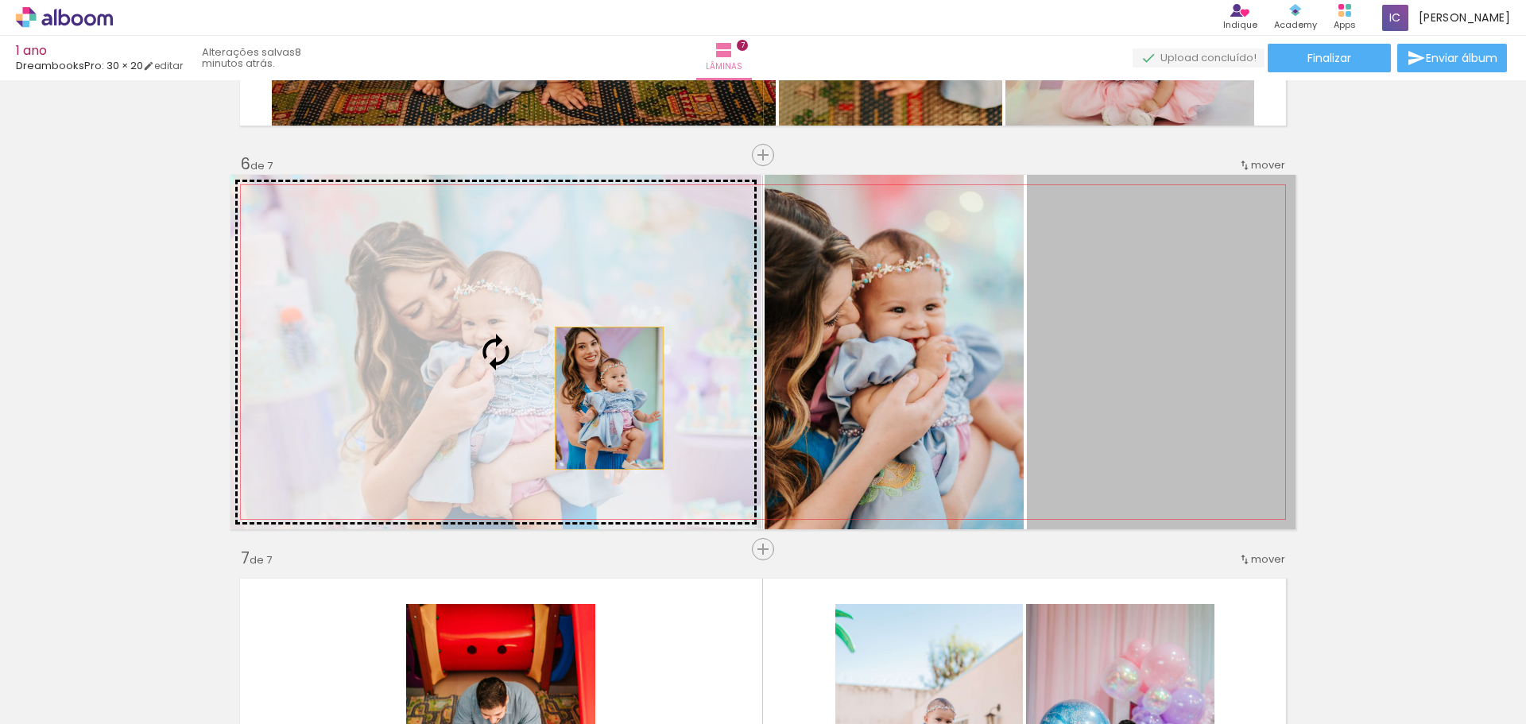
drag, startPoint x: 1194, startPoint y: 378, endPoint x: 603, endPoint y: 398, distance: 591.5
click at [0, 0] on slot at bounding box center [0, 0] width 0 height 0
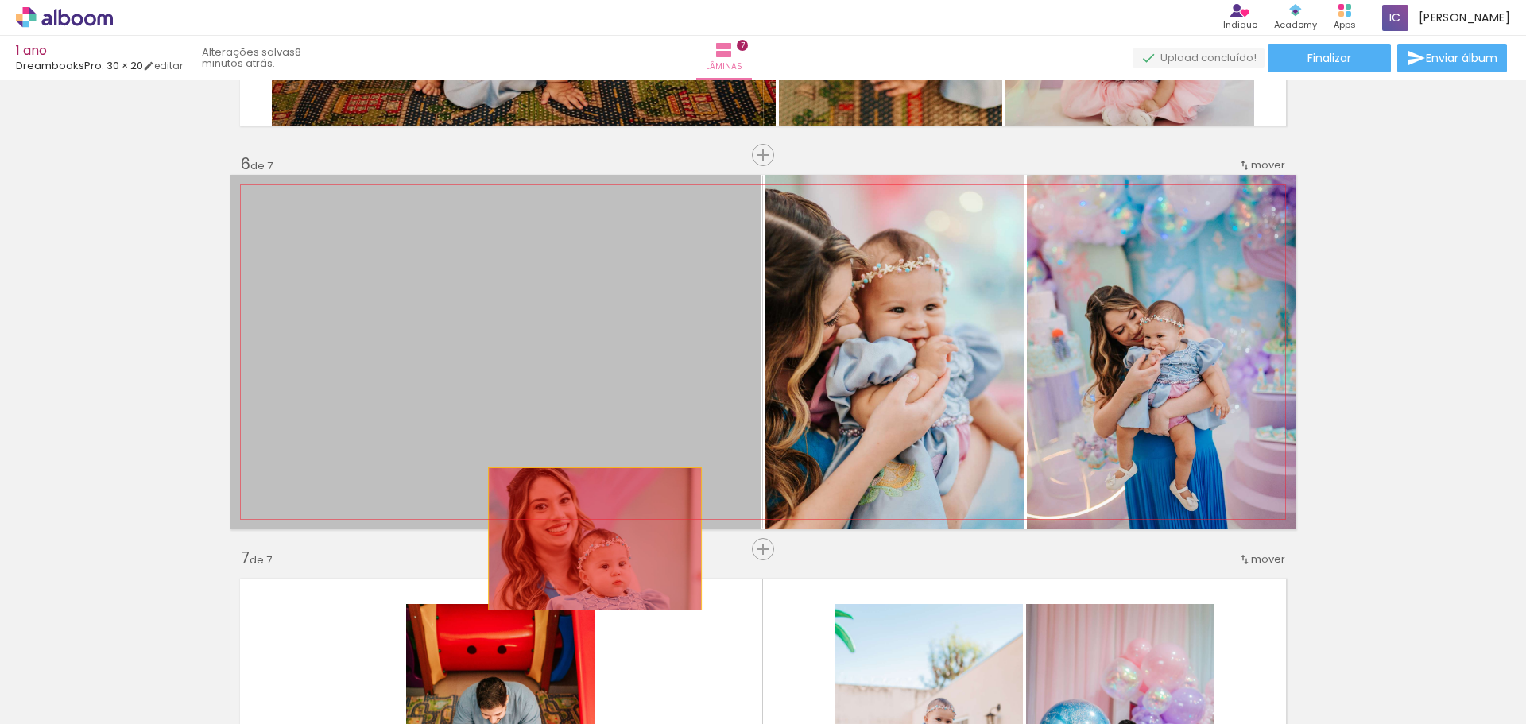
drag, startPoint x: 577, startPoint y: 296, endPoint x: 589, endPoint y: 539, distance: 242.6
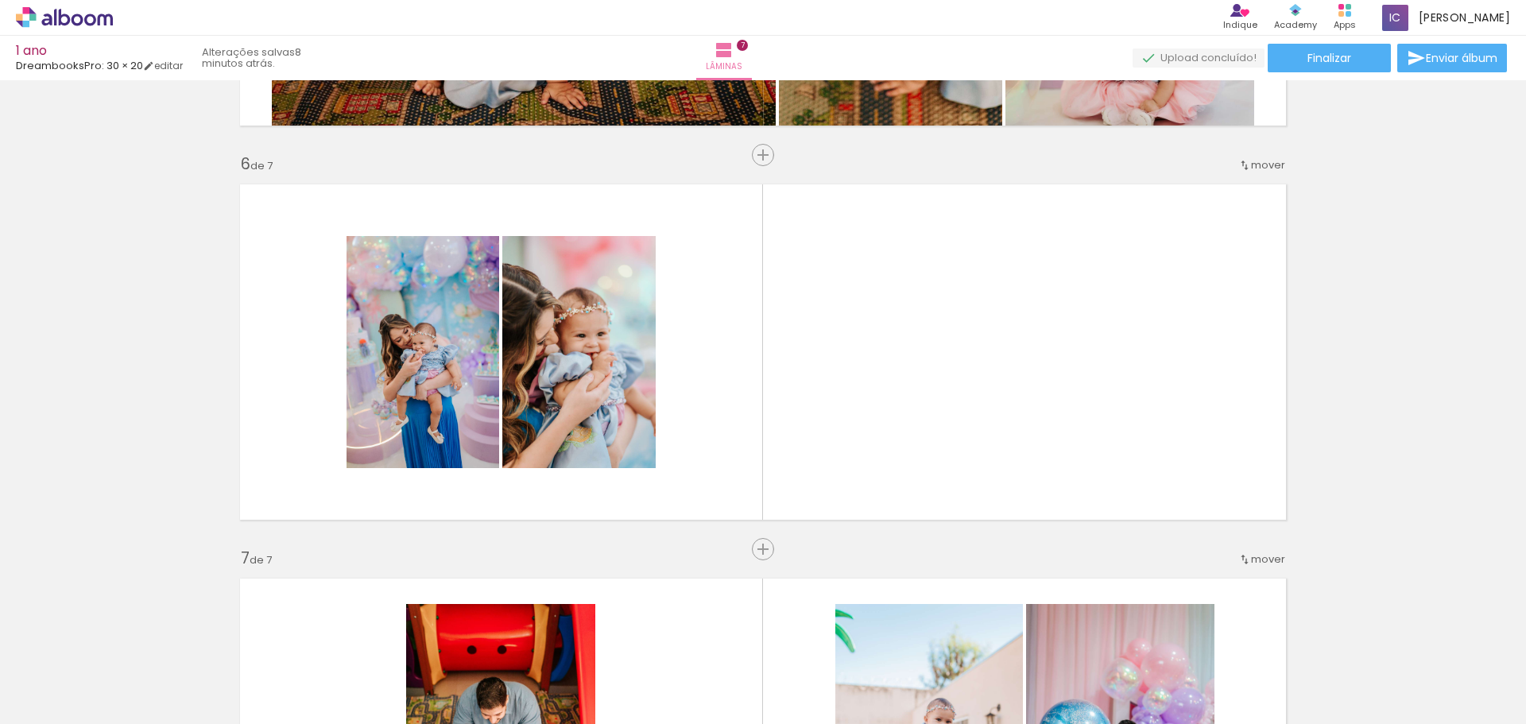
click at [1214, 646] on div at bounding box center [1193, 670] width 52 height 79
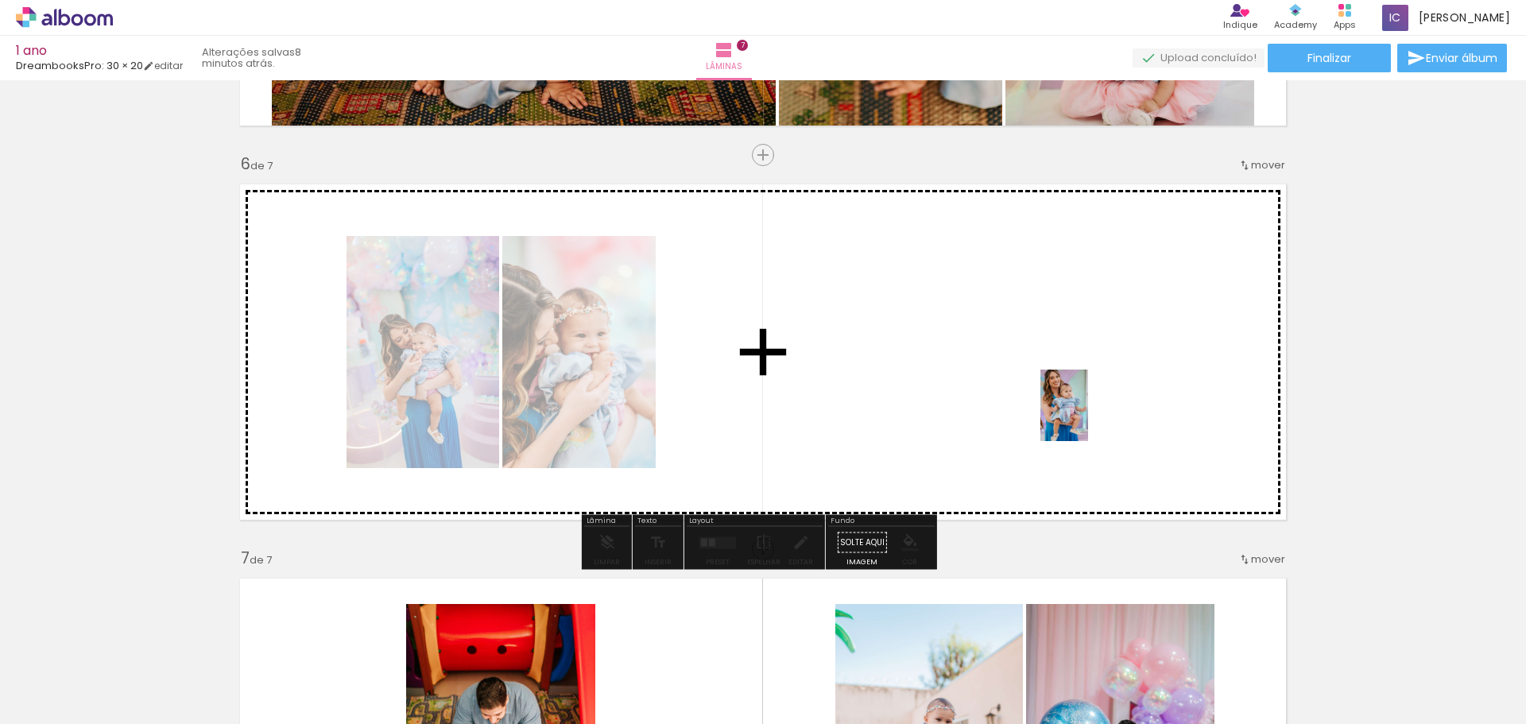
drag, startPoint x: 1213, startPoint y: 647, endPoint x: 1088, endPoint y: 417, distance: 261.3
click at [1088, 417] on quentale-workspace at bounding box center [763, 362] width 1526 height 724
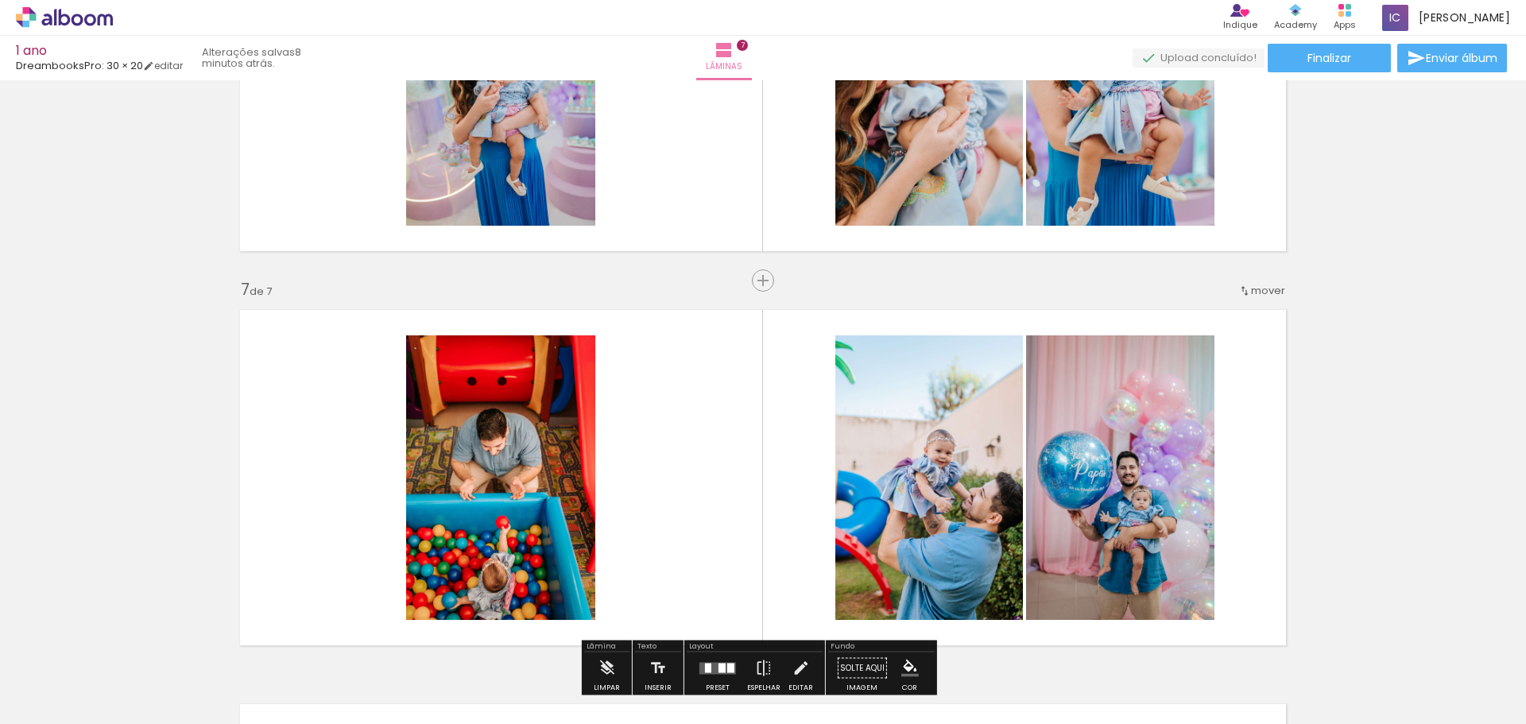
scroll to position [2002, 0]
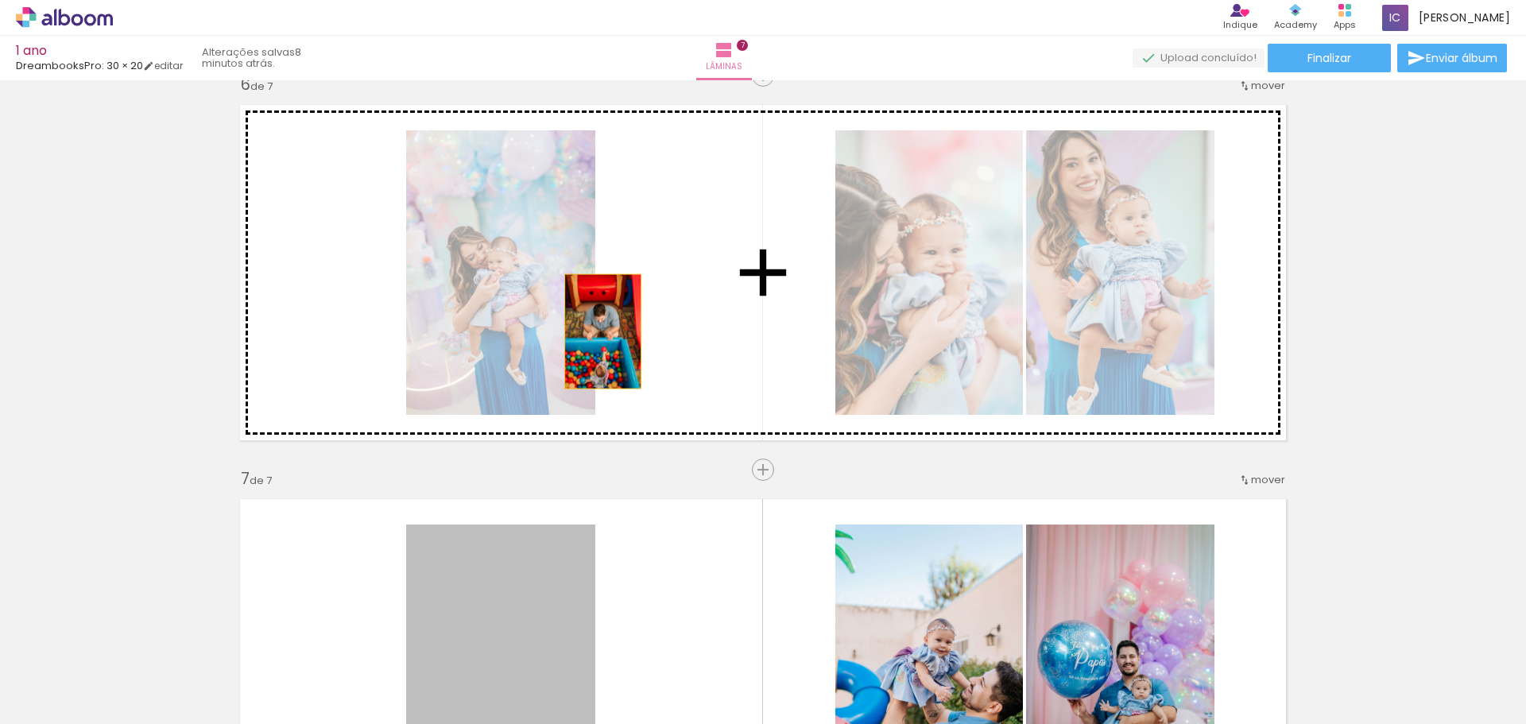
drag, startPoint x: 526, startPoint y: 555, endPoint x: 602, endPoint y: 326, distance: 241.2
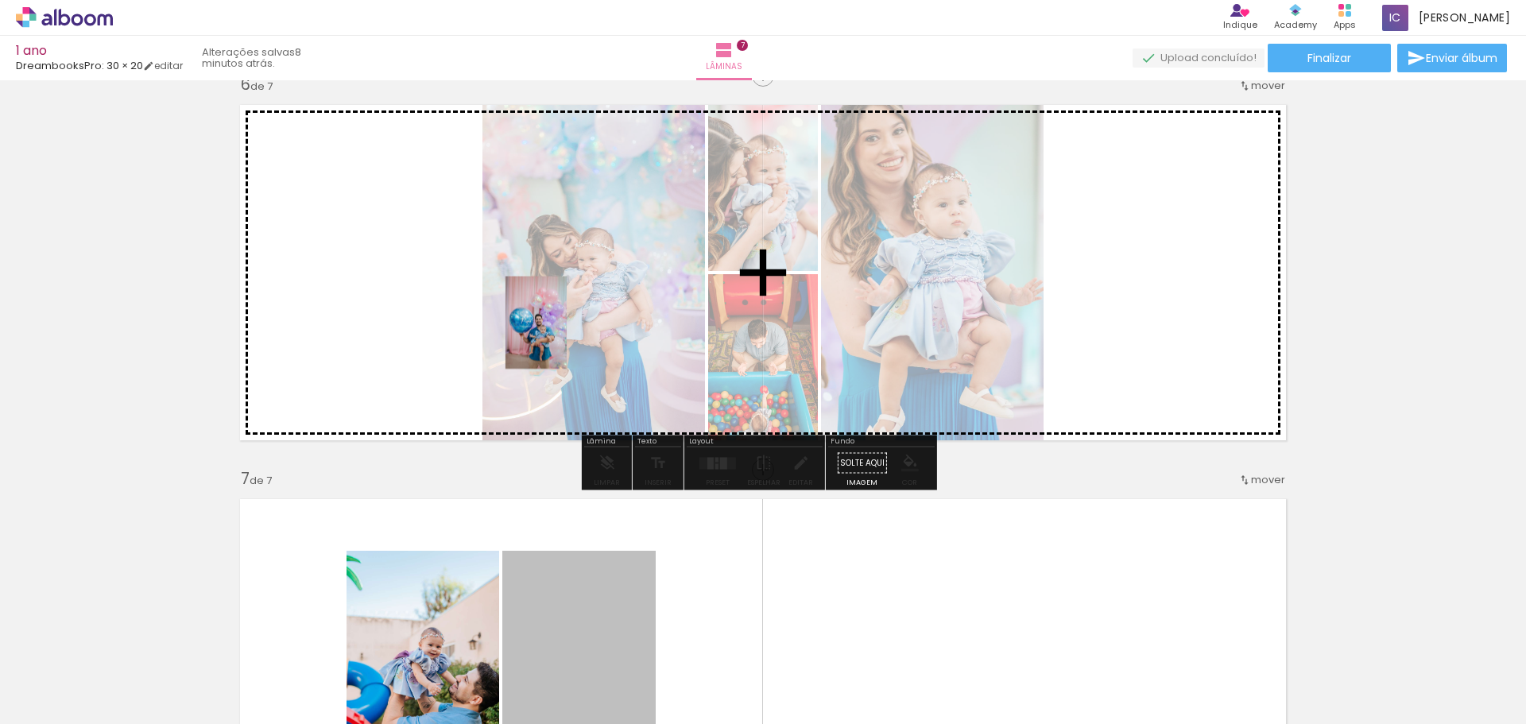
drag, startPoint x: 613, startPoint y: 577, endPoint x: 518, endPoint y: 570, distance: 95.6
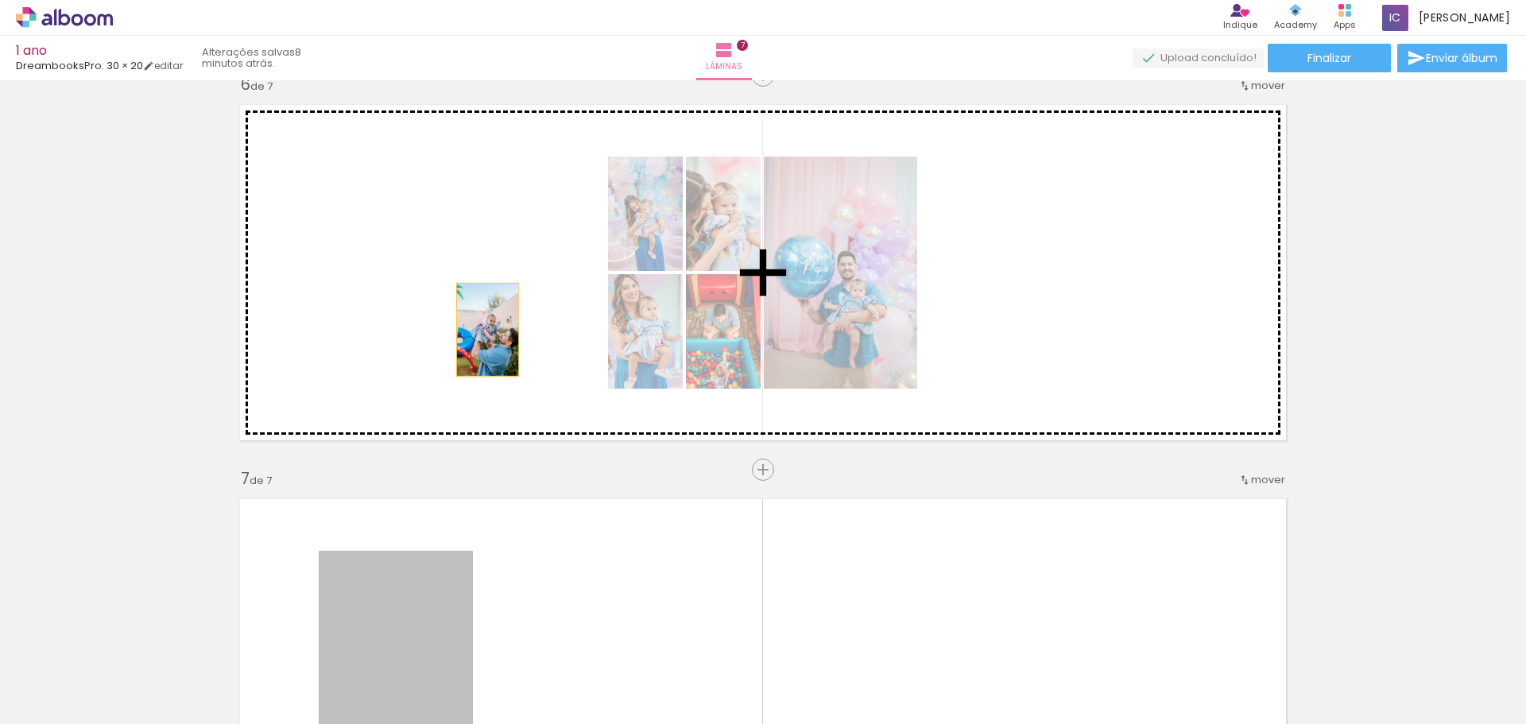
drag, startPoint x: 408, startPoint y: 582, endPoint x: 482, endPoint y: 330, distance: 262.5
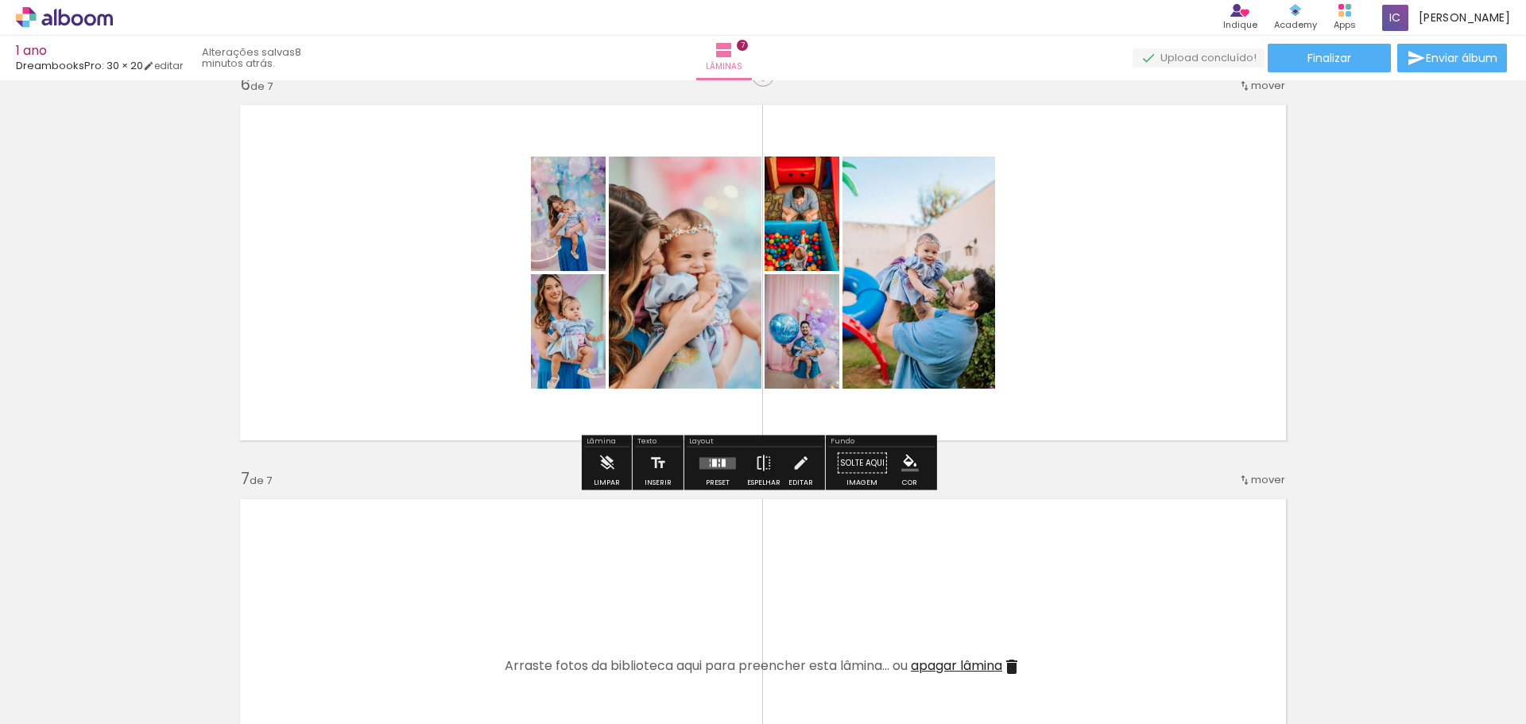
click at [706, 458] on quentale-layouter at bounding box center [717, 463] width 37 height 12
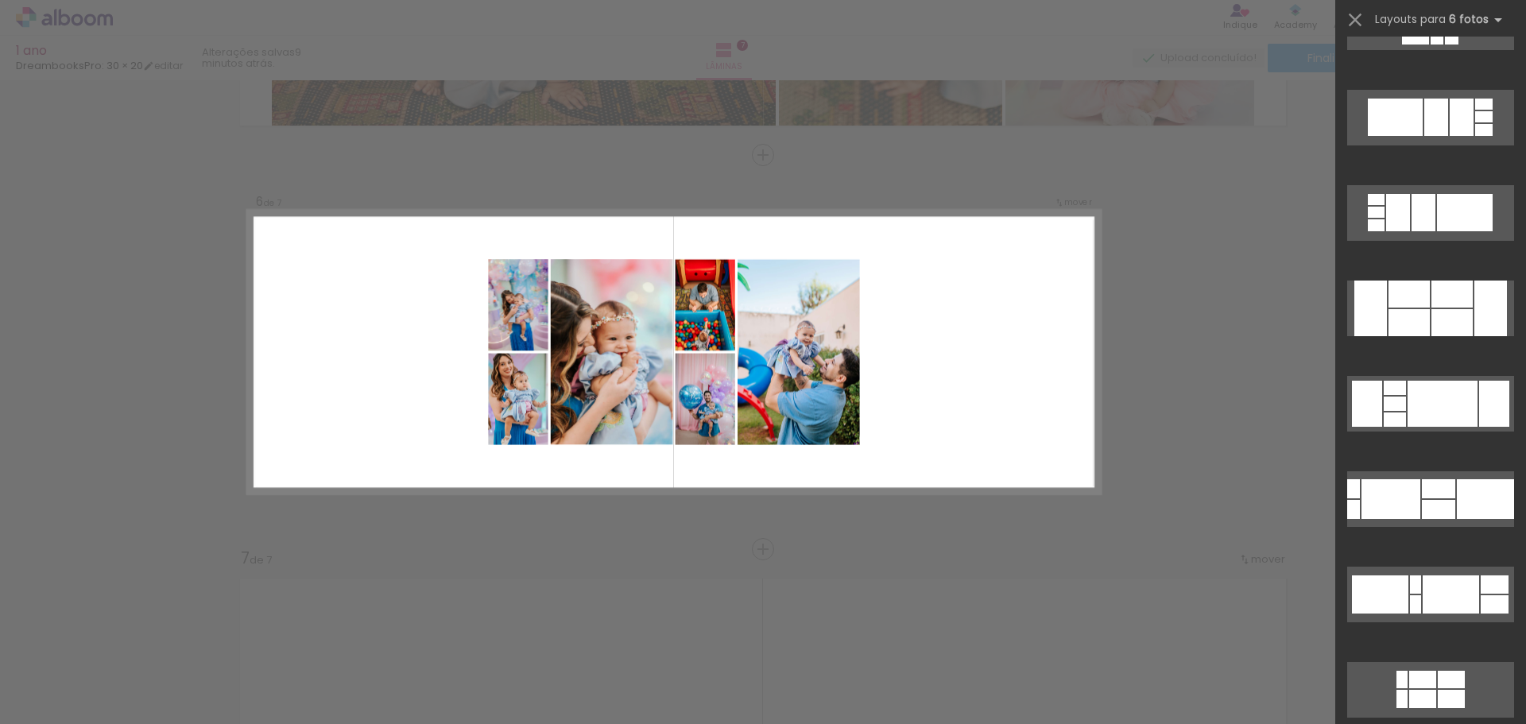
scroll to position [21855, 0]
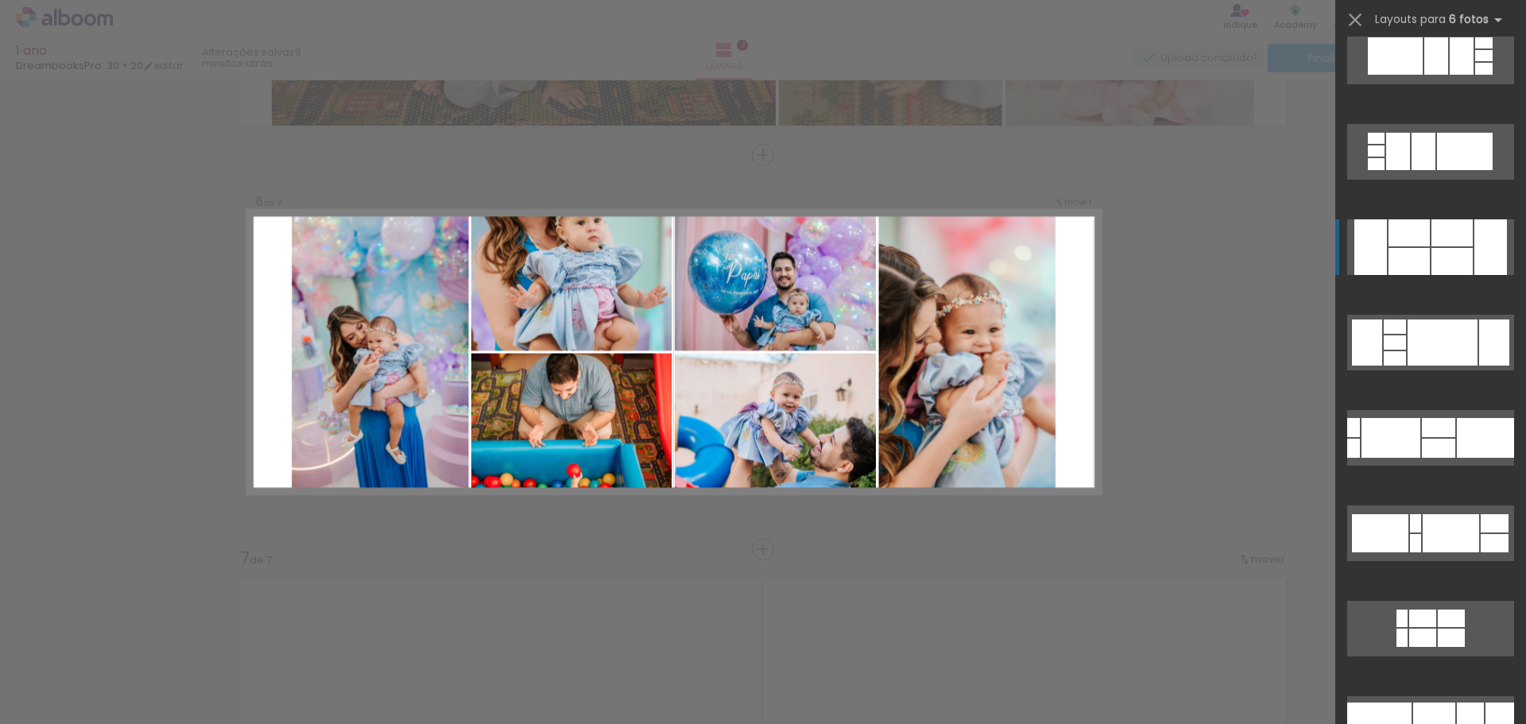
click at [1431, 234] on div at bounding box center [1451, 232] width 41 height 27
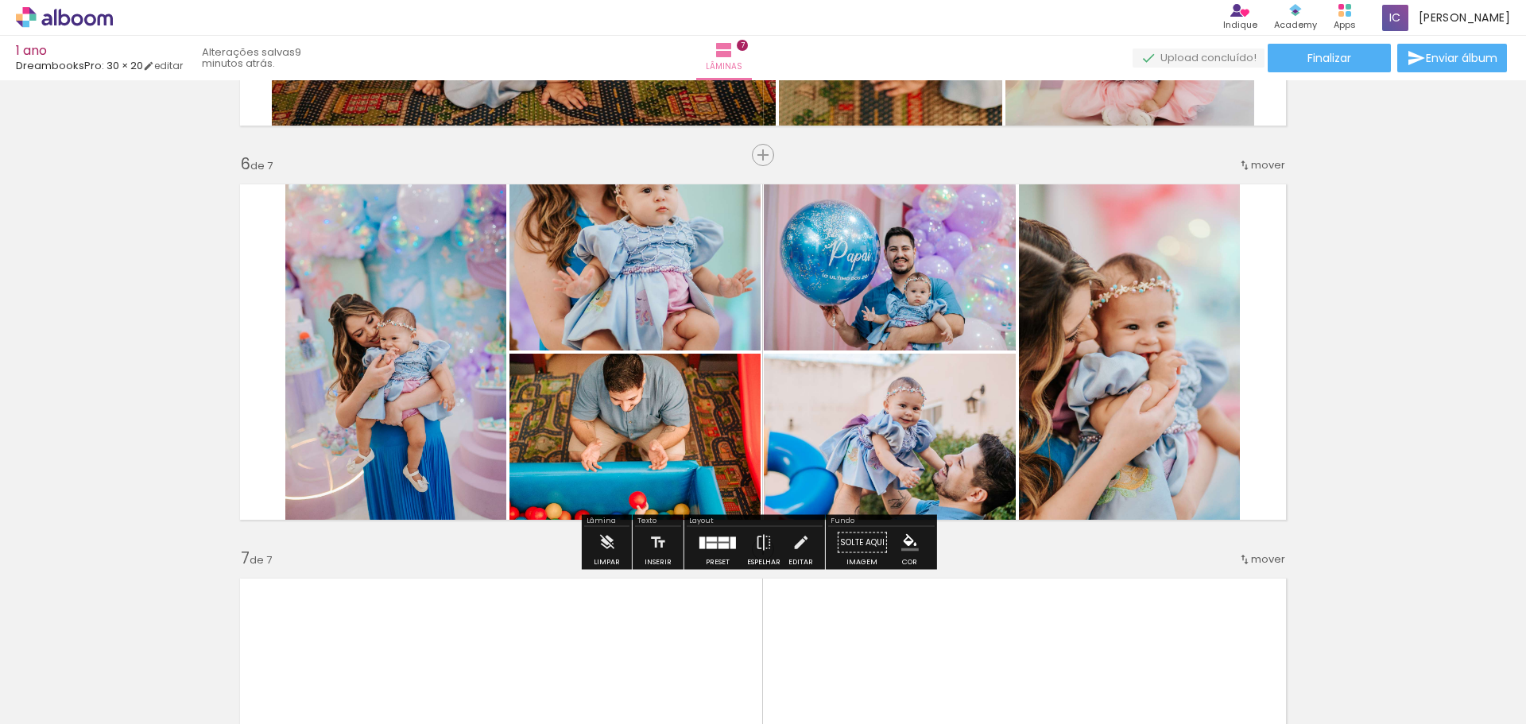
click at [730, 536] on div at bounding box center [733, 542] width 6 height 12
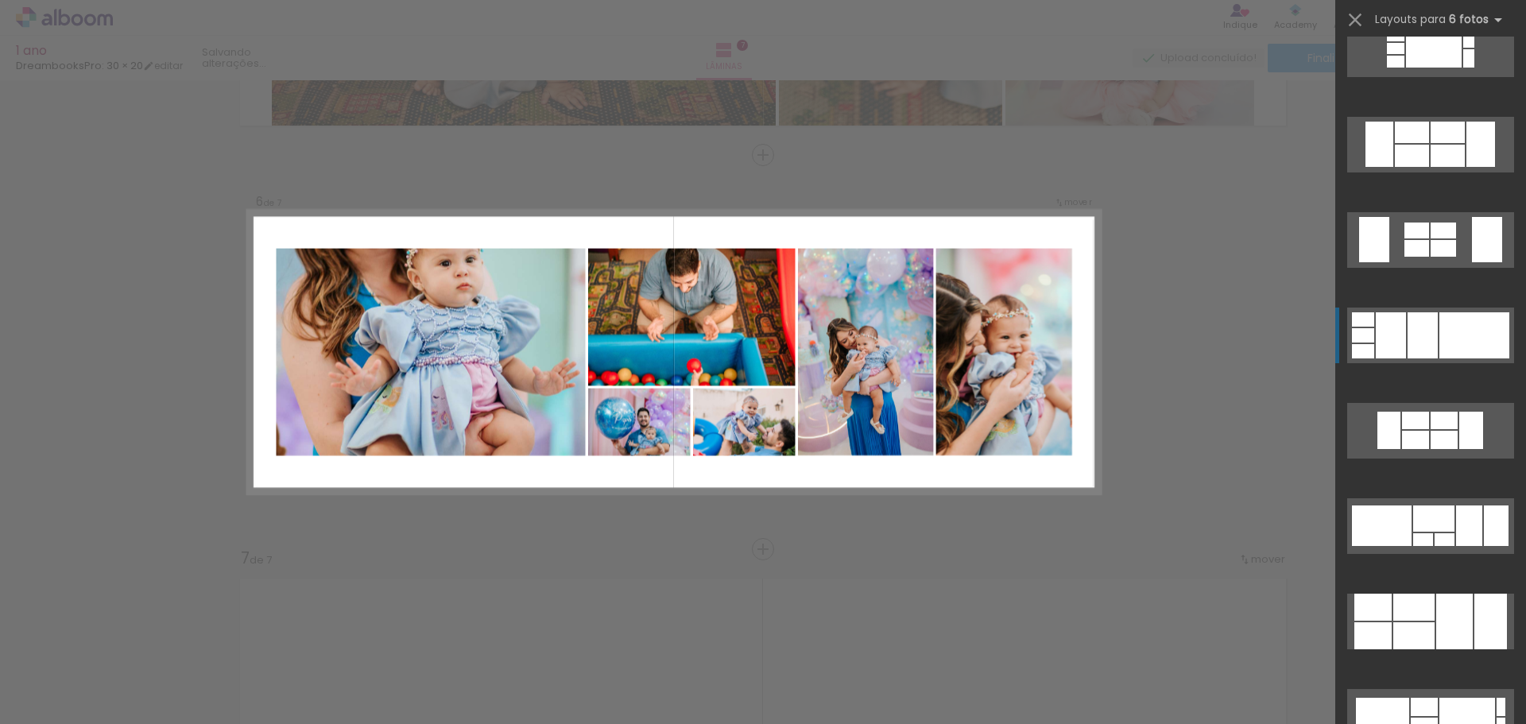
scroll to position [25522, 0]
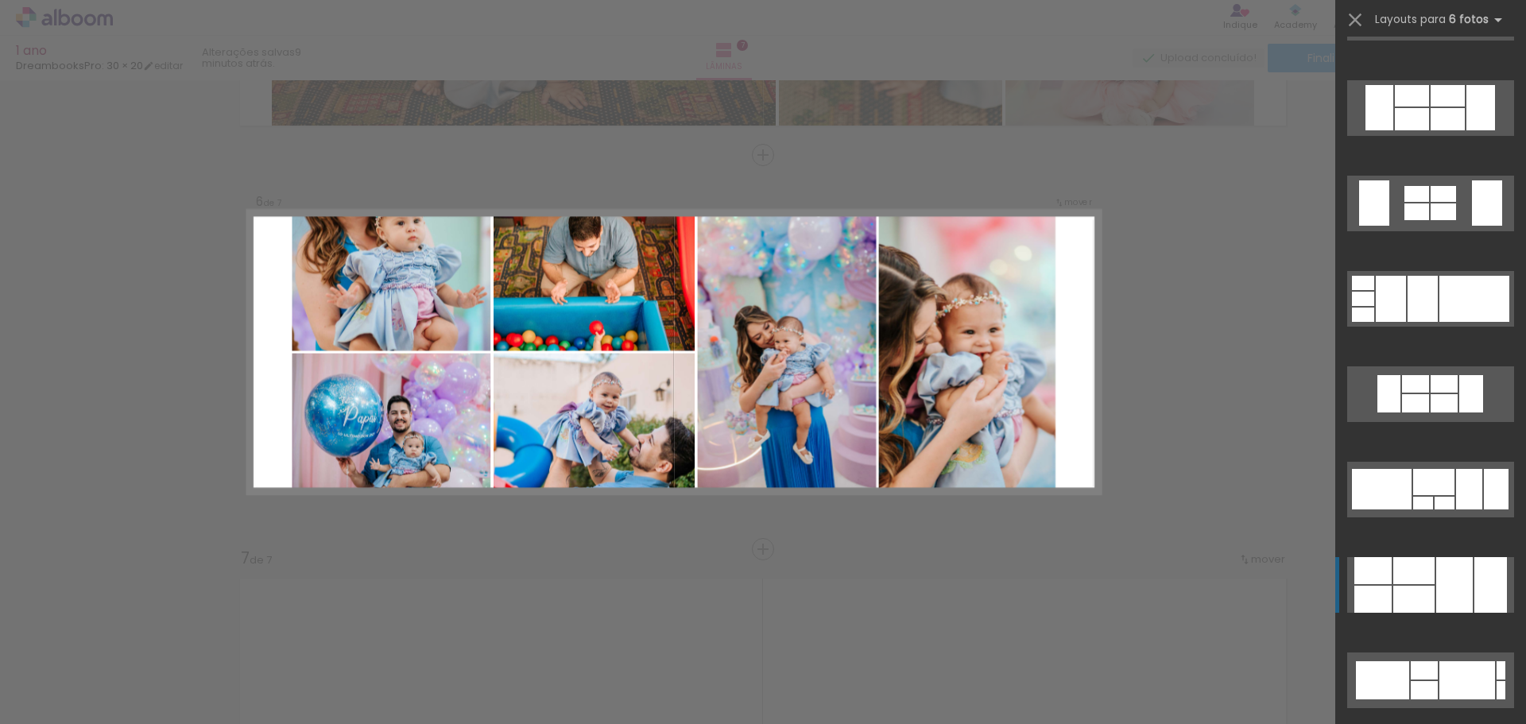
click at [1445, 564] on div at bounding box center [1454, 585] width 37 height 56
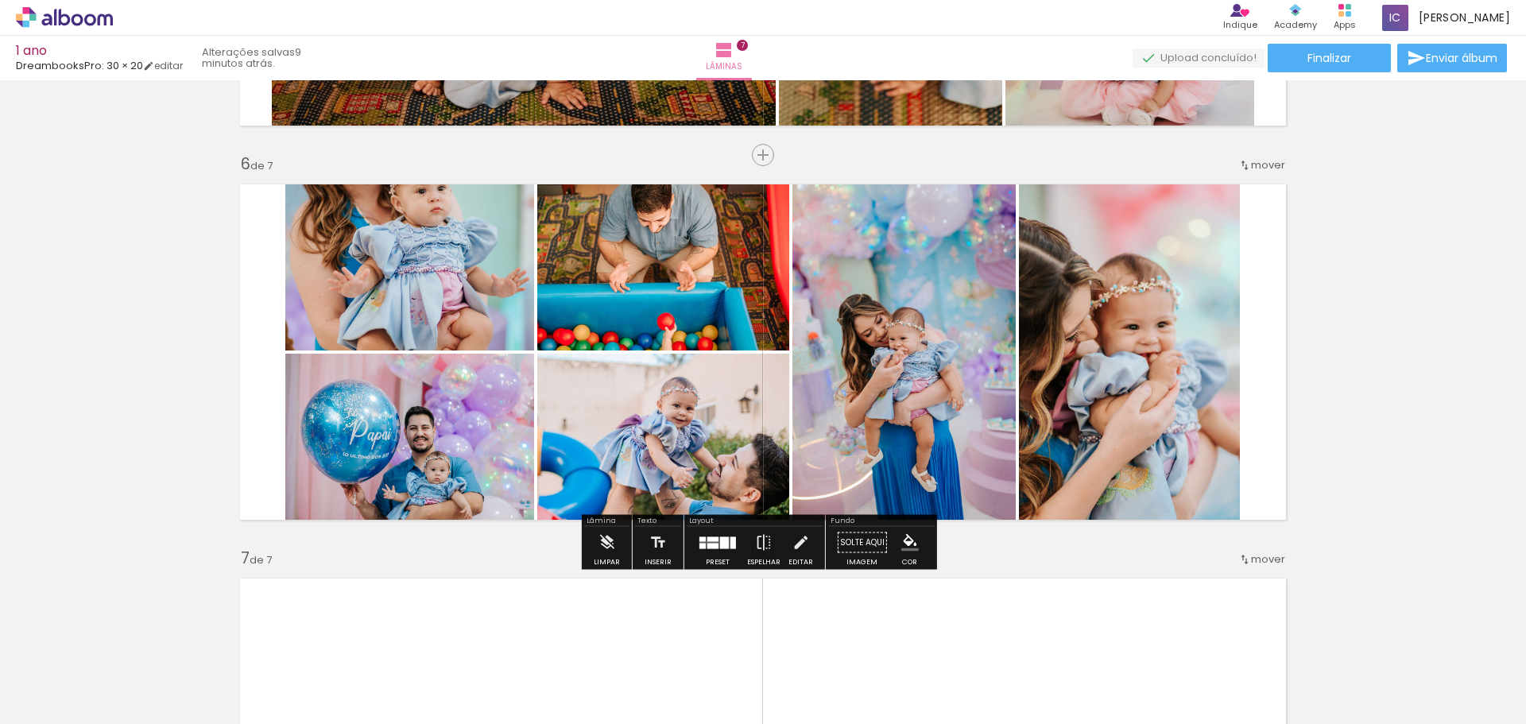
click at [720, 544] on div at bounding box center [724, 542] width 9 height 12
click at [0, 0] on div "Confirmar Cancelar" at bounding box center [0, 0] width 0 height 0
click at [720, 544] on div at bounding box center [724, 542] width 9 height 12
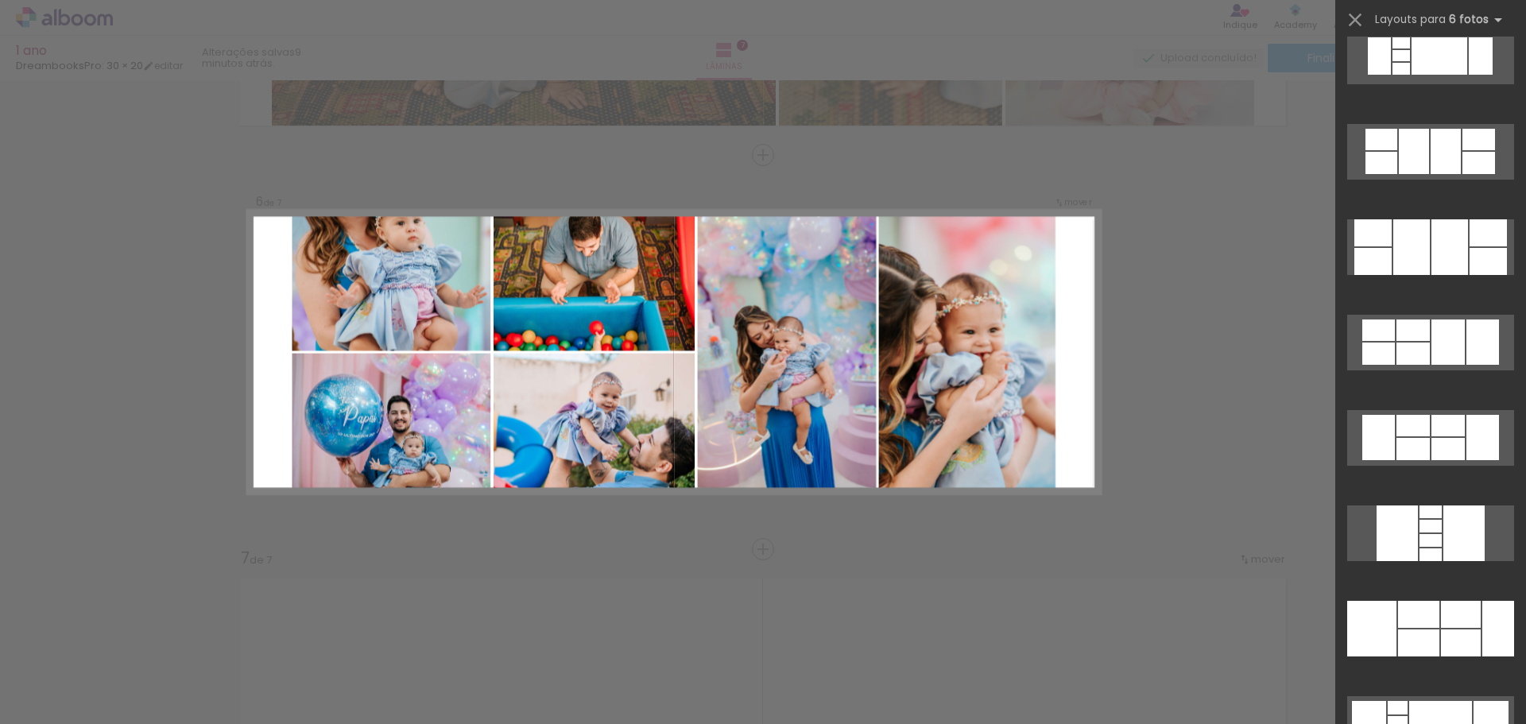
scroll to position [27699, 0]
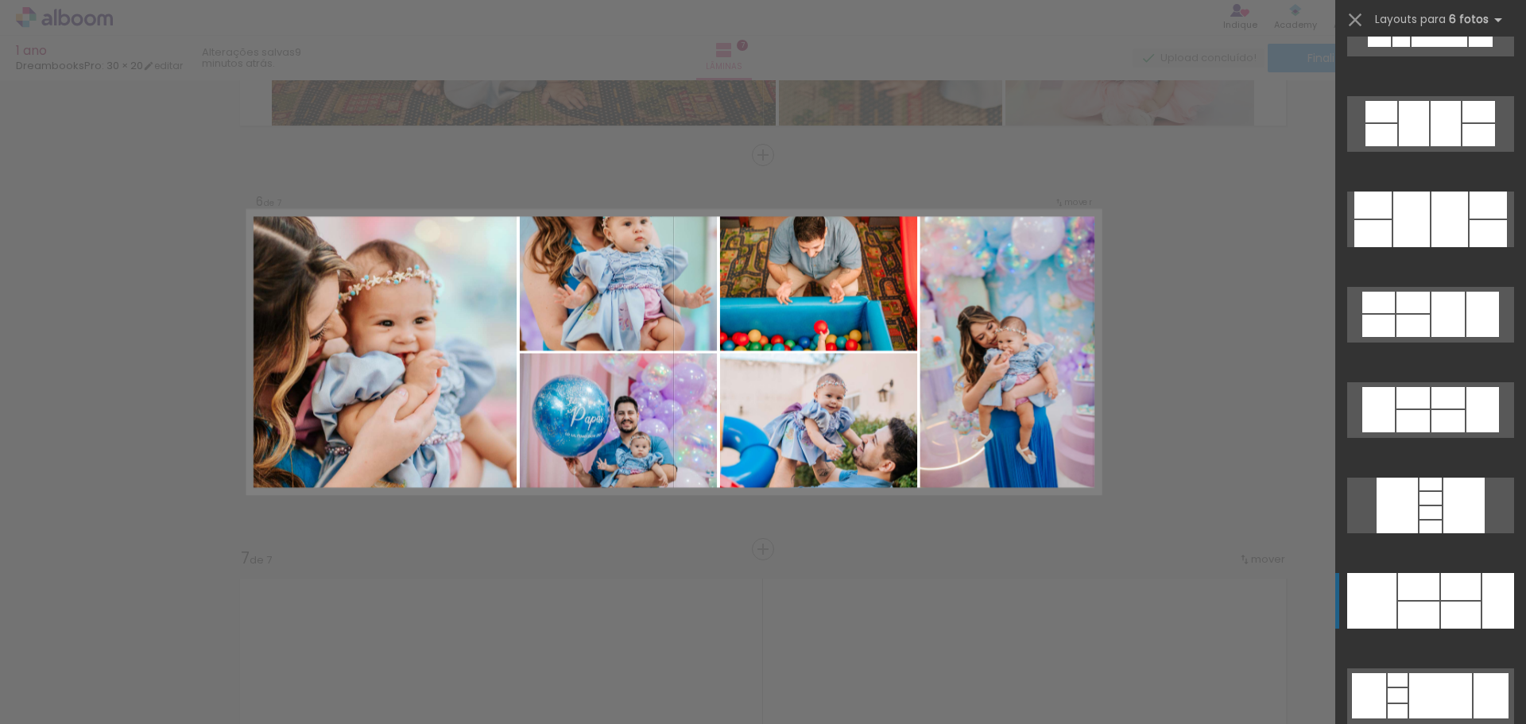
click at [1441, 613] on div at bounding box center [1461, 614] width 40 height 27
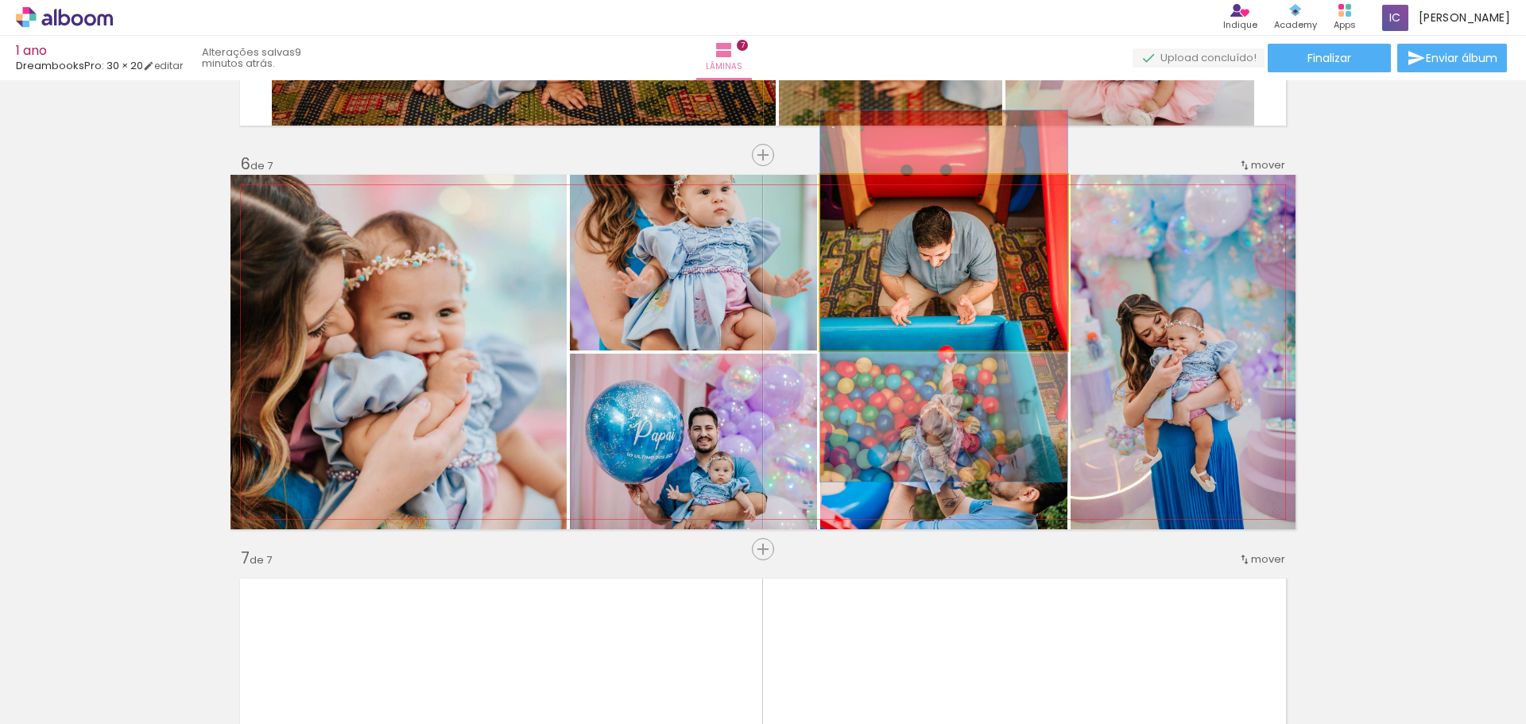
drag, startPoint x: 967, startPoint y: 259, endPoint x: 968, endPoint y: 292, distance: 33.4
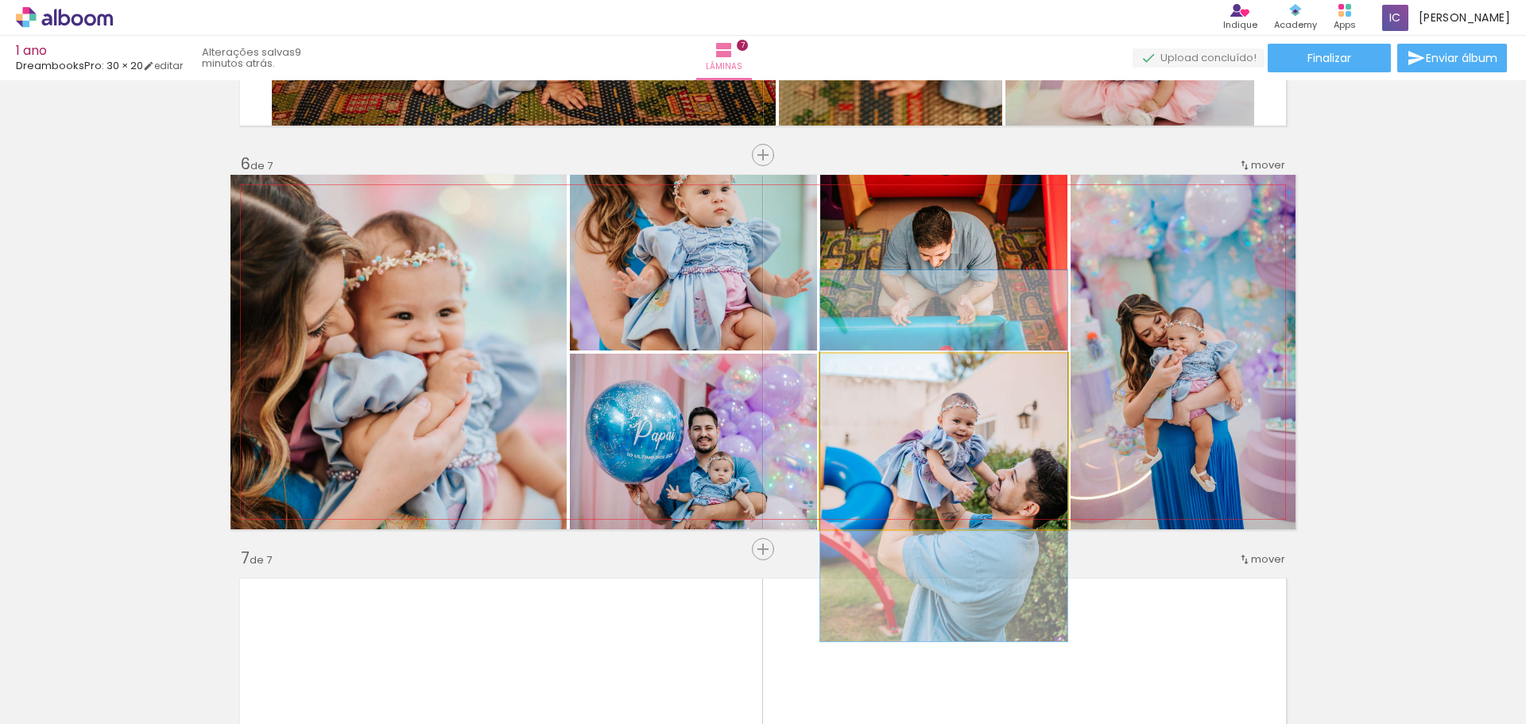
drag, startPoint x: 1009, startPoint y: 414, endPoint x: 1011, endPoint y: 428, distance: 14.5
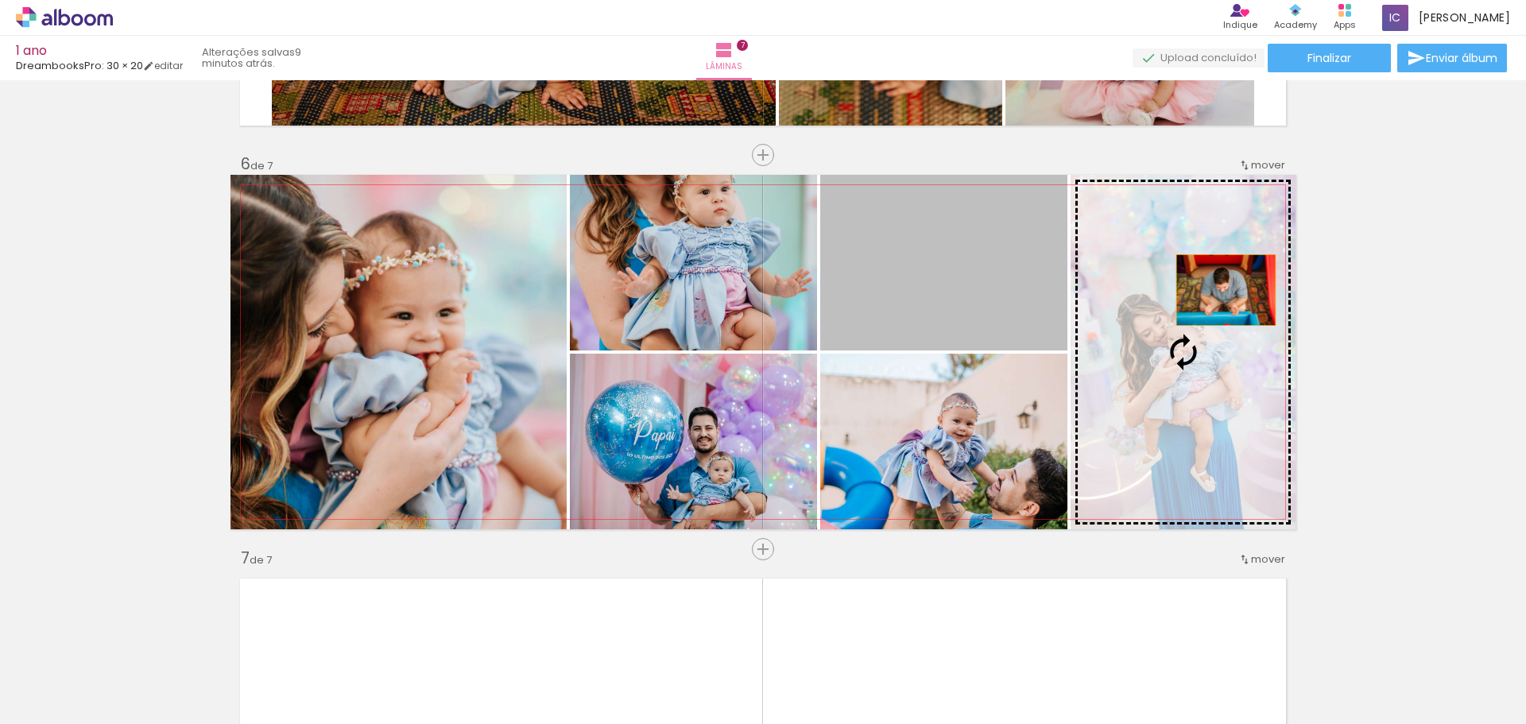
drag, startPoint x: 1007, startPoint y: 284, endPoint x: 1220, endPoint y: 290, distance: 213.0
click at [0, 0] on slot at bounding box center [0, 0] width 0 height 0
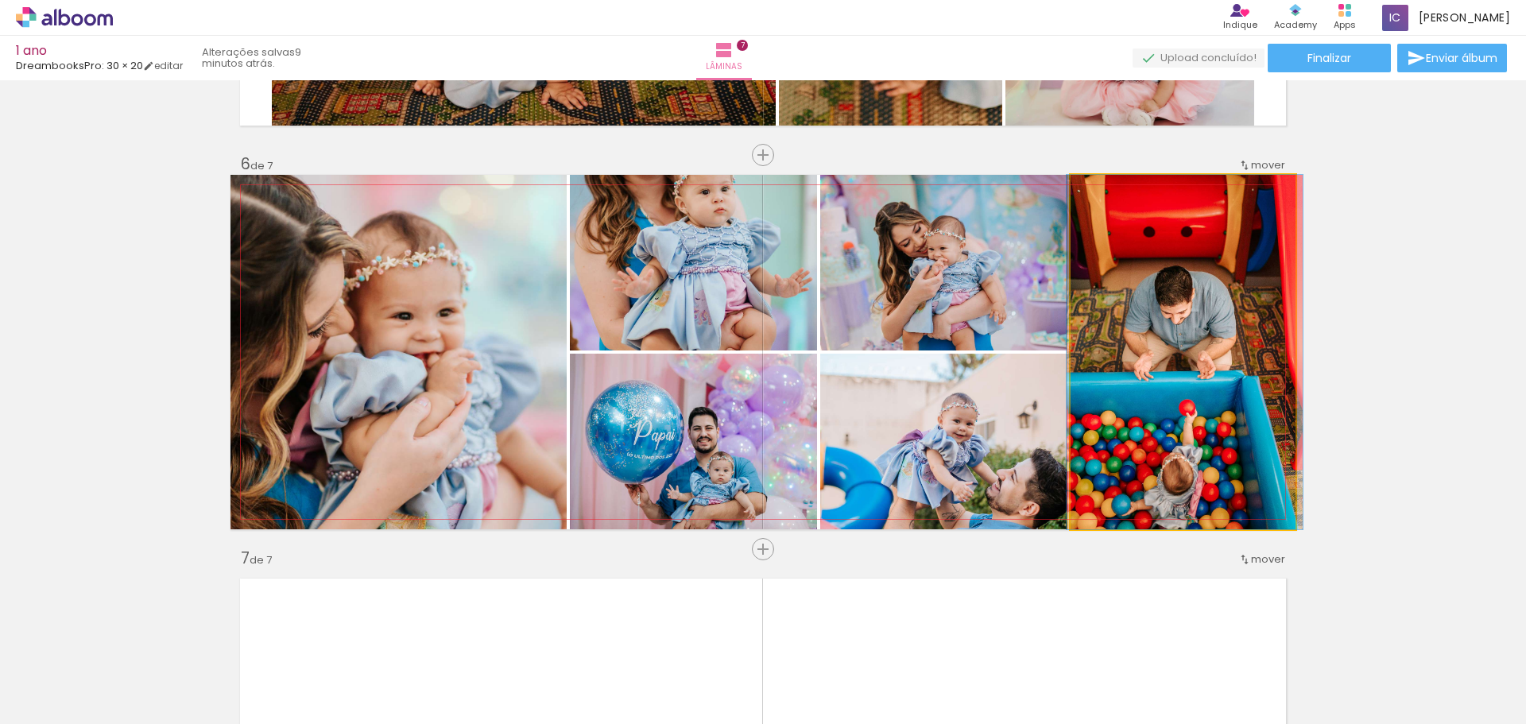
drag, startPoint x: 1188, startPoint y: 328, endPoint x: 1189, endPoint y: 293, distance: 35.0
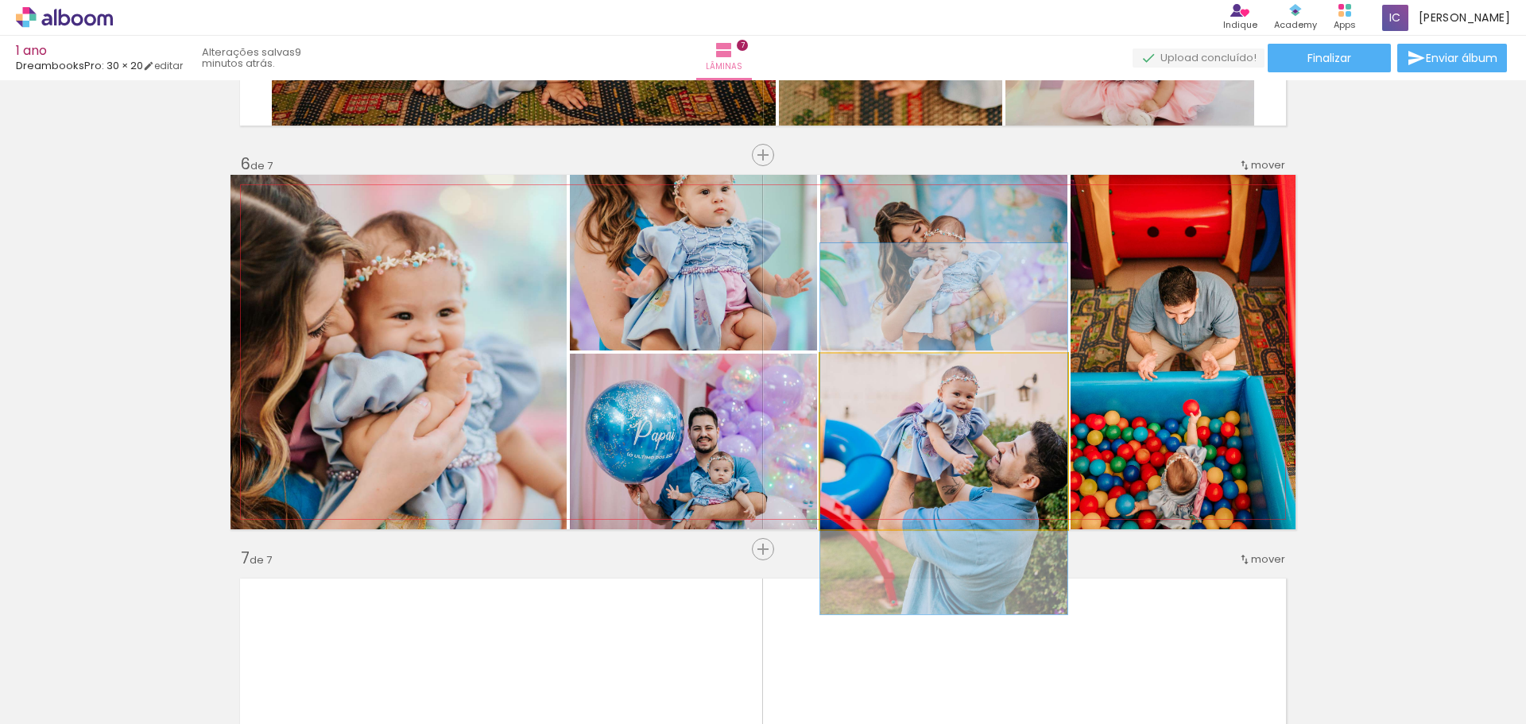
drag, startPoint x: 934, startPoint y: 472, endPoint x: 927, endPoint y: 444, distance: 28.5
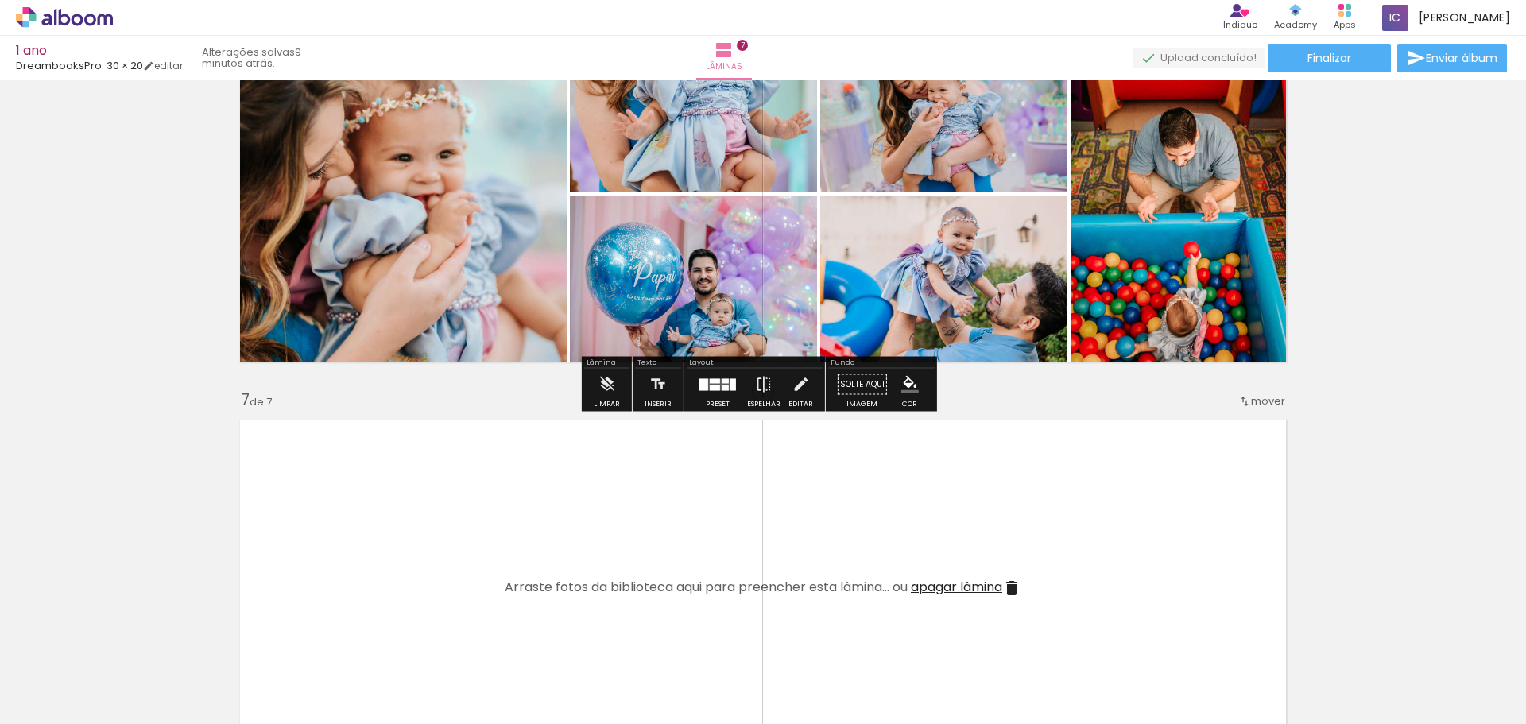
scroll to position [2081, 0]
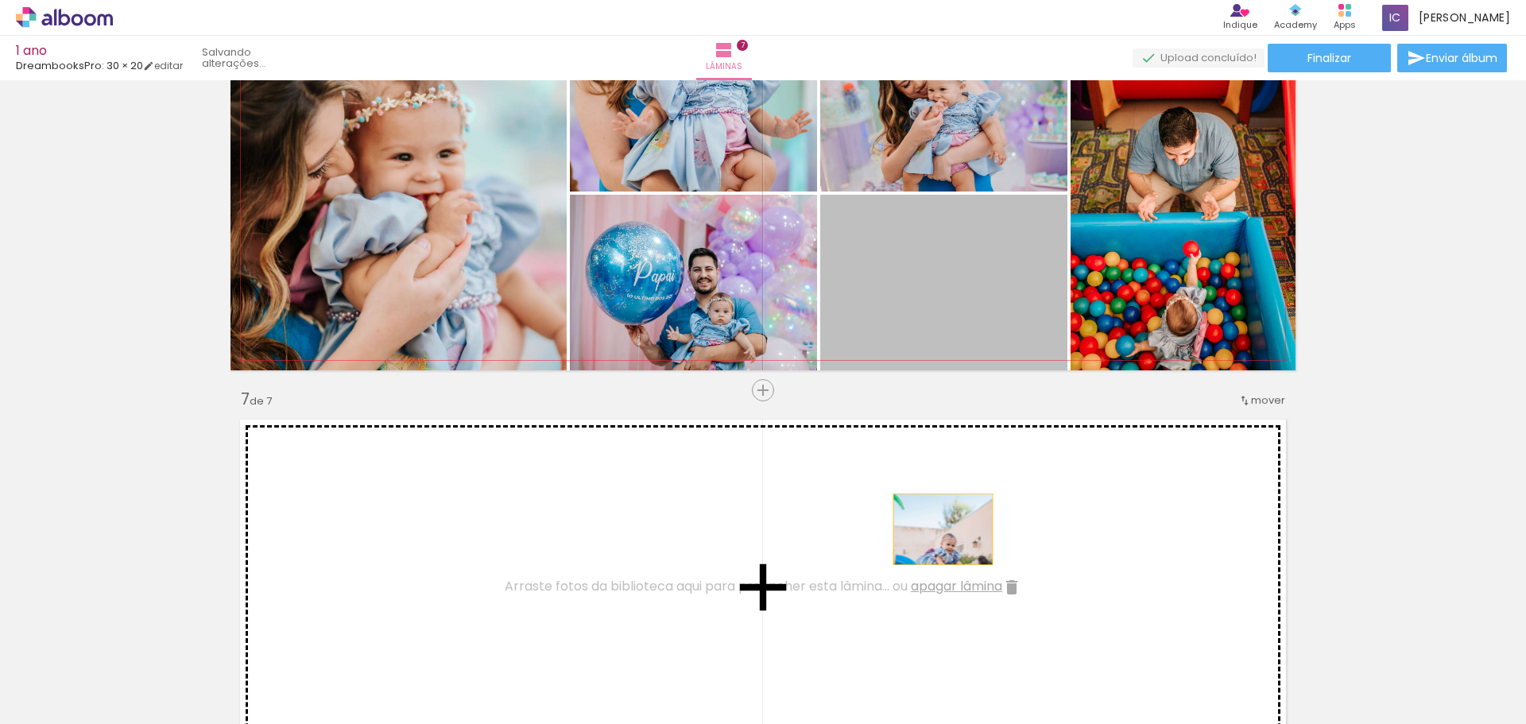
drag, startPoint x: 981, startPoint y: 286, endPoint x: 937, endPoint y: 529, distance: 247.2
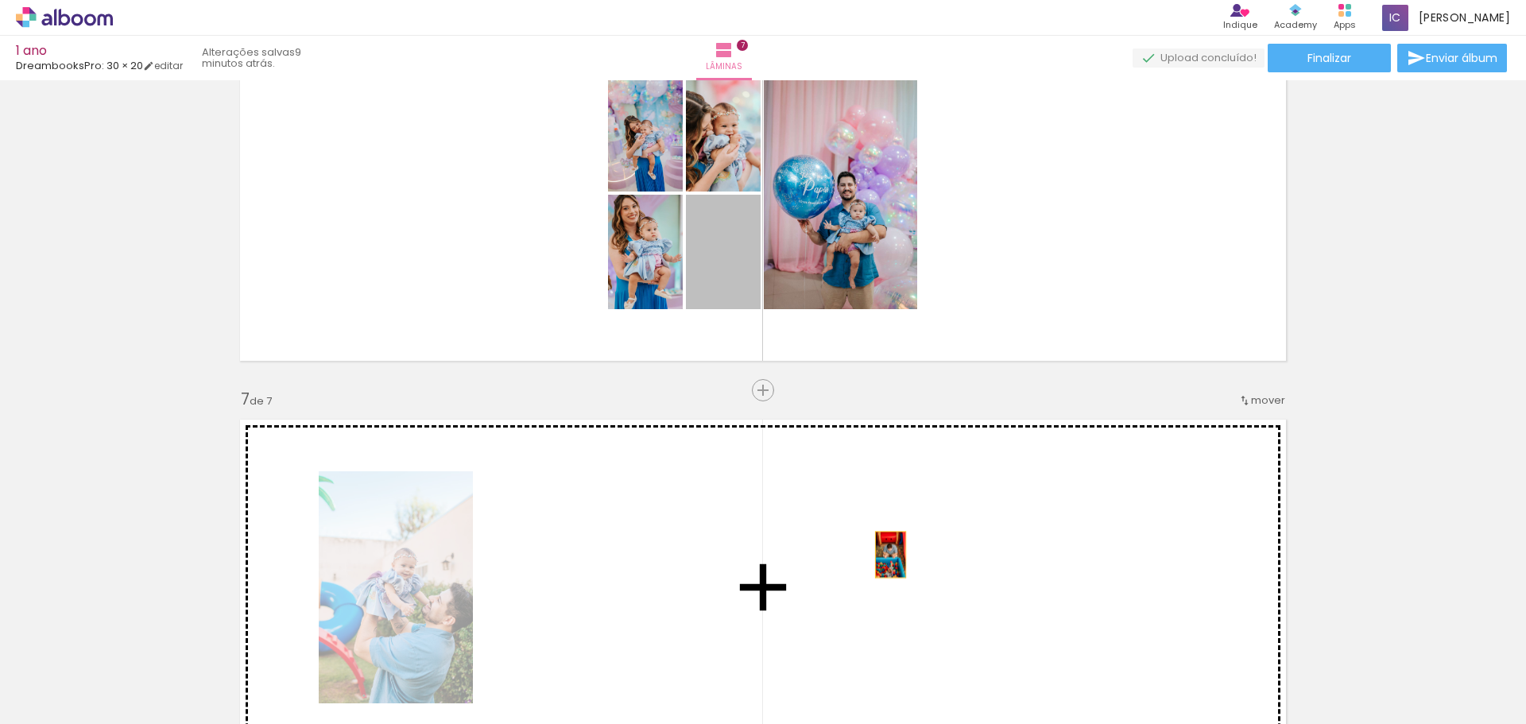
drag, startPoint x: 721, startPoint y: 287, endPoint x: 884, endPoint y: 555, distance: 313.4
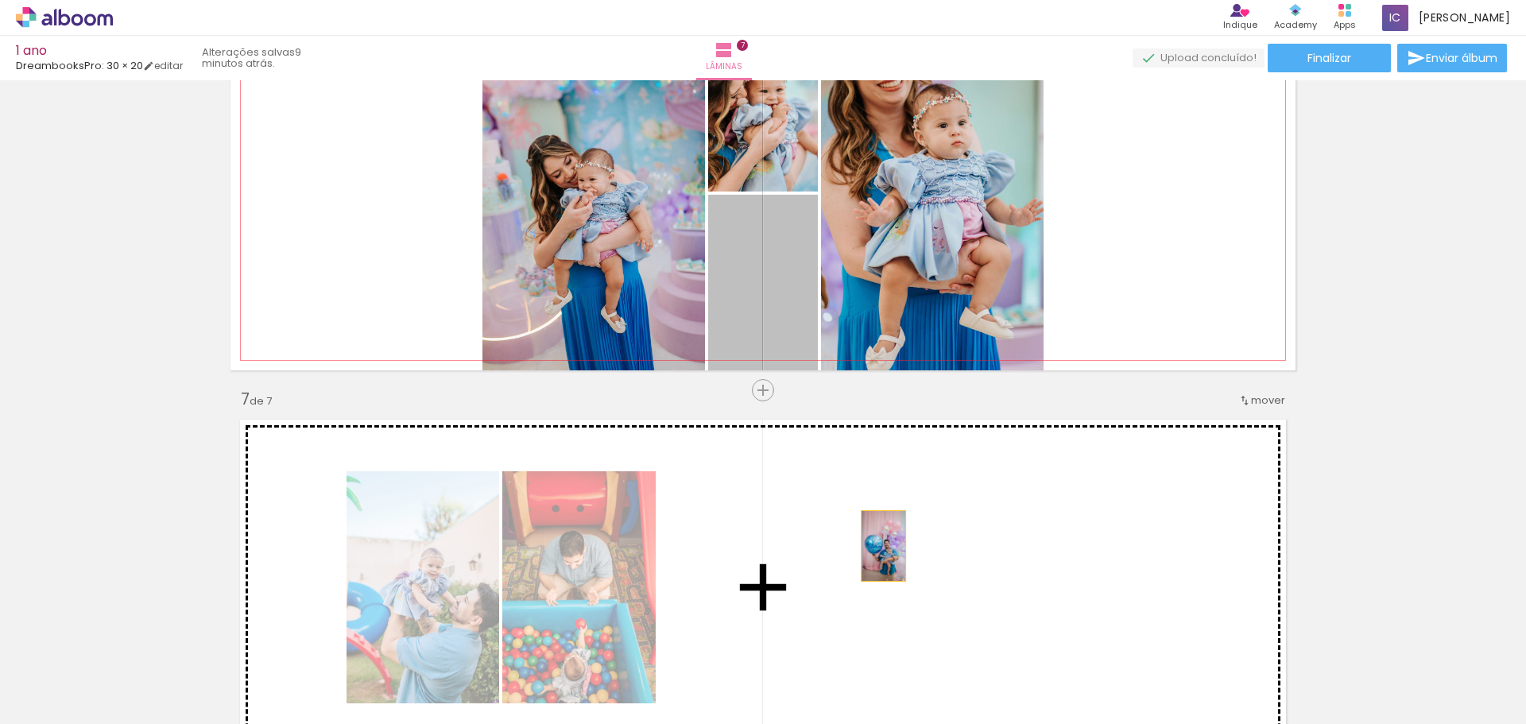
drag, startPoint x: 765, startPoint y: 320, endPoint x: 877, endPoint y: 546, distance: 251.9
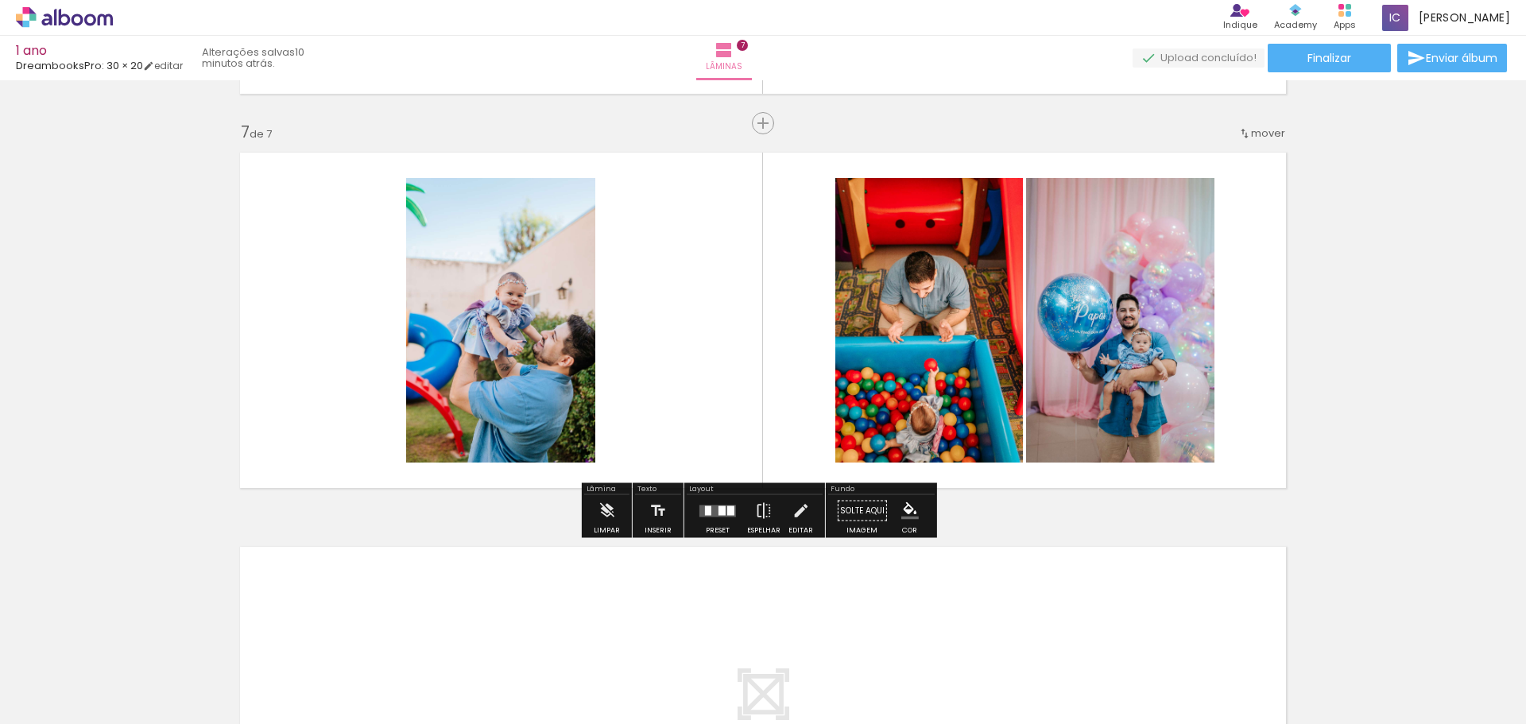
scroll to position [2319, 0]
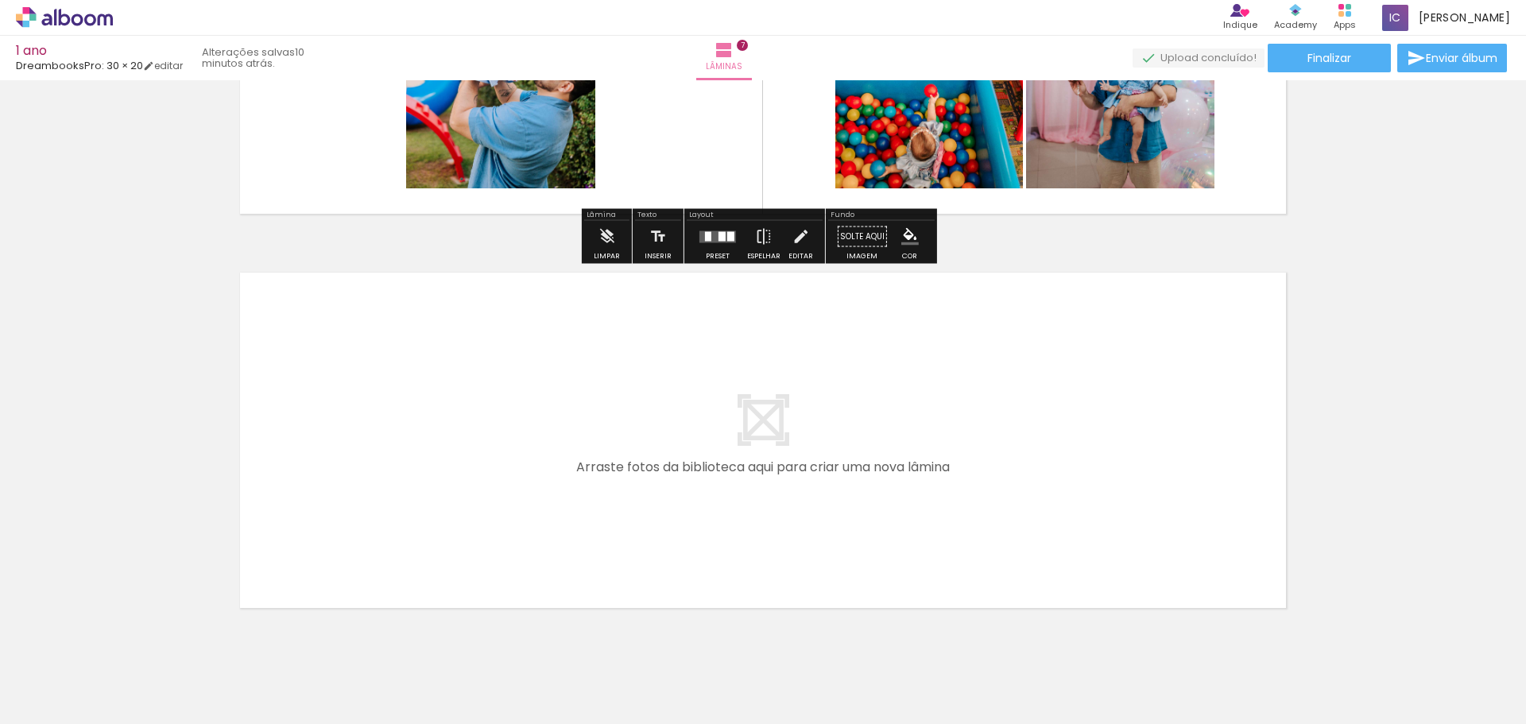
scroll to position [2671, 0]
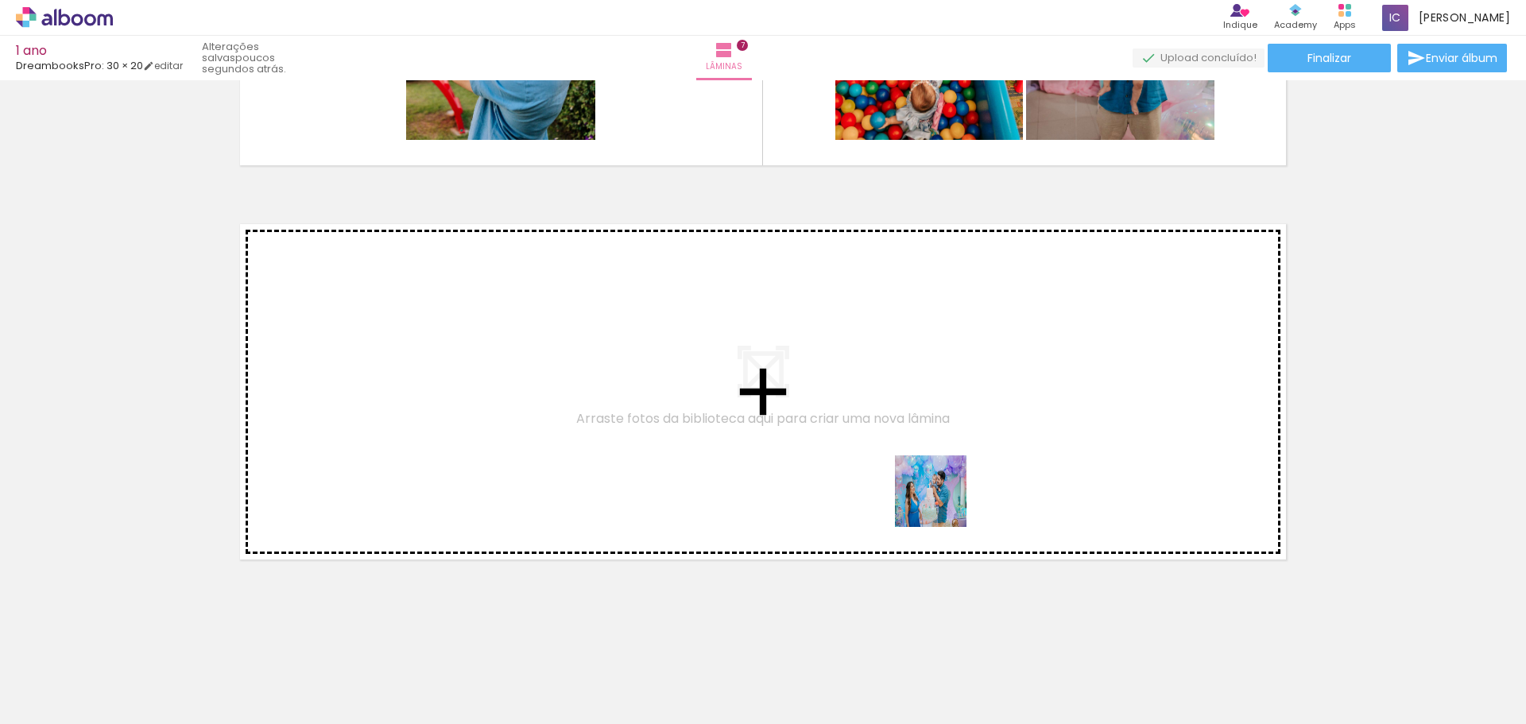
drag, startPoint x: 1019, startPoint y: 680, endPoint x: 926, endPoint y: 470, distance: 229.1
click at [926, 470] on quentale-workspace at bounding box center [763, 362] width 1526 height 724
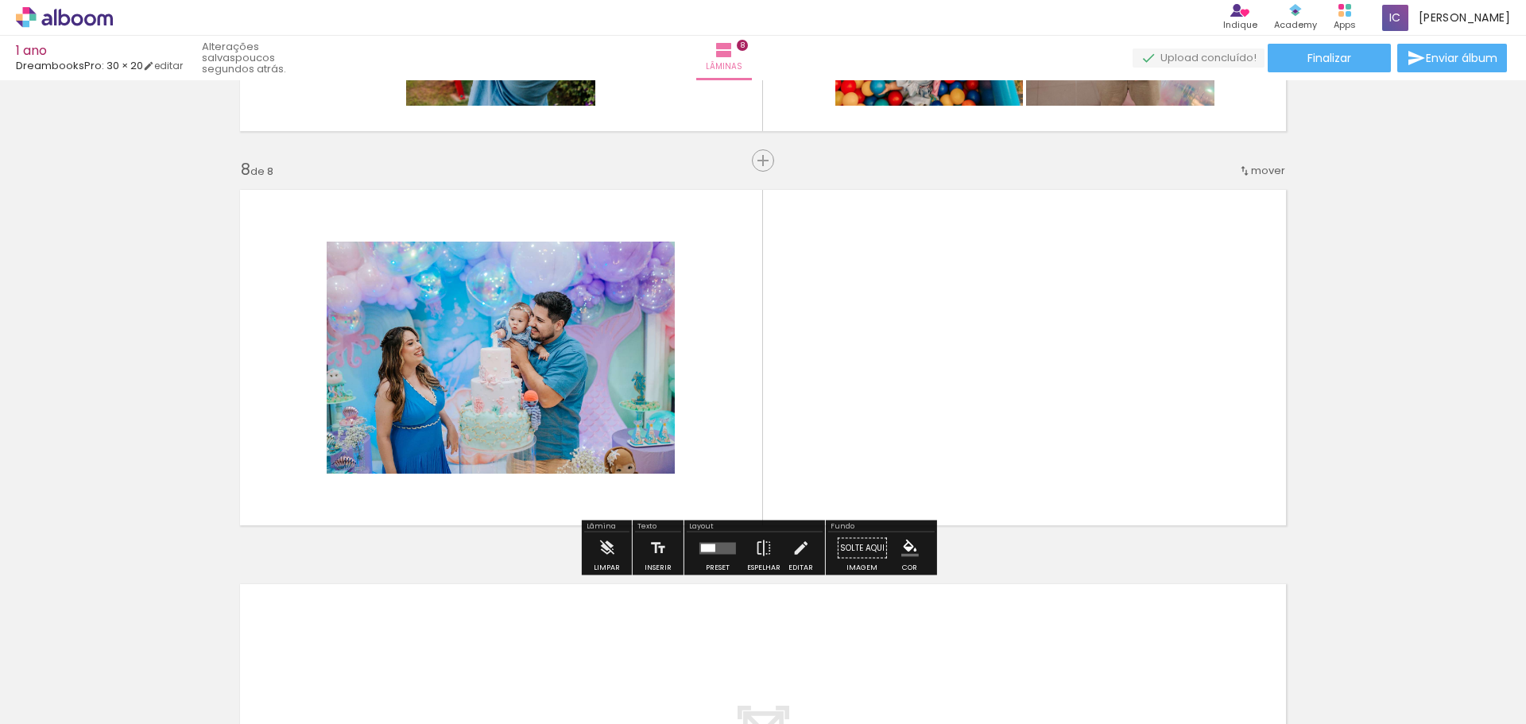
scroll to position [2710, 0]
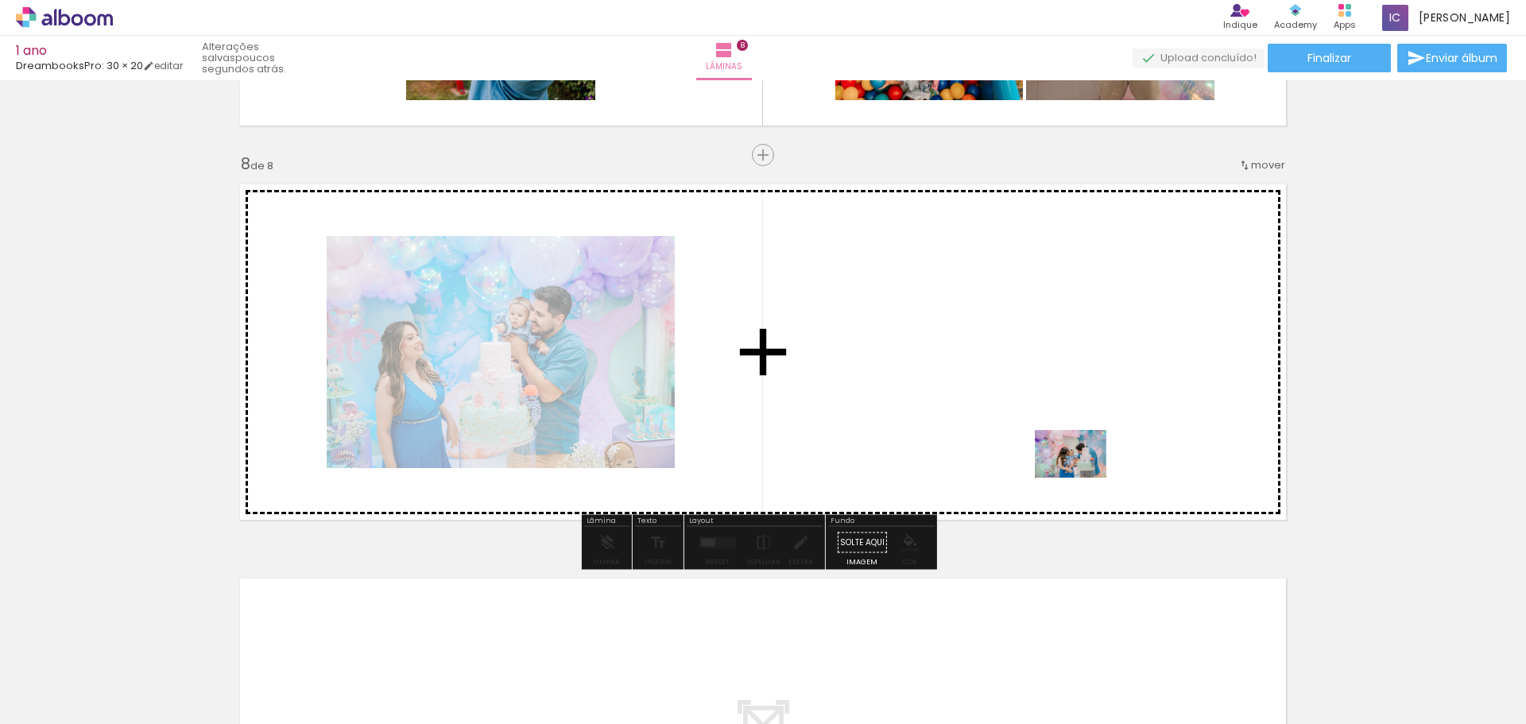
drag, startPoint x: 1394, startPoint y: 667, endPoint x: 1082, endPoint y: 478, distance: 364.4
click at [1082, 478] on quentale-workspace at bounding box center [763, 362] width 1526 height 724
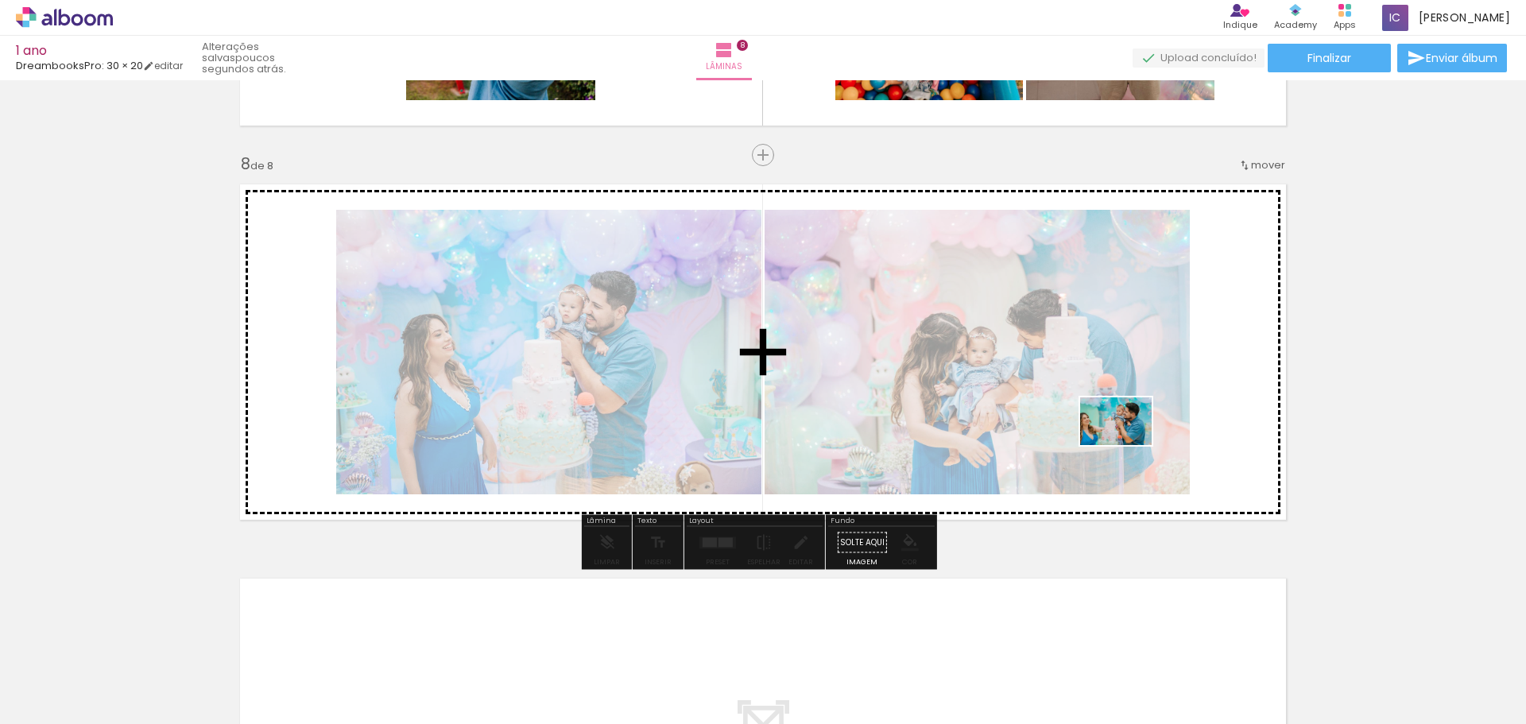
drag, startPoint x: 1456, startPoint y: 676, endPoint x: 1128, endPoint y: 445, distance: 401.4
click at [1128, 445] on quentale-workspace at bounding box center [763, 362] width 1526 height 724
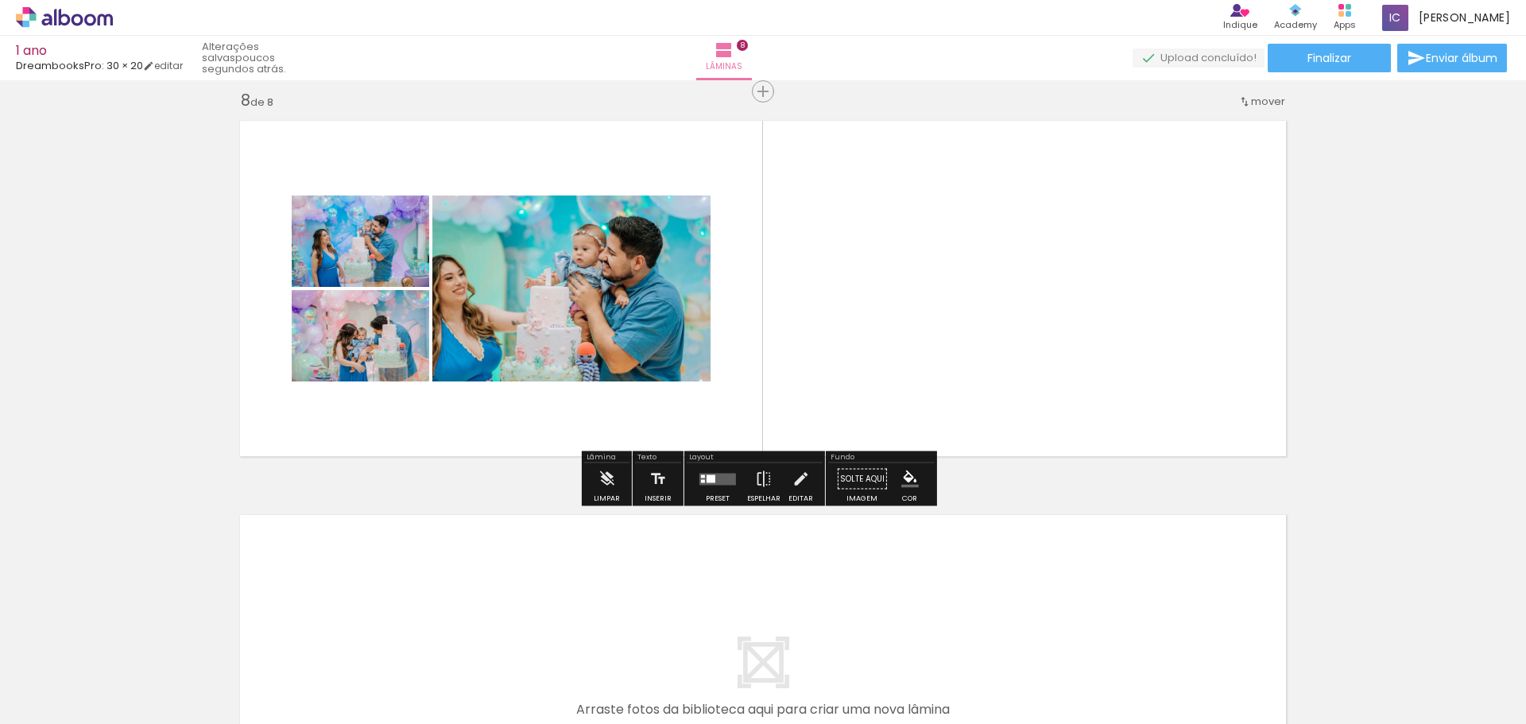
scroll to position [2869, 0]
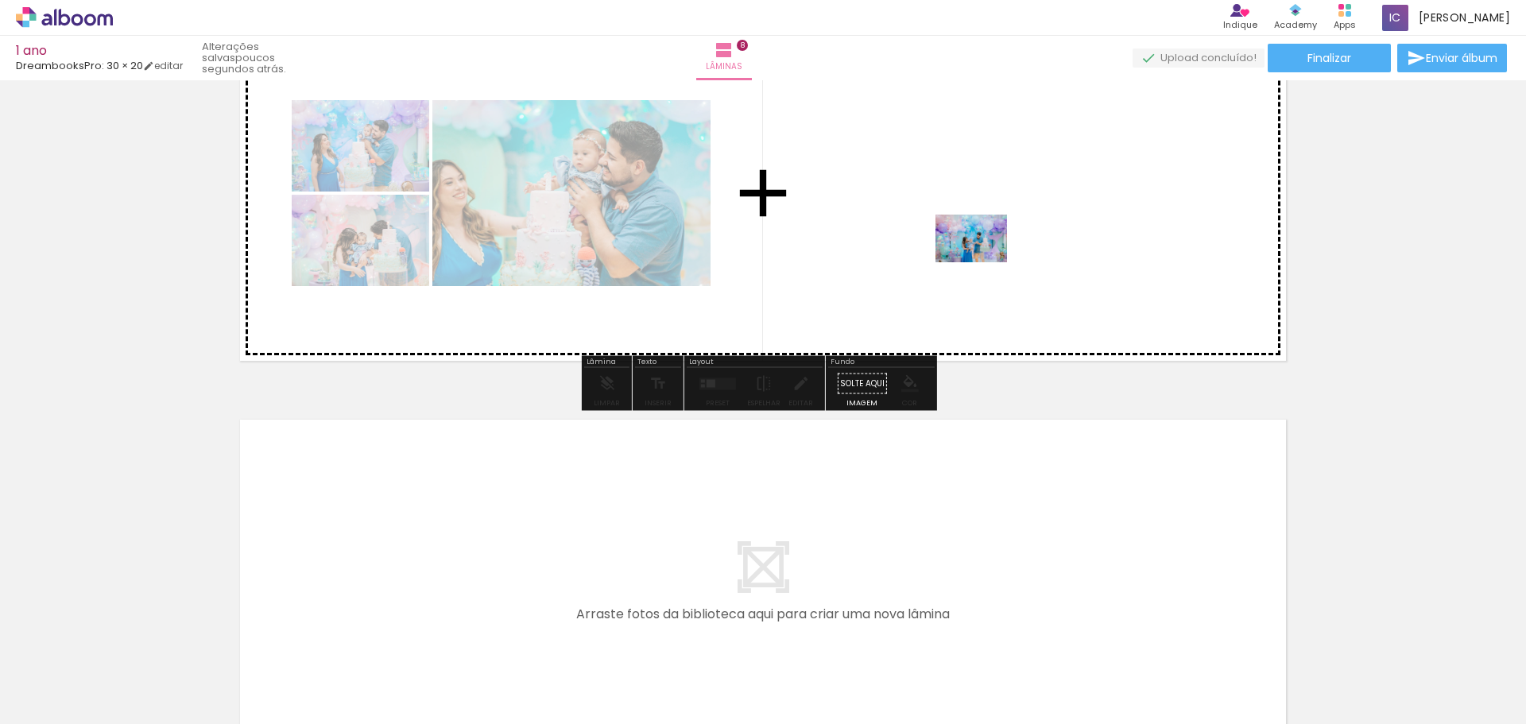
drag, startPoint x: 926, startPoint y: 678, endPoint x: 983, endPoint y: 262, distance: 419.5
click at [983, 262] on quentale-workspace at bounding box center [763, 362] width 1526 height 724
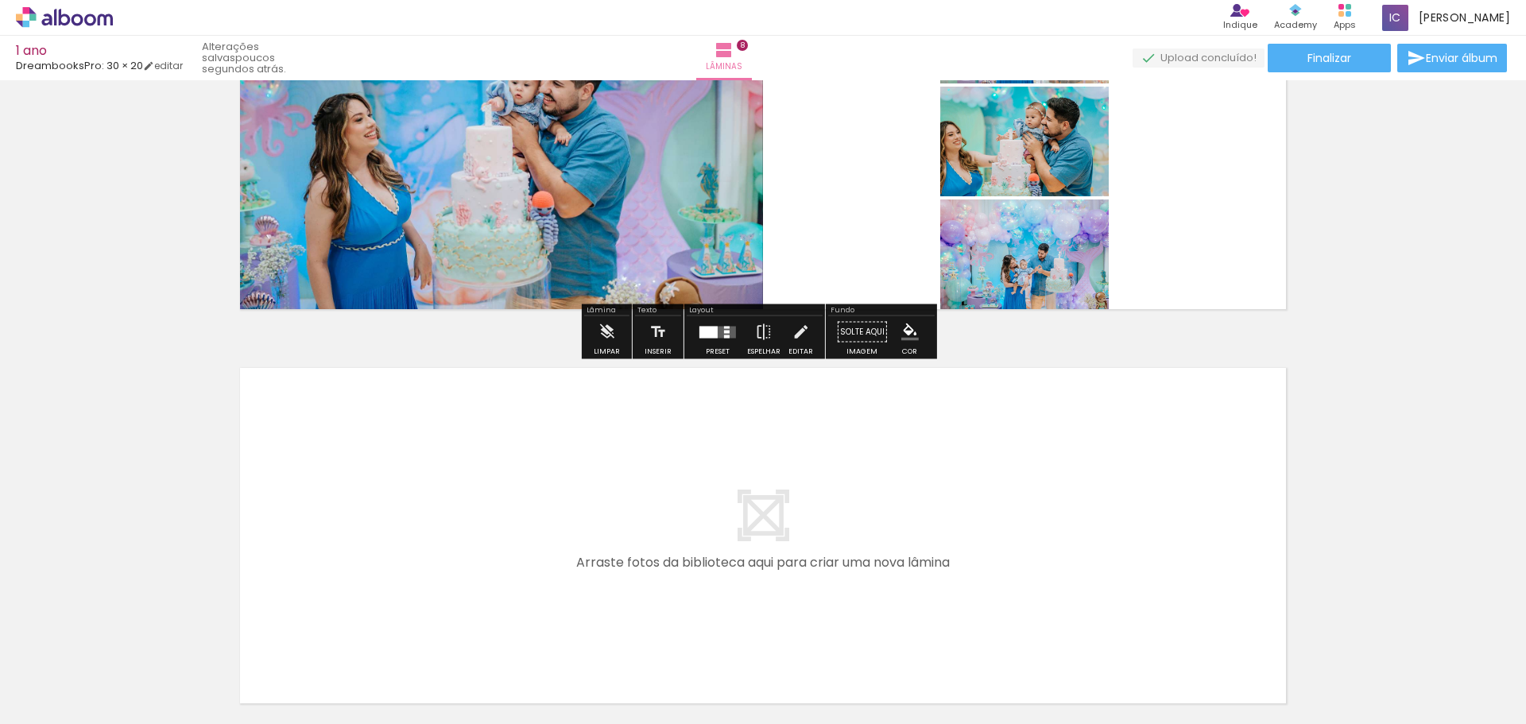
scroll to position [2949, 0]
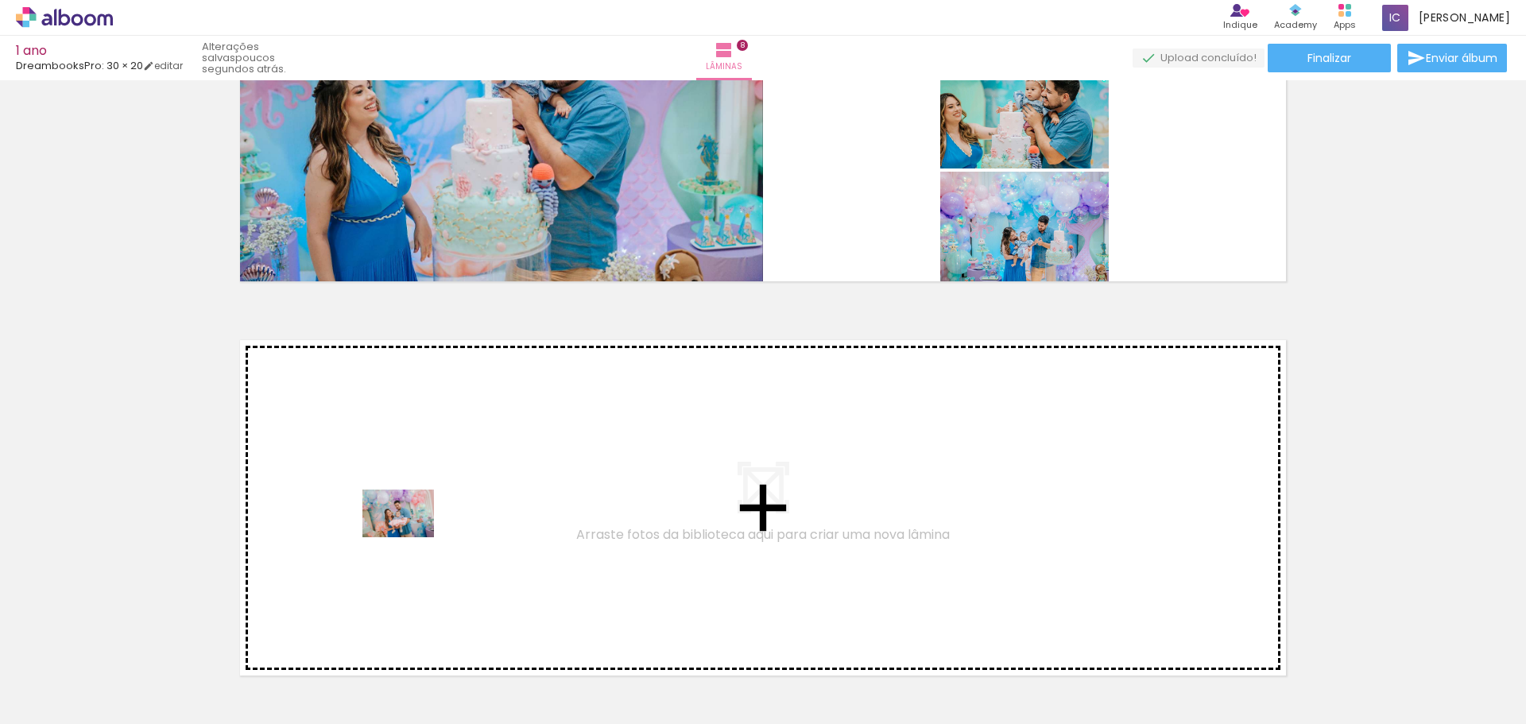
drag, startPoint x: 303, startPoint y: 684, endPoint x: 410, endPoint y: 537, distance: 182.0
click at [410, 537] on quentale-workspace at bounding box center [763, 362] width 1526 height 724
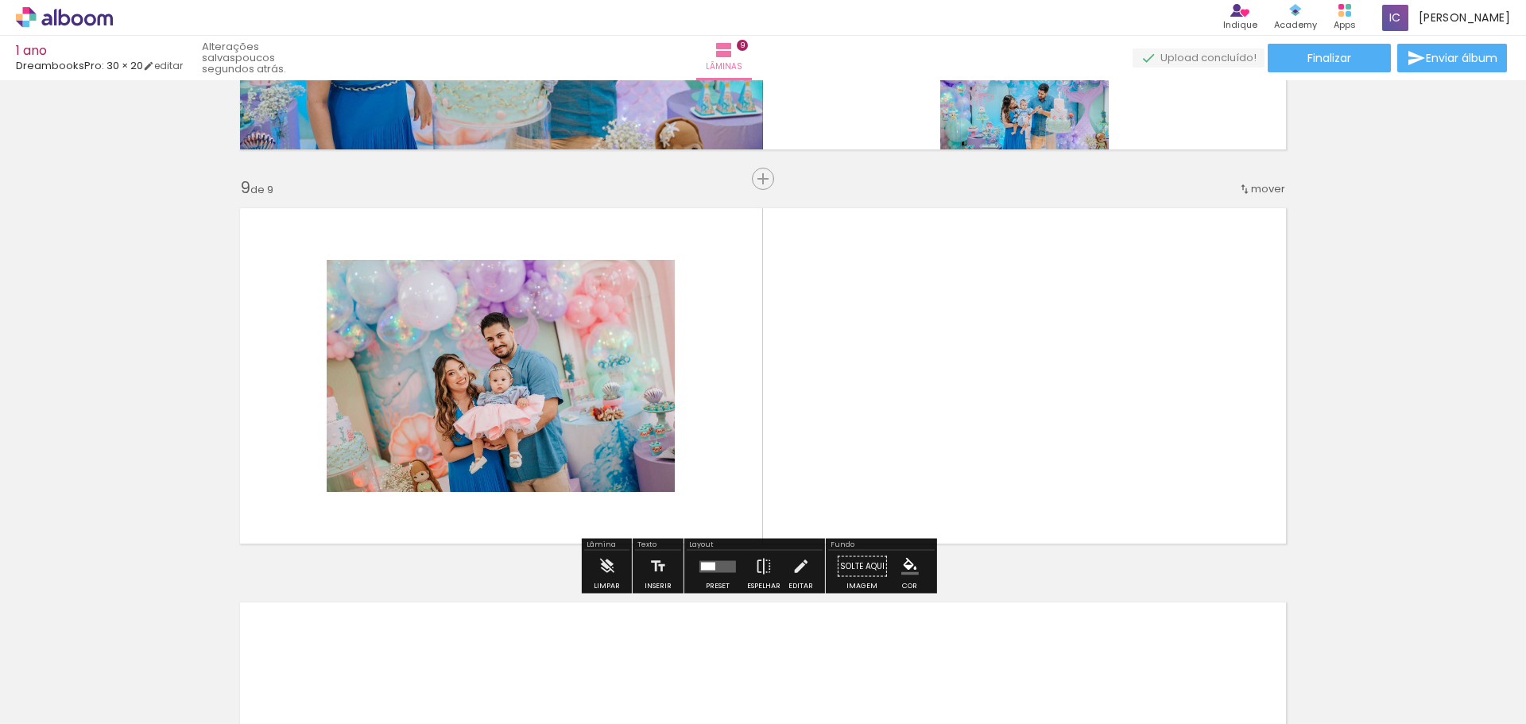
scroll to position [3104, 0]
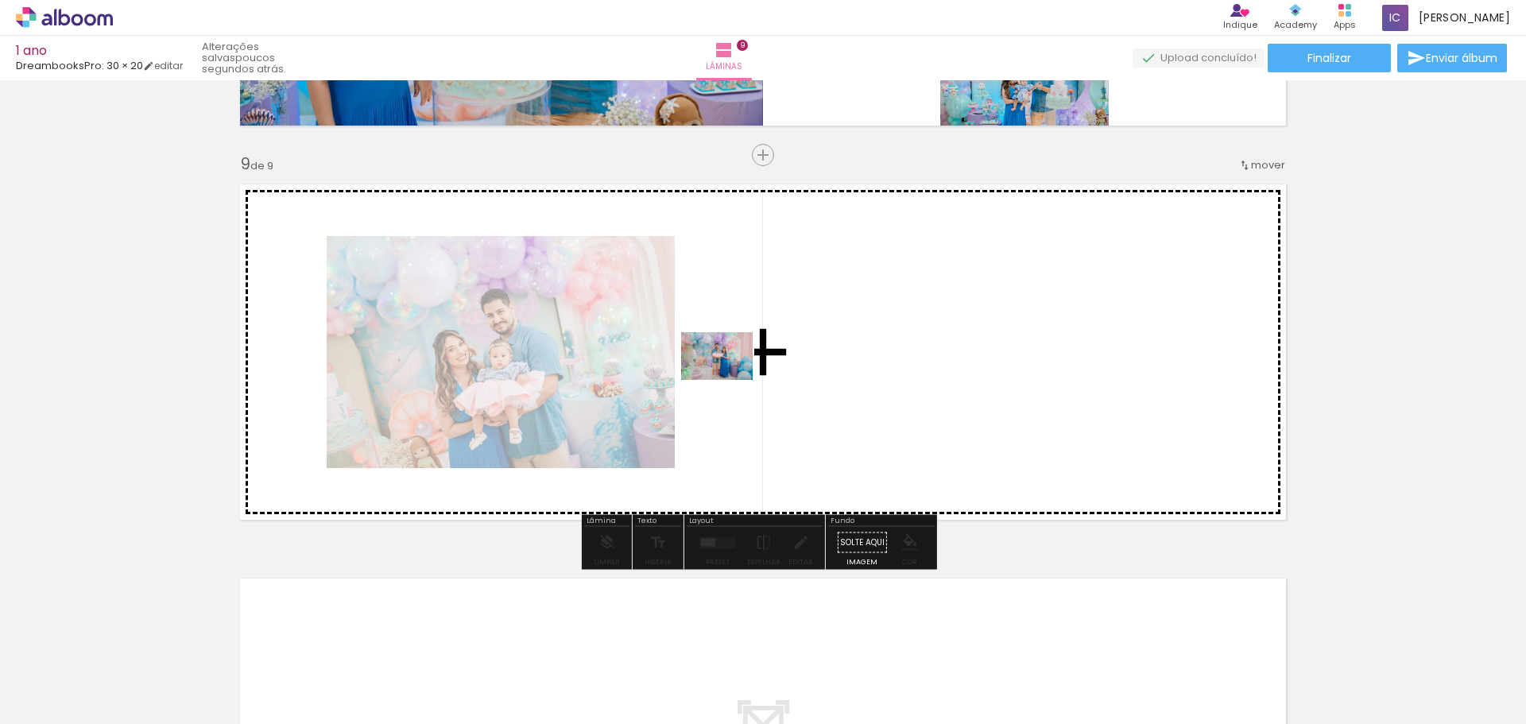
drag, startPoint x: 411, startPoint y: 671, endPoint x: 729, endPoint y: 380, distance: 430.8
click at [729, 380] on quentale-workspace at bounding box center [763, 362] width 1526 height 724
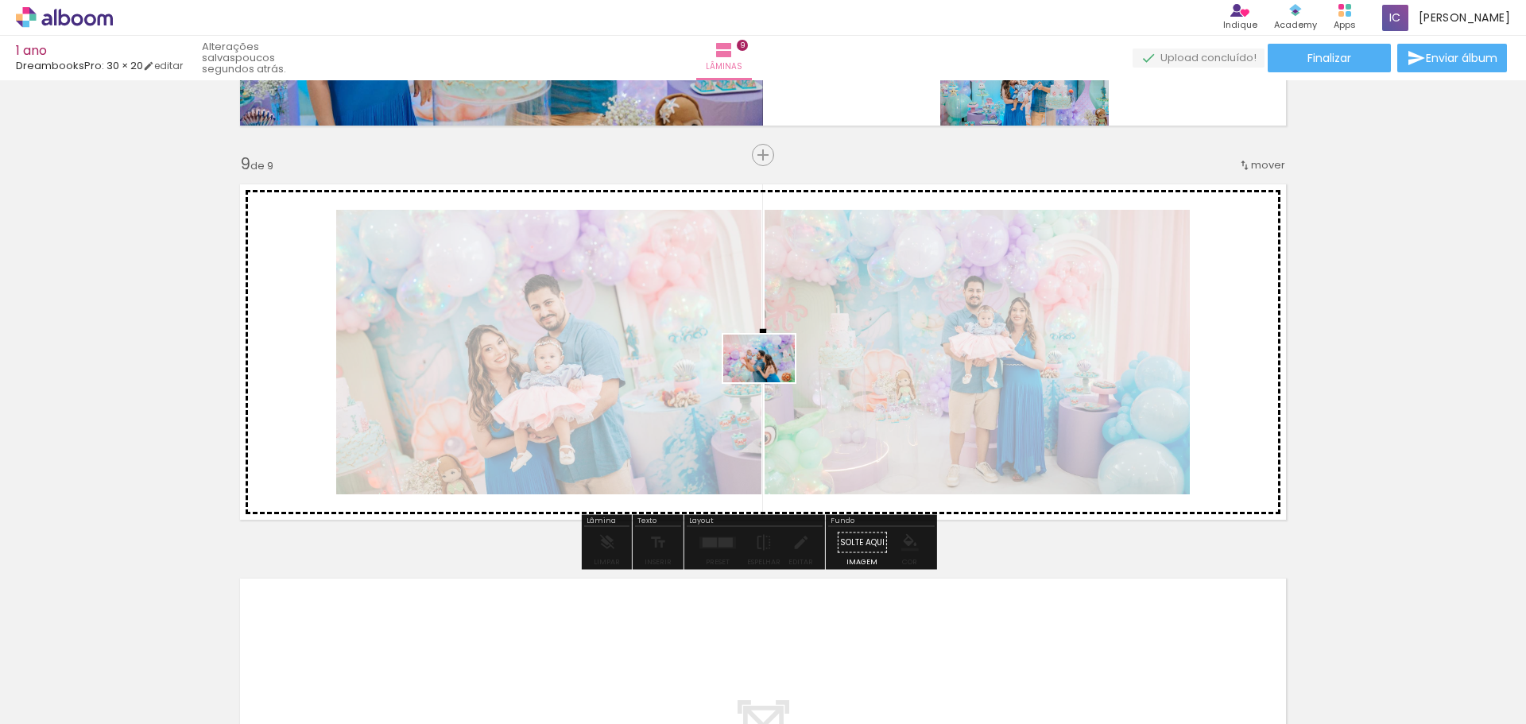
drag, startPoint x: 486, startPoint y: 671, endPoint x: 771, endPoint y: 382, distance: 405.7
click at [771, 382] on quentale-workspace at bounding box center [763, 362] width 1526 height 724
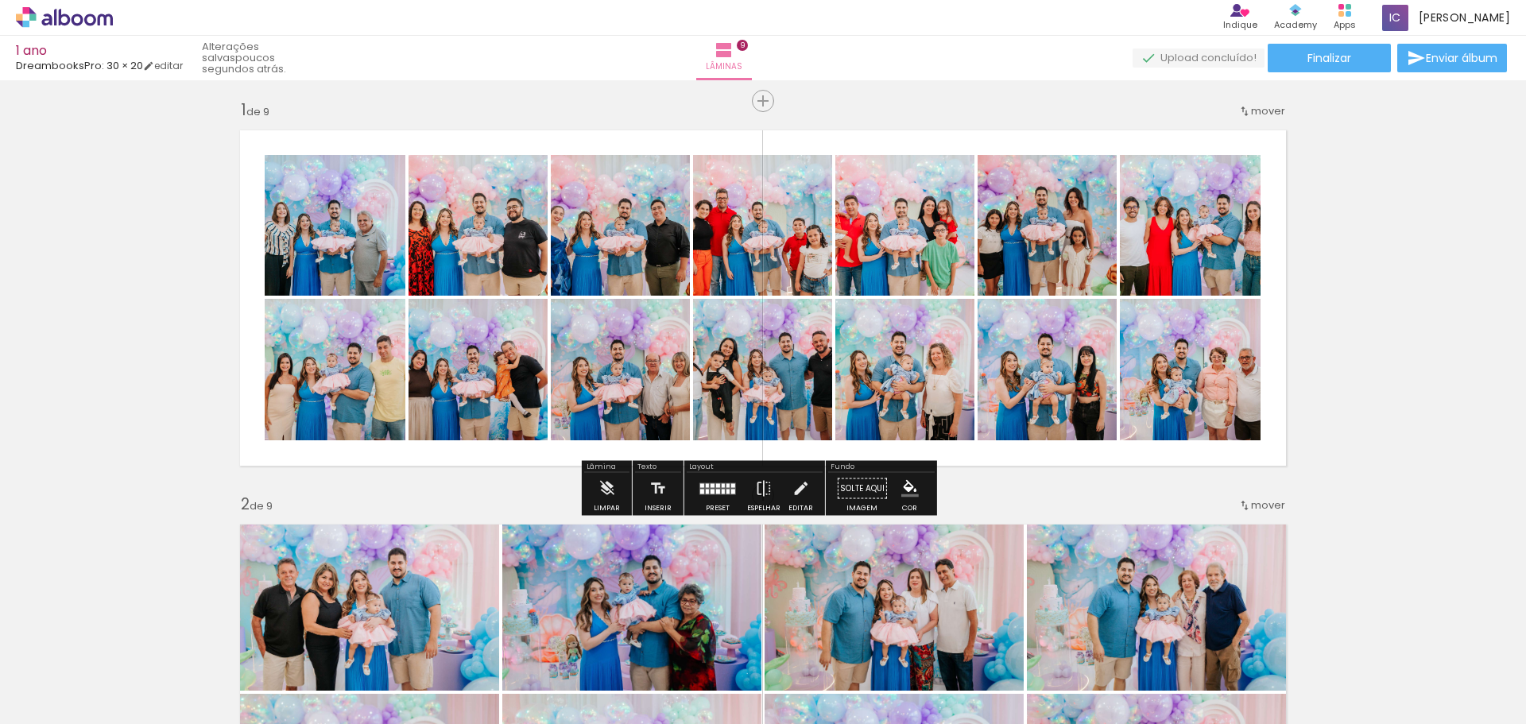
scroll to position [0, 0]
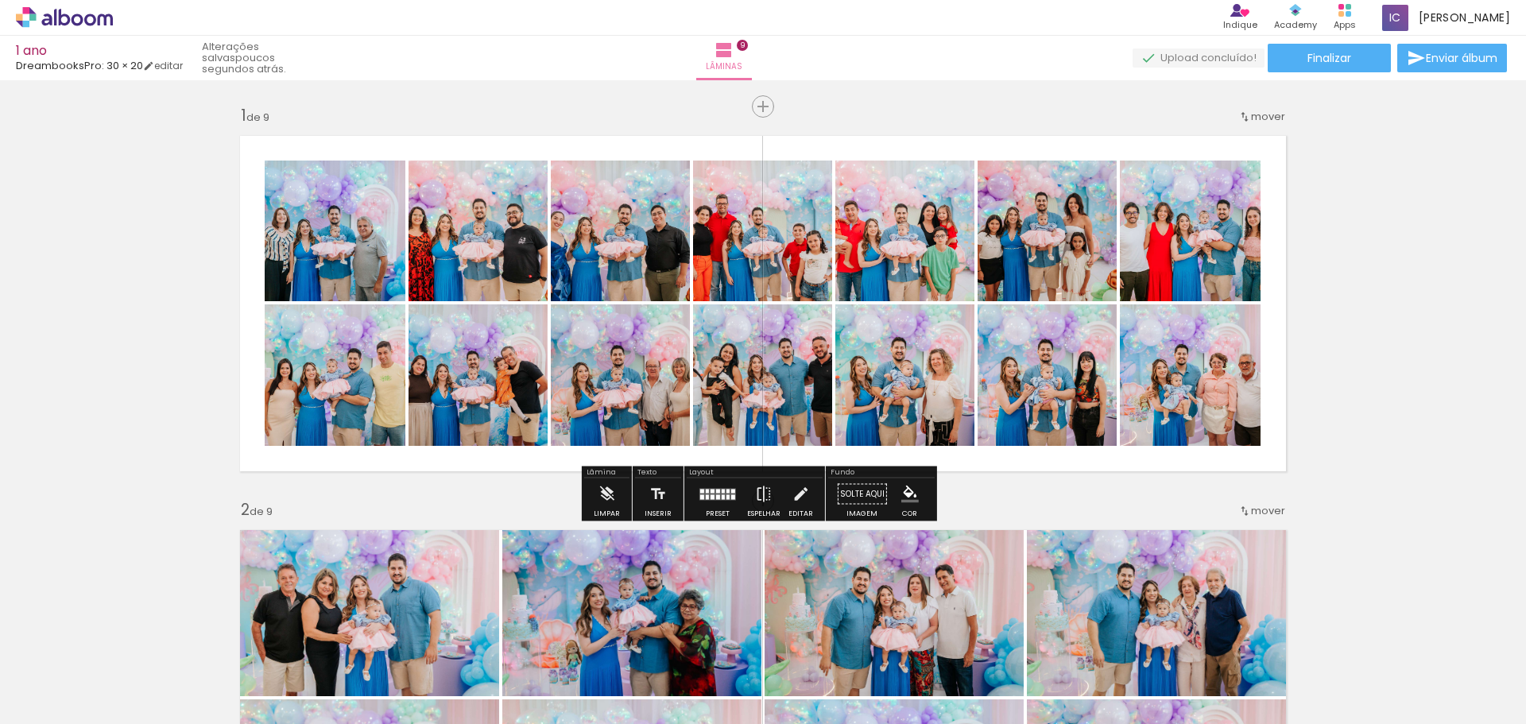
click at [708, 504] on div at bounding box center [717, 494] width 43 height 32
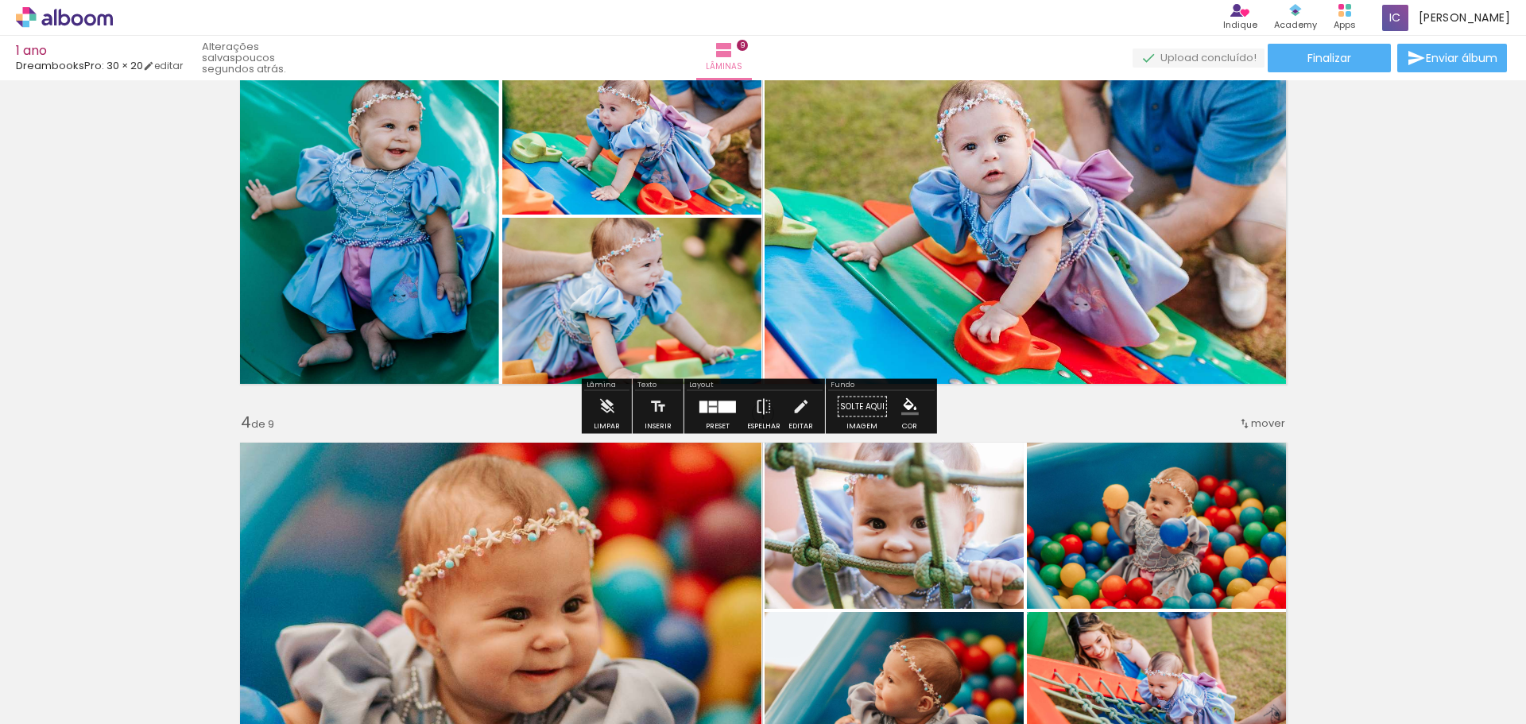
scroll to position [1033, 0]
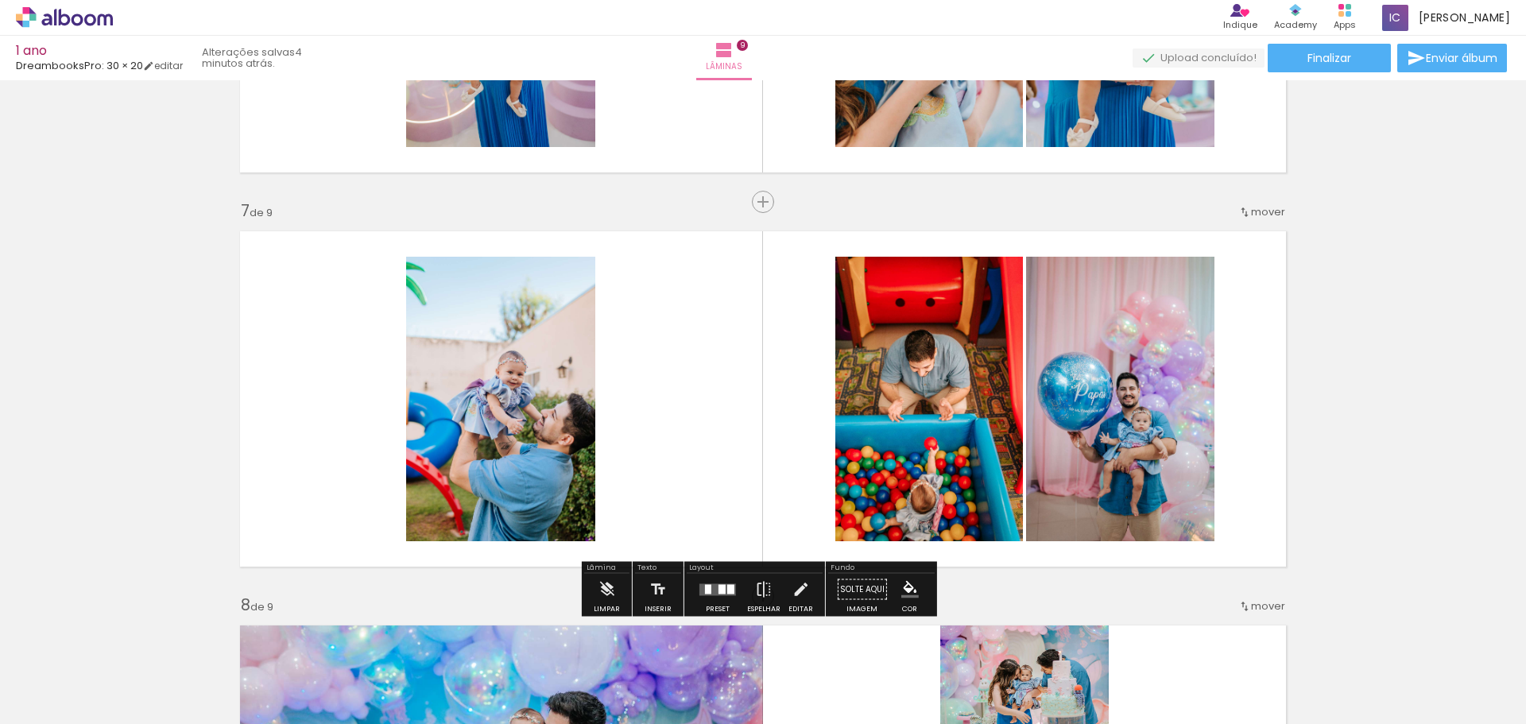
scroll to position [2346, 0]
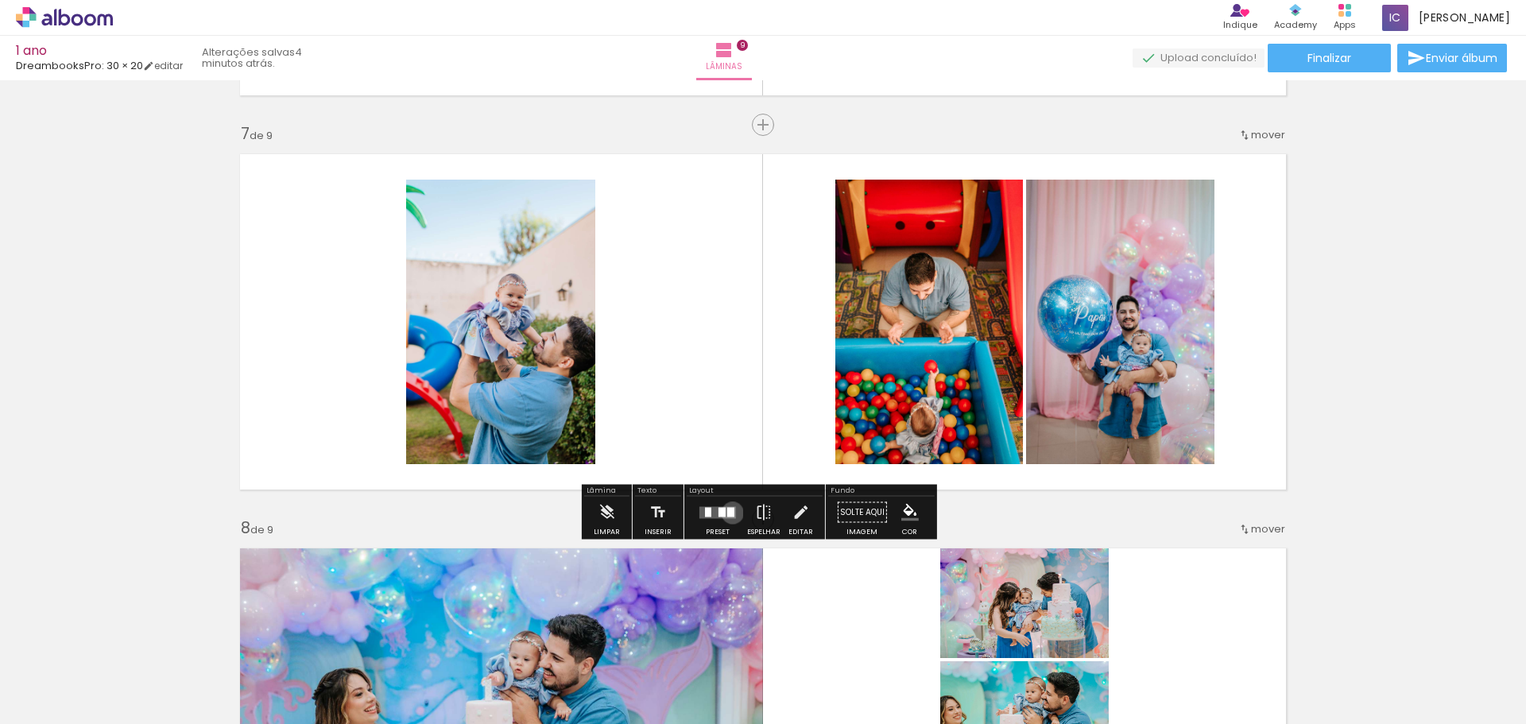
click at [729, 513] on div at bounding box center [730, 512] width 7 height 10
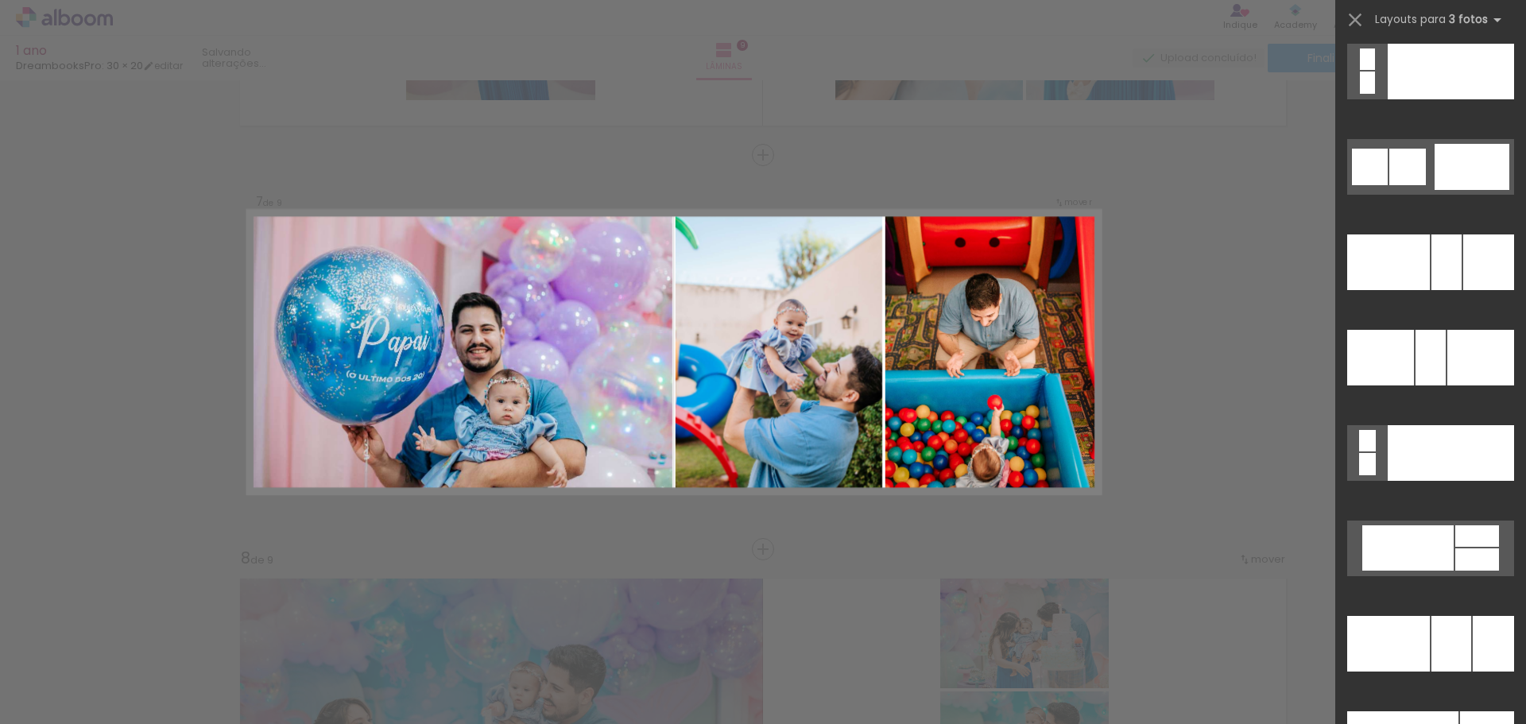
scroll to position [15653, 0]
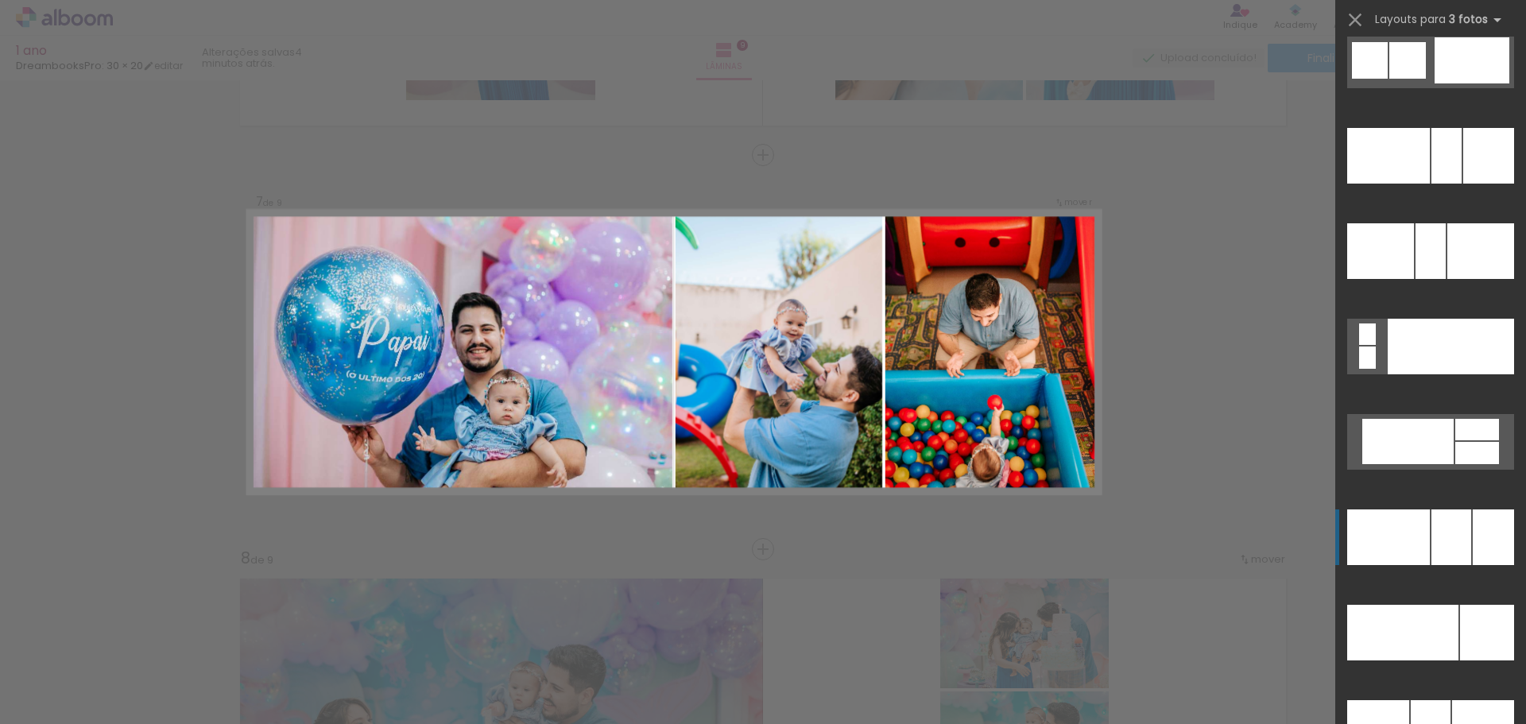
click at [1431, 530] on div at bounding box center [1451, 537] width 40 height 56
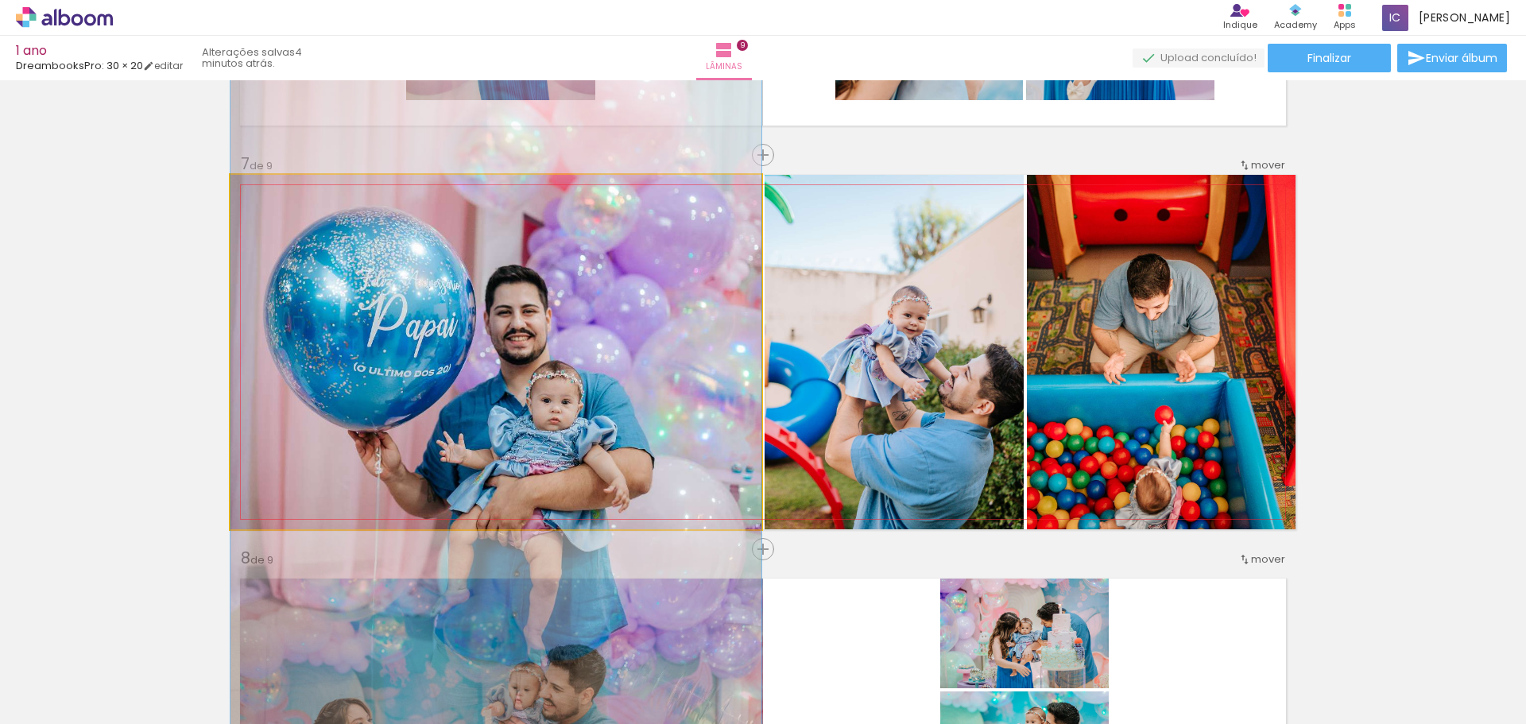
drag, startPoint x: 613, startPoint y: 396, endPoint x: 615, endPoint y: 384, distance: 12.8
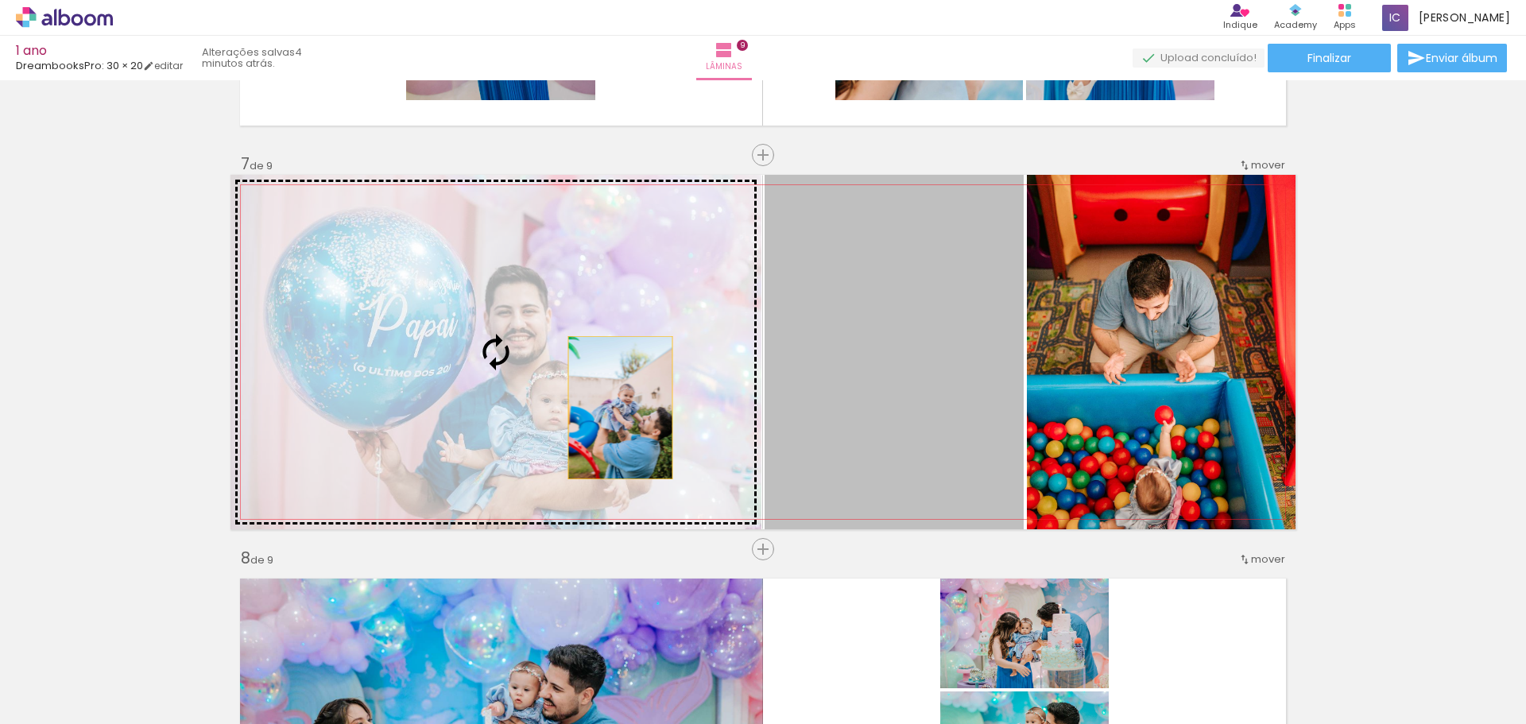
drag, startPoint x: 907, startPoint y: 396, endPoint x: 663, endPoint y: 424, distance: 245.6
click at [0, 0] on slot at bounding box center [0, 0] width 0 height 0
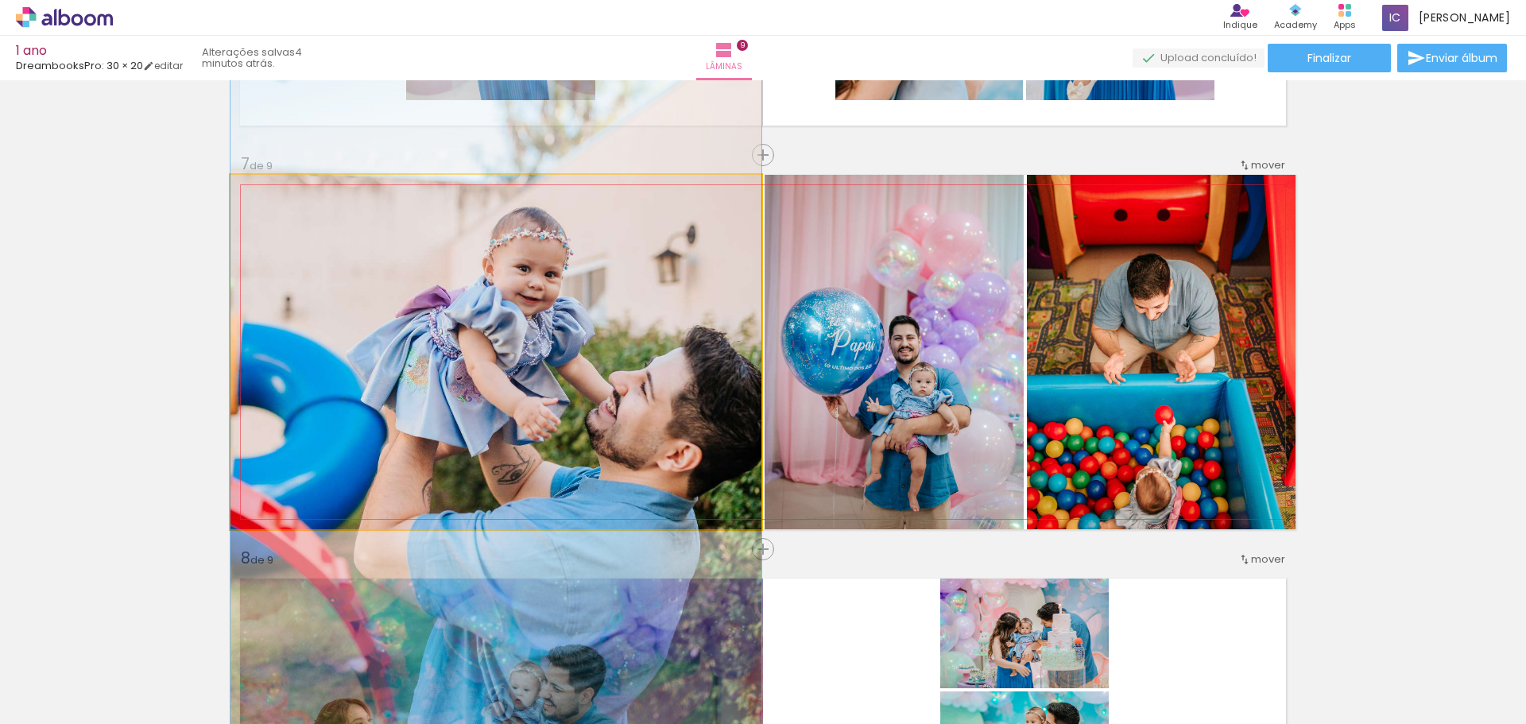
drag, startPoint x: 587, startPoint y: 416, endPoint x: 466, endPoint y: 407, distance: 121.2
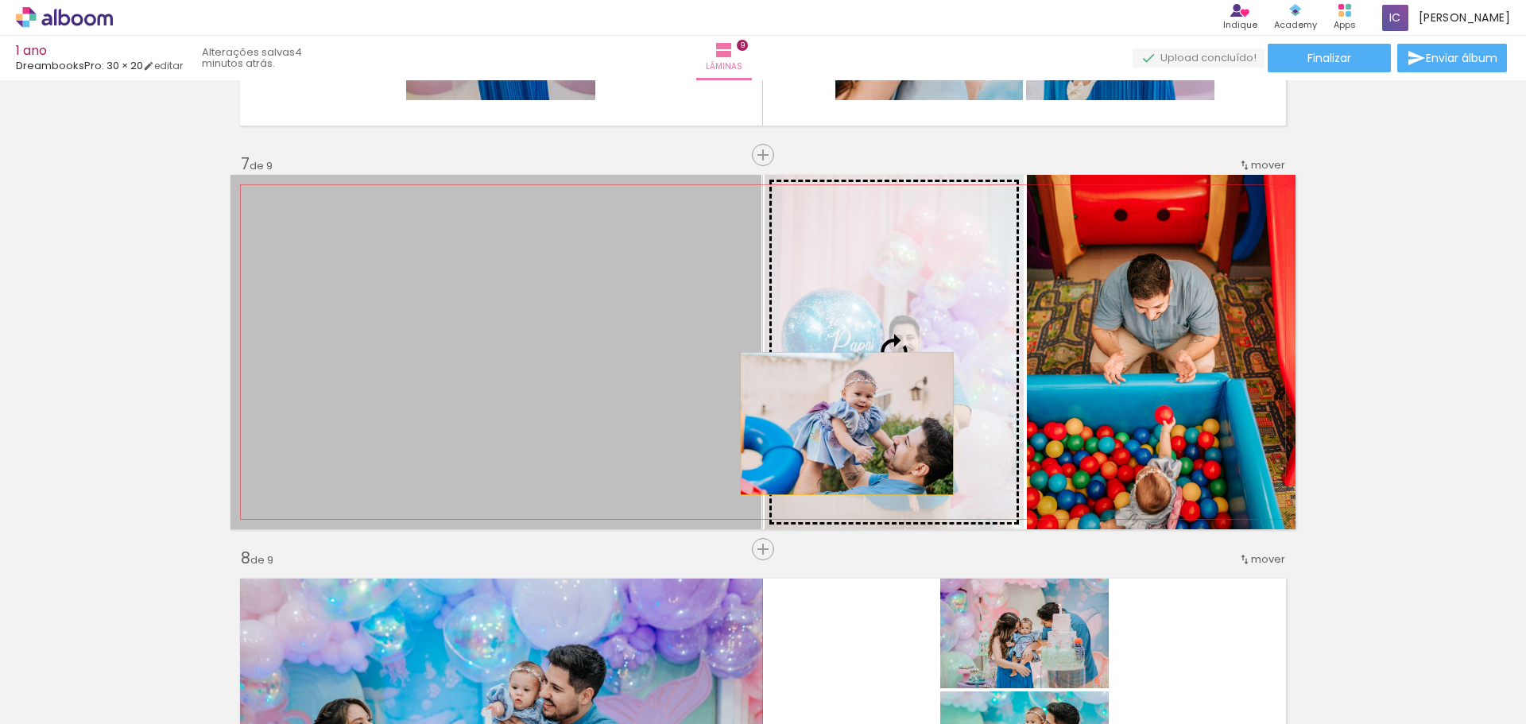
drag, startPoint x: 502, startPoint y: 411, endPoint x: 844, endPoint y: 424, distance: 341.9
click at [0, 0] on slot at bounding box center [0, 0] width 0 height 0
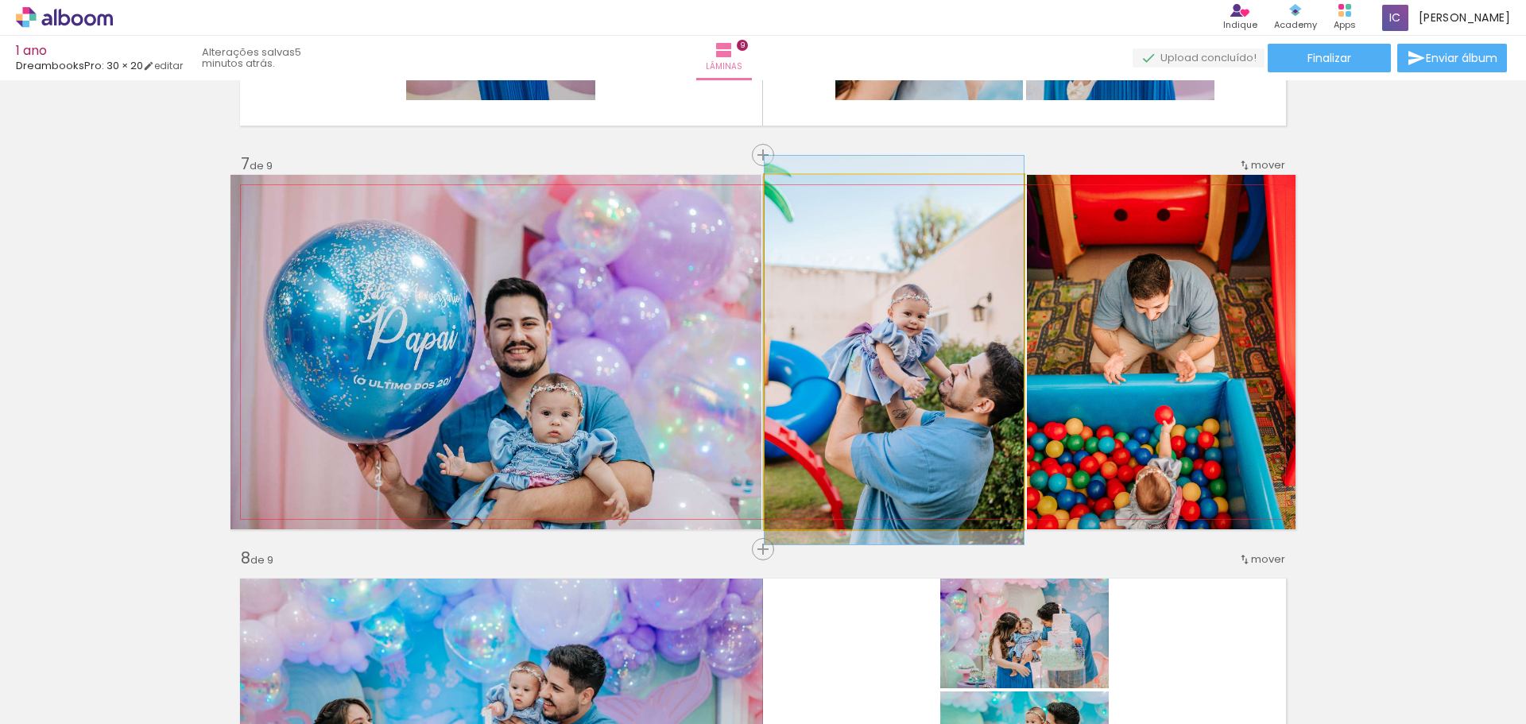
drag, startPoint x: 931, startPoint y: 420, endPoint x: 919, endPoint y: 418, distance: 12.0
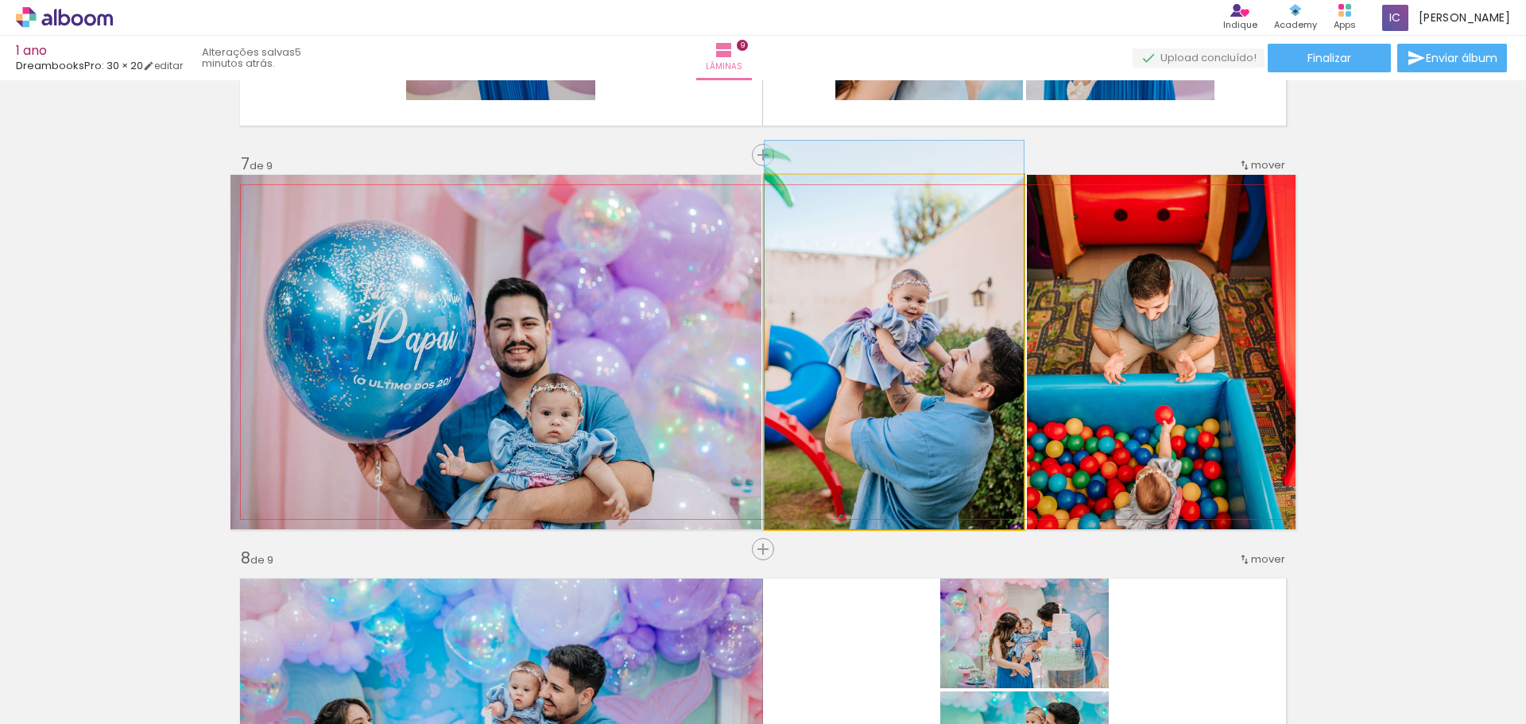
drag, startPoint x: 861, startPoint y: 349, endPoint x: 855, endPoint y: 333, distance: 16.8
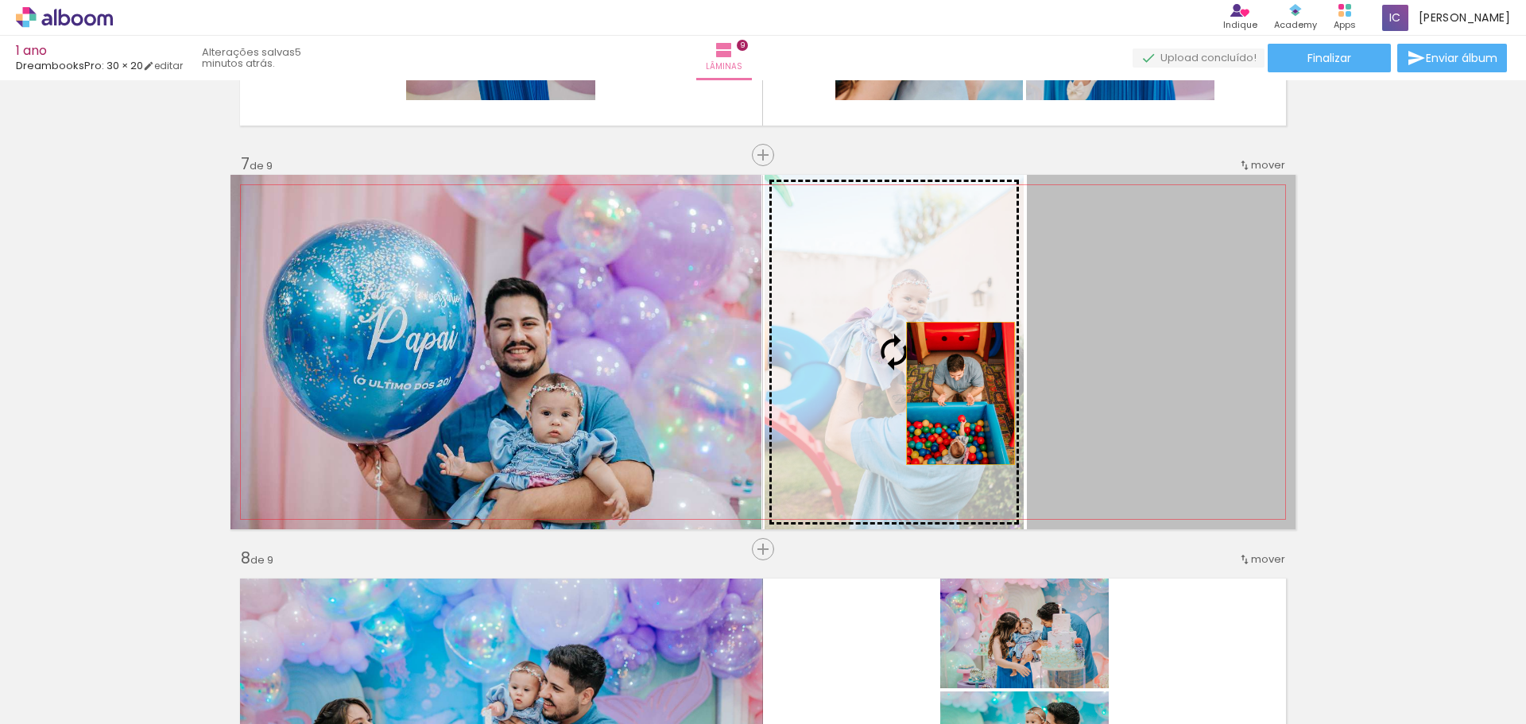
drag, startPoint x: 1124, startPoint y: 392, endPoint x: 953, endPoint y: 393, distance: 170.0
click at [0, 0] on slot at bounding box center [0, 0] width 0 height 0
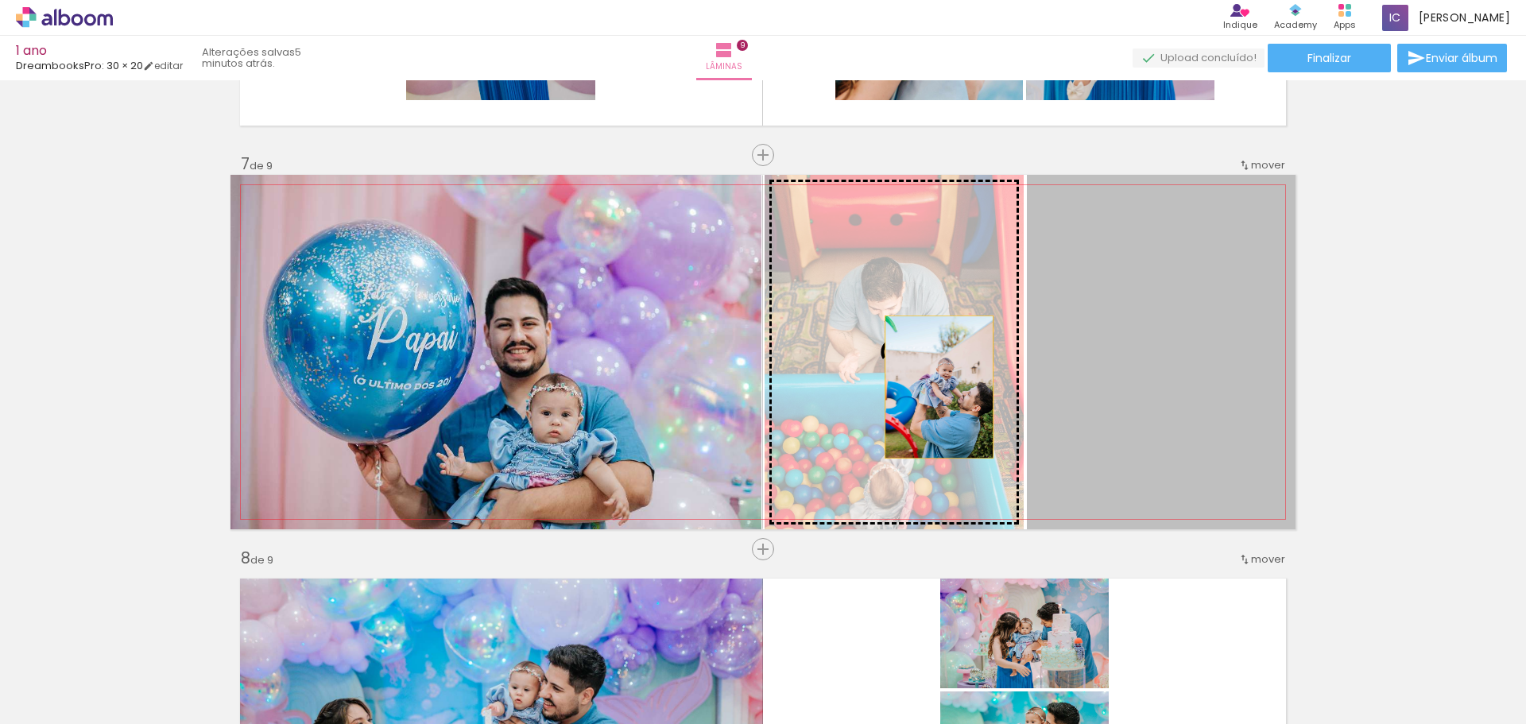
drag, startPoint x: 1174, startPoint y: 386, endPoint x: 933, endPoint y: 387, distance: 241.6
click at [0, 0] on slot at bounding box center [0, 0] width 0 height 0
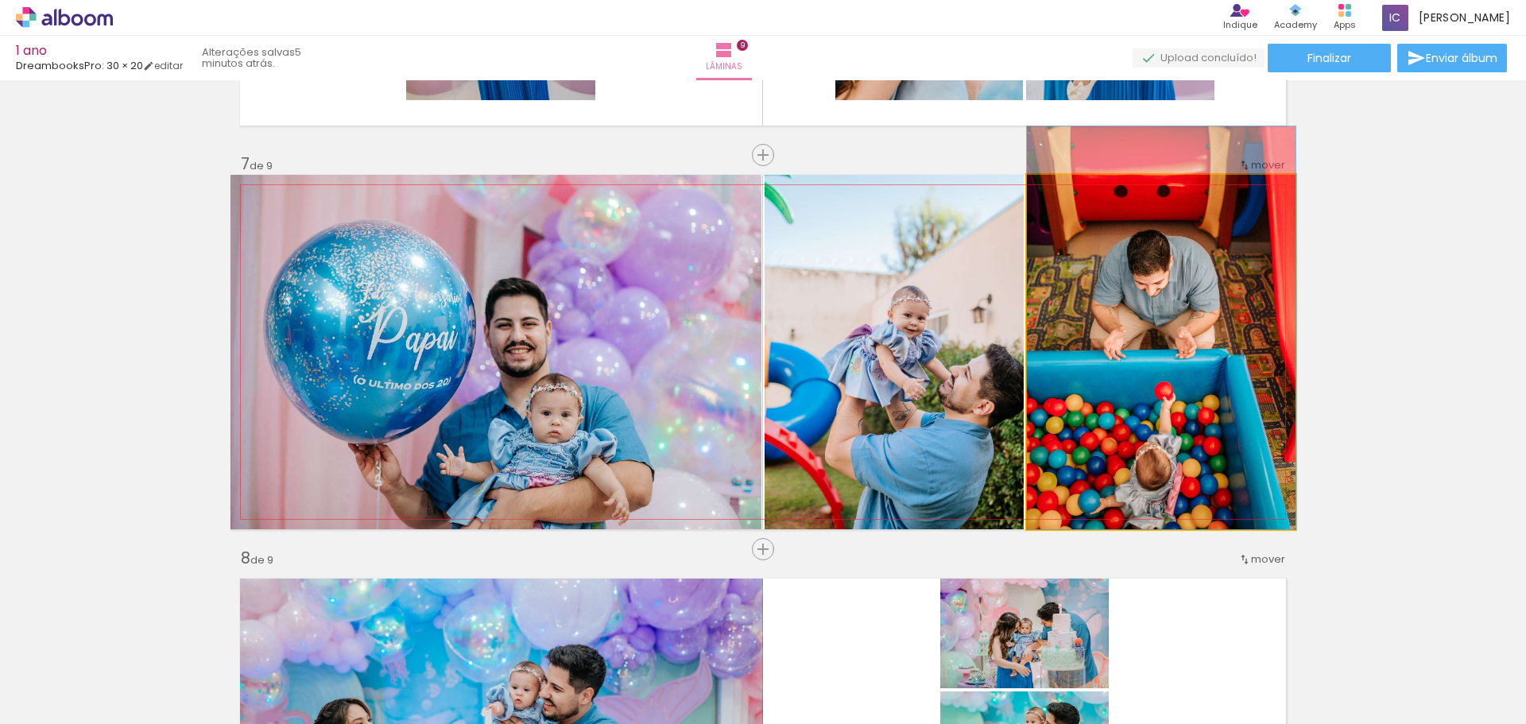
drag, startPoint x: 1168, startPoint y: 443, endPoint x: 1167, endPoint y: 389, distance: 53.2
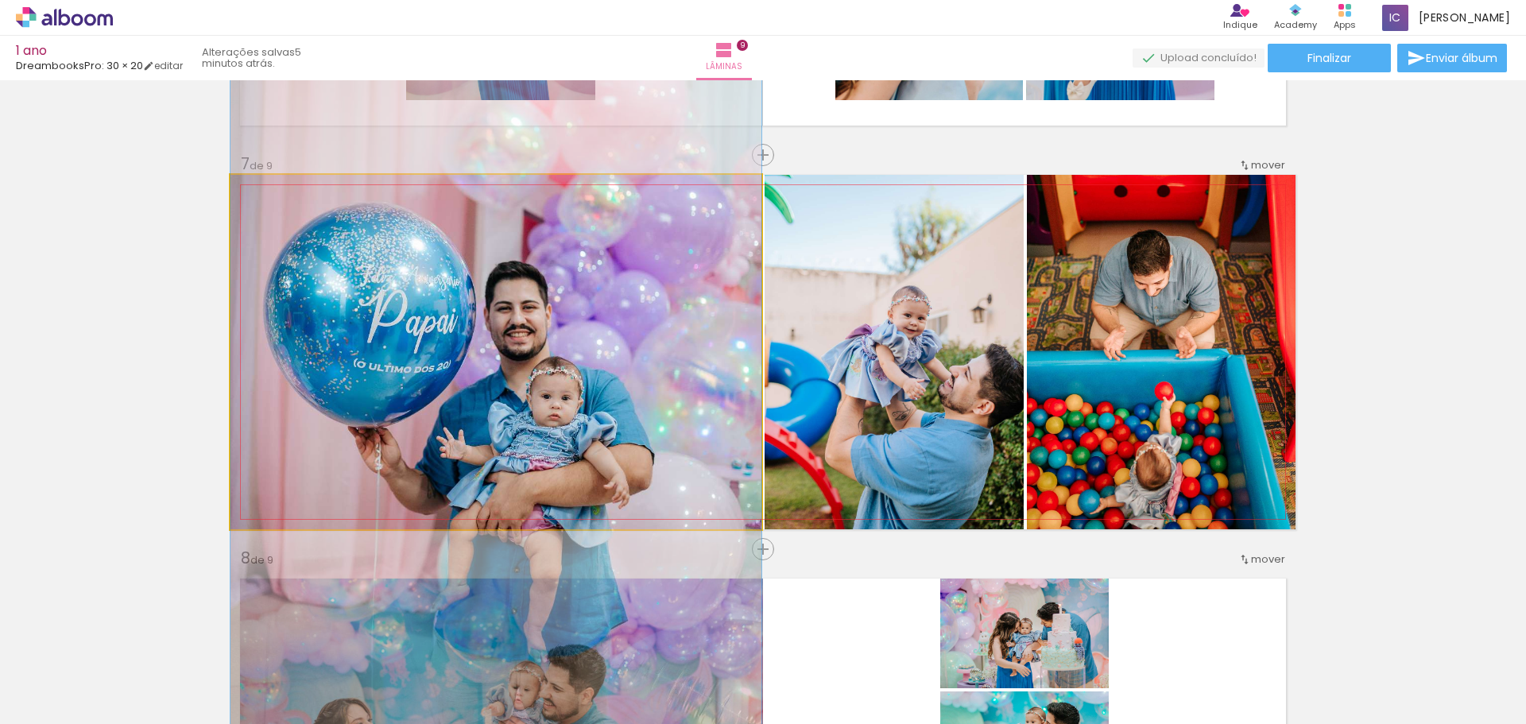
drag, startPoint x: 667, startPoint y: 396, endPoint x: 673, endPoint y: 402, distance: 8.4
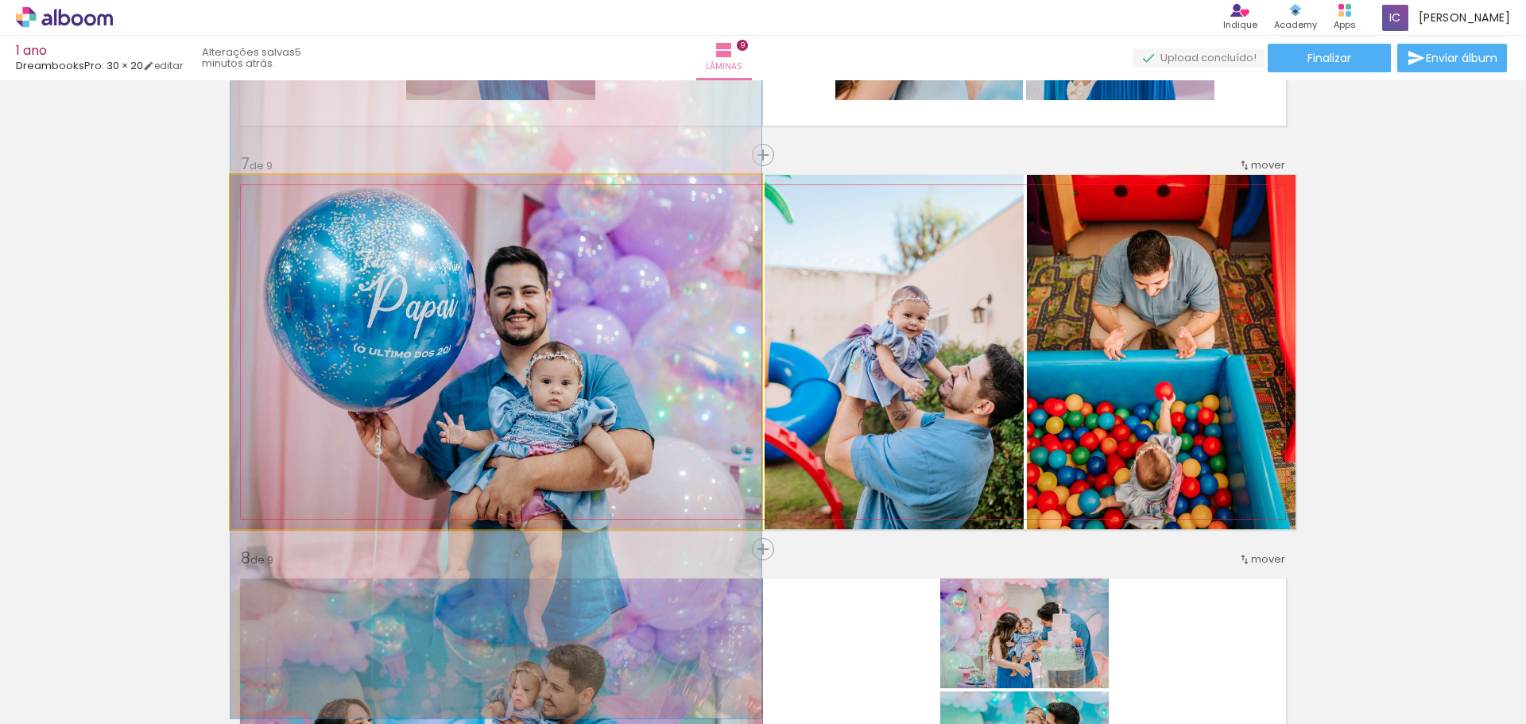
drag, startPoint x: 694, startPoint y: 424, endPoint x: 698, endPoint y: 409, distance: 15.6
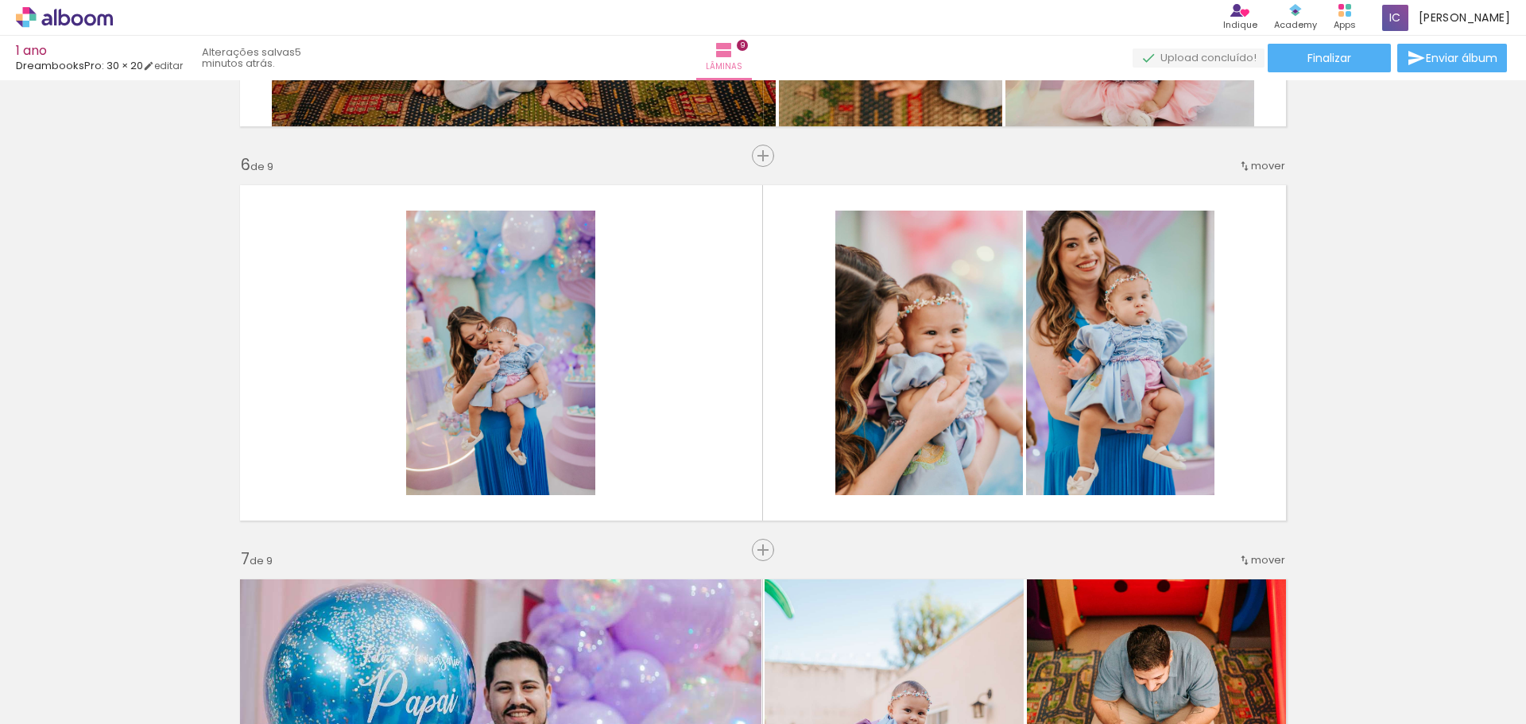
scroll to position [1919, 0]
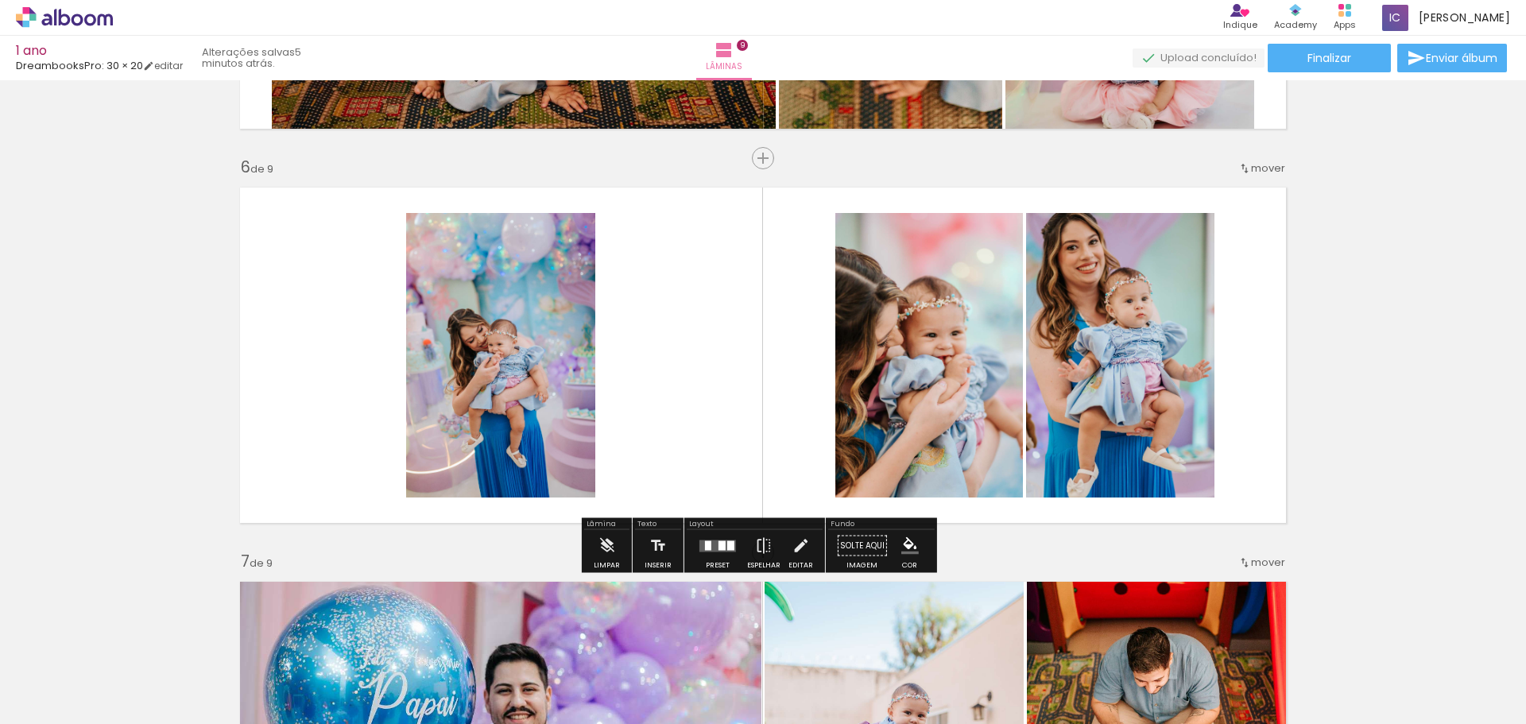
click at [715, 550] on quentale-layouter at bounding box center [717, 546] width 37 height 12
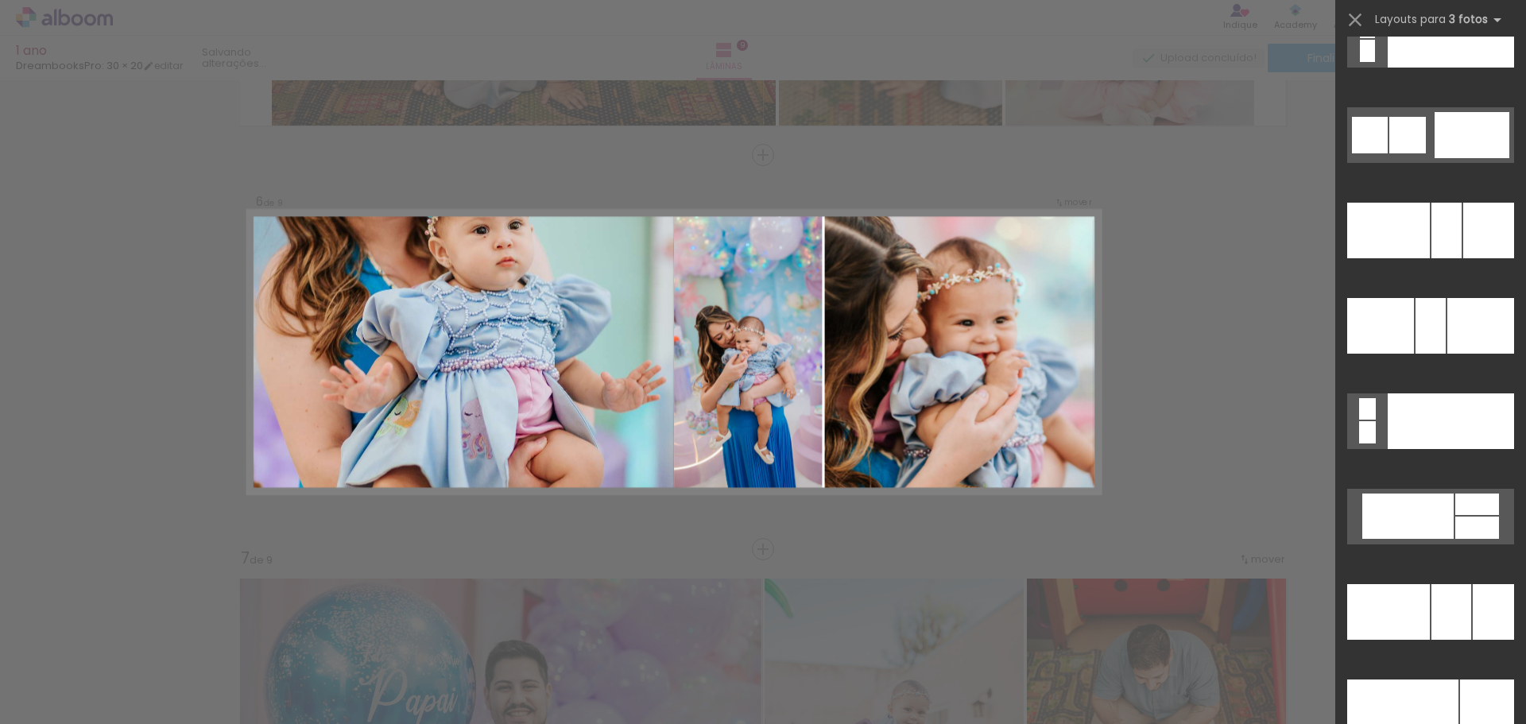
scroll to position [15733, 0]
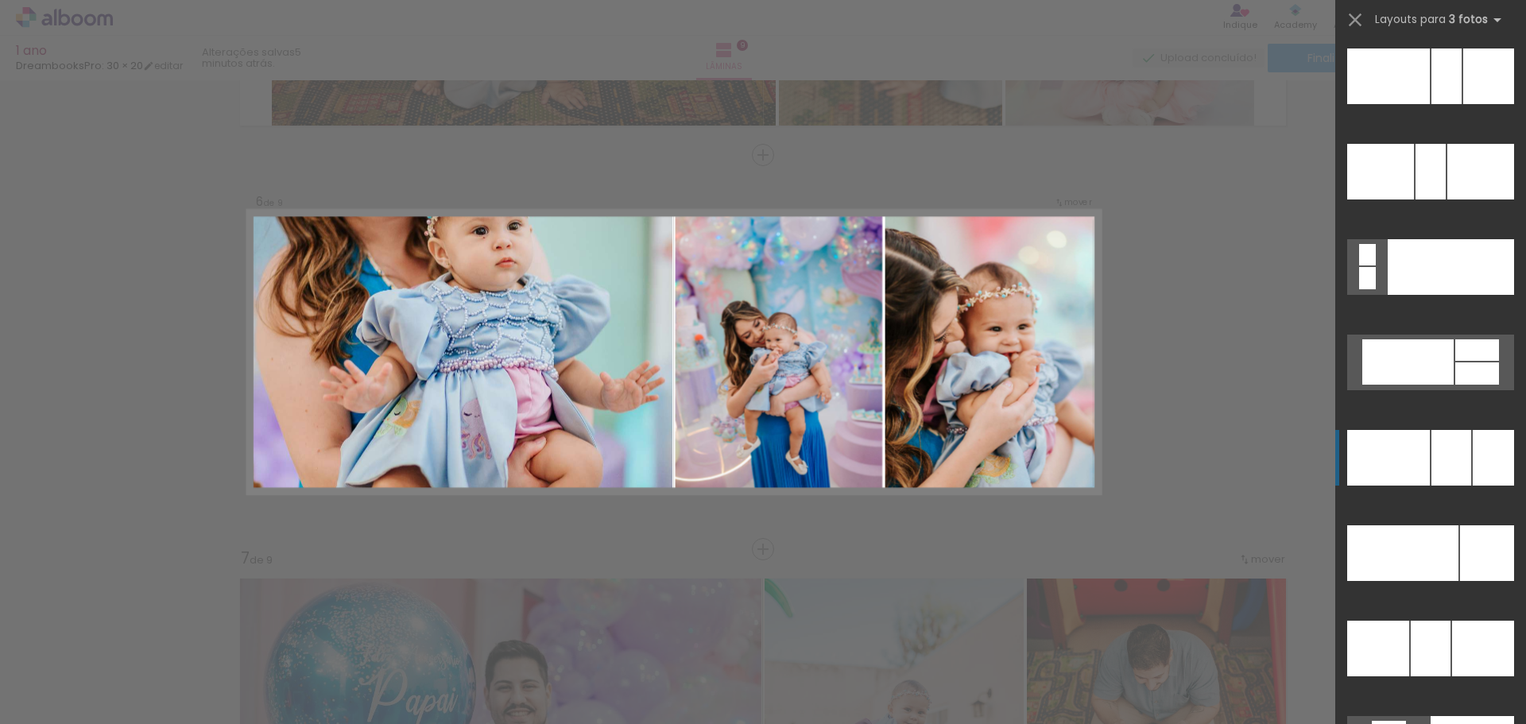
click at [1454, 459] on div at bounding box center [1451, 458] width 40 height 56
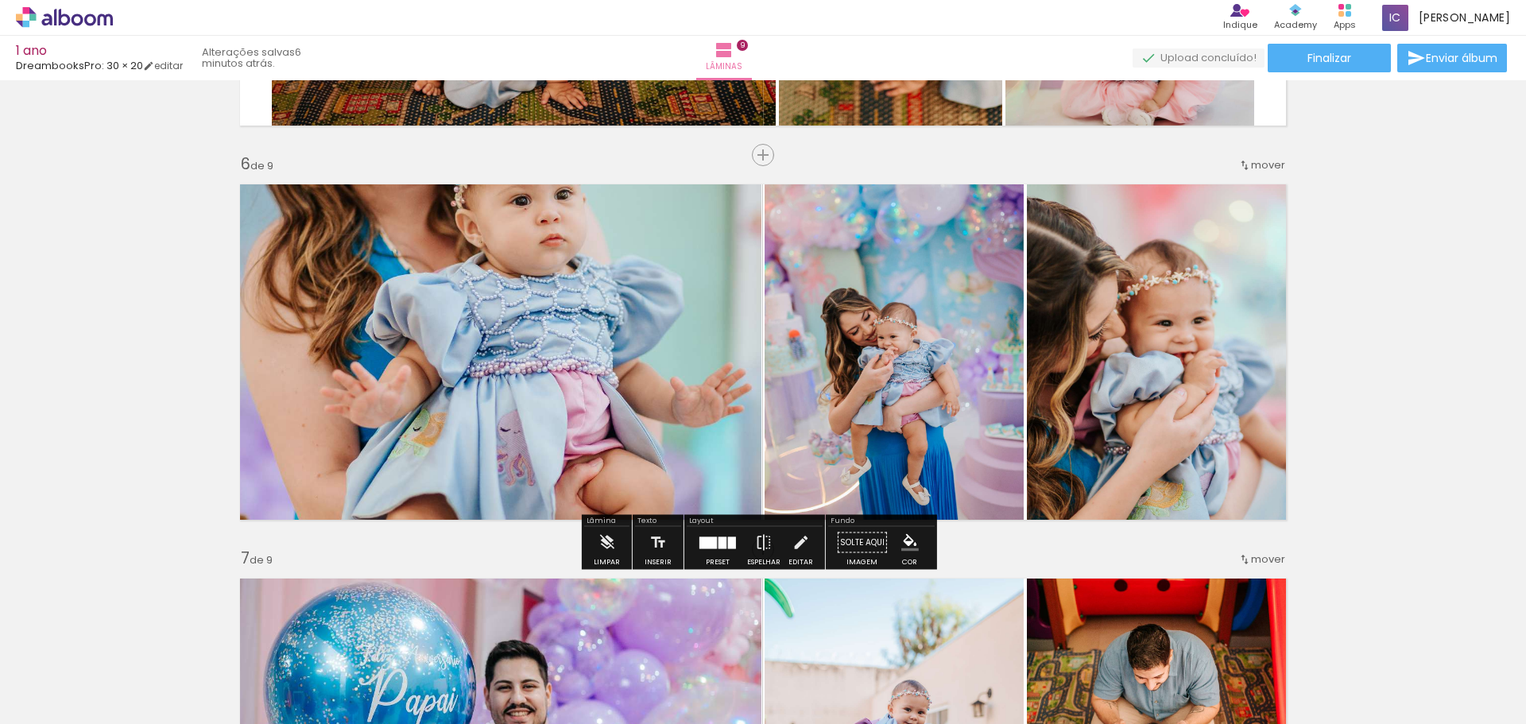
click at [718, 557] on div at bounding box center [717, 543] width 43 height 32
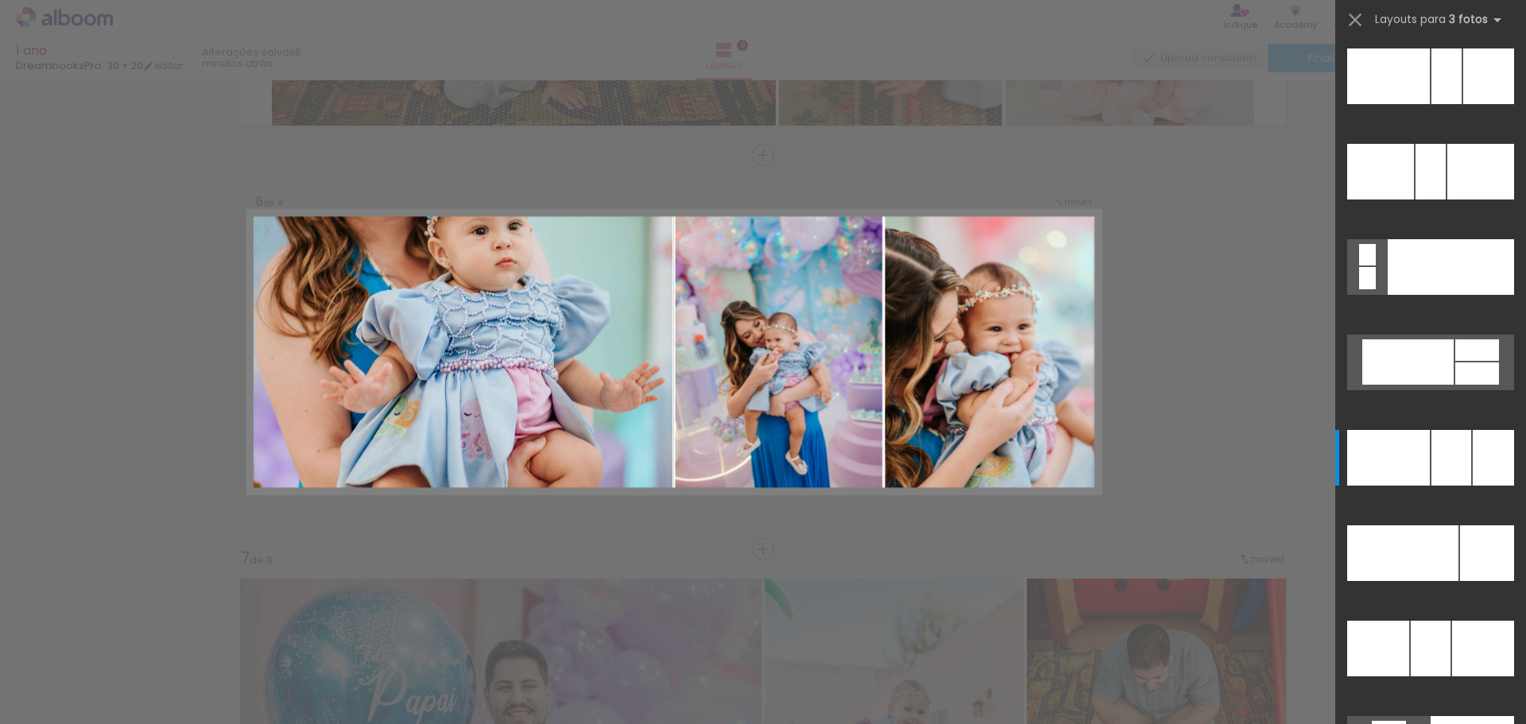
scroll to position [16114, 0]
